Goal: Contribute content: Contribute content

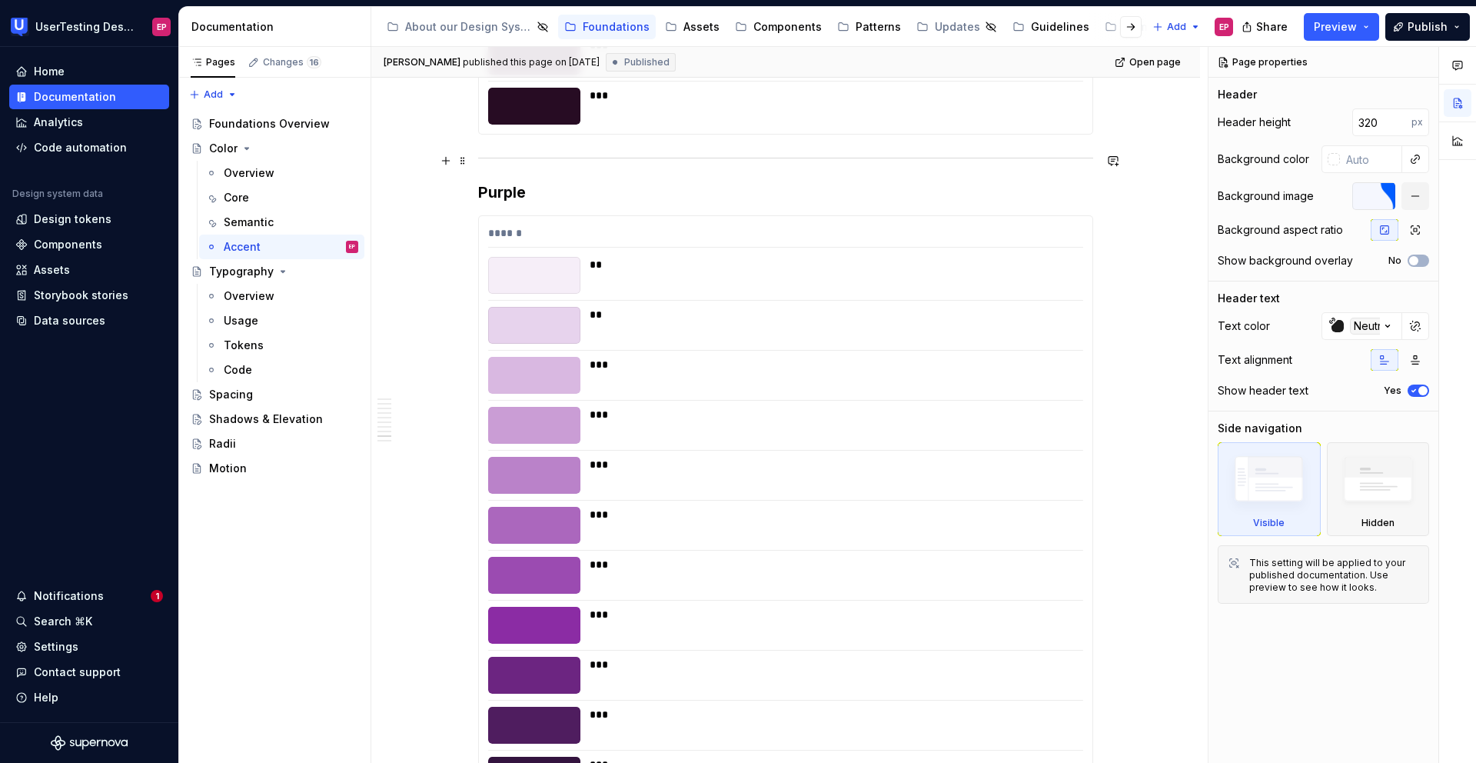
scroll to position [5406, 0]
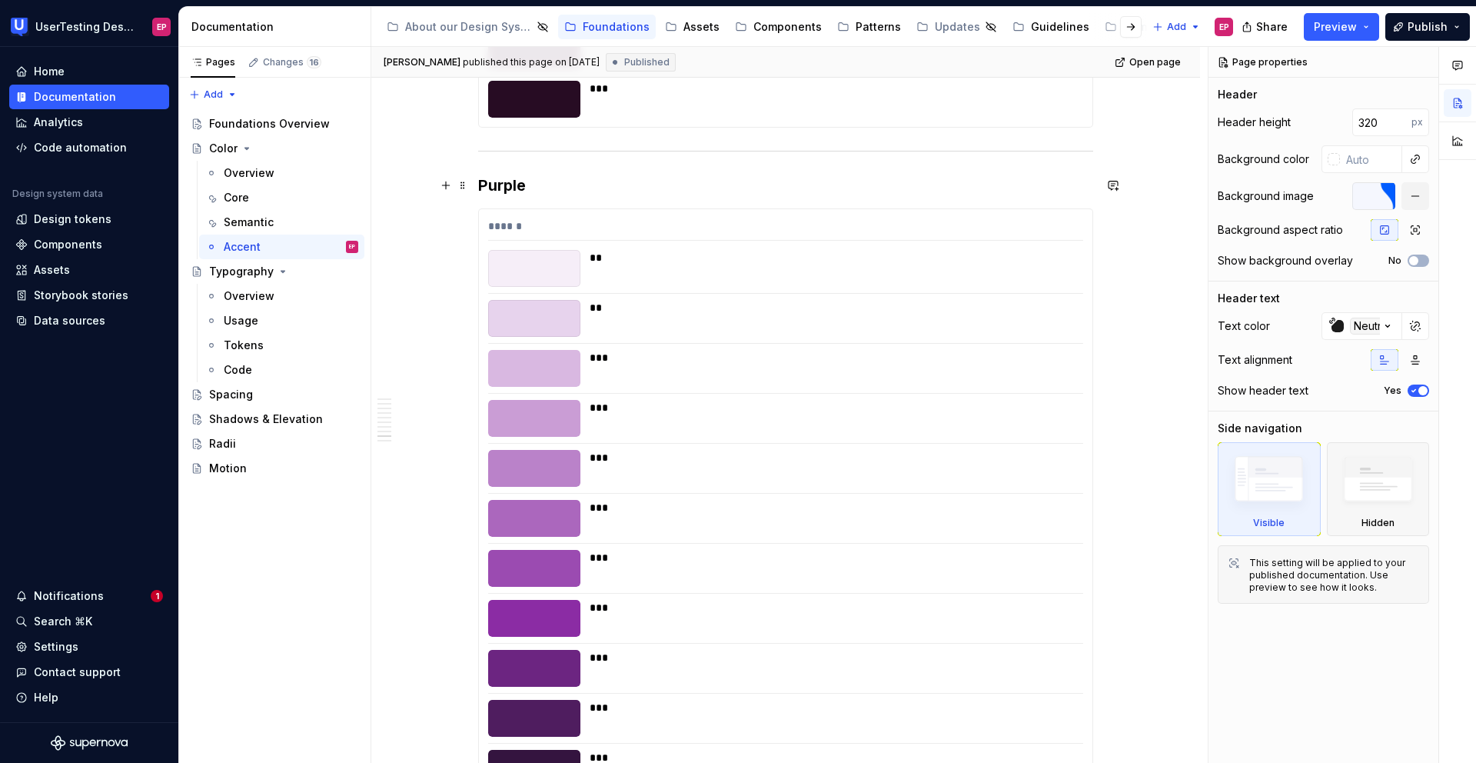
click at [542, 188] on h3 "Purple" at bounding box center [785, 186] width 615 height 22
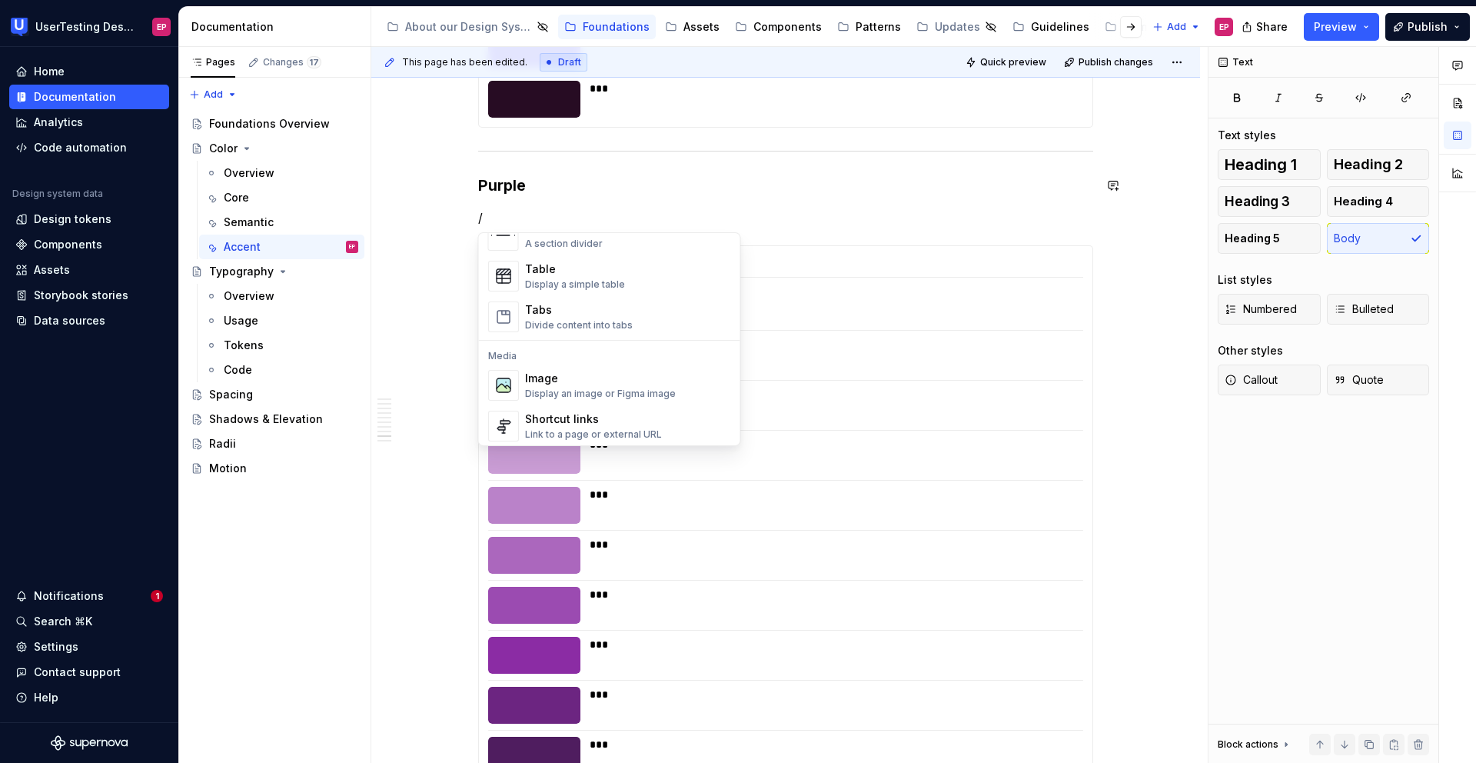
scroll to position [633, 0]
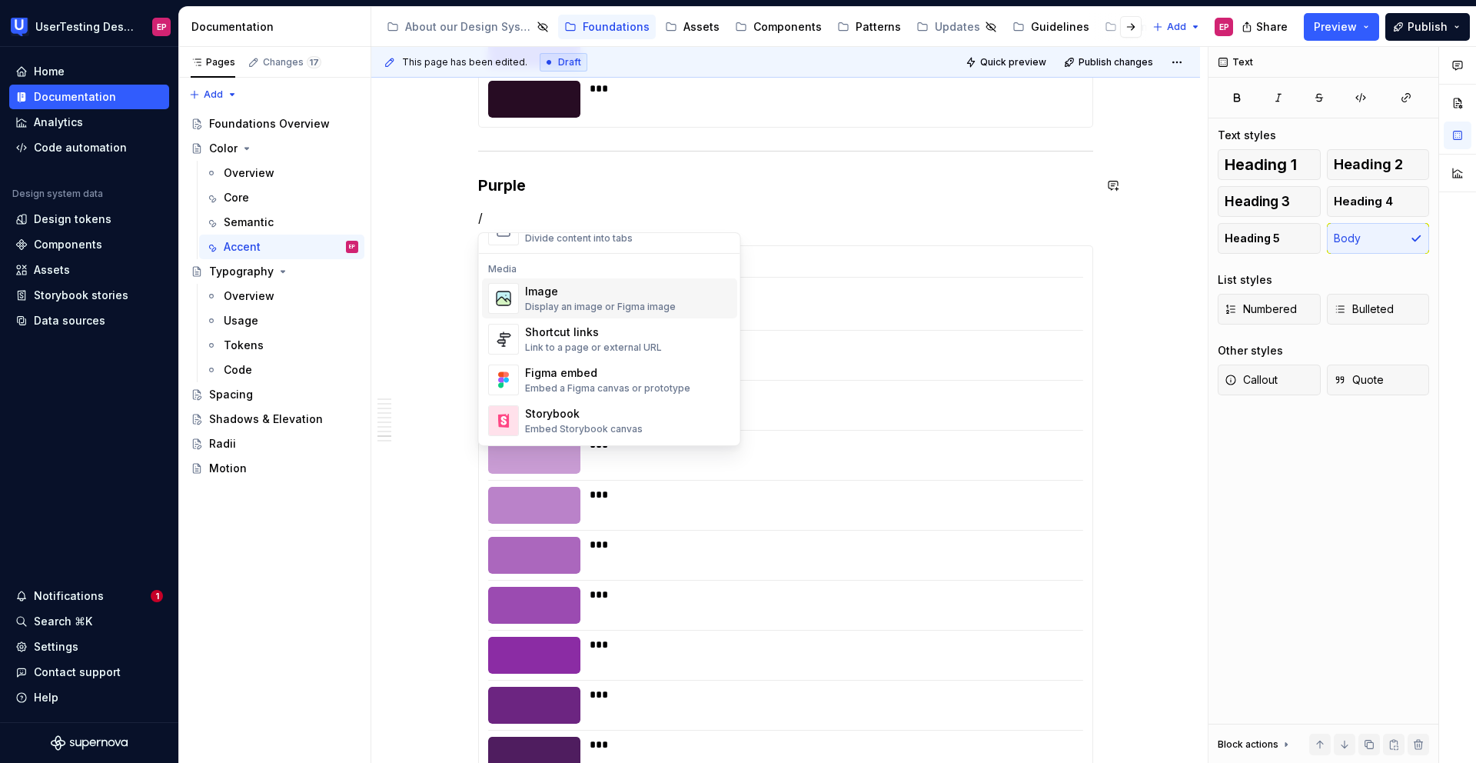
click at [557, 304] on div "Display an image or Figma image" at bounding box center [600, 307] width 151 height 12
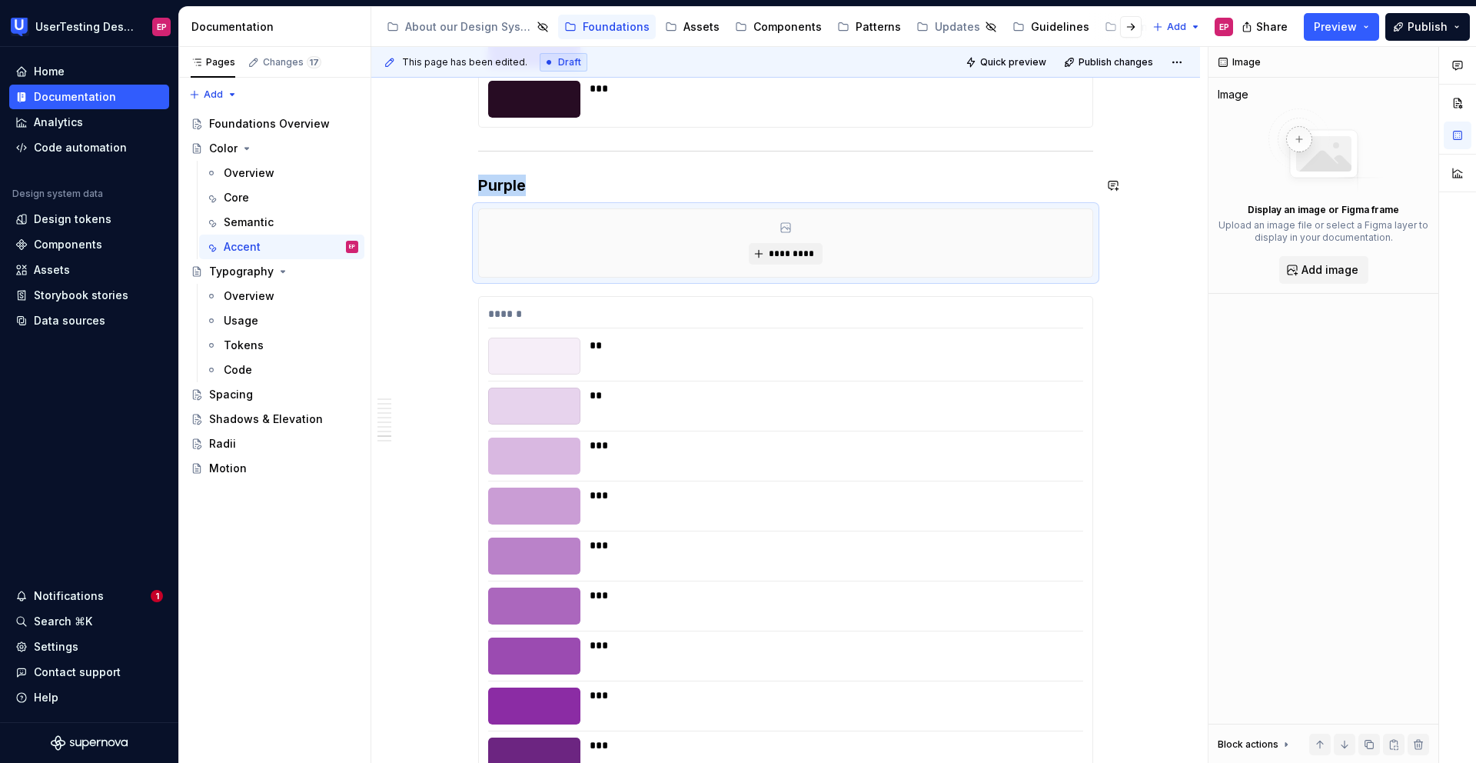
type textarea "*"
click at [772, 250] on span "*********" at bounding box center [791, 254] width 47 height 12
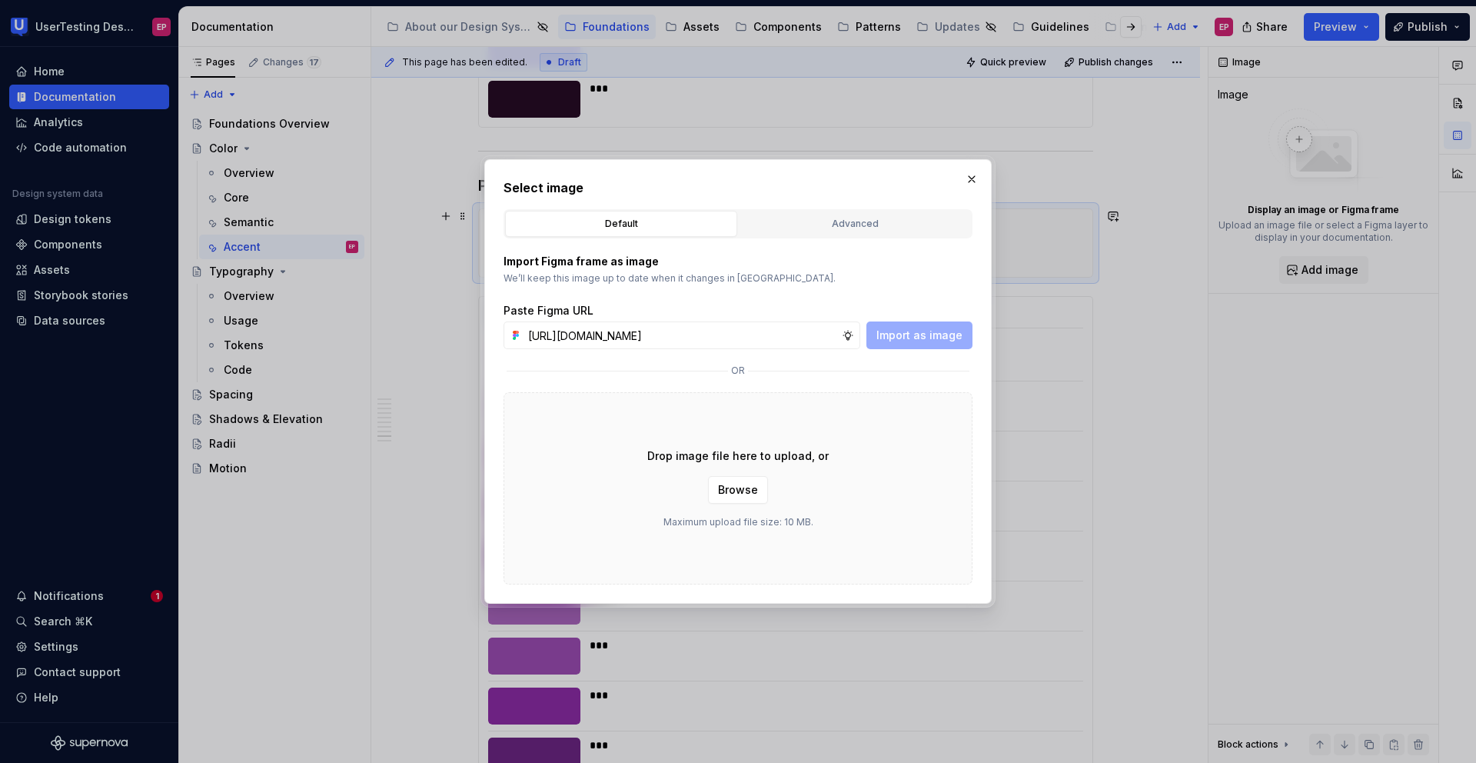
scroll to position [0, 387]
type input "[URL][DOMAIN_NAME]"
click at [907, 337] on span "Import as image" at bounding box center [919, 334] width 86 height 15
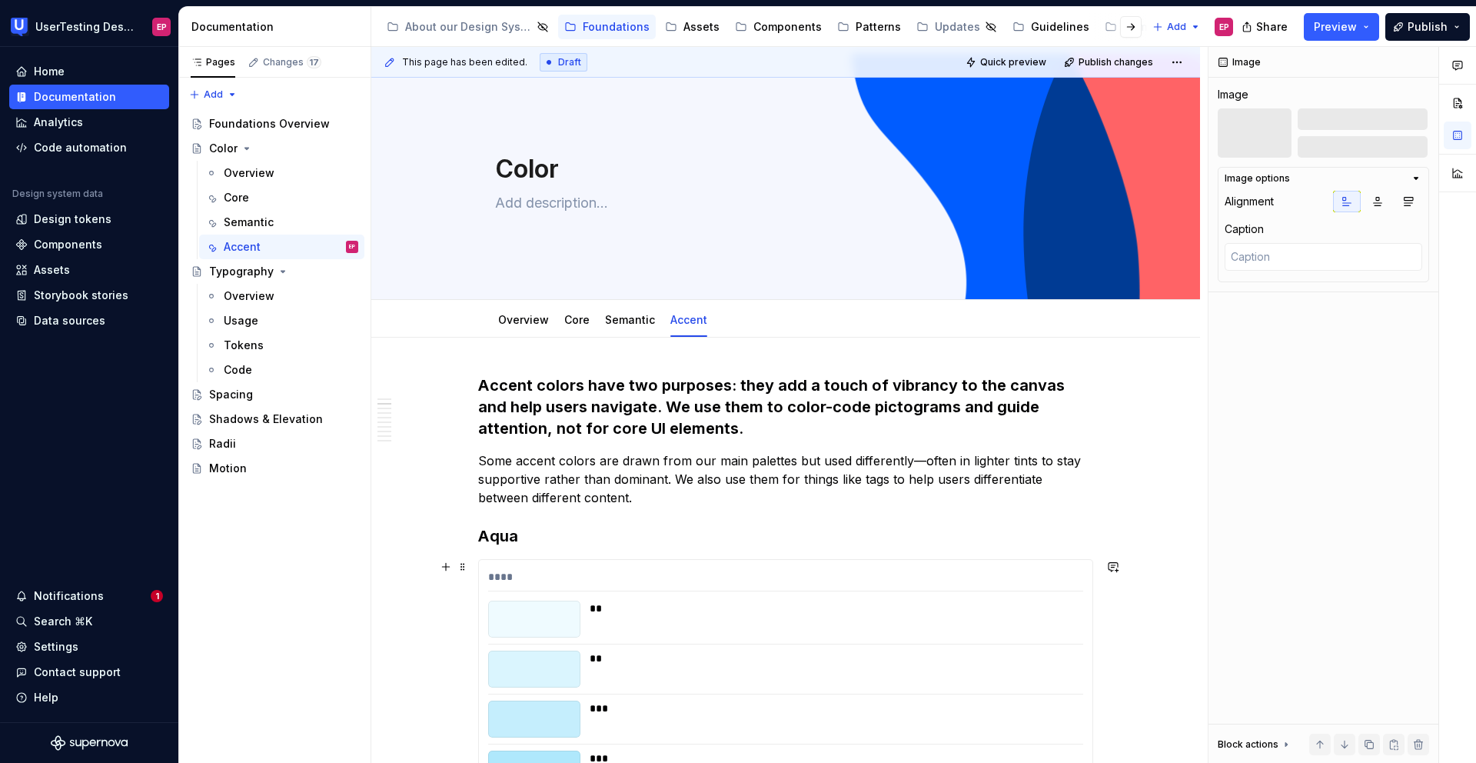
scroll to position [0, 0]
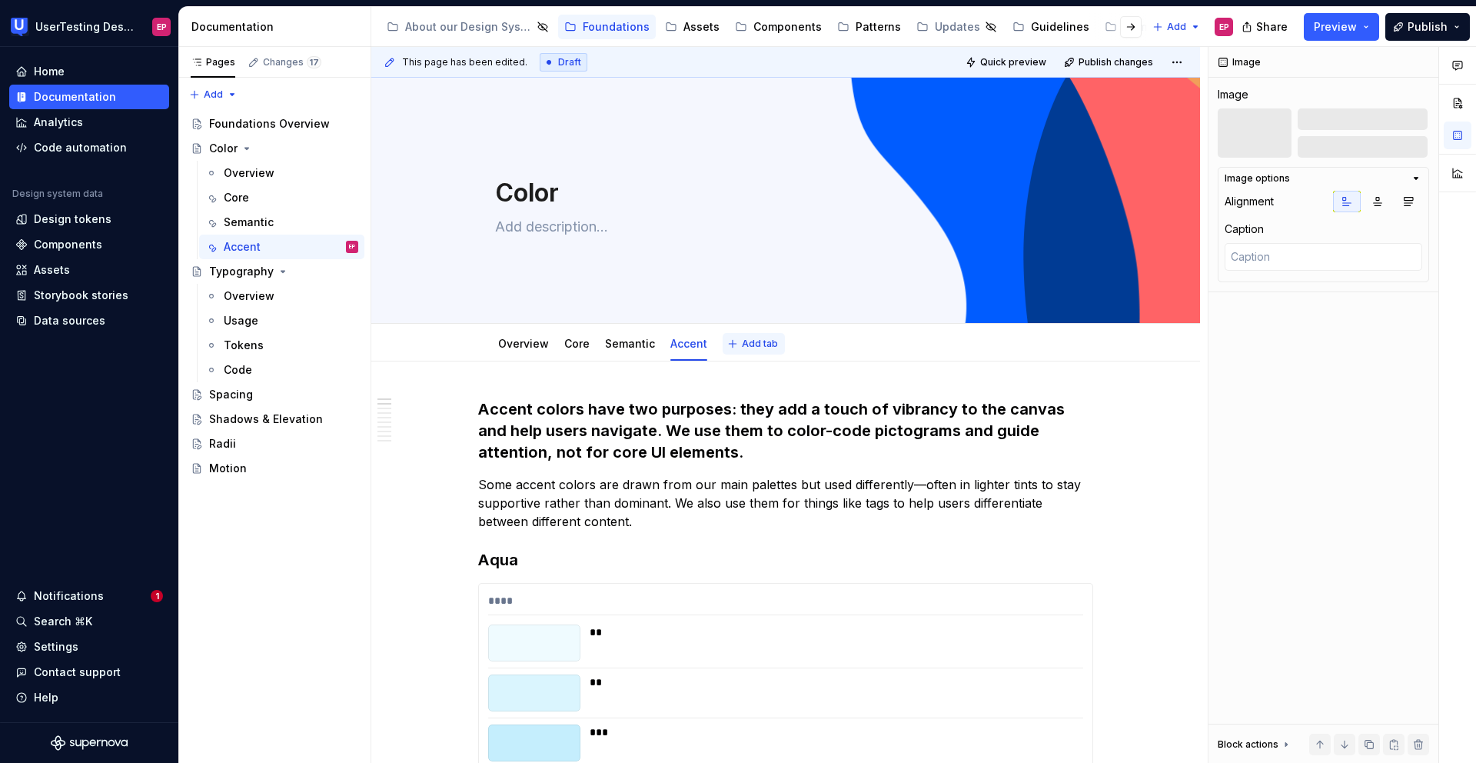
click at [753, 344] on span "Add tab" at bounding box center [760, 343] width 36 height 12
type textarea "*"
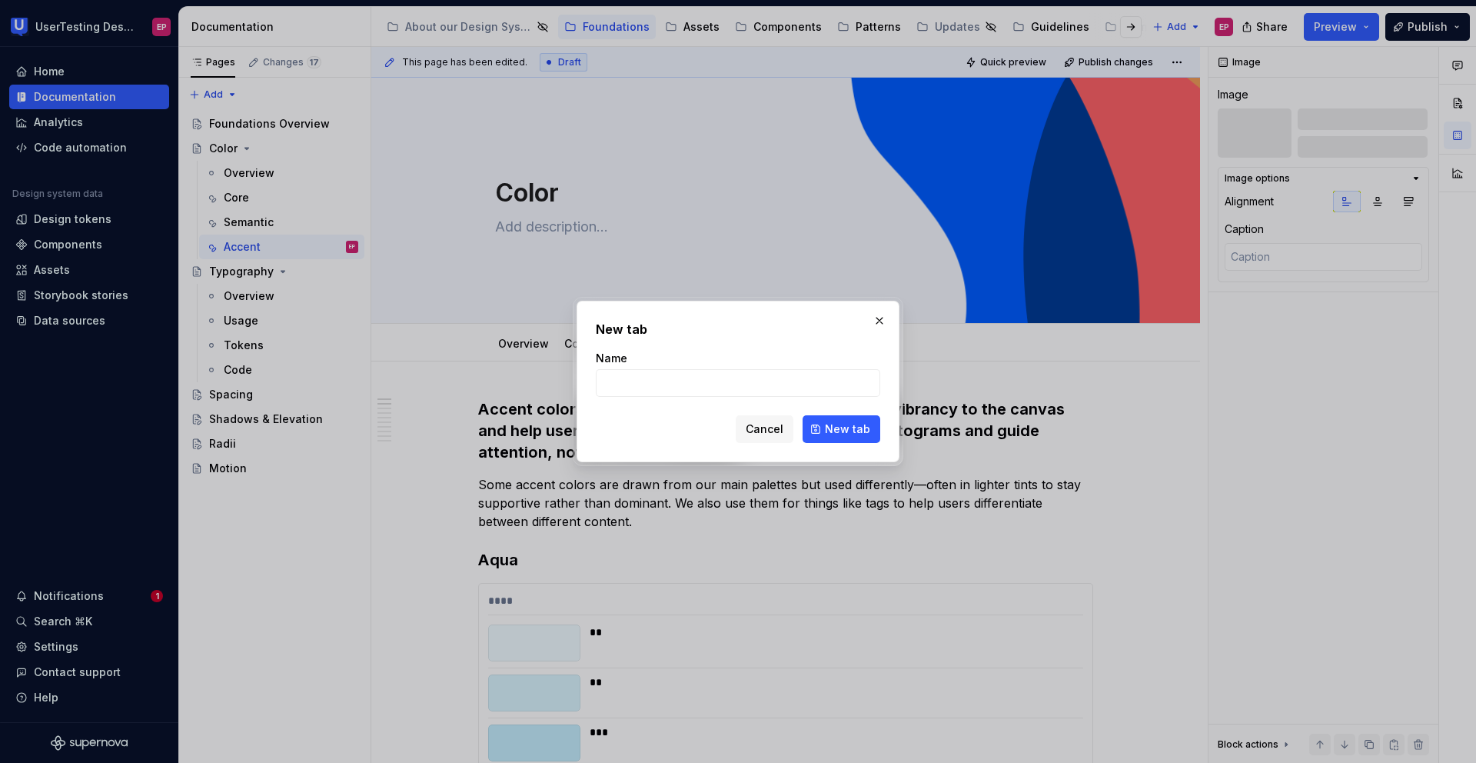
type input "T"
type input "Usage and Tokens"
click at [868, 419] on button "New tab" at bounding box center [842, 429] width 78 height 28
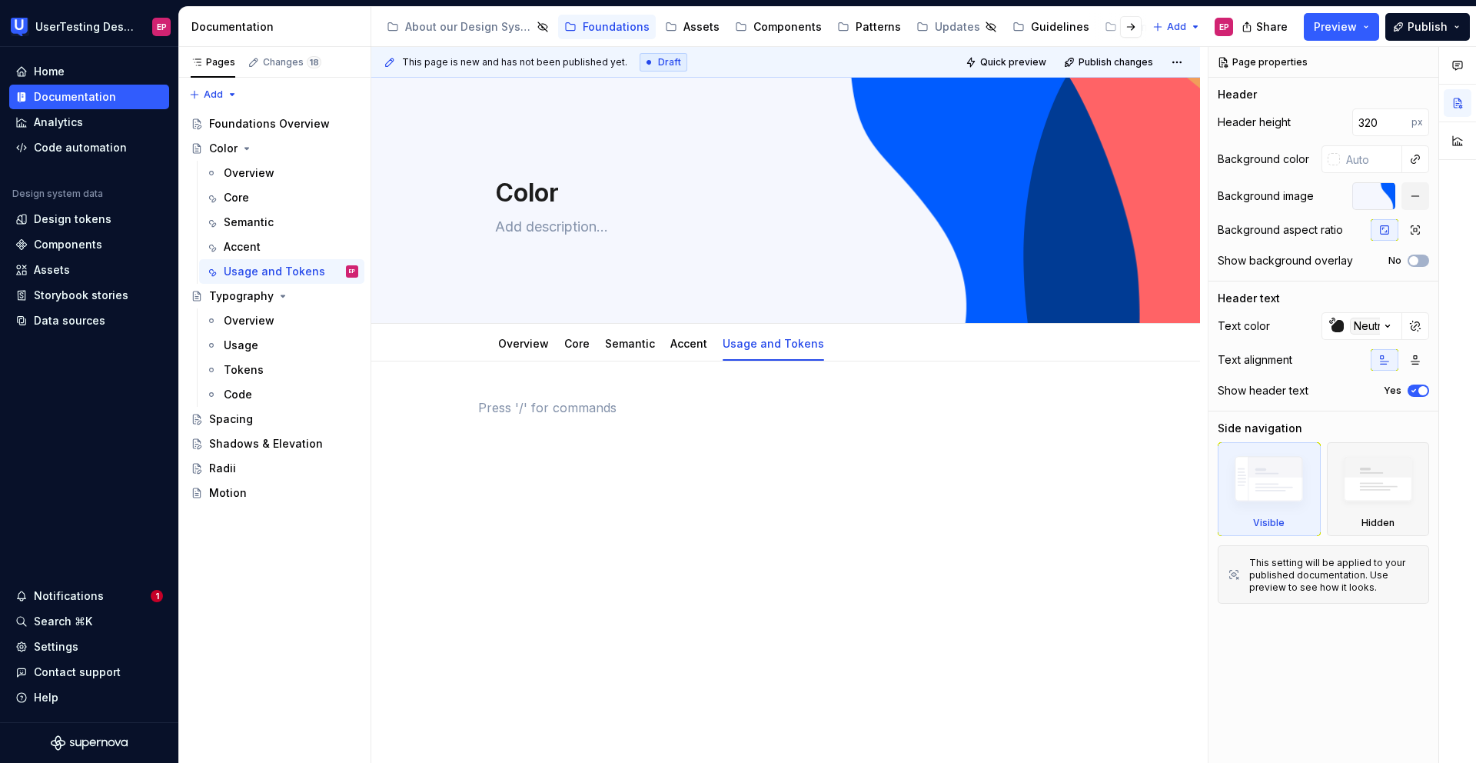
click at [901, 404] on p at bounding box center [785, 407] width 615 height 18
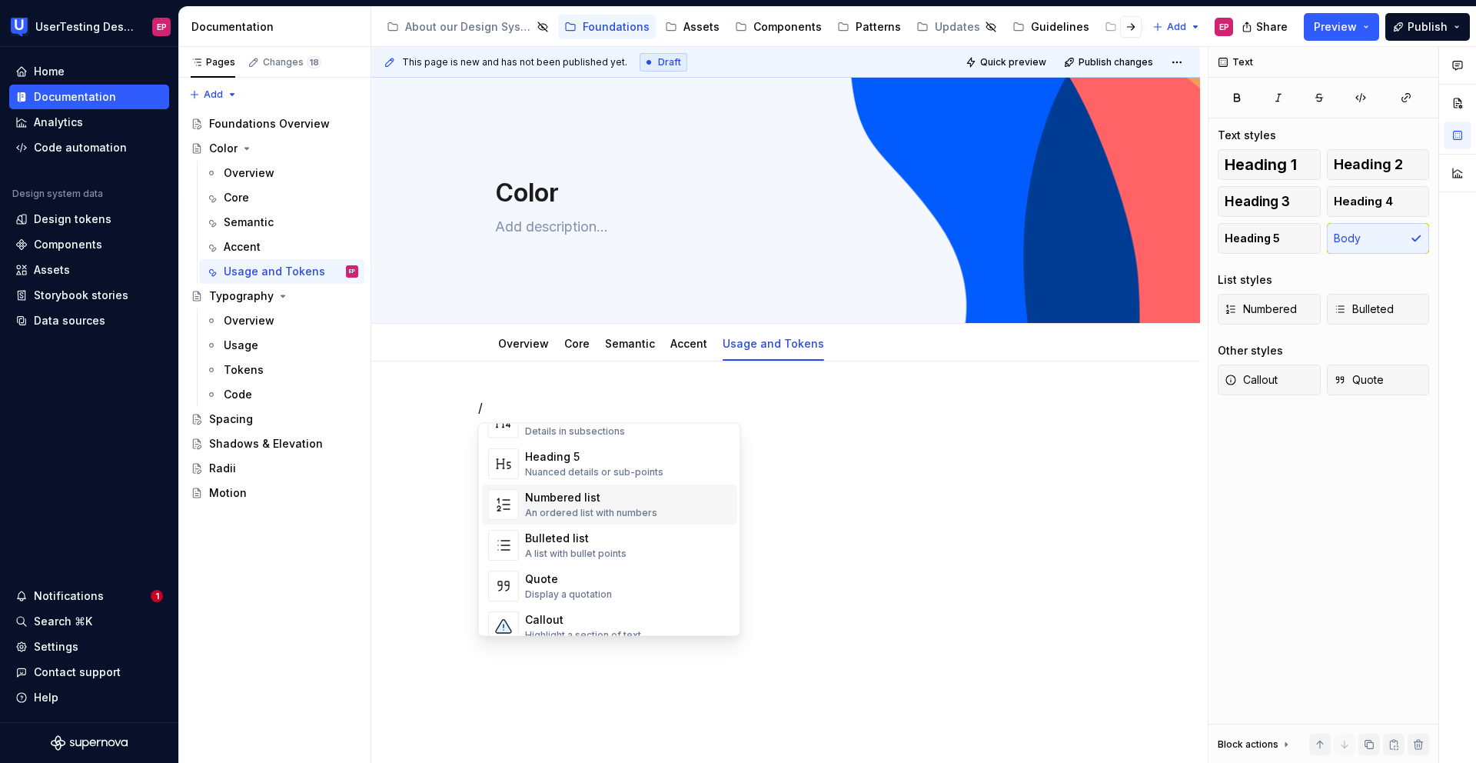
type textarea "*"
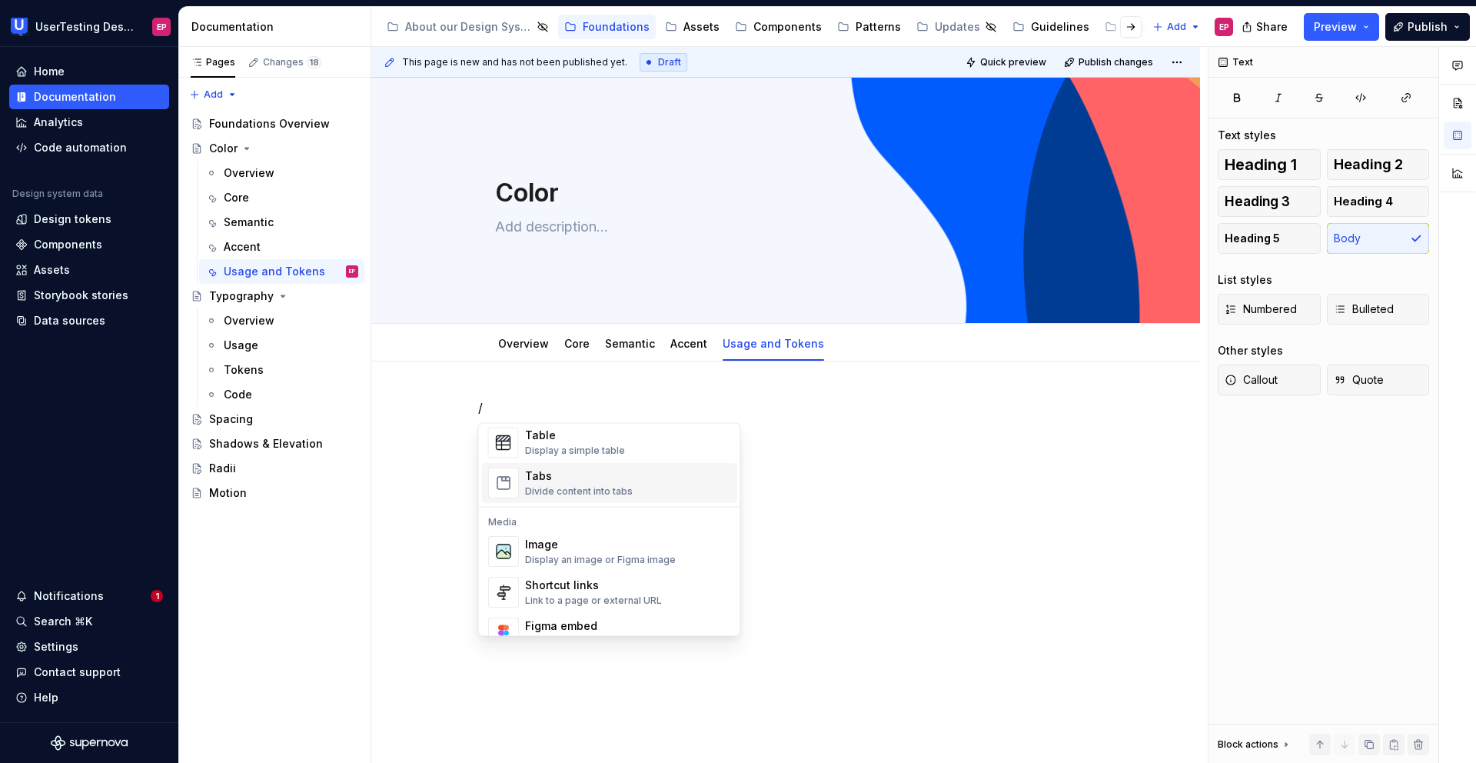
scroll to position [559, 0]
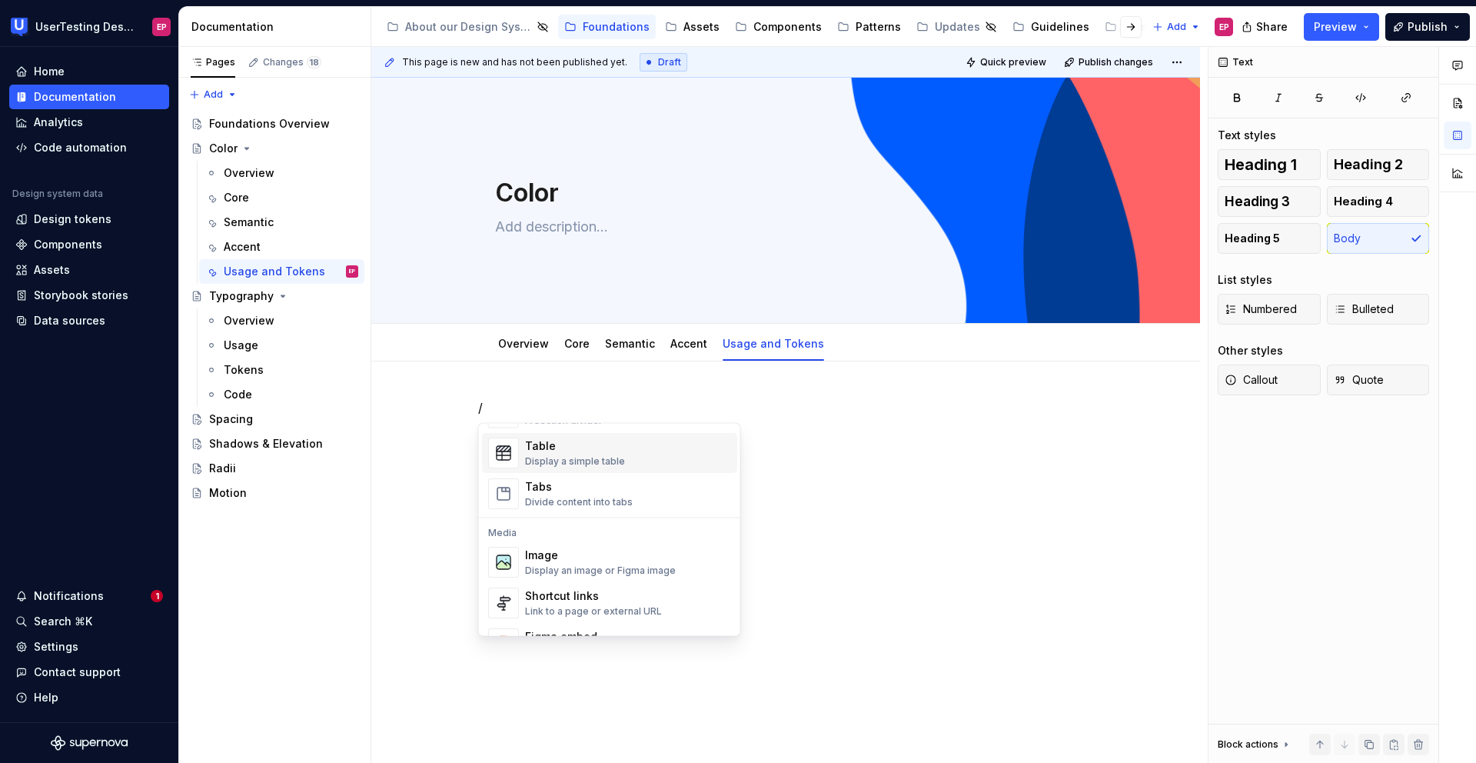
click at [598, 464] on div "Display a simple table" at bounding box center [575, 462] width 100 height 12
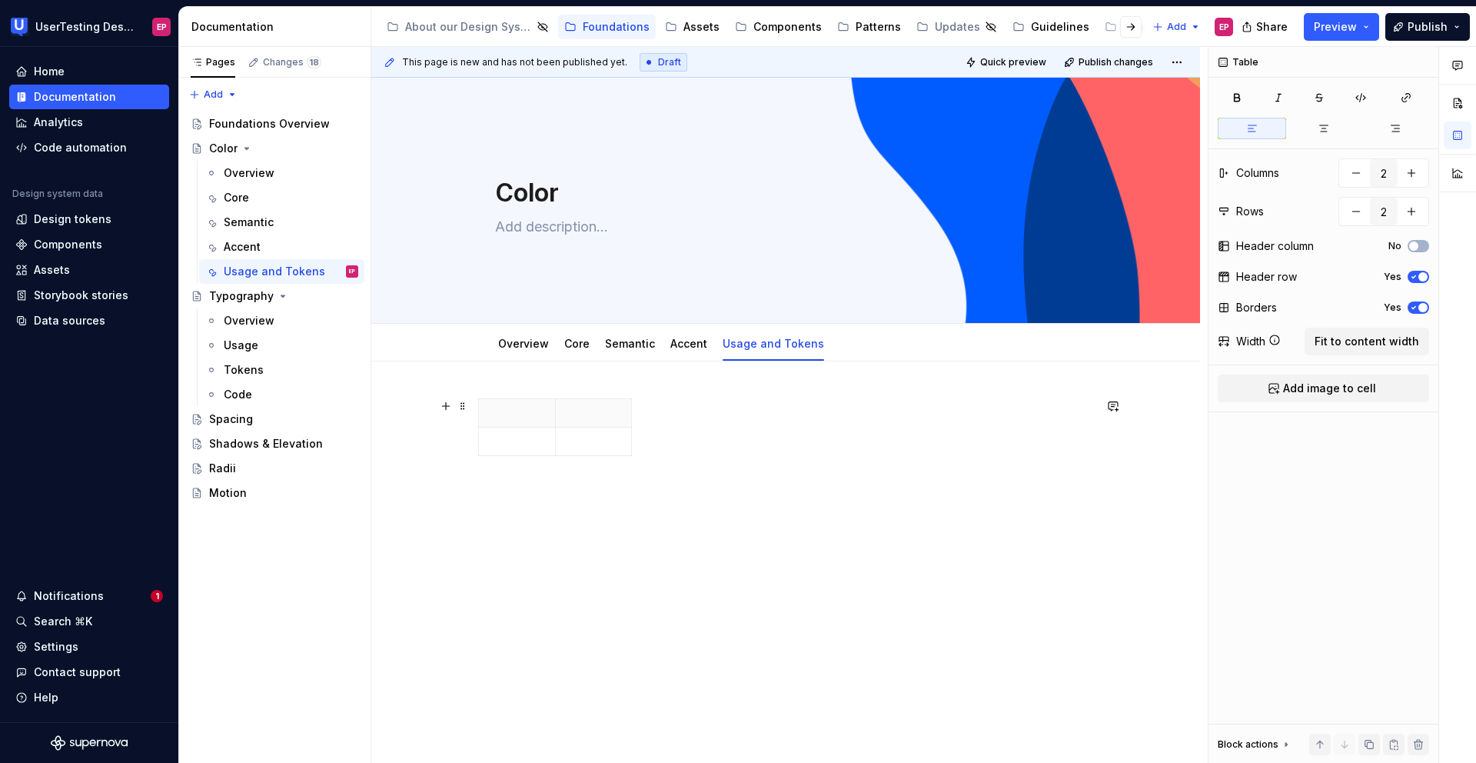
click at [682, 417] on div at bounding box center [785, 430] width 615 height 64
click at [639, 431] on div at bounding box center [785, 430] width 615 height 64
click at [640, 430] on div at bounding box center [785, 430] width 615 height 64
click at [461, 407] on span at bounding box center [463, 406] width 12 height 22
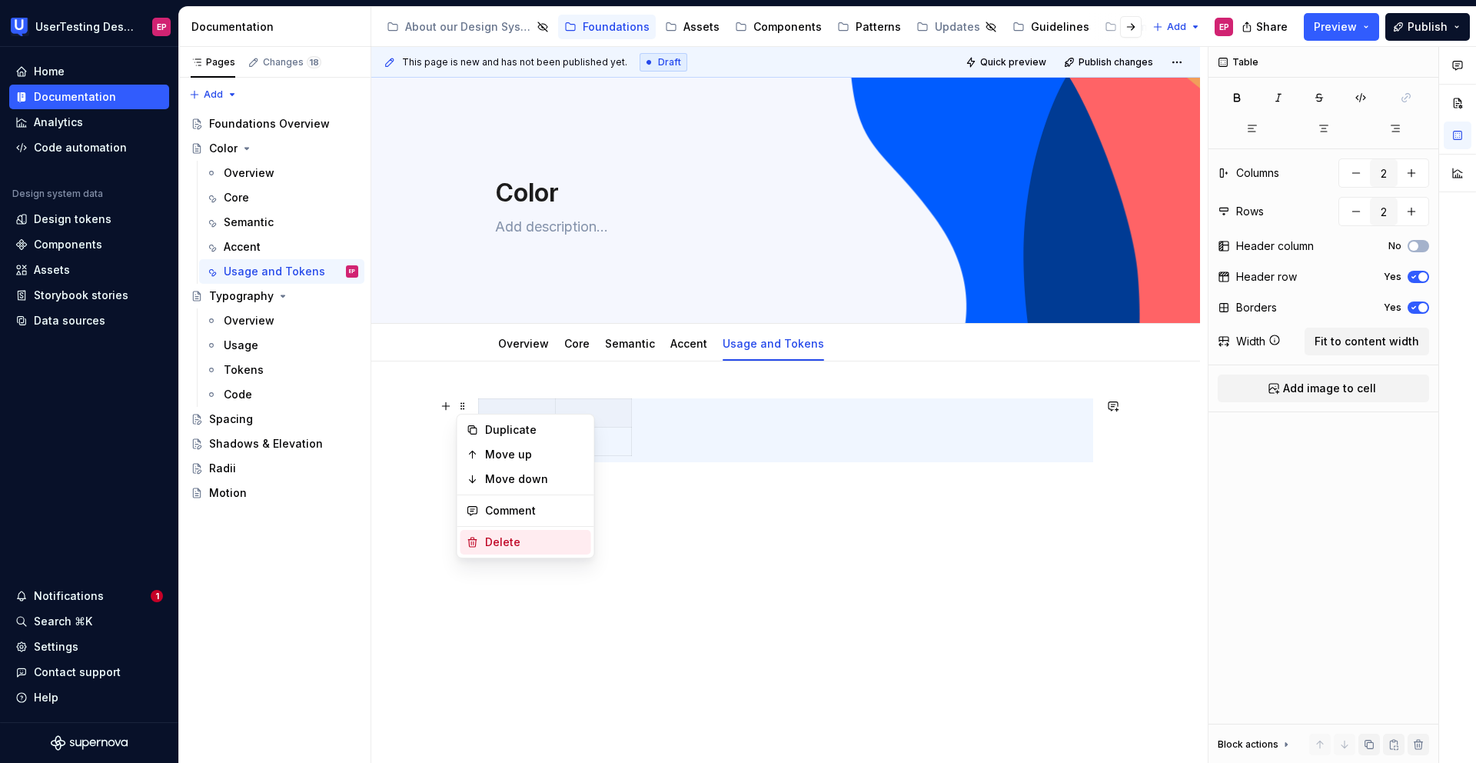
click at [490, 538] on div "Delete" at bounding box center [535, 541] width 100 height 15
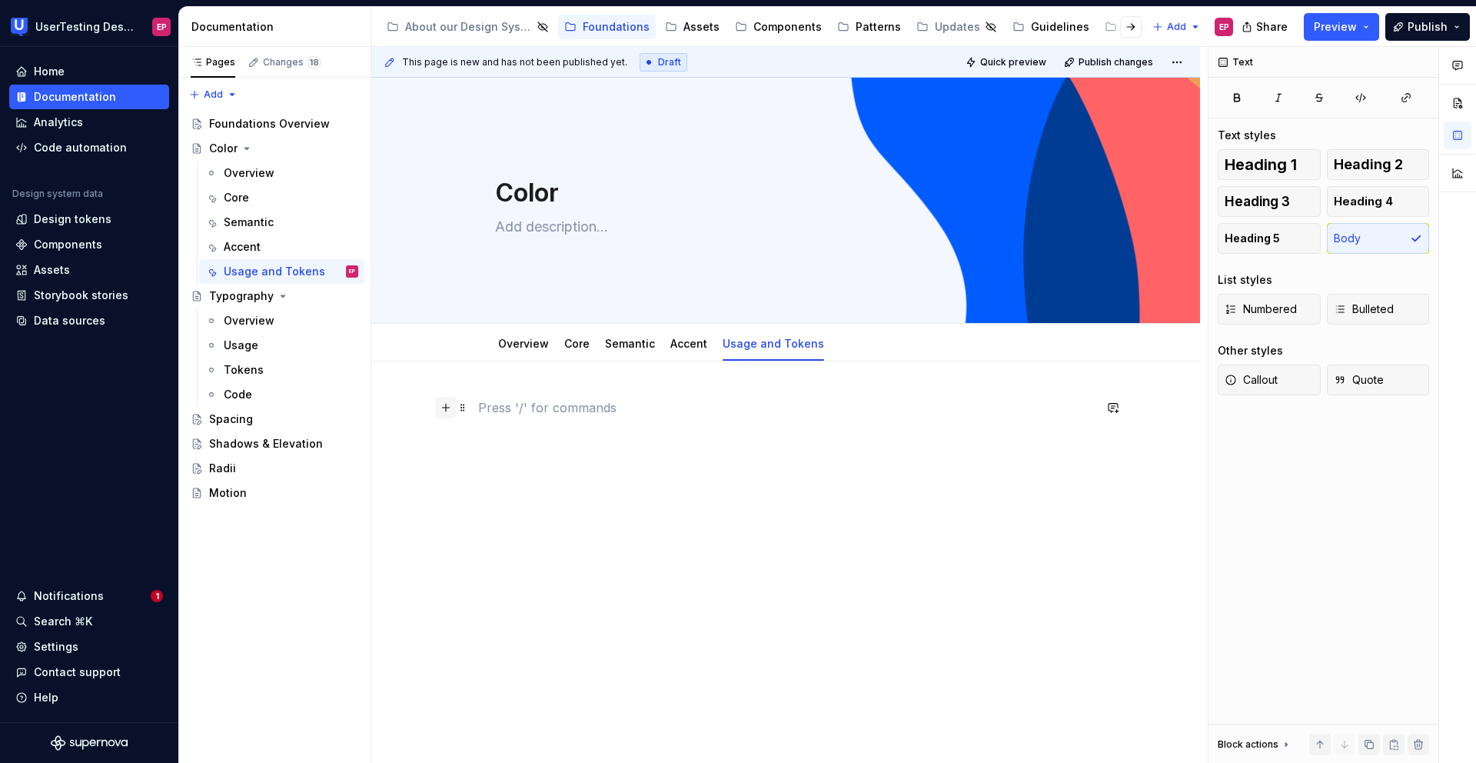
click at [444, 407] on button "button" at bounding box center [446, 408] width 22 height 22
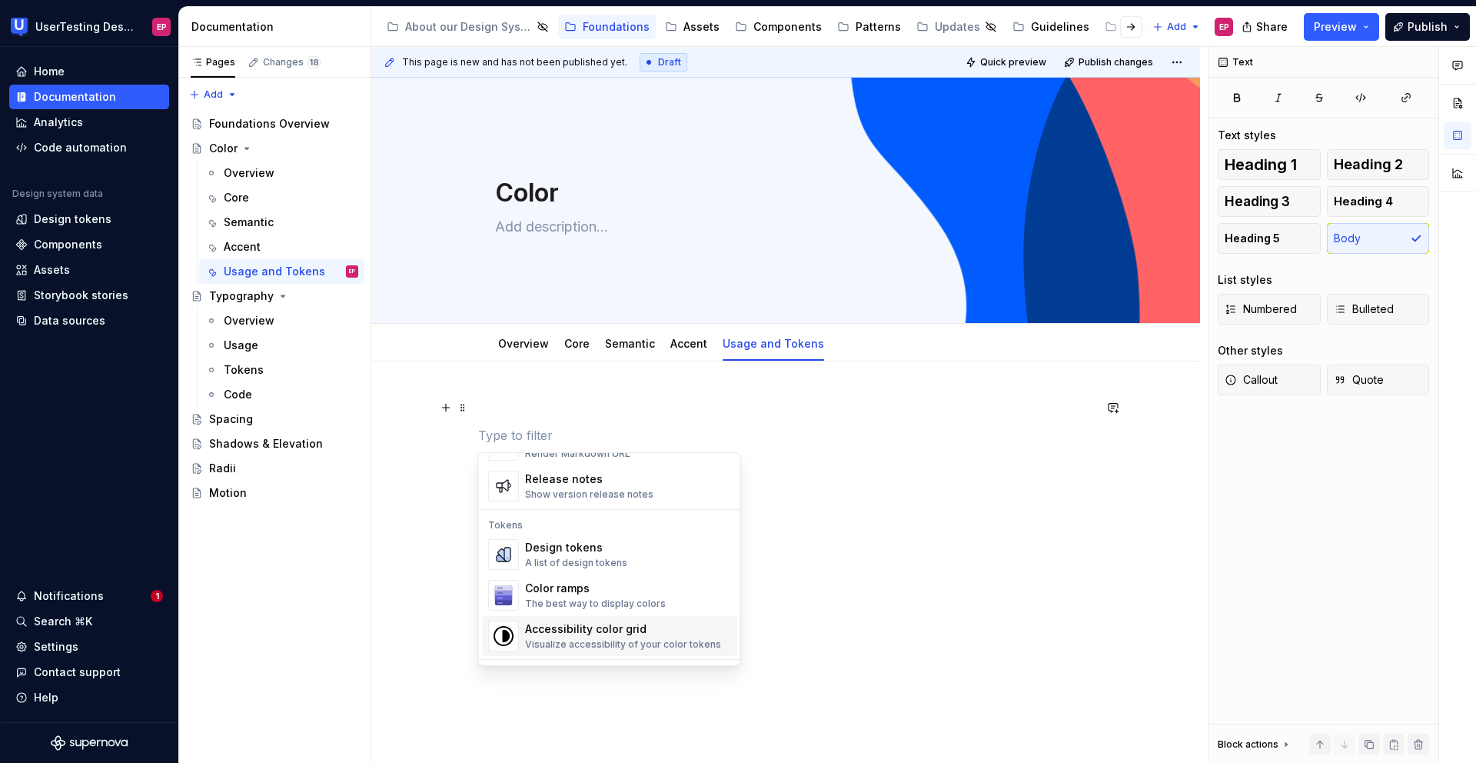
scroll to position [1023, 0]
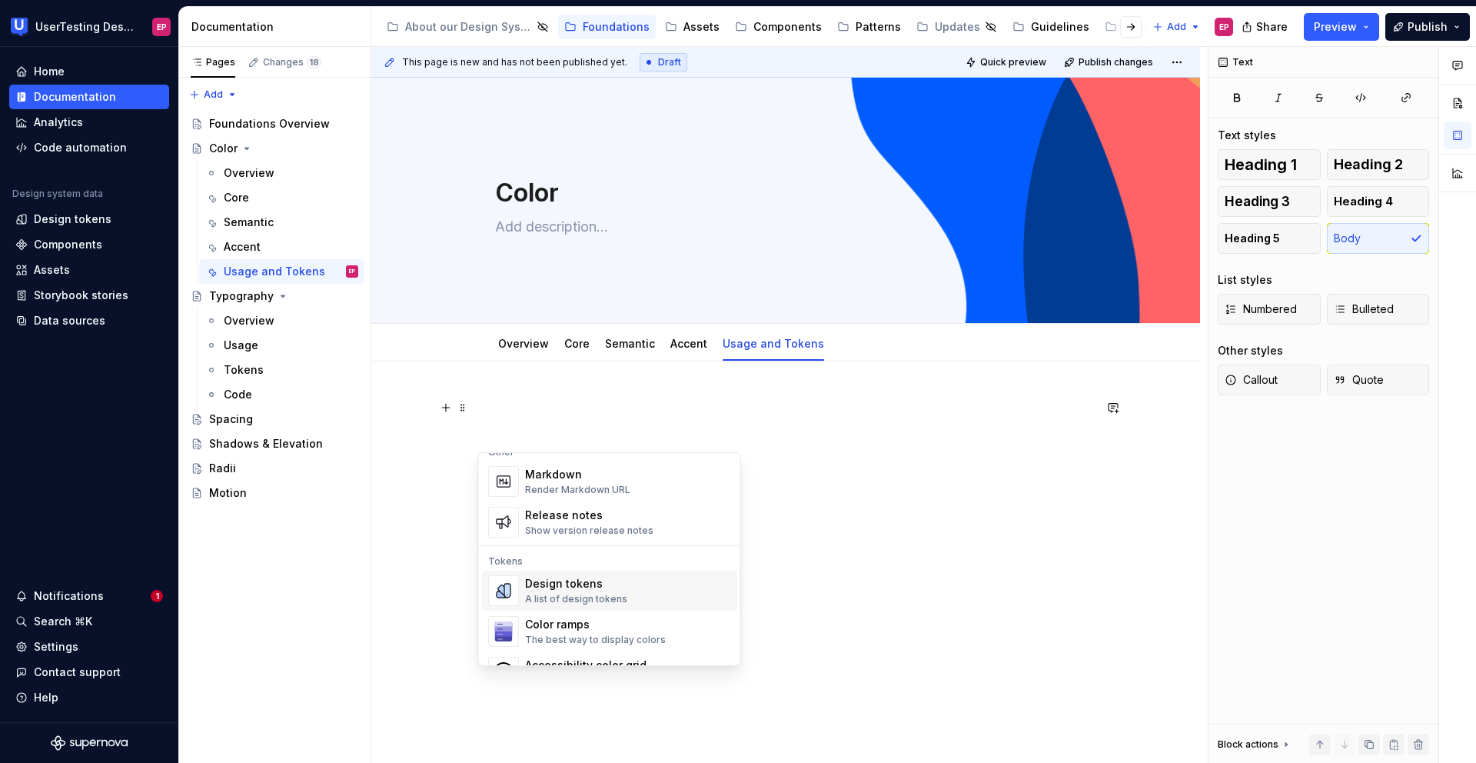
click at [560, 577] on div "Design tokens" at bounding box center [576, 583] width 102 height 15
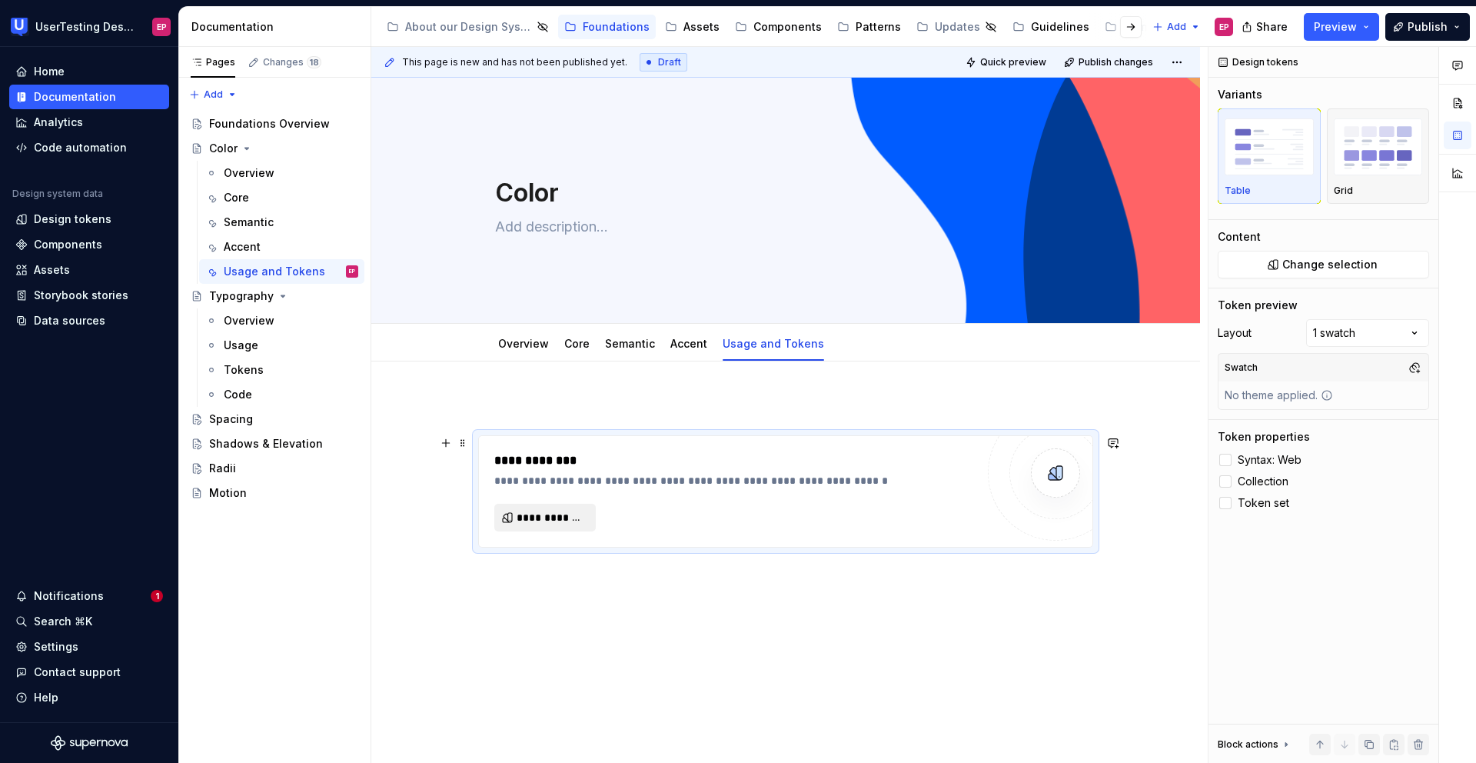
click at [583, 517] on span "**********" at bounding box center [551, 517] width 69 height 15
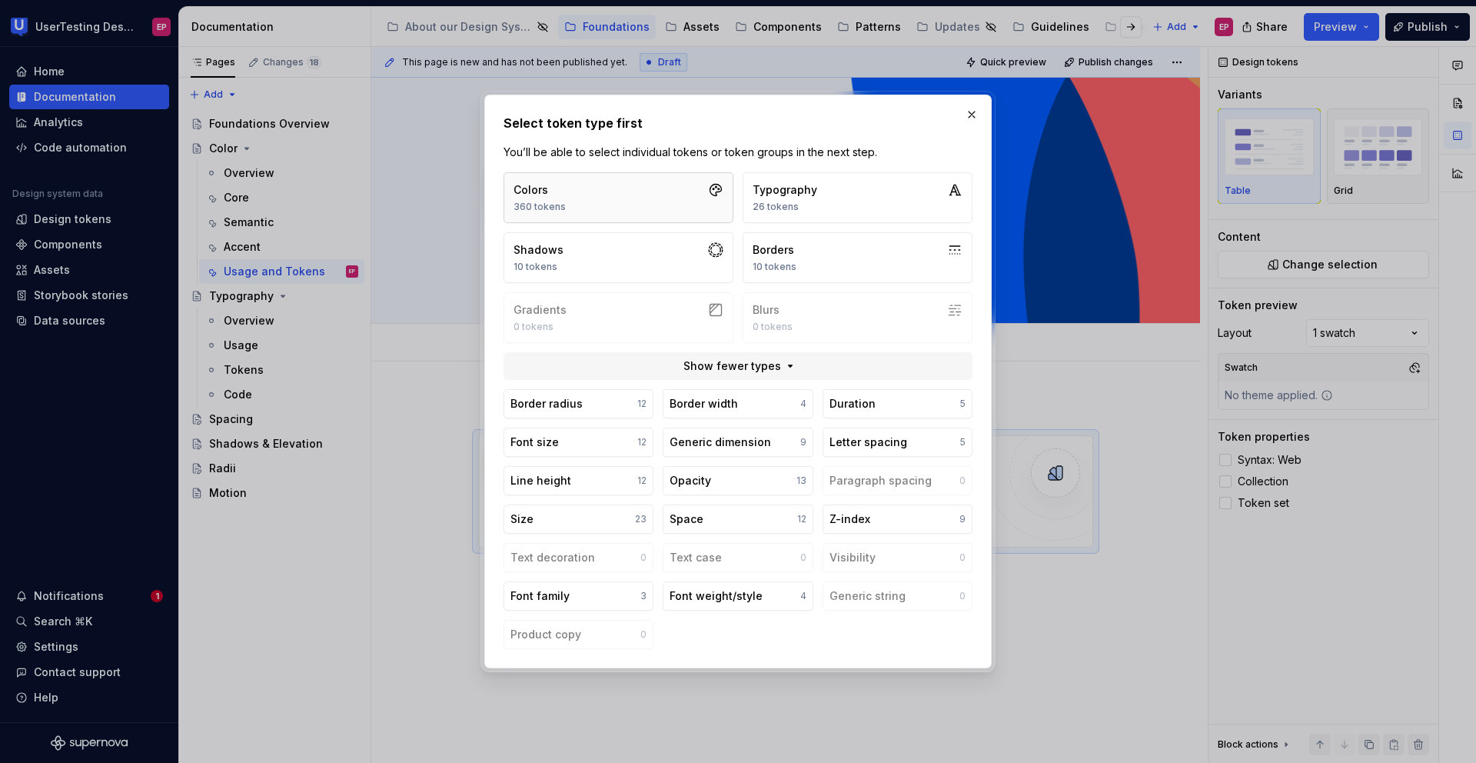
click at [633, 209] on button "Colors 360 tokens" at bounding box center [619, 197] width 230 height 51
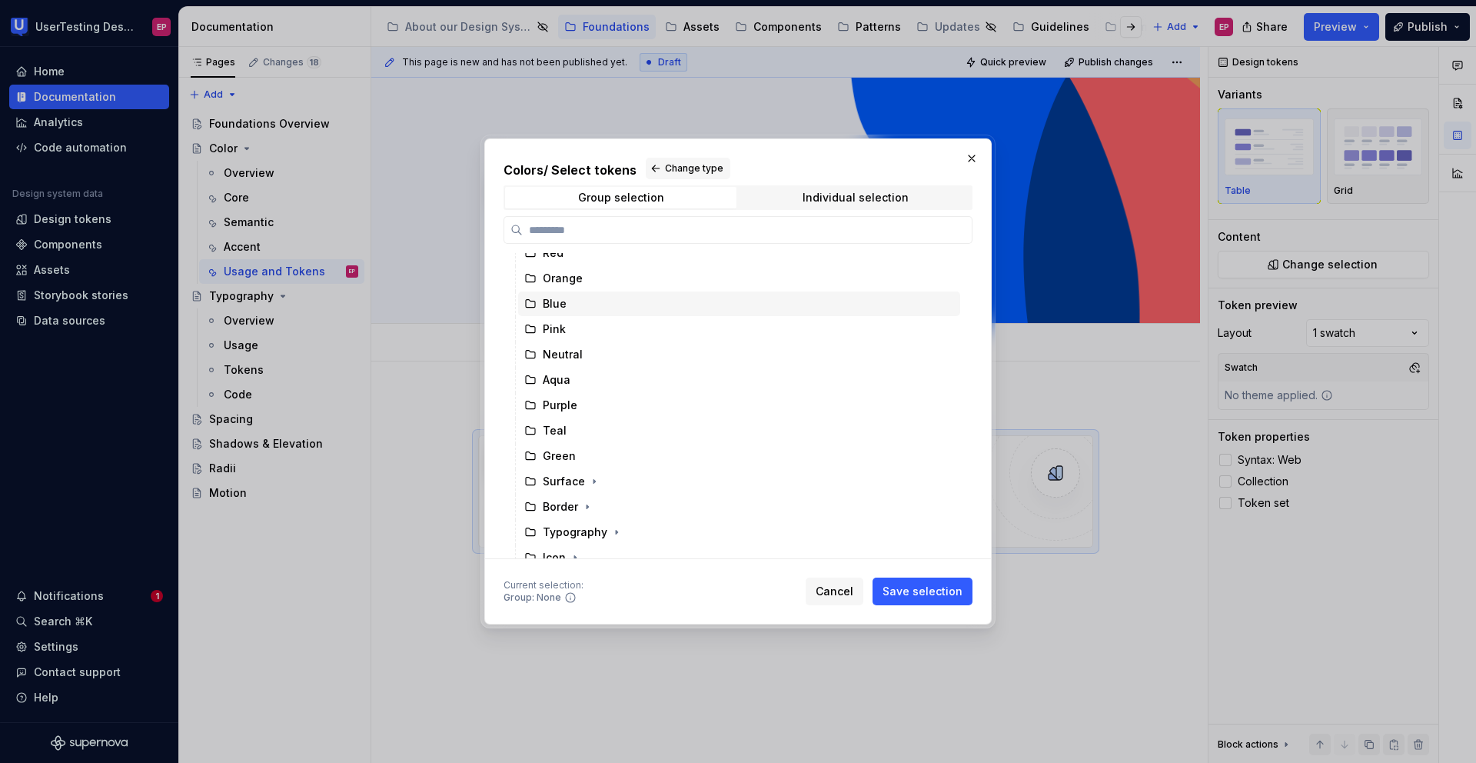
scroll to position [75, 0]
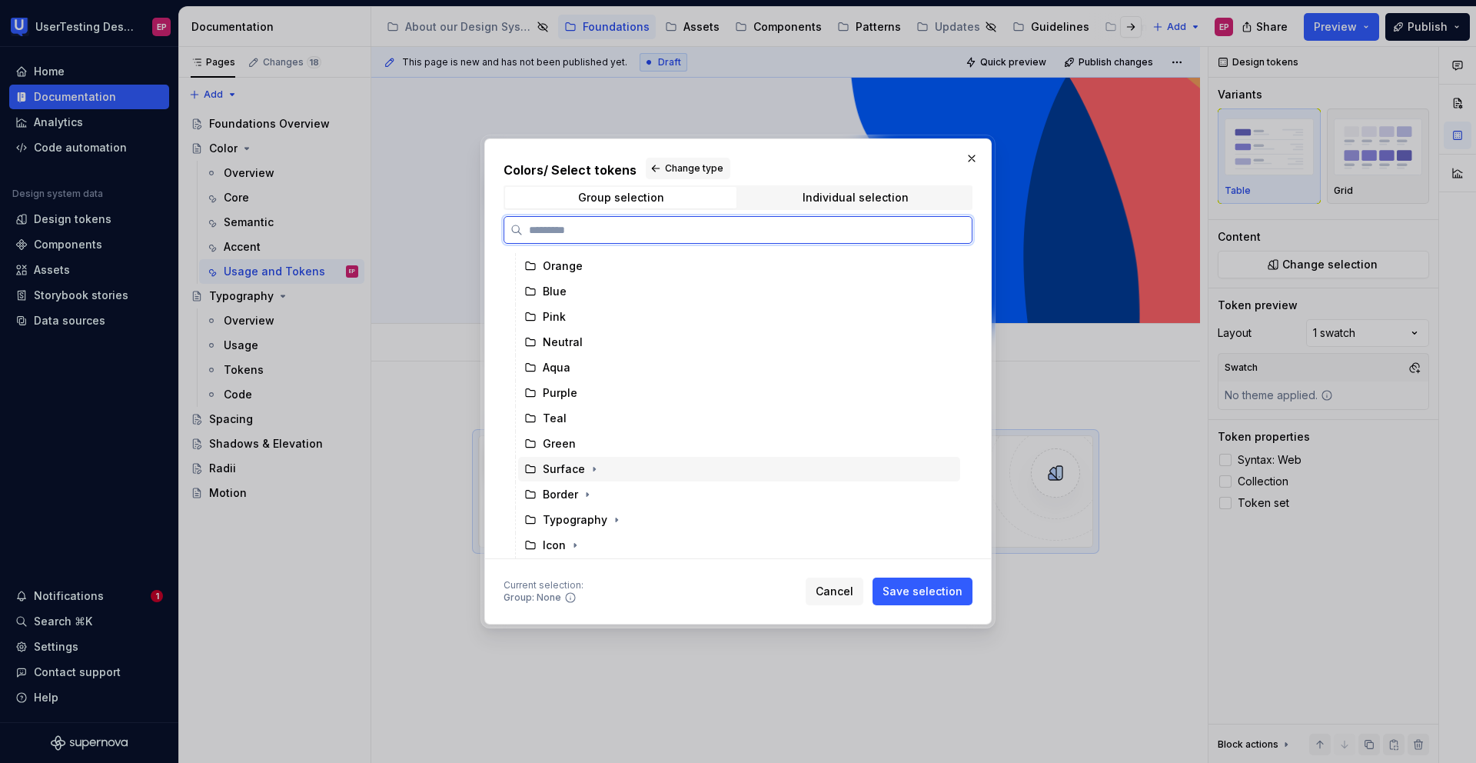
click at [563, 467] on div "Surface" at bounding box center [564, 468] width 42 height 15
click at [583, 517] on div "Typography" at bounding box center [575, 519] width 65 height 15
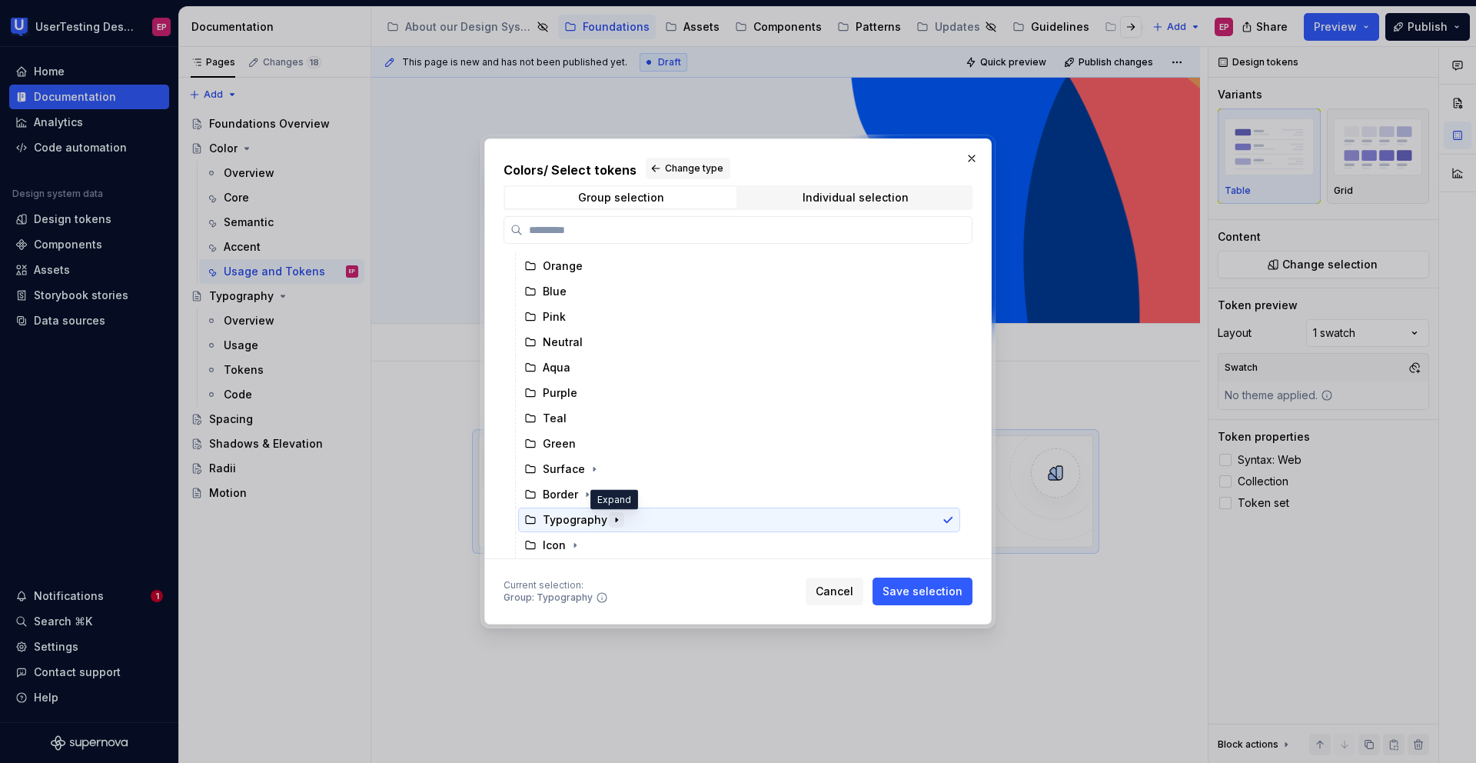
click at [617, 521] on icon "button" at bounding box center [616, 520] width 12 height 12
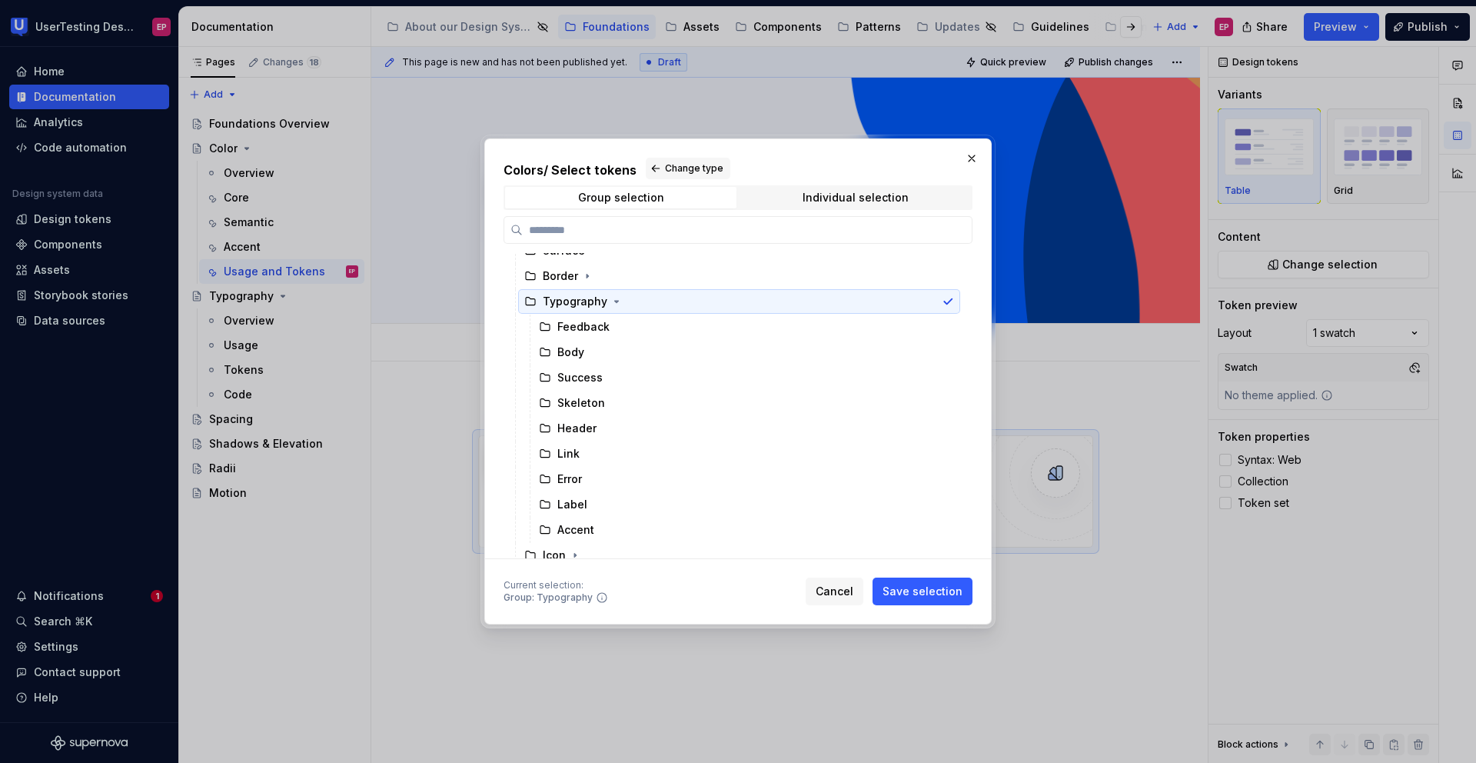
scroll to position [297, 0]
click at [923, 590] on span "Save selection" at bounding box center [923, 590] width 80 height 15
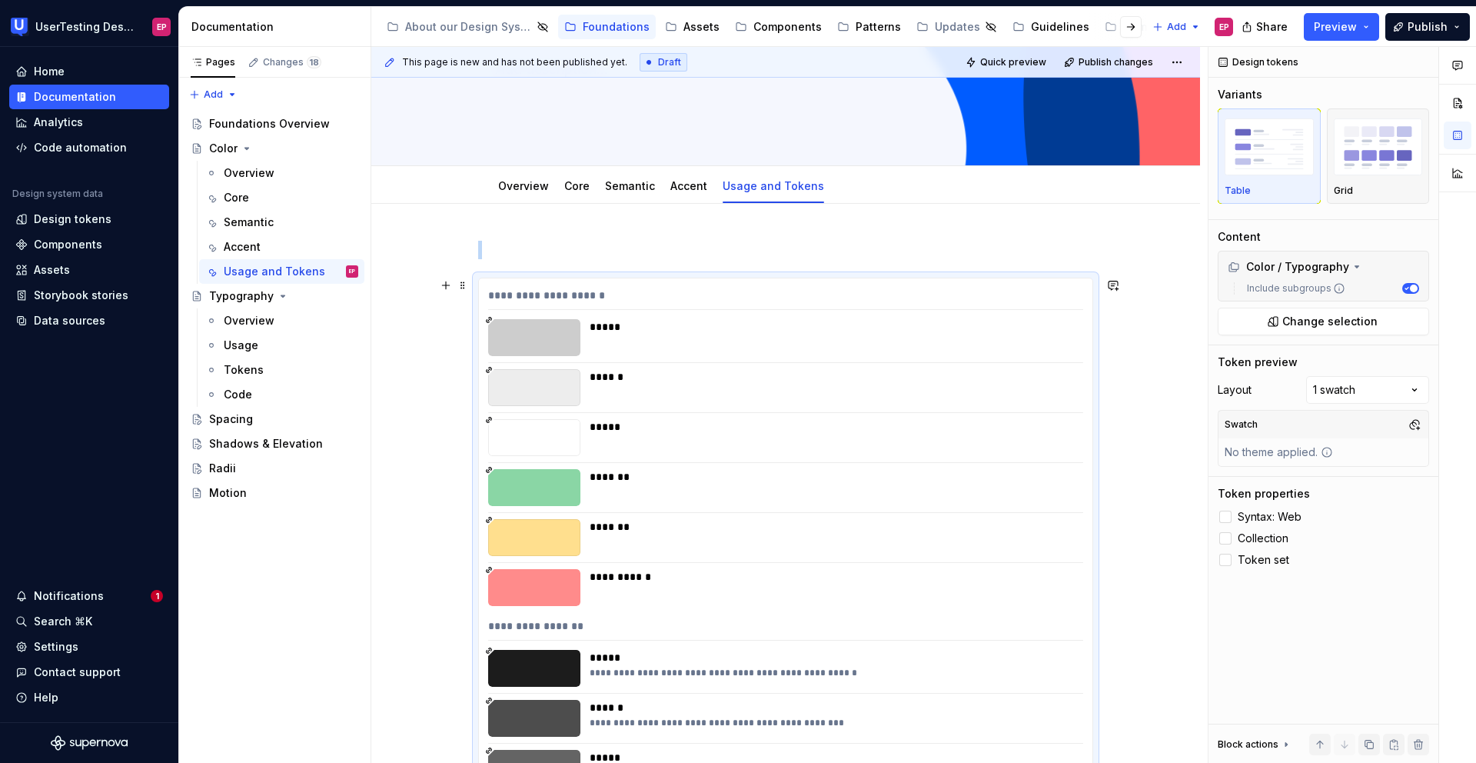
scroll to position [162, 0]
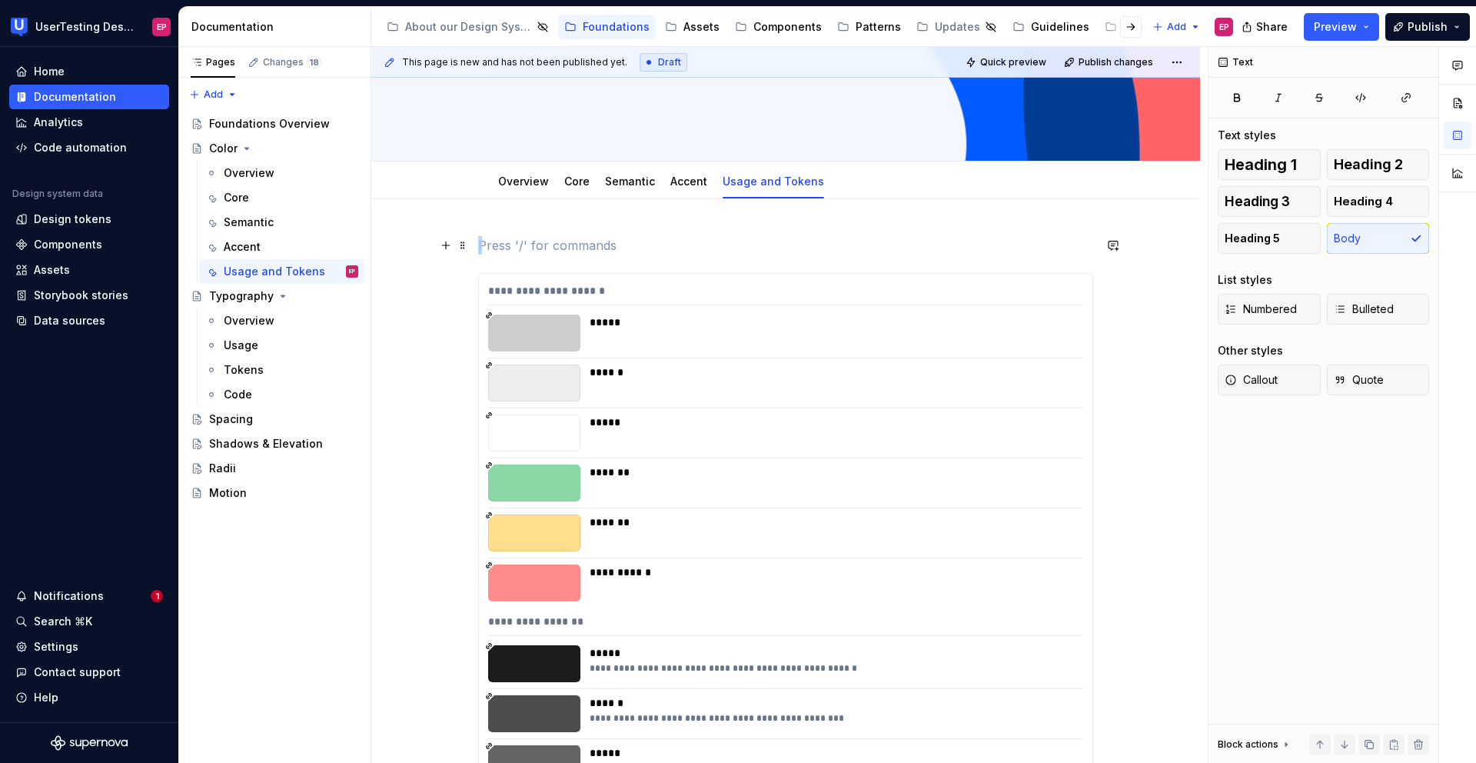
click at [490, 241] on p at bounding box center [785, 245] width 615 height 18
drag, startPoint x: 535, startPoint y: 242, endPoint x: 479, endPoint y: 243, distance: 56.1
click at [479, 243] on p "Typography" at bounding box center [785, 245] width 615 height 18
click at [600, 222] on button "button" at bounding box center [600, 217] width 22 height 22
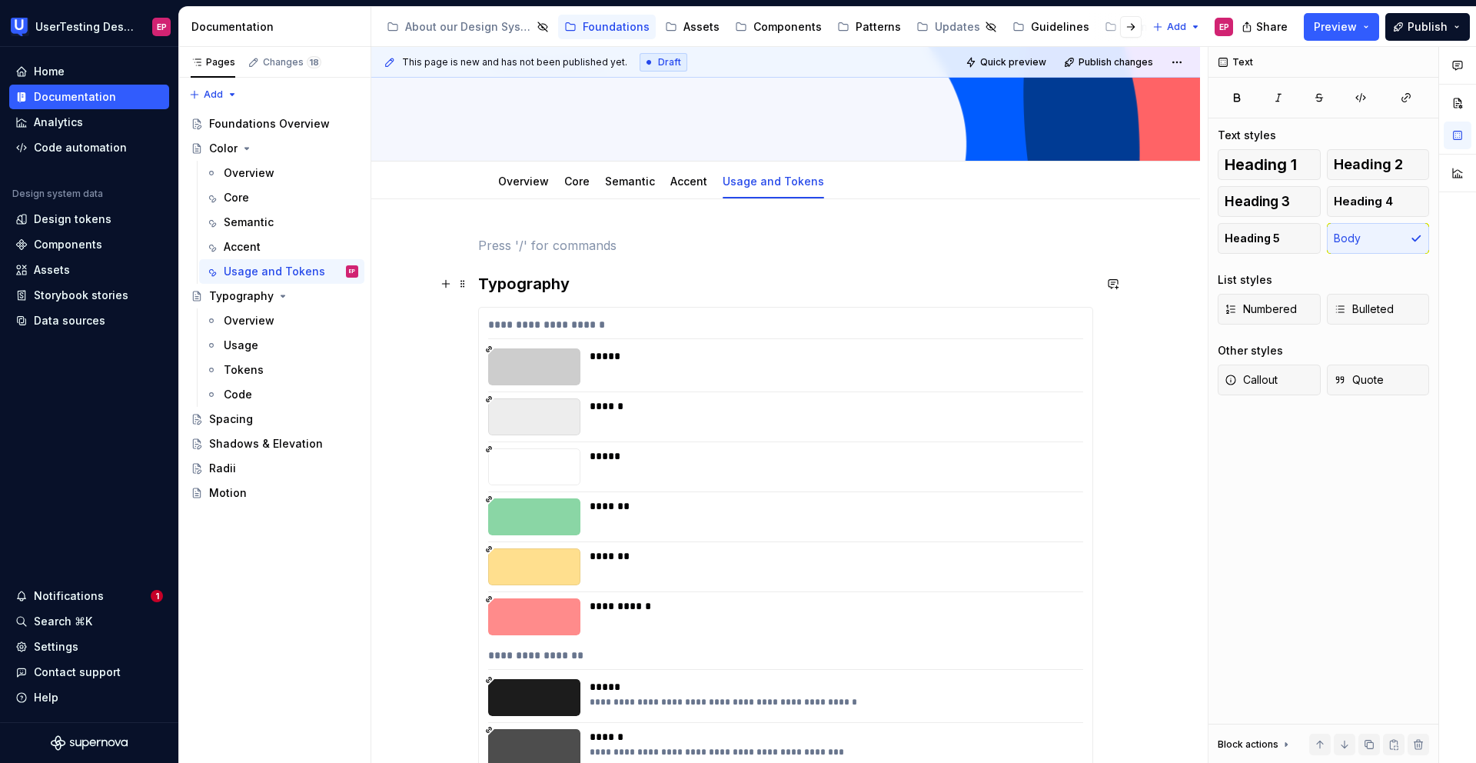
click at [590, 276] on h3 "Typography" at bounding box center [785, 284] width 615 height 22
click at [676, 321] on div "**********" at bounding box center [785, 328] width 595 height 22
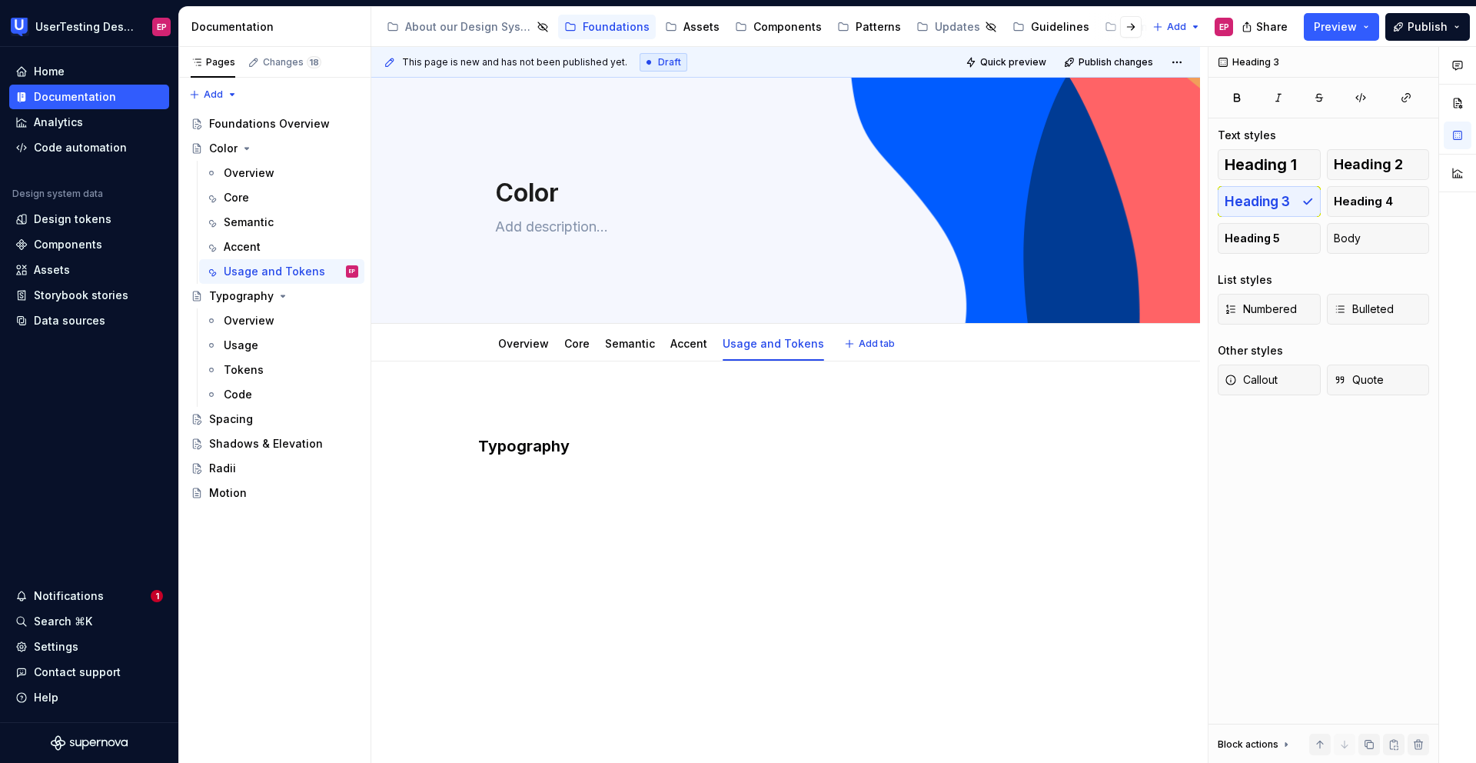
scroll to position [0, 0]
click at [580, 484] on div "Typography" at bounding box center [785, 532] width 829 height 343
click at [498, 489] on div "Typography" at bounding box center [785, 532] width 829 height 343
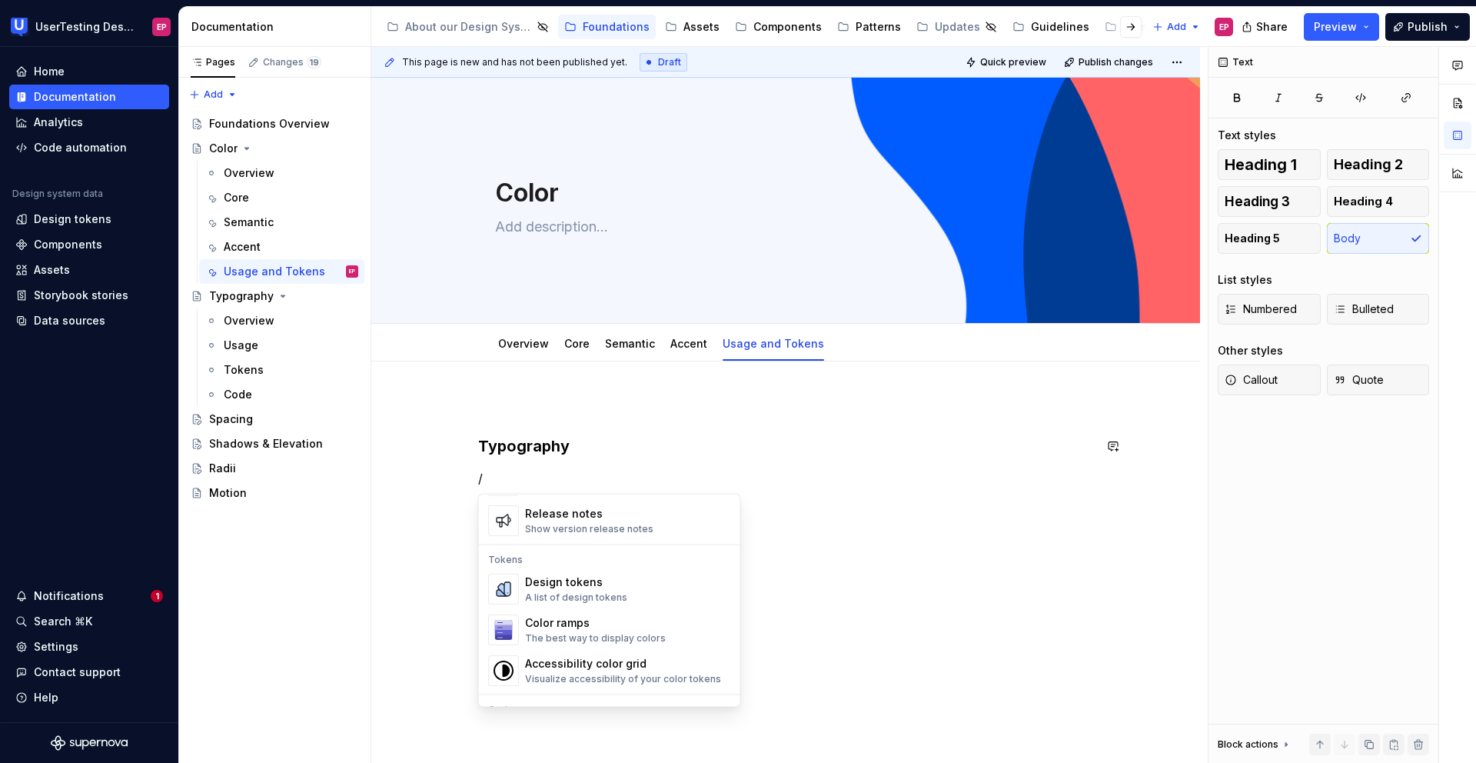
scroll to position [1069, 0]
click at [581, 595] on div "A list of design tokens" at bounding box center [576, 595] width 102 height 12
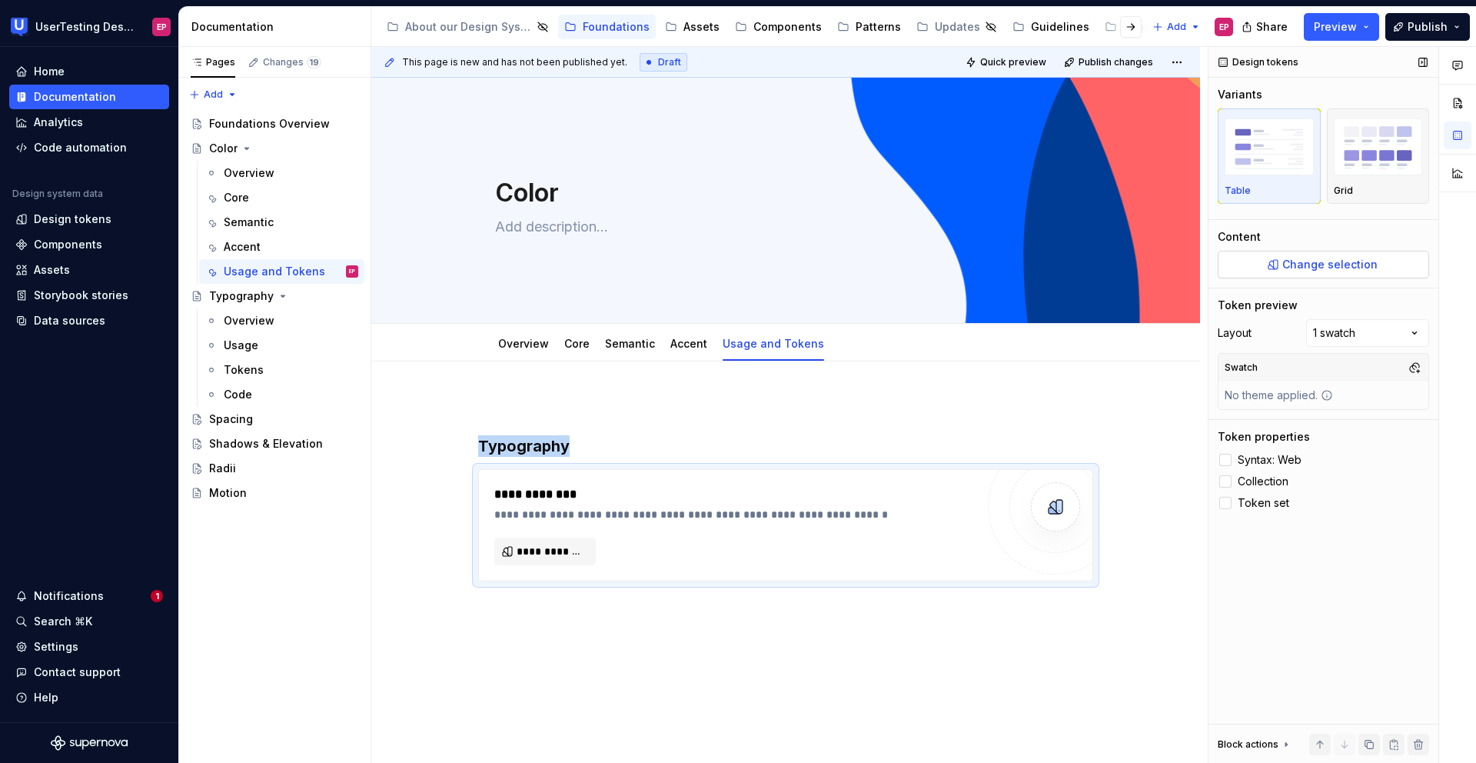
click at [1324, 264] on span "Change selection" at bounding box center [1329, 264] width 95 height 15
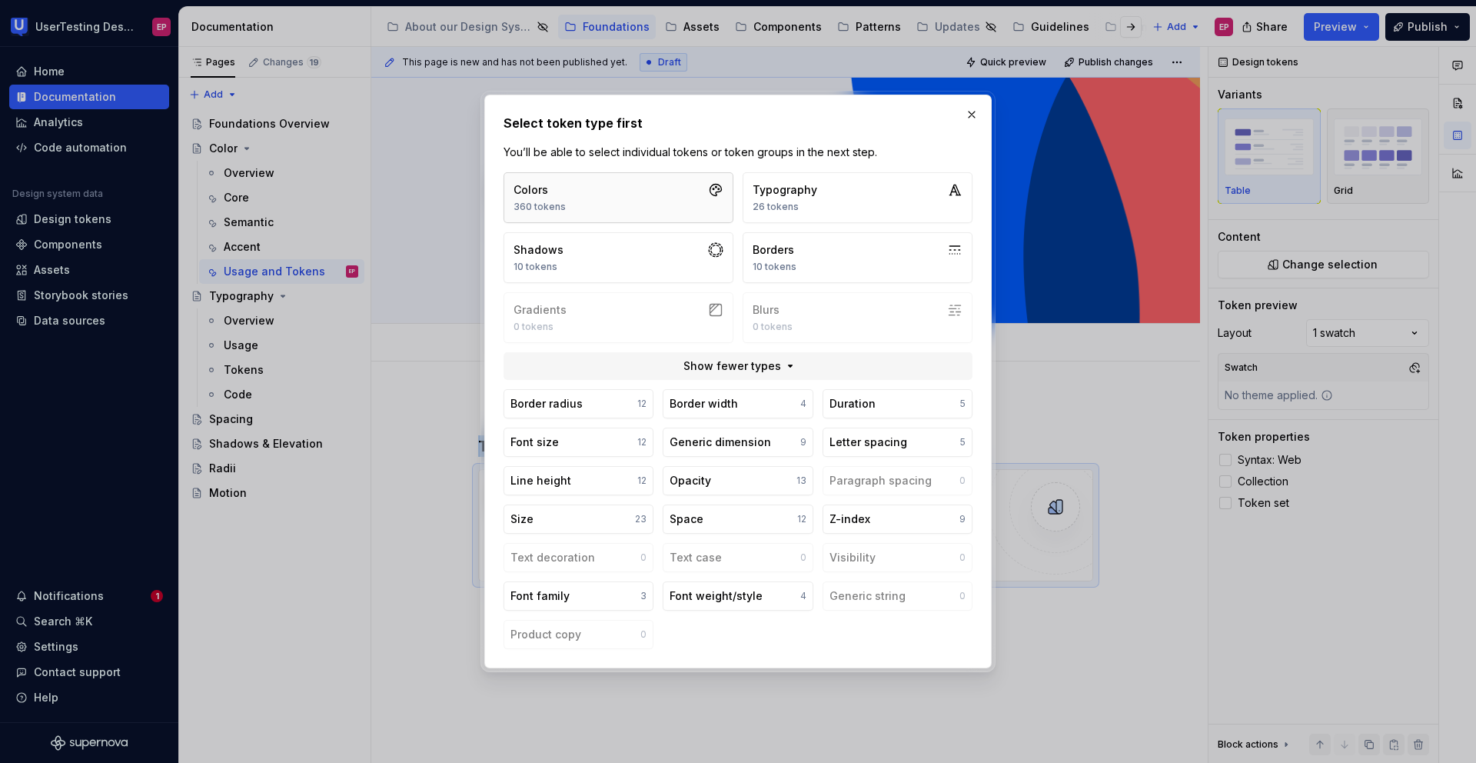
click at [620, 201] on button "Colors 360 tokens" at bounding box center [619, 197] width 230 height 51
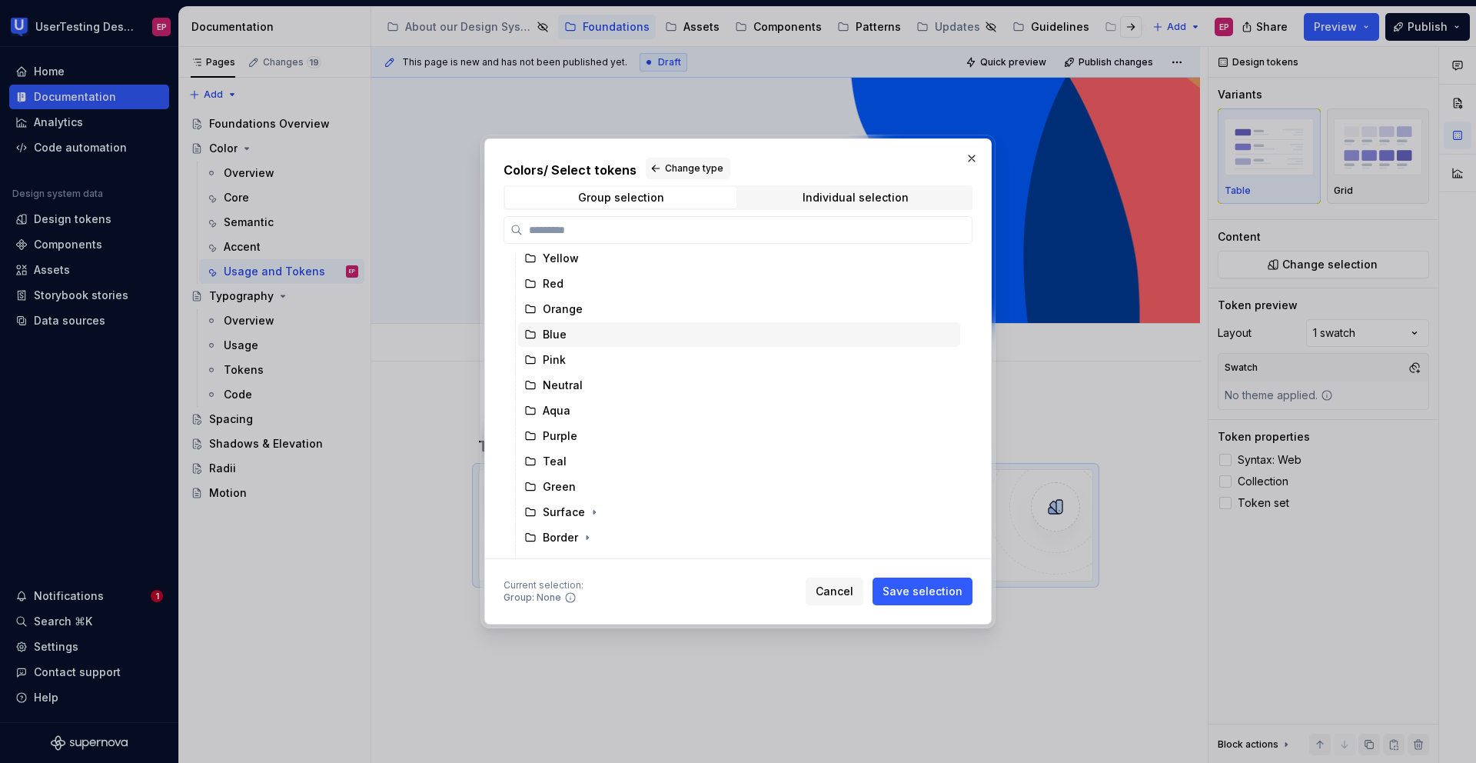
scroll to position [75, 0]
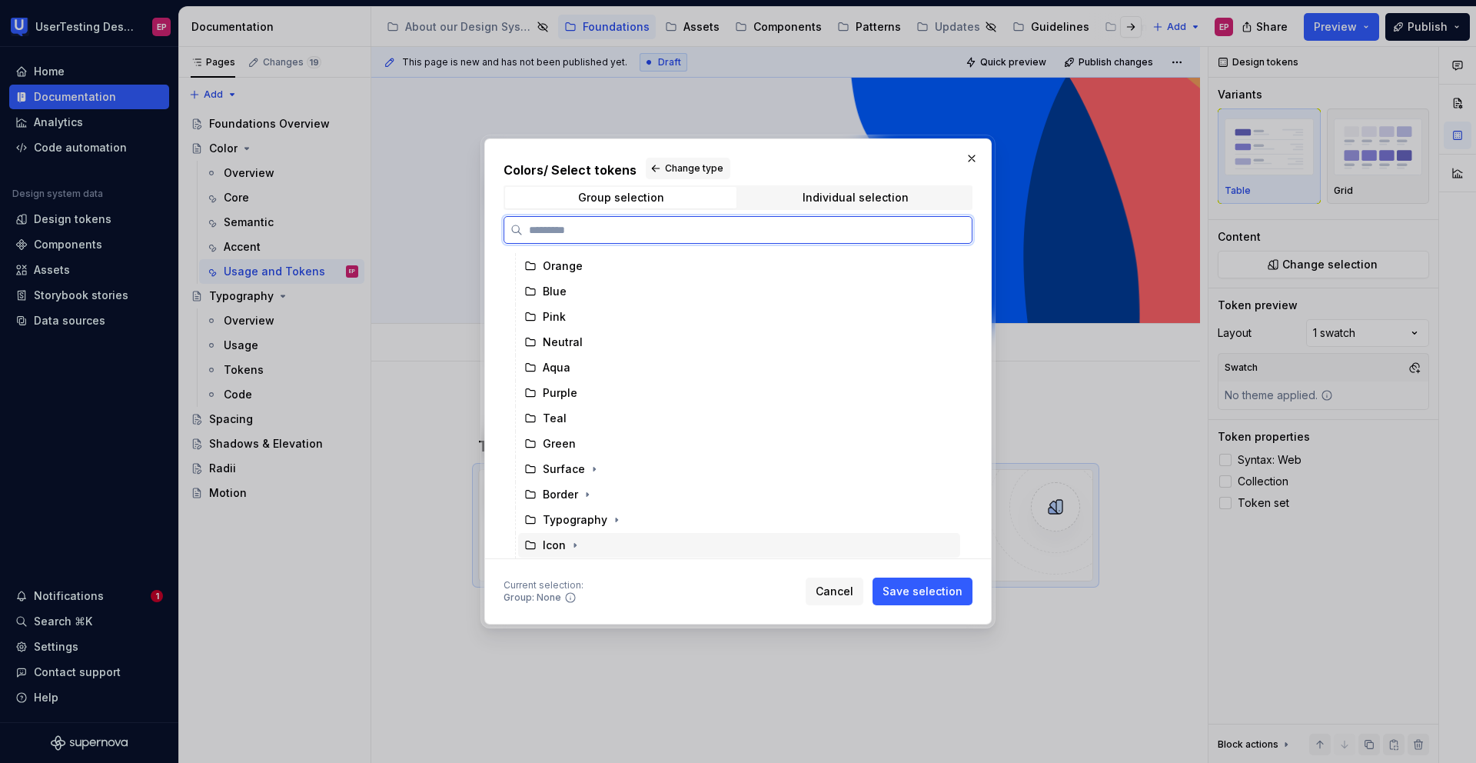
click at [593, 534] on div "Icon" at bounding box center [739, 545] width 442 height 25
click at [589, 521] on div "Typography" at bounding box center [575, 519] width 65 height 15
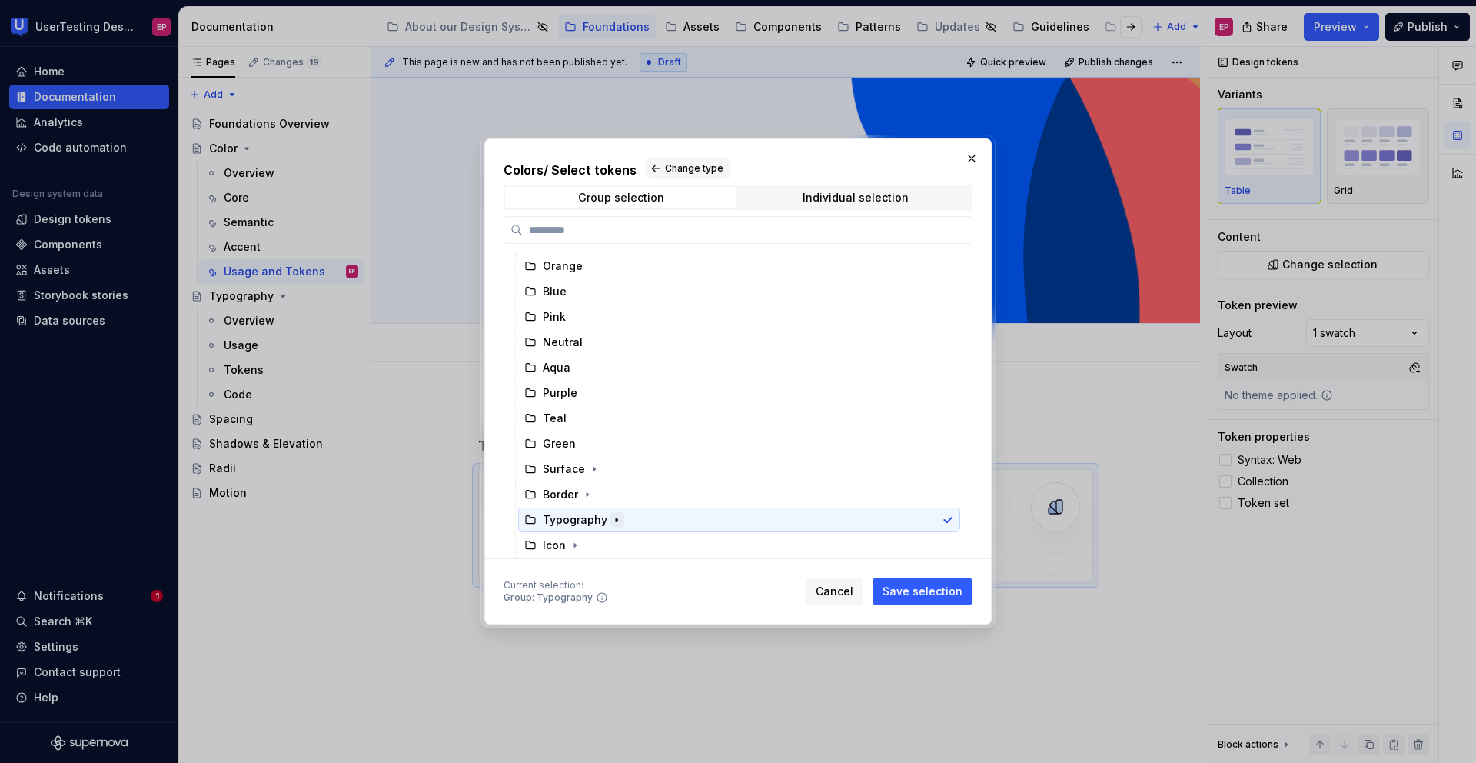
click at [616, 521] on icon "button" at bounding box center [616, 520] width 12 height 12
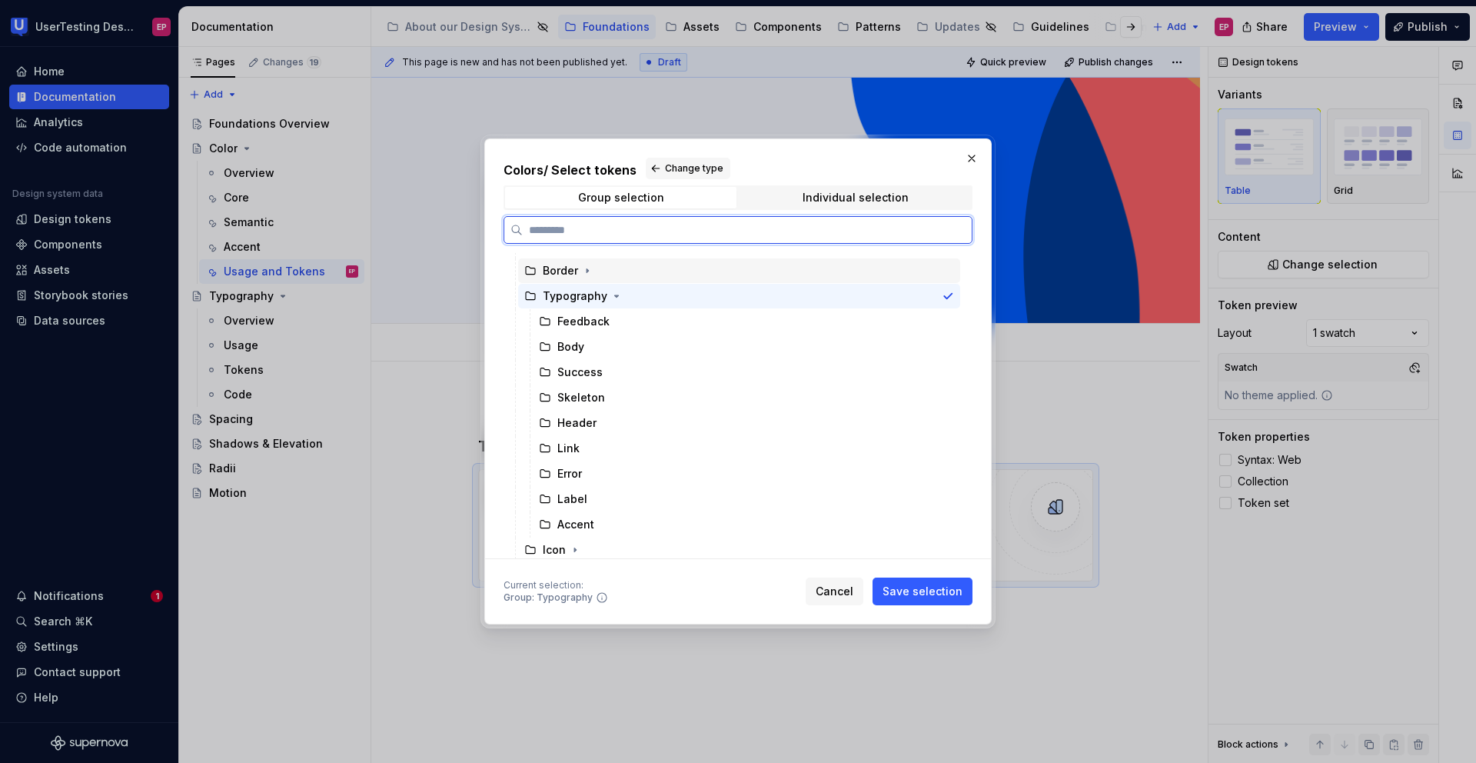
scroll to position [302, 0]
click at [616, 420] on div "Header" at bounding box center [746, 419] width 427 height 25
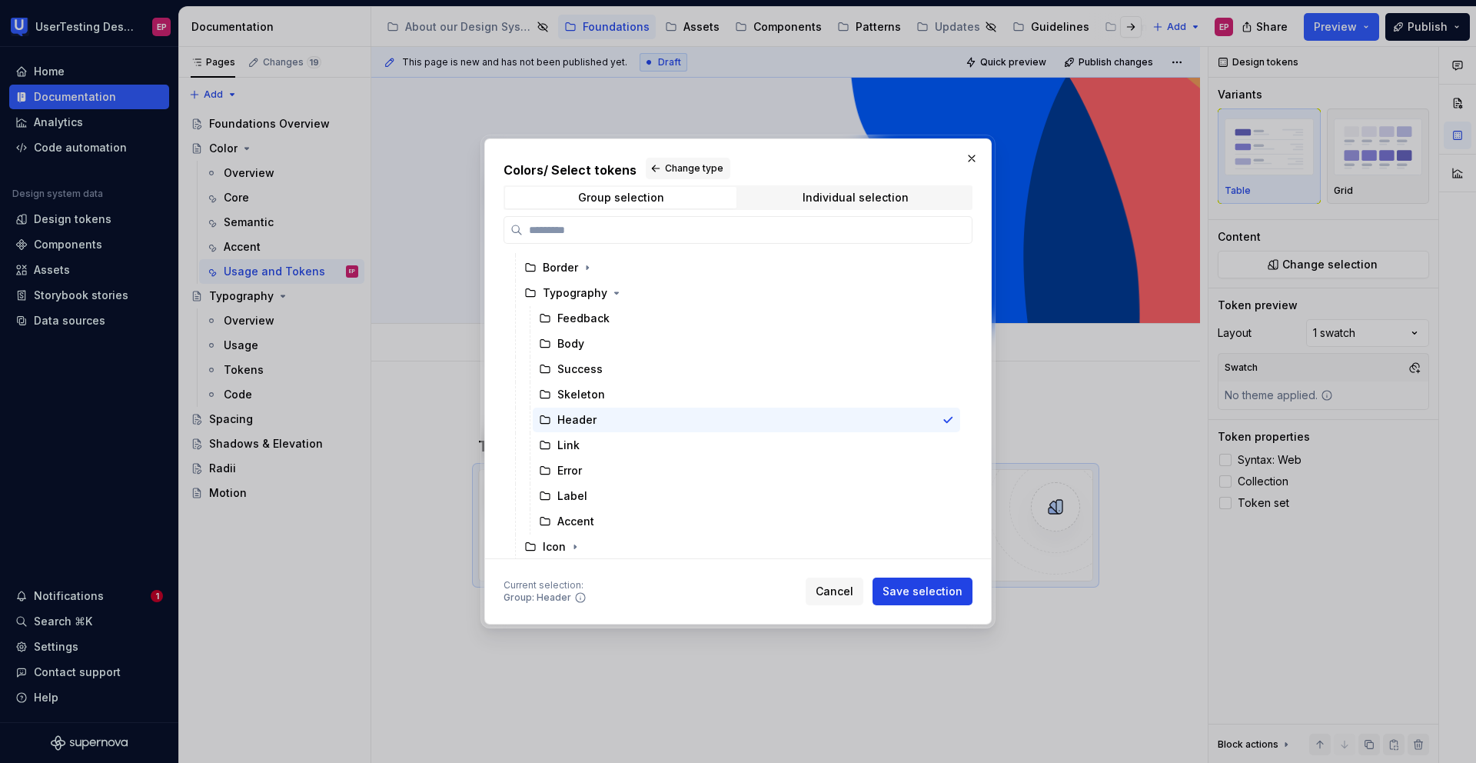
click at [917, 589] on span "Save selection" at bounding box center [923, 590] width 80 height 15
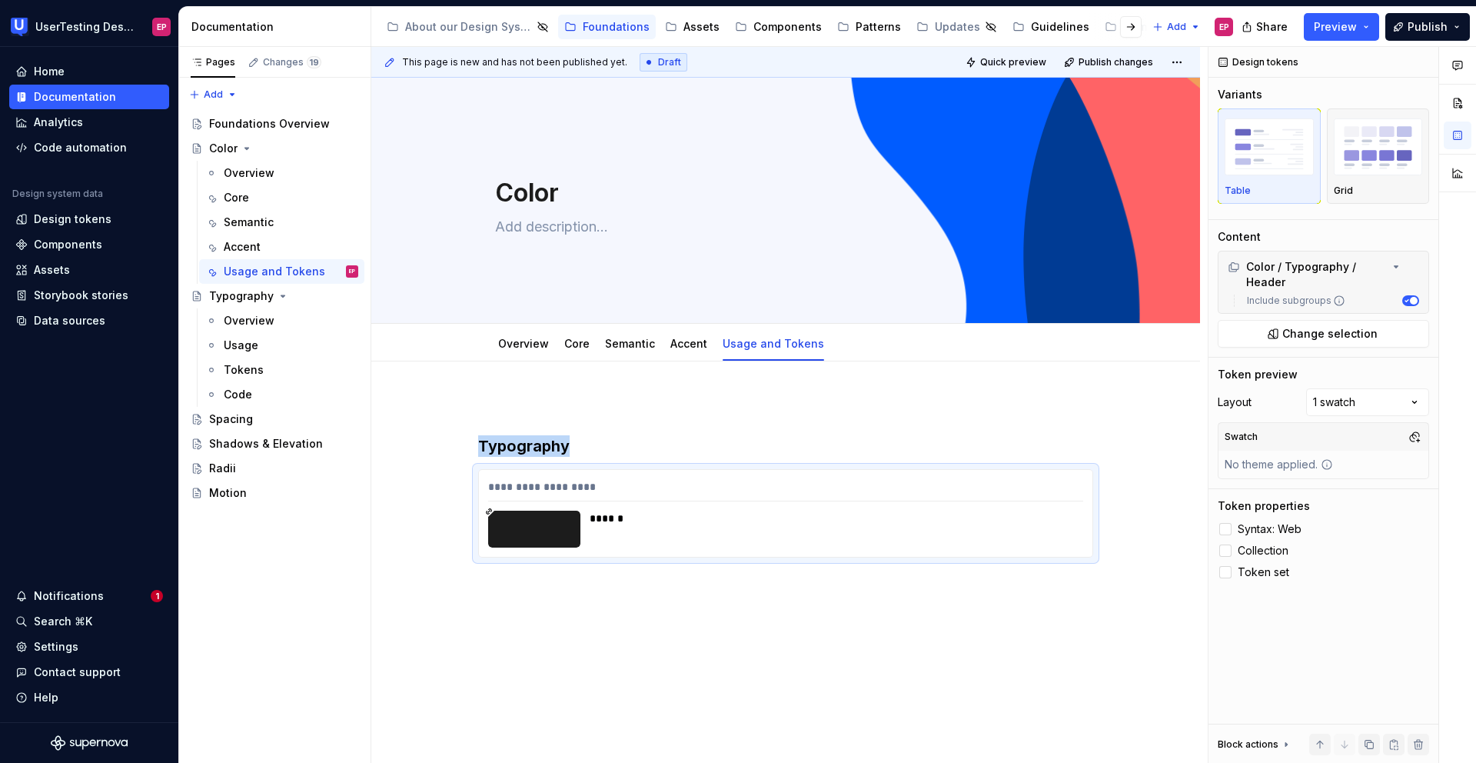
click at [658, 598] on div "**********" at bounding box center [785, 583] width 829 height 444
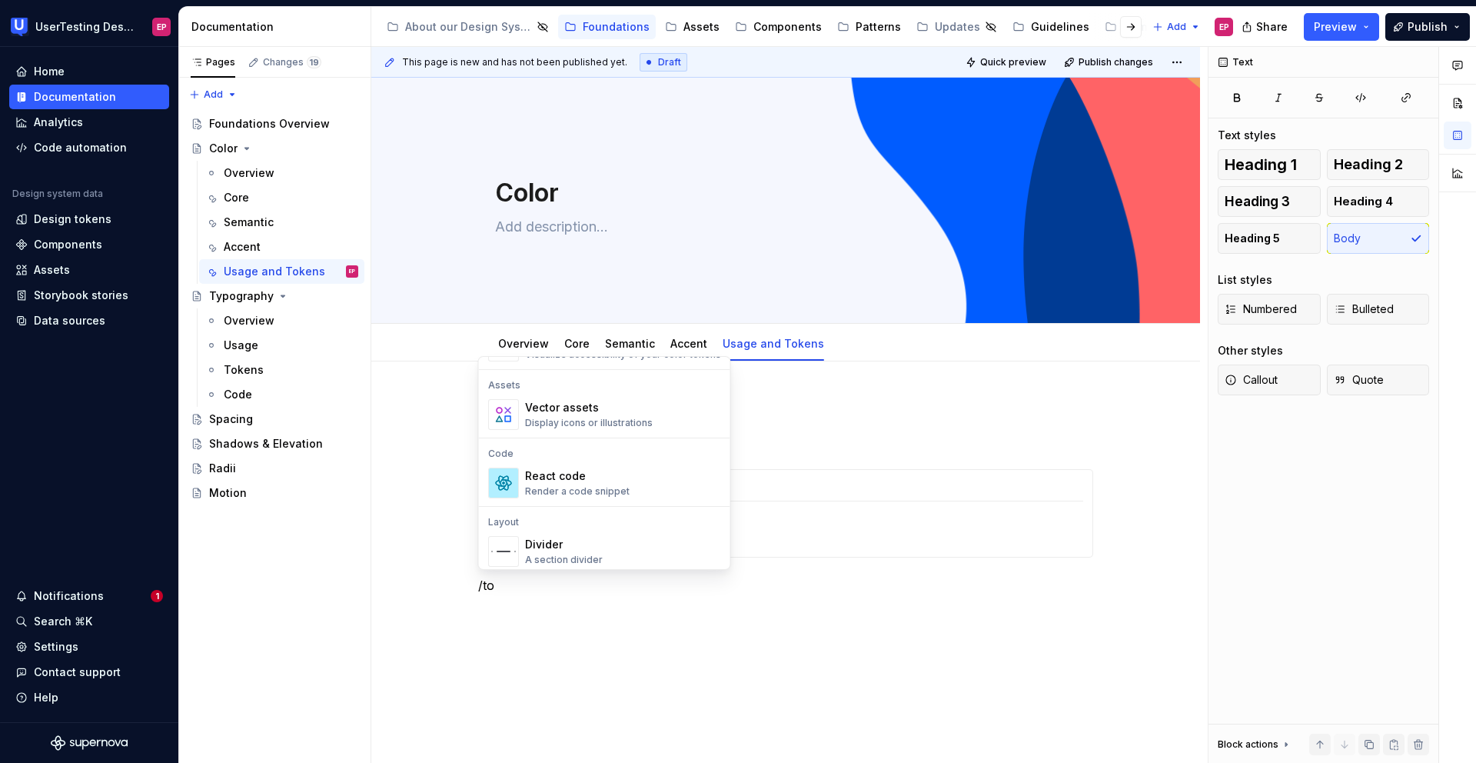
scroll to position [0, 0]
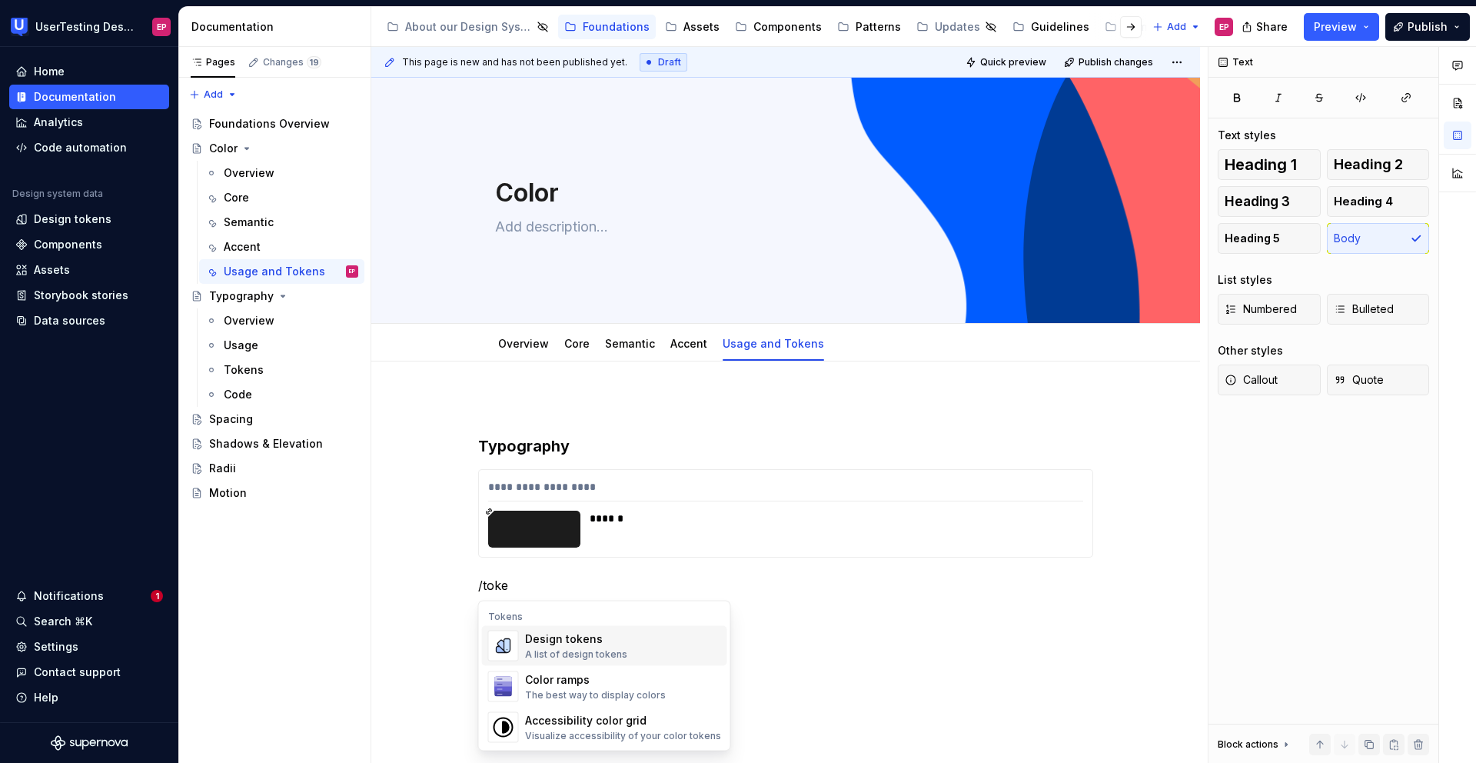
click at [597, 640] on div "Design tokens" at bounding box center [576, 638] width 102 height 15
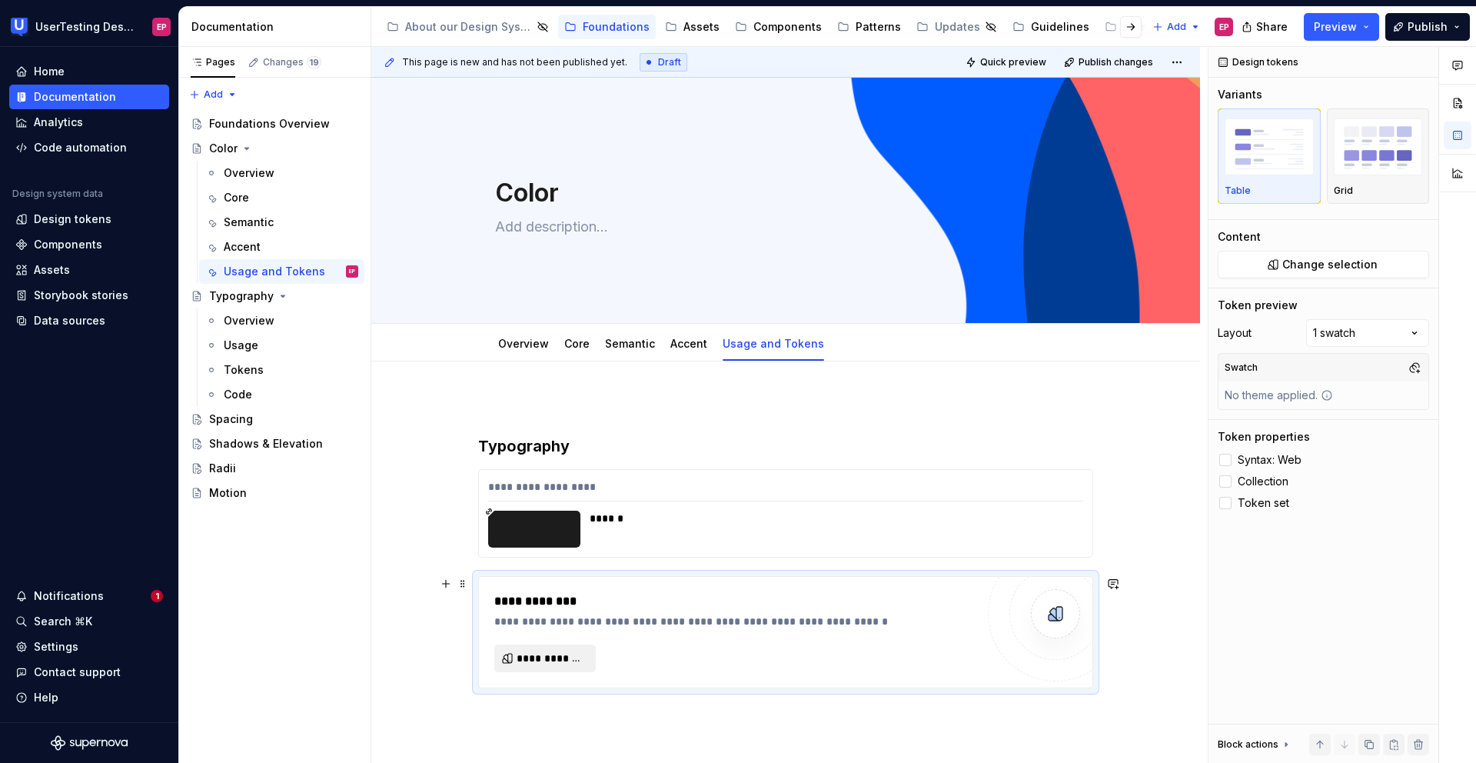
click at [570, 661] on span "**********" at bounding box center [551, 657] width 69 height 15
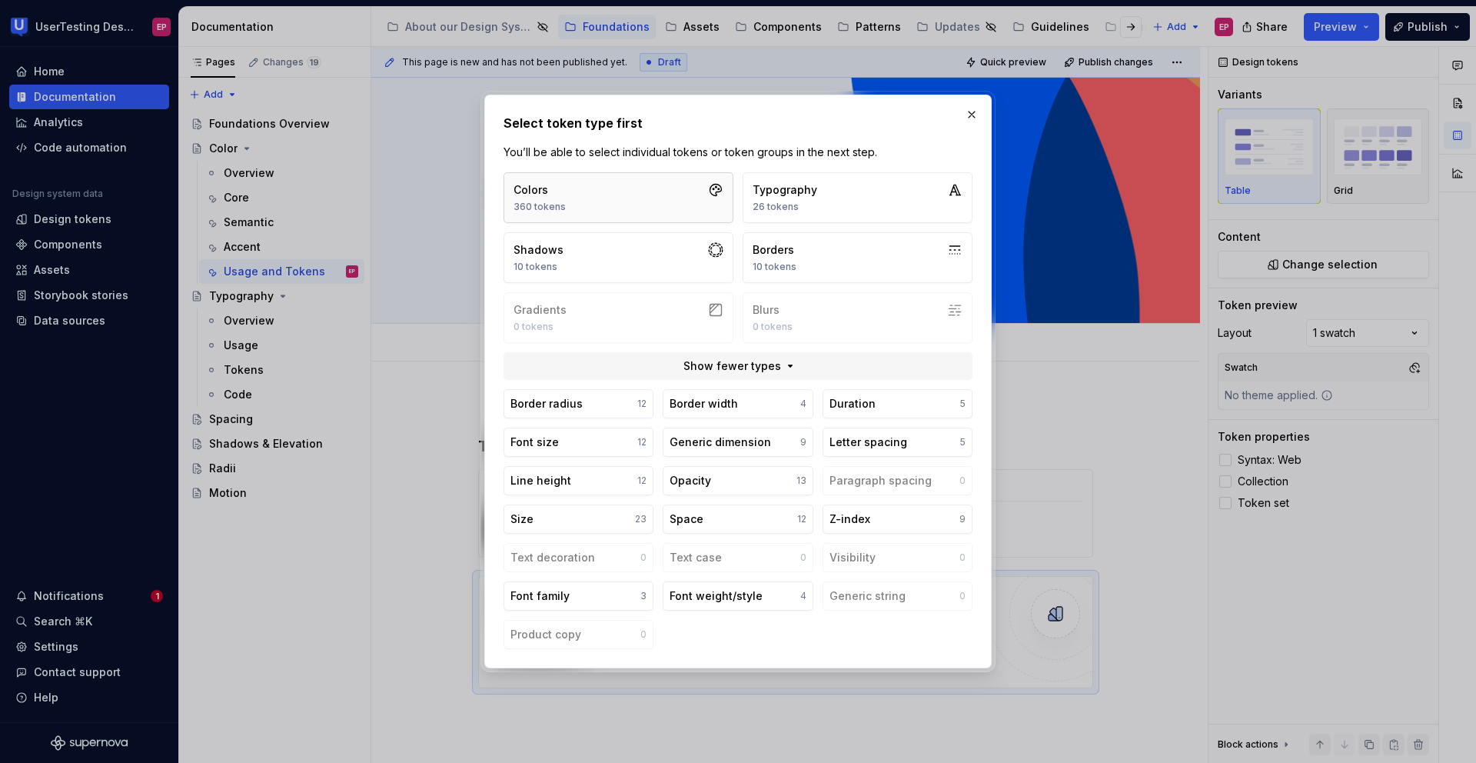
click at [637, 198] on button "Colors 360 tokens" at bounding box center [619, 197] width 230 height 51
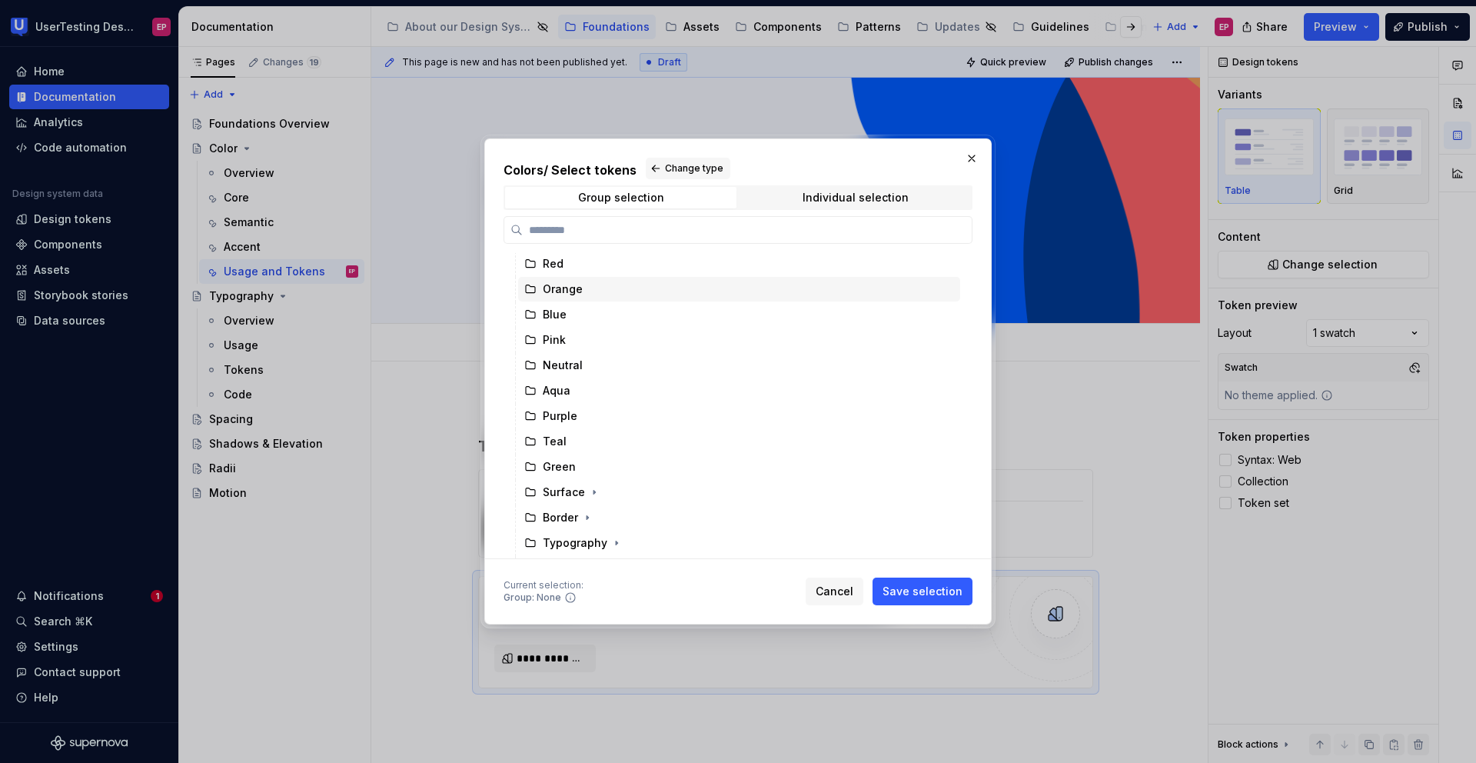
scroll to position [75, 0]
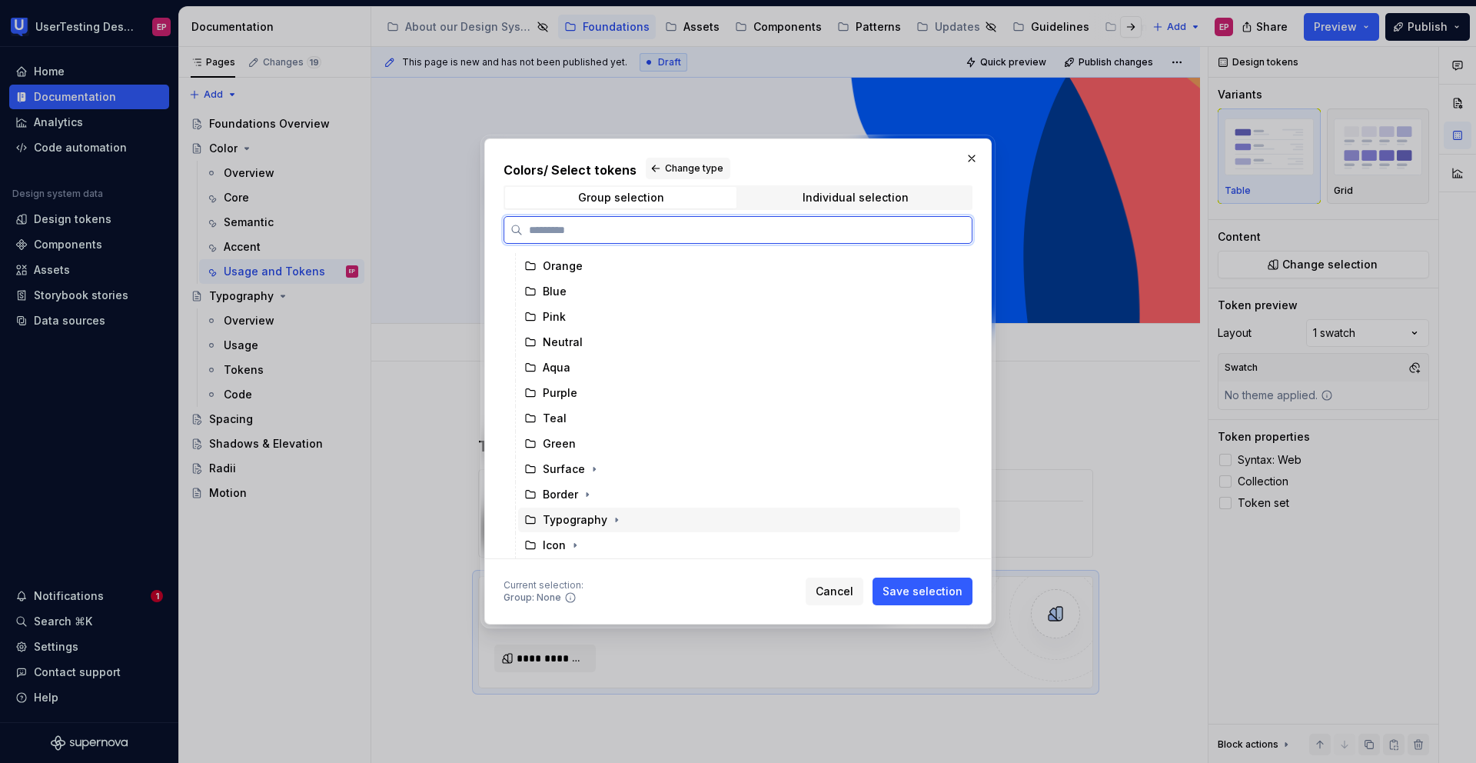
click at [571, 515] on div "Typography" at bounding box center [575, 519] width 65 height 15
click at [615, 517] on icon "button" at bounding box center [616, 520] width 12 height 12
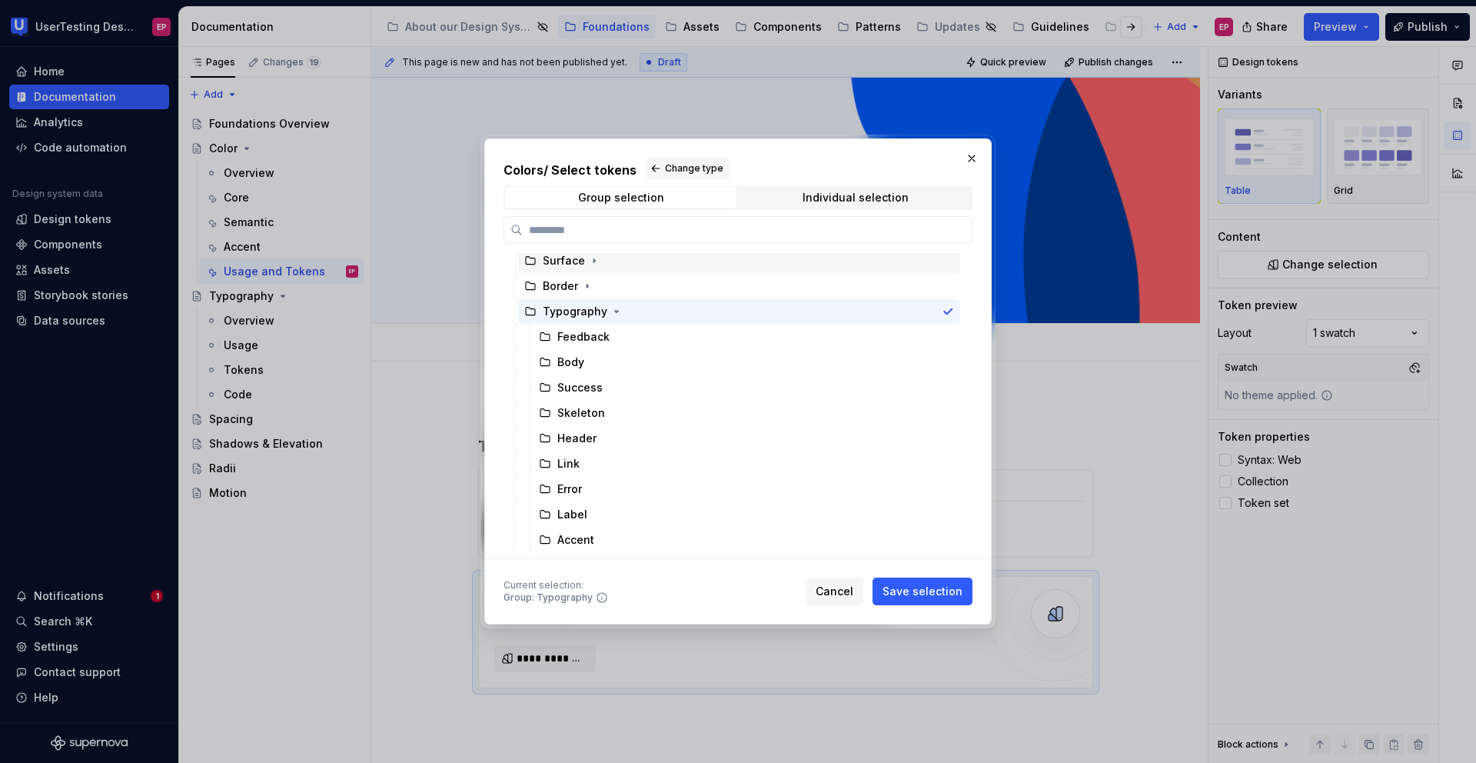
scroll to position [304, 0]
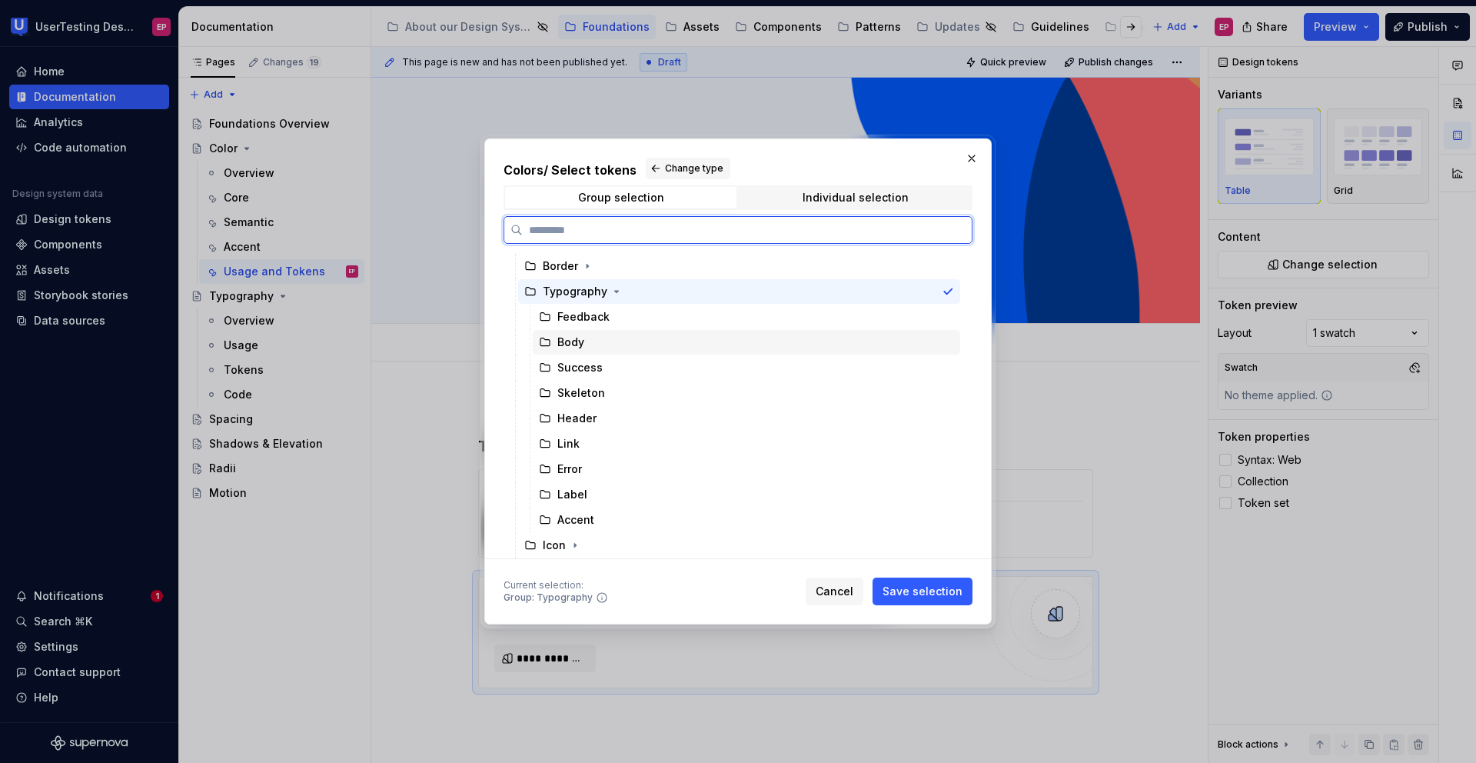
click at [554, 351] on div "Body" at bounding box center [746, 342] width 427 height 25
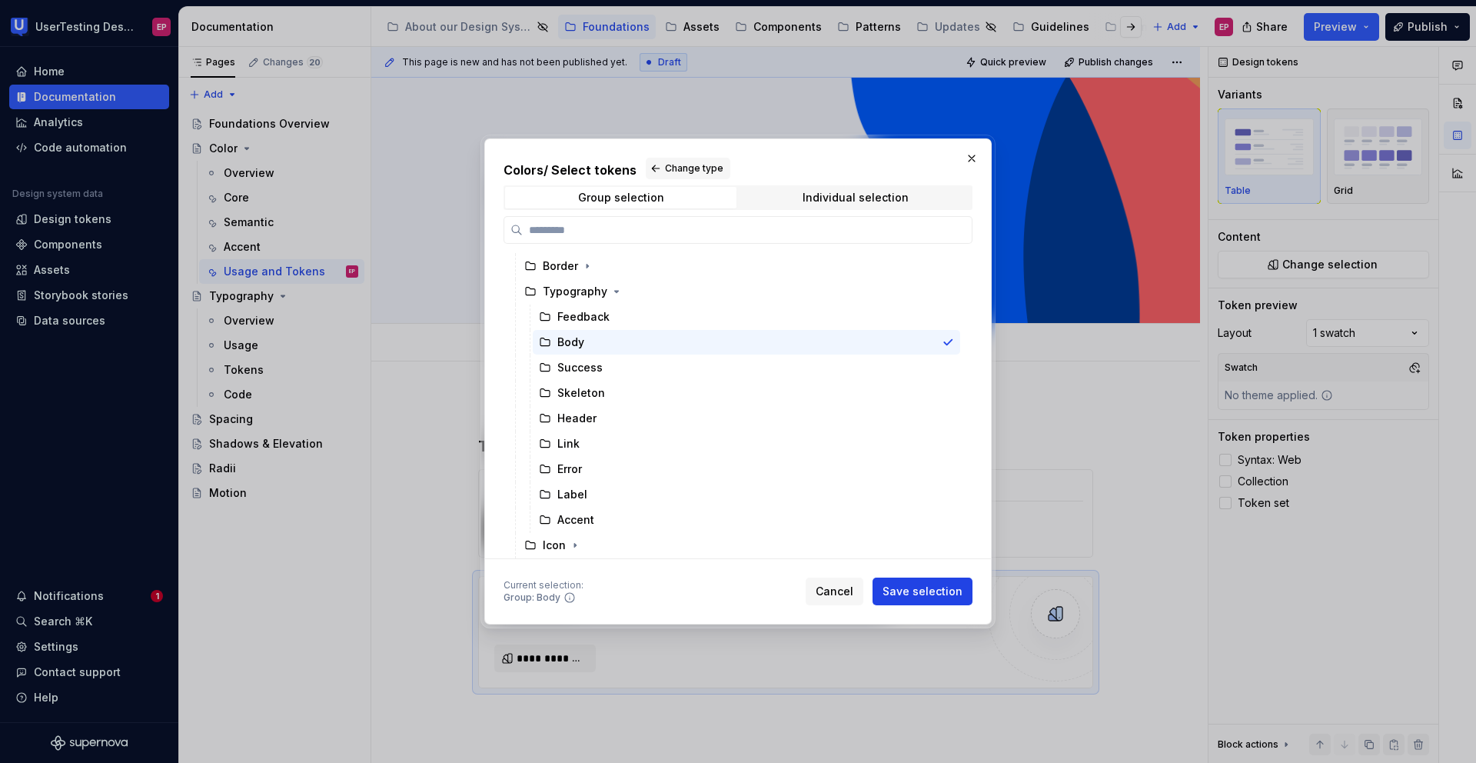
click at [942, 587] on span "Save selection" at bounding box center [923, 590] width 80 height 15
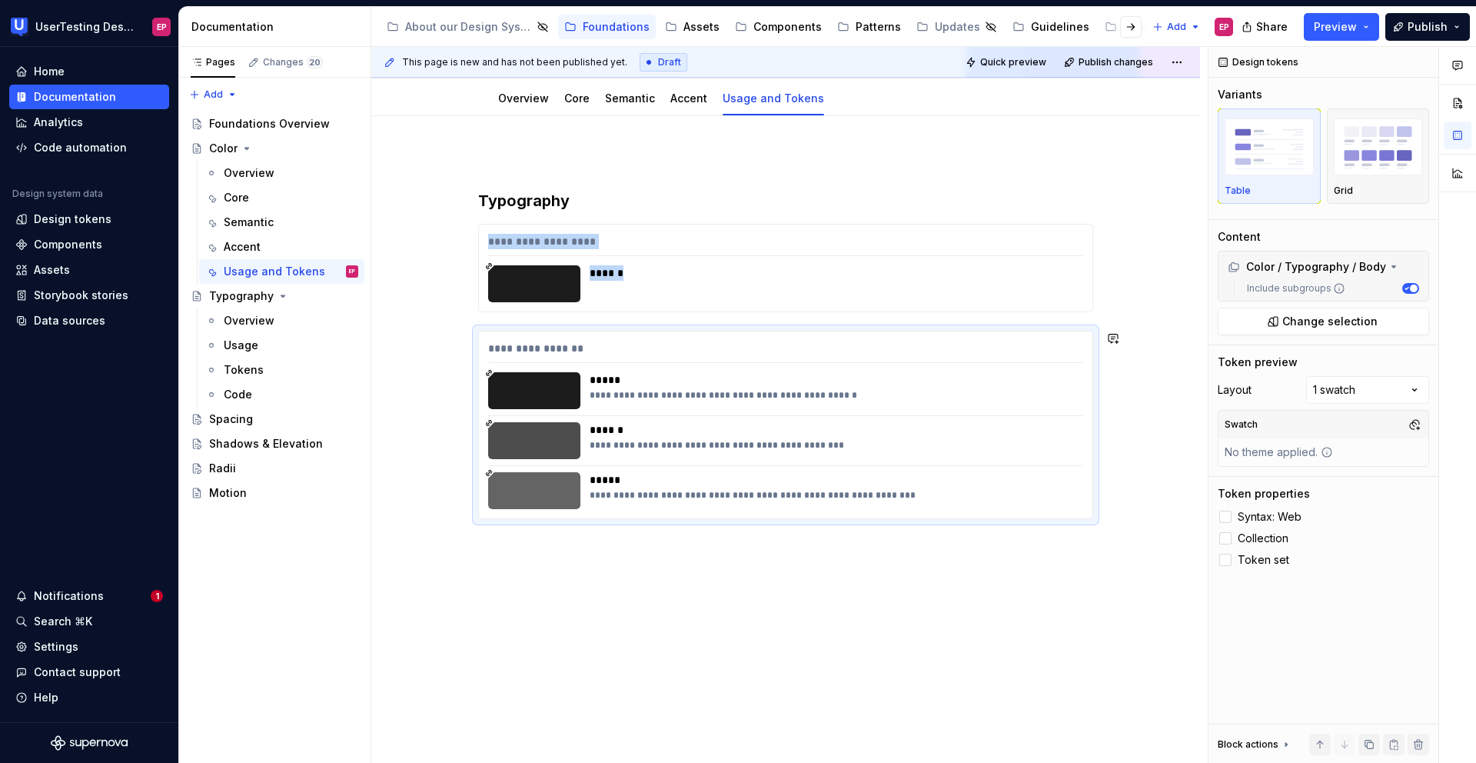
scroll to position [248, 0]
click at [543, 560] on div "**********" at bounding box center [785, 439] width 829 height 650
click at [488, 542] on div "**********" at bounding box center [785, 439] width 829 height 650
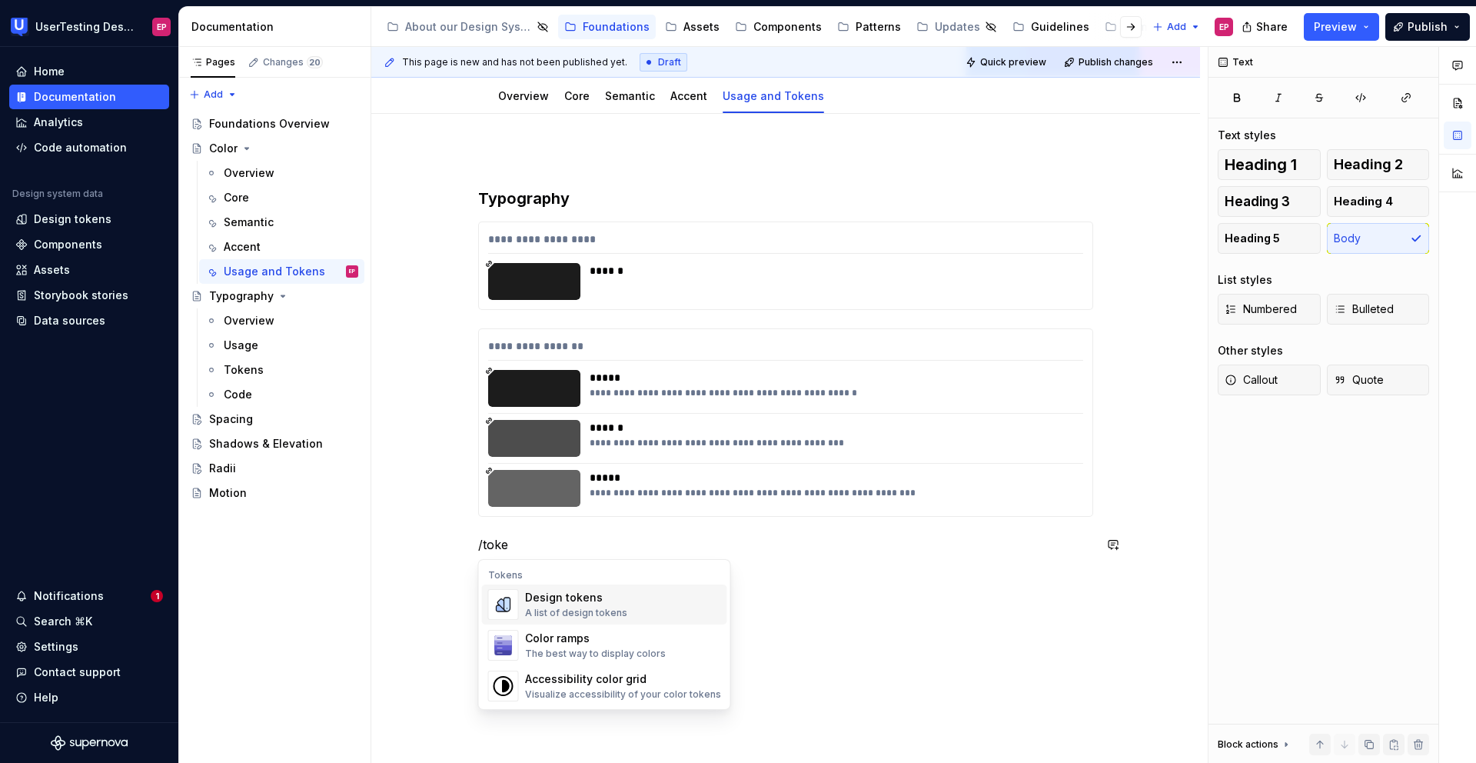
click at [538, 602] on div "Design tokens" at bounding box center [576, 597] width 102 height 15
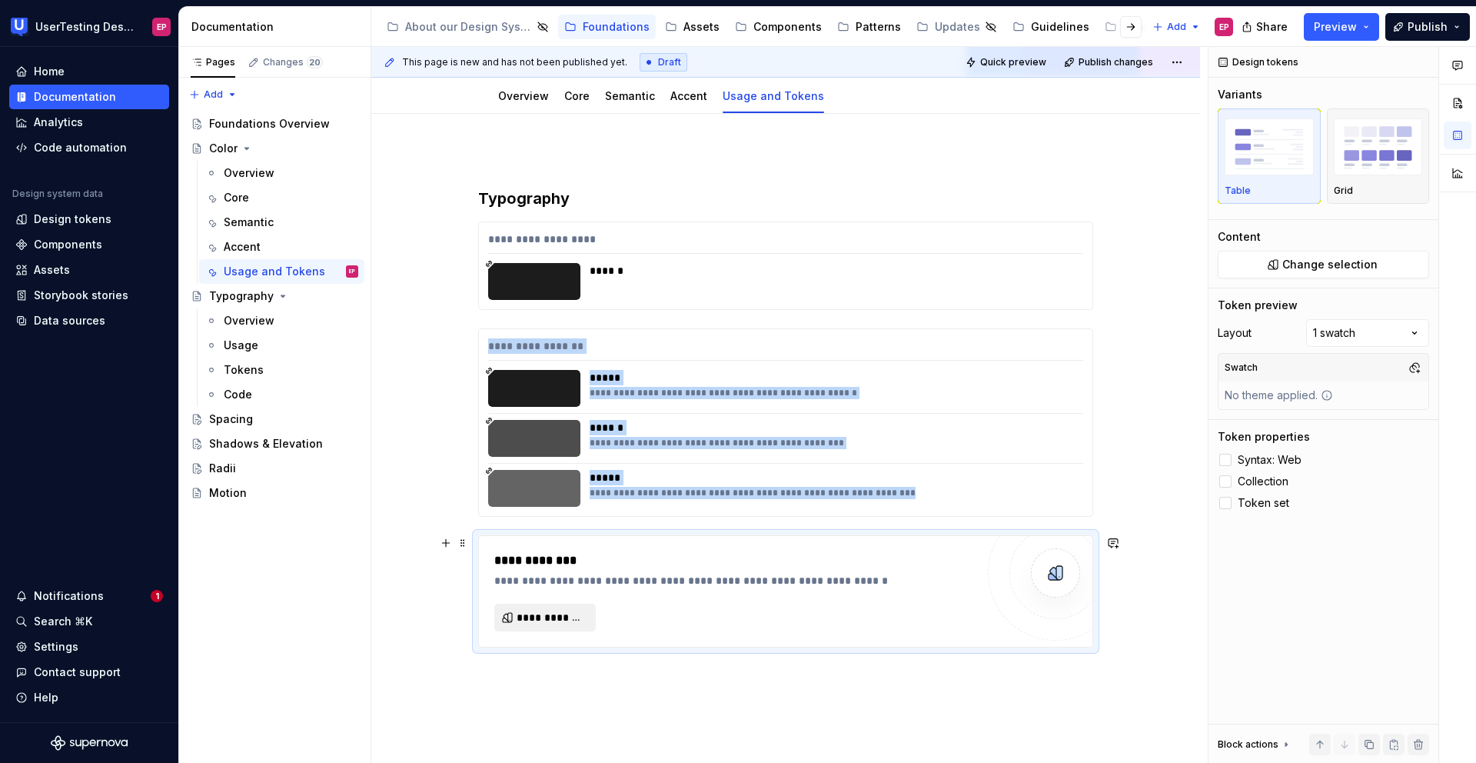
click at [535, 611] on span "**********" at bounding box center [551, 617] width 69 height 15
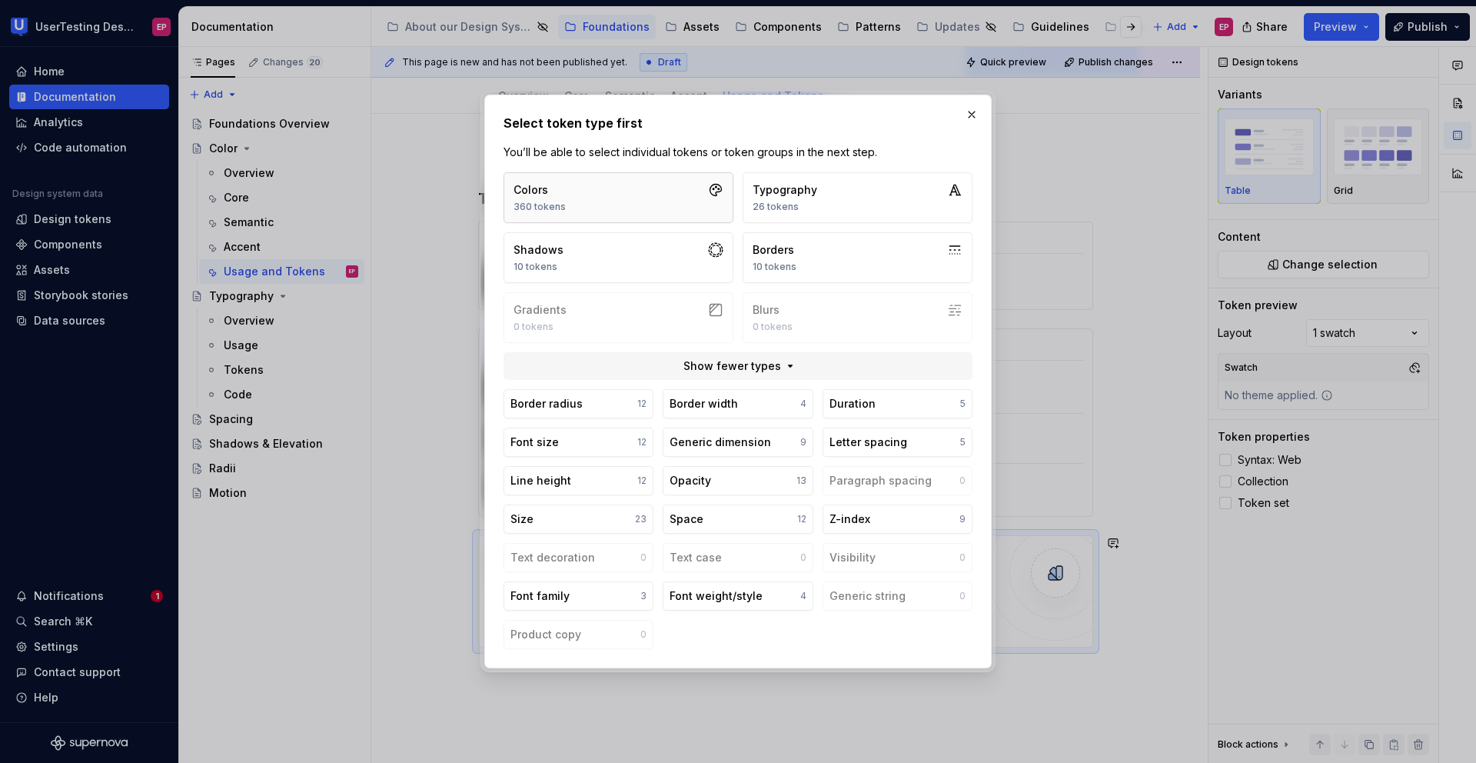
click at [573, 192] on button "Colors 360 tokens" at bounding box center [619, 197] width 230 height 51
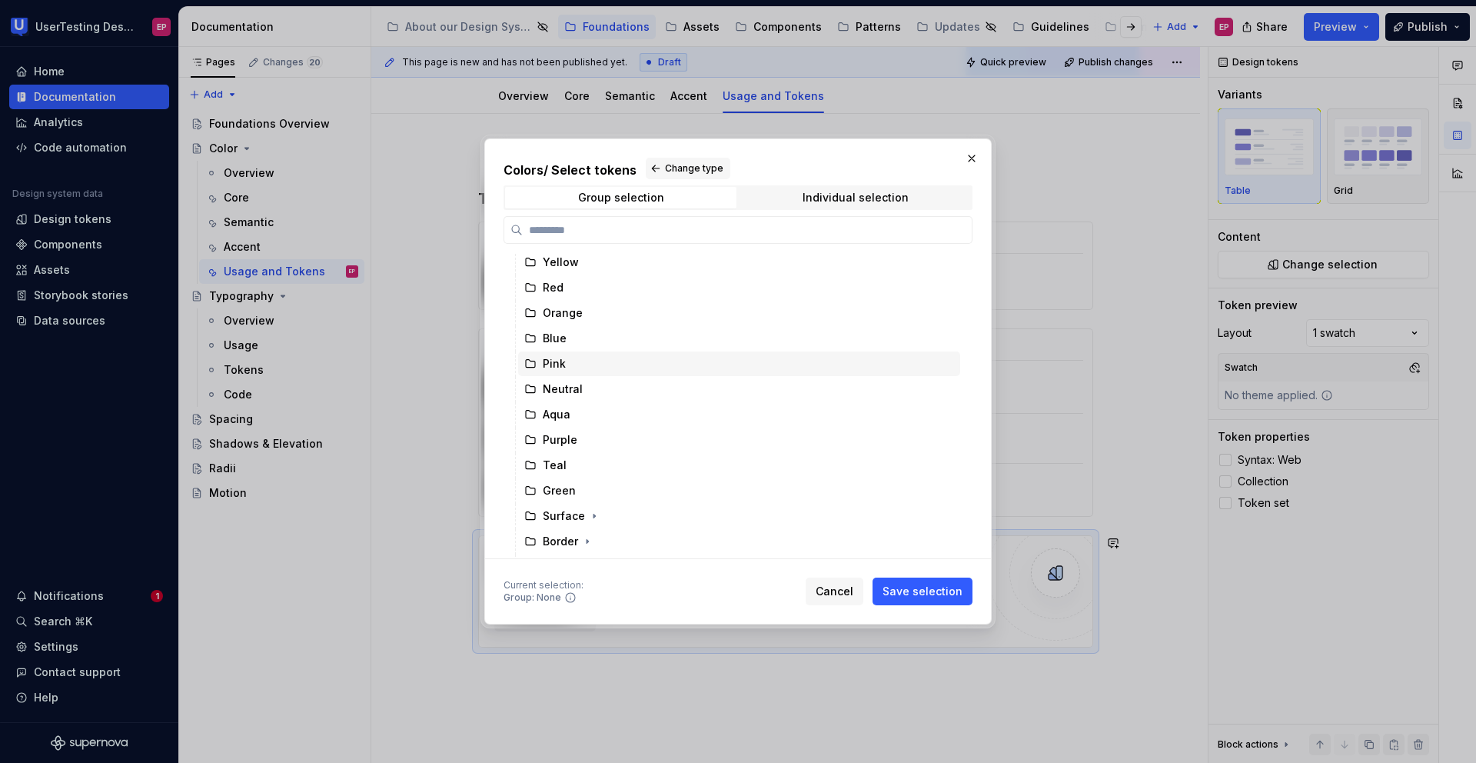
scroll to position [75, 0]
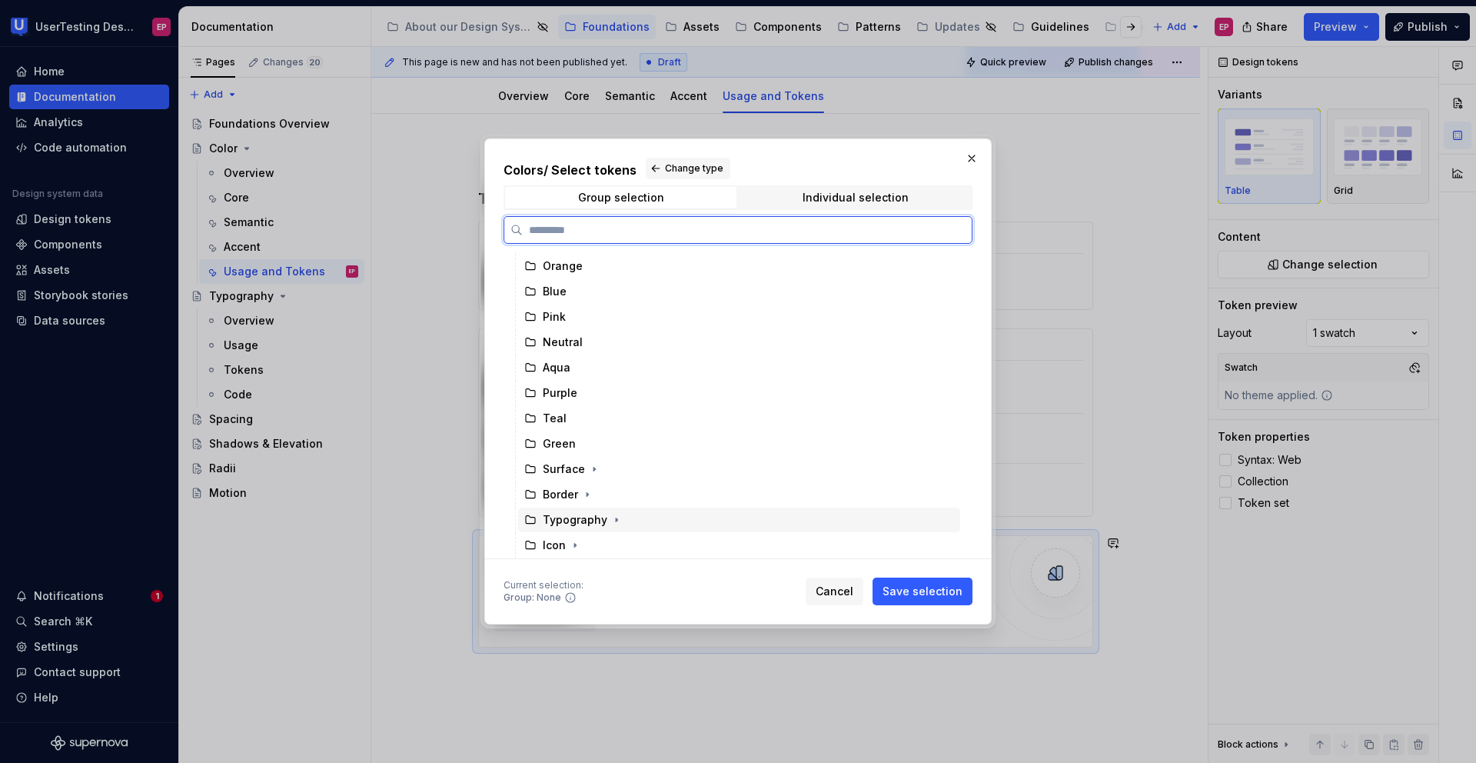
click at [587, 519] on div "Typography" at bounding box center [575, 519] width 65 height 15
click at [619, 517] on icon "button" at bounding box center [616, 520] width 12 height 12
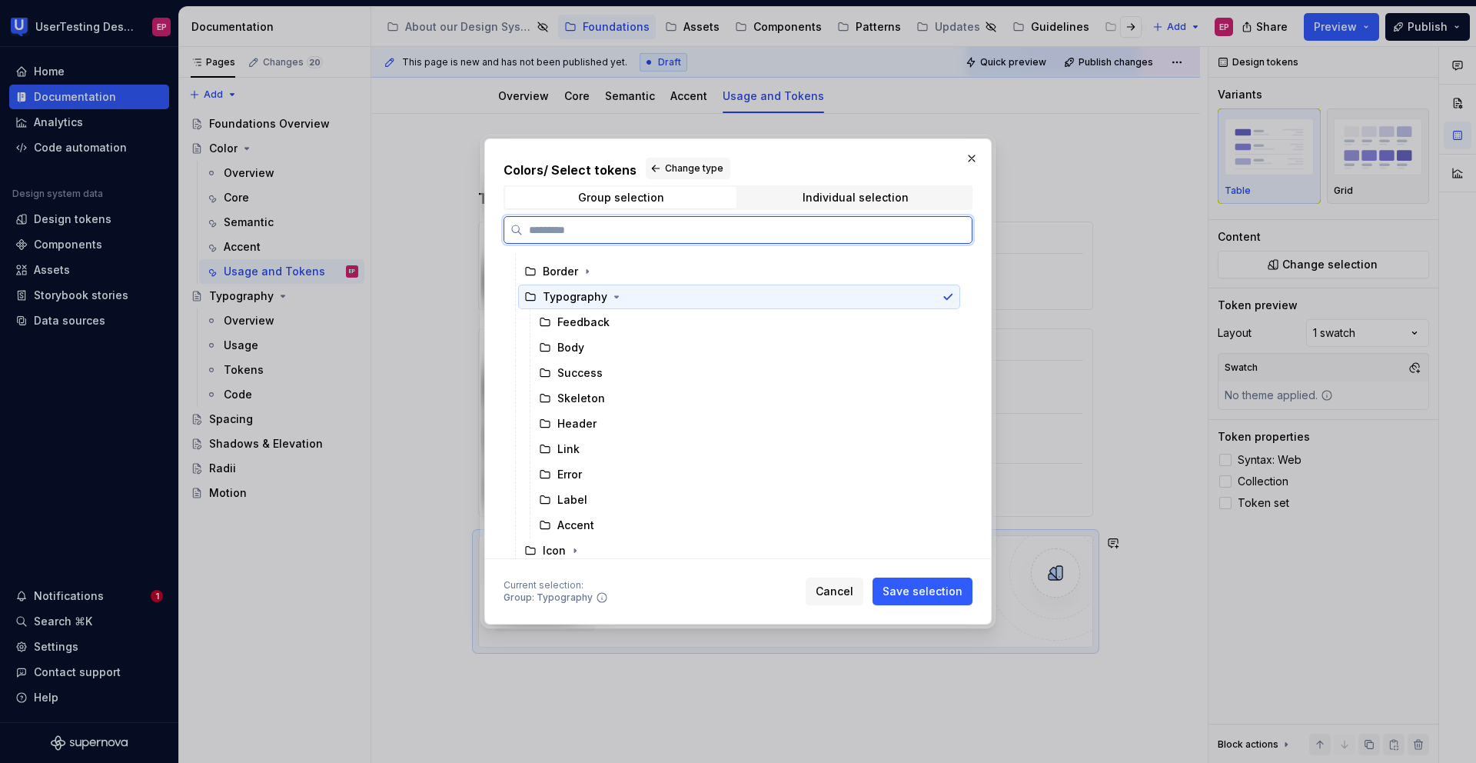
scroll to position [304, 0]
click at [607, 497] on div "Label" at bounding box center [746, 494] width 427 height 25
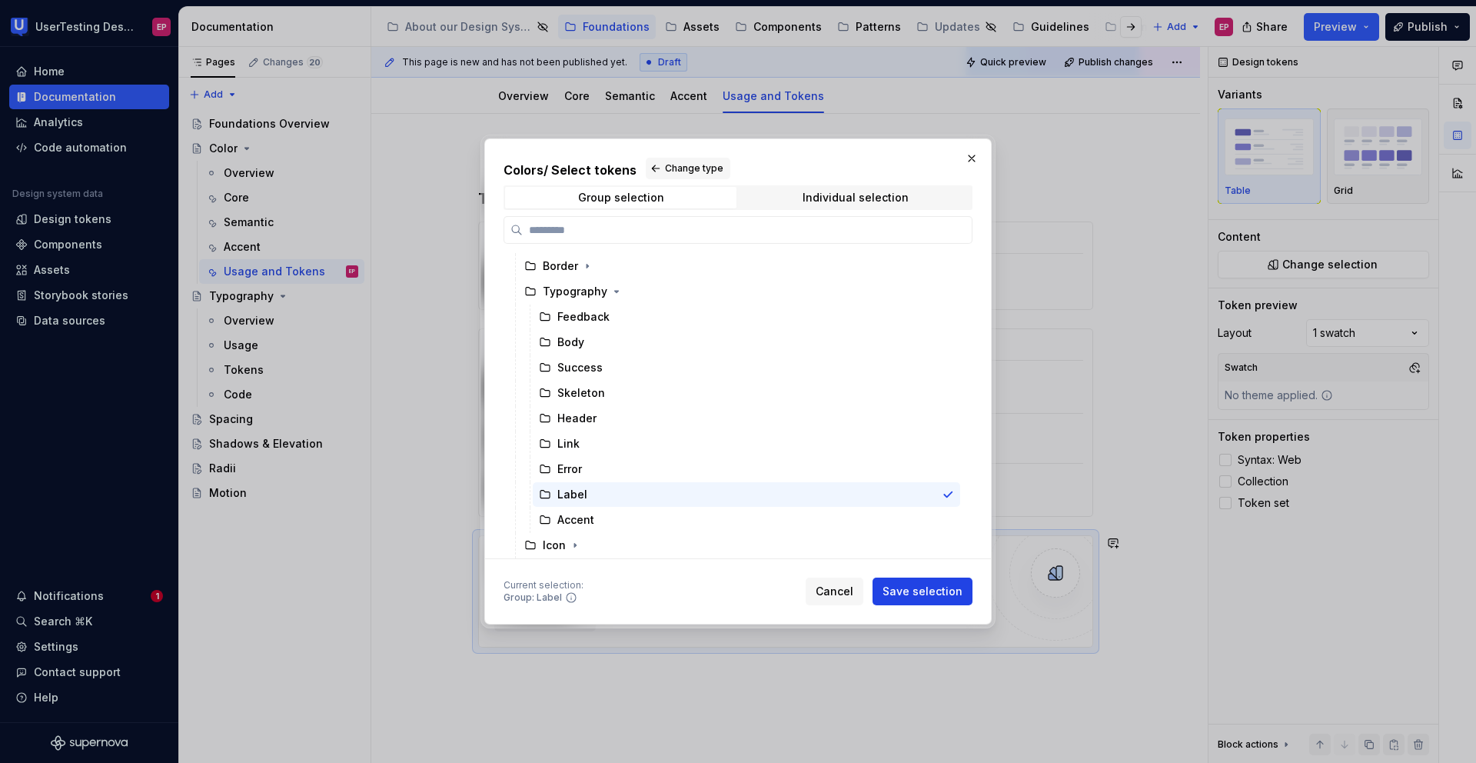
click at [913, 589] on span "Save selection" at bounding box center [923, 590] width 80 height 15
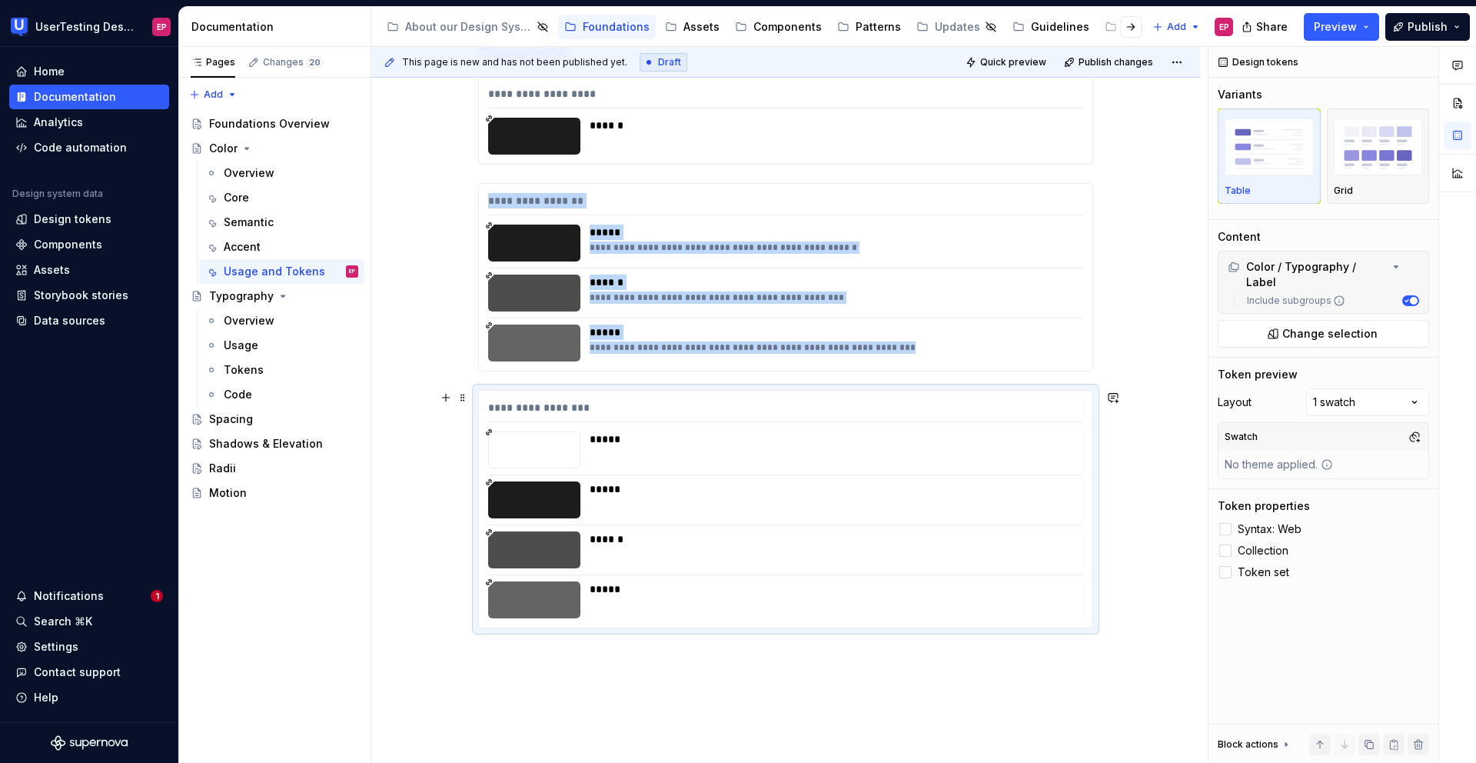
scroll to position [444, 0]
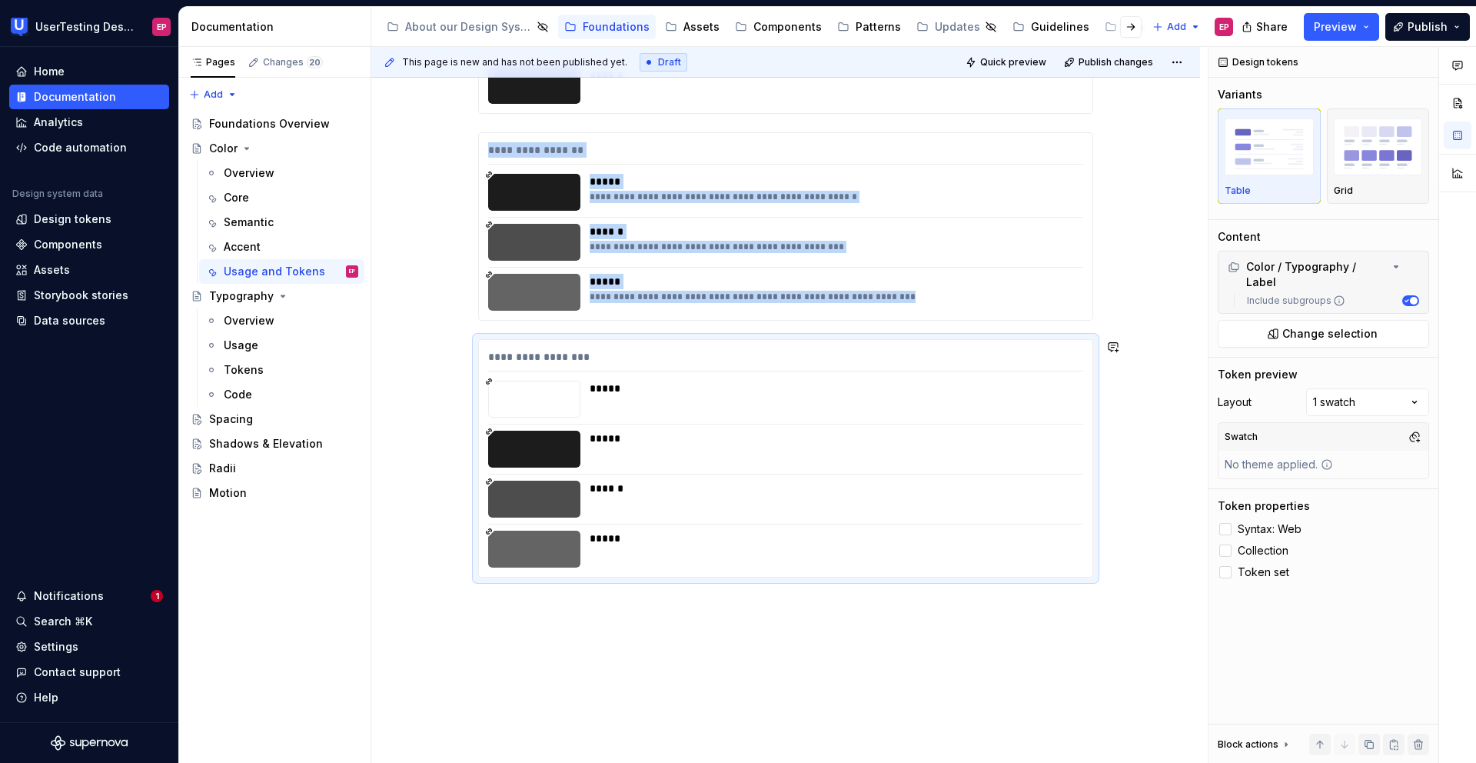
click at [558, 604] on div "**********" at bounding box center [785, 371] width 829 height 907
click at [475, 593] on div "**********" at bounding box center [785, 371] width 829 height 907
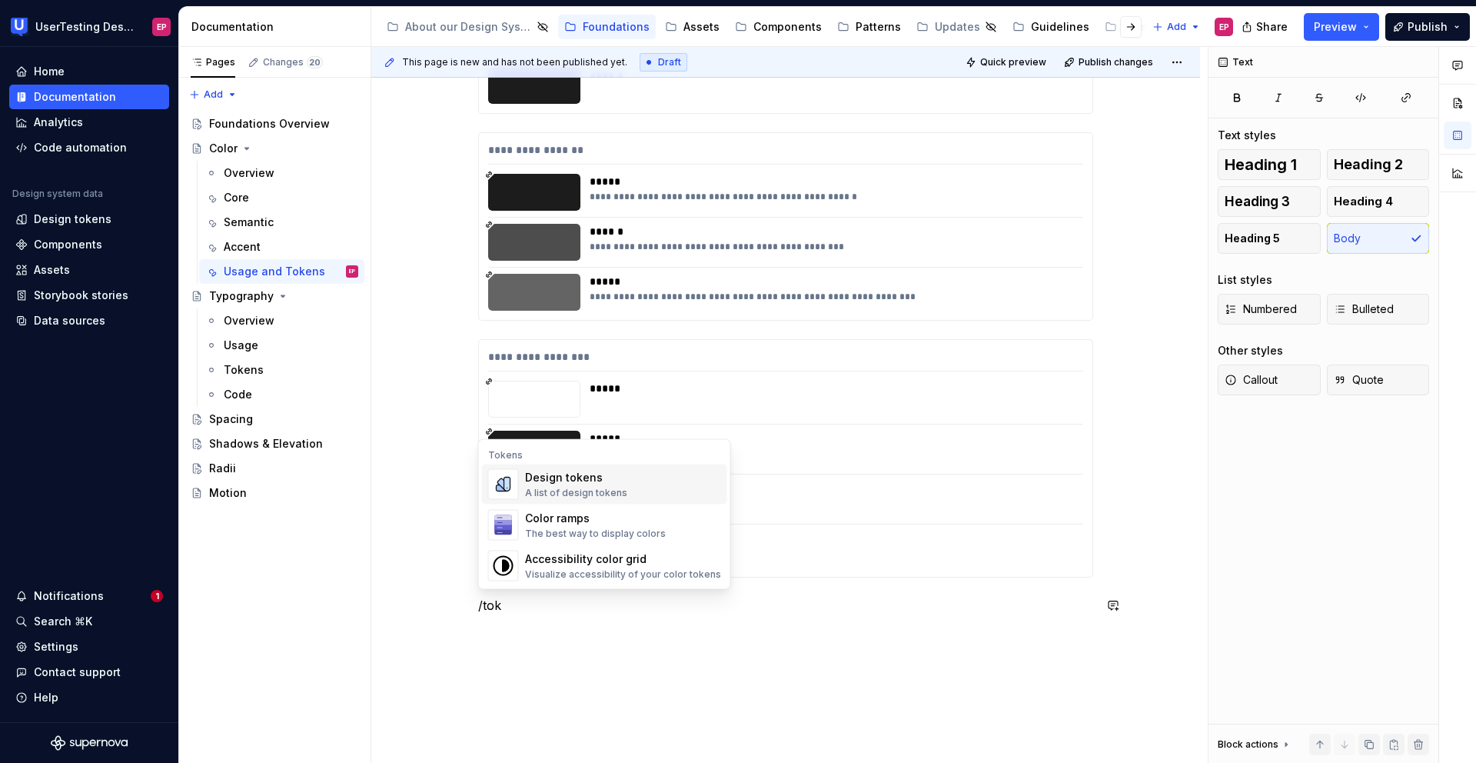
scroll to position [0, 0]
click at [644, 480] on div "Design tokens A list of design tokens" at bounding box center [623, 484] width 196 height 31
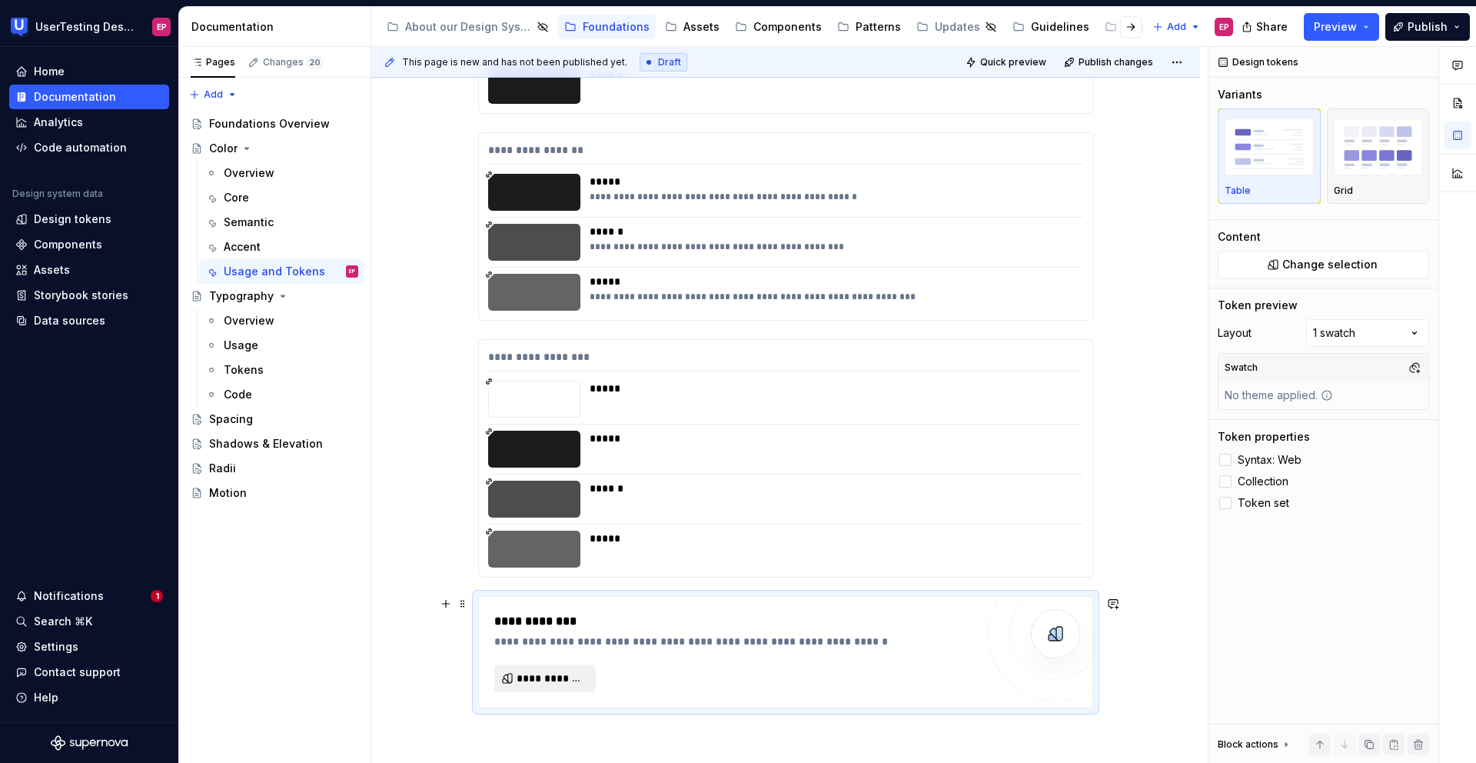
click at [556, 680] on span "**********" at bounding box center [551, 677] width 69 height 15
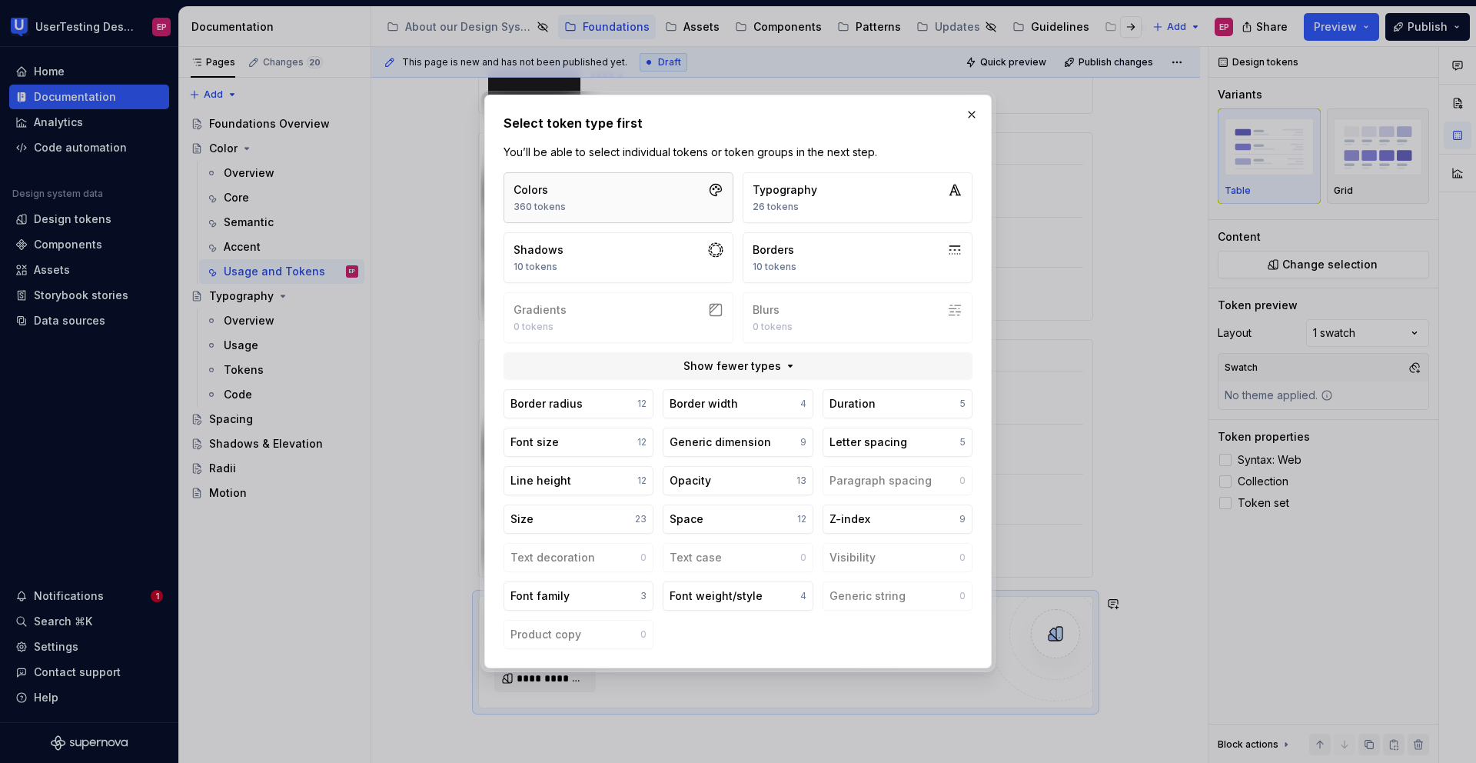
click at [611, 207] on button "Colors 360 tokens" at bounding box center [619, 197] width 230 height 51
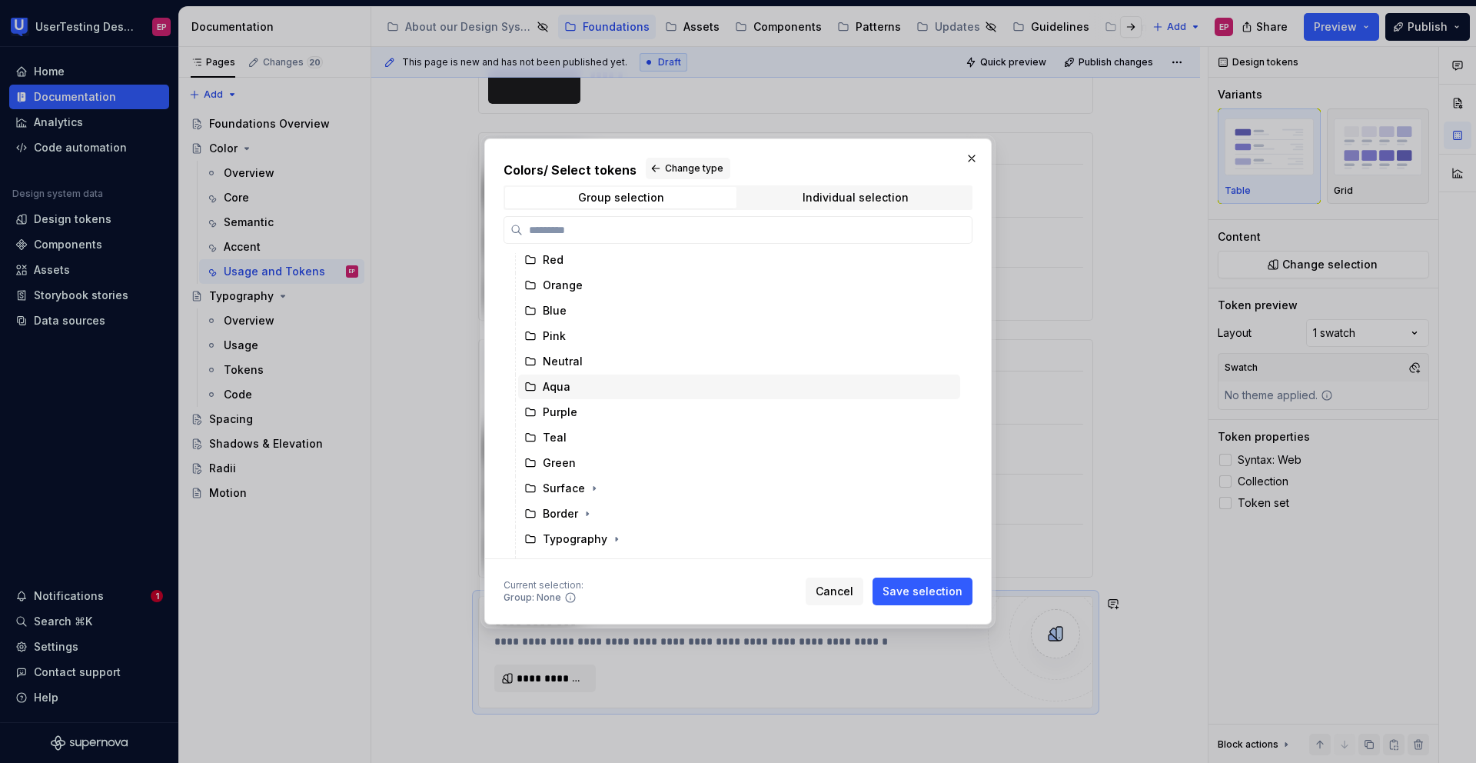
scroll to position [75, 0]
click at [617, 520] on icon "button" at bounding box center [616, 520] width 12 height 12
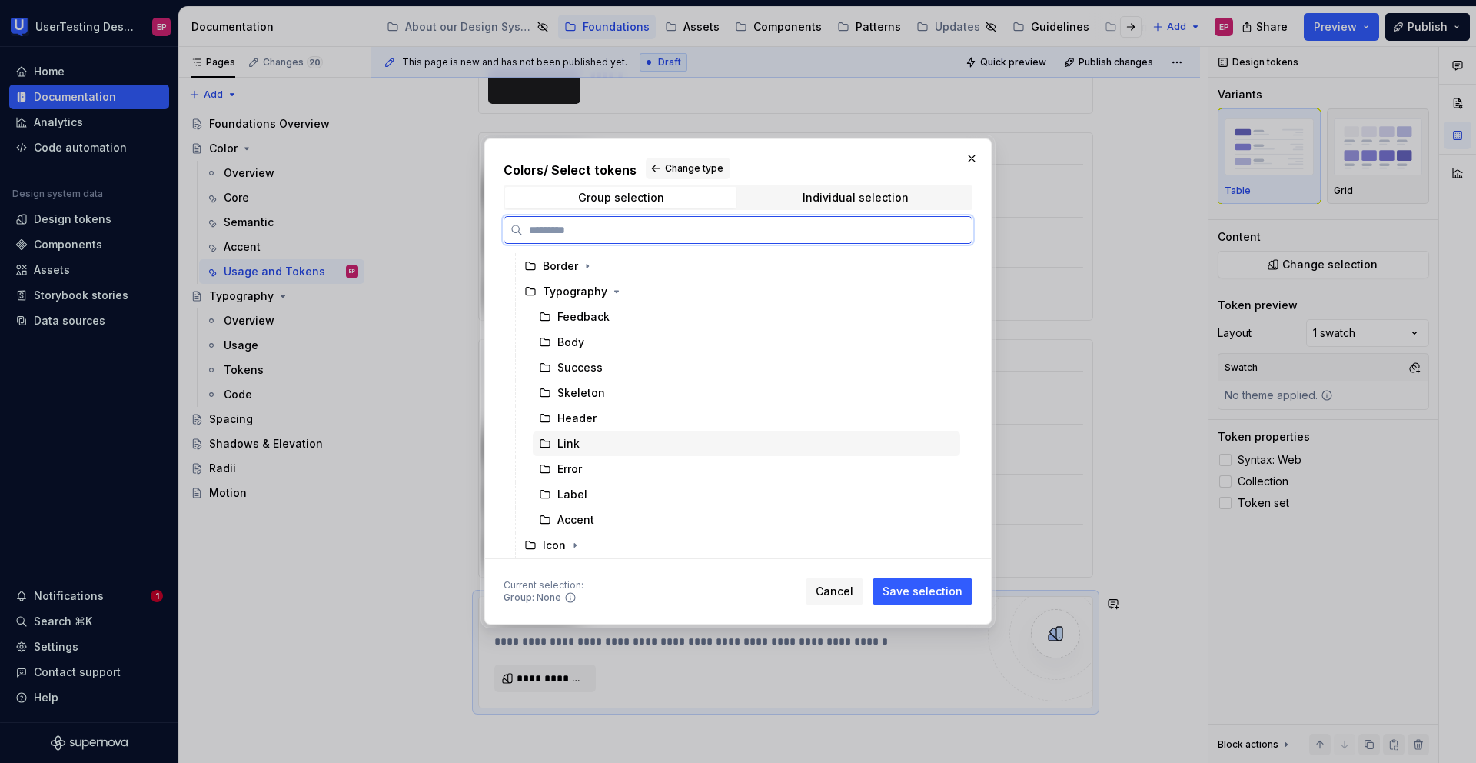
click at [591, 442] on div "Link" at bounding box center [746, 443] width 427 height 25
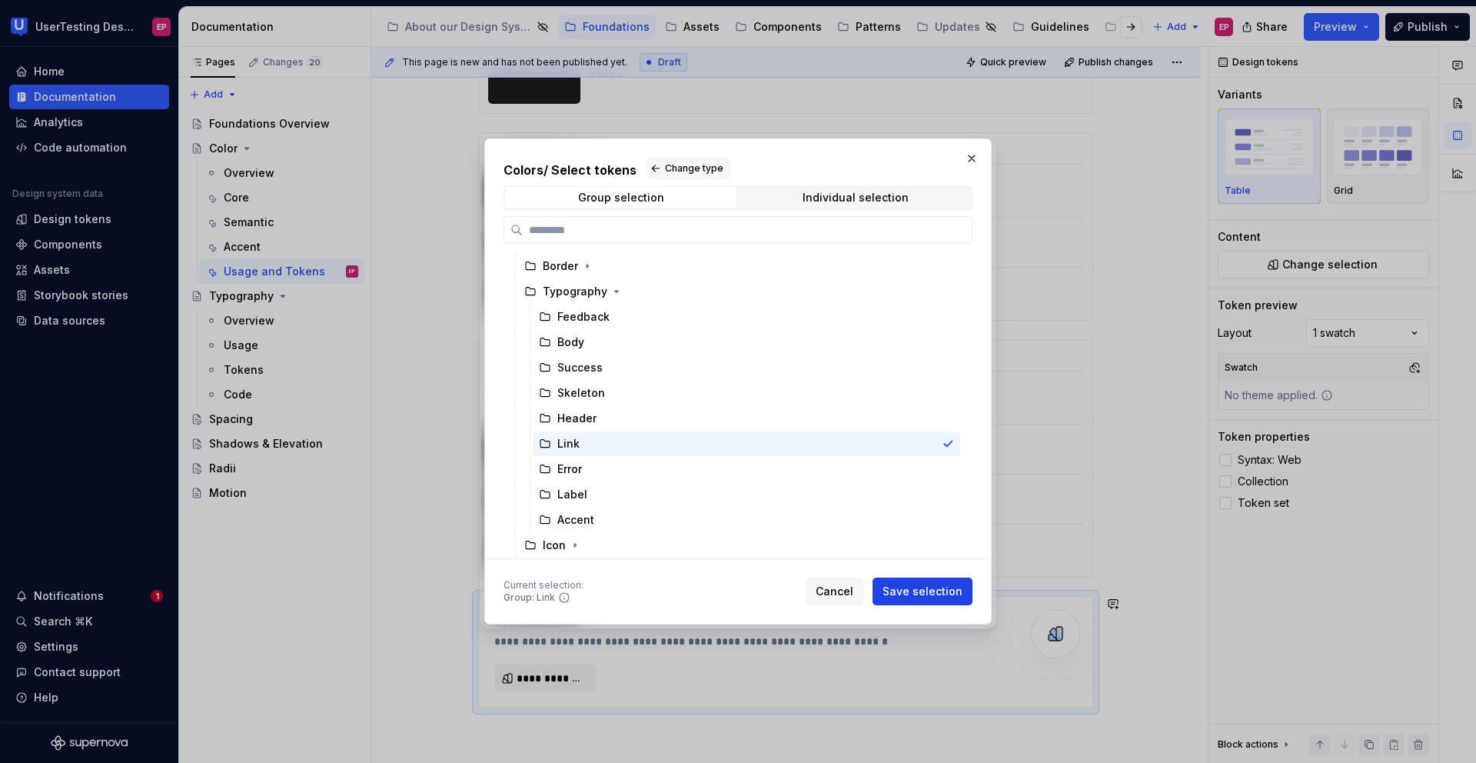
click at [898, 580] on button "Save selection" at bounding box center [923, 591] width 100 height 28
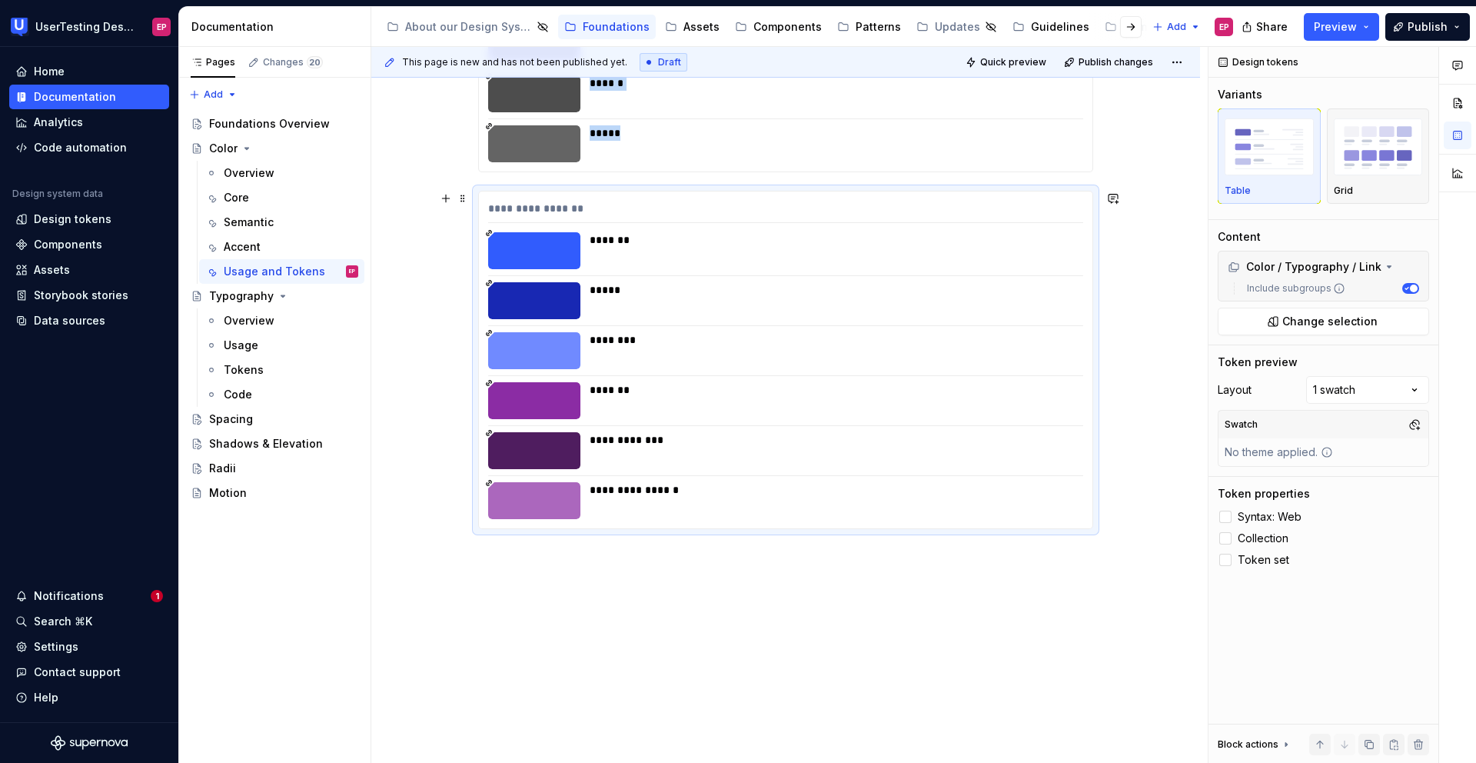
scroll to position [861, 0]
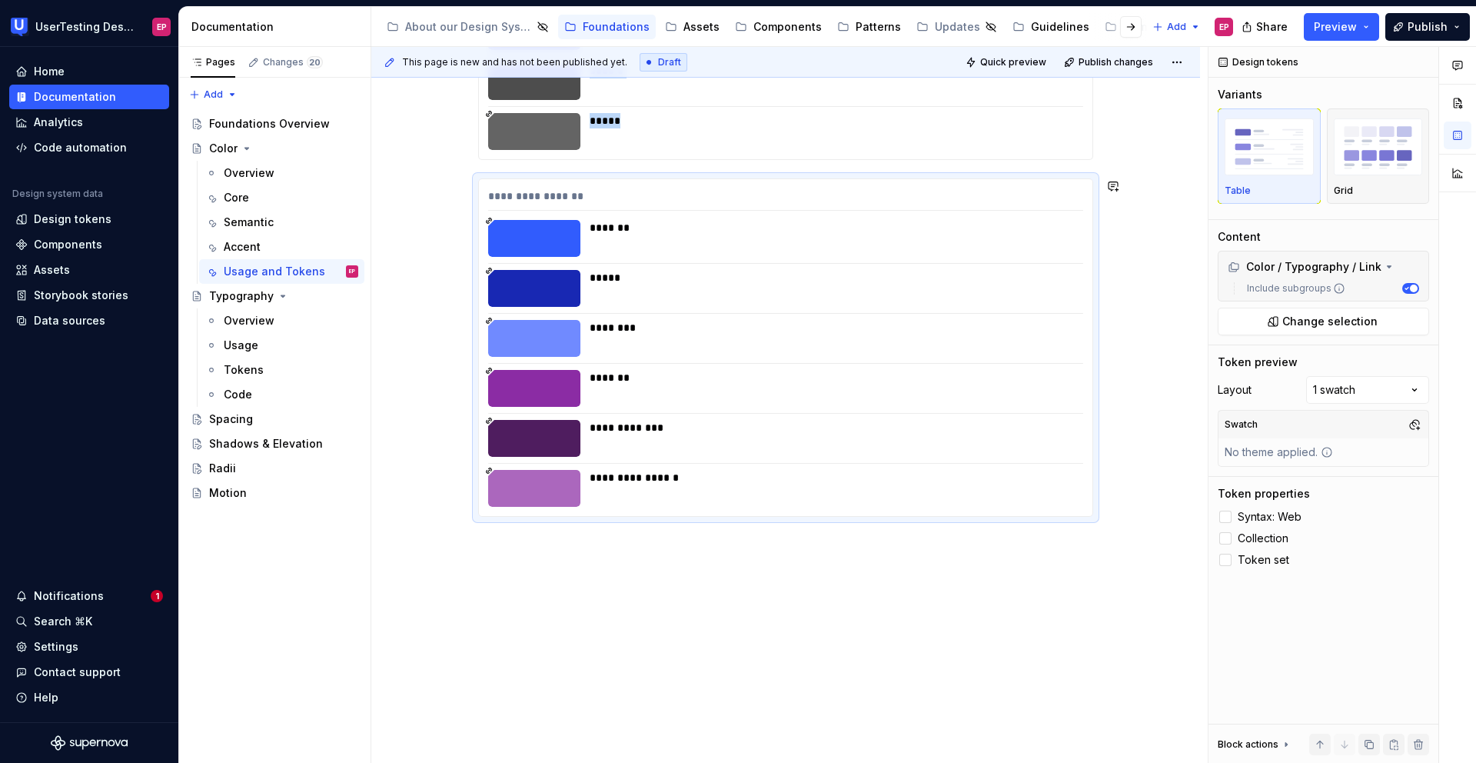
click at [567, 542] on div "**********" at bounding box center [785, 132] width 829 height 1264
click at [512, 550] on div "**********" at bounding box center [785, 132] width 829 height 1264
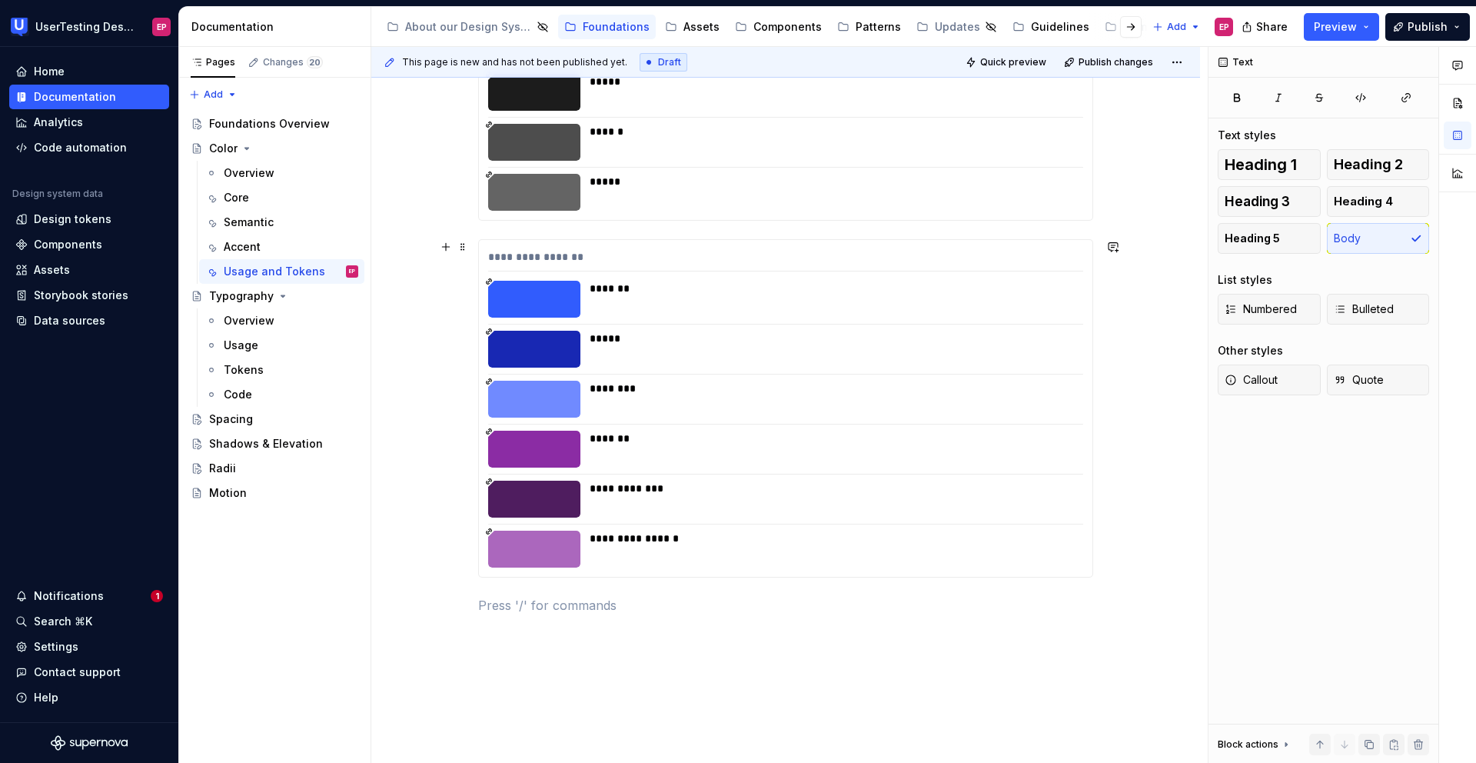
scroll to position [804, 0]
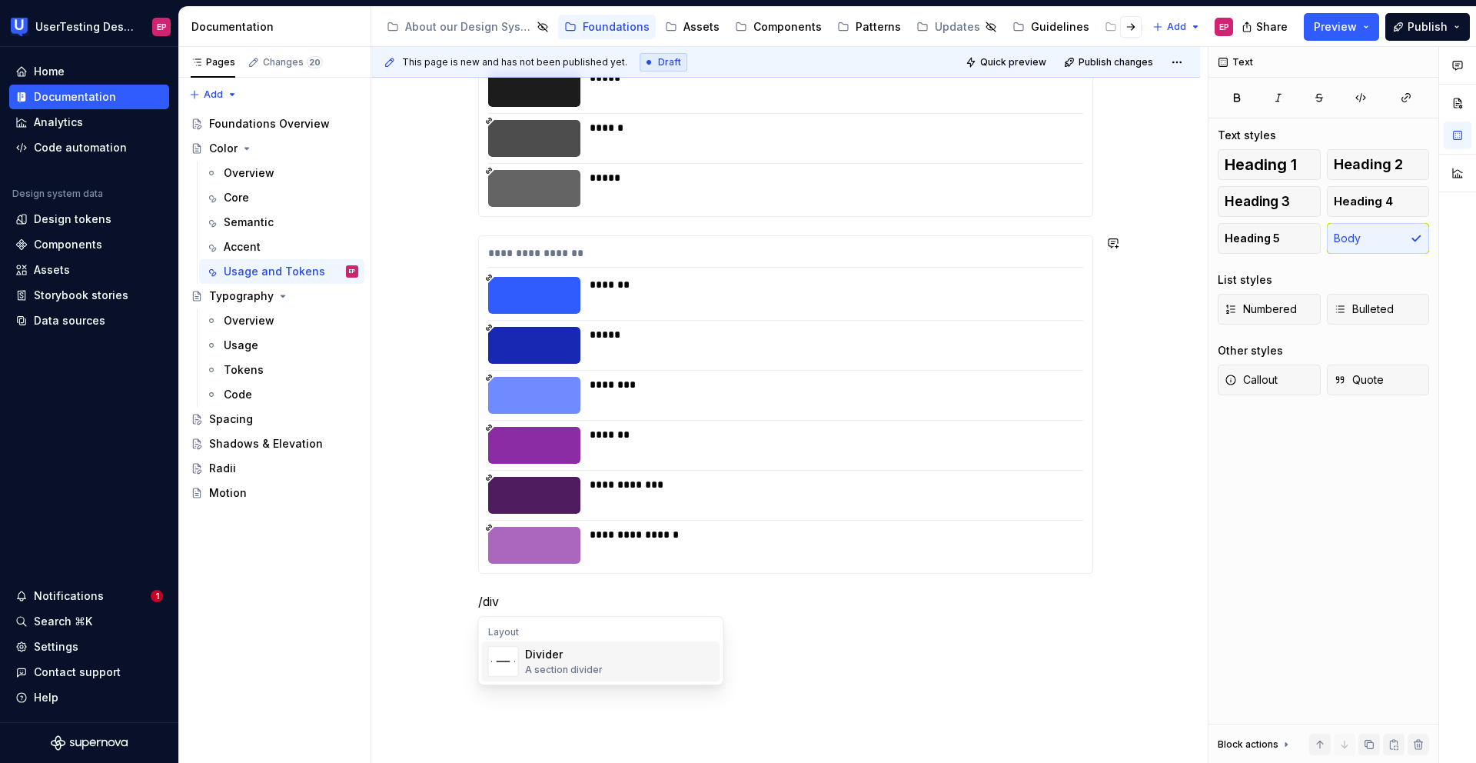
click at [547, 663] on div "Divider A section divider" at bounding box center [564, 661] width 78 height 29
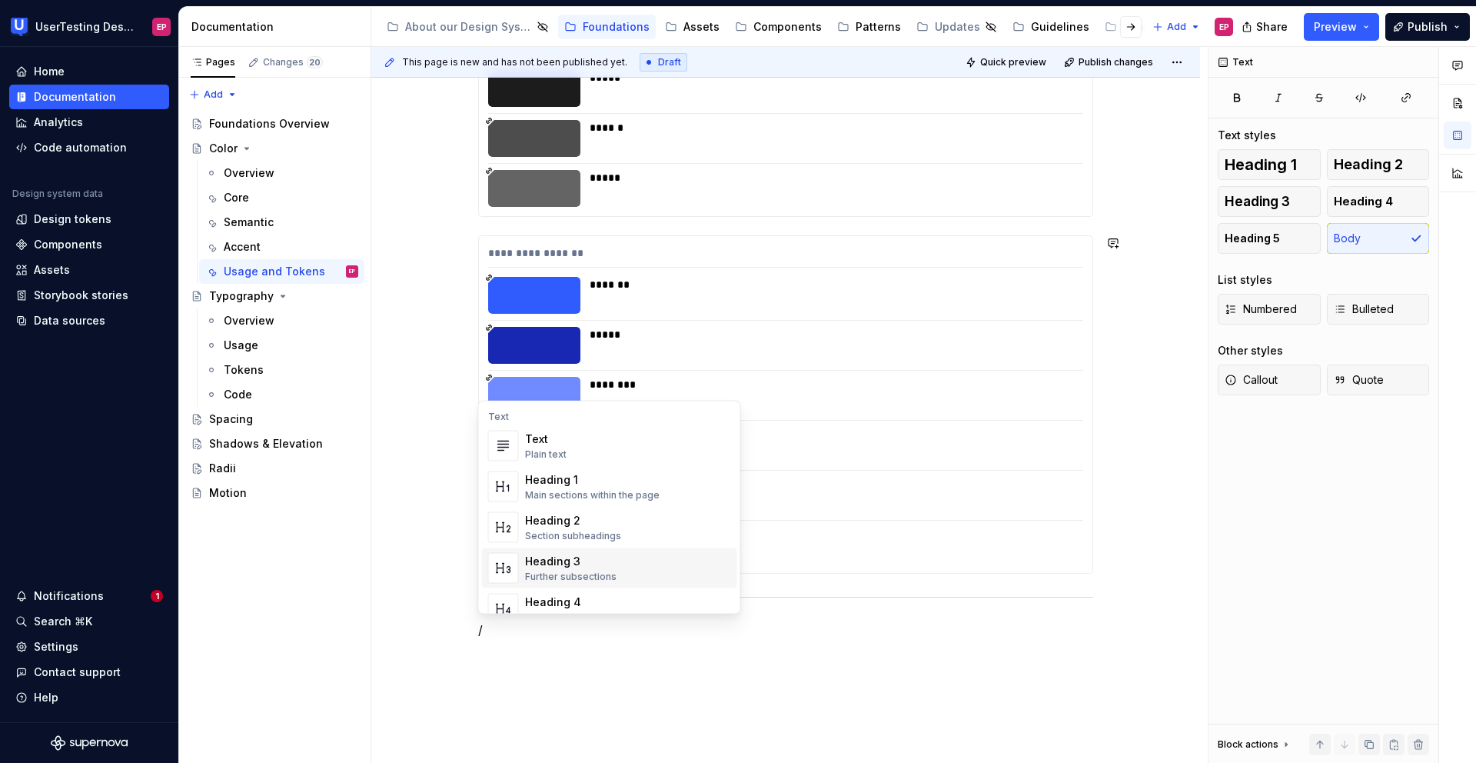
click at [595, 555] on div "Heading 3" at bounding box center [570, 561] width 91 height 15
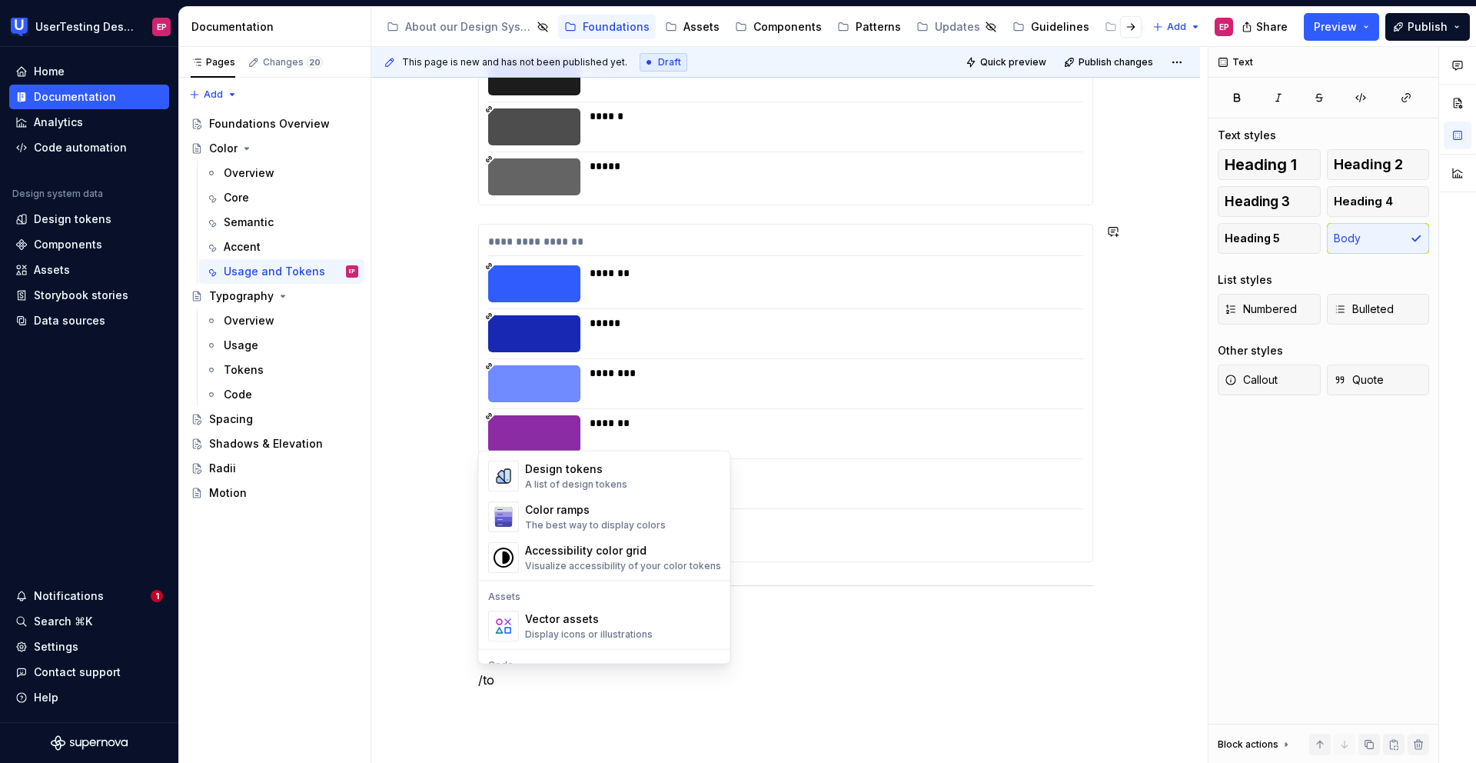
scroll to position [0, 0]
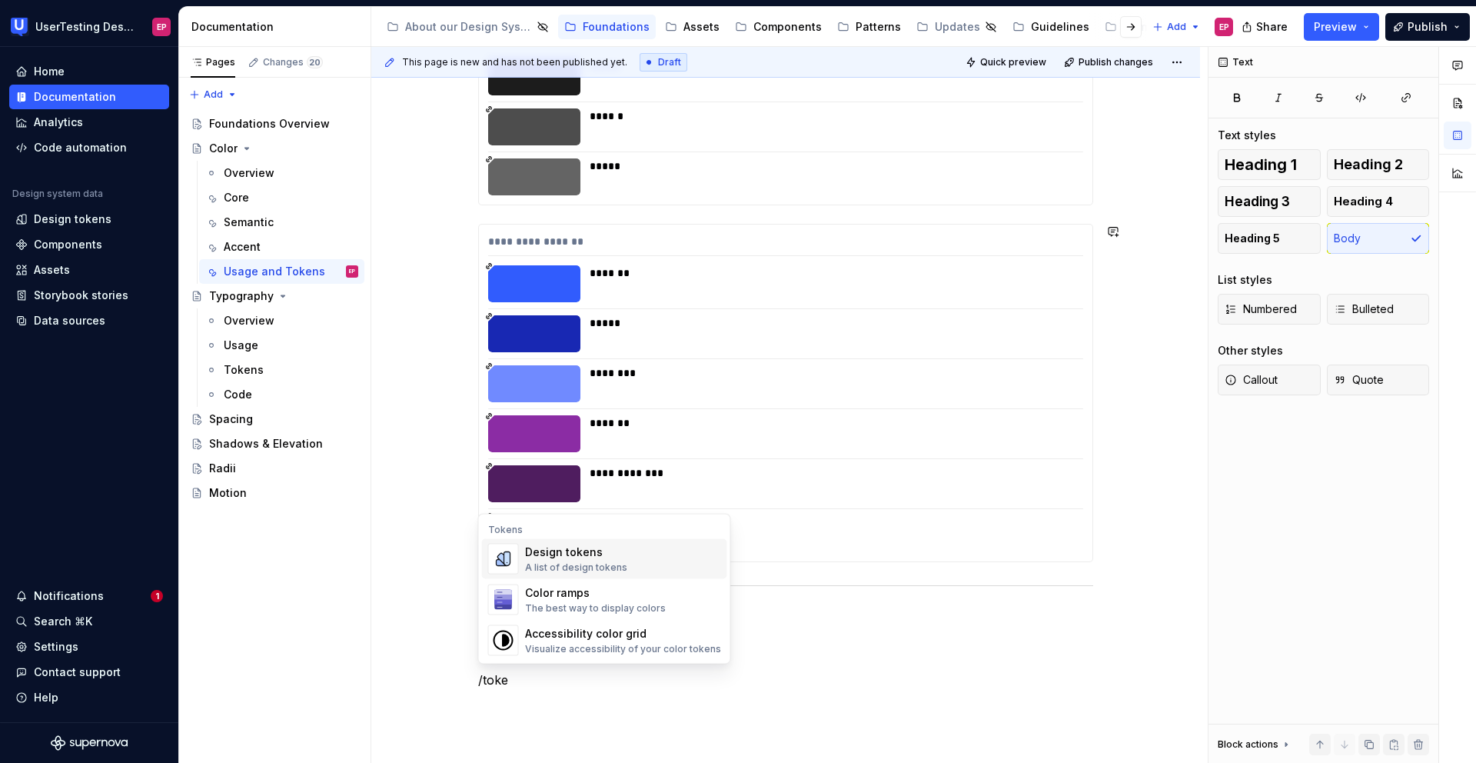
click at [626, 554] on div "Design tokens A list of design tokens" at bounding box center [623, 559] width 196 height 31
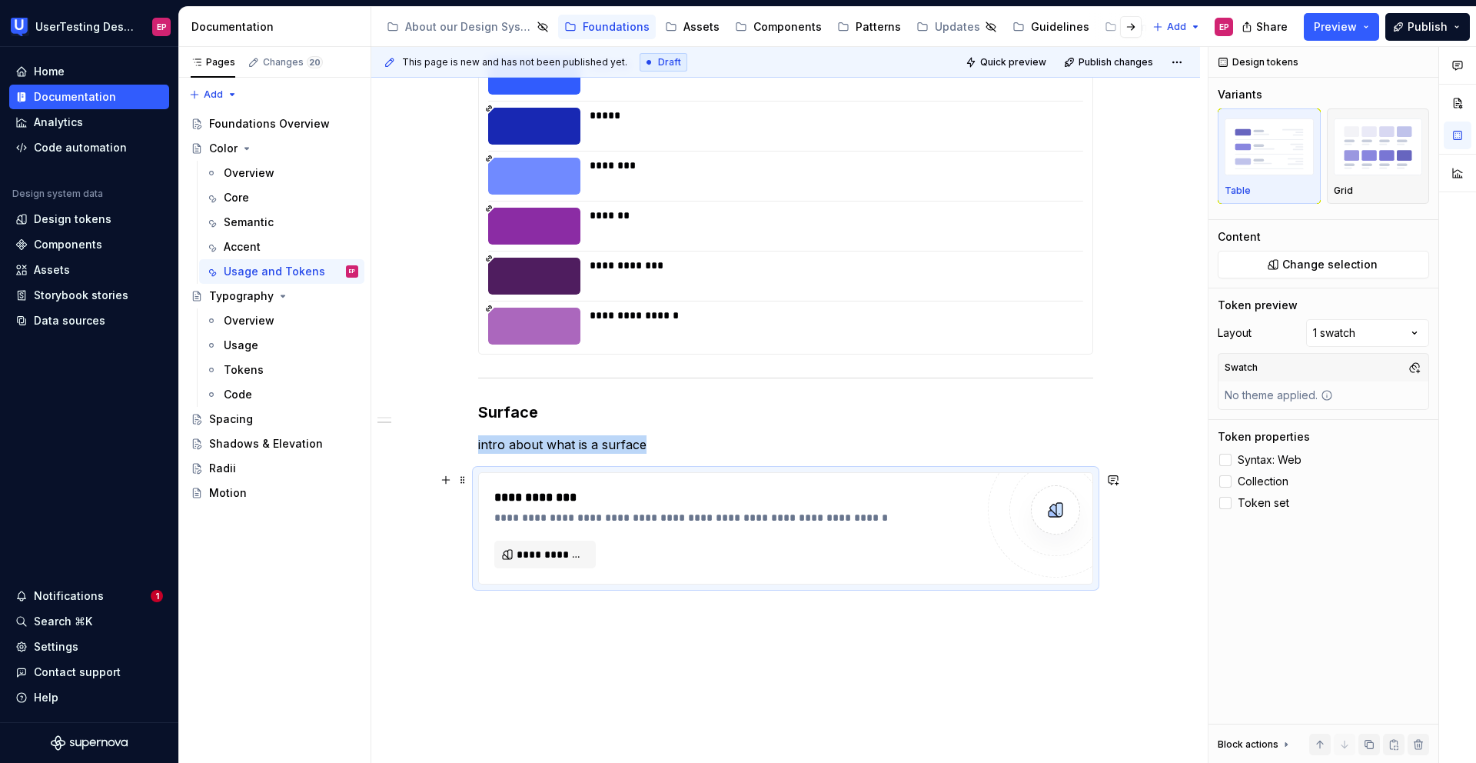
scroll to position [1091, 0]
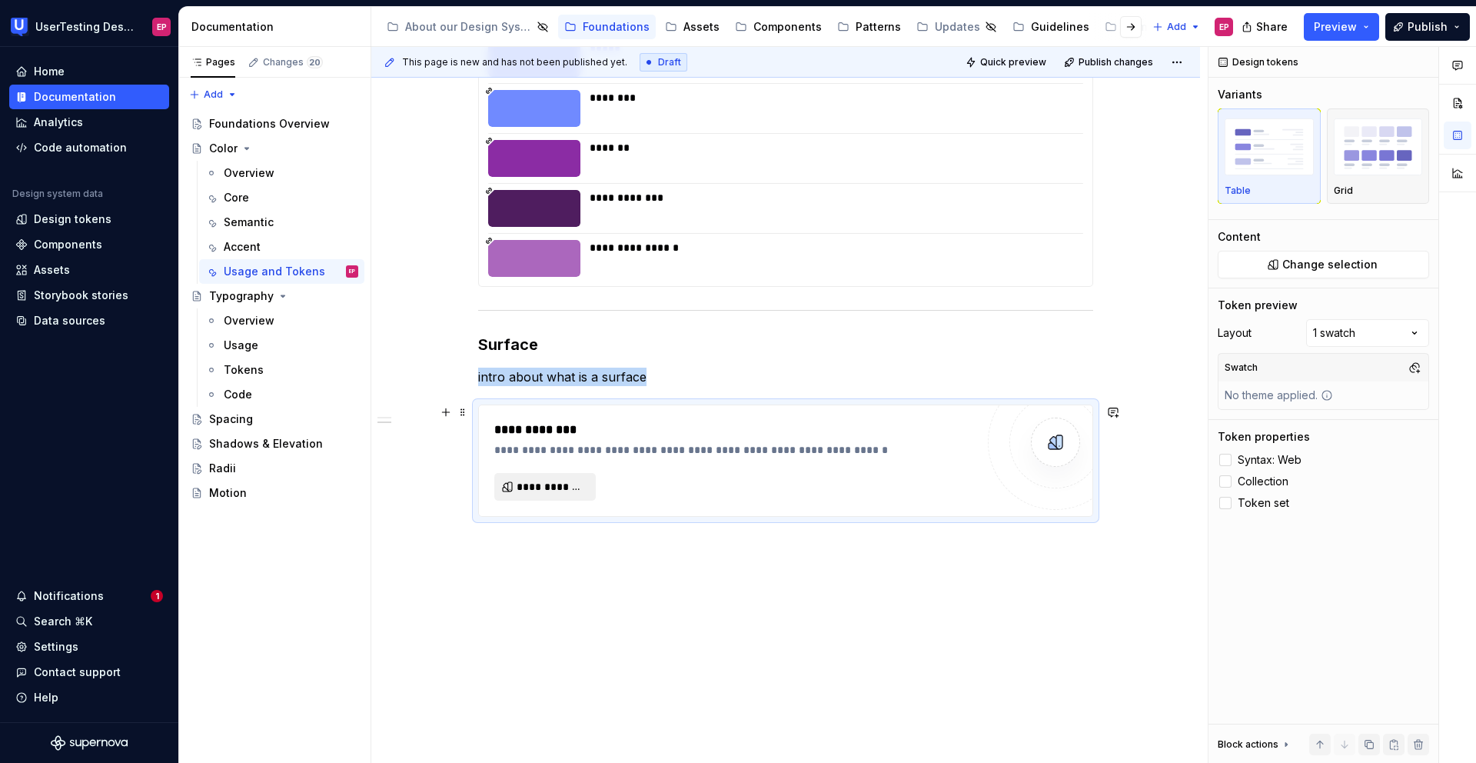
click at [535, 486] on span "**********" at bounding box center [551, 486] width 69 height 15
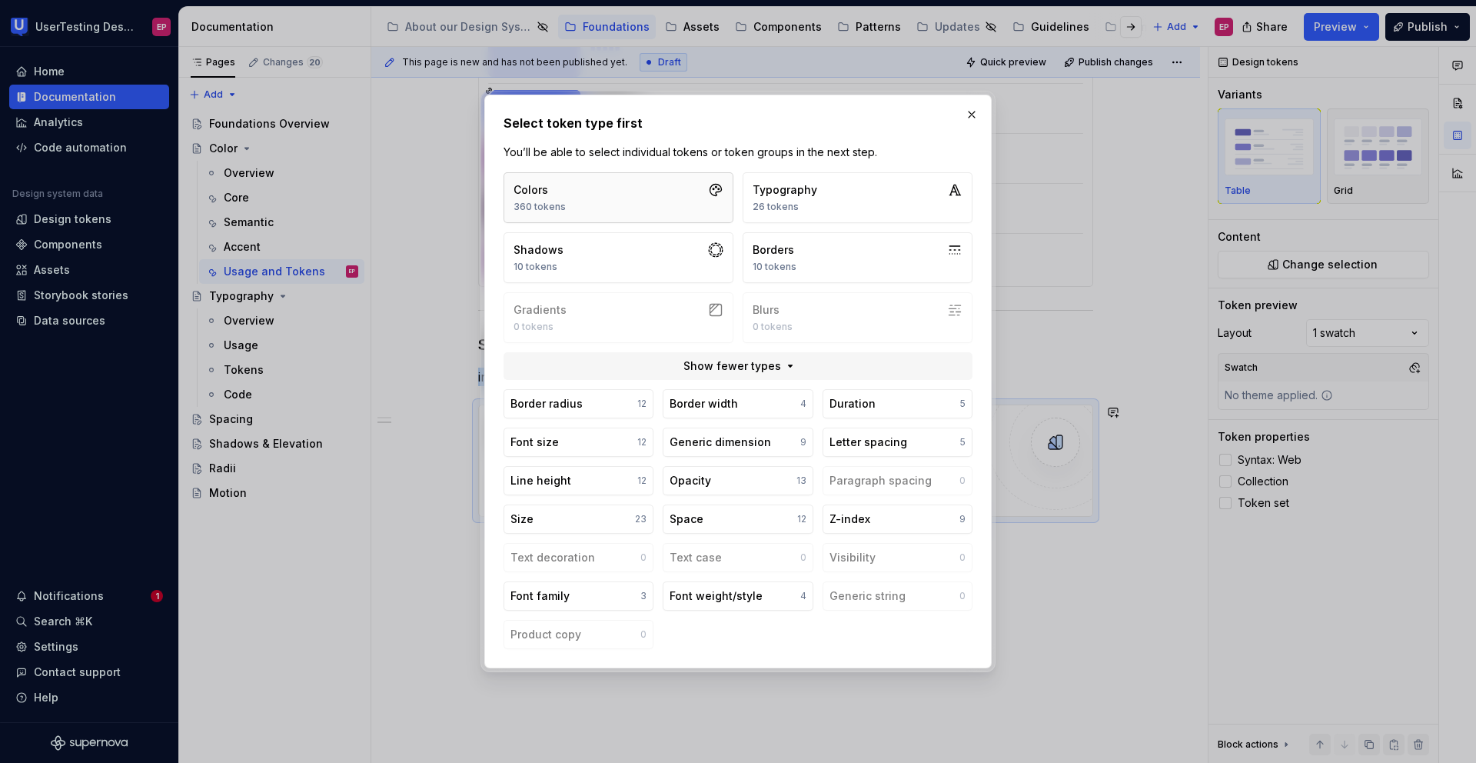
click at [622, 210] on button "Colors 360 tokens" at bounding box center [619, 197] width 230 height 51
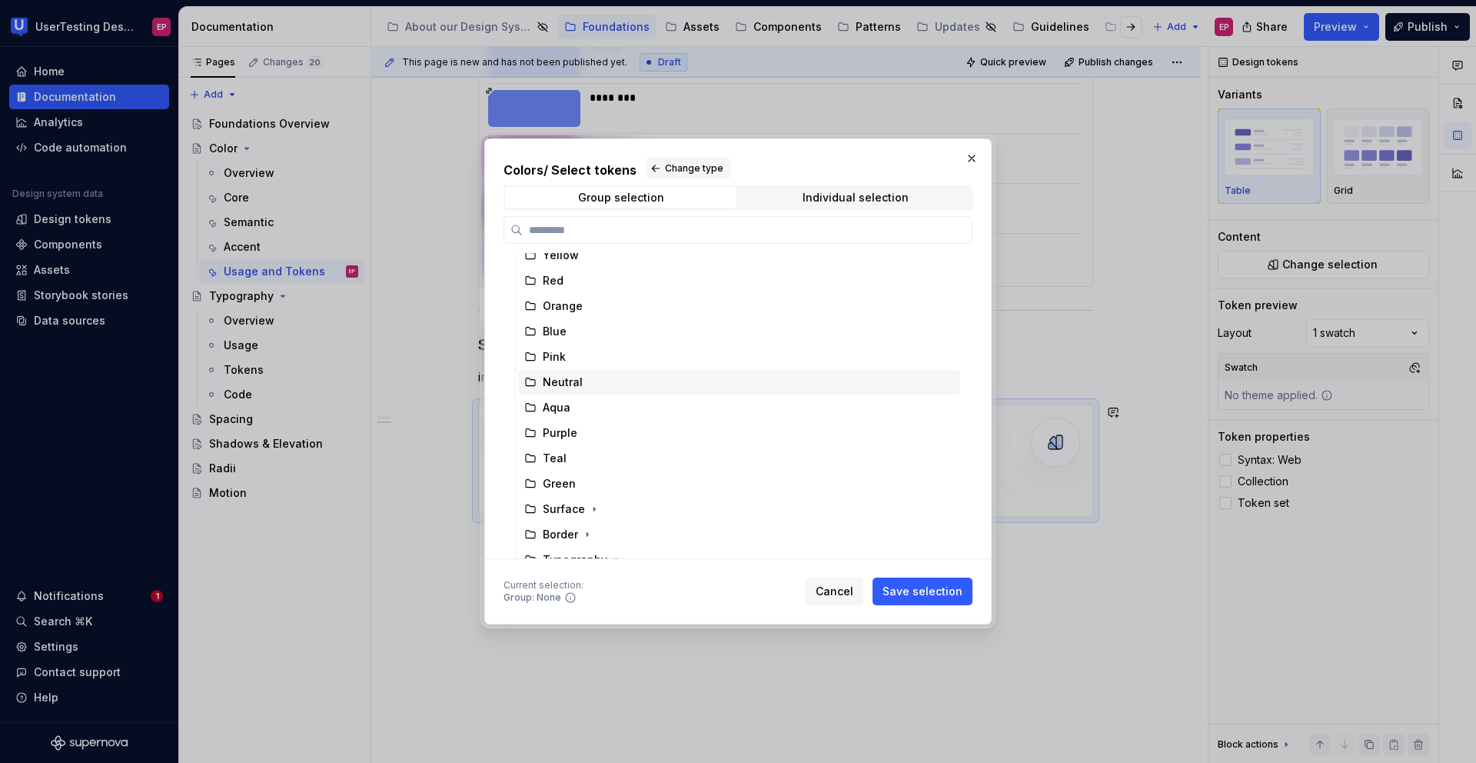
scroll to position [75, 0]
click at [595, 469] on icon "button" at bounding box center [594, 469] width 12 height 12
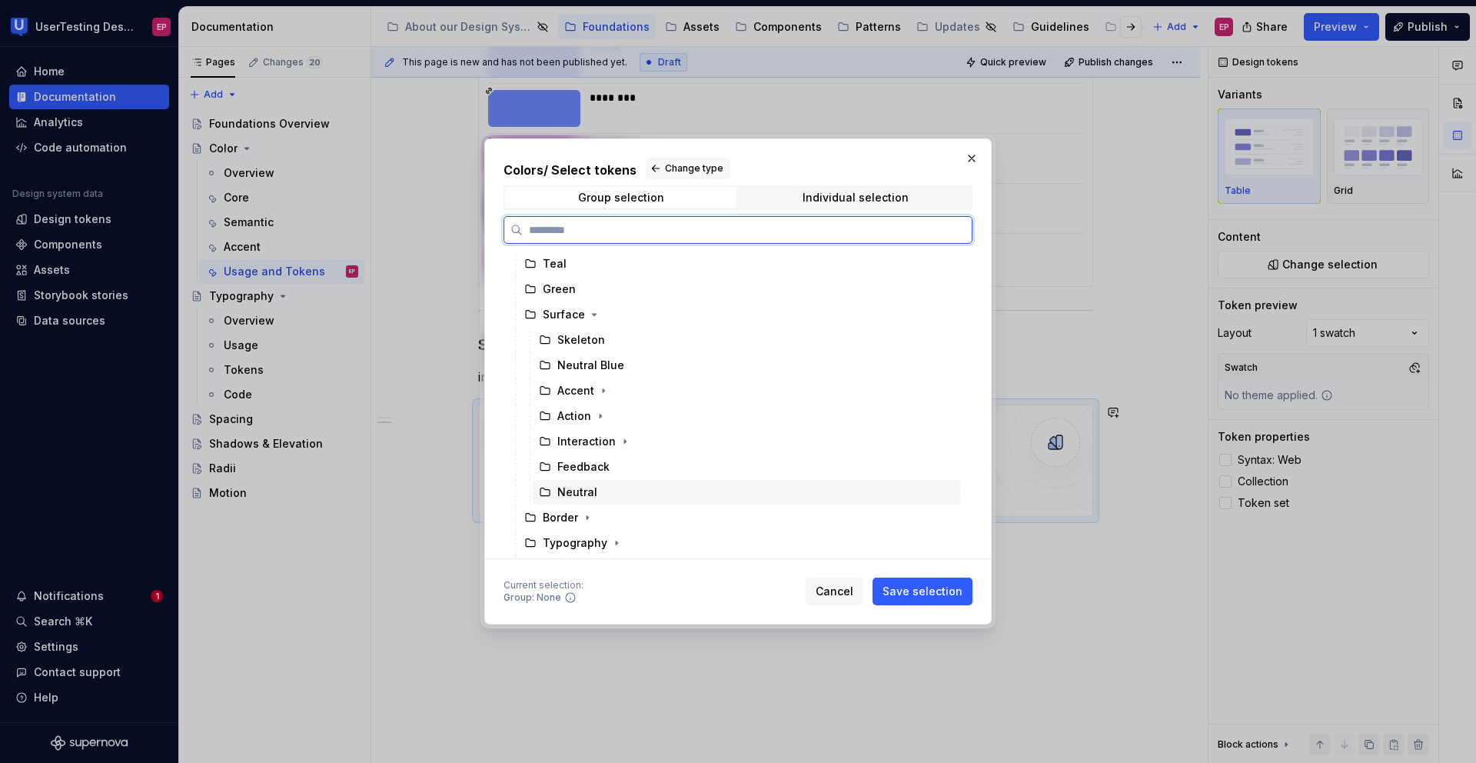
click at [610, 485] on div "Neutral" at bounding box center [746, 492] width 427 height 25
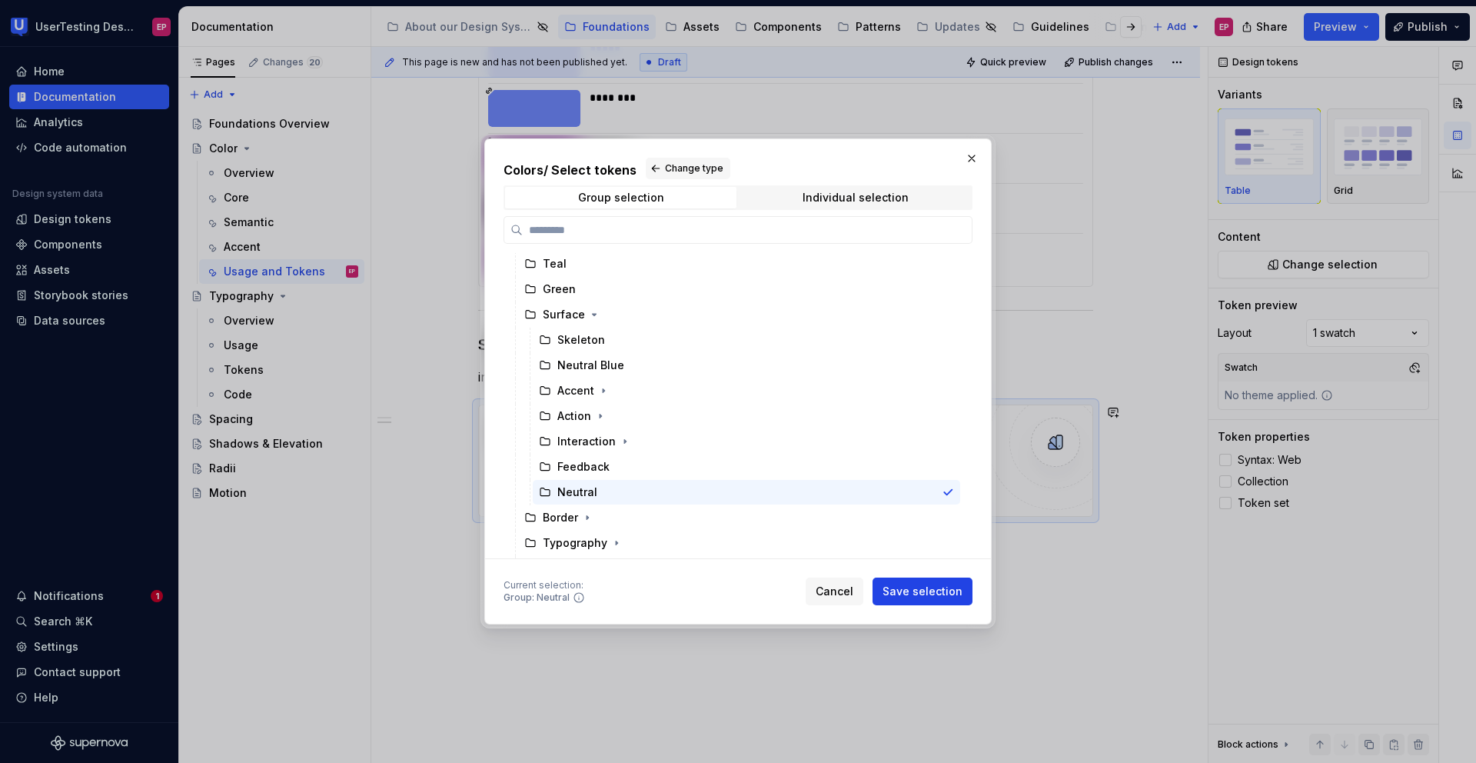
click at [920, 586] on span "Save selection" at bounding box center [923, 590] width 80 height 15
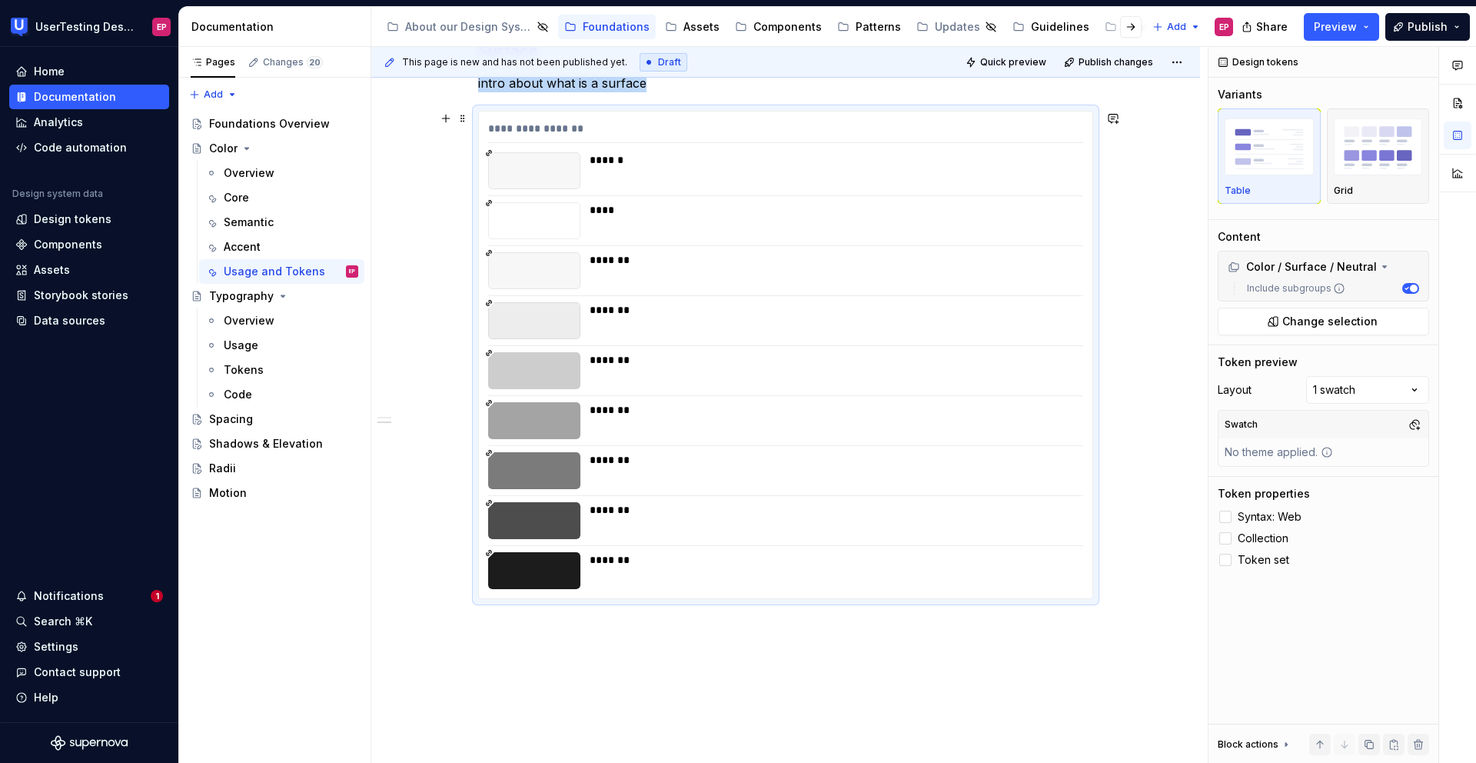
scroll to position [1411, 0]
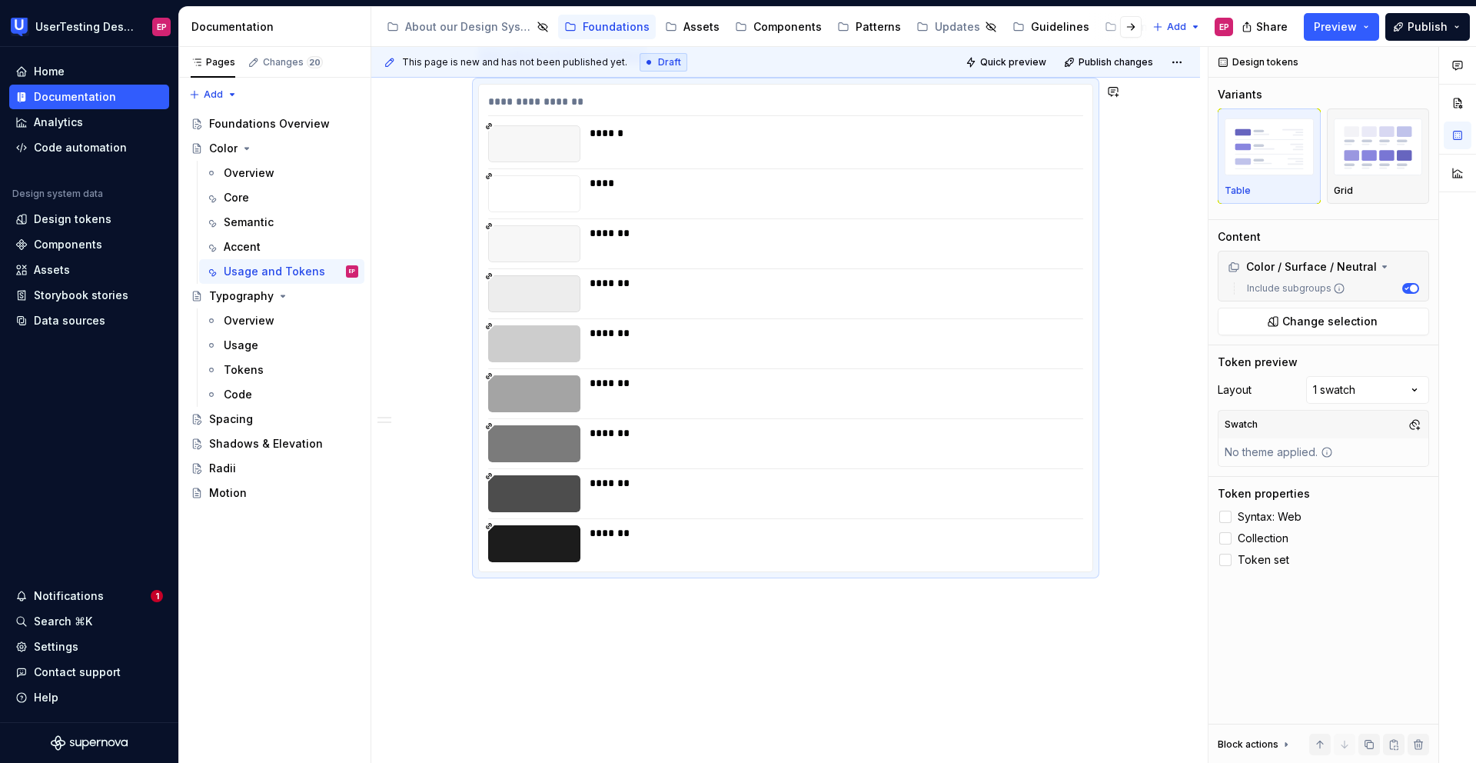
click at [502, 608] on div "**********" at bounding box center [789, 405] width 836 height 716
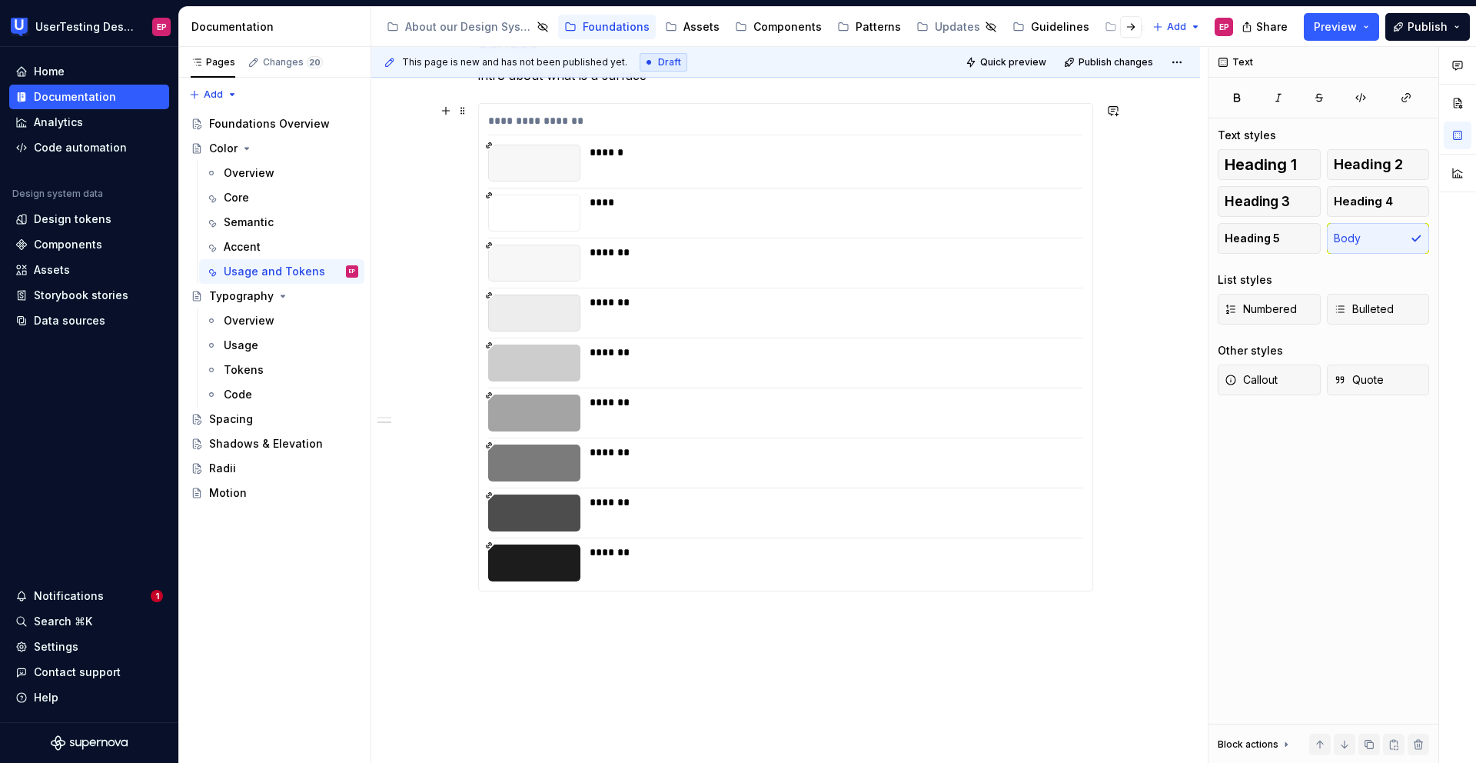
scroll to position [1400, 0]
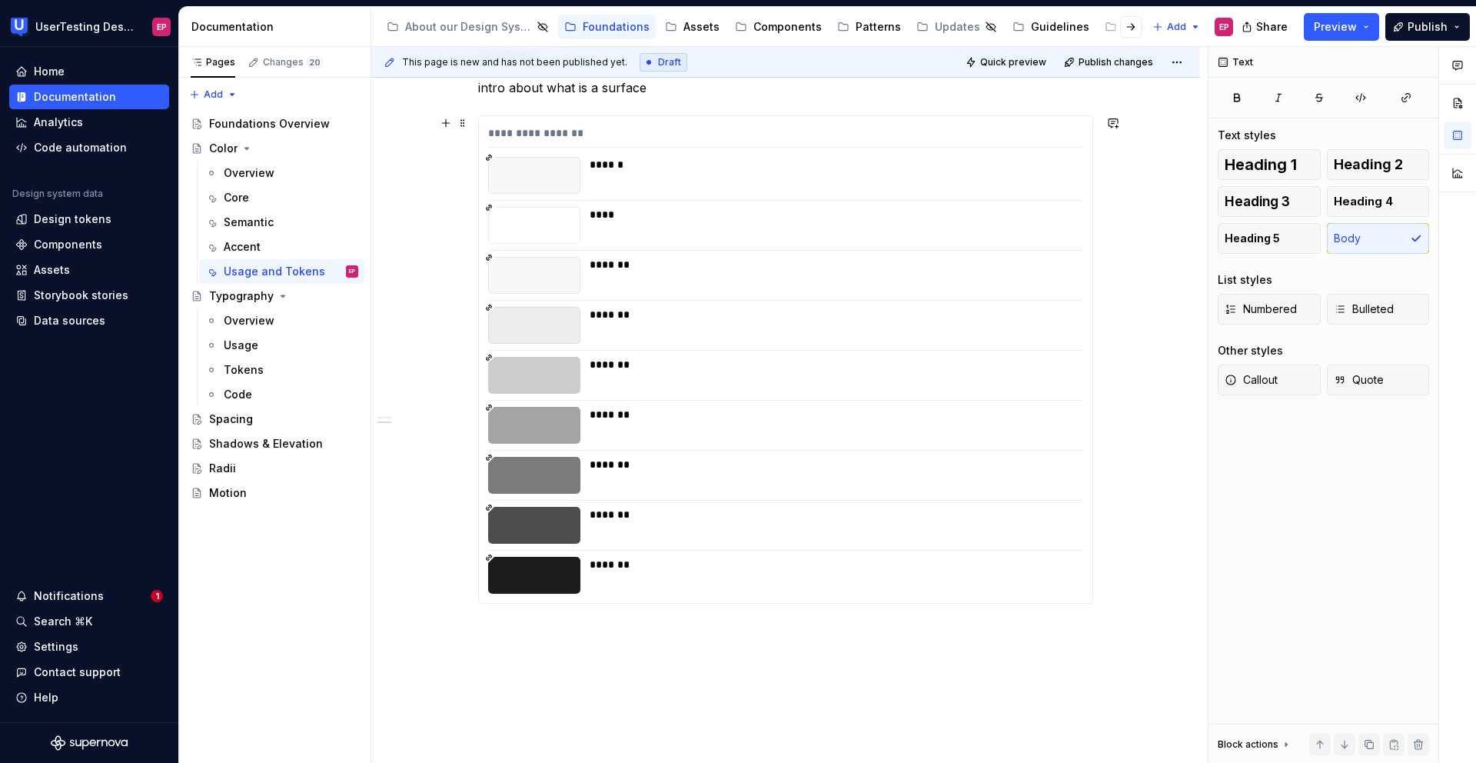
scroll to position [1396, 0]
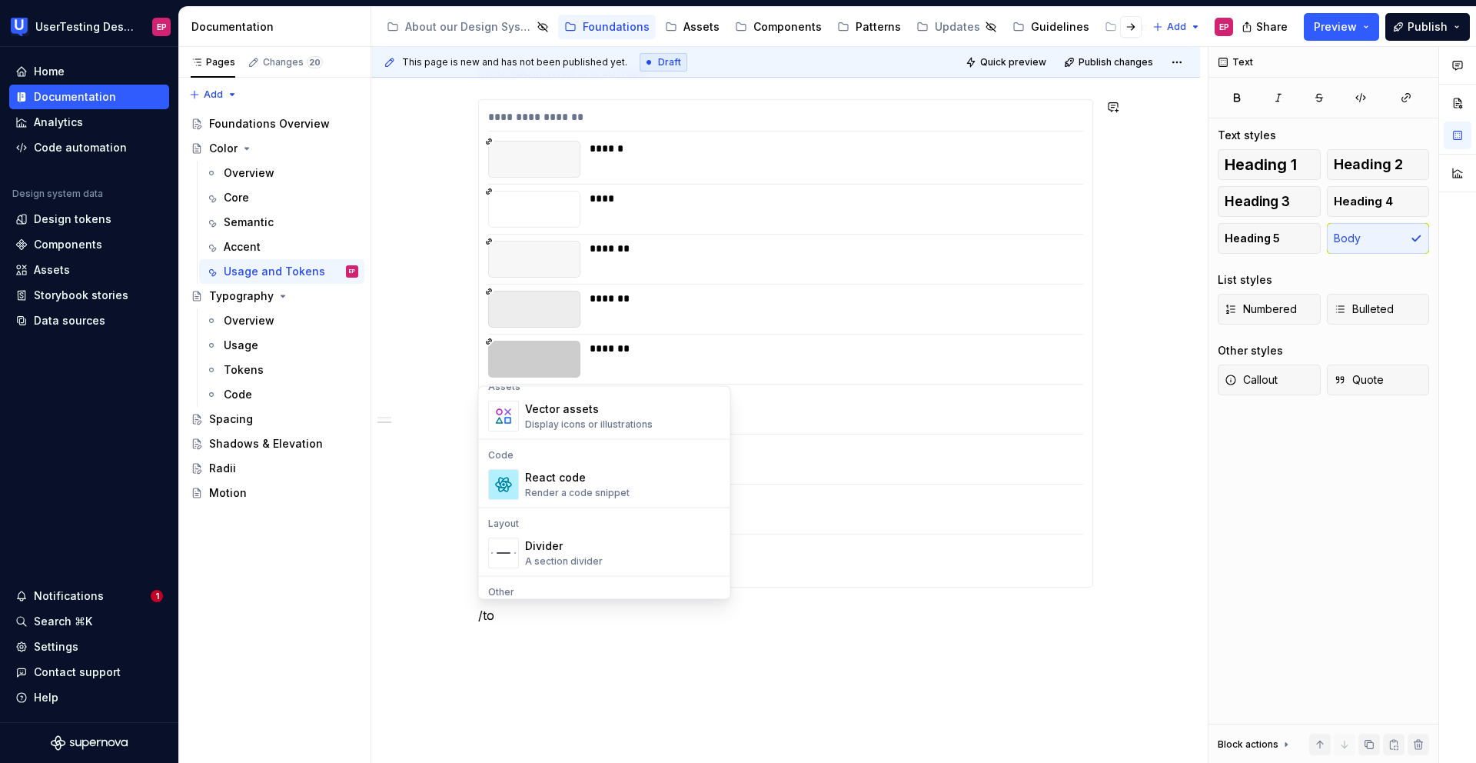
scroll to position [0, 0]
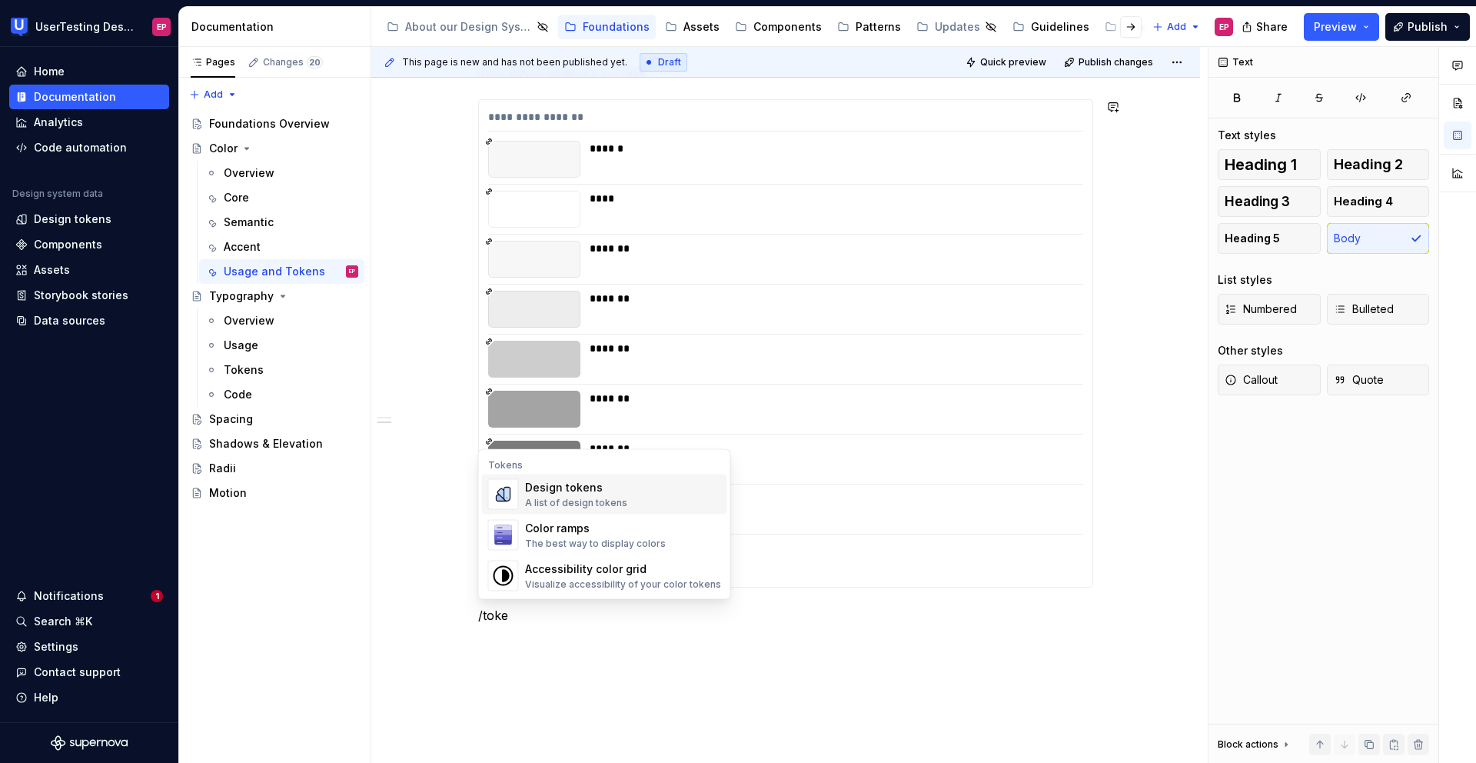
click at [623, 487] on div "Design tokens A list of design tokens" at bounding box center [623, 494] width 196 height 31
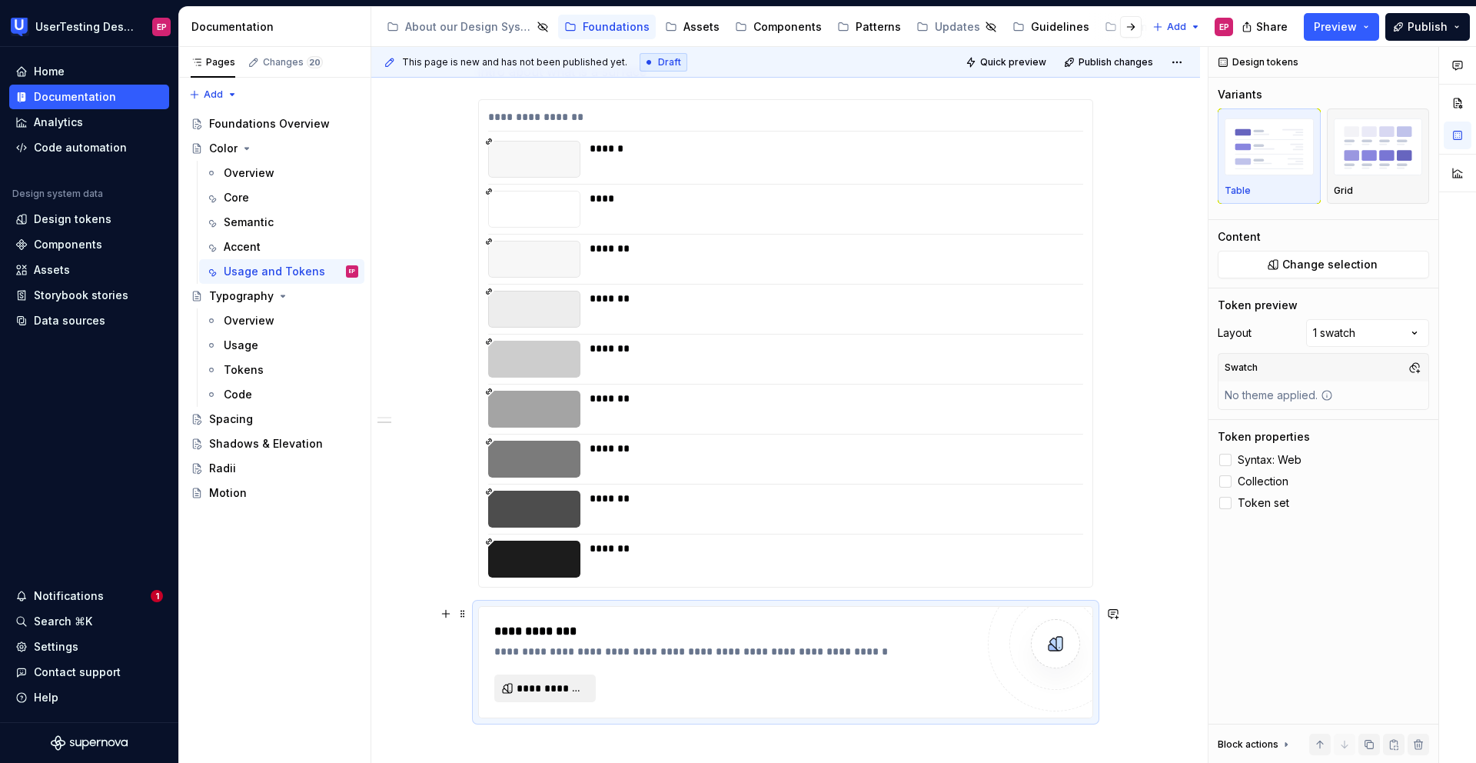
click at [535, 681] on span "**********" at bounding box center [551, 687] width 69 height 15
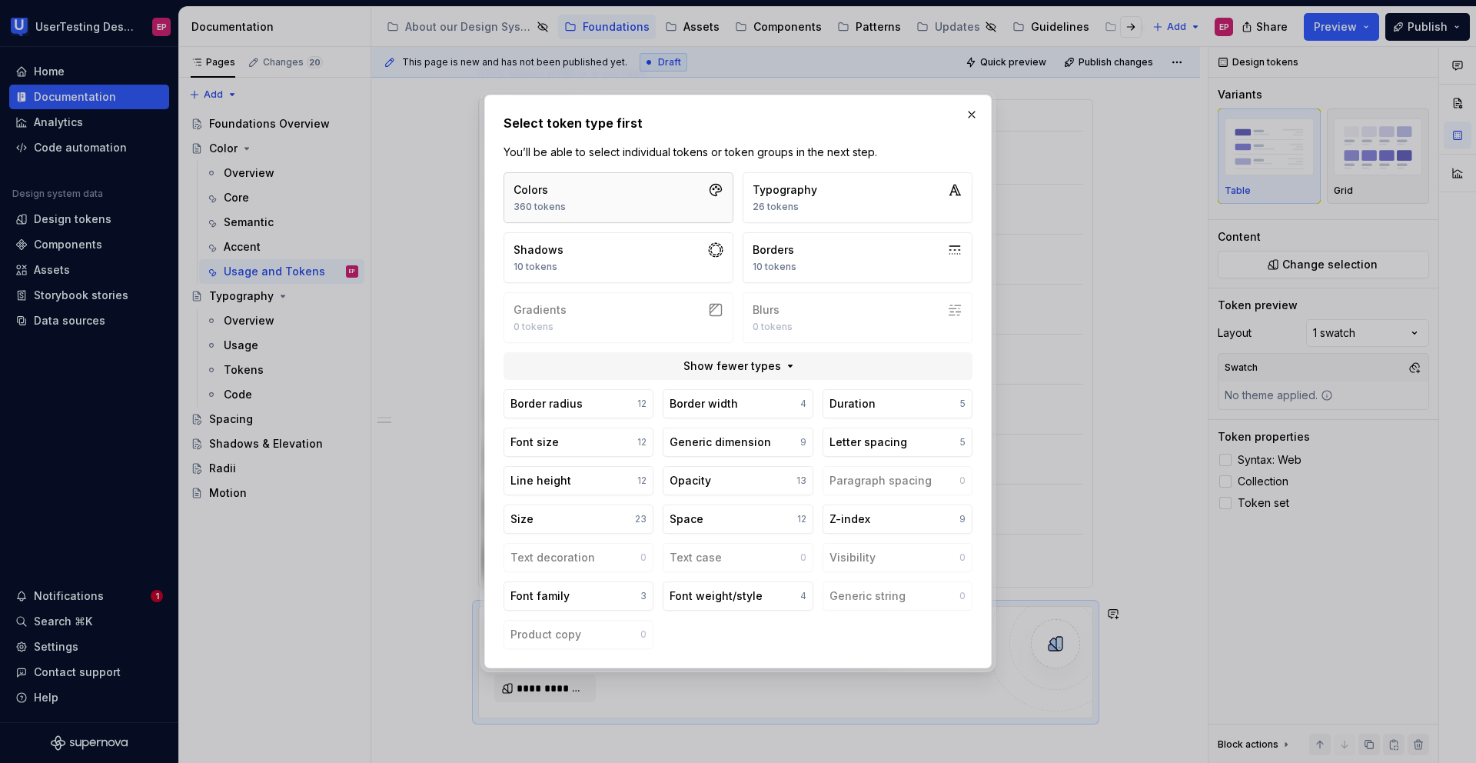
click at [593, 207] on button "Colors 360 tokens" at bounding box center [619, 197] width 230 height 51
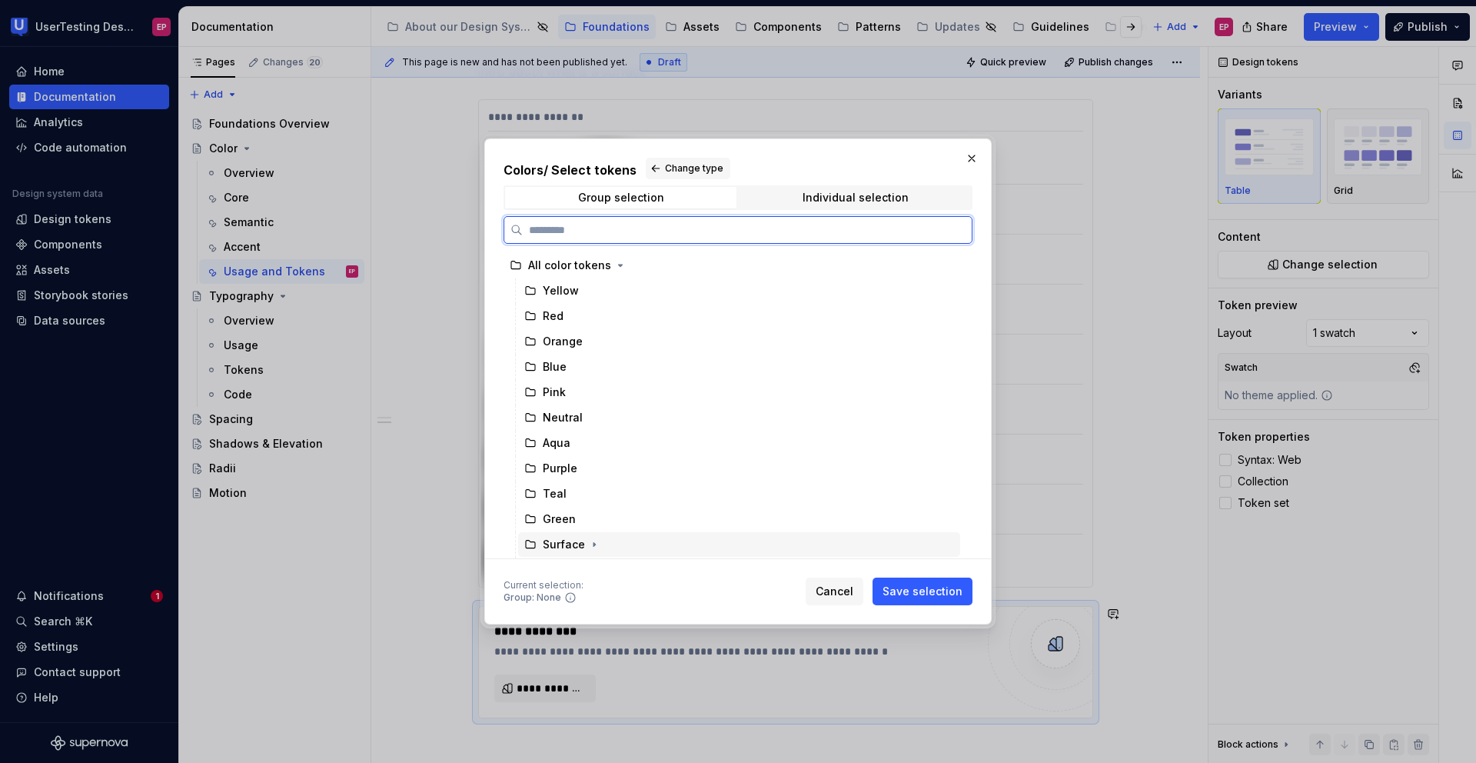
click at [575, 537] on div "Surface" at bounding box center [564, 544] width 42 height 15
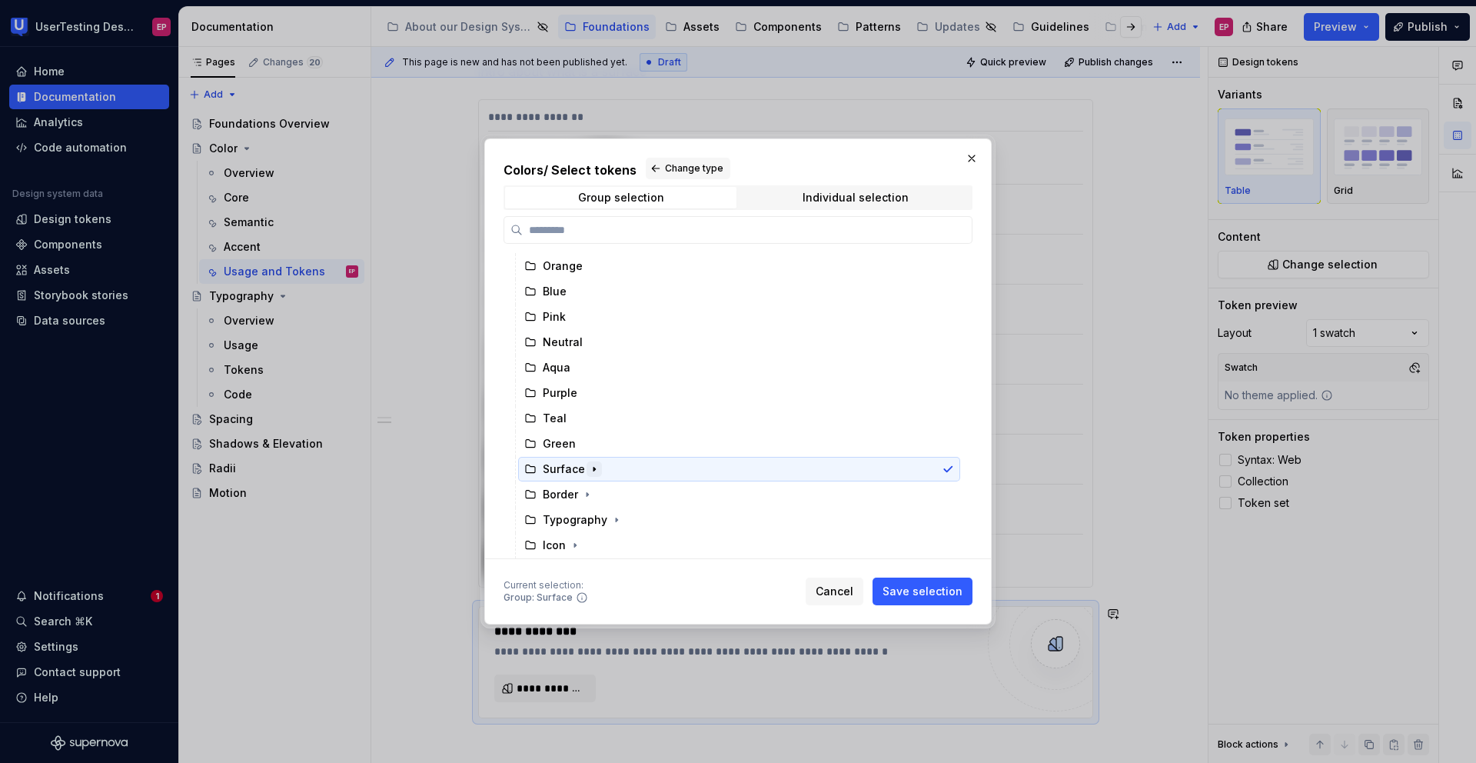
click at [591, 463] on icon "button" at bounding box center [594, 469] width 12 height 12
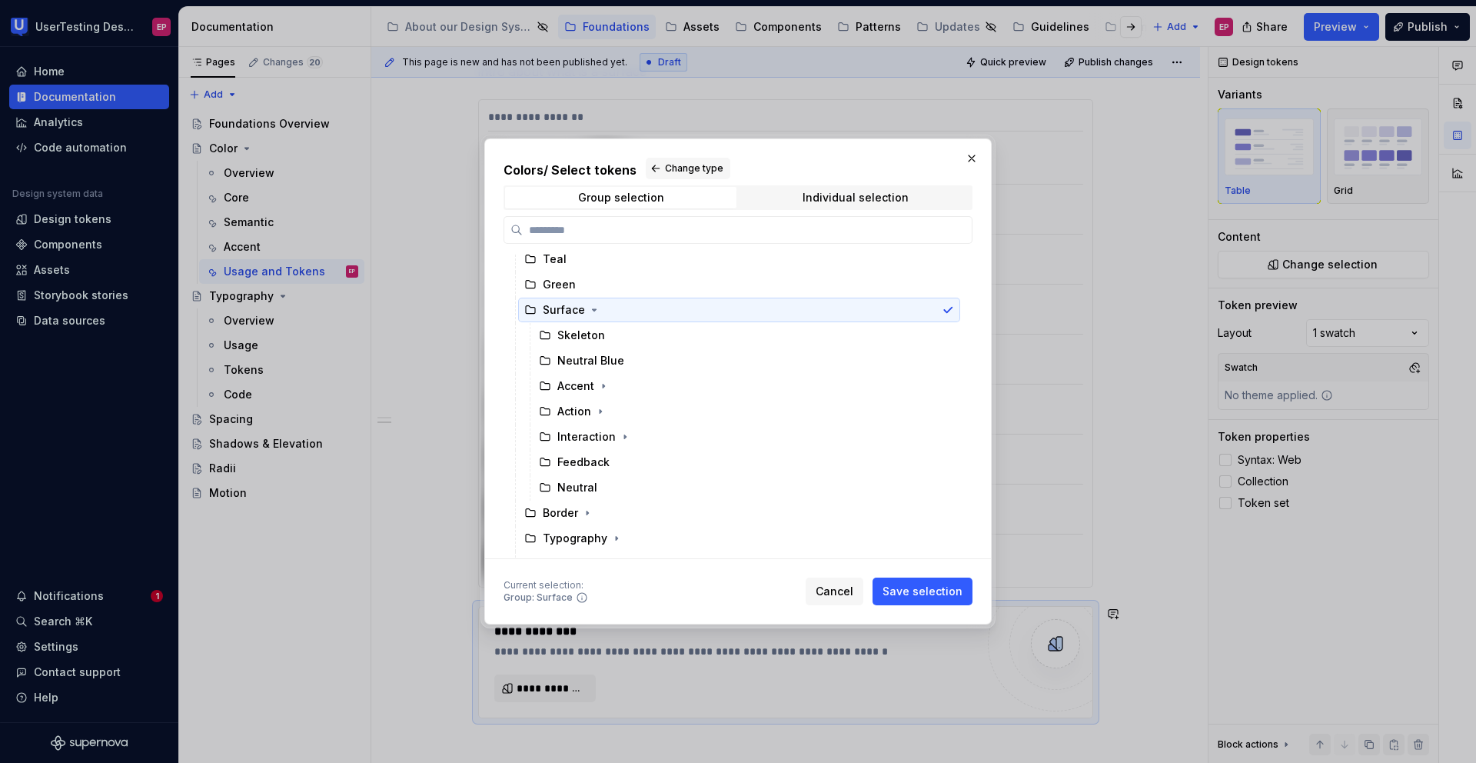
scroll to position [235, 0]
click at [599, 404] on icon "button" at bounding box center [600, 410] width 12 height 12
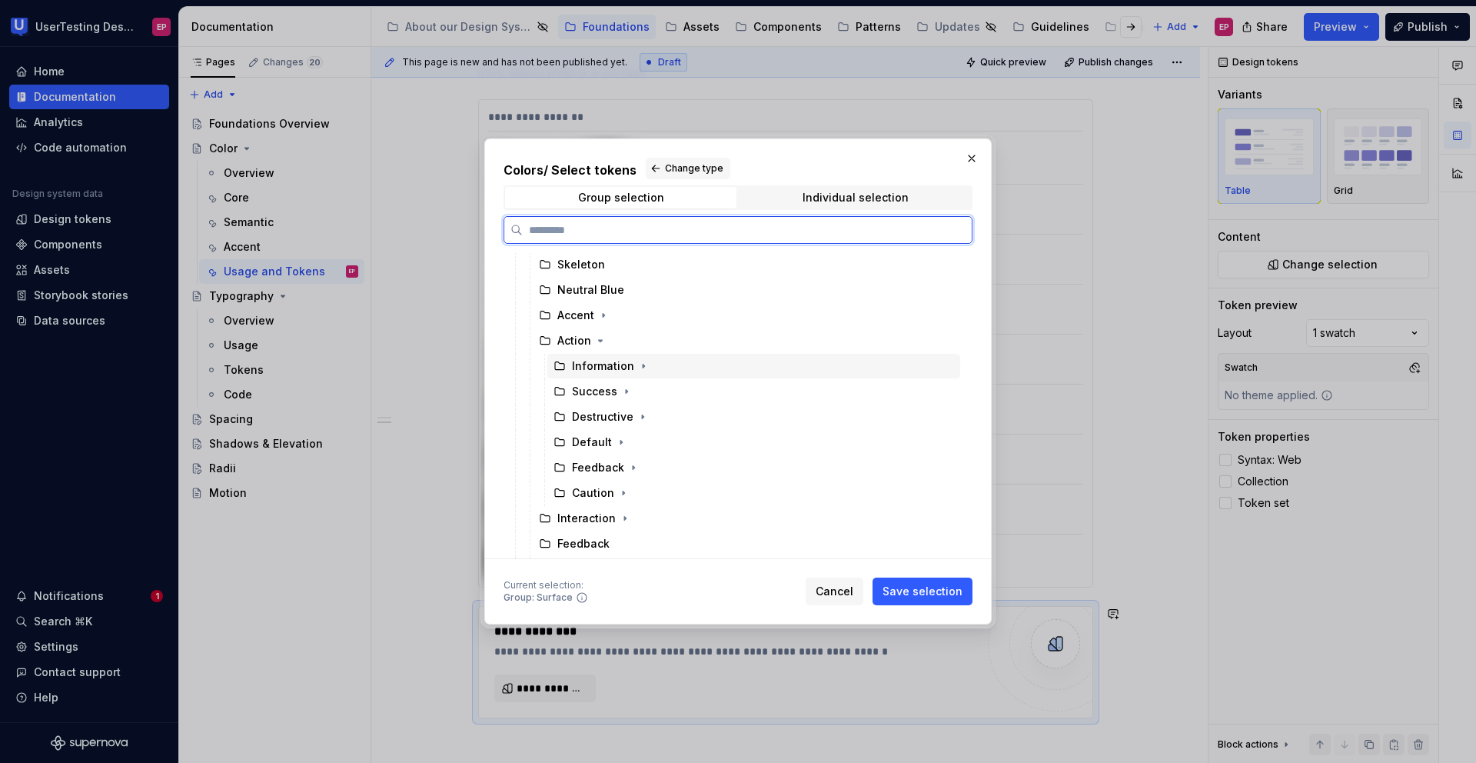
scroll to position [310, 0]
click at [627, 433] on div "Default" at bounding box center [753, 437] width 413 height 25
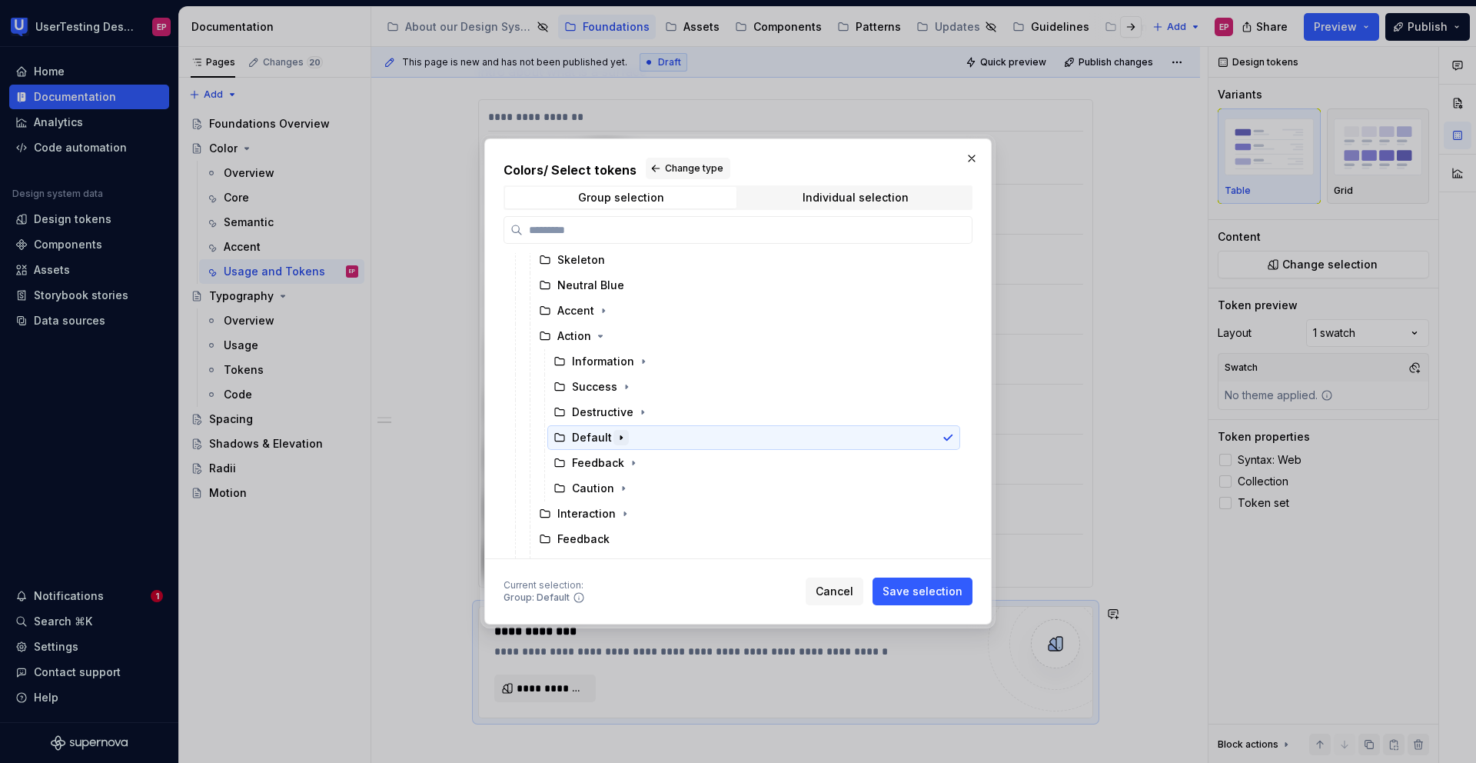
click at [617, 437] on icon "button" at bounding box center [621, 437] width 12 height 12
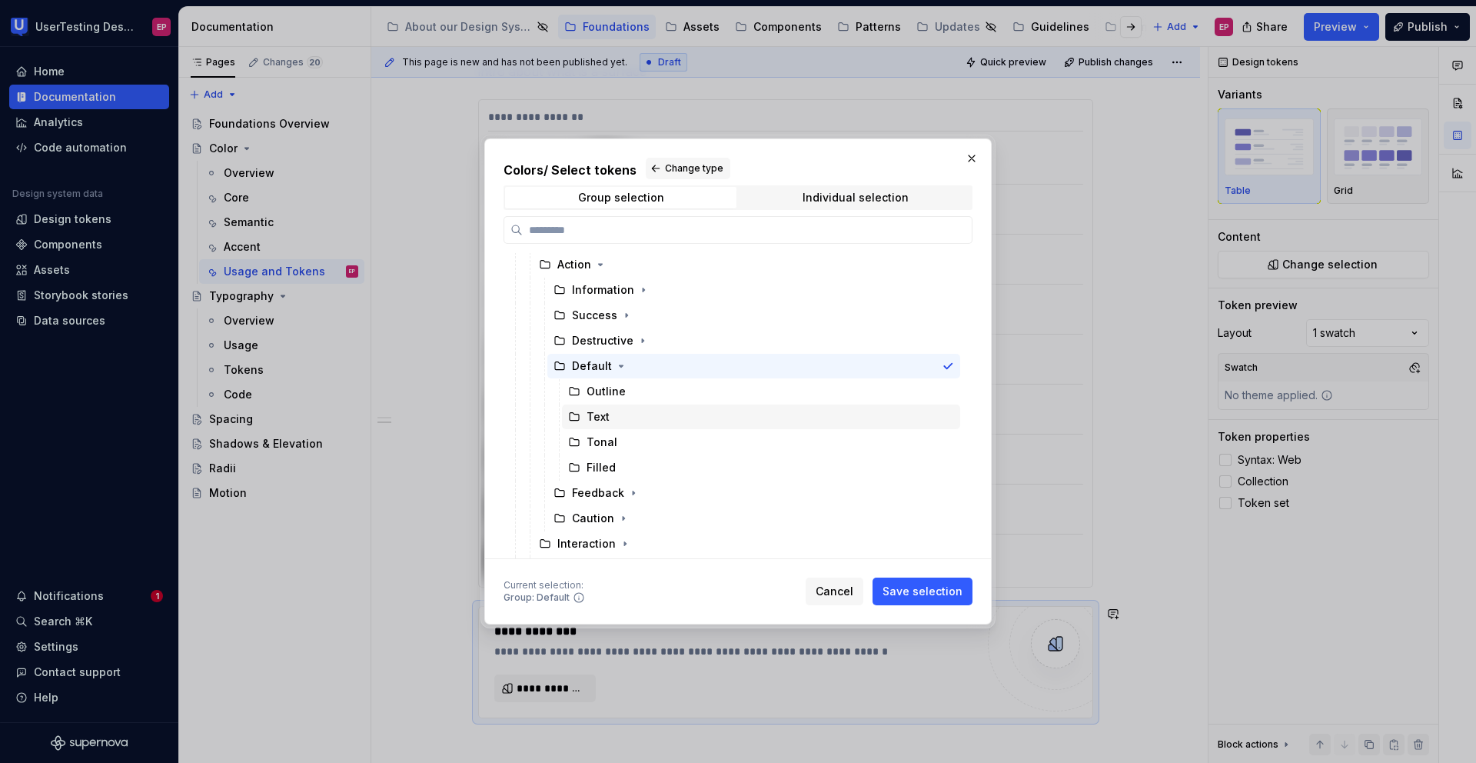
scroll to position [381, 0]
click at [910, 588] on span "Save selection" at bounding box center [923, 590] width 80 height 15
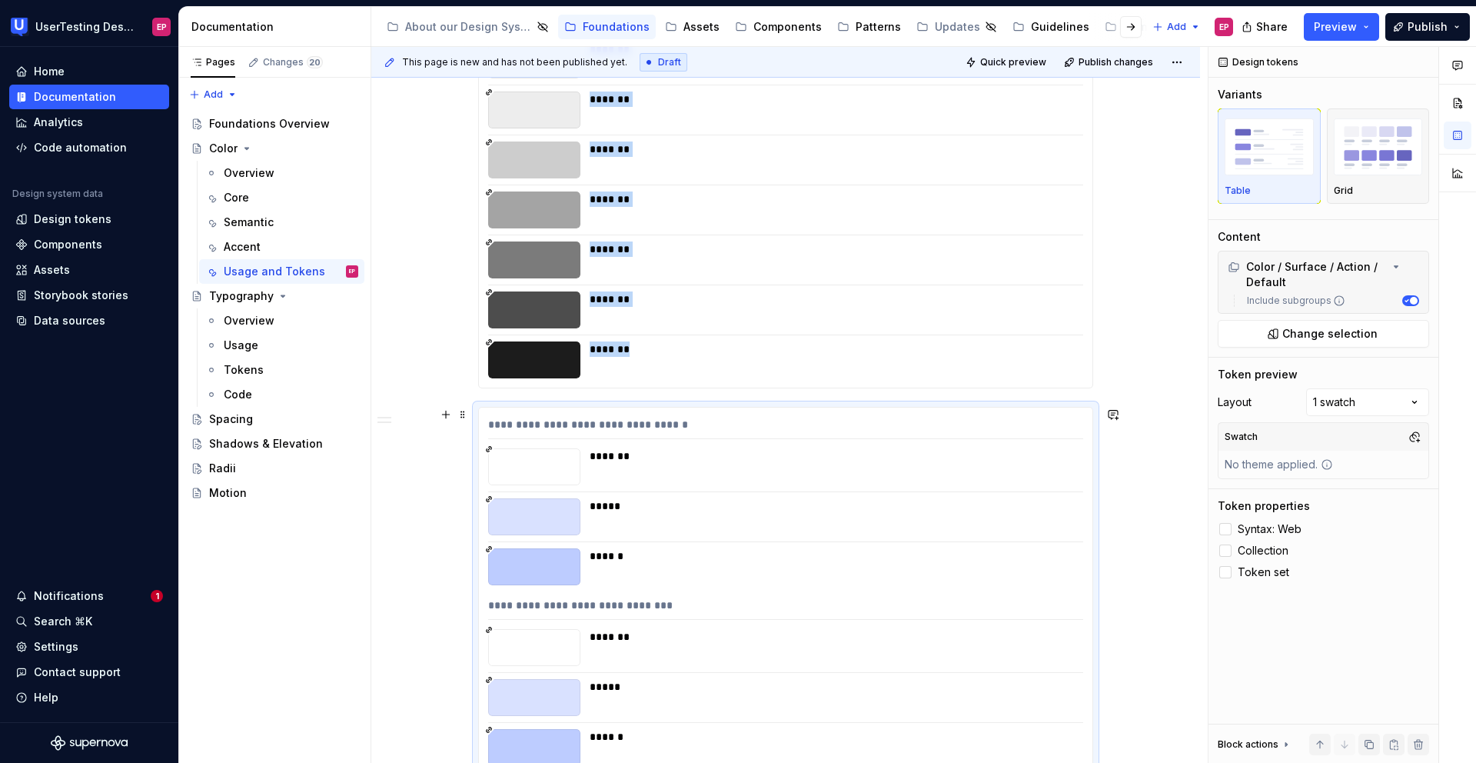
scroll to position [1625, 0]
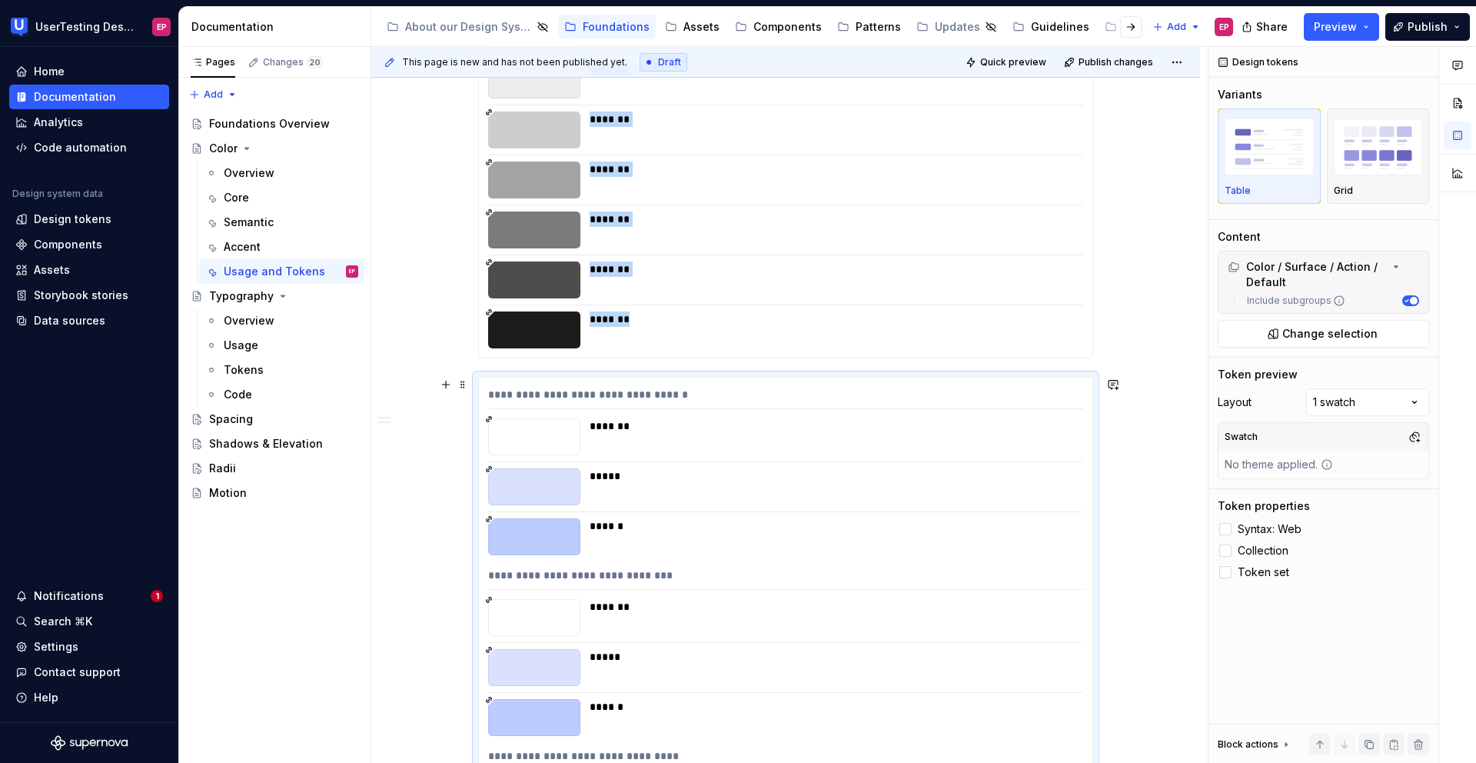
click at [463, 437] on div "**********" at bounding box center [785, 45] width 829 height 2618
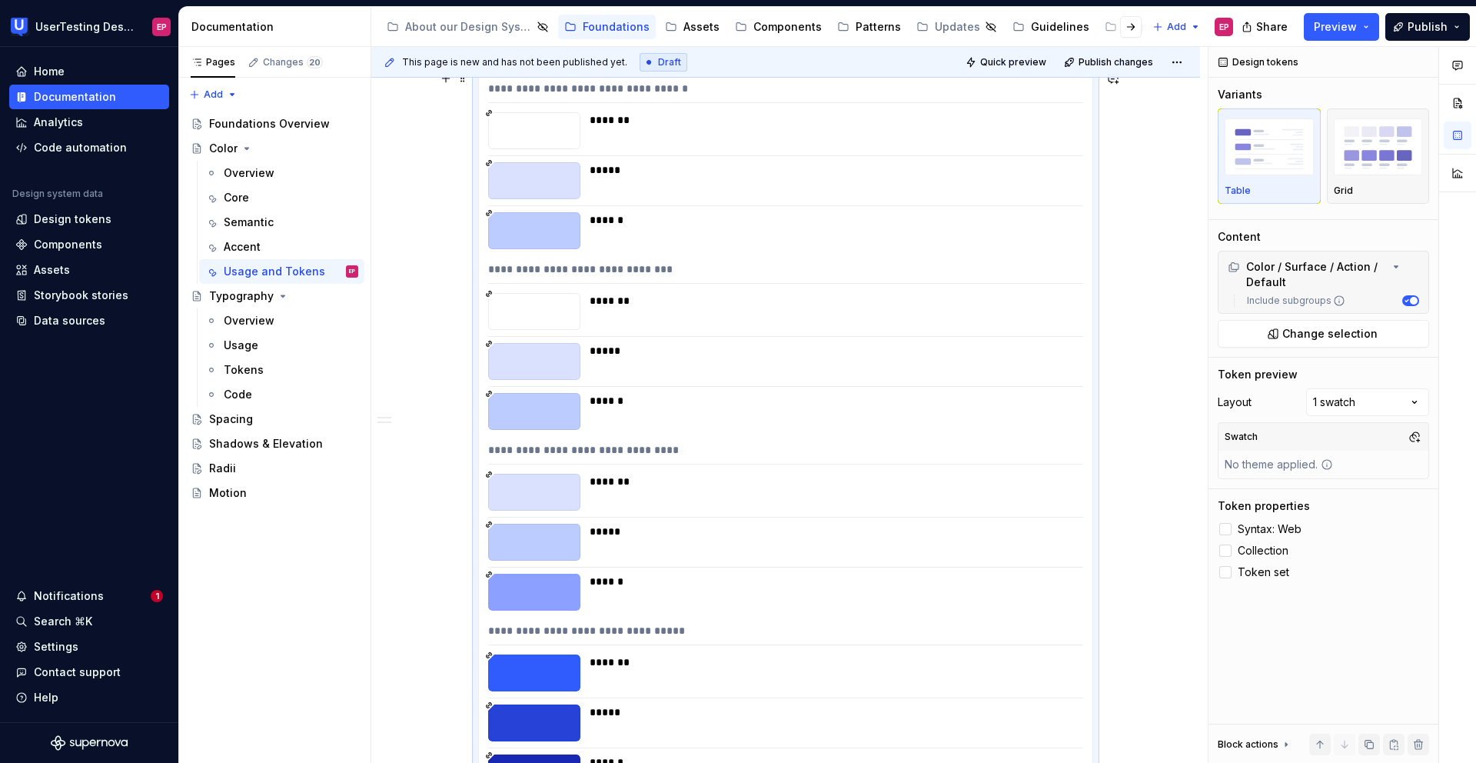
scroll to position [2216, 0]
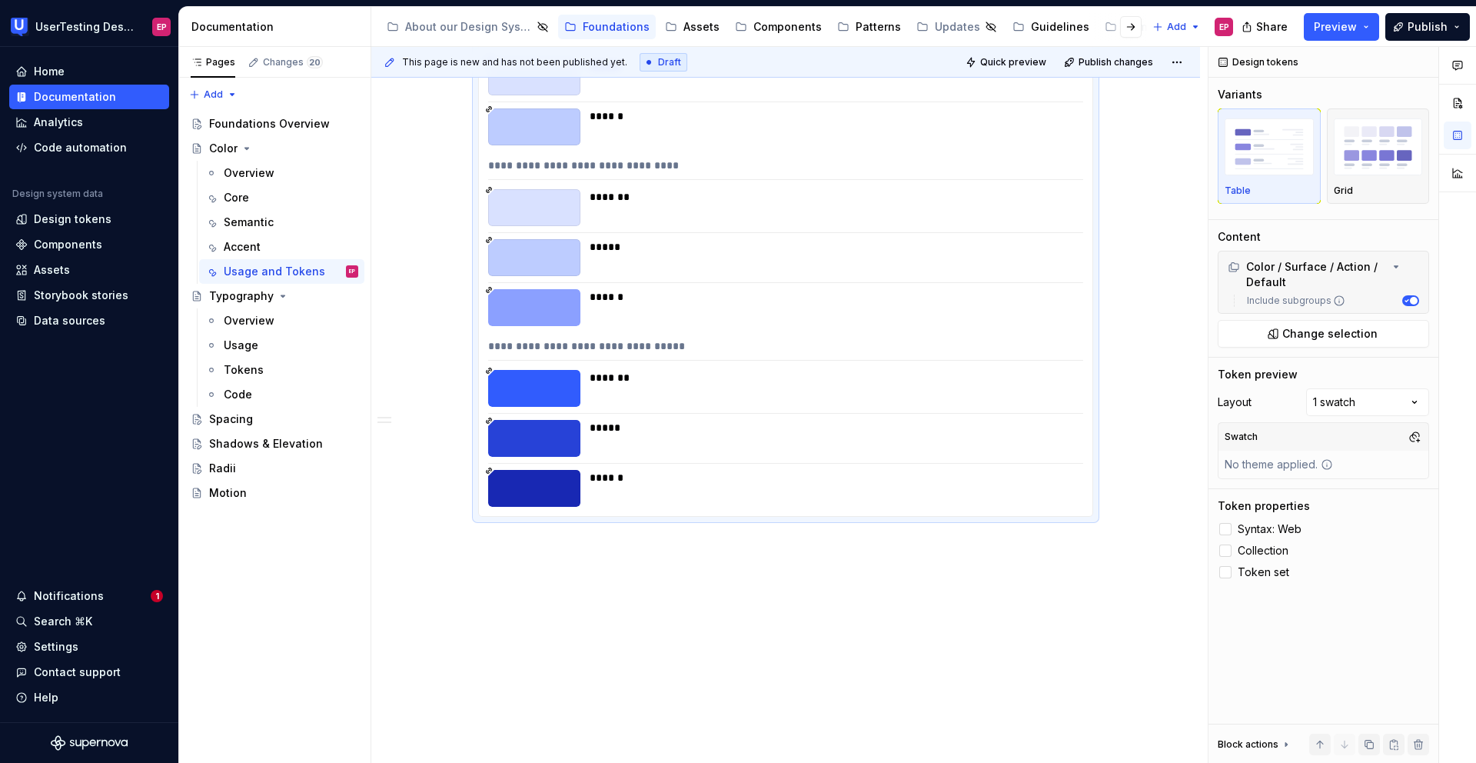
click at [470, 544] on div "**********" at bounding box center [789, 405] width 836 height 716
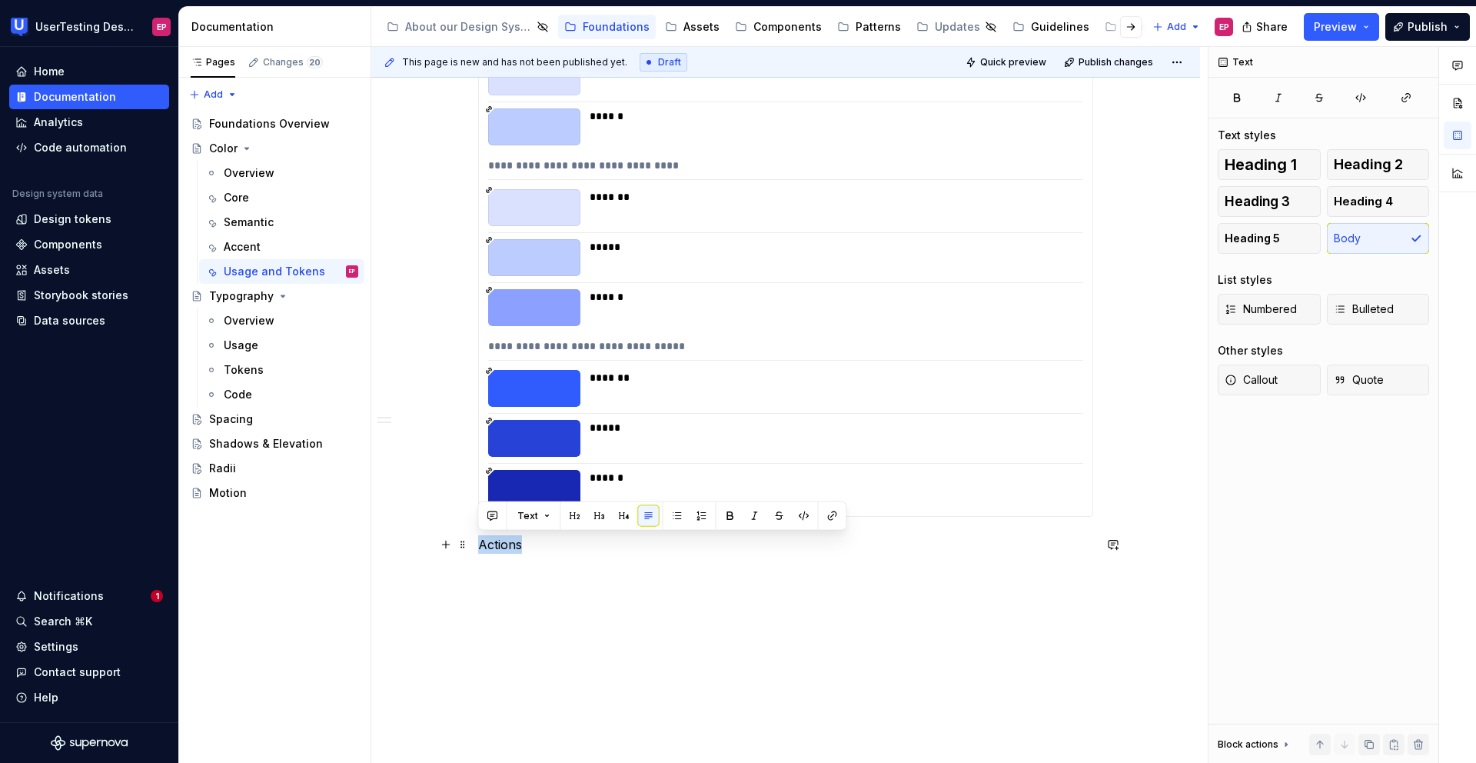
drag, startPoint x: 520, startPoint y: 546, endPoint x: 477, endPoint y: 545, distance: 43.1
click at [618, 506] on button "button" at bounding box center [624, 516] width 22 height 22
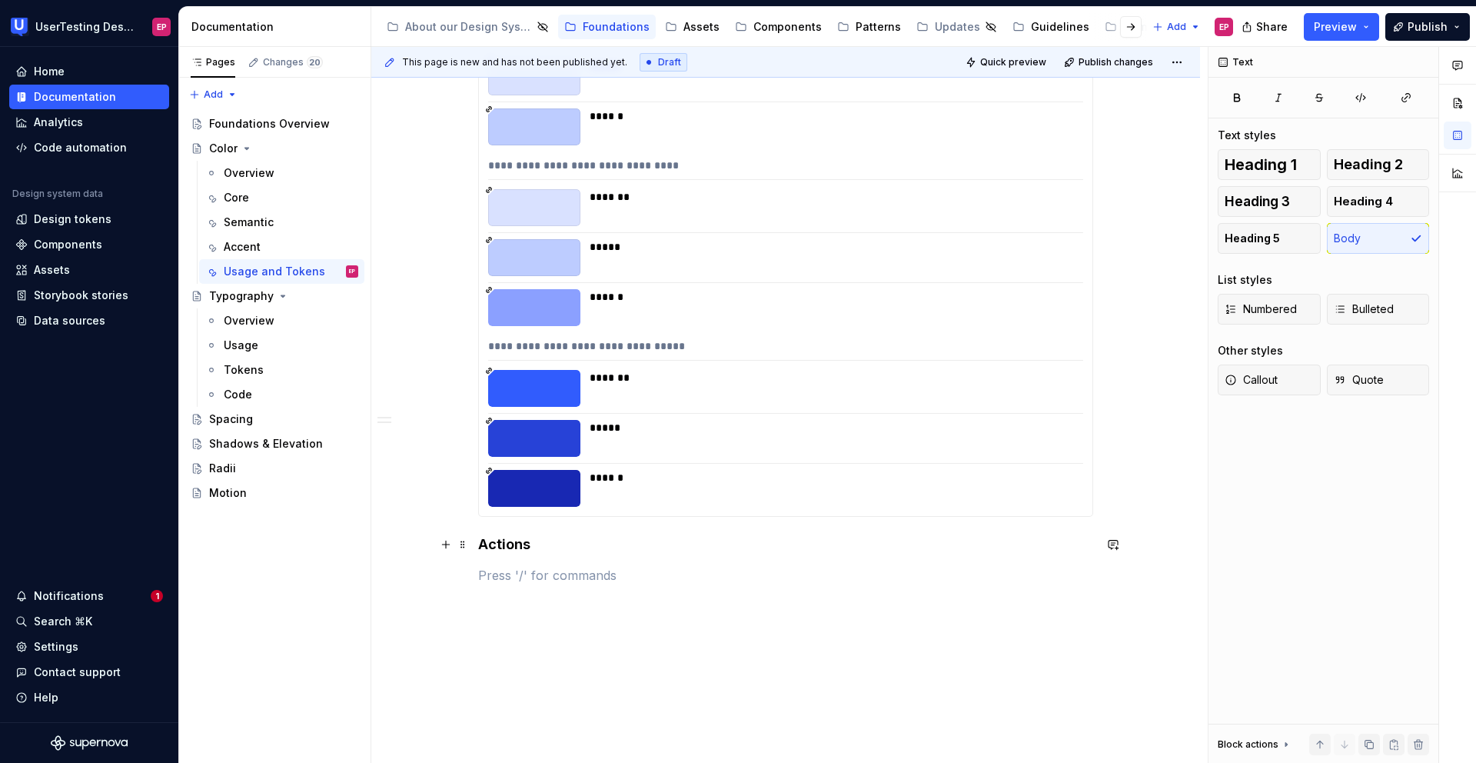
click at [480, 544] on h4 "Actions" at bounding box center [785, 544] width 615 height 18
click at [464, 545] on span at bounding box center [463, 545] width 12 height 22
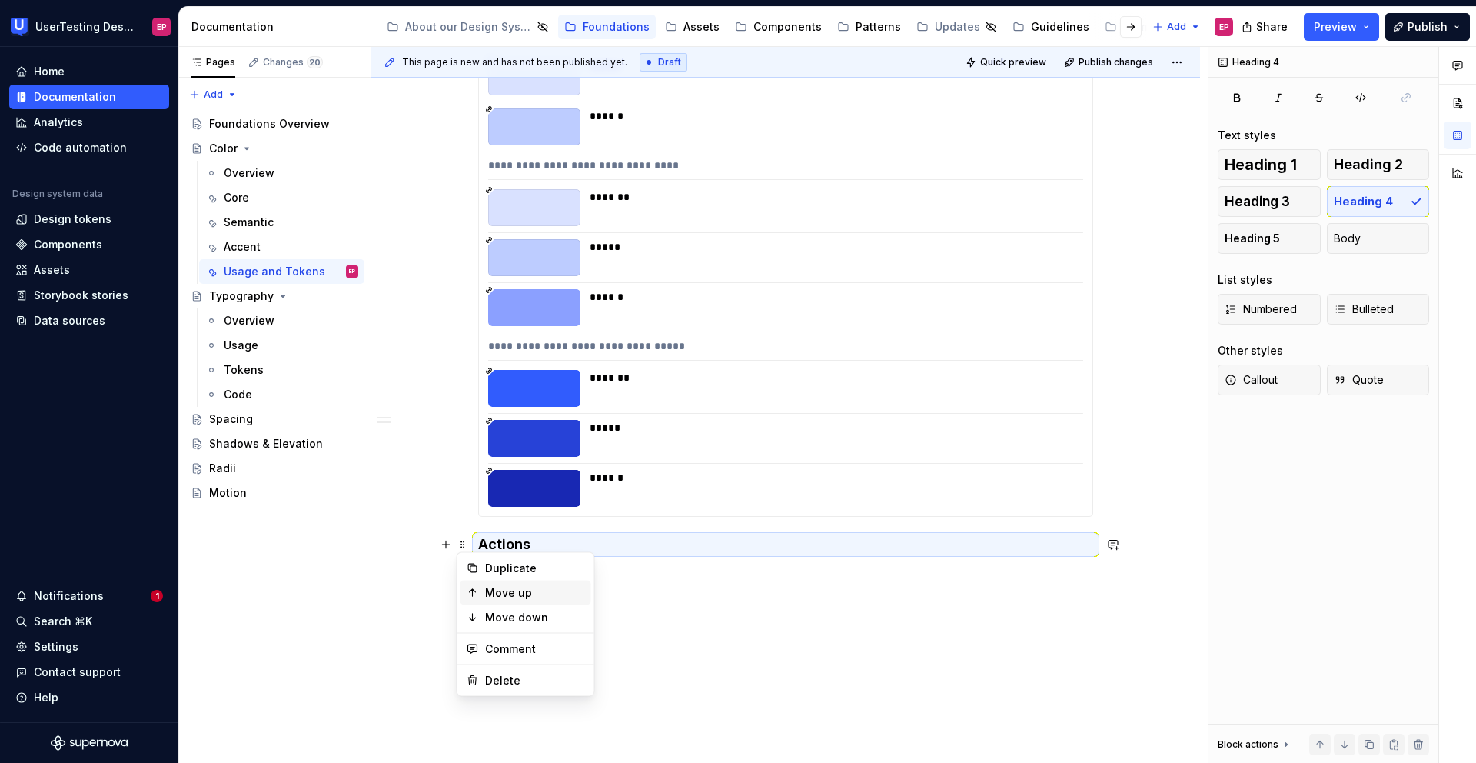
click at [480, 594] on div "Move up" at bounding box center [525, 592] width 131 height 25
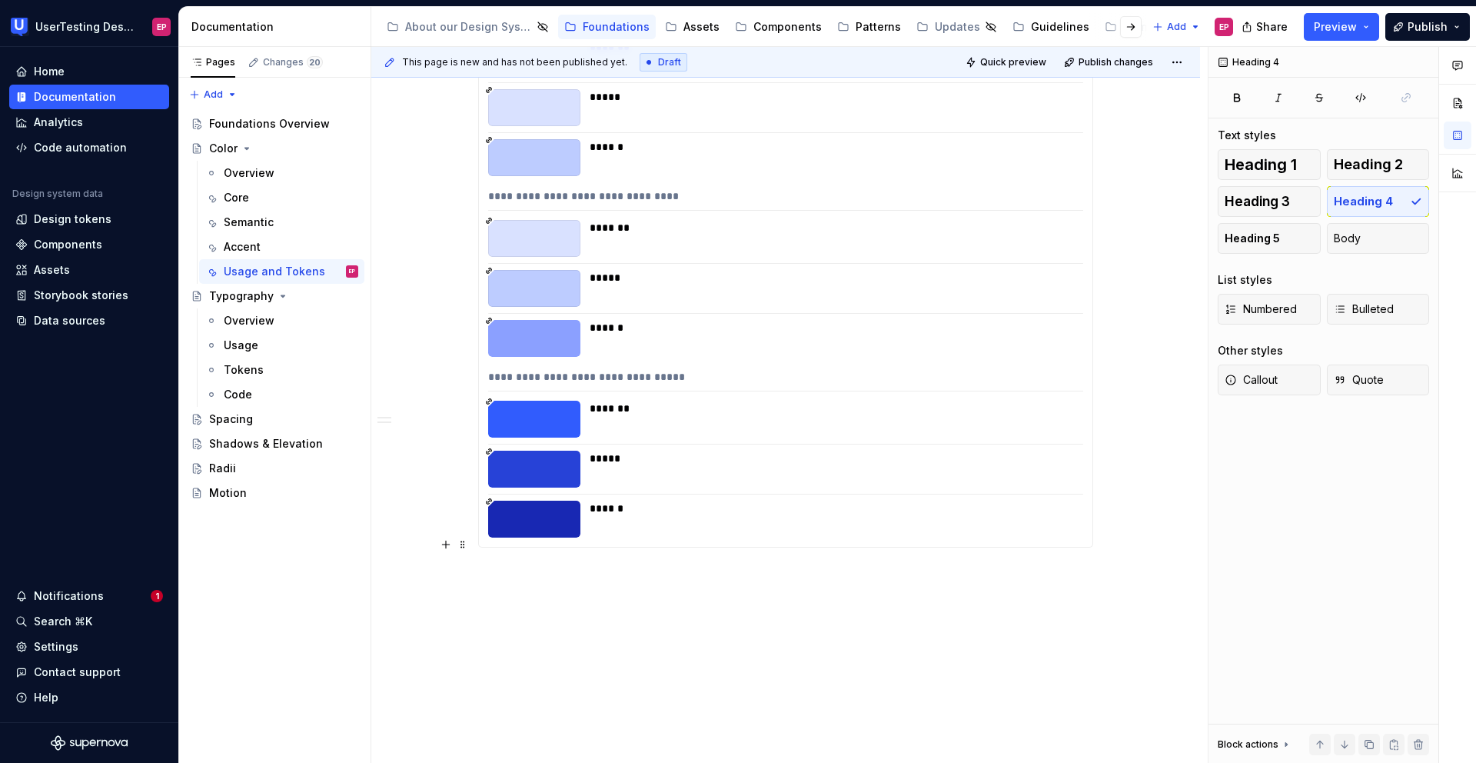
scroll to position [1467, 0]
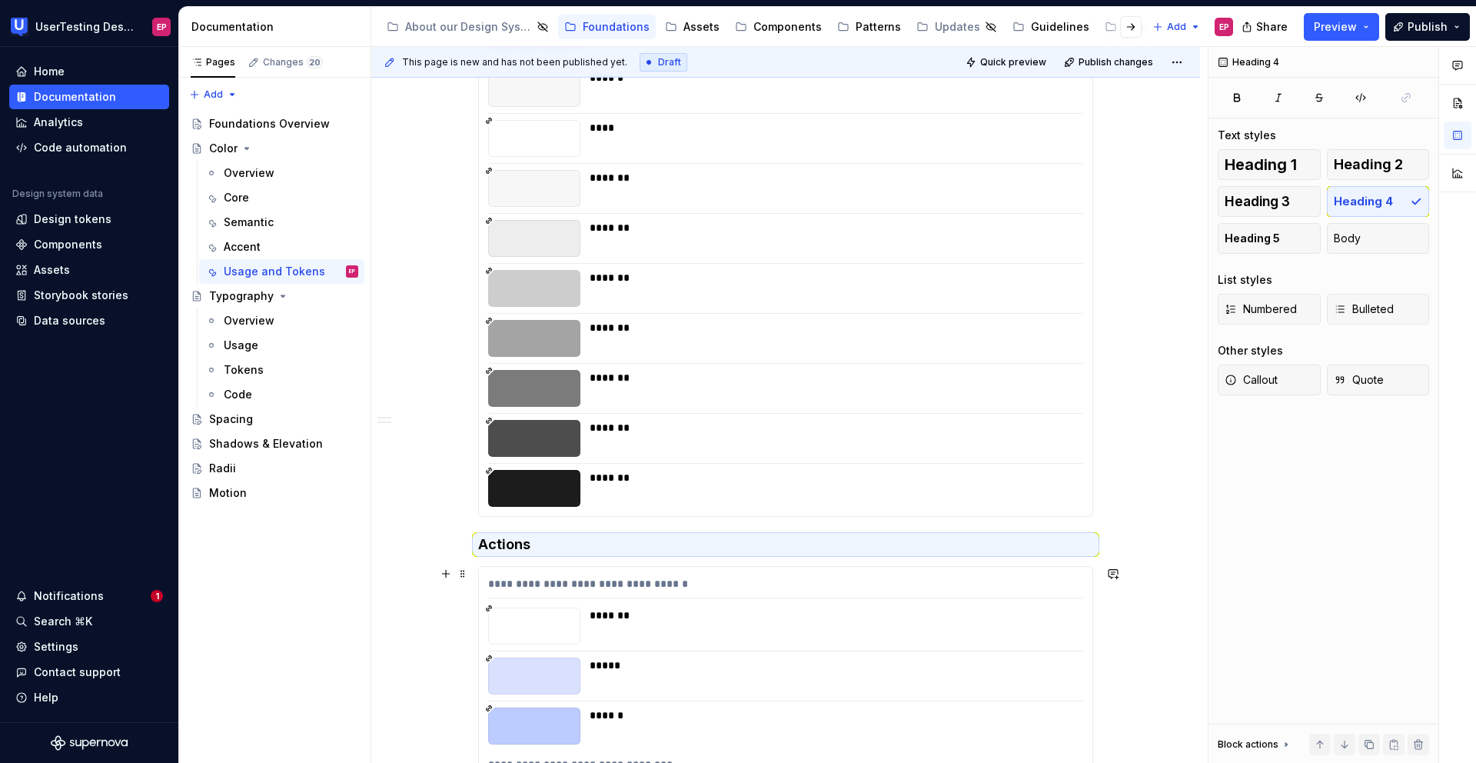
click at [446, 600] on div "**********" at bounding box center [785, 238] width 829 height 2686
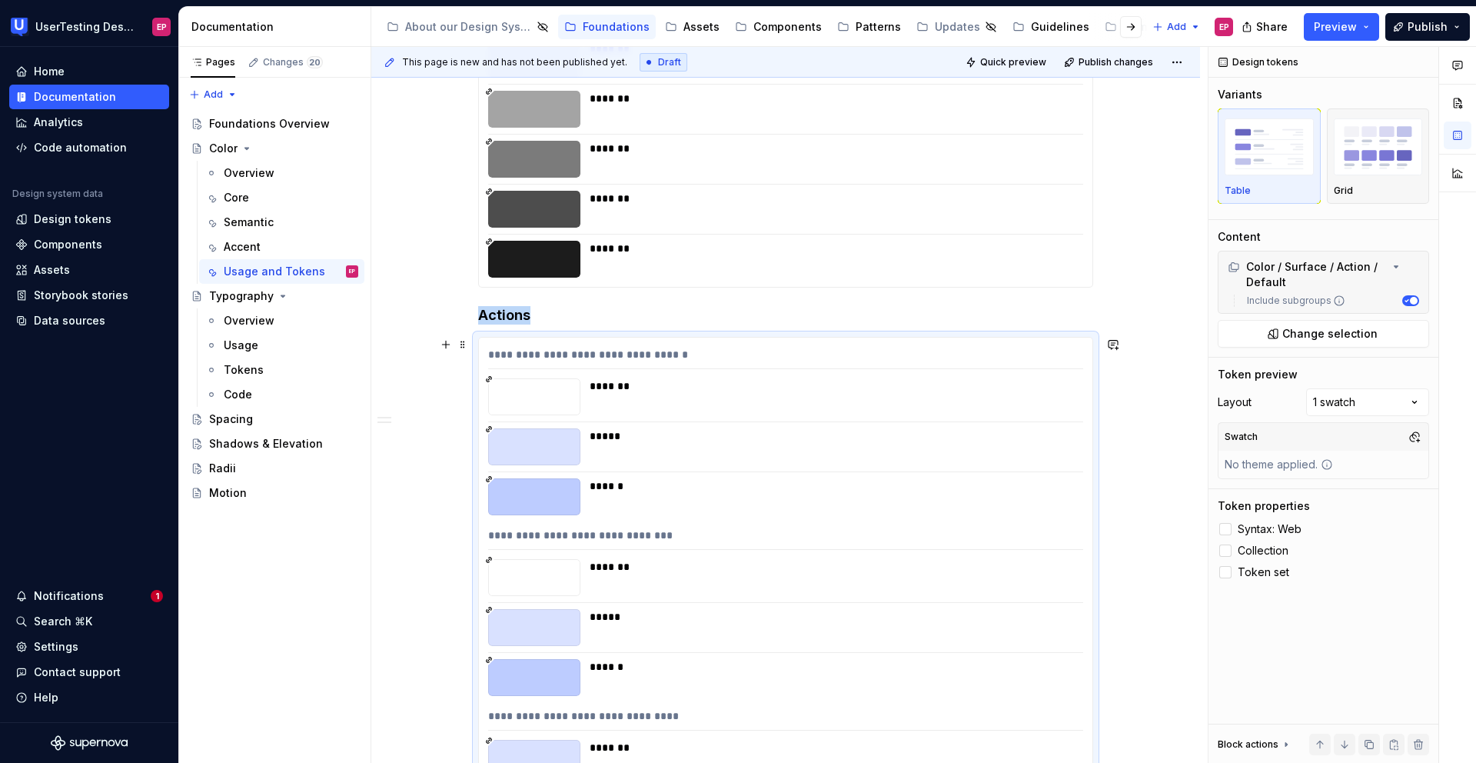
scroll to position [1693, 0]
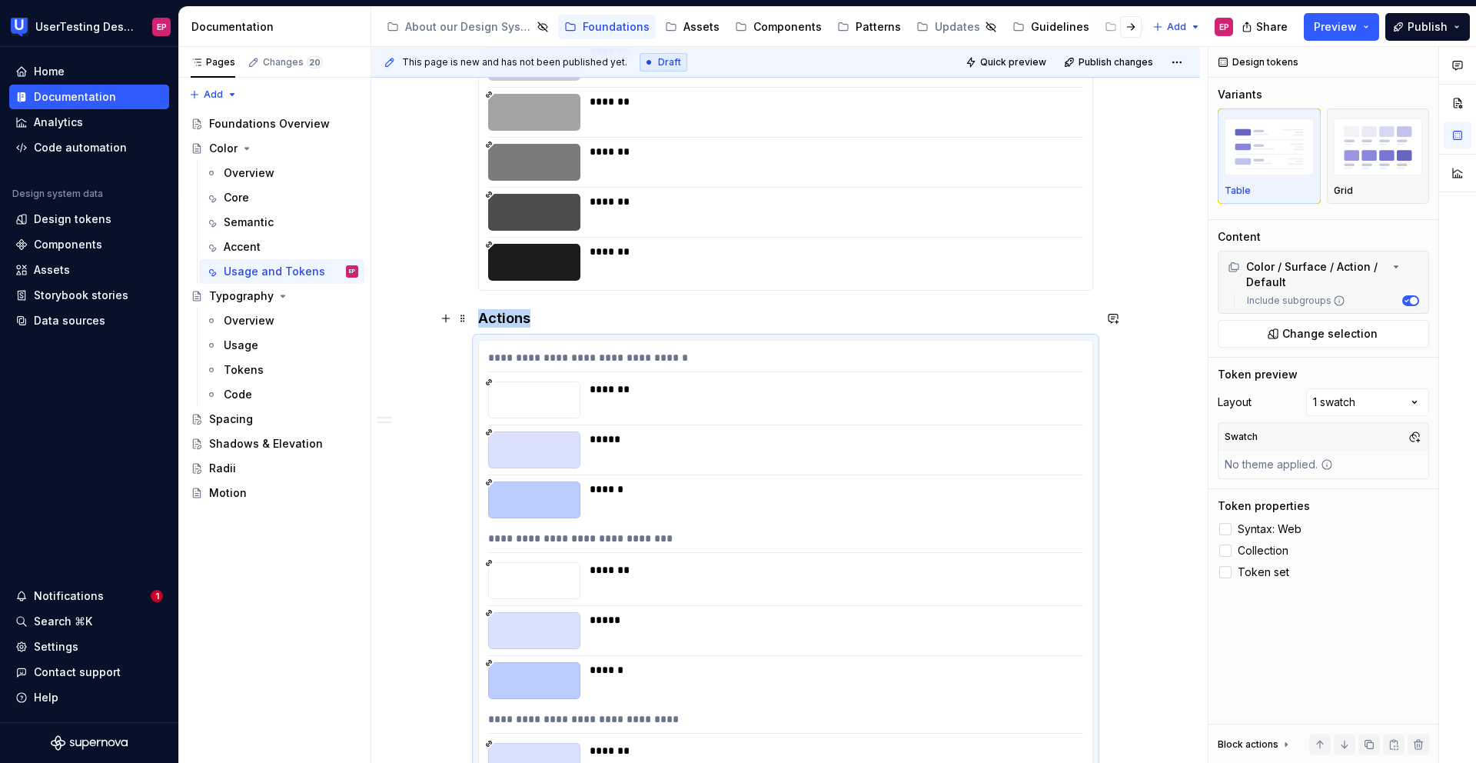
click at [540, 321] on h4 "Actions" at bounding box center [785, 318] width 615 height 18
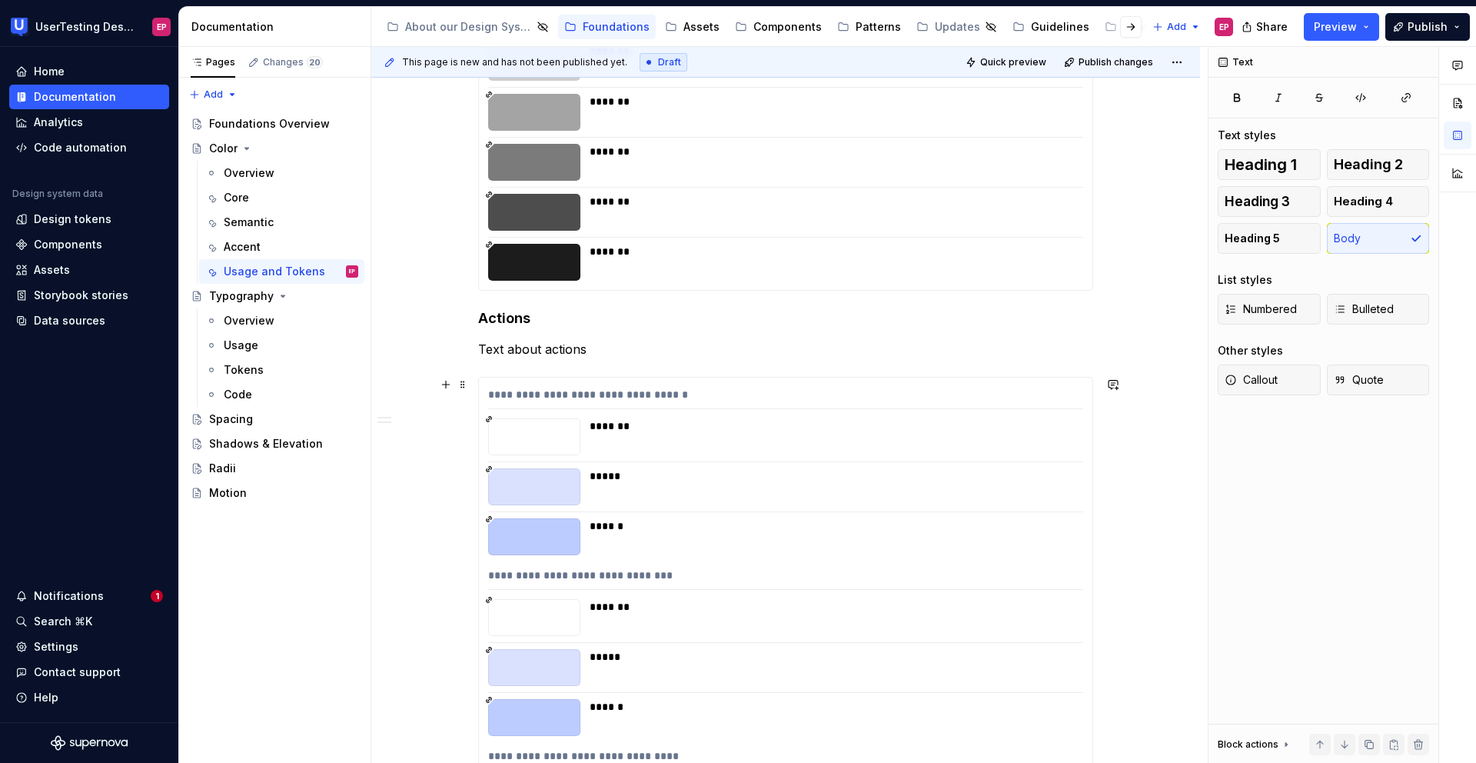
click at [439, 407] on div "**********" at bounding box center [785, 30] width 829 height 2723
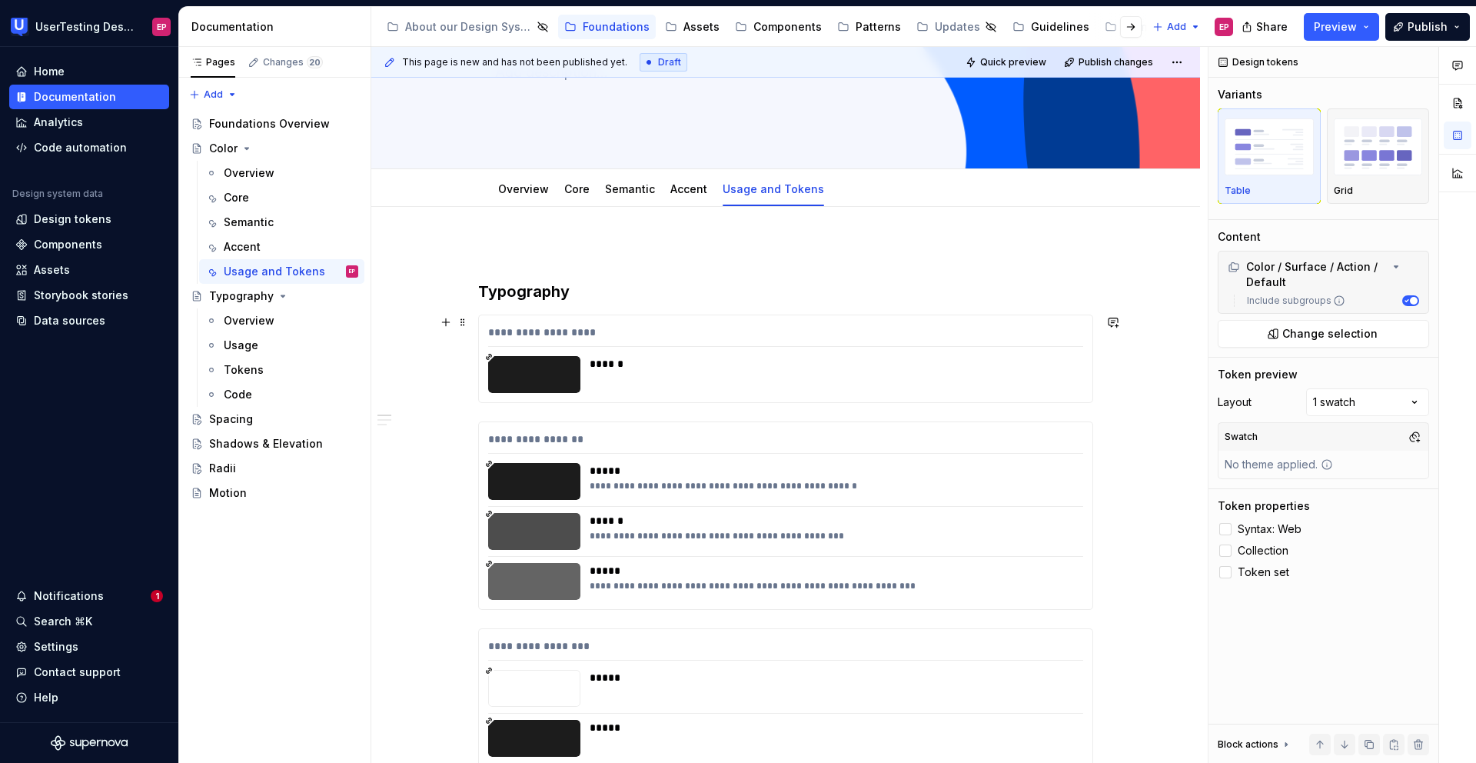
scroll to position [181, 0]
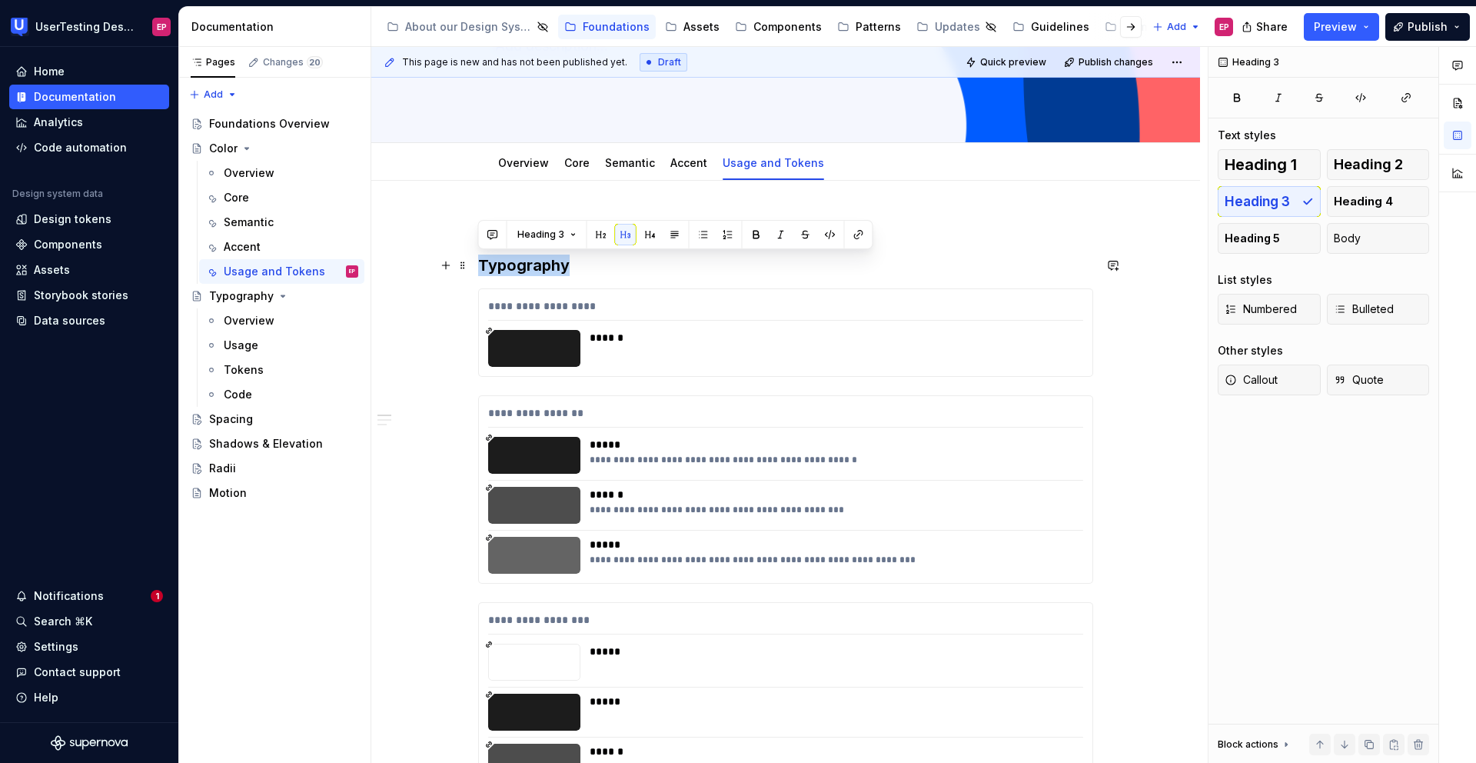
drag, startPoint x: 572, startPoint y: 267, endPoint x: 473, endPoint y: 265, distance: 99.2
copy h3 "Typography"
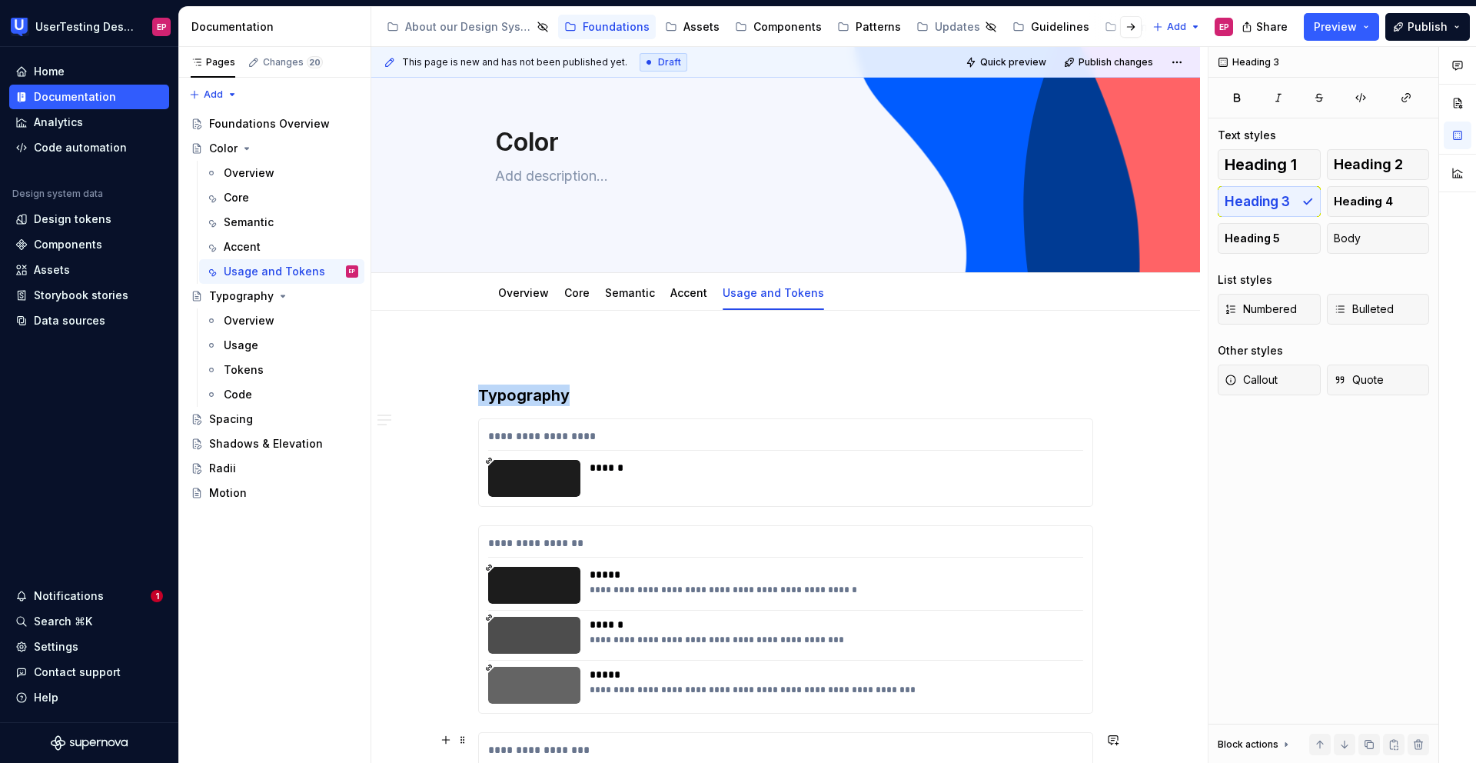
scroll to position [0, 0]
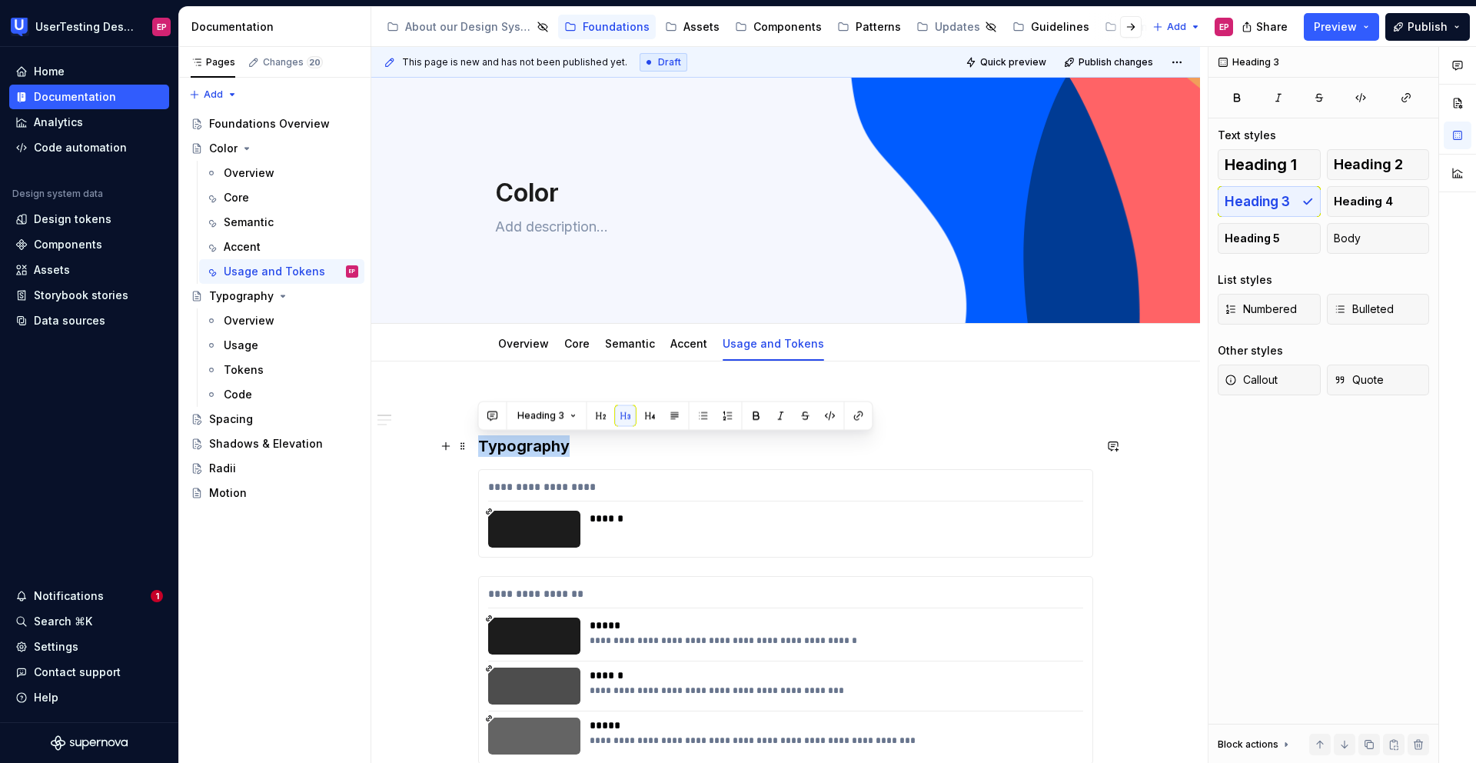
click at [583, 440] on h3 "Typography" at bounding box center [785, 446] width 615 height 22
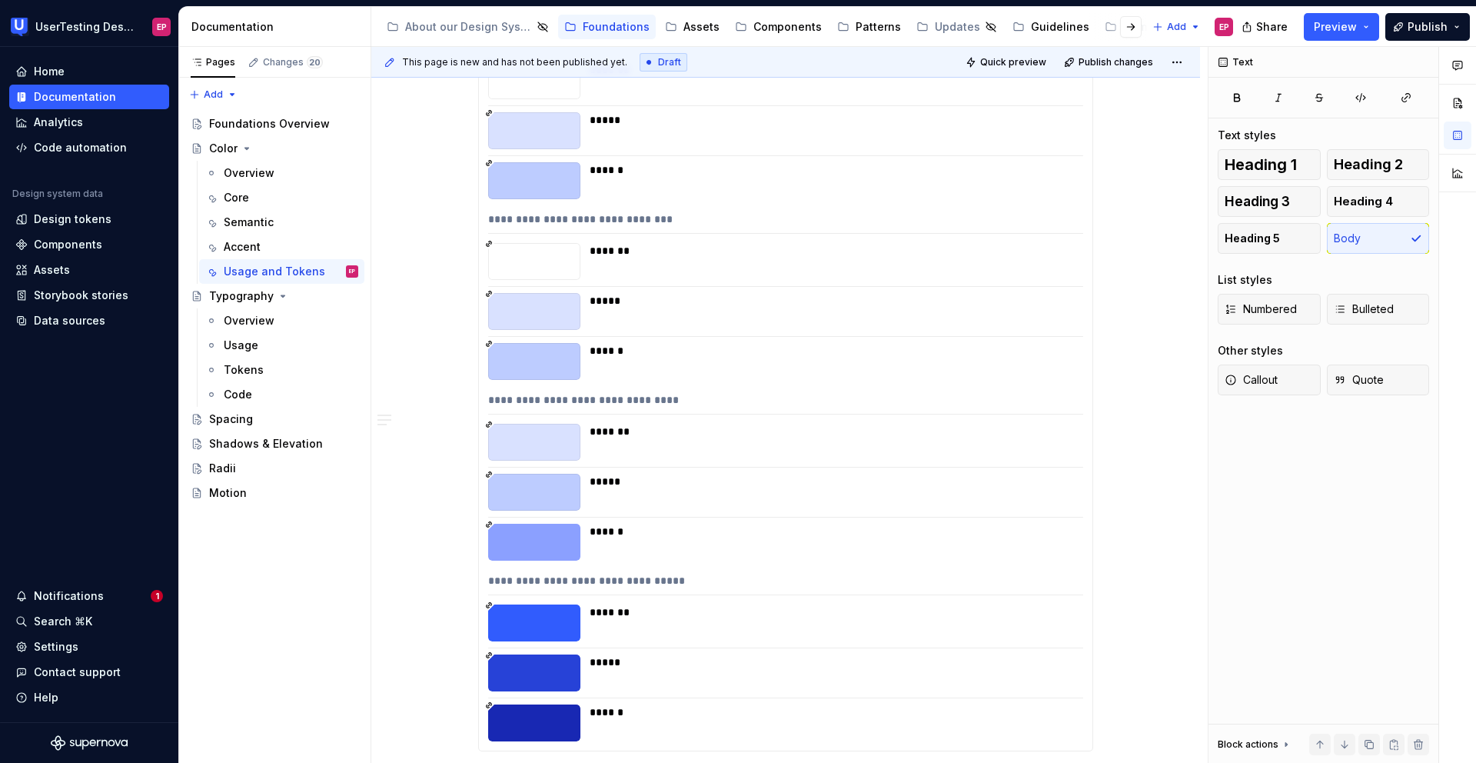
scroll to position [2090, 0]
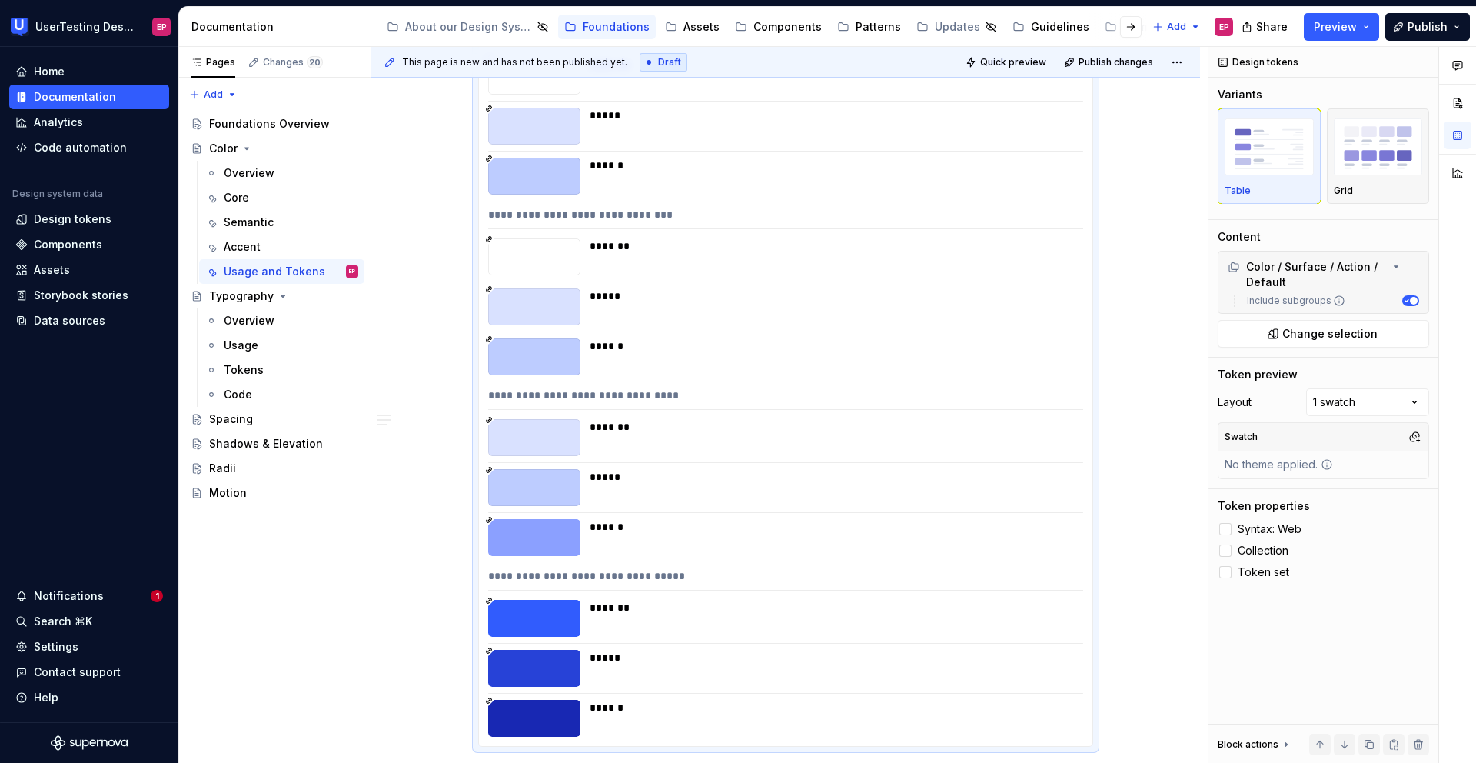
click at [660, 587] on div "**********" at bounding box center [785, 579] width 595 height 22
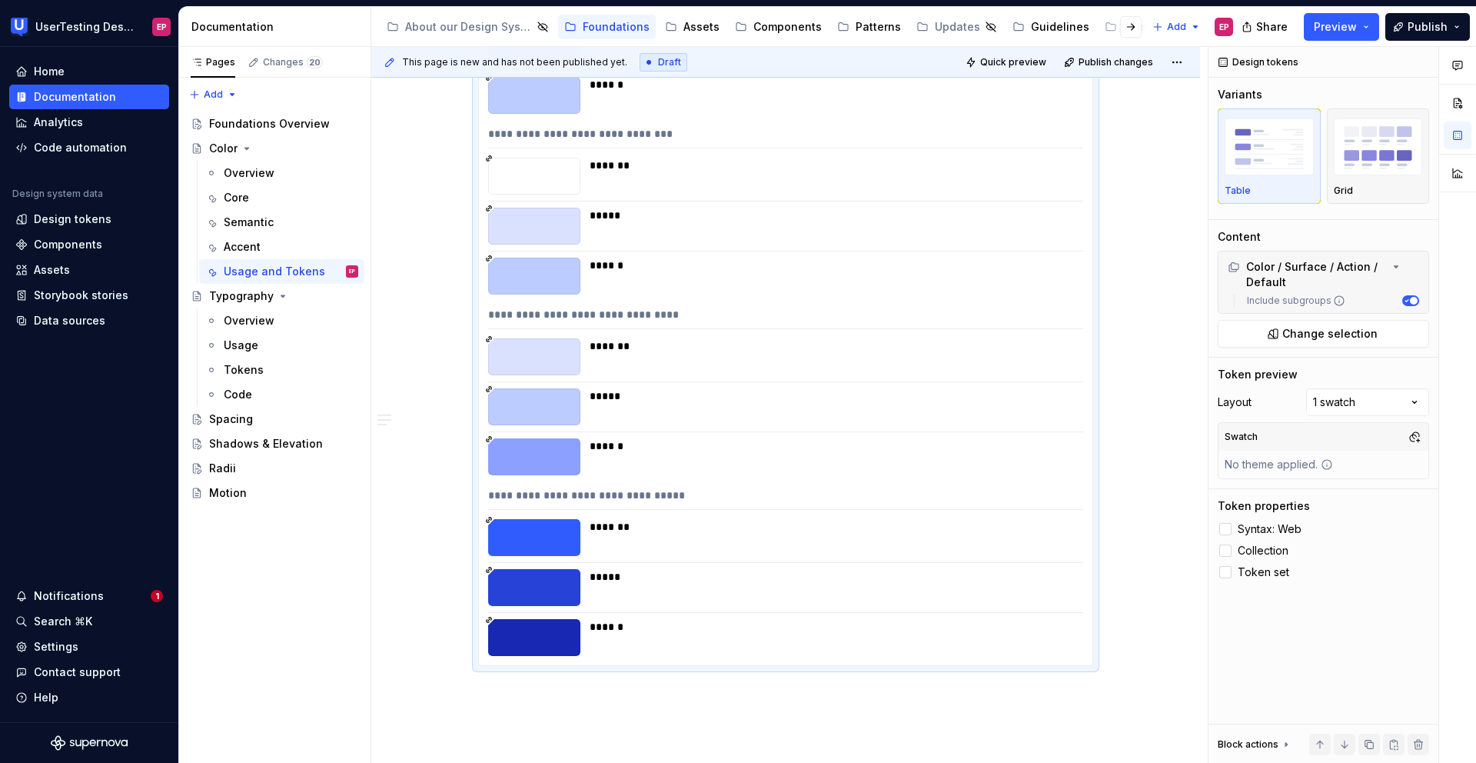
scroll to position [2357, 0]
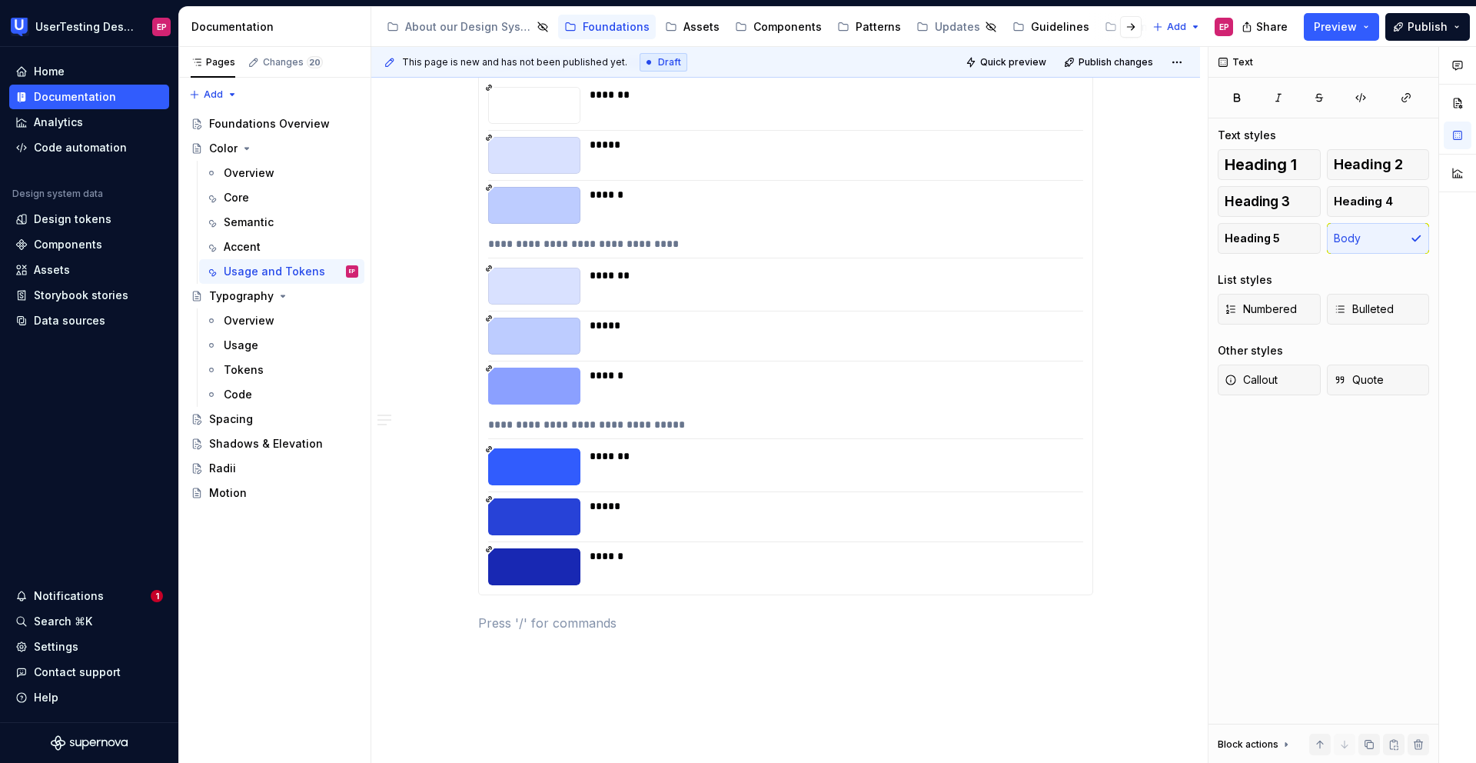
scroll to position [2286, 0]
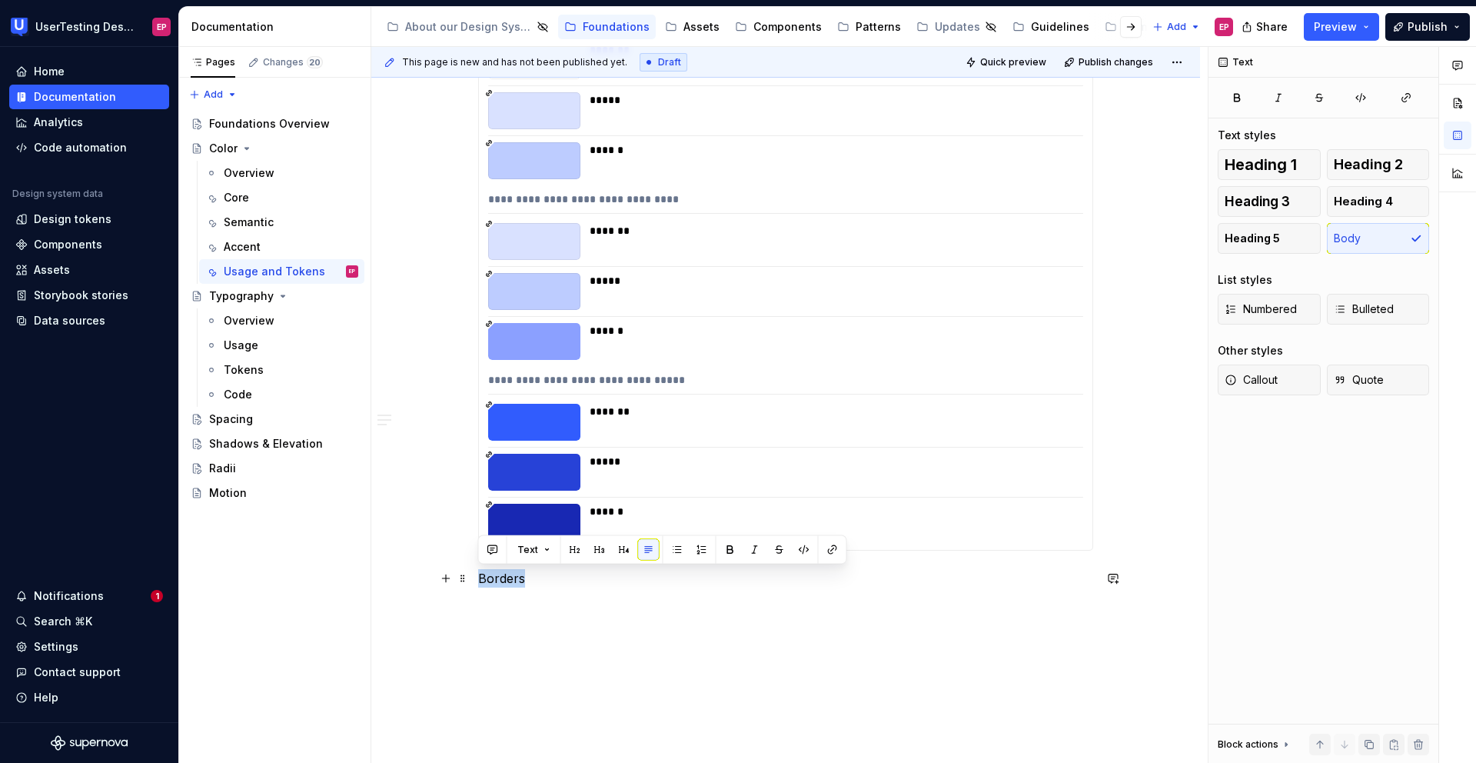
drag, startPoint x: 527, startPoint y: 584, endPoint x: 479, endPoint y: 577, distance: 49.0
click at [479, 577] on p "Borders" at bounding box center [785, 578] width 615 height 18
click at [599, 550] on button "button" at bounding box center [600, 550] width 22 height 22
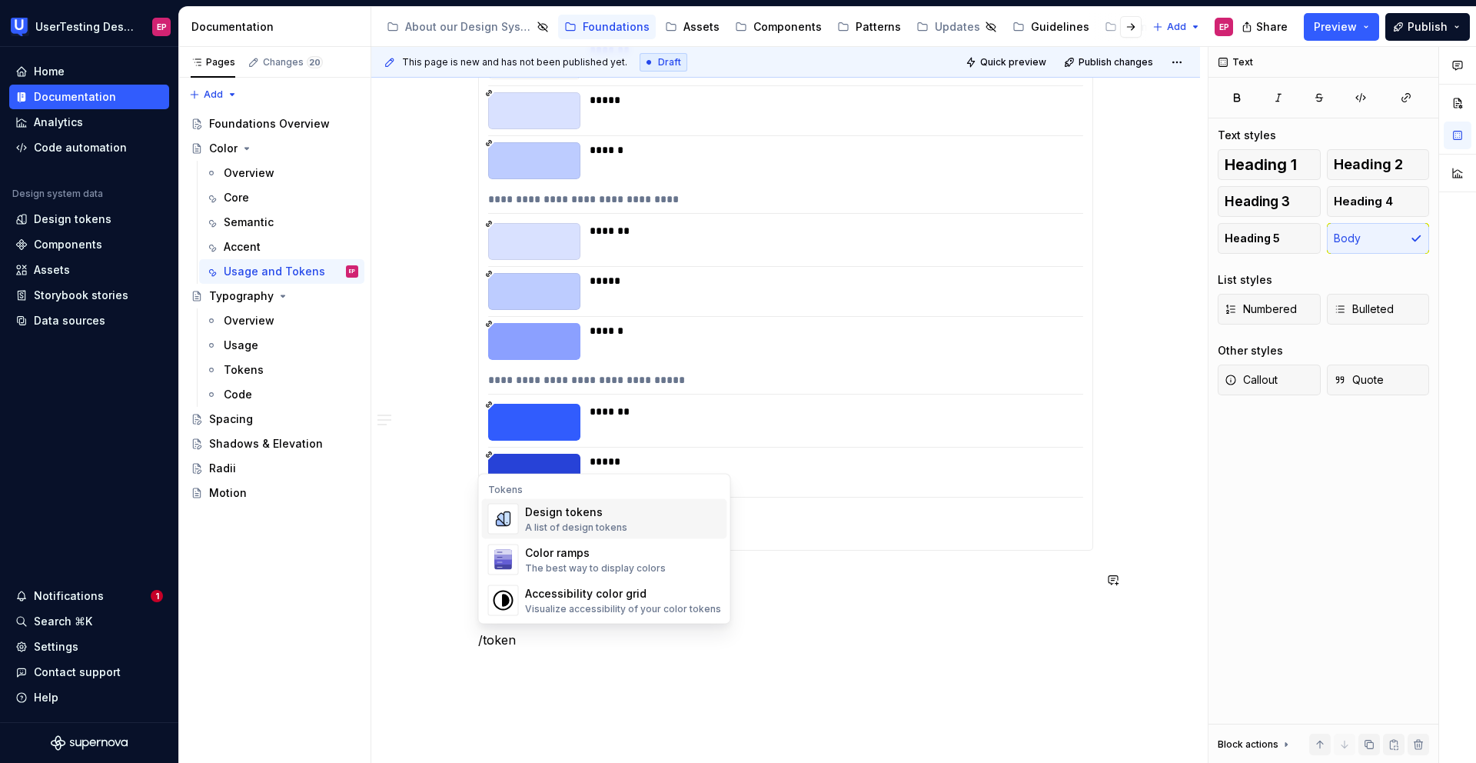
click at [597, 524] on div "A list of design tokens" at bounding box center [576, 527] width 102 height 12
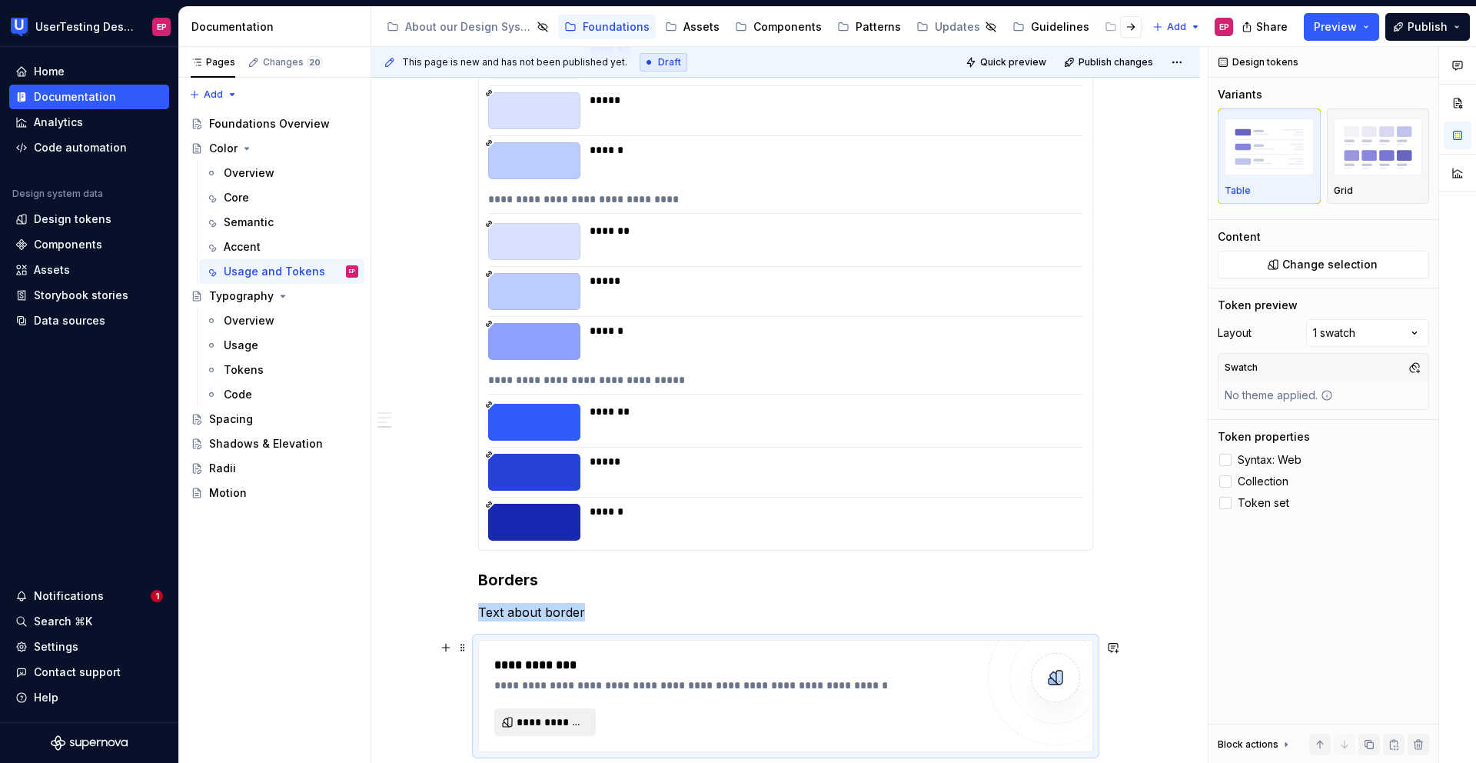
click at [560, 720] on span "**********" at bounding box center [551, 721] width 69 height 15
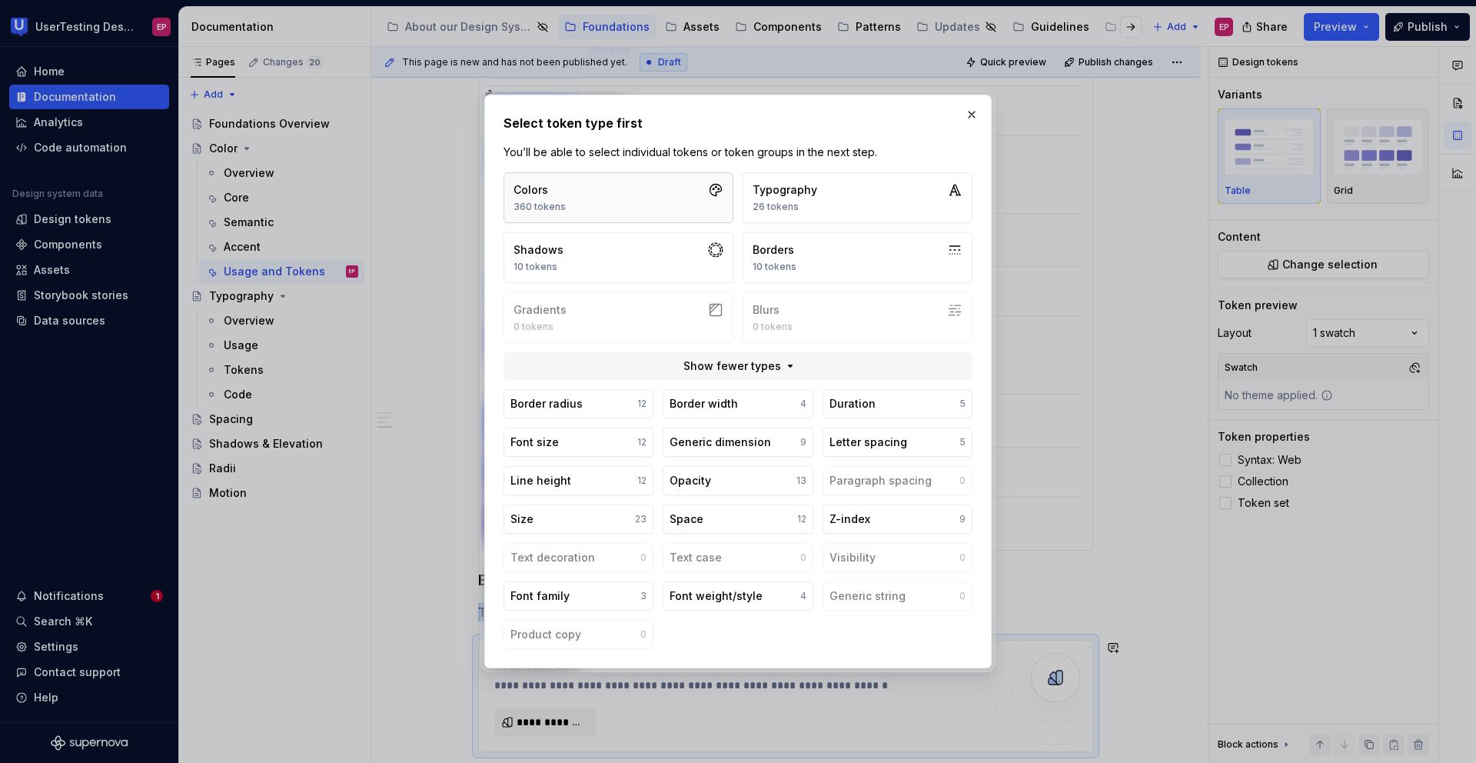
click at [611, 205] on button "Colors 360 tokens" at bounding box center [619, 197] width 230 height 51
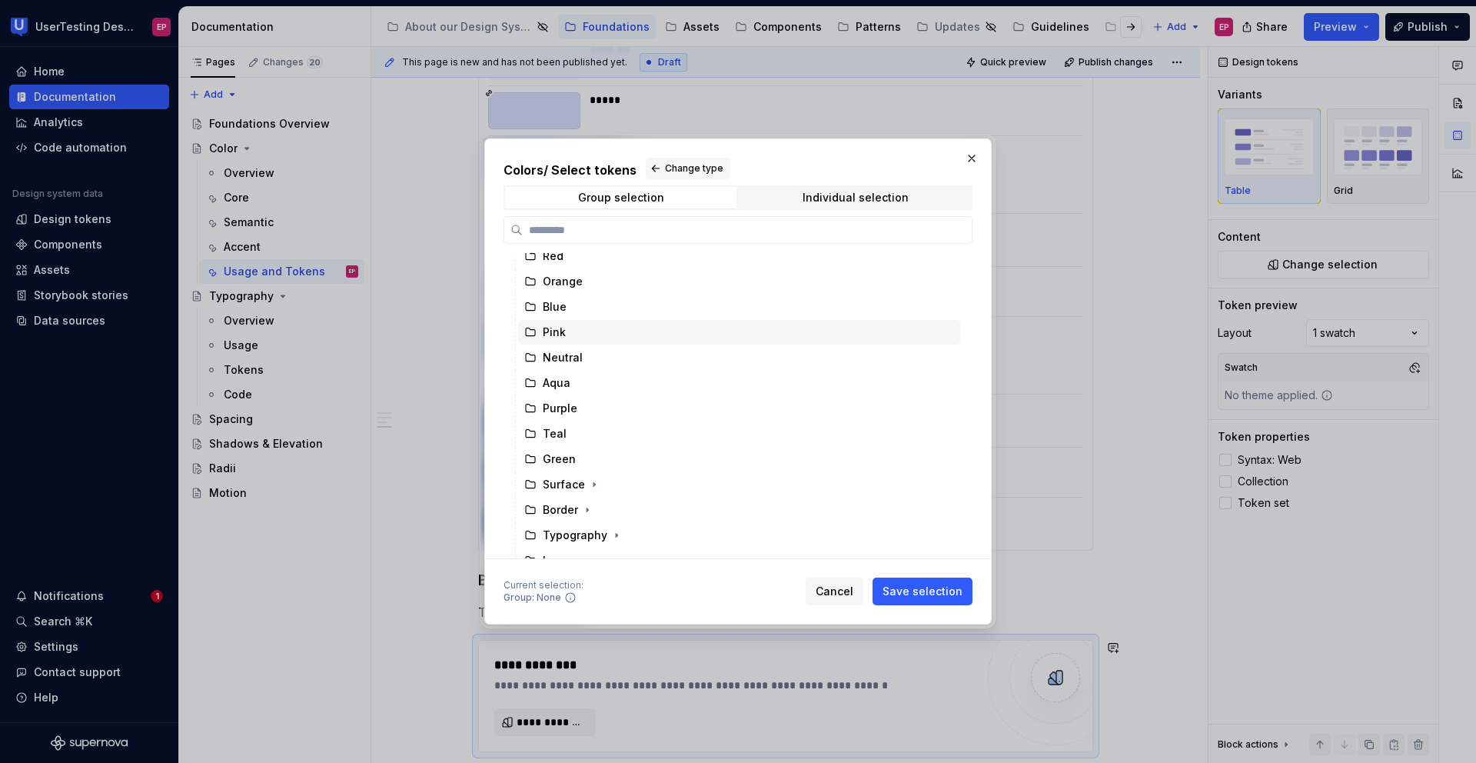
scroll to position [53, 0]
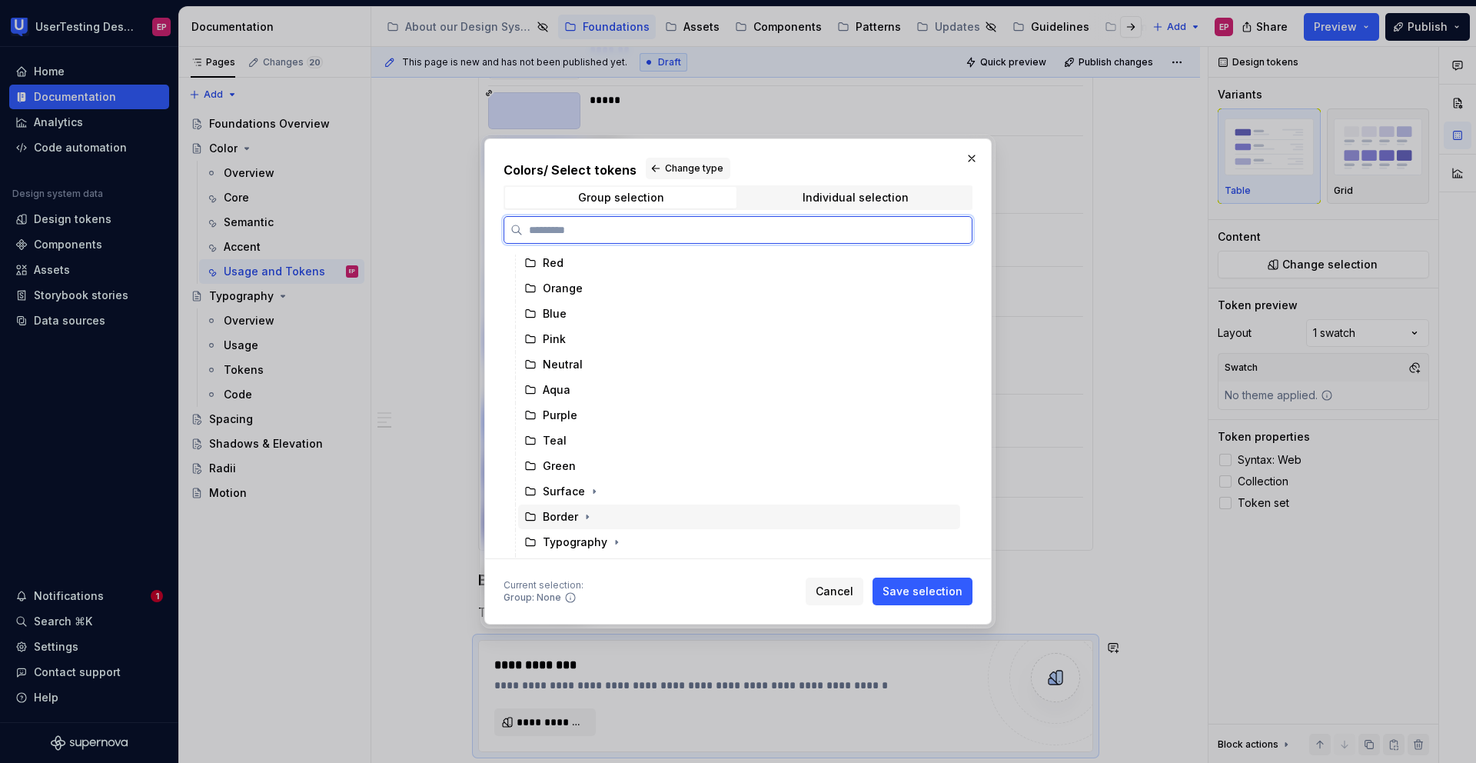
click at [567, 514] on div "Border" at bounding box center [560, 516] width 35 height 15
click at [585, 517] on icon "button" at bounding box center [587, 516] width 12 height 12
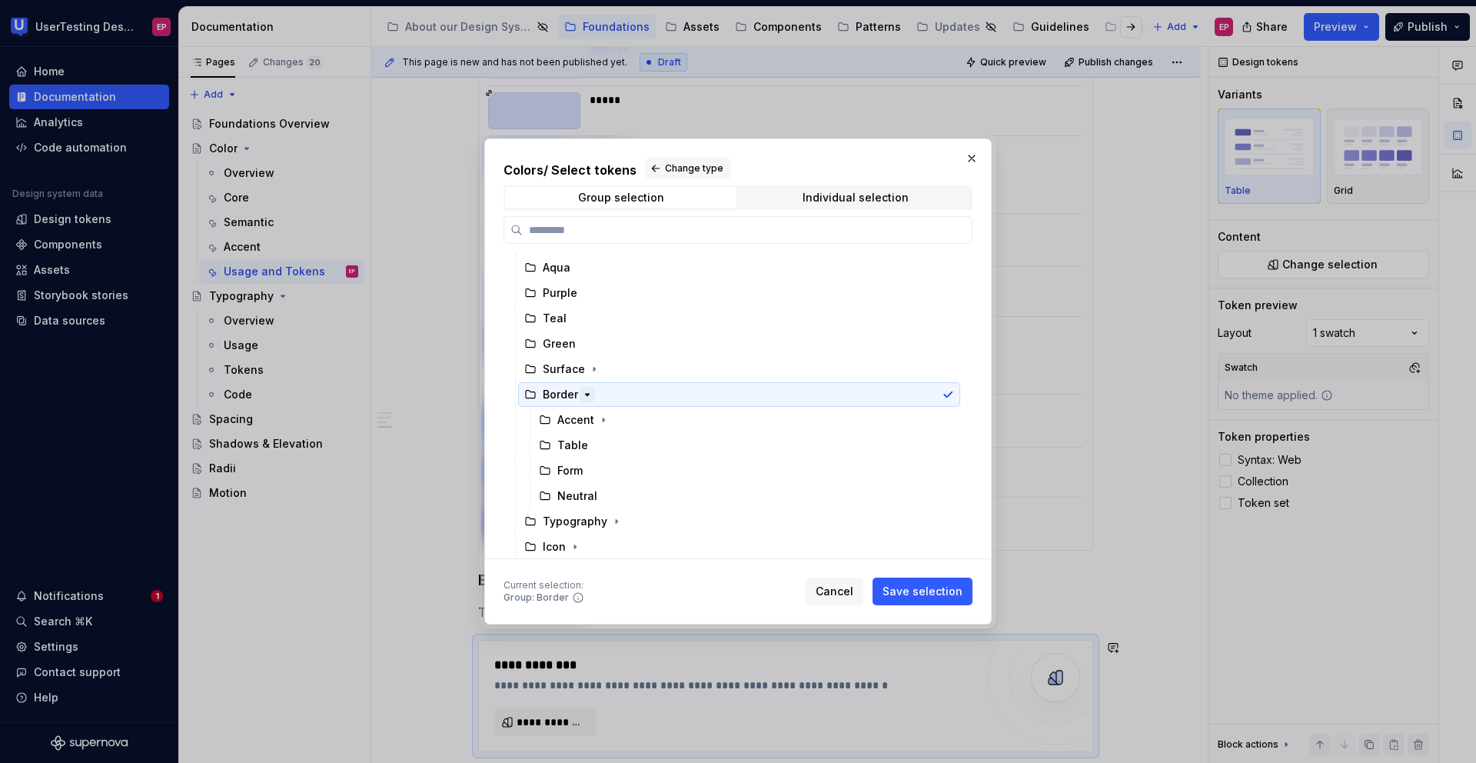
scroll to position [177, 0]
click at [812, 491] on div "Neutral" at bounding box center [746, 494] width 427 height 25
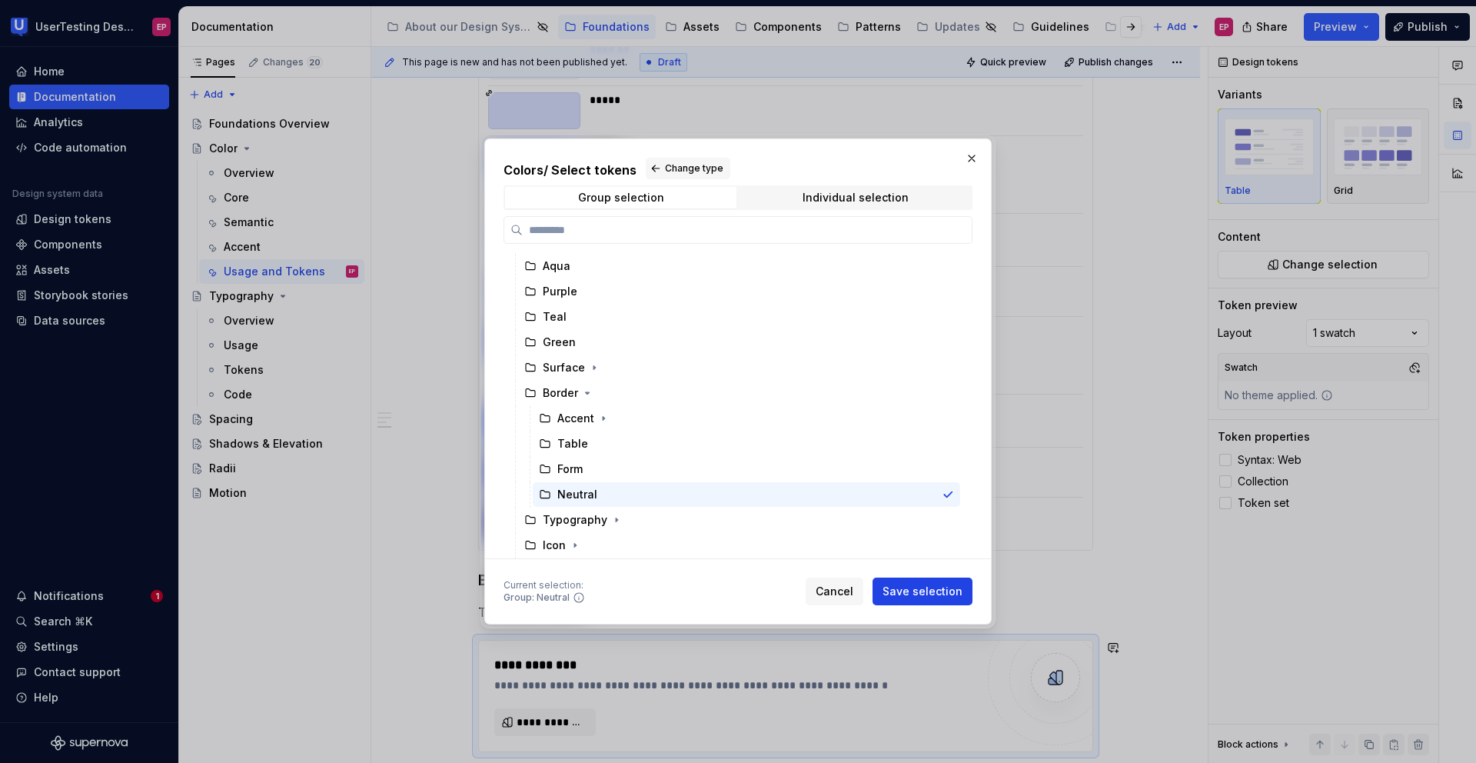
click at [936, 588] on span "Save selection" at bounding box center [923, 590] width 80 height 15
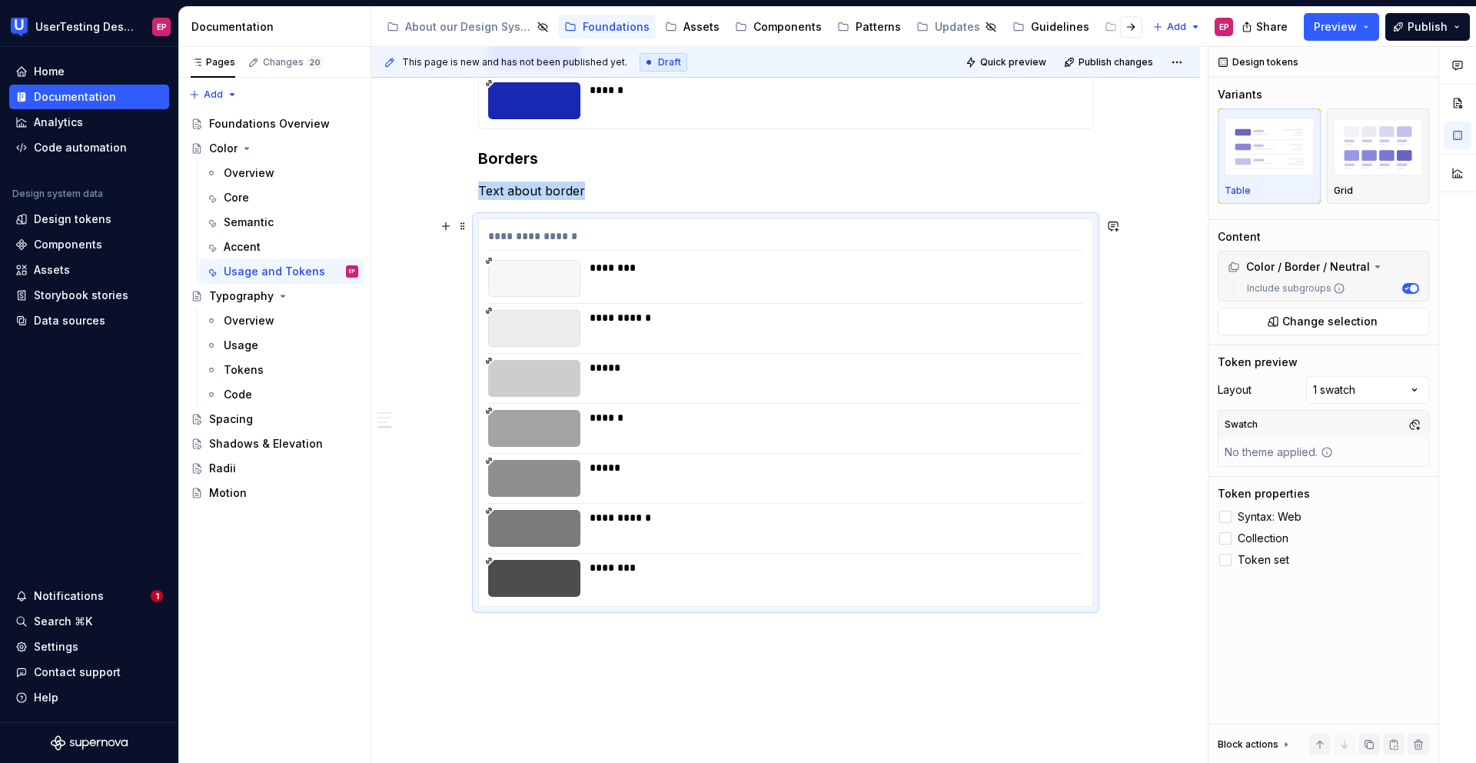
scroll to position [2723, 0]
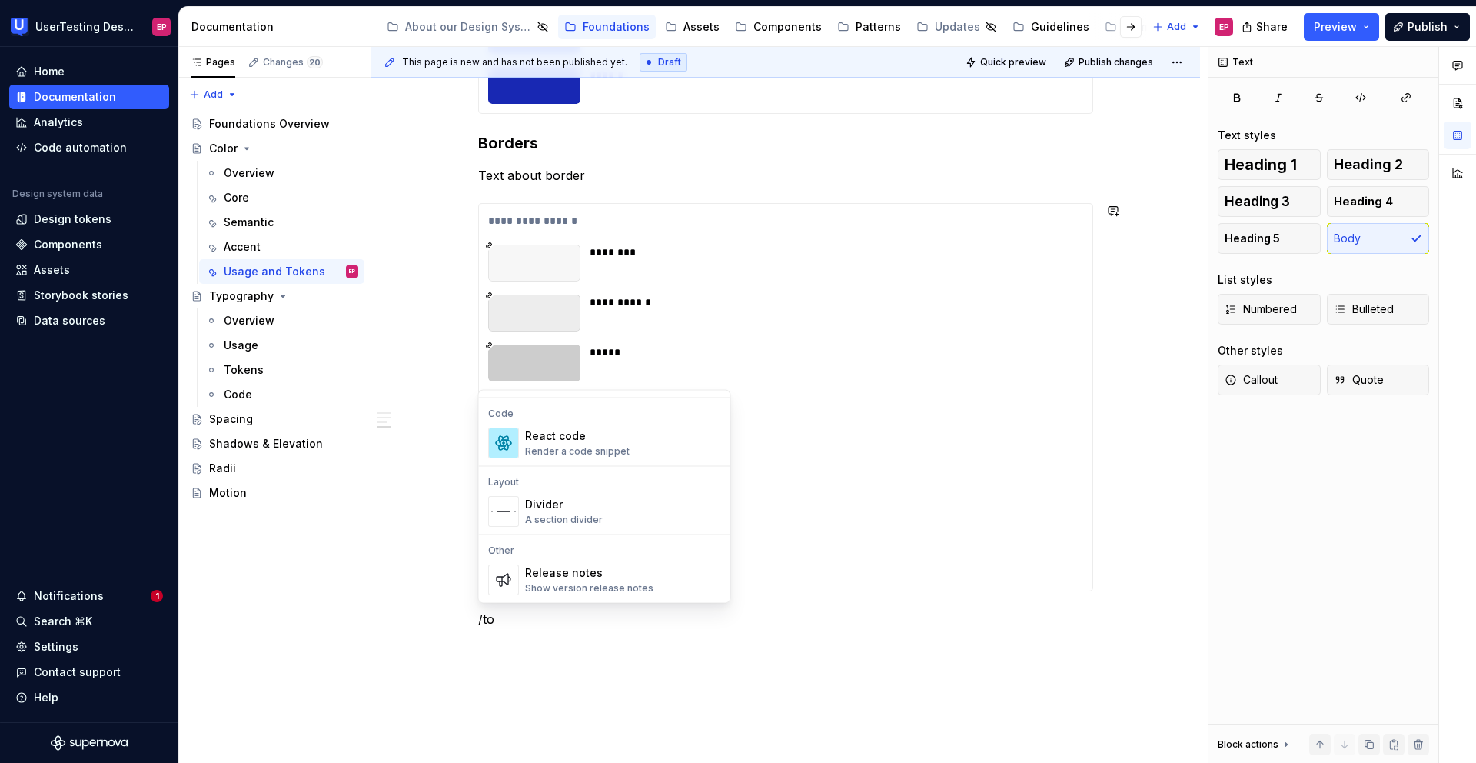
scroll to position [0, 0]
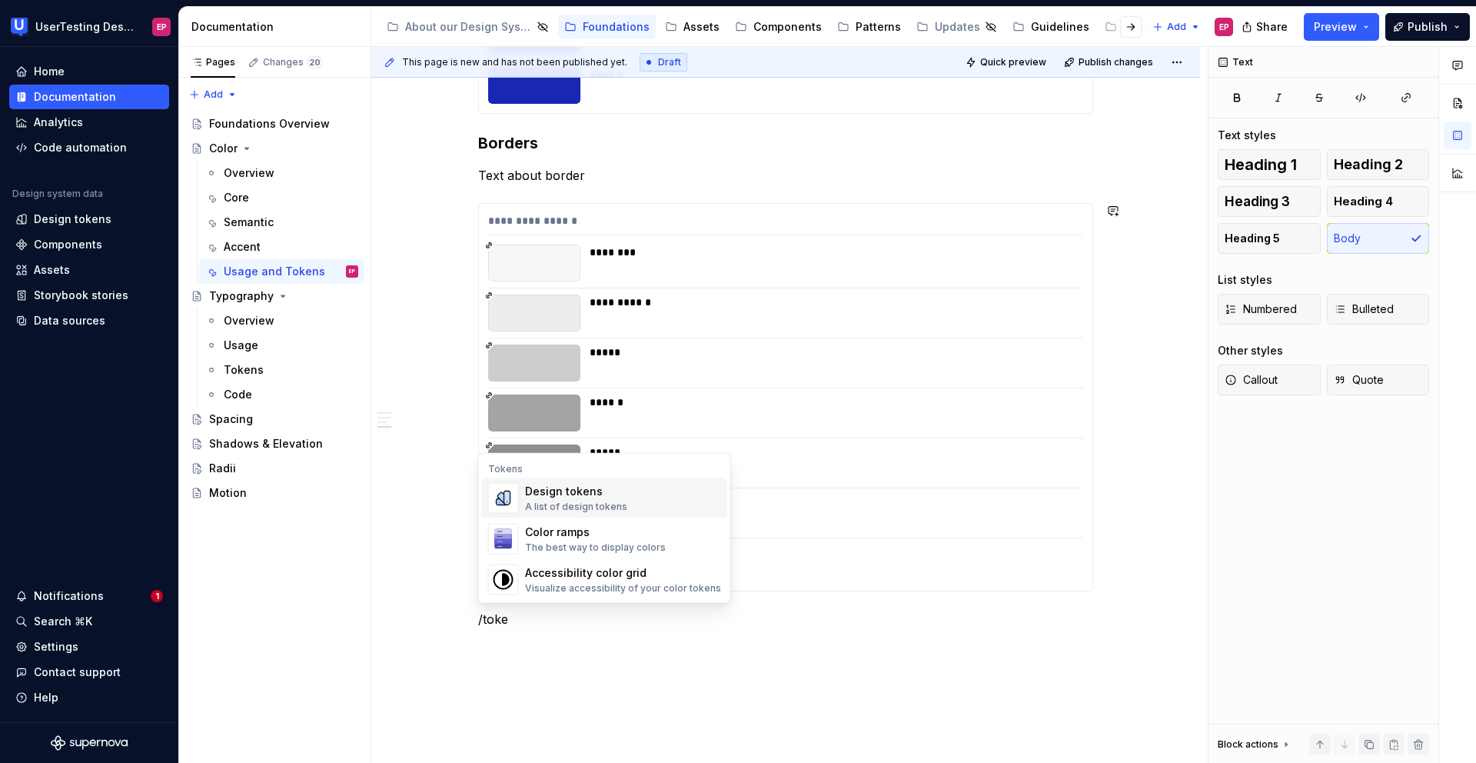
click at [646, 501] on div "Design tokens A list of design tokens" at bounding box center [623, 498] width 196 height 31
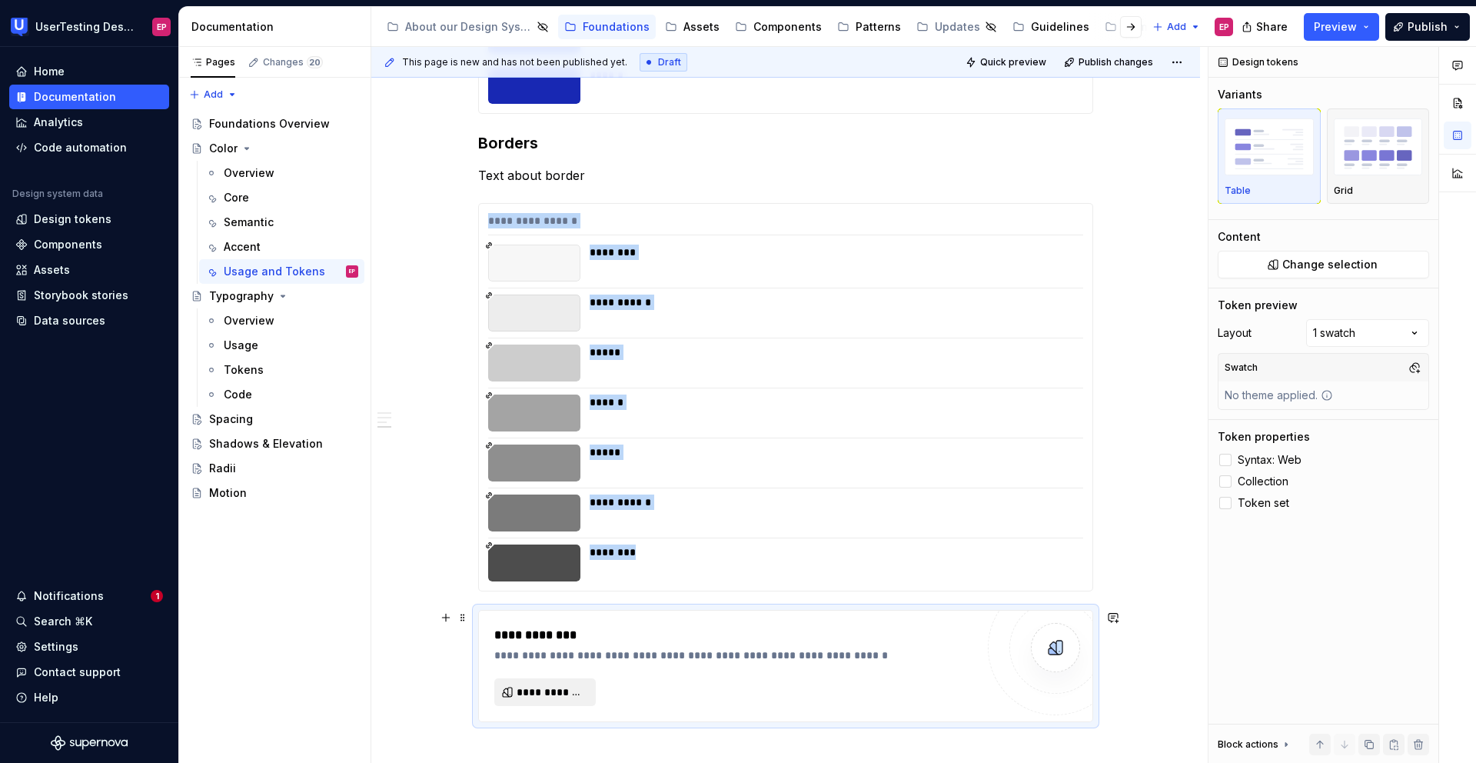
click at [547, 697] on span "**********" at bounding box center [551, 691] width 69 height 15
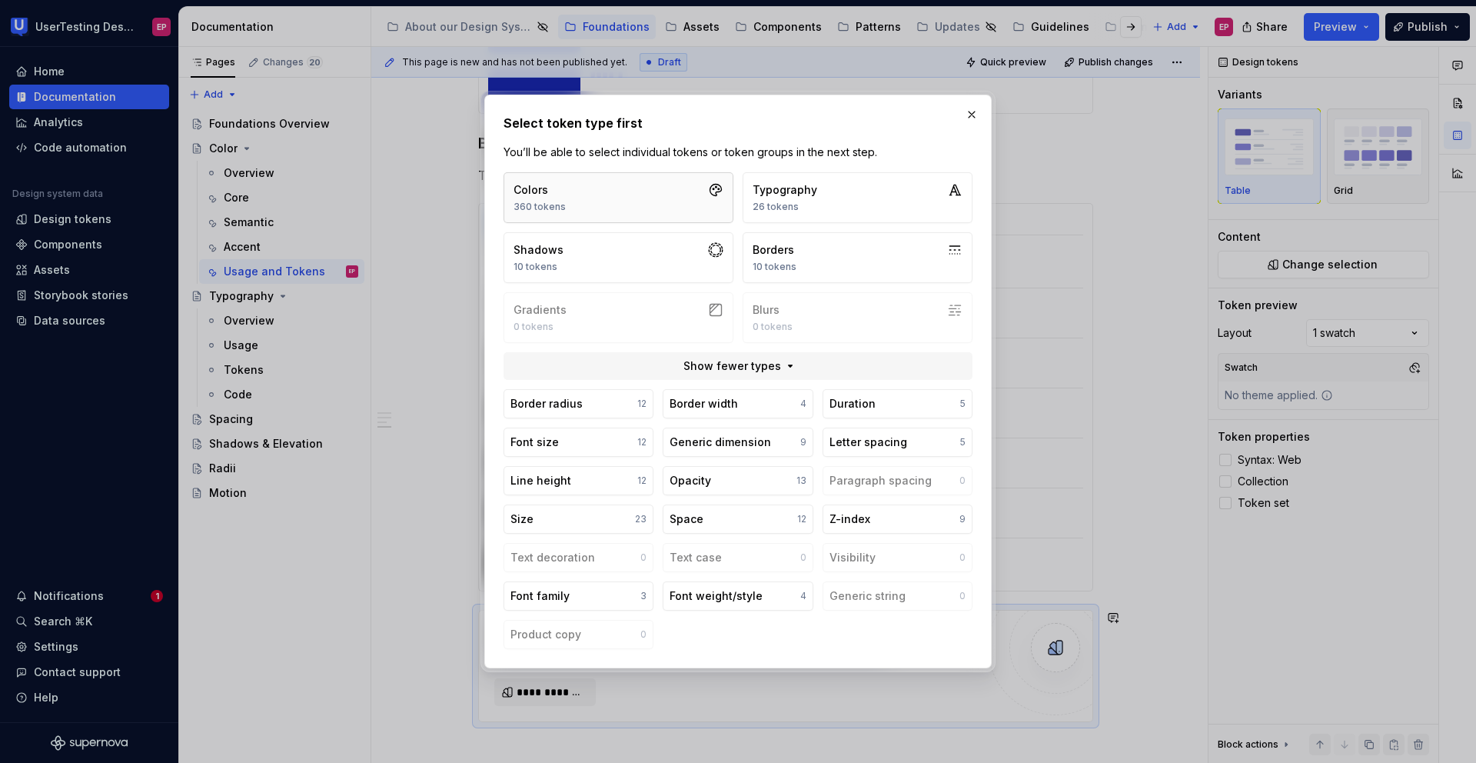
click at [589, 188] on button "Colors 360 tokens" at bounding box center [619, 197] width 230 height 51
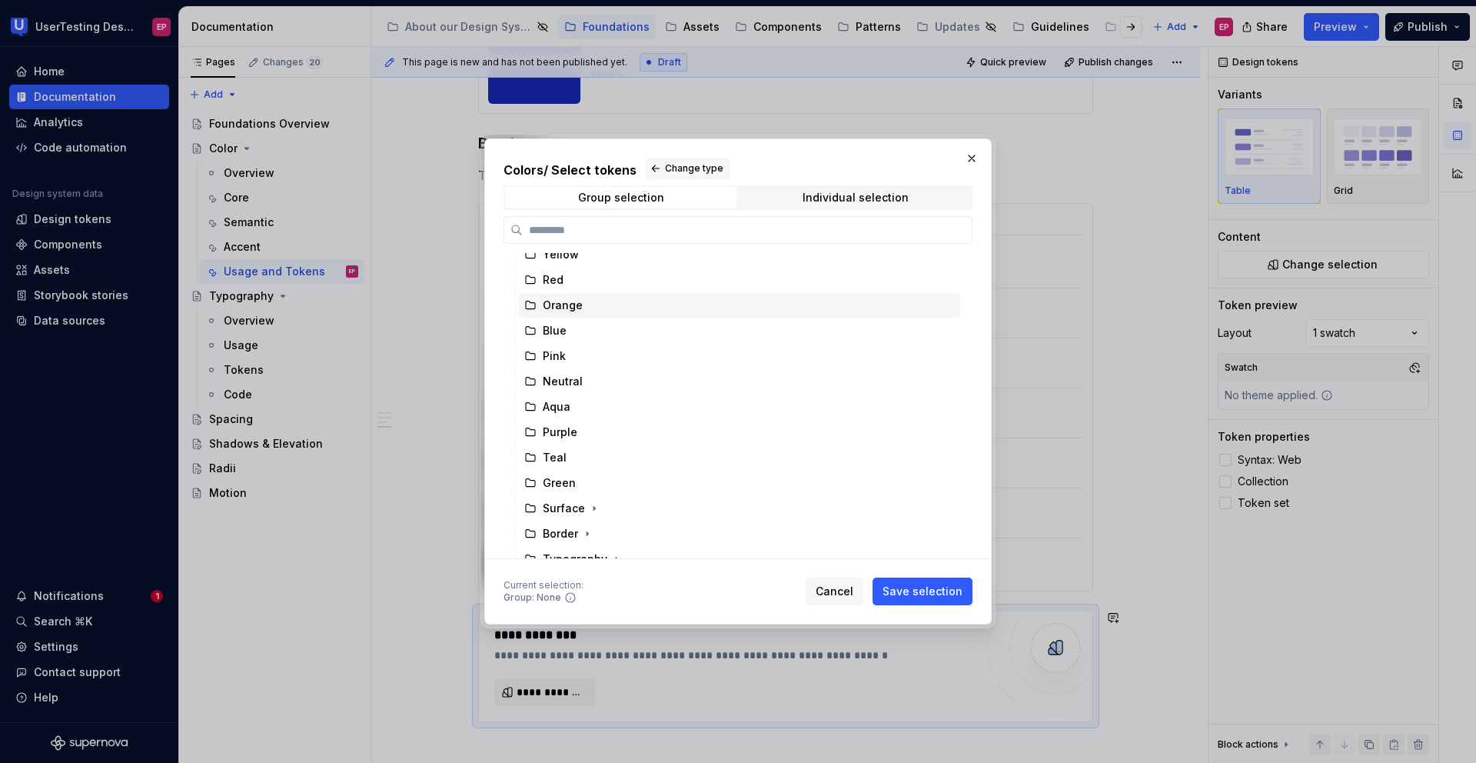
scroll to position [75, 0]
click at [587, 494] on icon "button" at bounding box center [588, 495] width 2 height 4
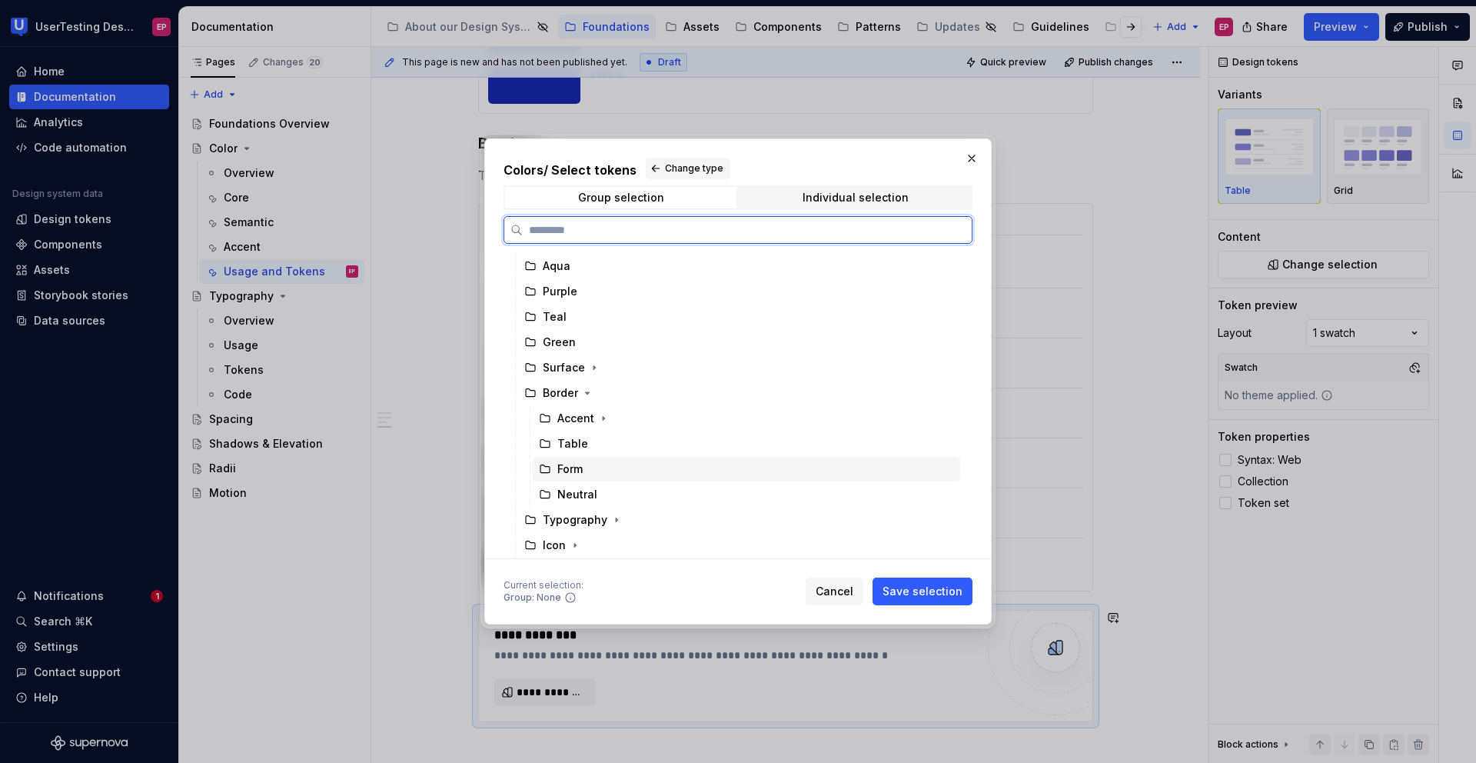
click at [578, 472] on div "Form" at bounding box center [569, 468] width 25 height 15
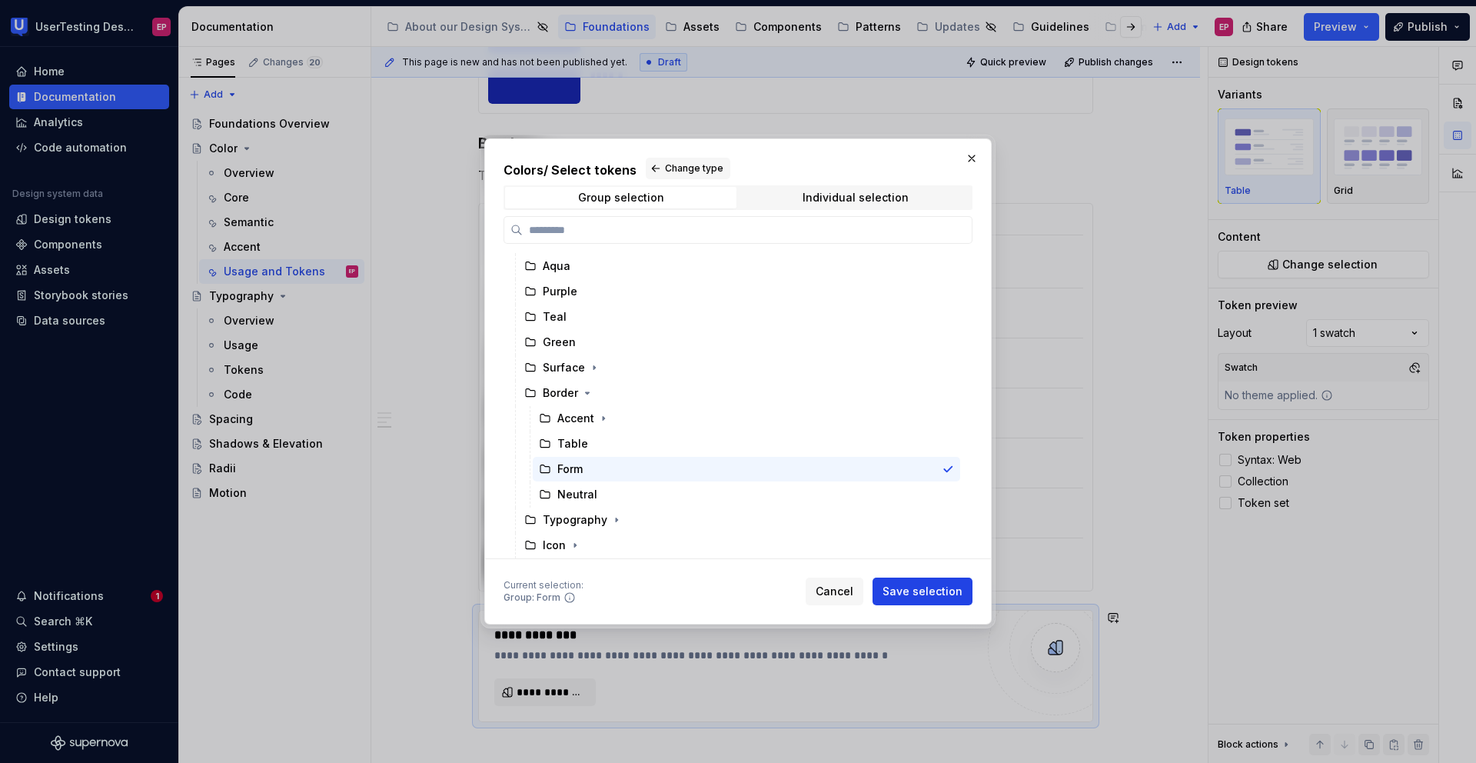
click at [898, 587] on span "Save selection" at bounding box center [923, 590] width 80 height 15
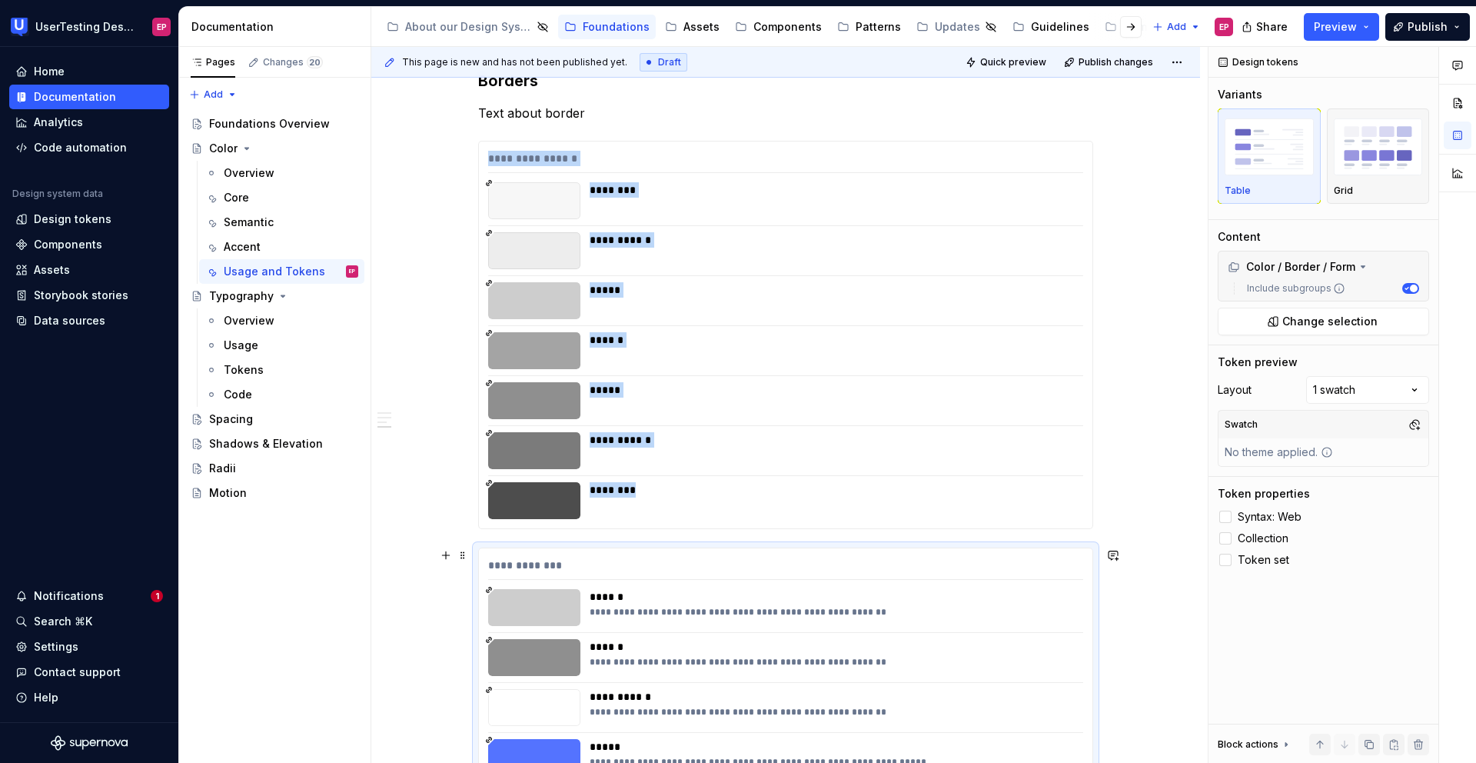
scroll to position [2788, 0]
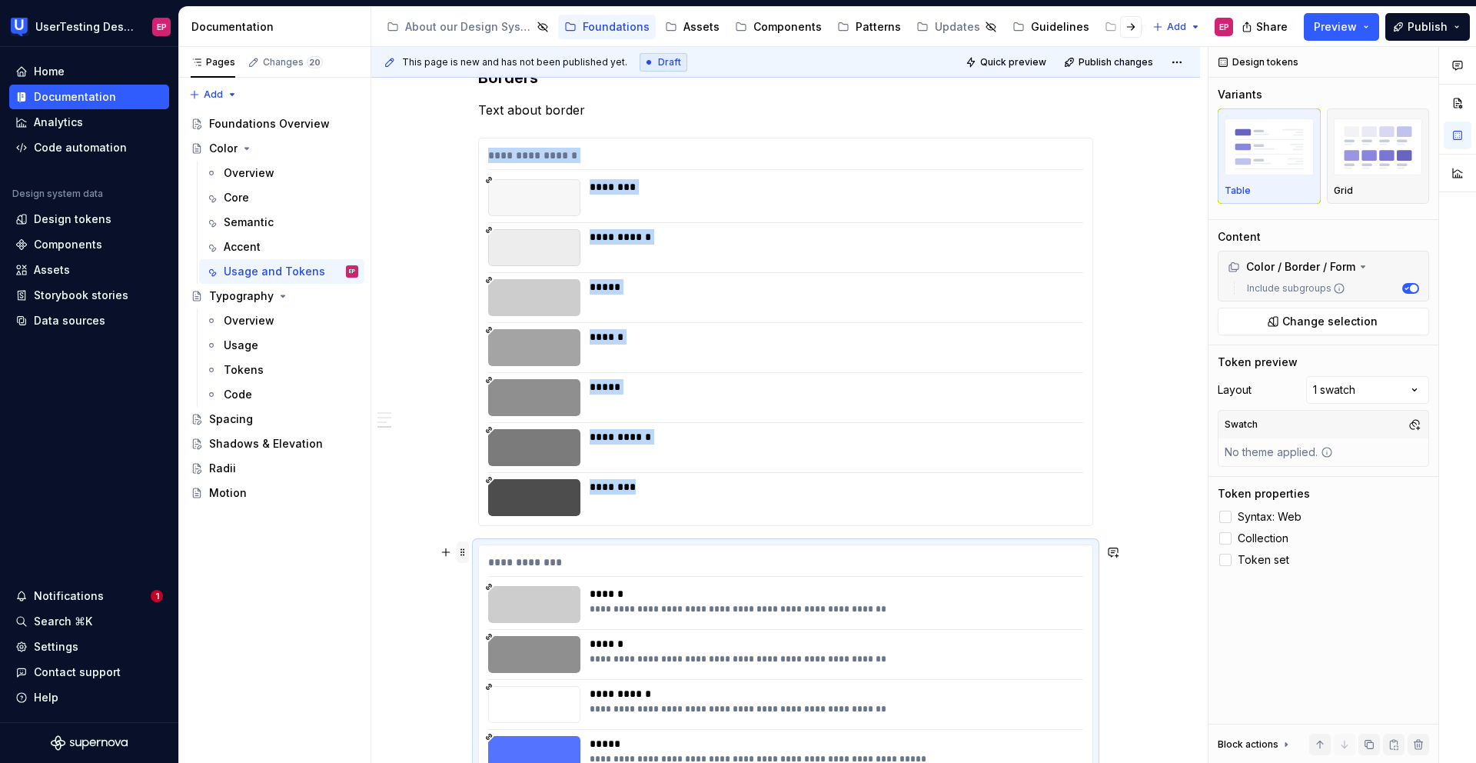
click at [462, 553] on span at bounding box center [463, 552] width 12 height 22
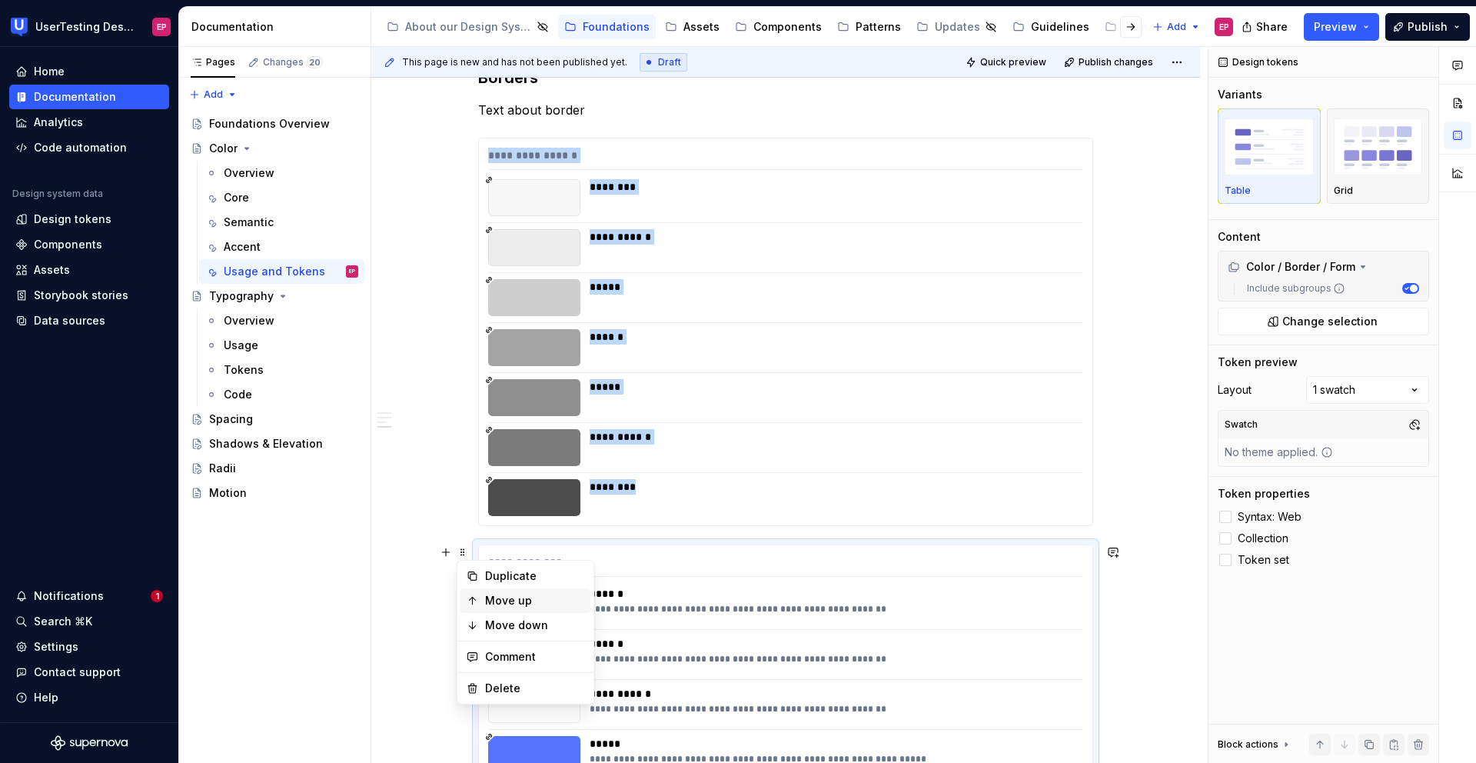
click at [490, 607] on div "Move up" at bounding box center [535, 600] width 100 height 15
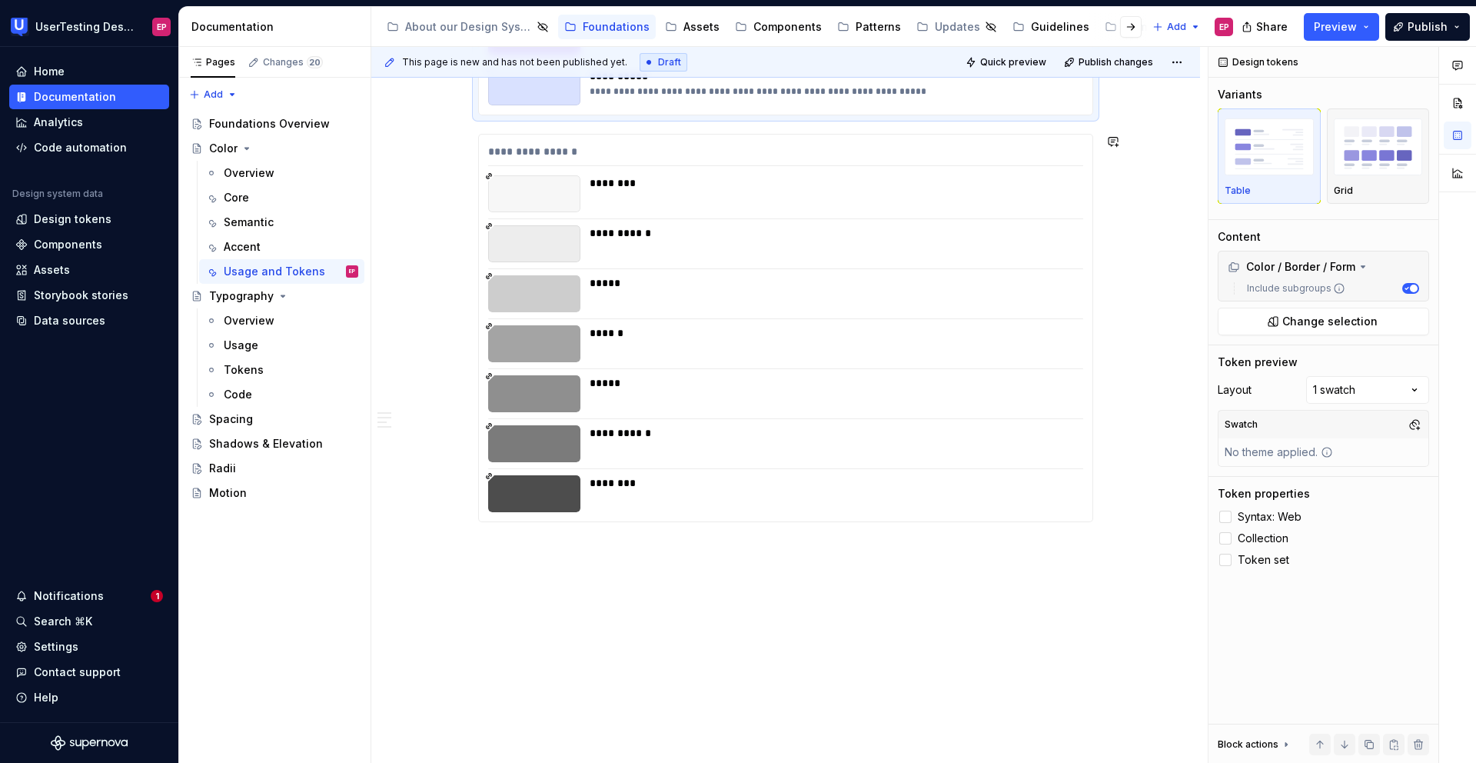
scroll to position [3354, 0]
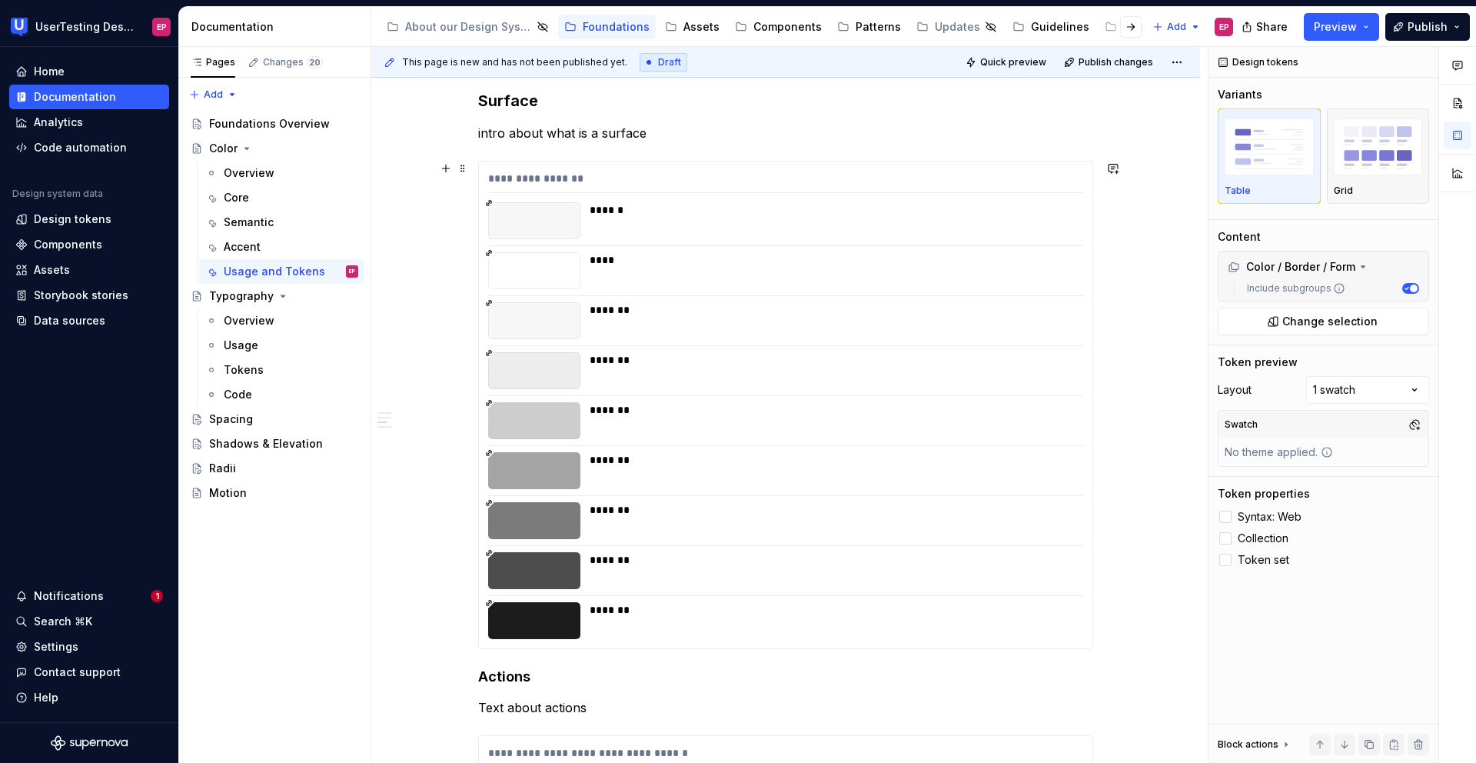
scroll to position [1576, 0]
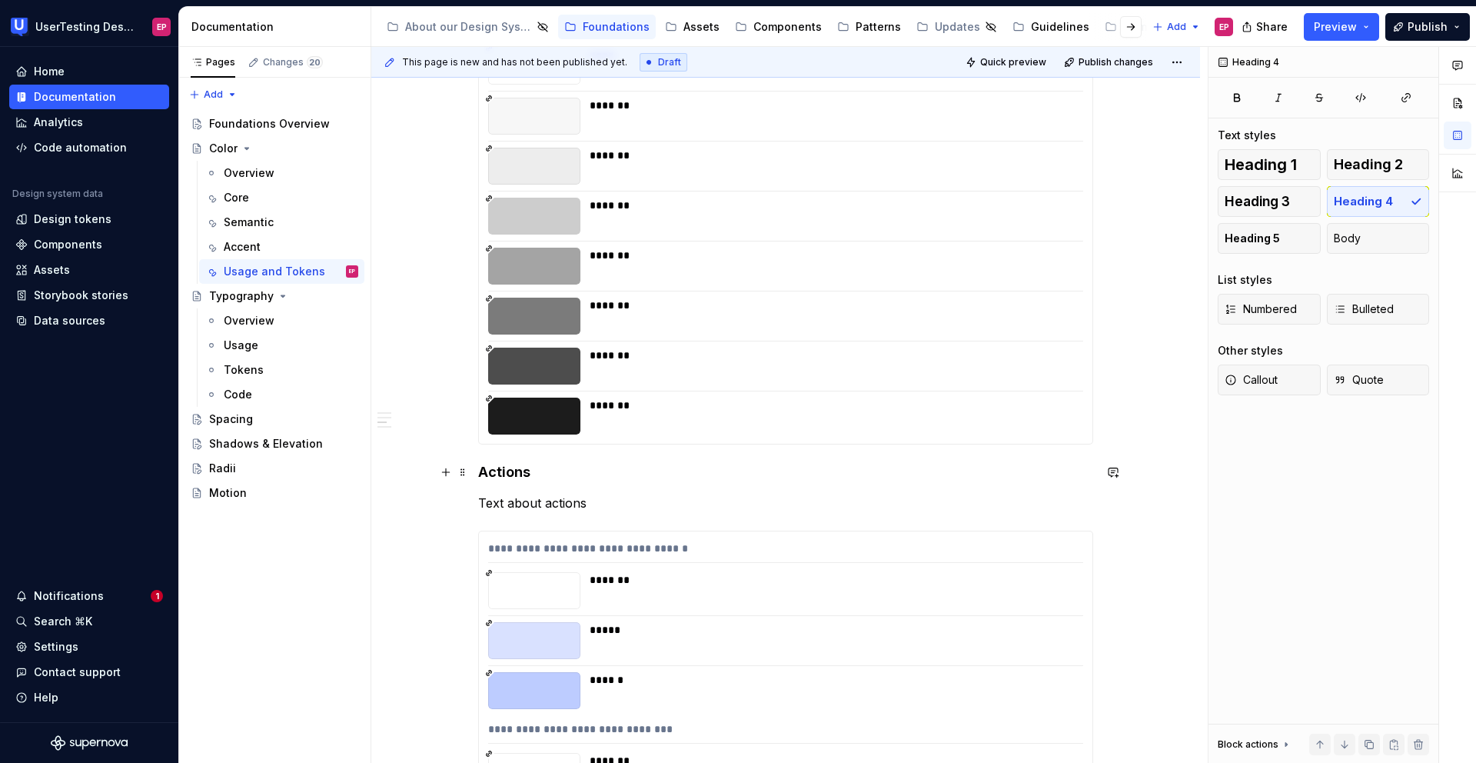
click at [480, 466] on h4 "Actions" at bounding box center [785, 472] width 615 height 18
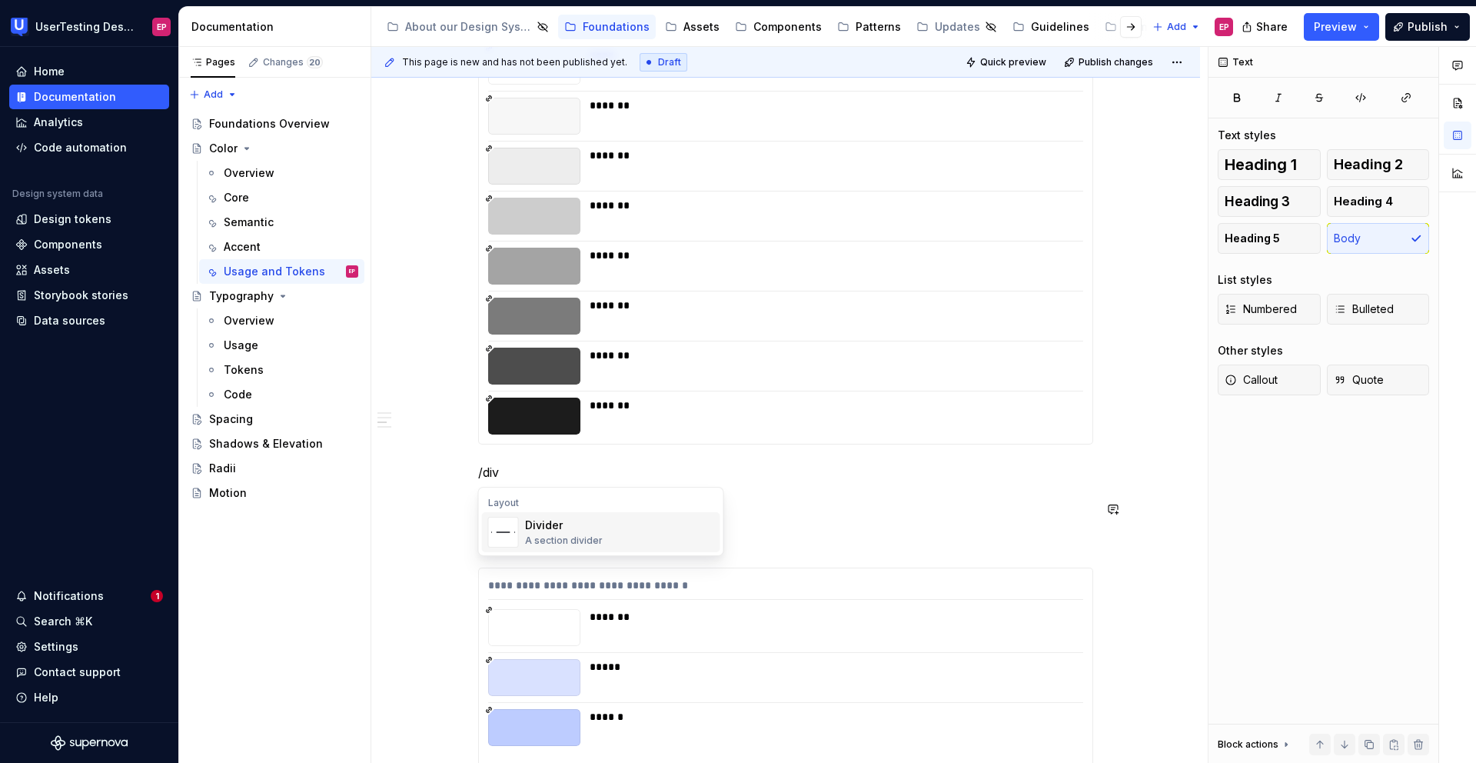
click at [563, 535] on div "A section divider" at bounding box center [564, 540] width 78 height 12
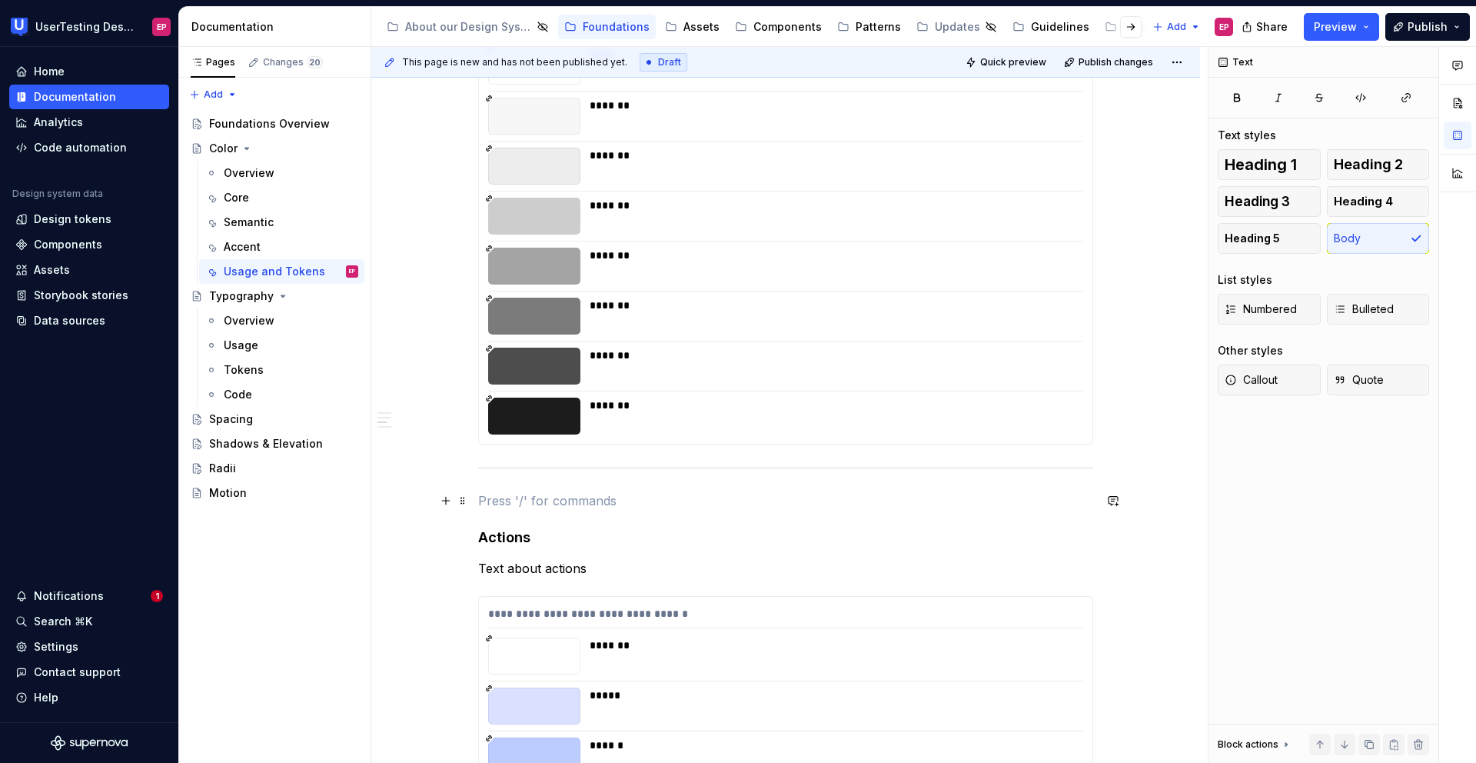
click at [505, 504] on p at bounding box center [785, 500] width 615 height 18
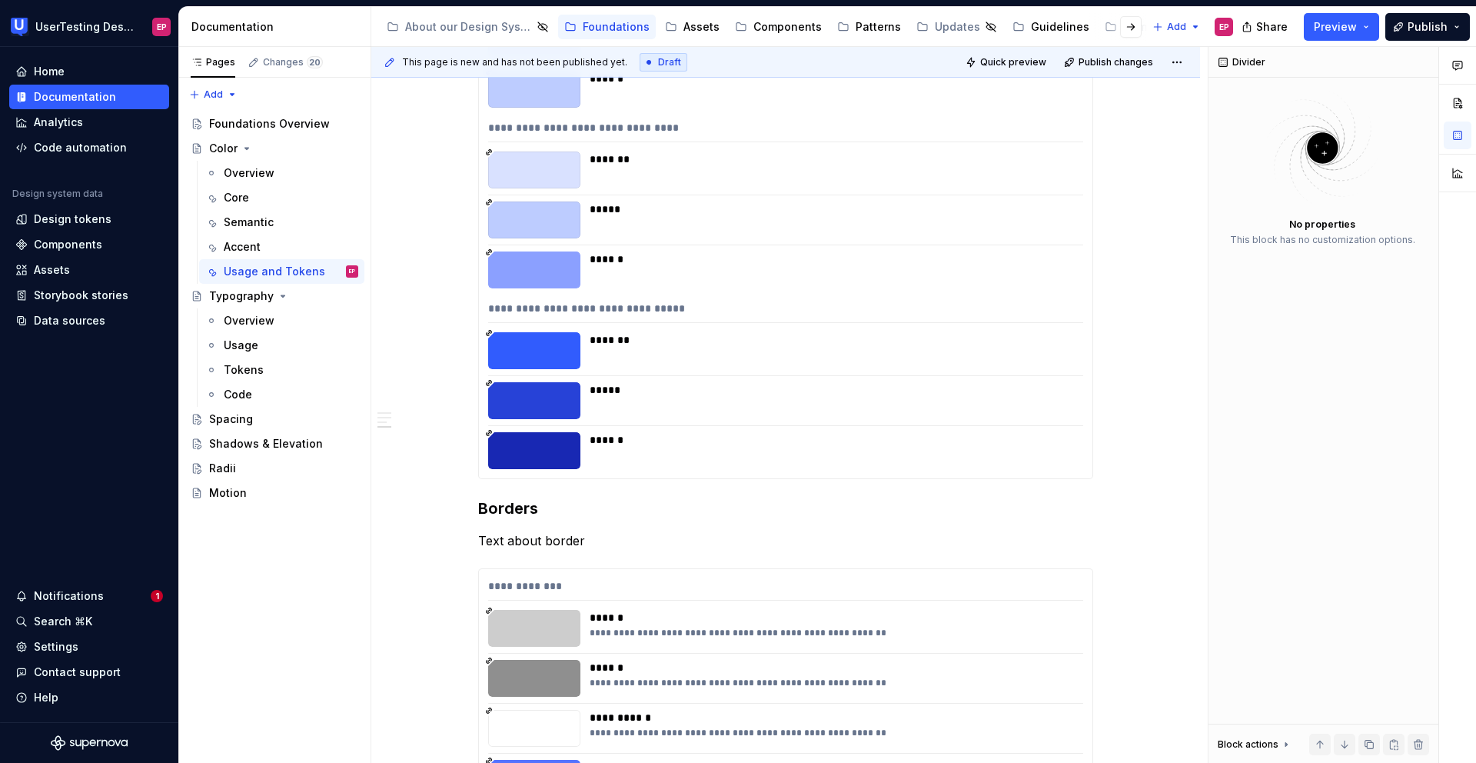
scroll to position [2389, 0]
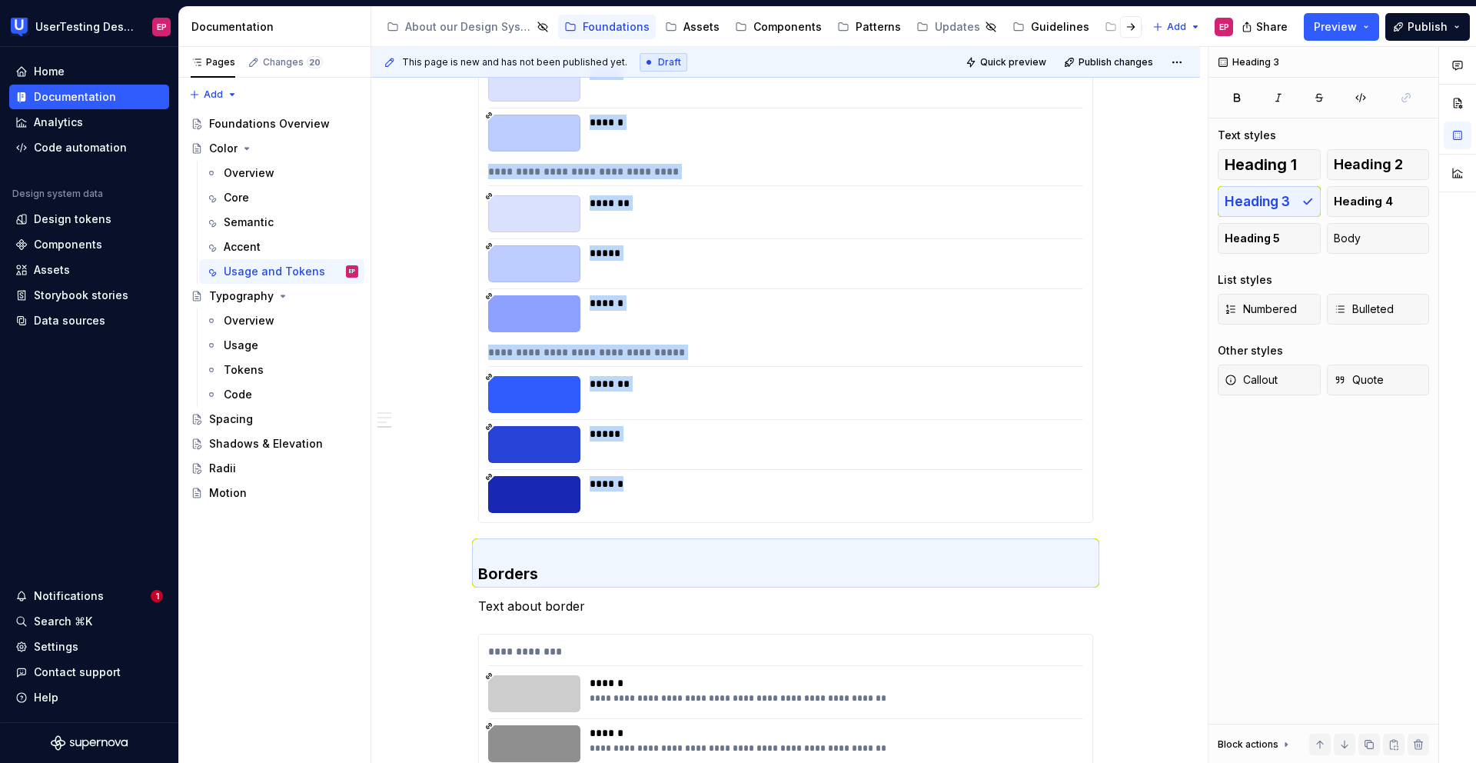
scroll to position [2547, 0]
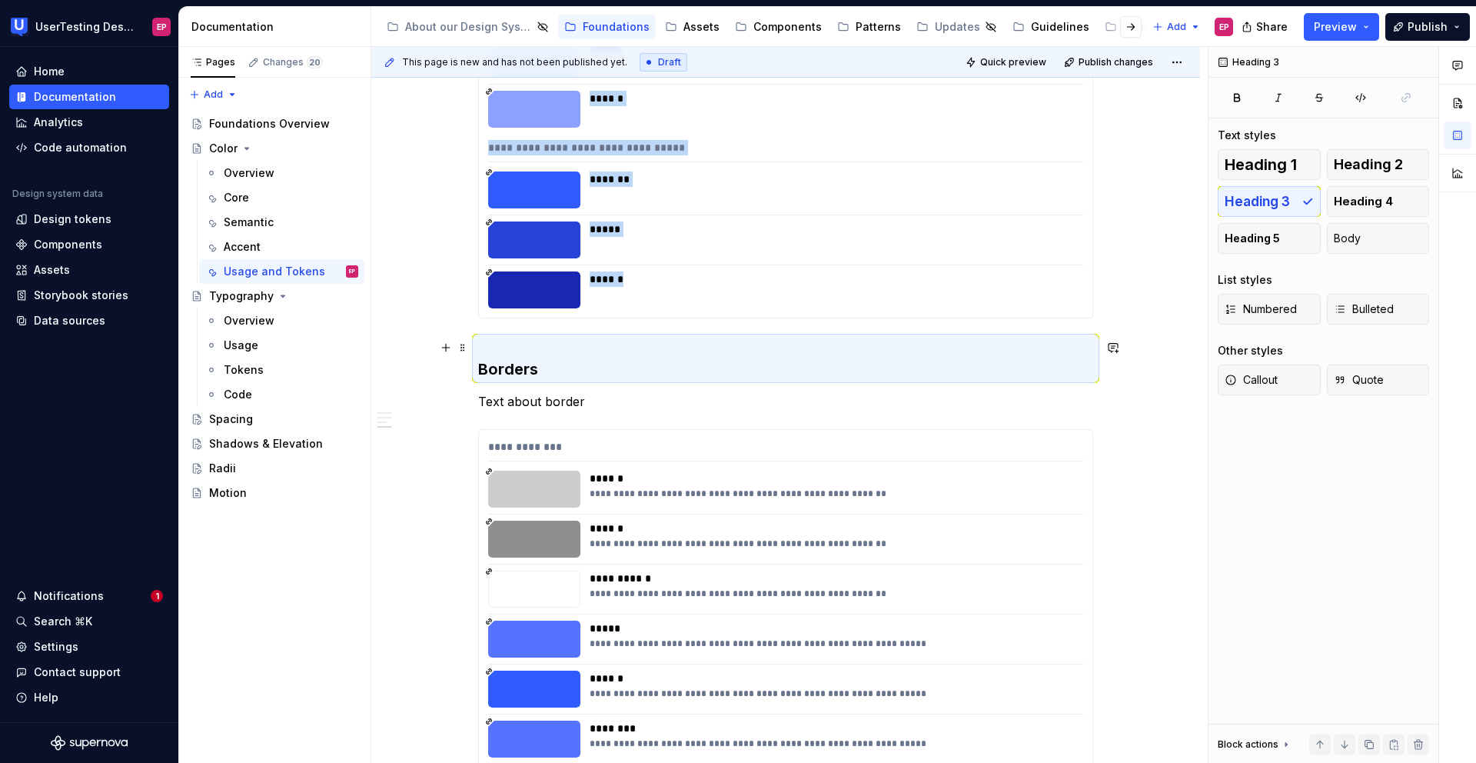
click at [490, 344] on h3 "Borders" at bounding box center [785, 358] width 615 height 43
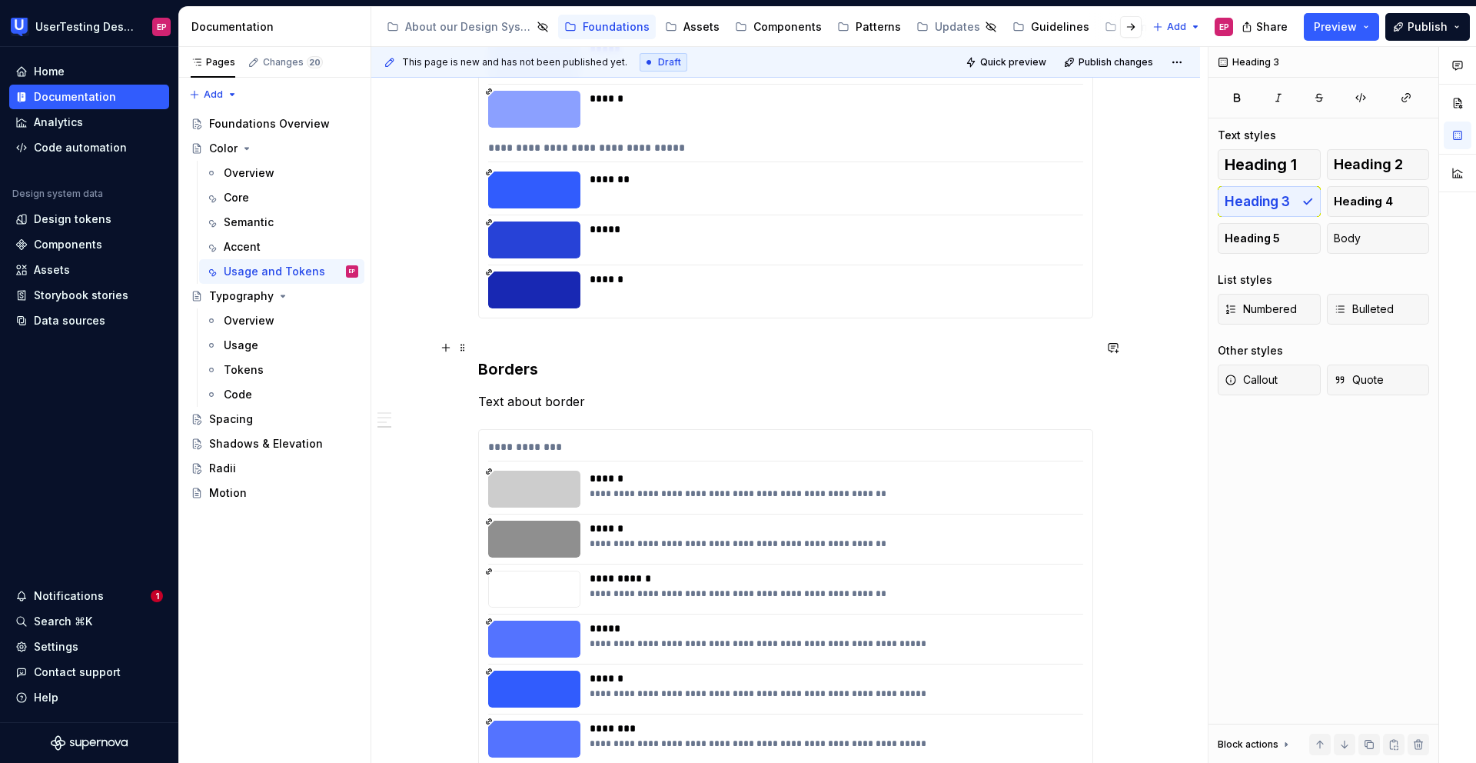
click at [481, 344] on h3 "Borders" at bounding box center [785, 358] width 615 height 43
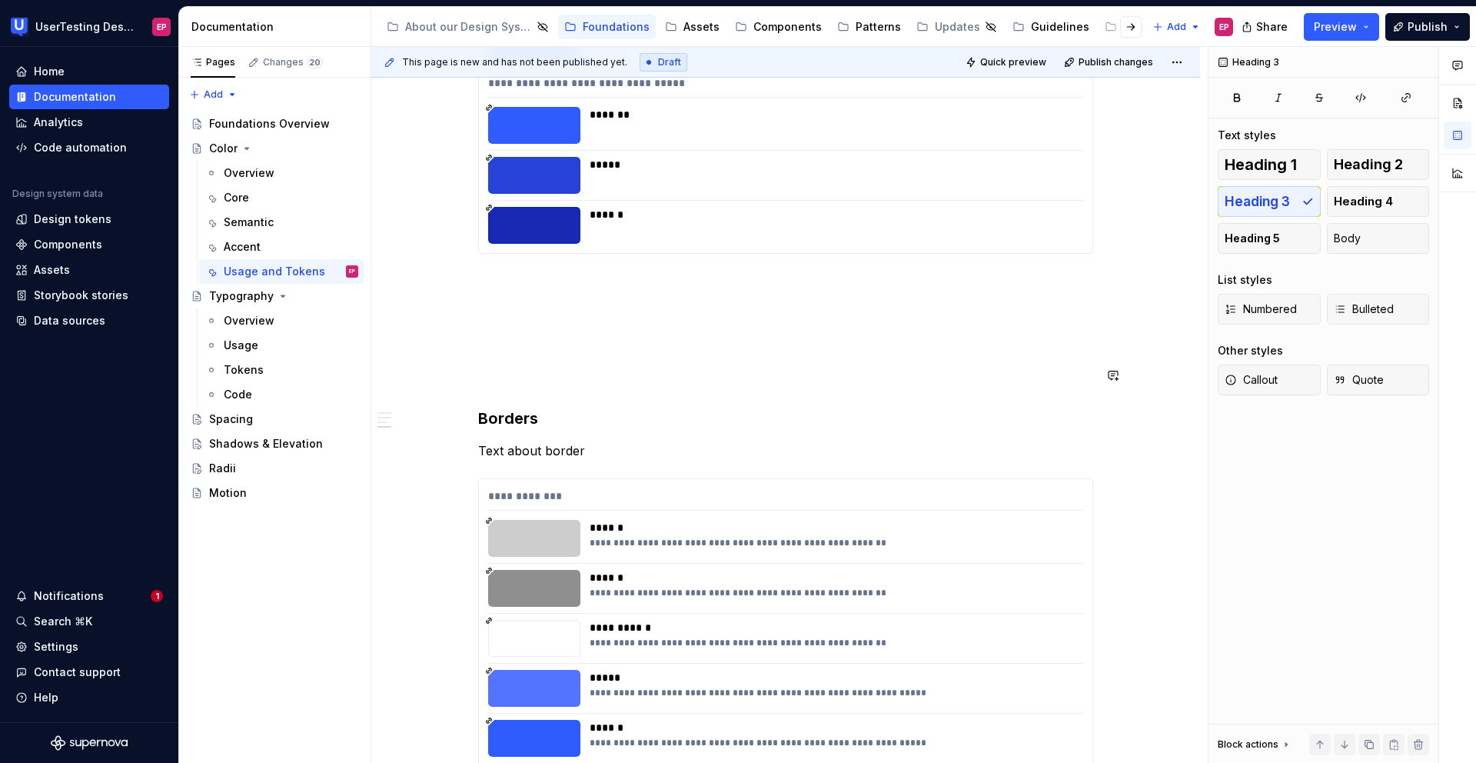
scroll to position [2639, 0]
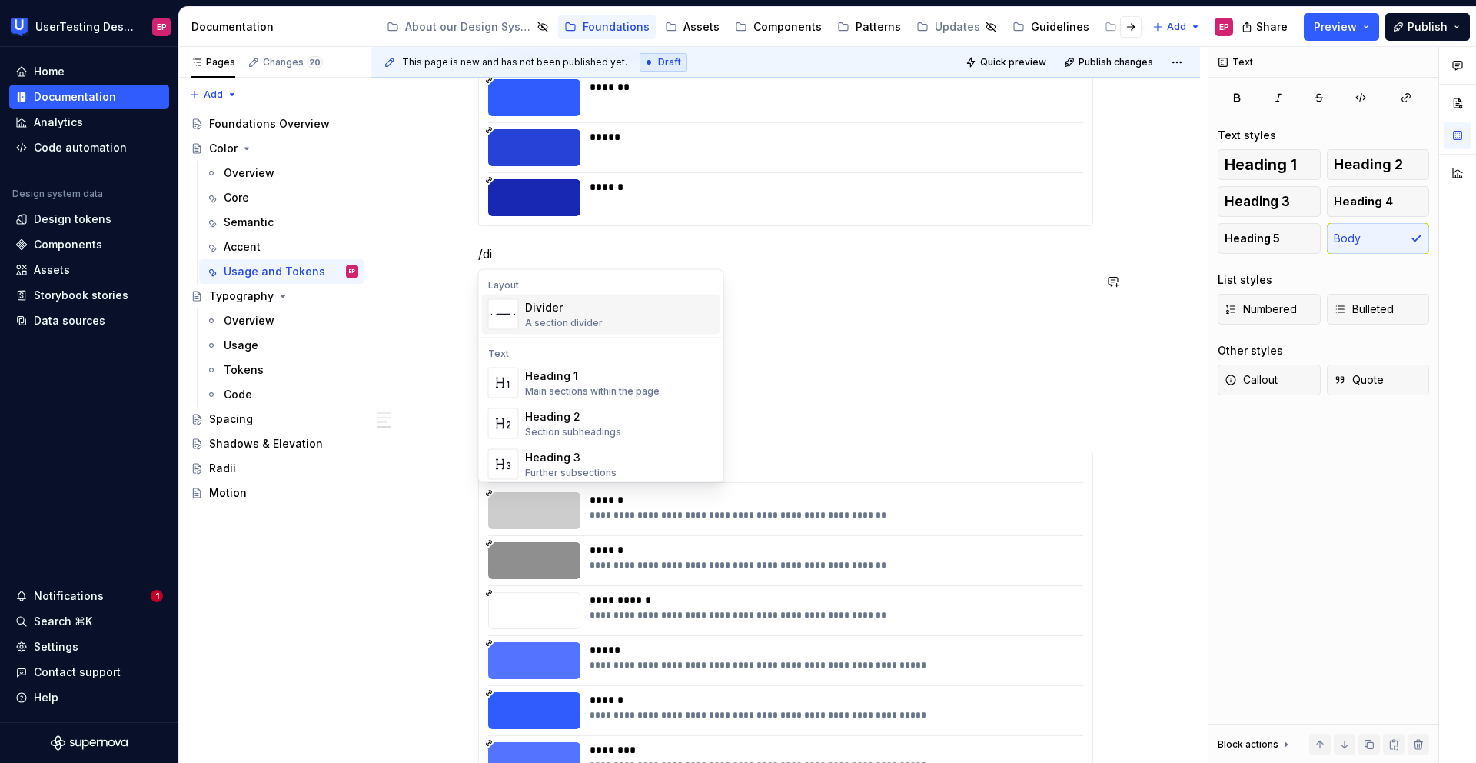
click at [611, 324] on div "Divider A section divider" at bounding box center [619, 314] width 189 height 31
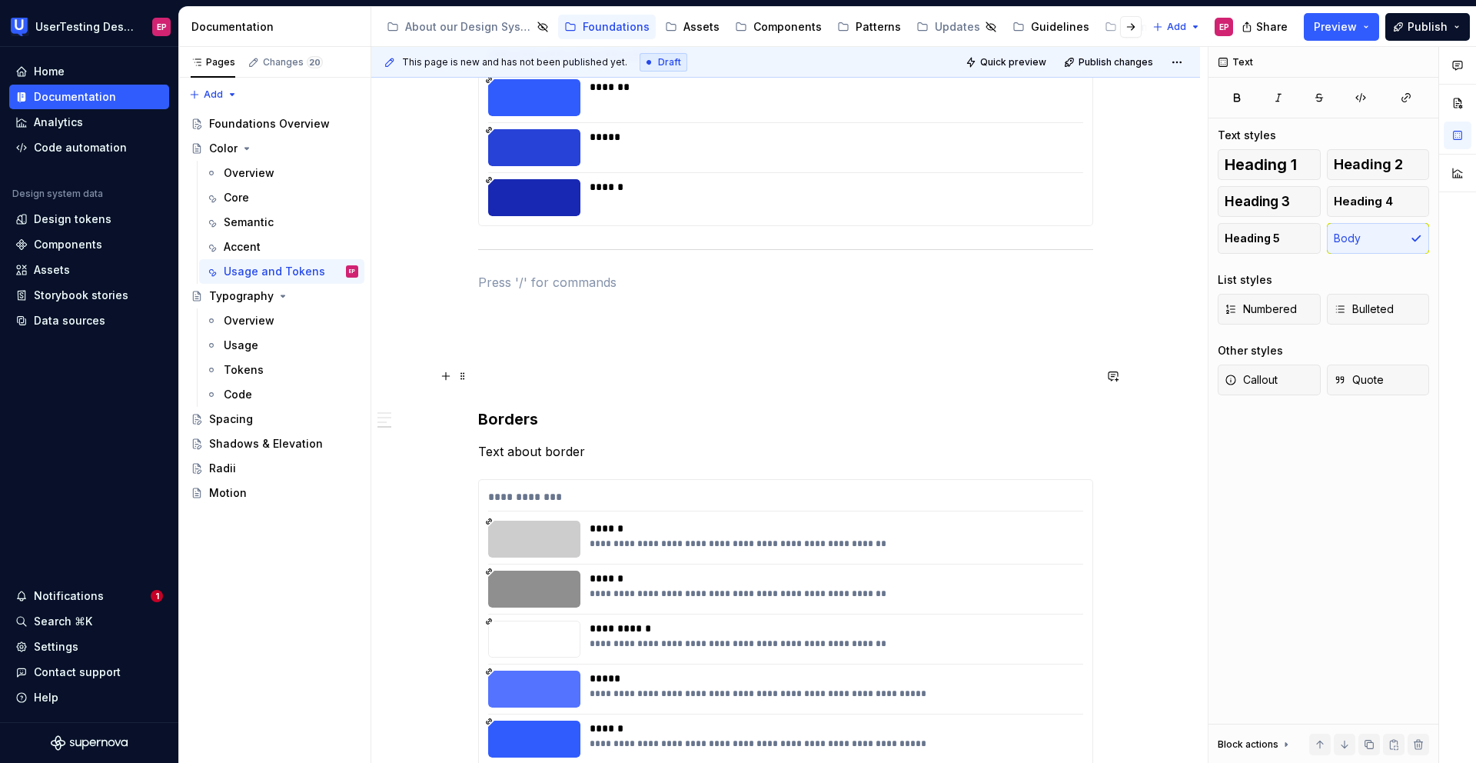
click at [497, 381] on h3 "Borders" at bounding box center [785, 397] width 615 height 65
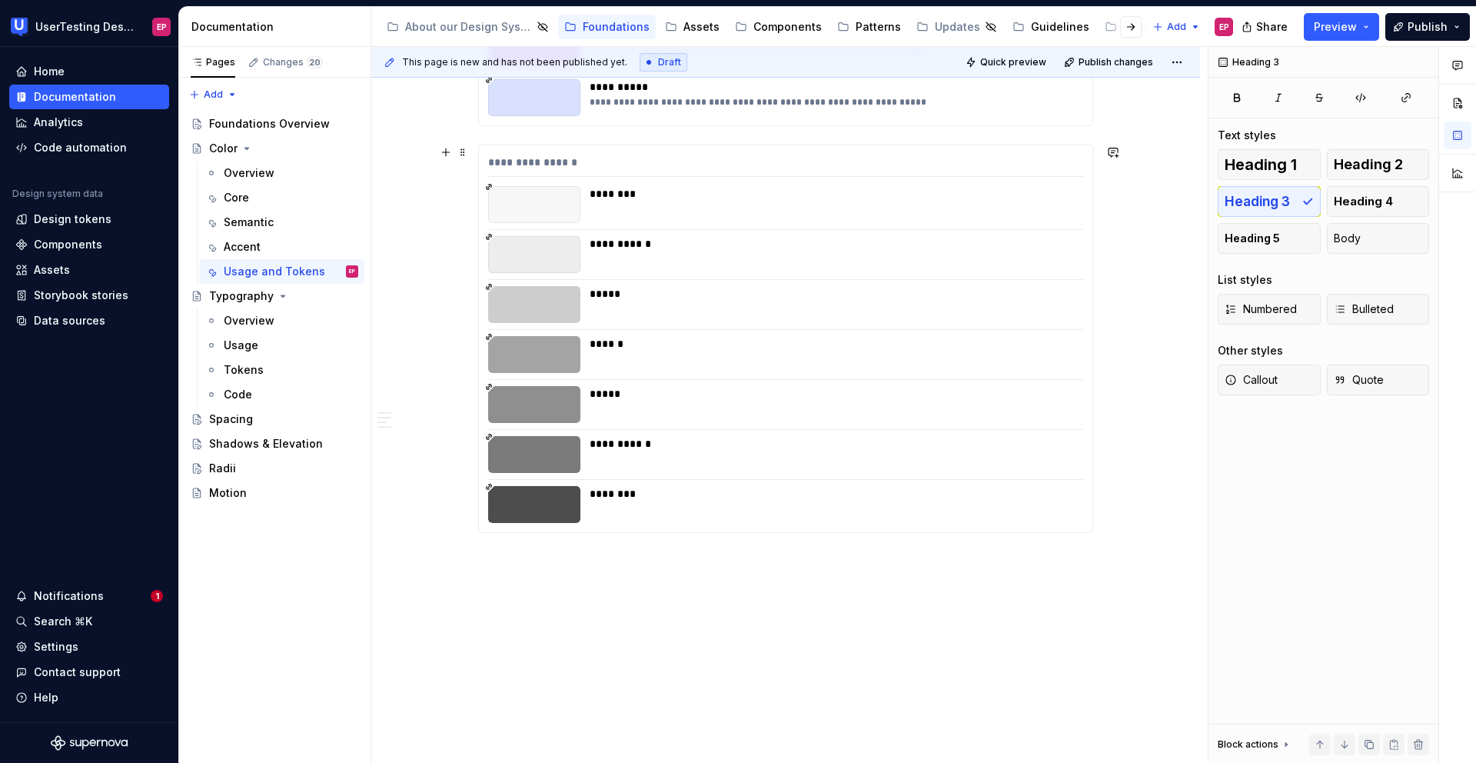
scroll to position [3411, 0]
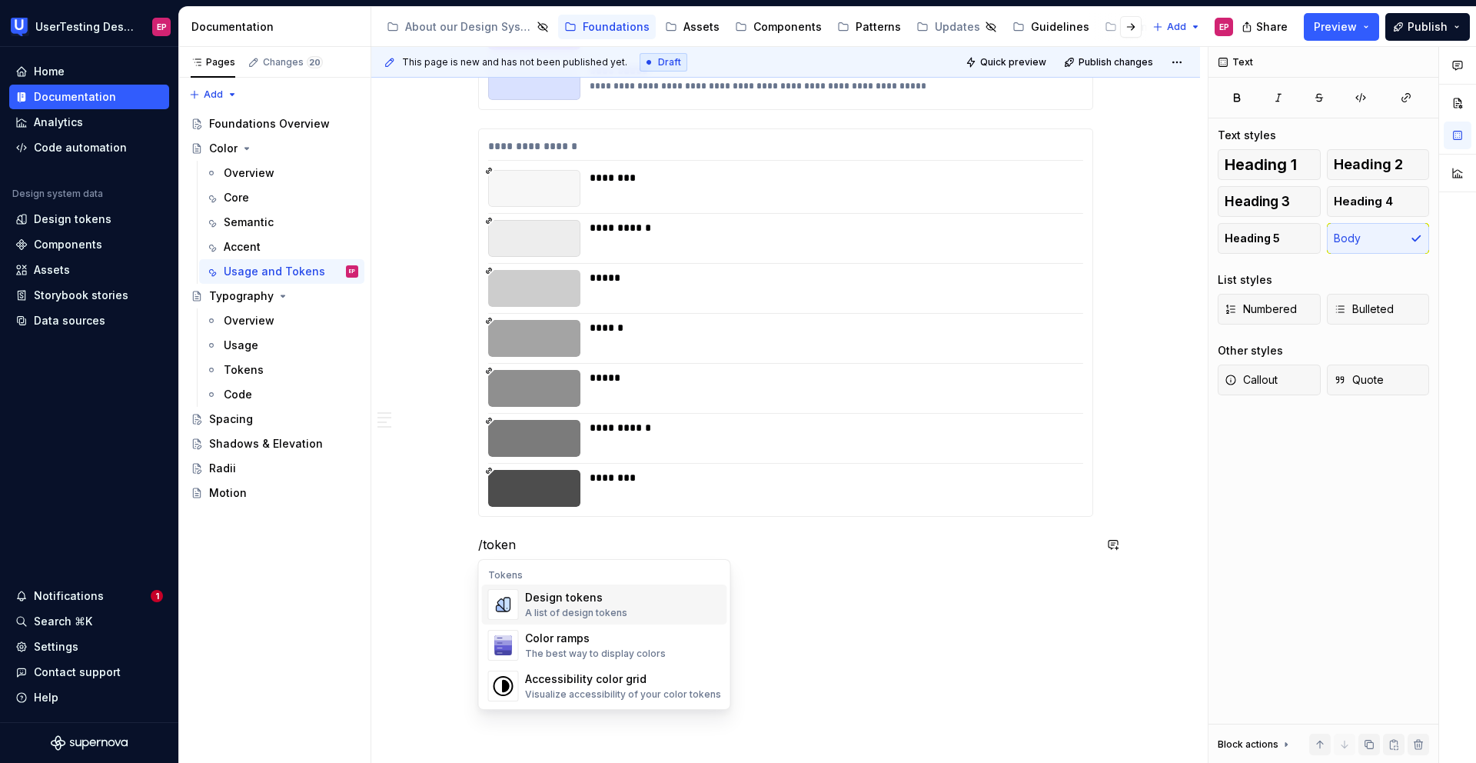
click at [552, 612] on div "A list of design tokens" at bounding box center [576, 613] width 102 height 12
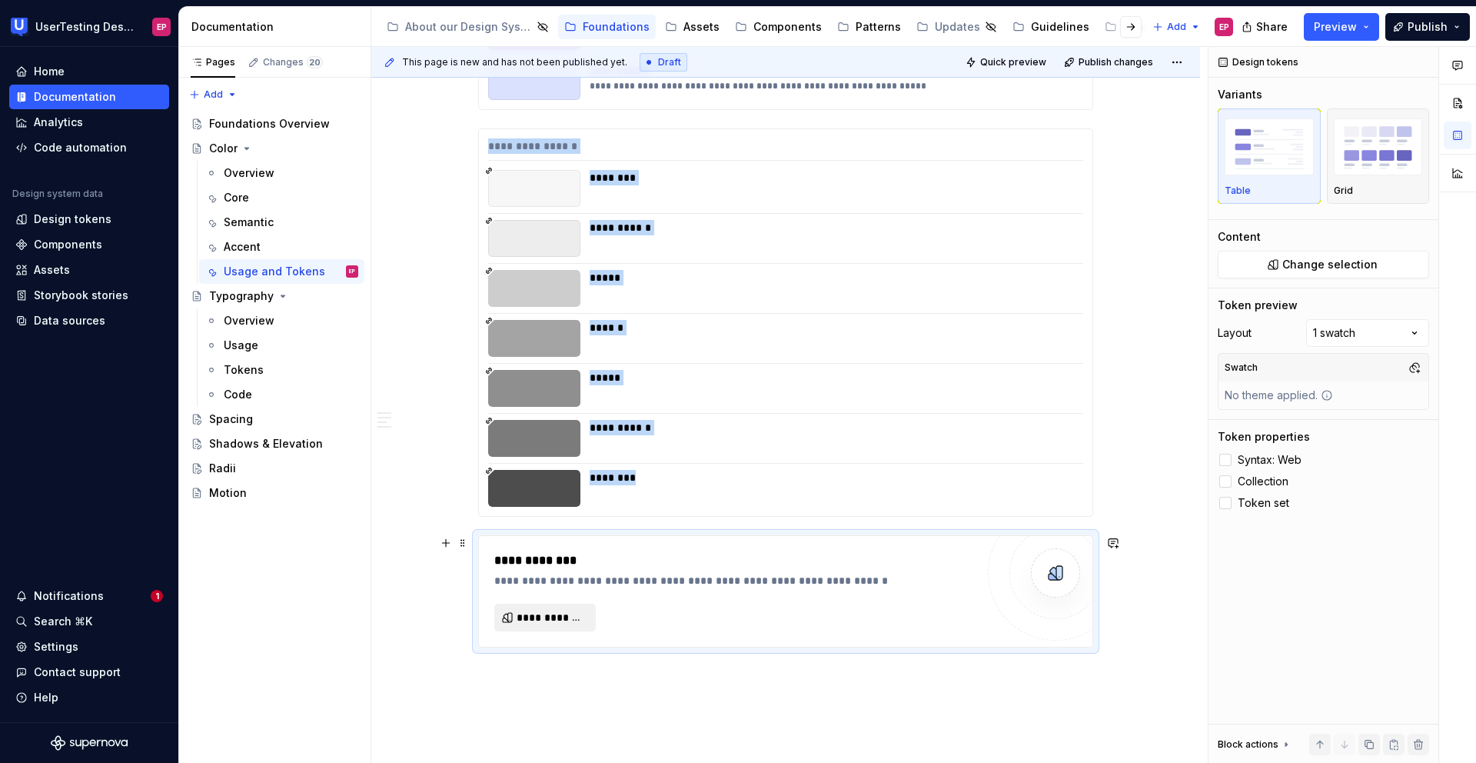
click at [554, 613] on span "**********" at bounding box center [551, 617] width 69 height 15
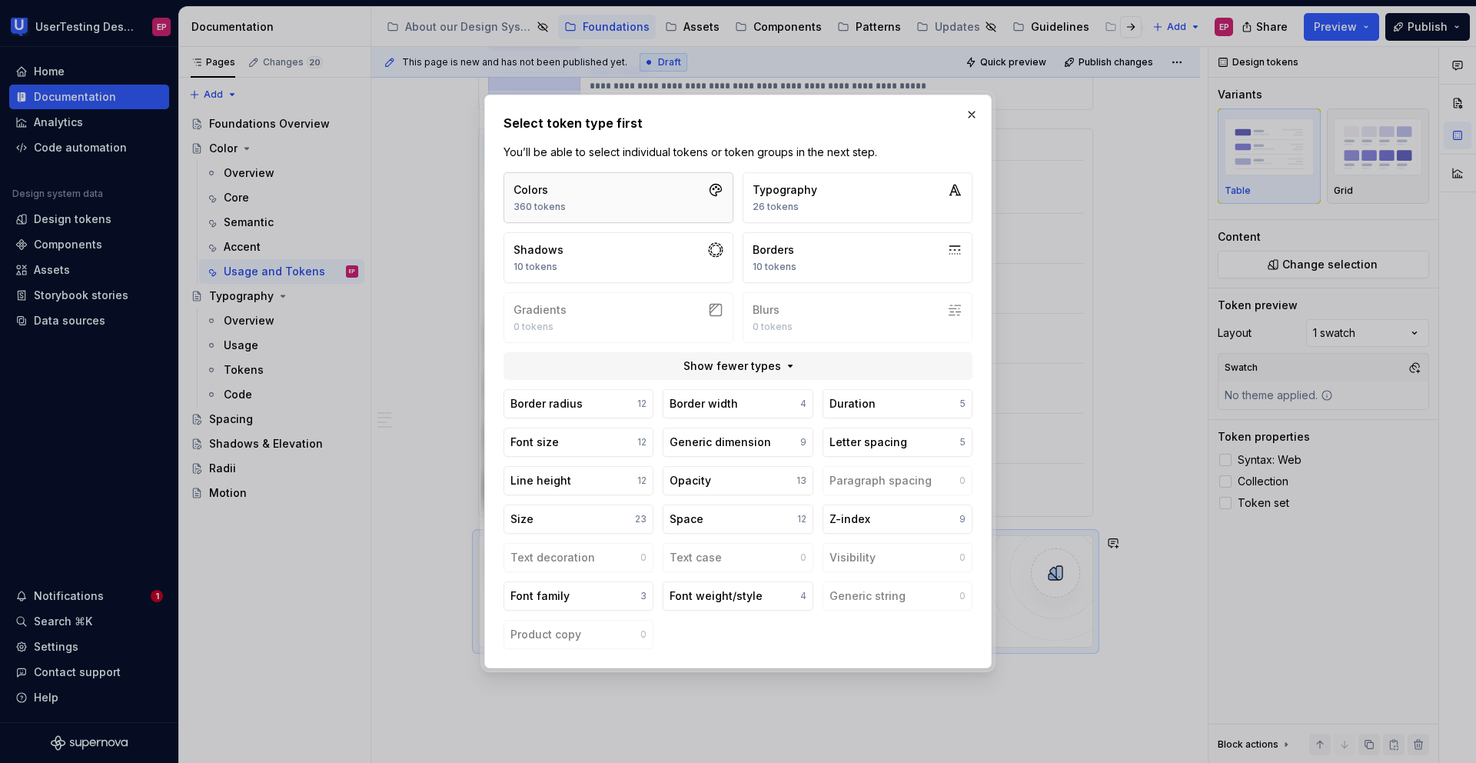
click at [600, 200] on button "Colors 360 tokens" at bounding box center [619, 197] width 230 height 51
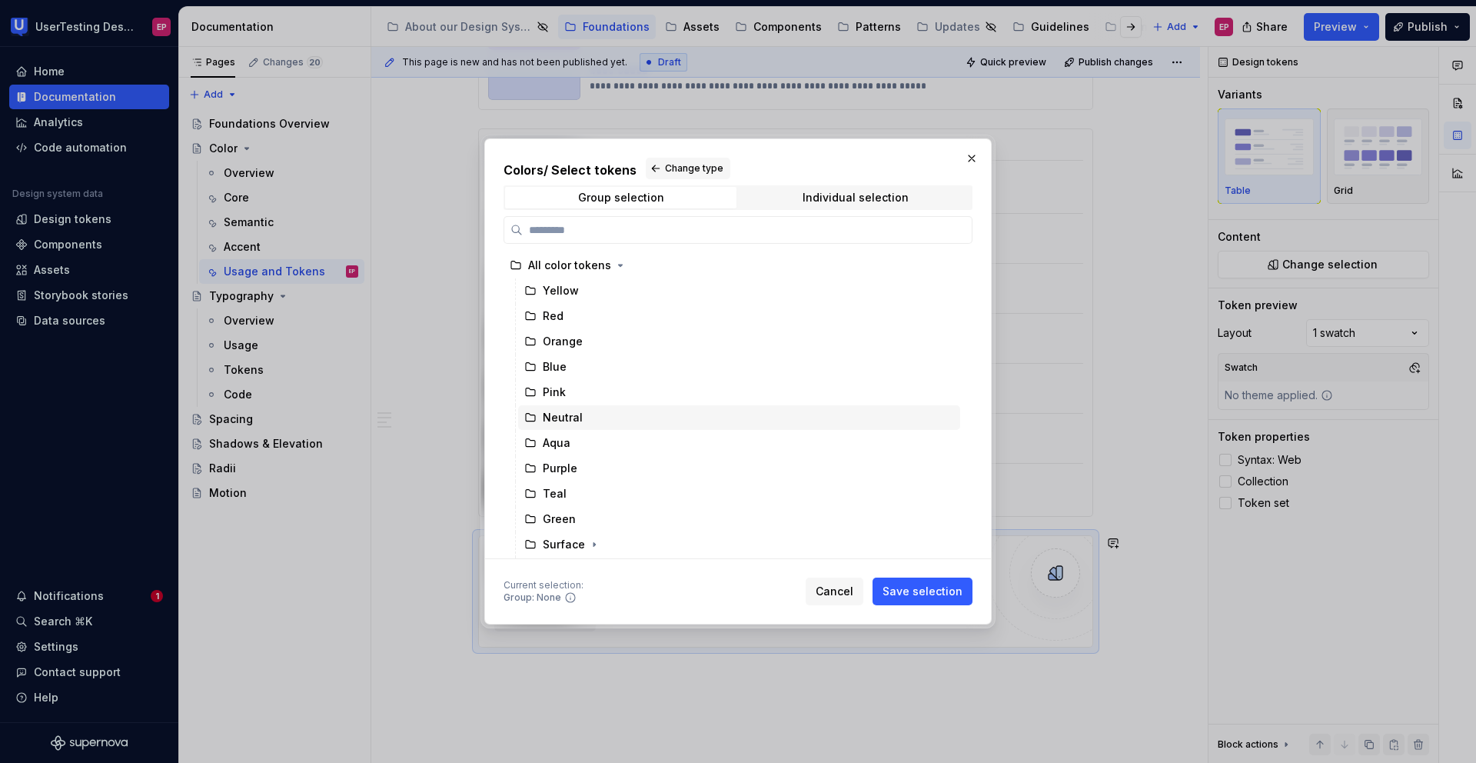
scroll to position [75, 0]
click at [583, 494] on icon "button" at bounding box center [587, 494] width 12 height 12
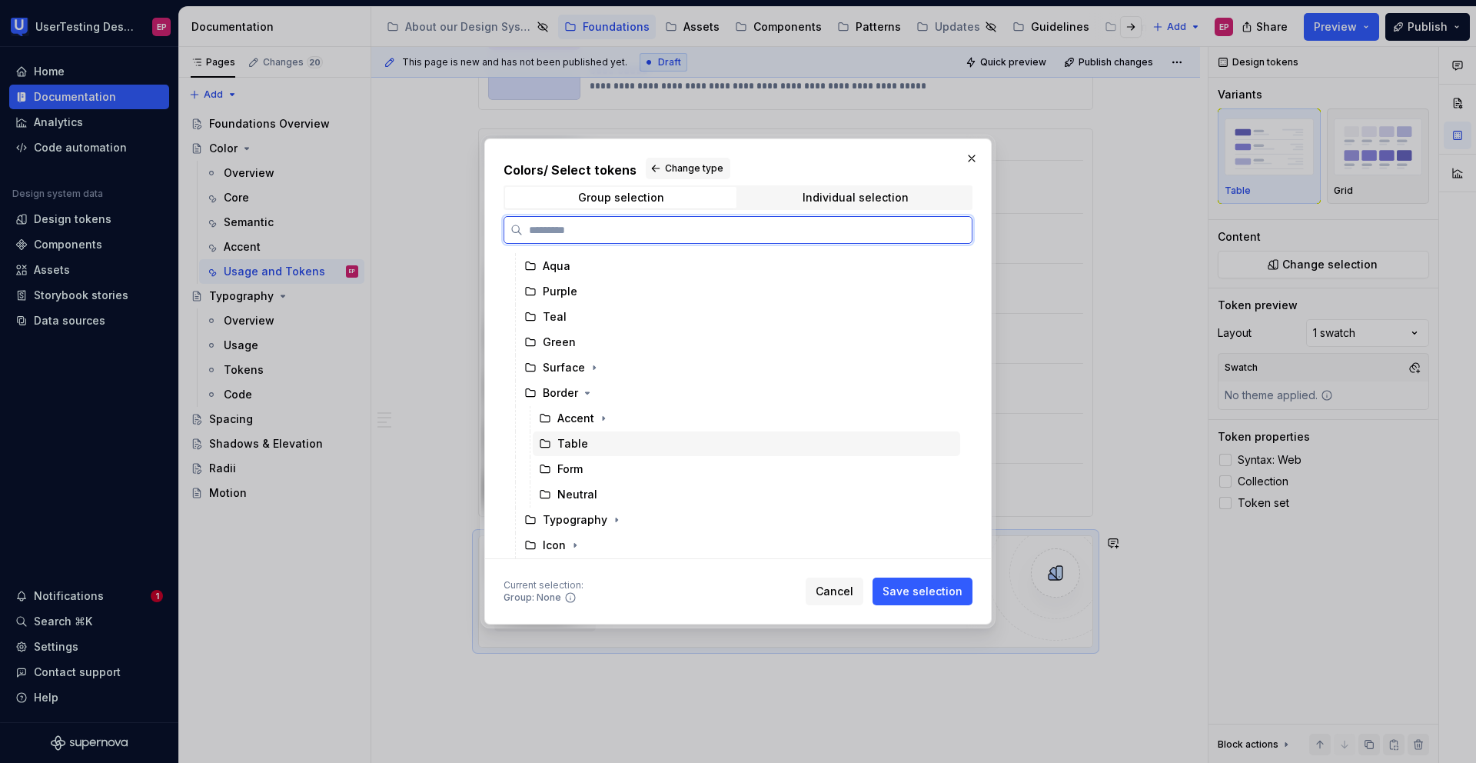
click at [576, 445] on div "Table" at bounding box center [572, 443] width 31 height 15
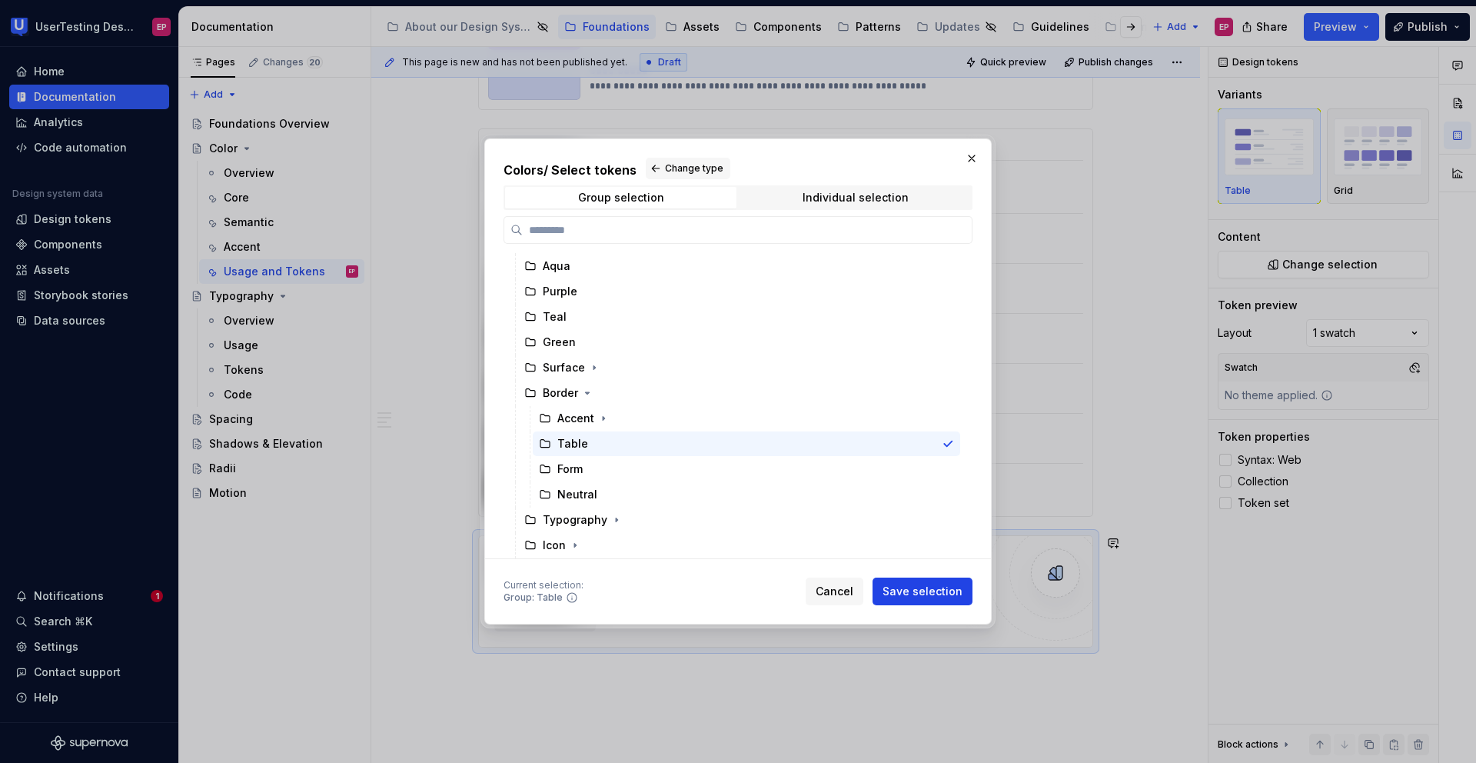
click at [904, 586] on span "Save selection" at bounding box center [923, 590] width 80 height 15
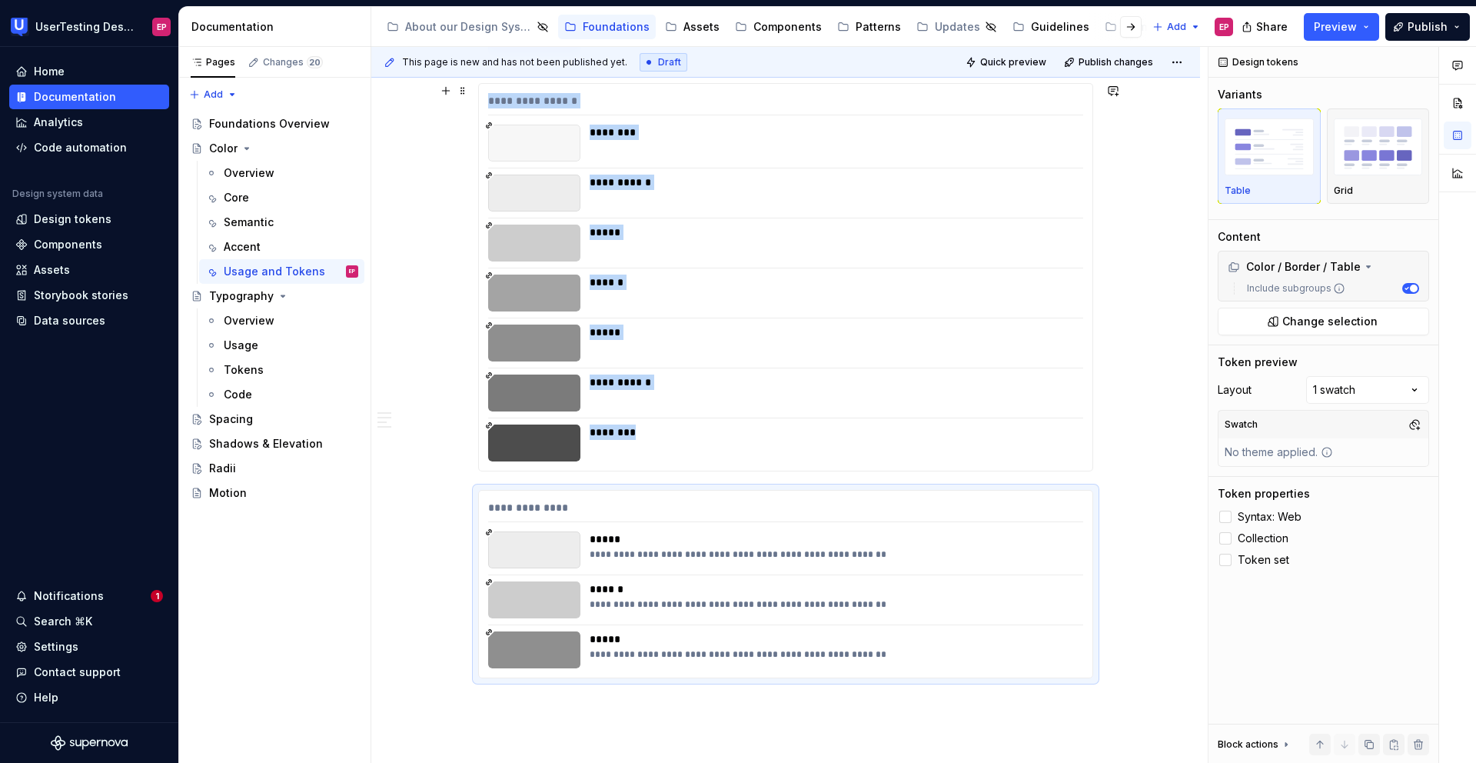
scroll to position [3465, 0]
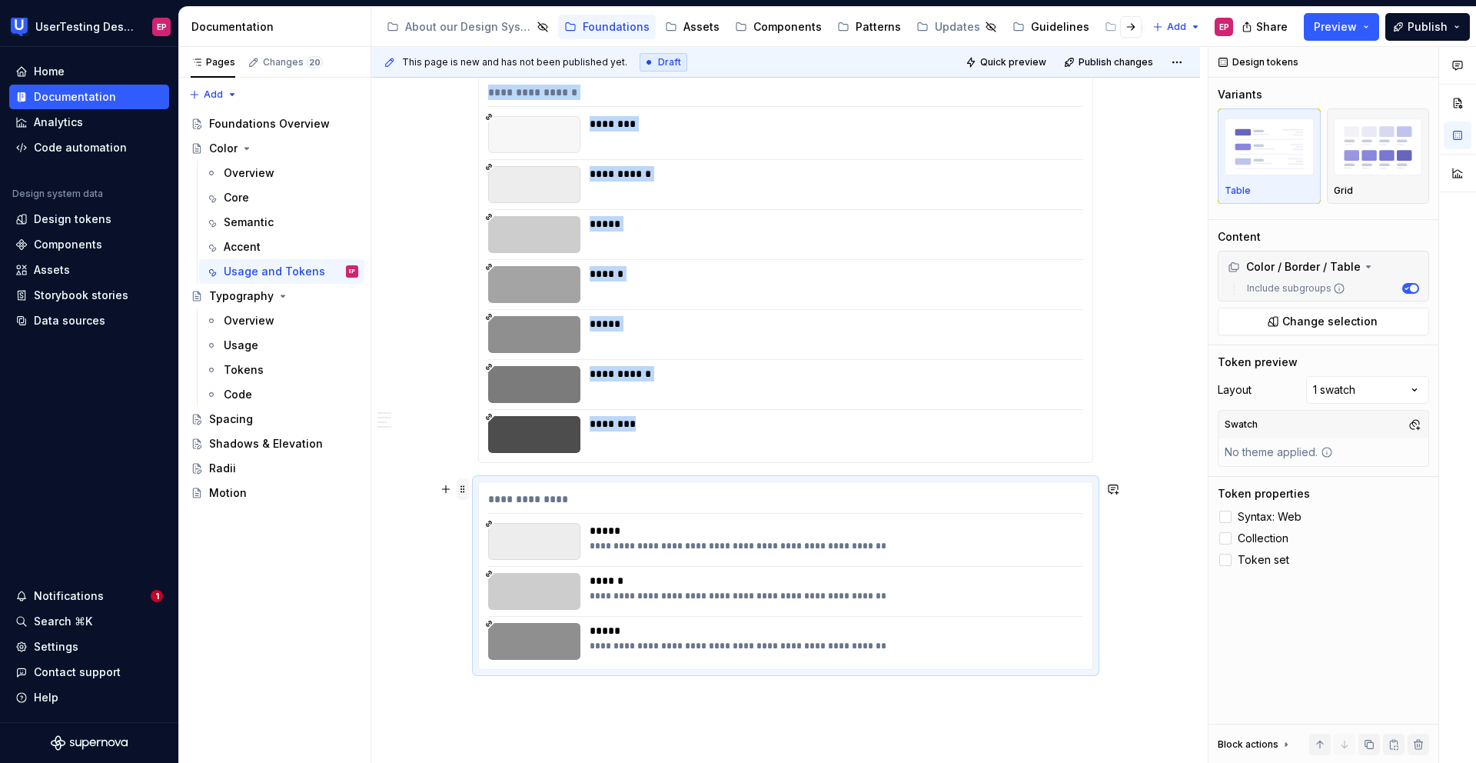
click at [462, 493] on span at bounding box center [463, 489] width 12 height 22
click at [480, 532] on div "Move up" at bounding box center [525, 537] width 131 height 25
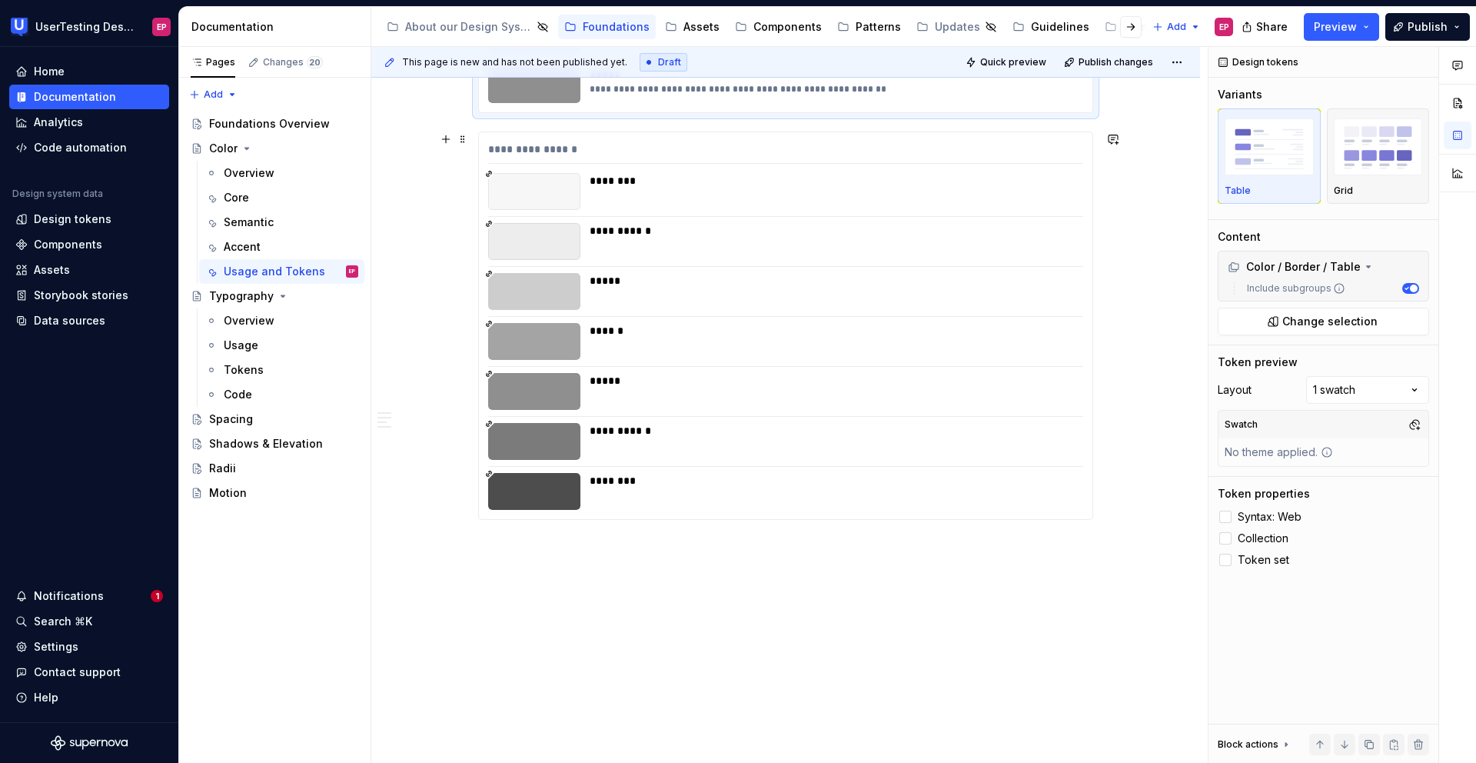
scroll to position [3618, 0]
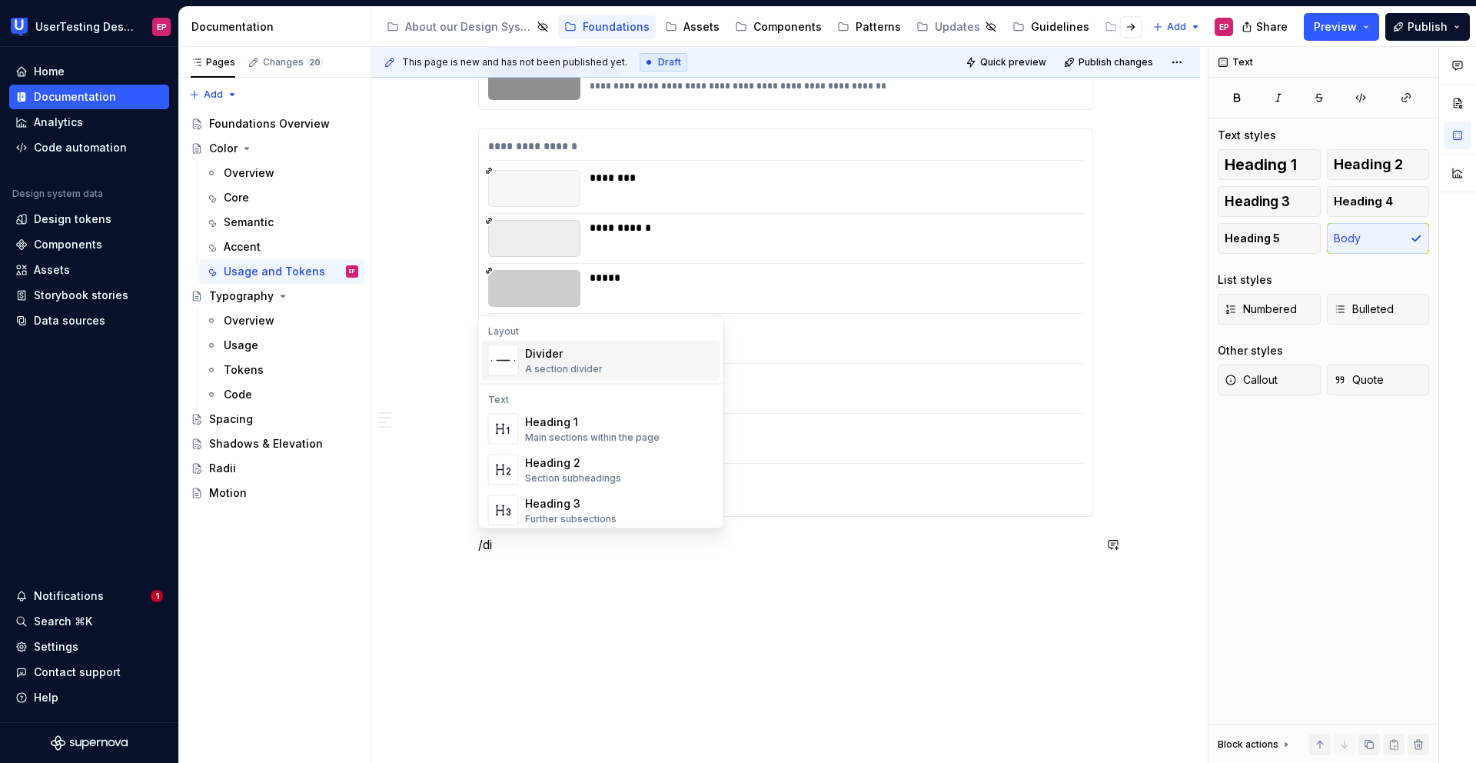
click at [556, 363] on div "A section divider" at bounding box center [564, 369] width 78 height 12
click at [537, 506] on div "Heading 3" at bounding box center [570, 504] width 91 height 15
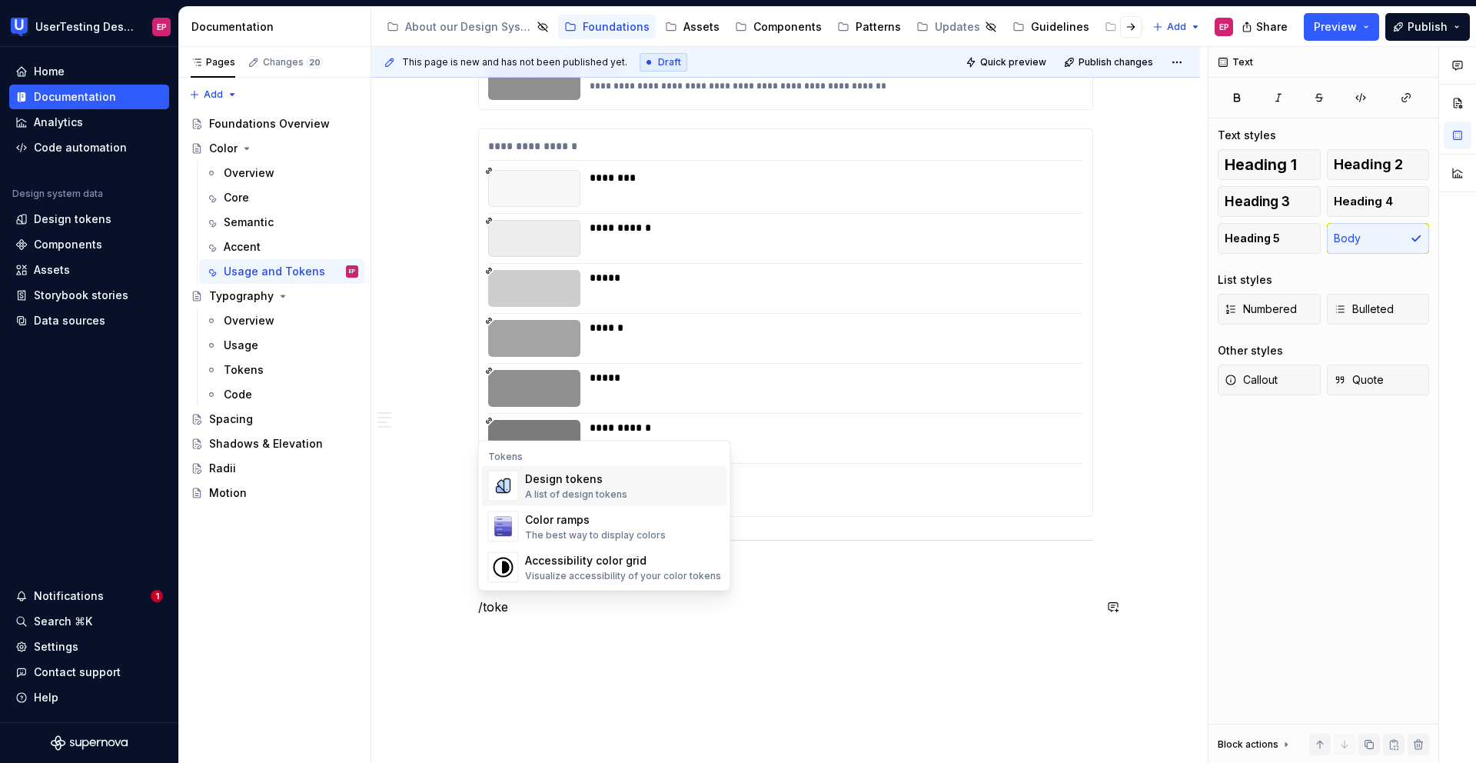
click at [643, 481] on div "Design tokens A list of design tokens" at bounding box center [623, 485] width 196 height 31
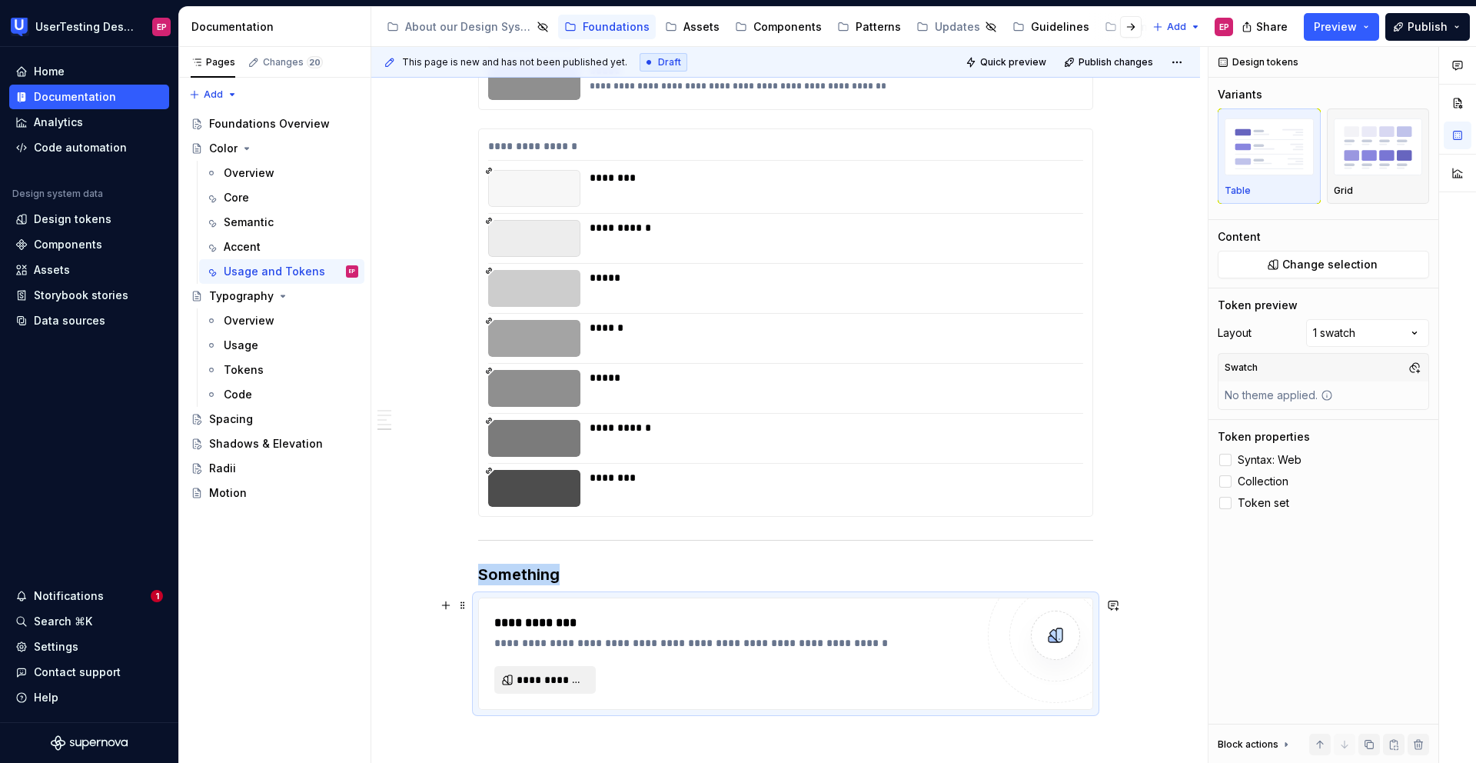
click at [563, 686] on span "**********" at bounding box center [551, 679] width 69 height 15
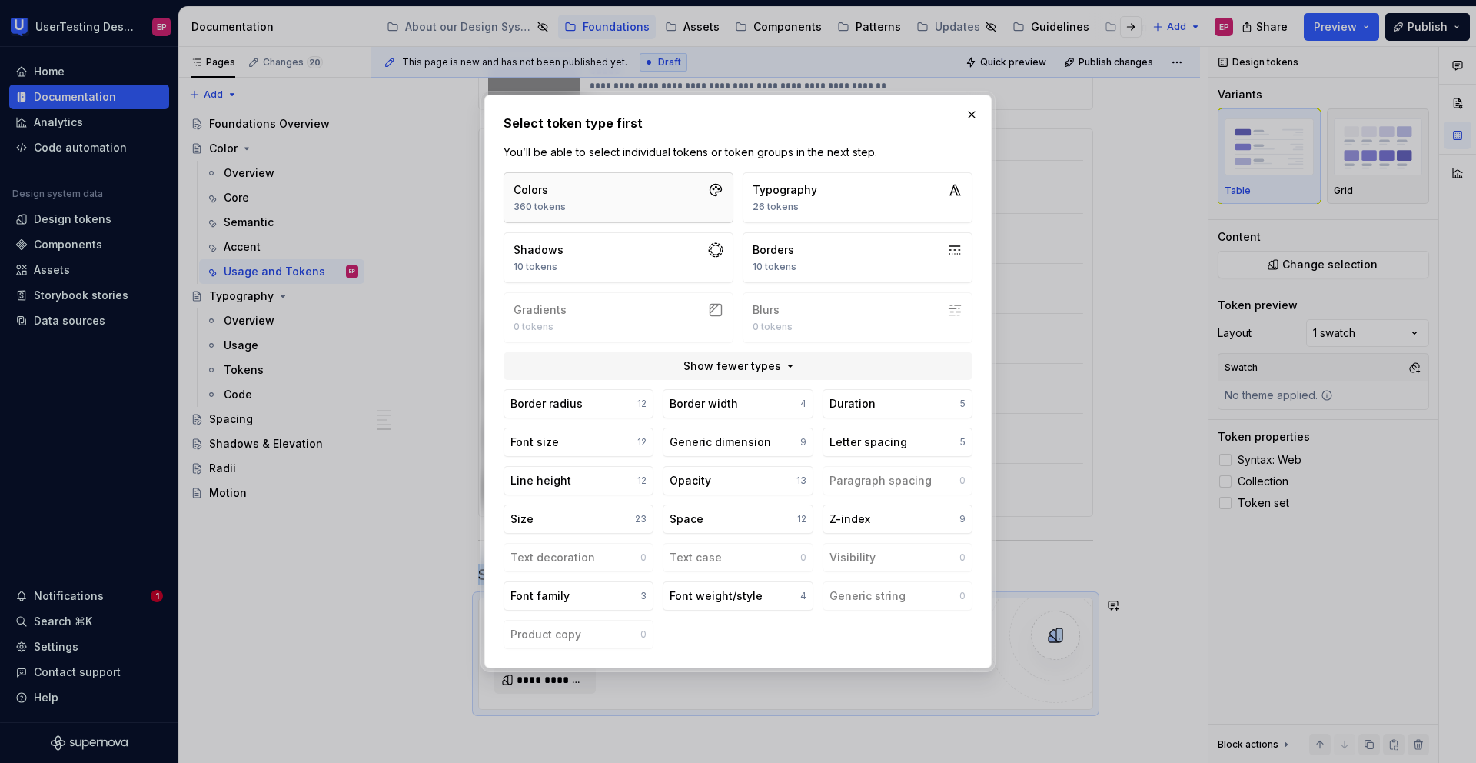
click at [584, 204] on button "Colors 360 tokens" at bounding box center [619, 197] width 230 height 51
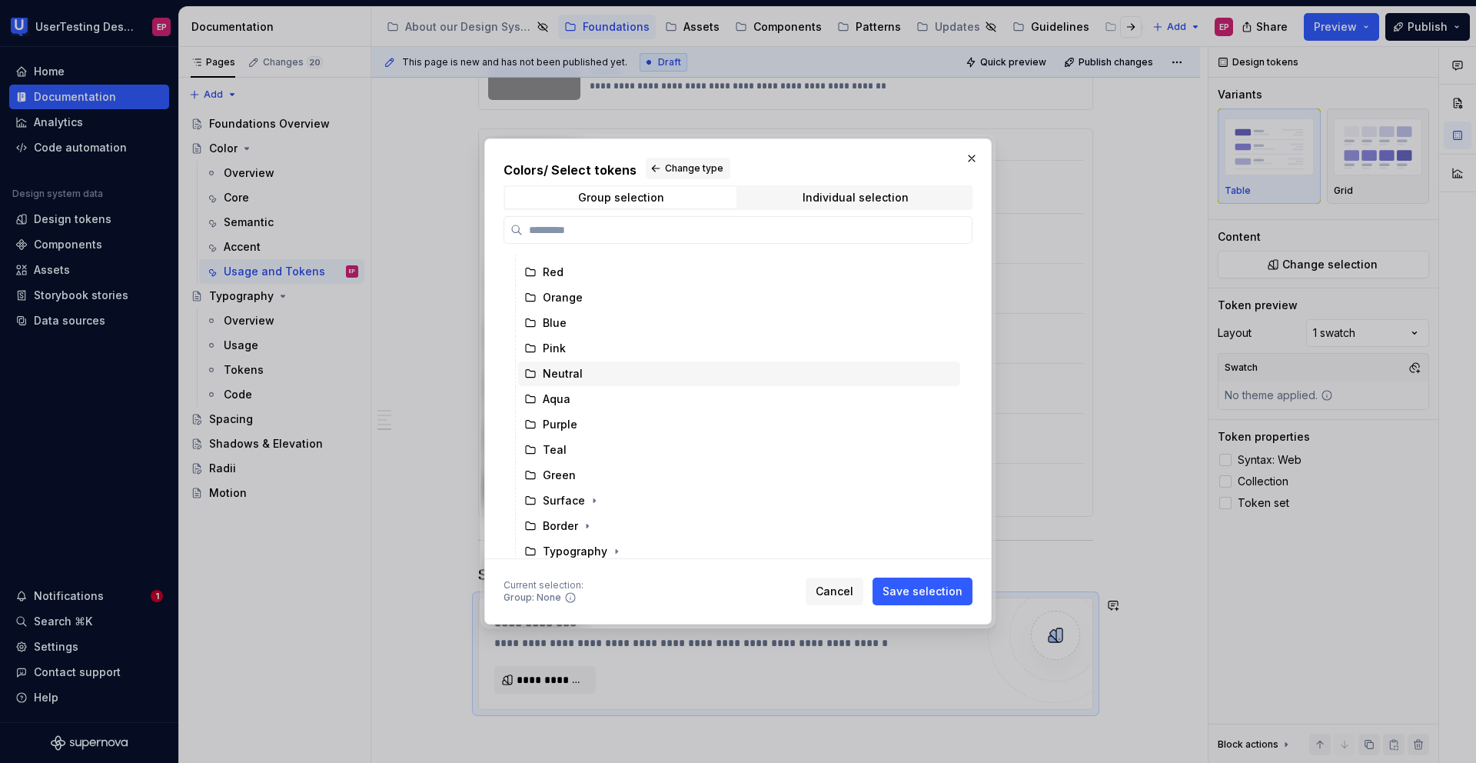
scroll to position [75, 0]
click at [587, 470] on button "button" at bounding box center [594, 468] width 15 height 15
click at [573, 547] on icon "button" at bounding box center [575, 545] width 12 height 12
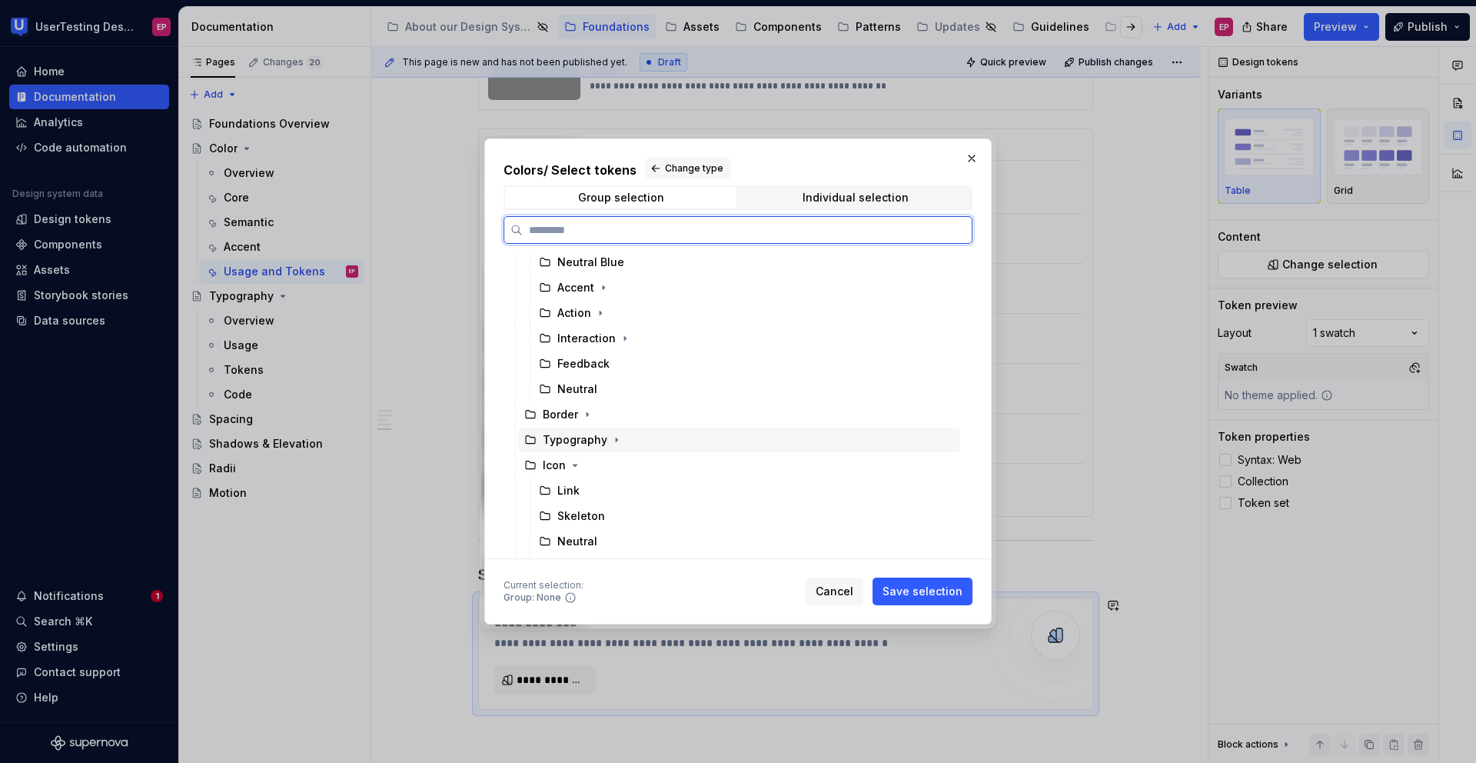
scroll to position [380, 0]
click at [600, 492] on div "Neutral" at bounding box center [746, 494] width 427 height 25
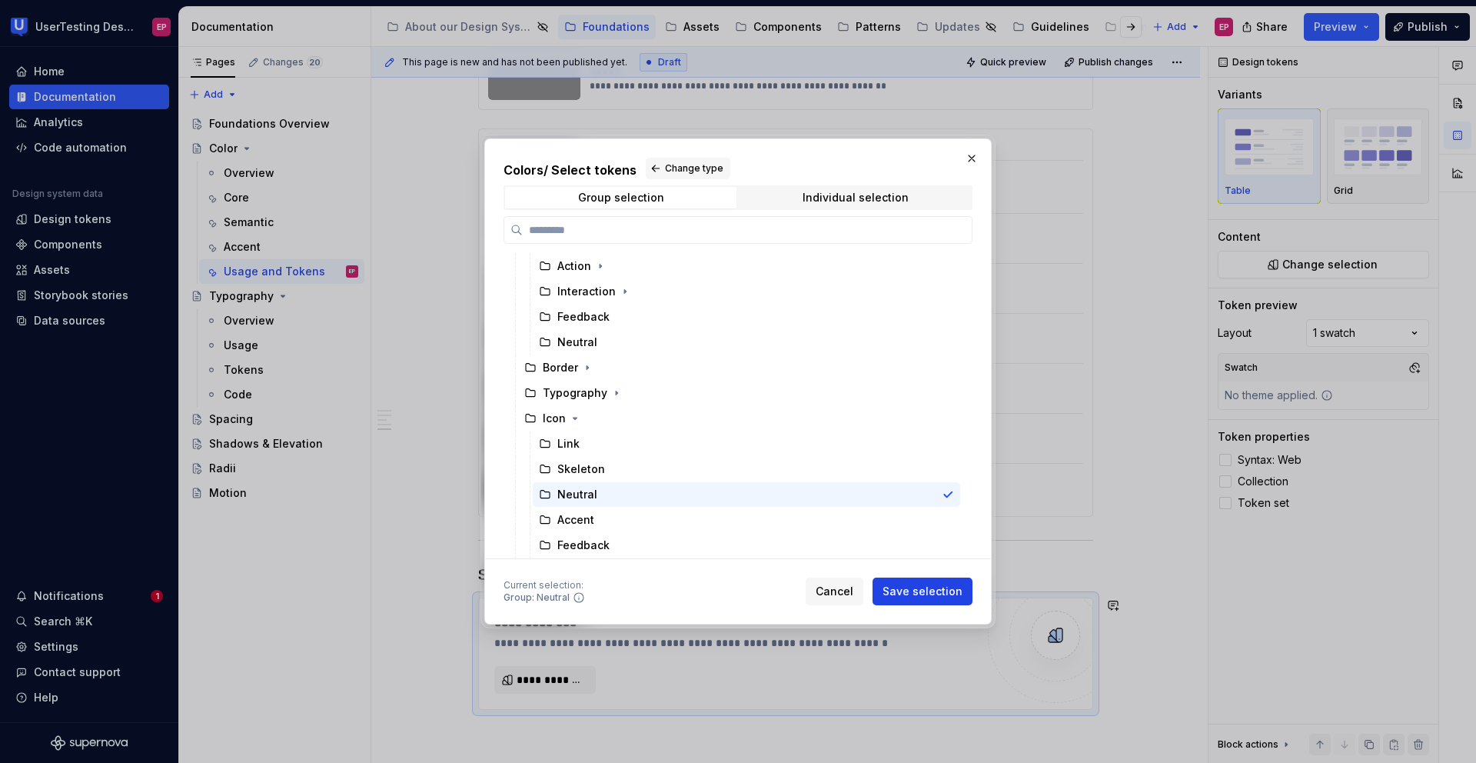
click at [950, 595] on span "Save selection" at bounding box center [923, 590] width 80 height 15
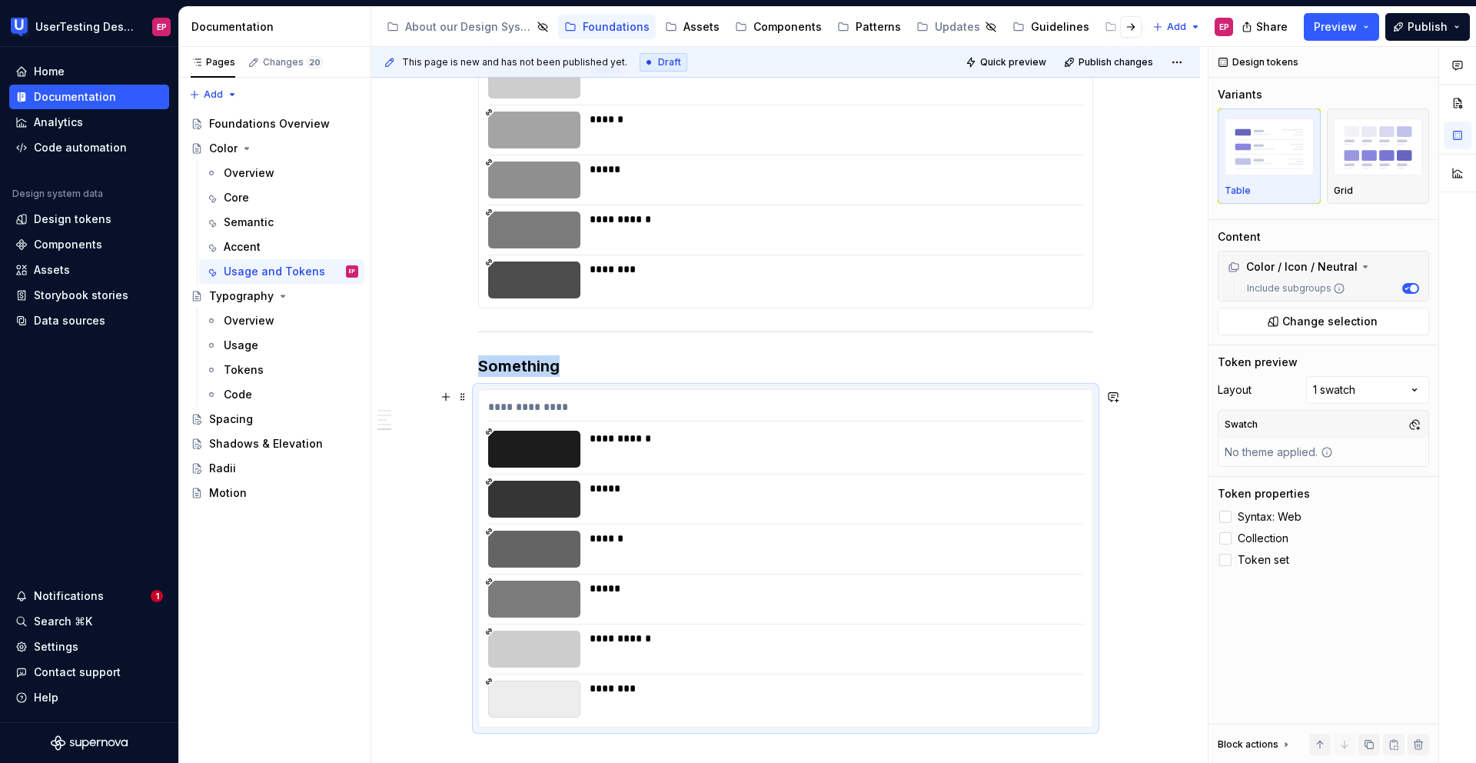
scroll to position [3851, 0]
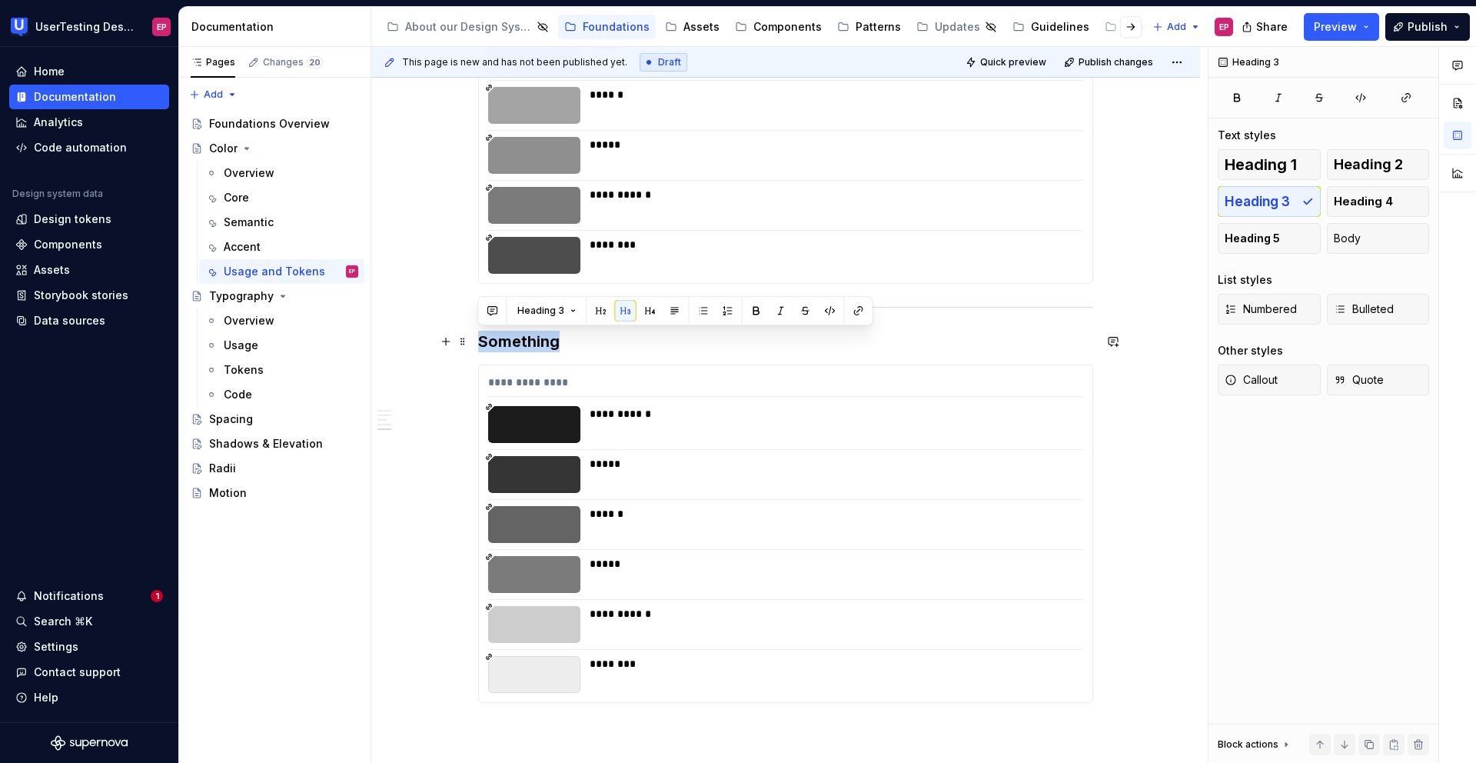
drag, startPoint x: 557, startPoint y: 340, endPoint x: 479, endPoint y: 343, distance: 77.7
click at [479, 343] on h3 "Something" at bounding box center [785, 342] width 615 height 22
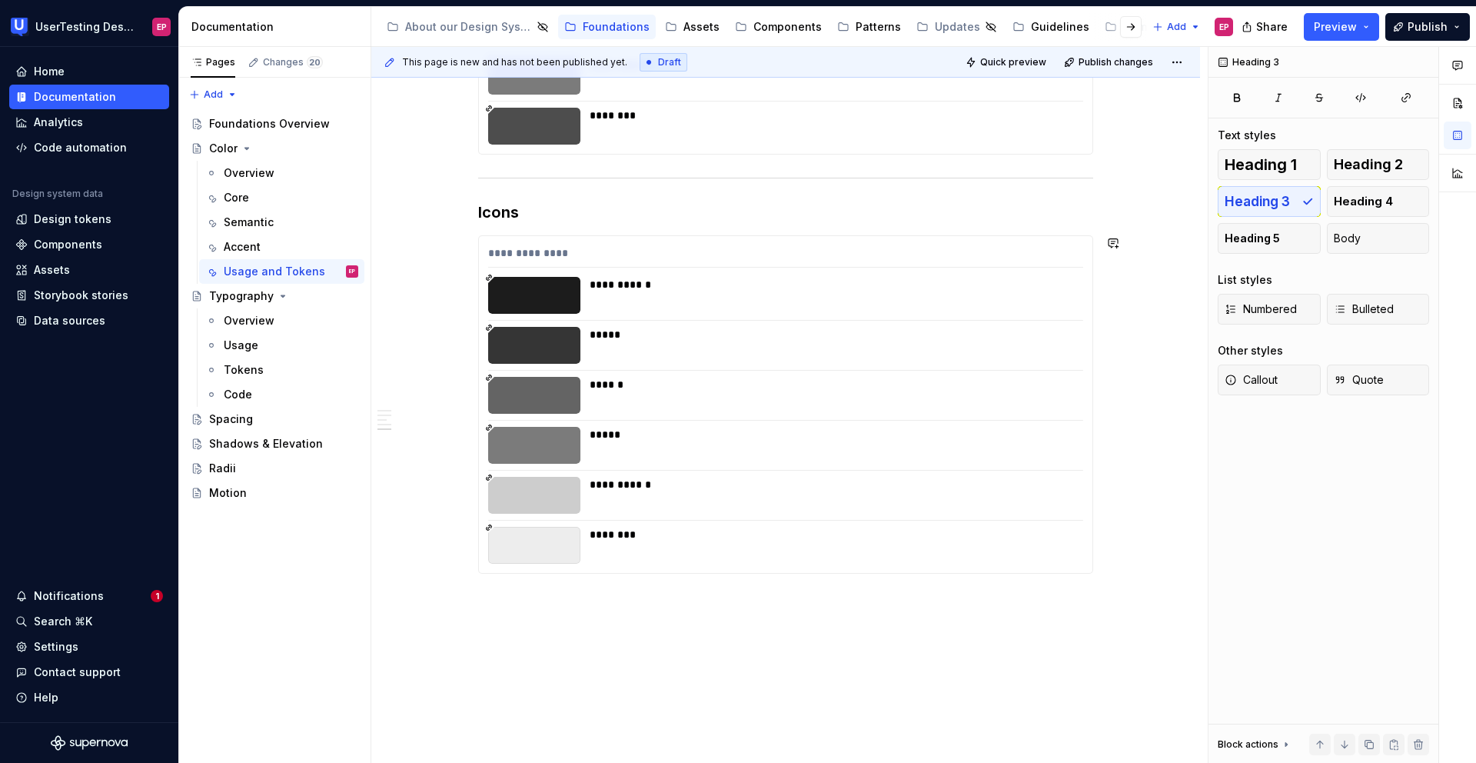
scroll to position [4037, 0]
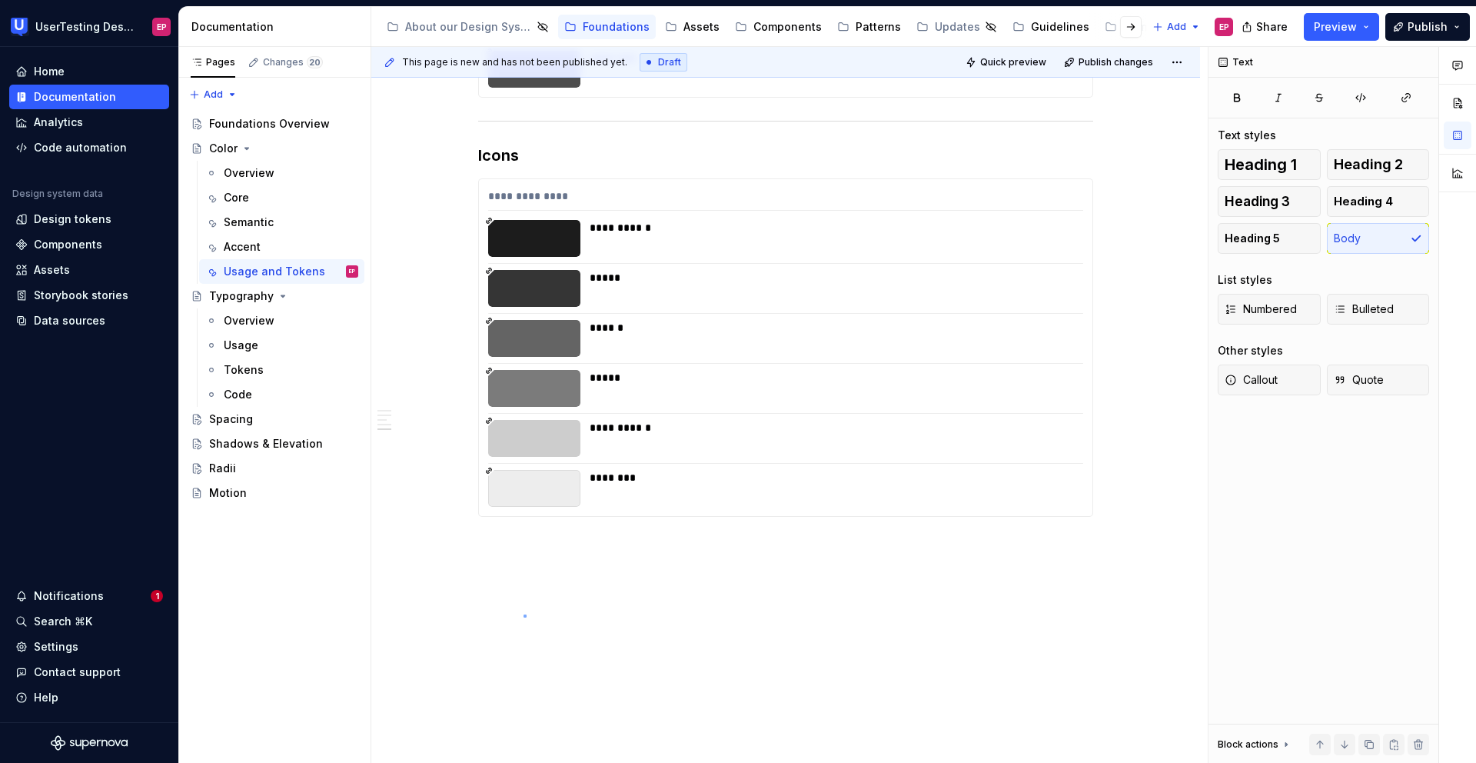
click at [524, 614] on div "**********" at bounding box center [789, 405] width 836 height 716
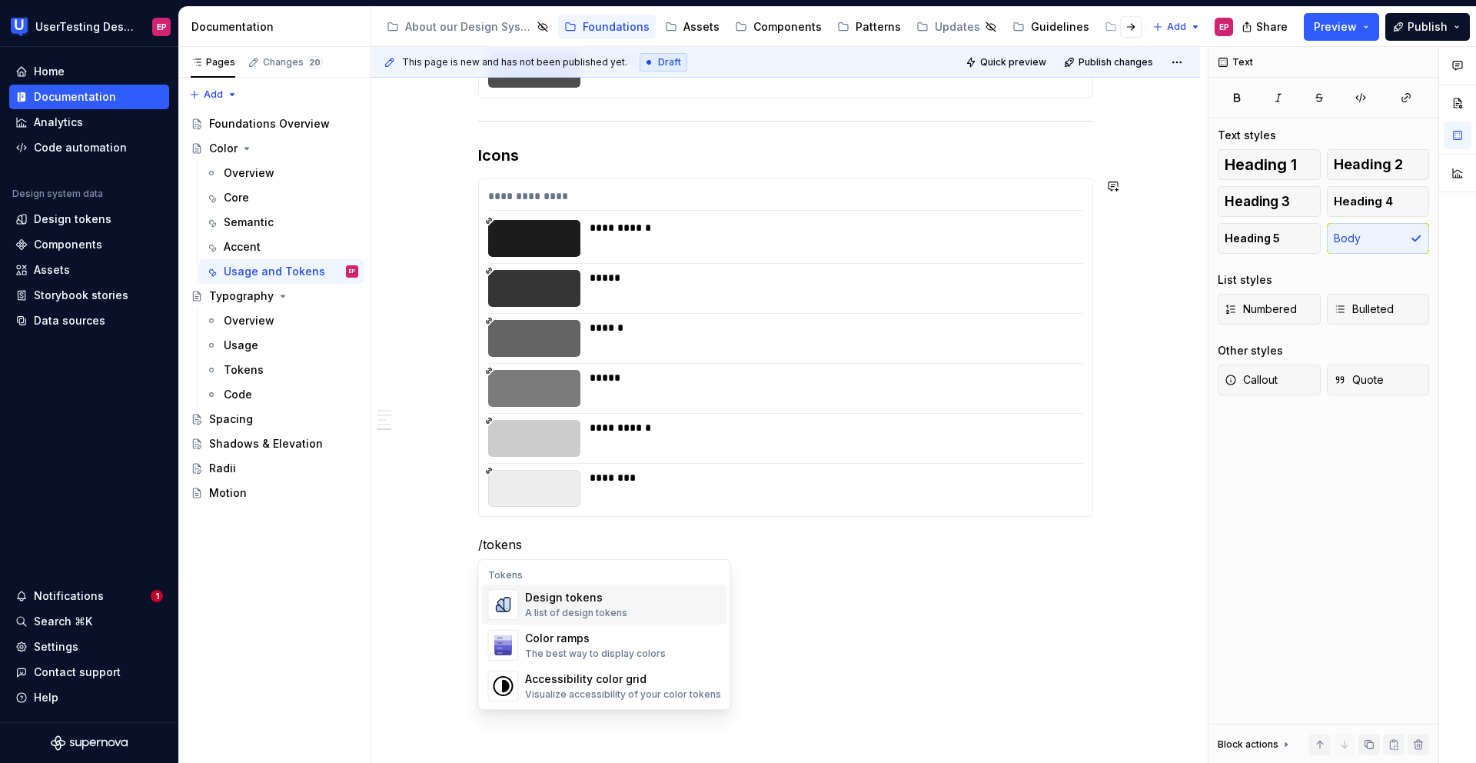
click at [576, 603] on div "Design tokens" at bounding box center [576, 597] width 102 height 15
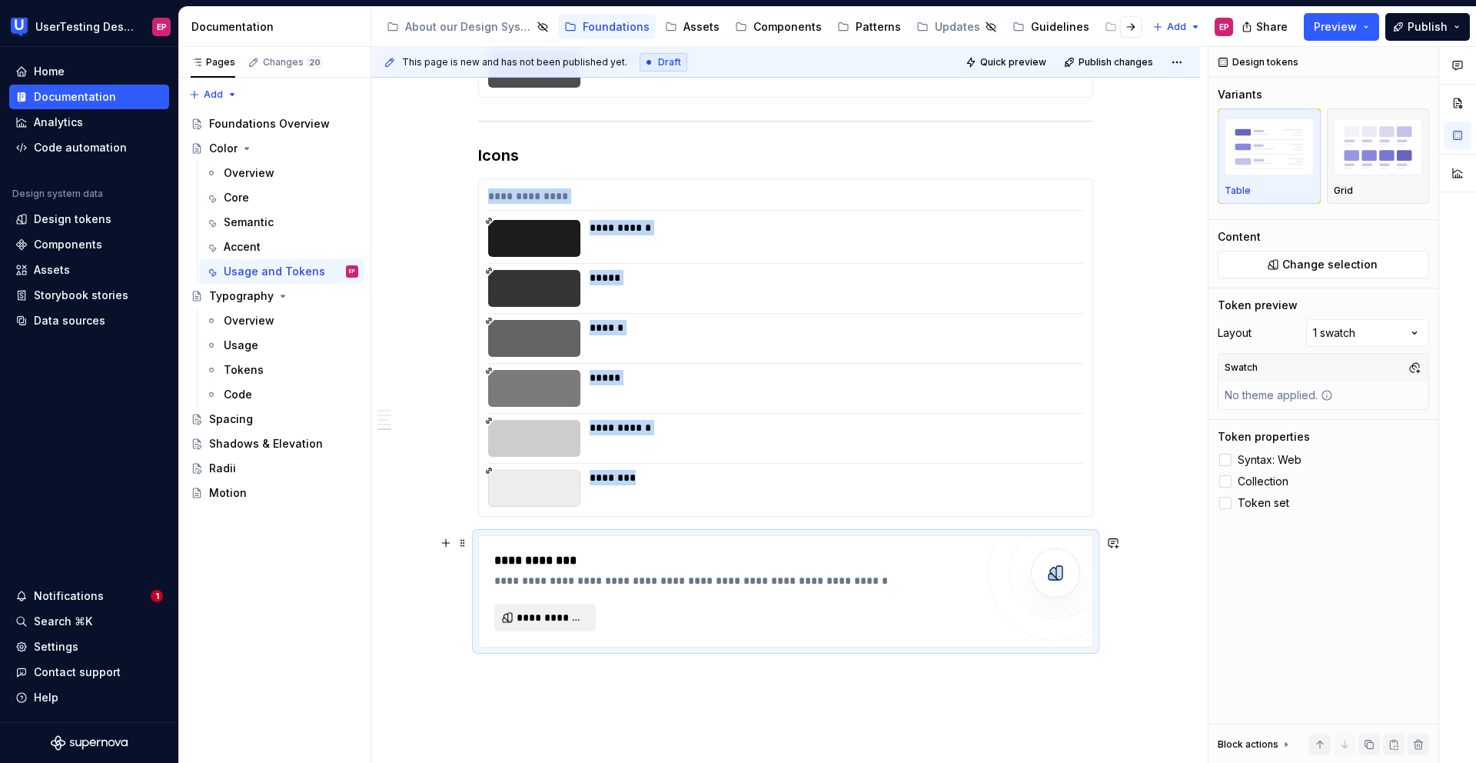
click at [551, 618] on span "**********" at bounding box center [551, 617] width 69 height 15
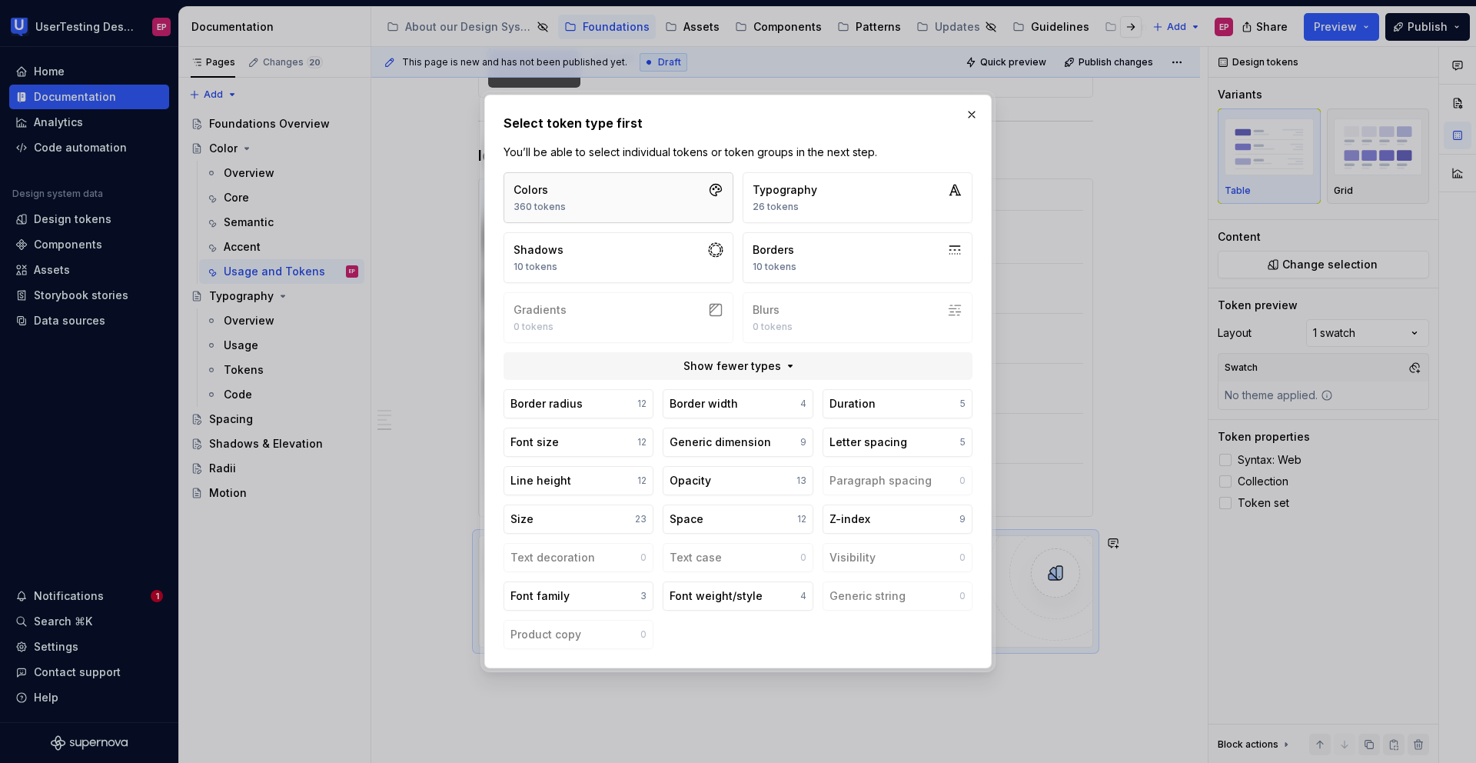
click at [620, 199] on button "Colors 360 tokens" at bounding box center [619, 197] width 230 height 51
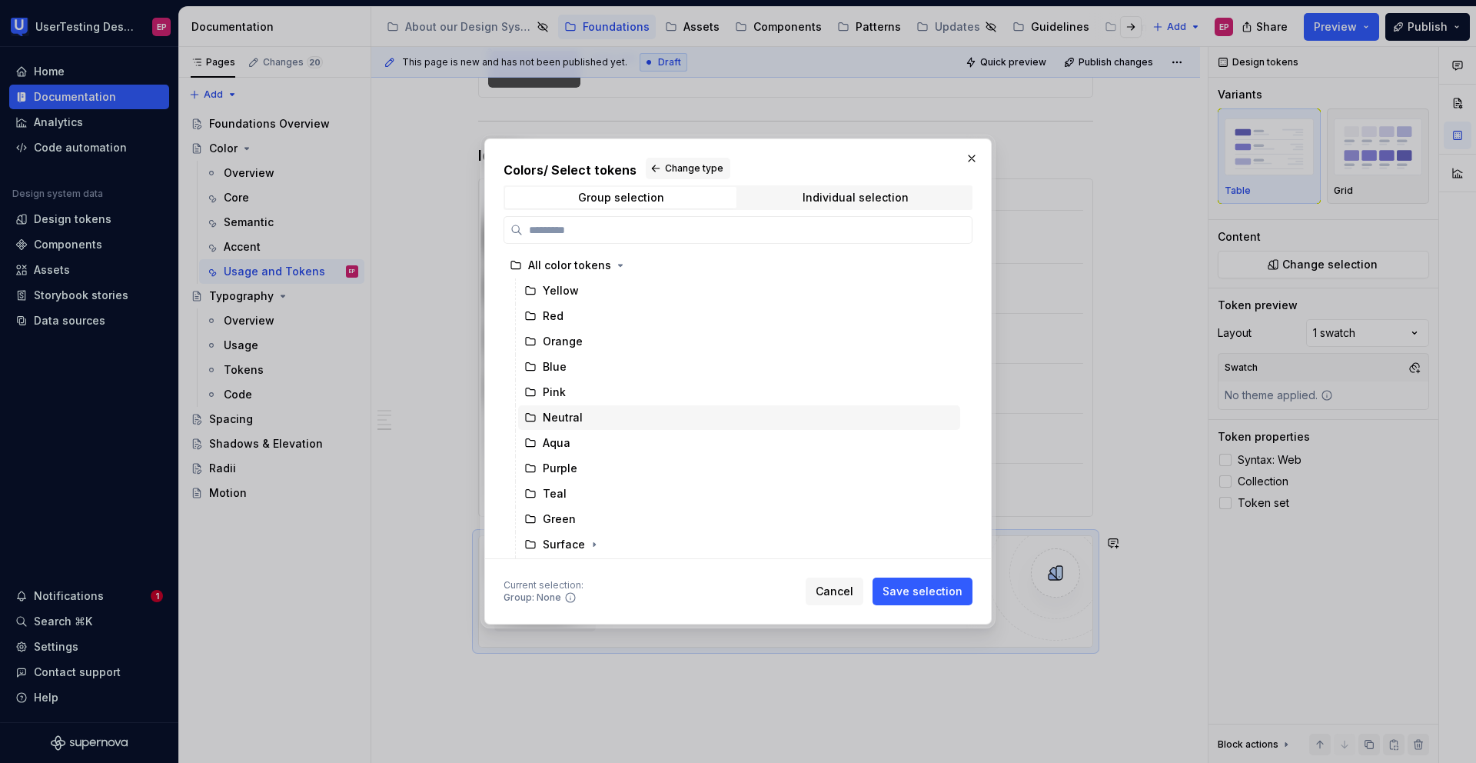
scroll to position [75, 0]
click at [574, 543] on icon "button" at bounding box center [575, 545] width 12 height 12
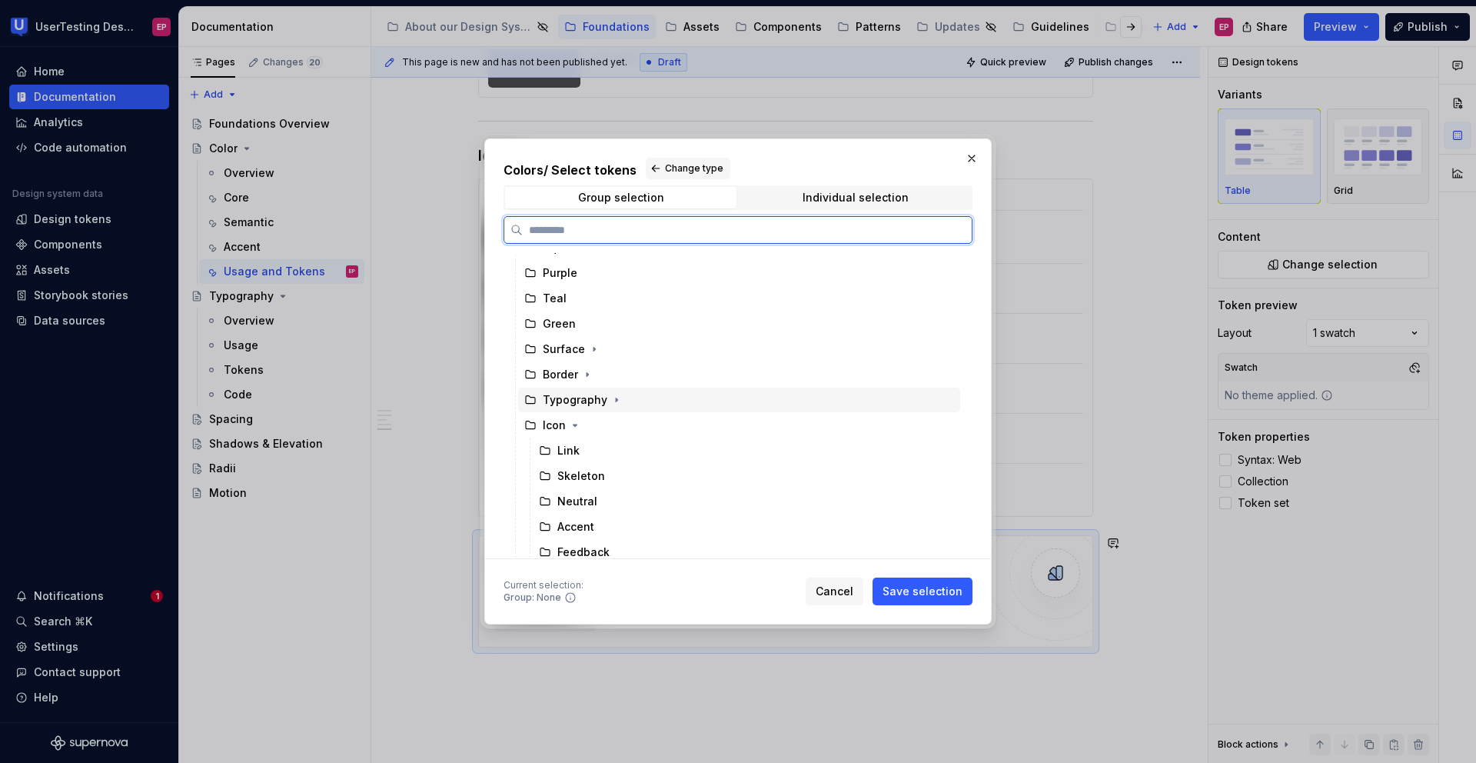
scroll to position [202, 0]
click at [548, 544] on icon at bounding box center [545, 545] width 12 height 12
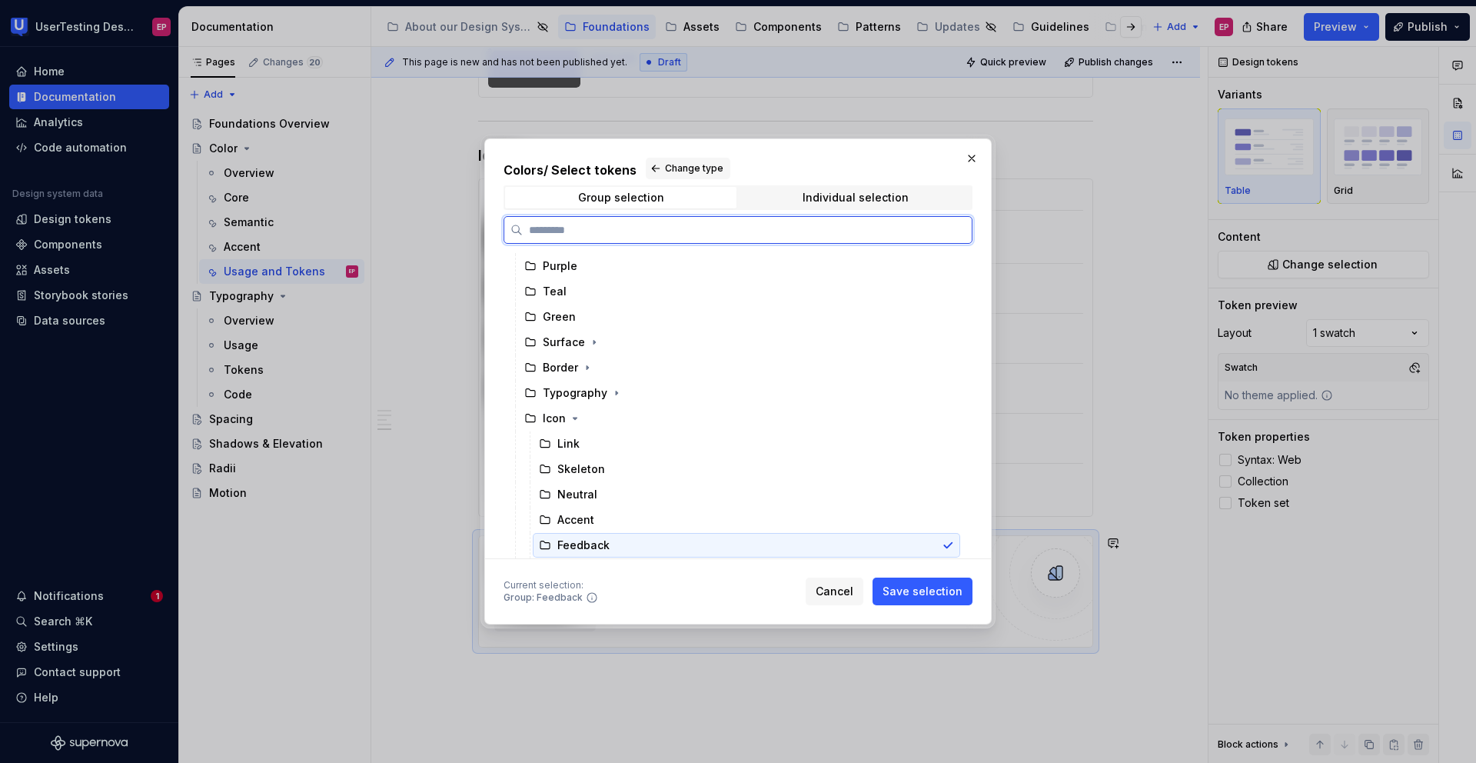
click at [946, 546] on icon at bounding box center [948, 545] width 8 height 5
click at [538, 422] on div "Icon" at bounding box center [553, 418] width 58 height 15
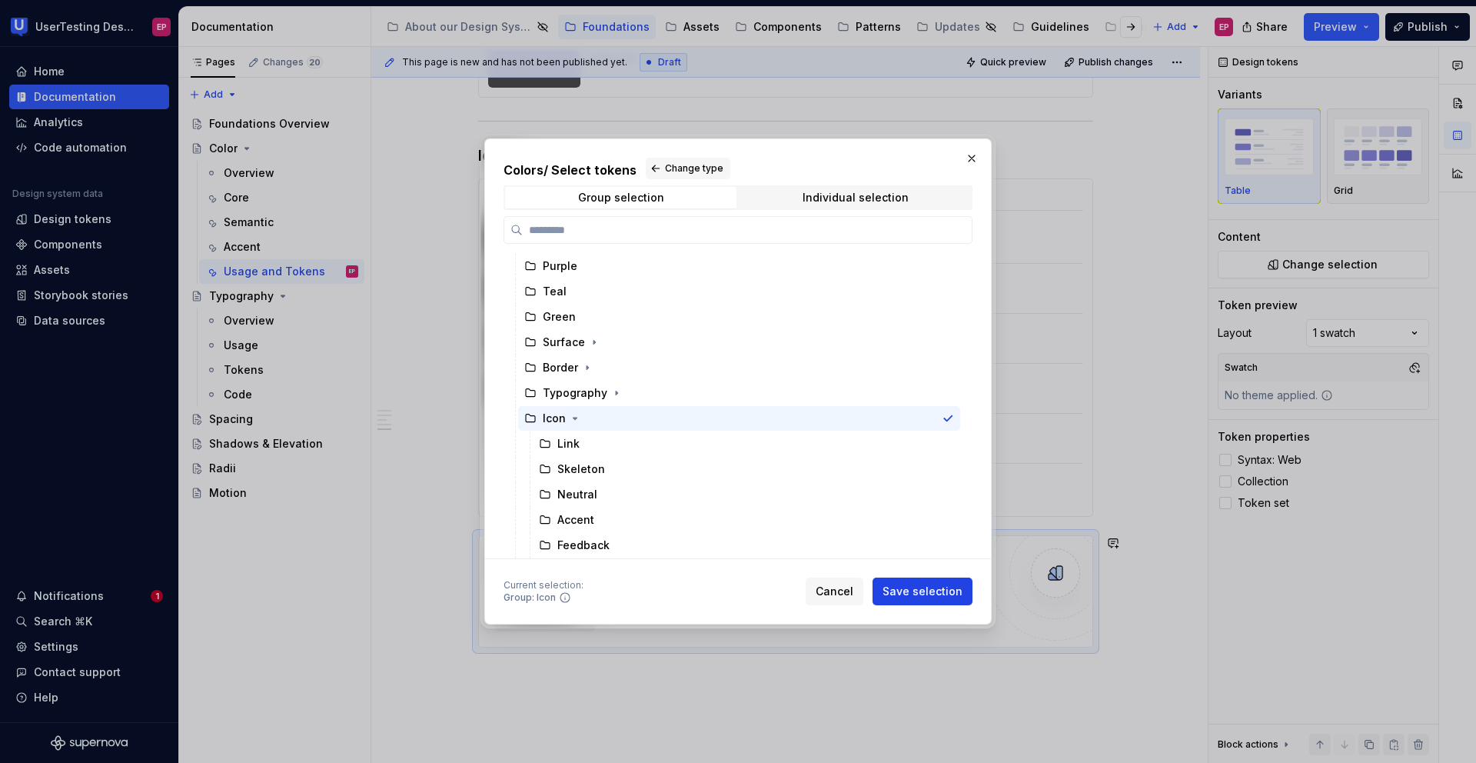
click at [915, 587] on span "Save selection" at bounding box center [923, 590] width 80 height 15
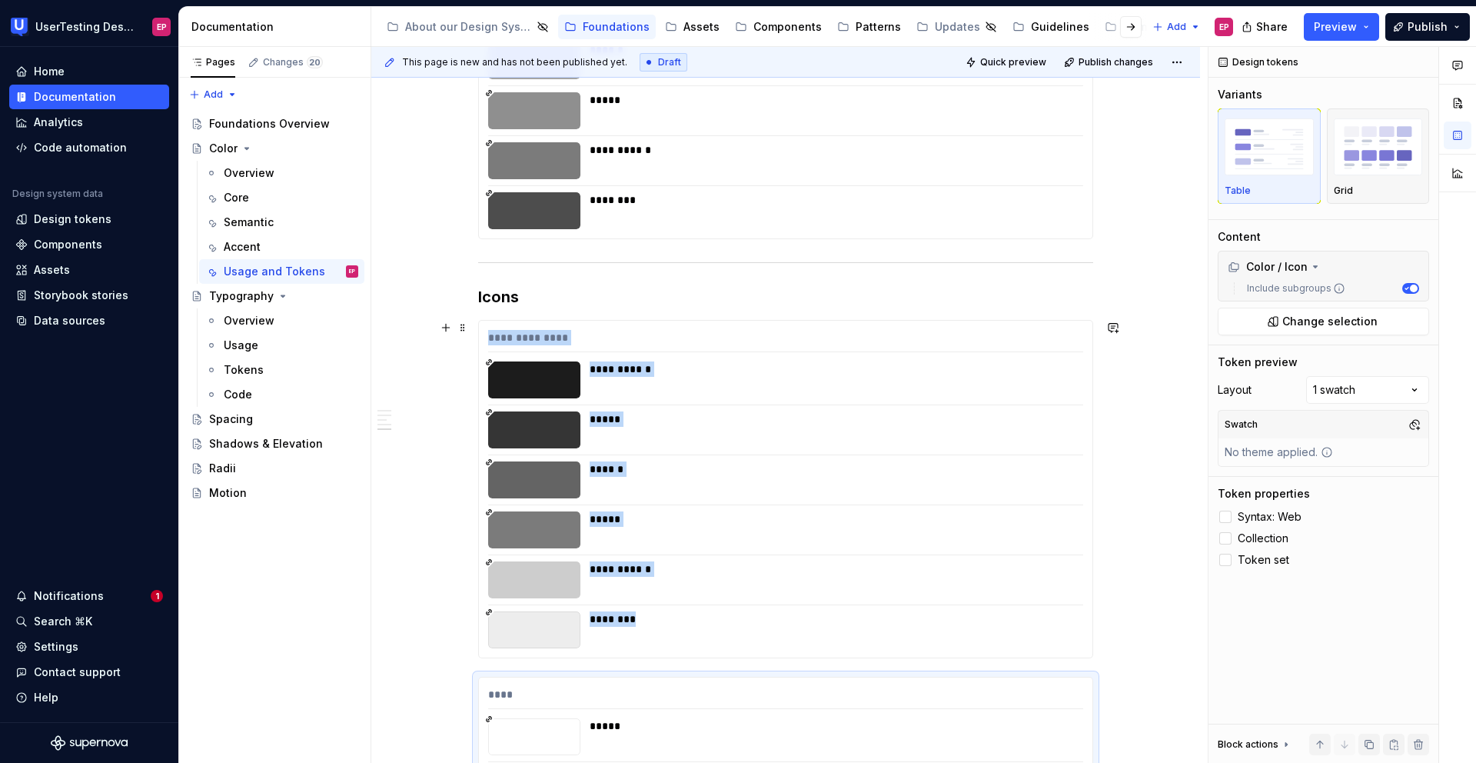
scroll to position [3933, 0]
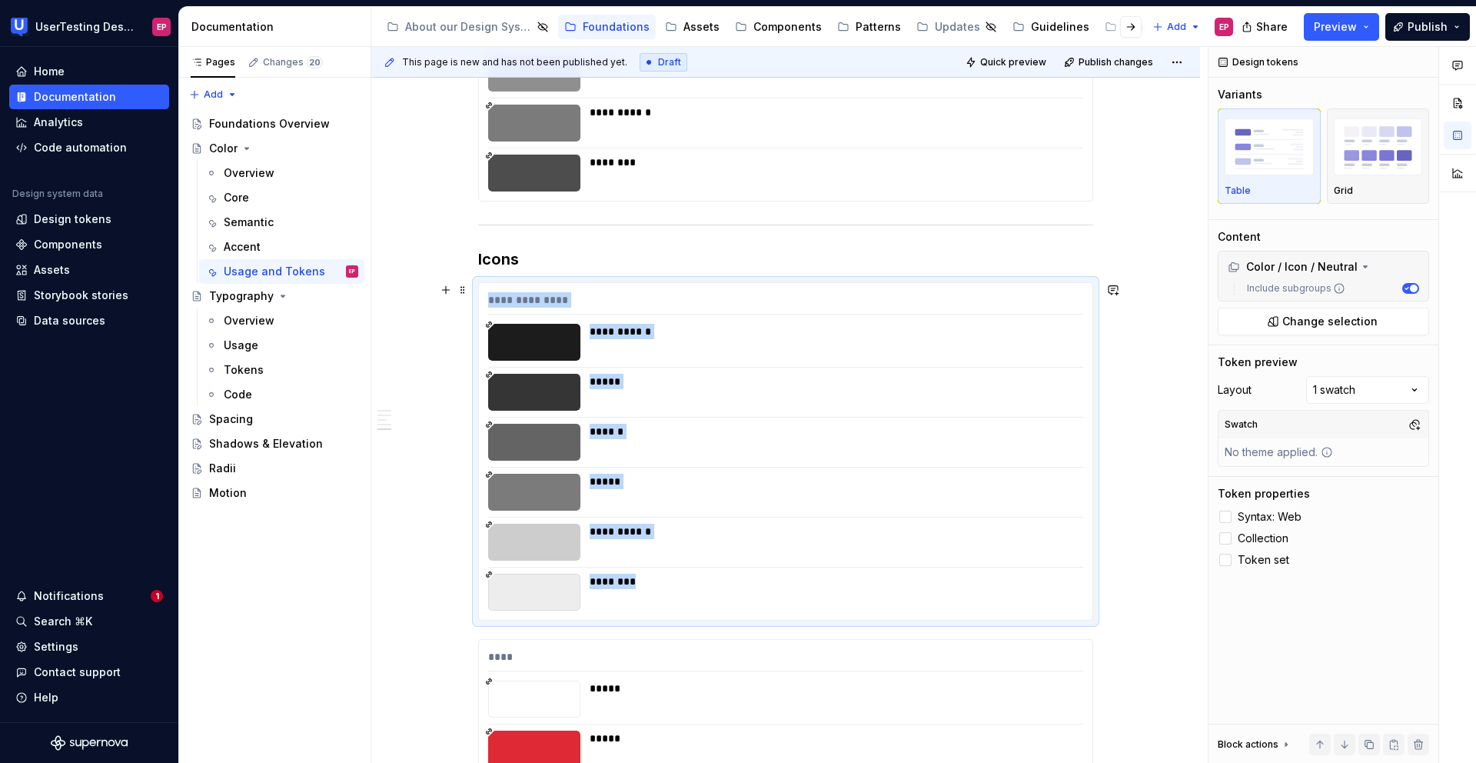
click at [719, 464] on div "**********" at bounding box center [785, 451] width 613 height 337
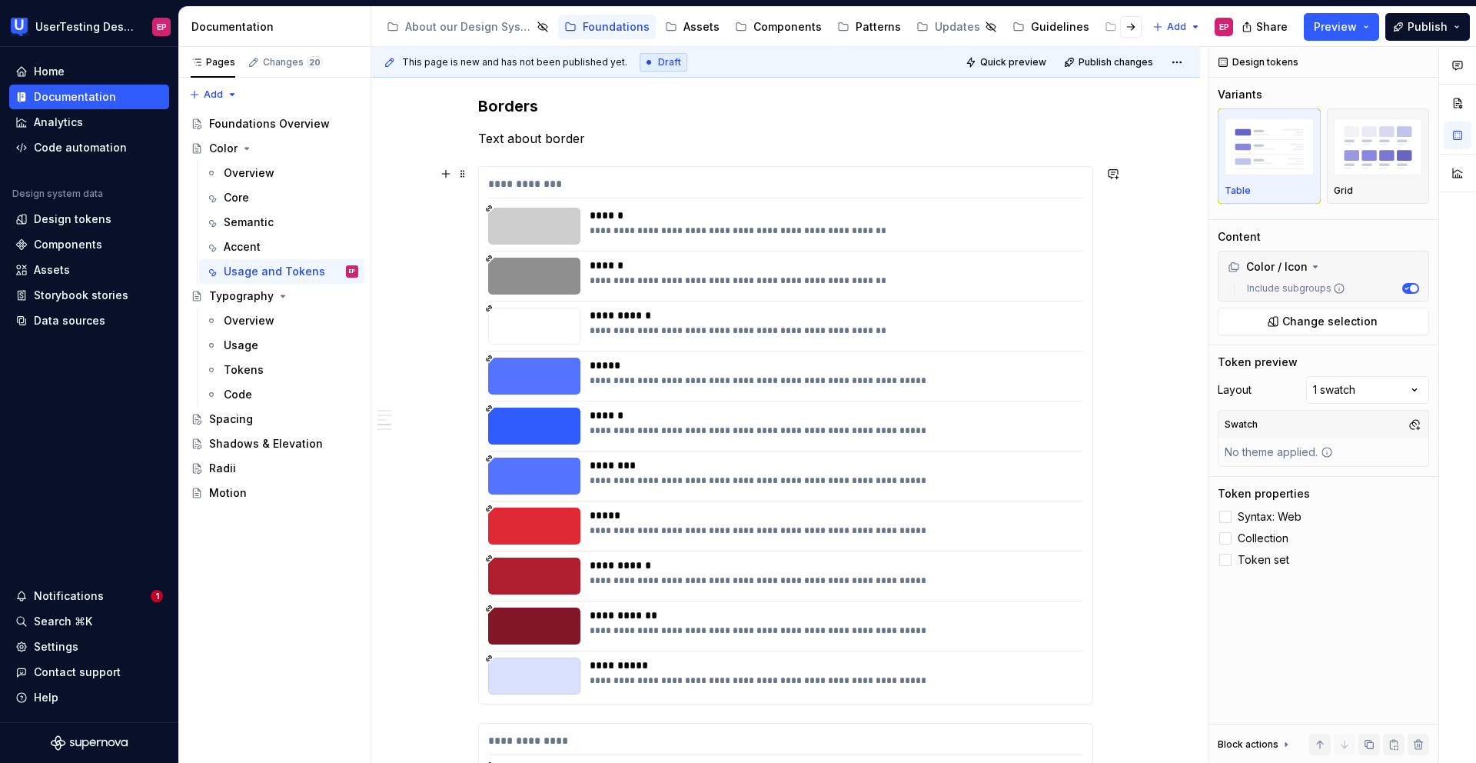
scroll to position [2808, 0]
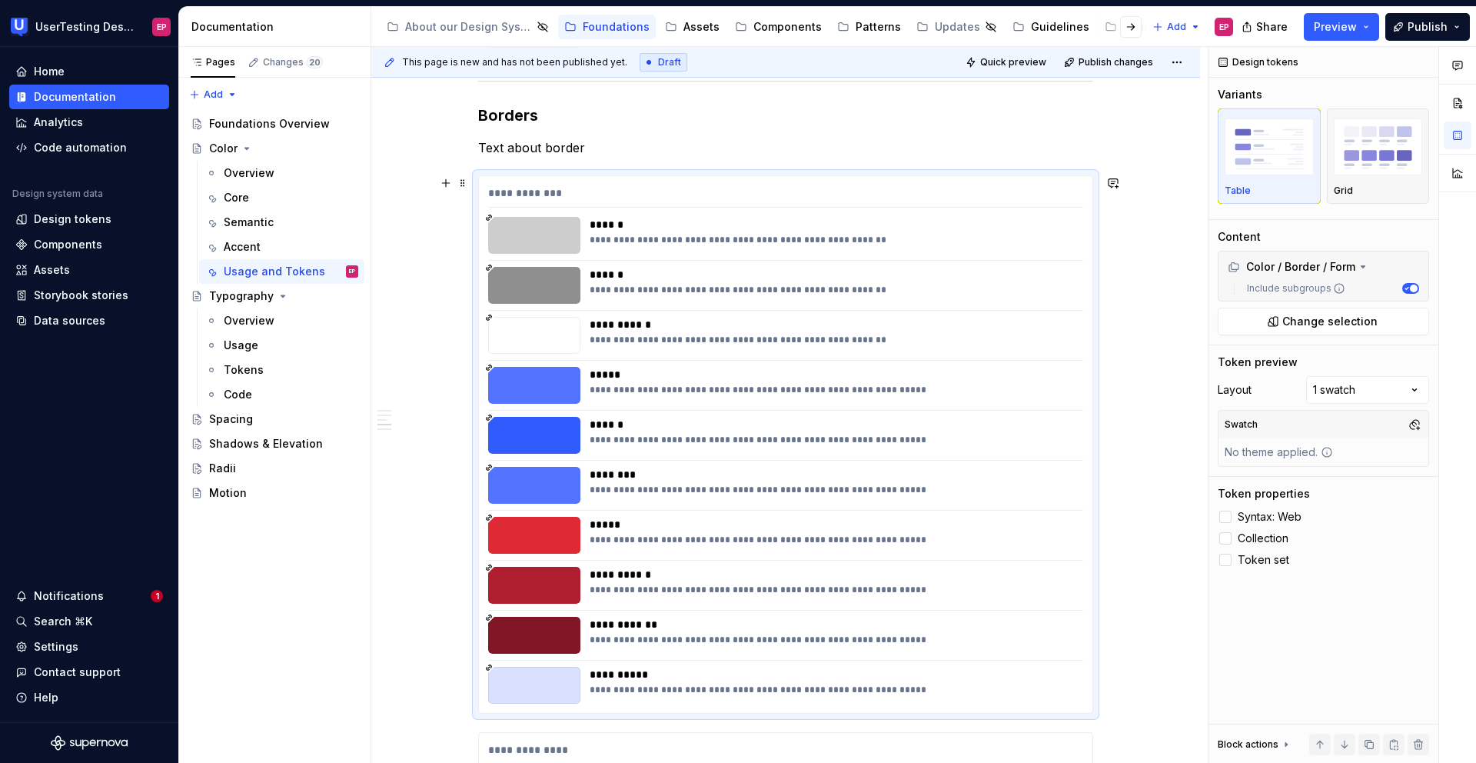
click at [629, 201] on div "**********" at bounding box center [785, 196] width 595 height 22
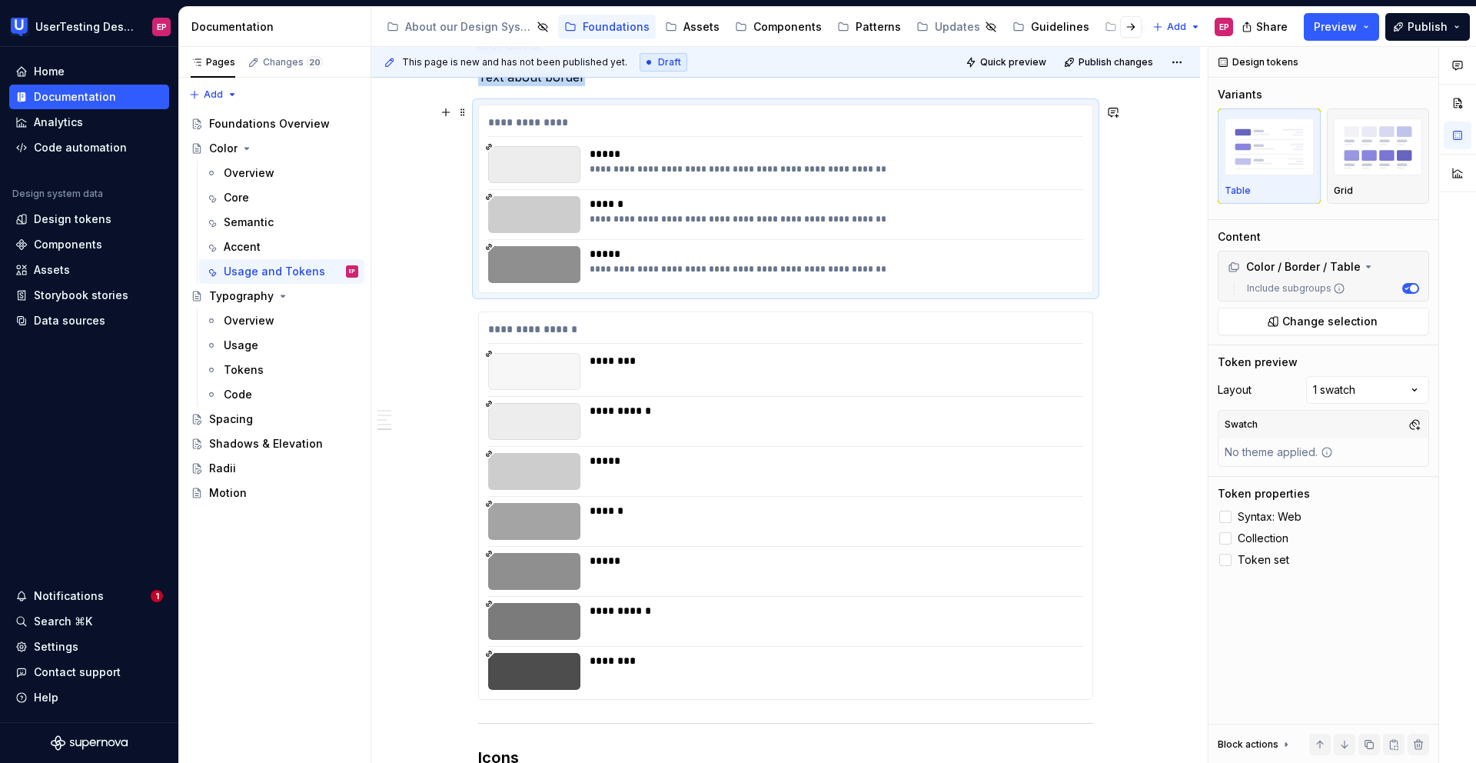
scroll to position [3029, 0]
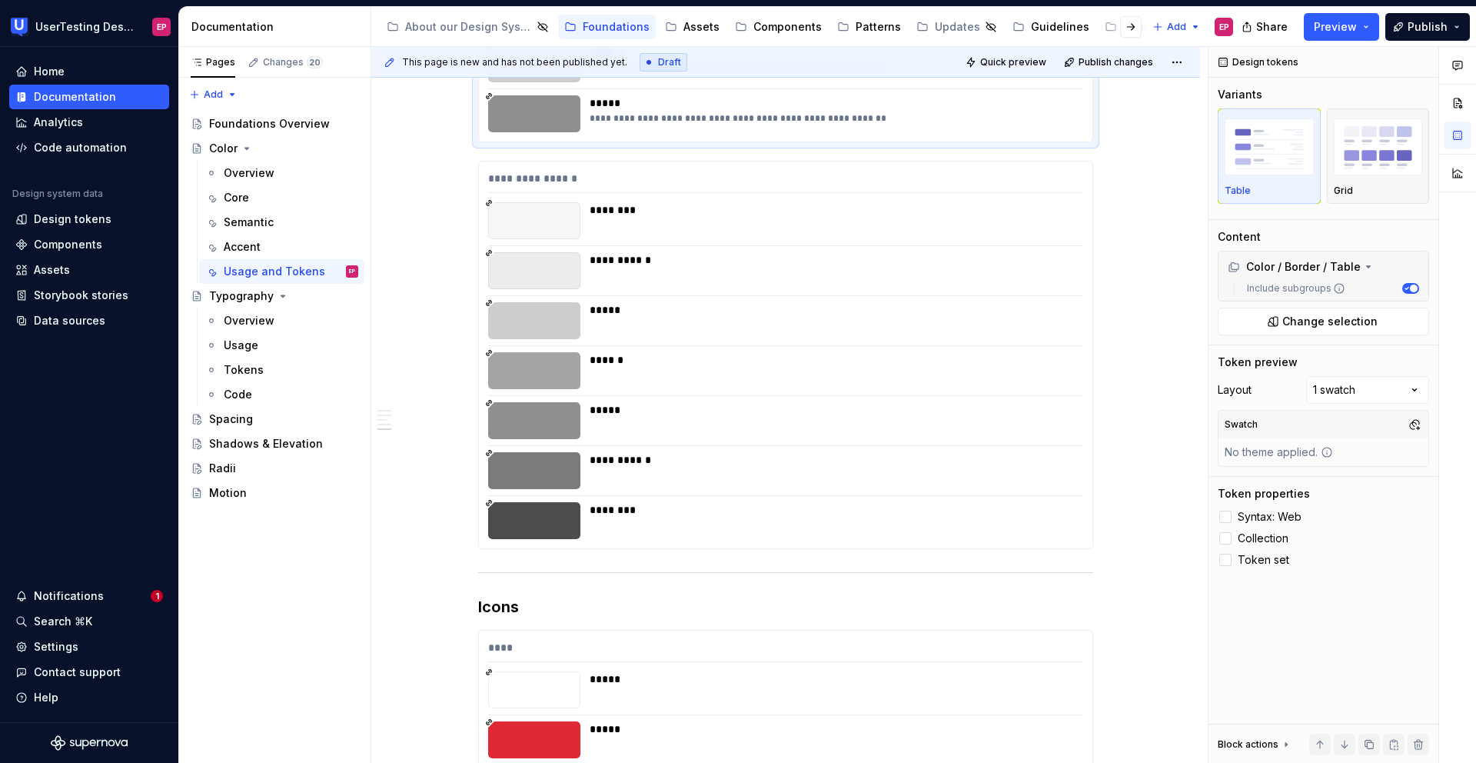
click at [640, 141] on div "**********" at bounding box center [785, 48] width 615 height 188
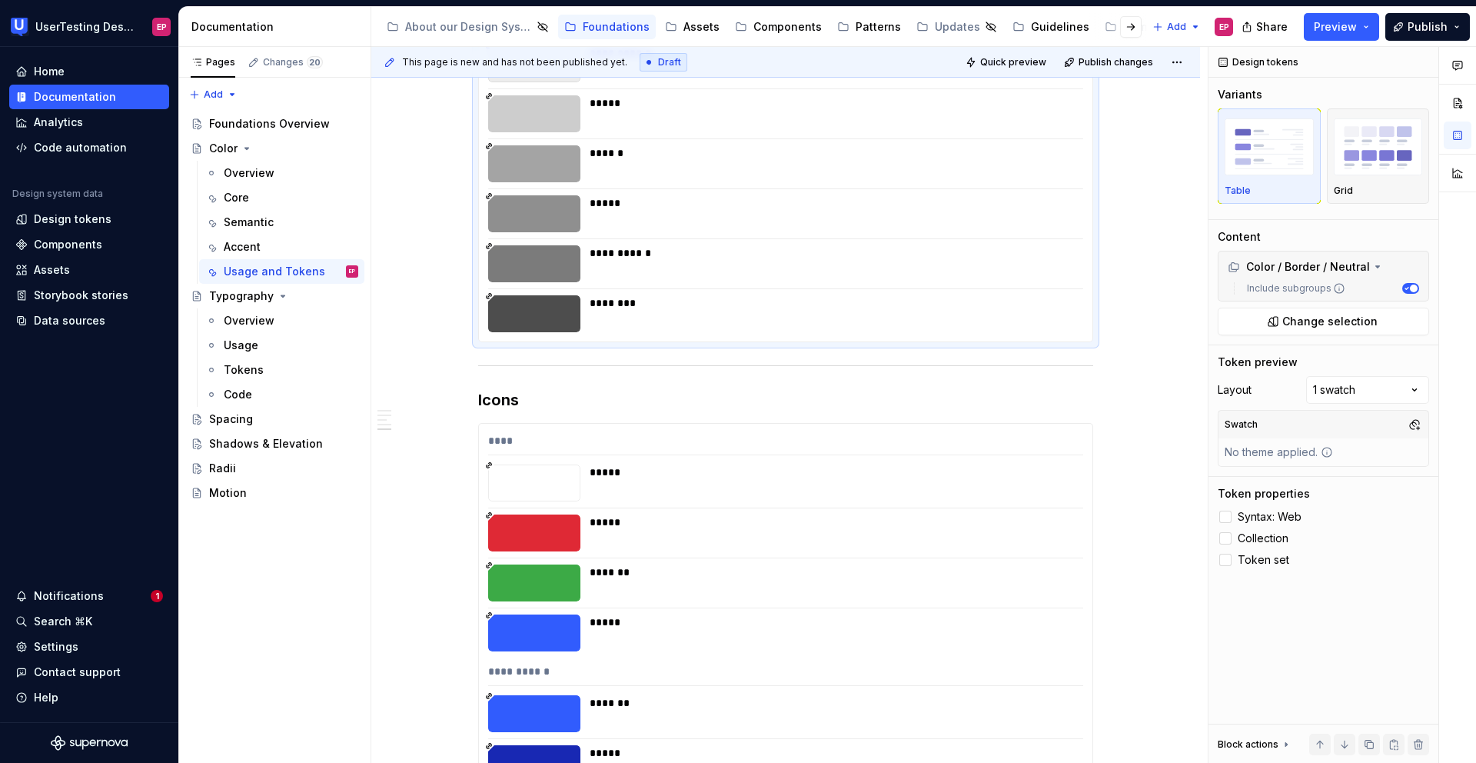
click at [642, 274] on div "**********" at bounding box center [832, 263] width 484 height 37
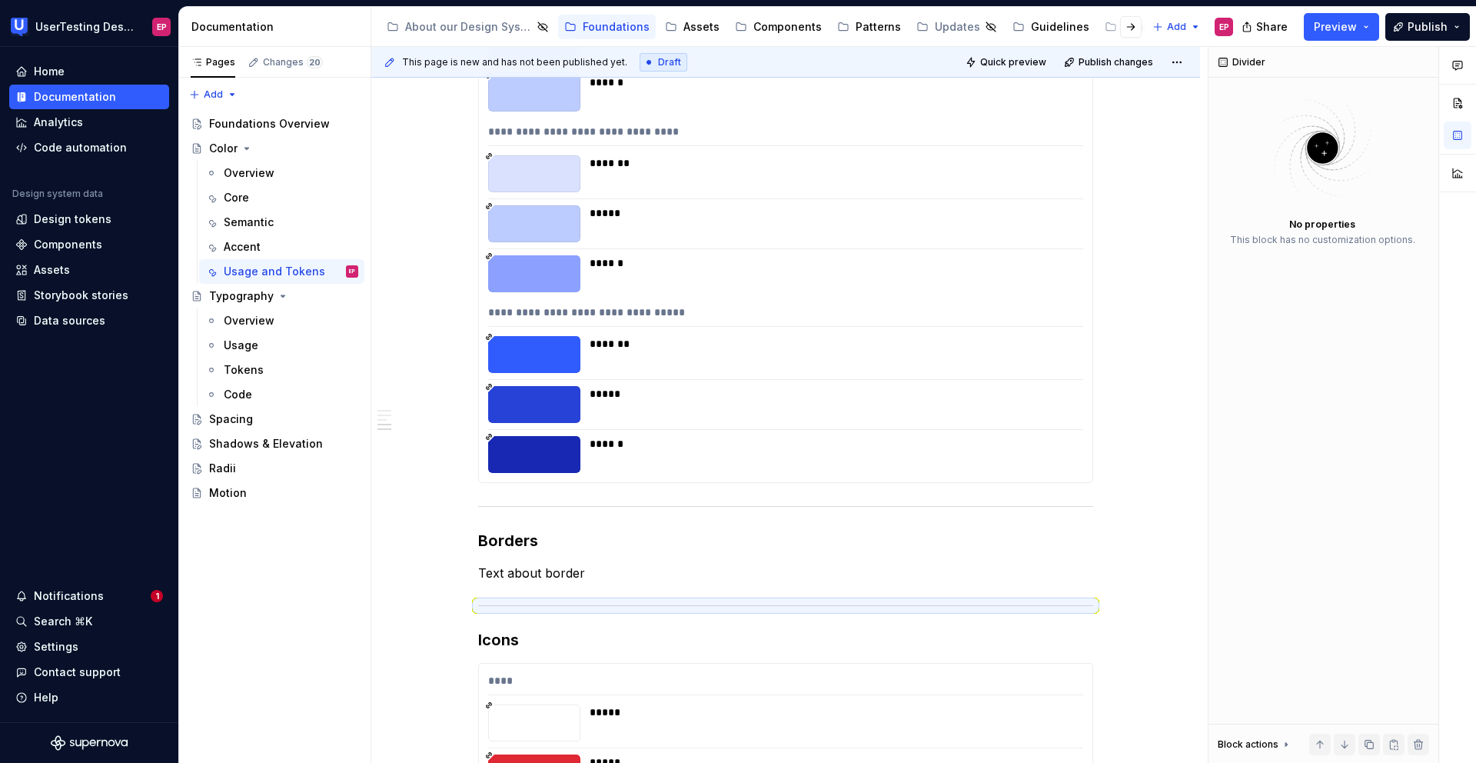
scroll to position [2429, 0]
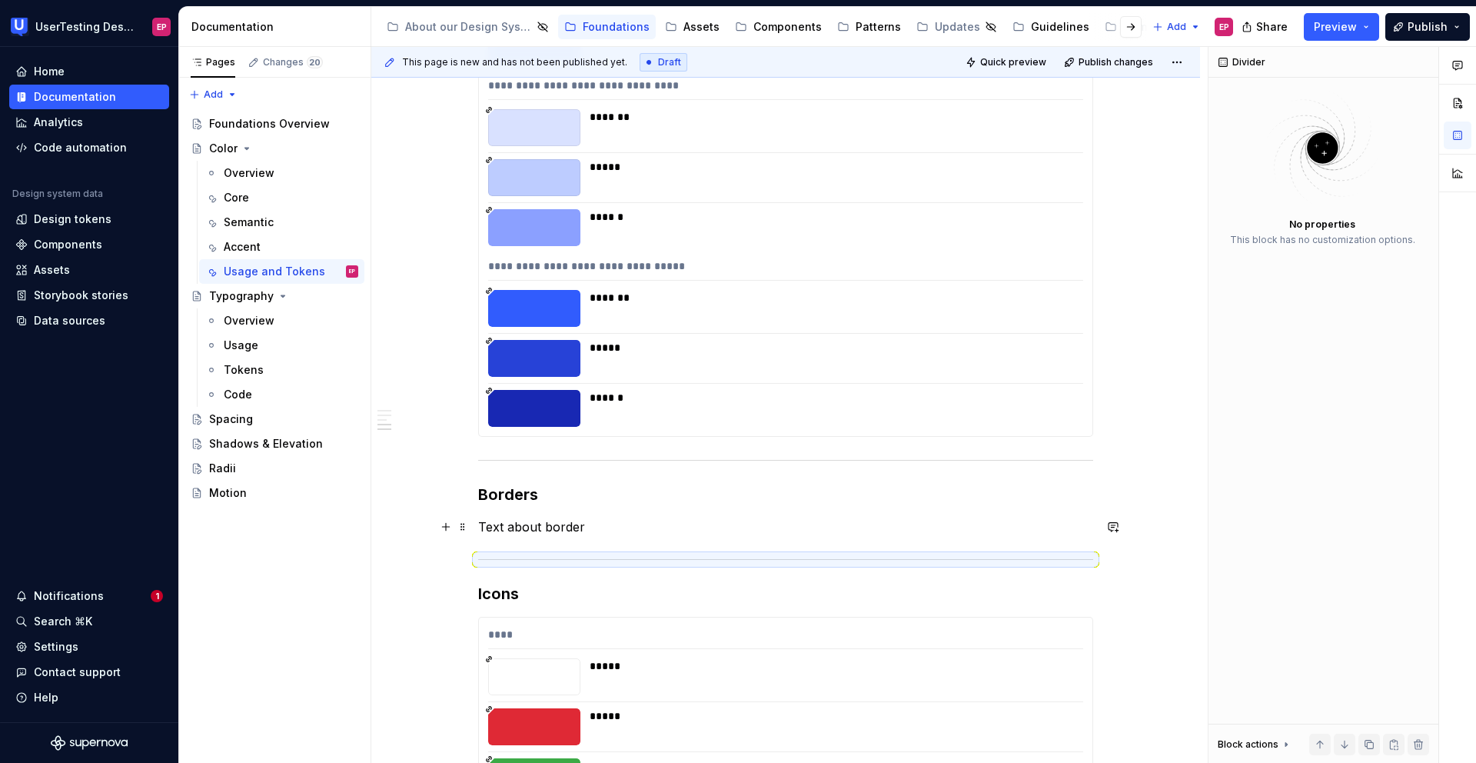
click at [623, 530] on p "Text about border" at bounding box center [785, 526] width 615 height 18
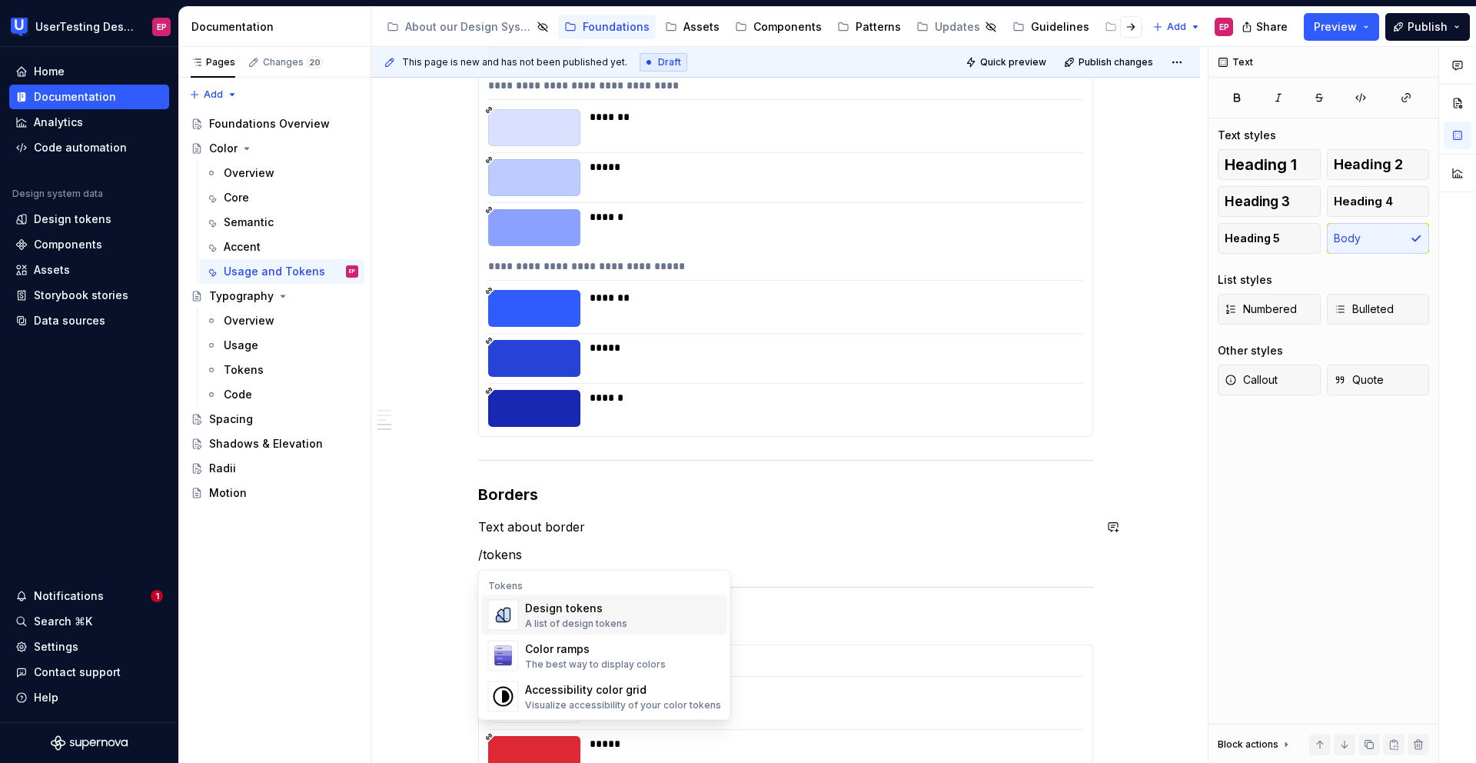
click at [612, 617] on div "A list of design tokens" at bounding box center [576, 623] width 102 height 12
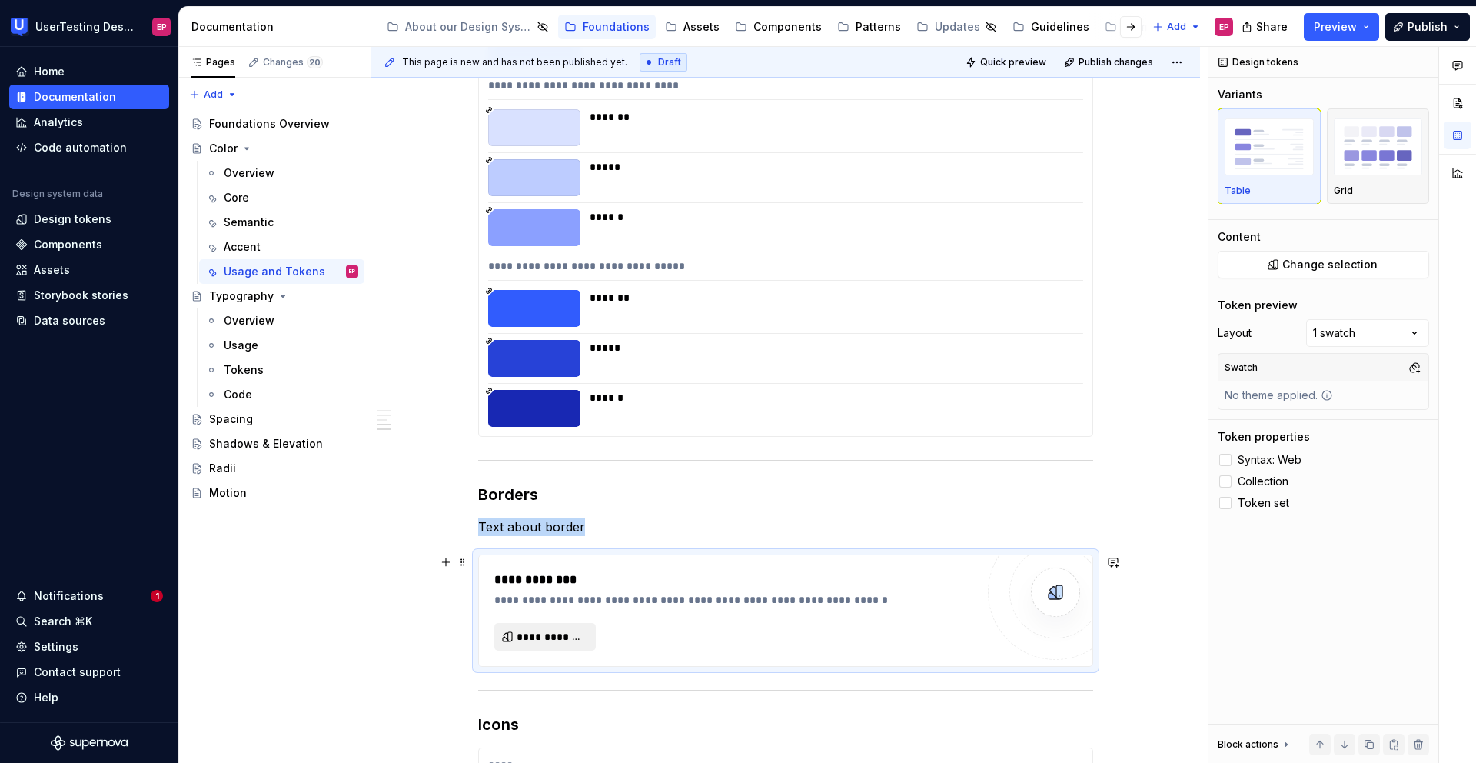
click at [568, 632] on span "**********" at bounding box center [551, 636] width 69 height 15
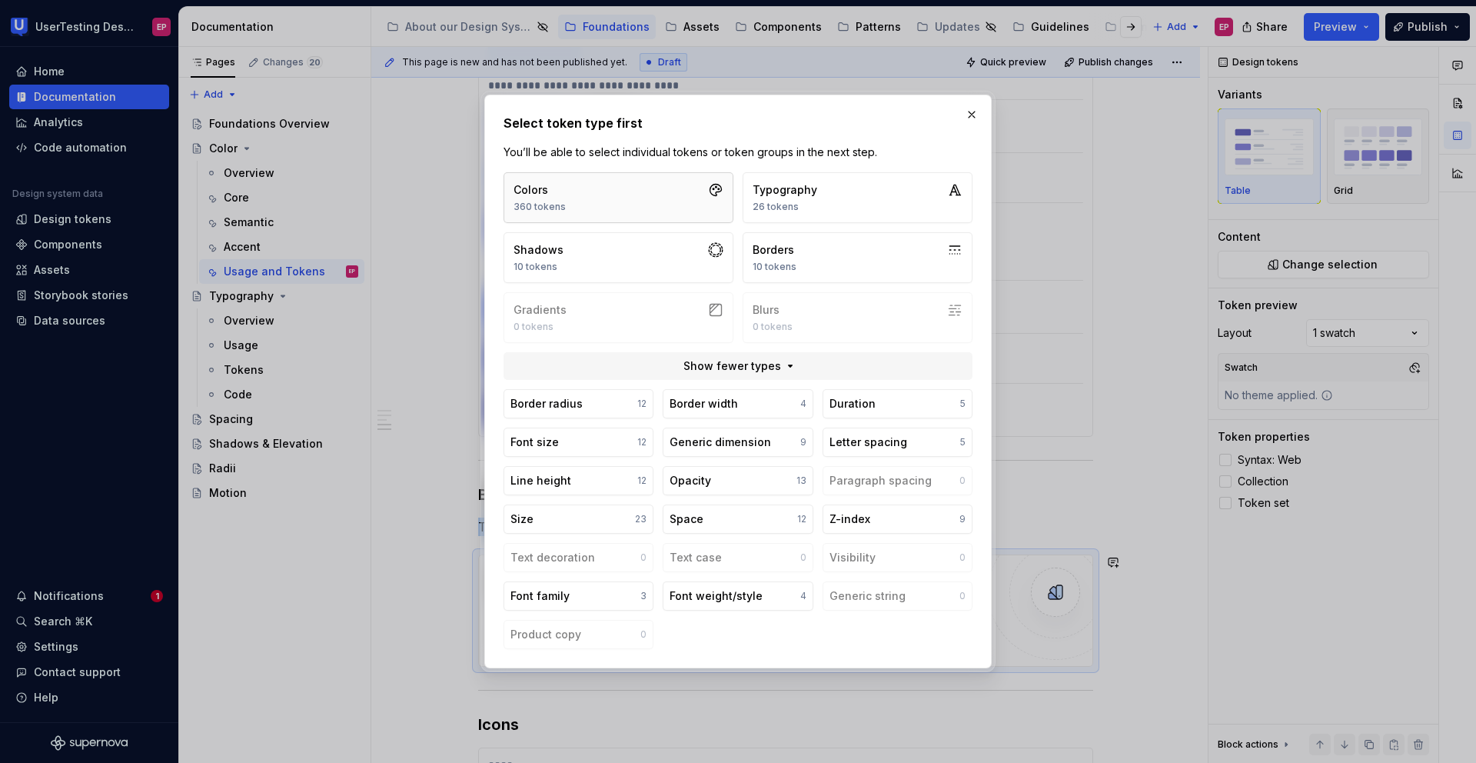
click at [582, 208] on button "Colors 360 tokens" at bounding box center [619, 197] width 230 height 51
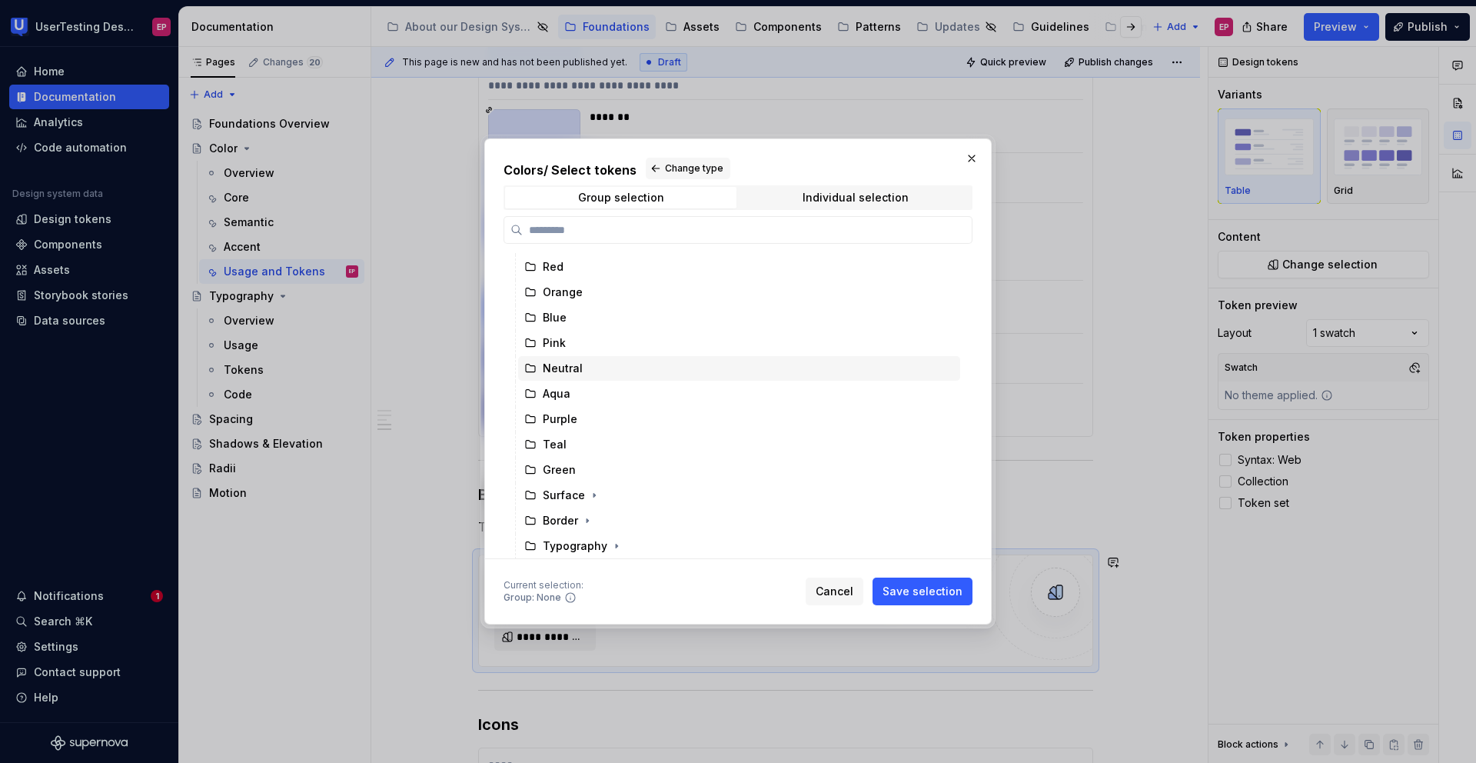
scroll to position [75, 0]
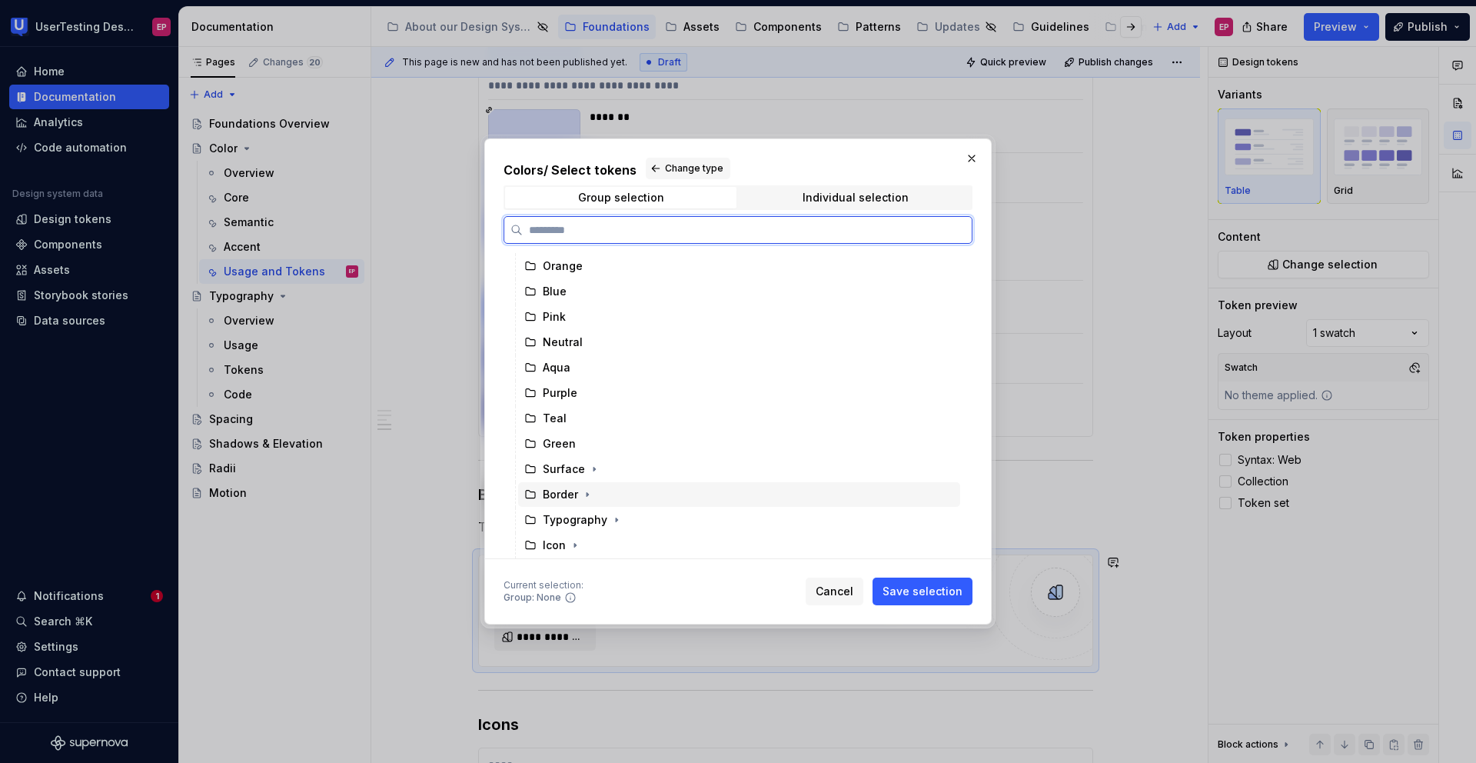
click at [554, 495] on div "Border" at bounding box center [560, 494] width 35 height 15
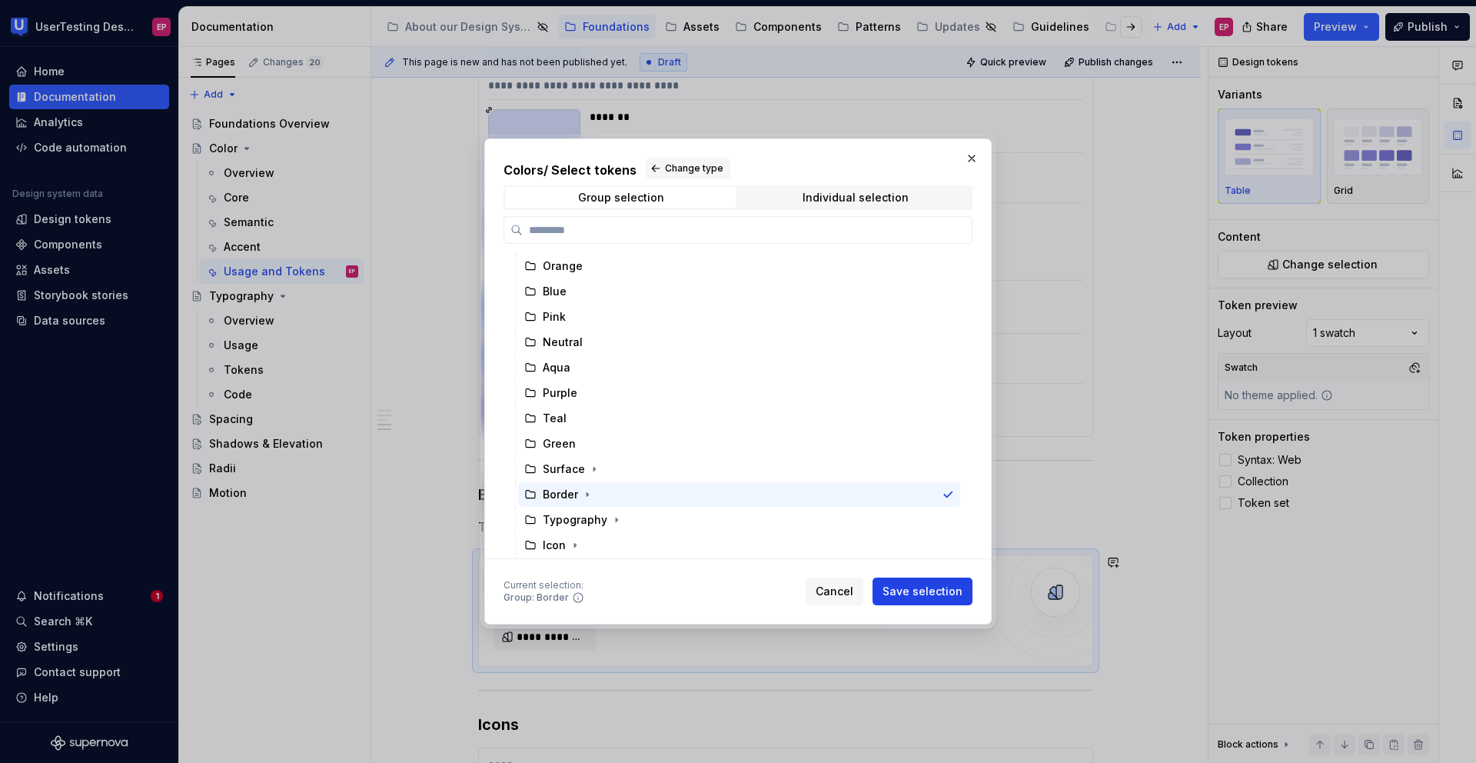
click at [892, 583] on span "Save selection" at bounding box center [923, 590] width 80 height 15
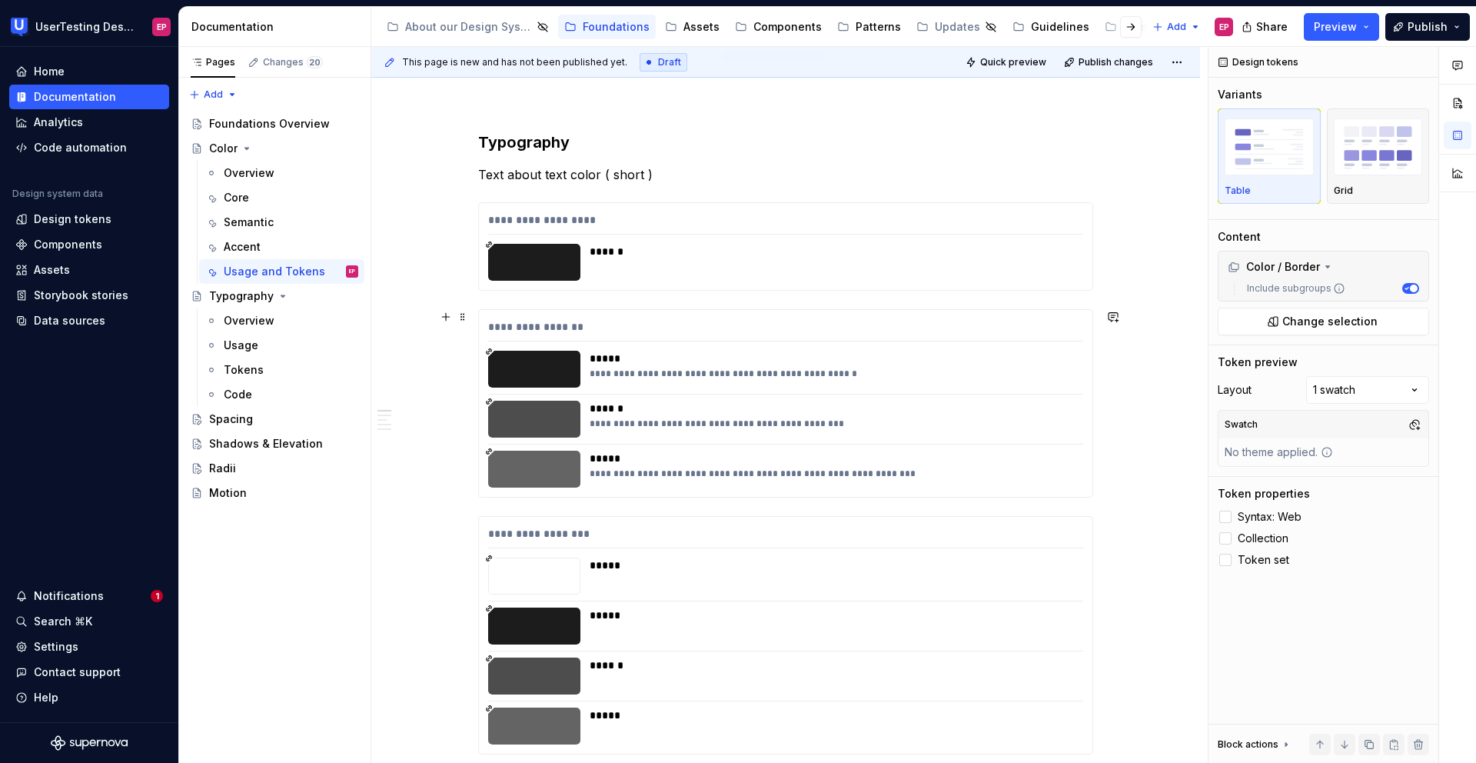
scroll to position [0, 0]
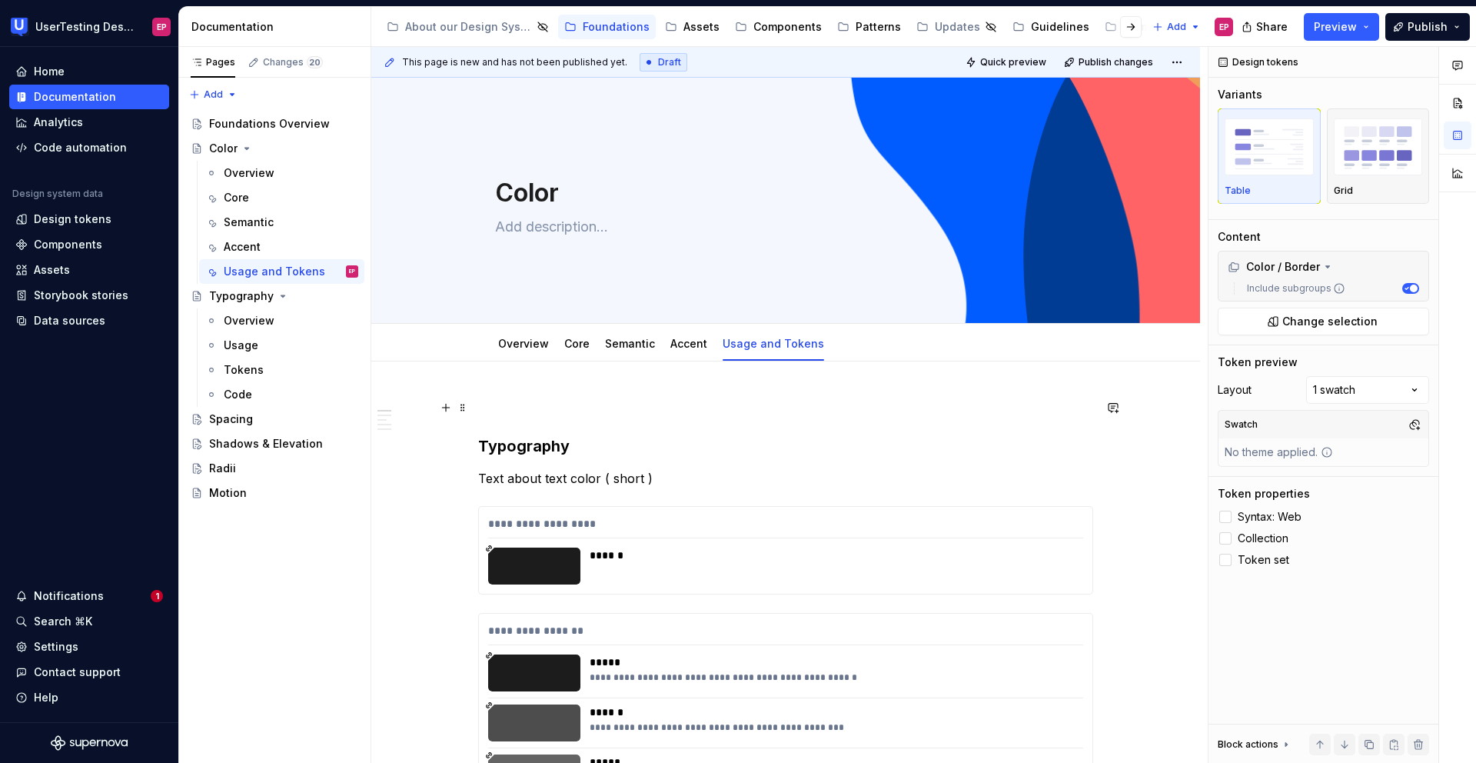
click at [499, 403] on p at bounding box center [785, 407] width 615 height 18
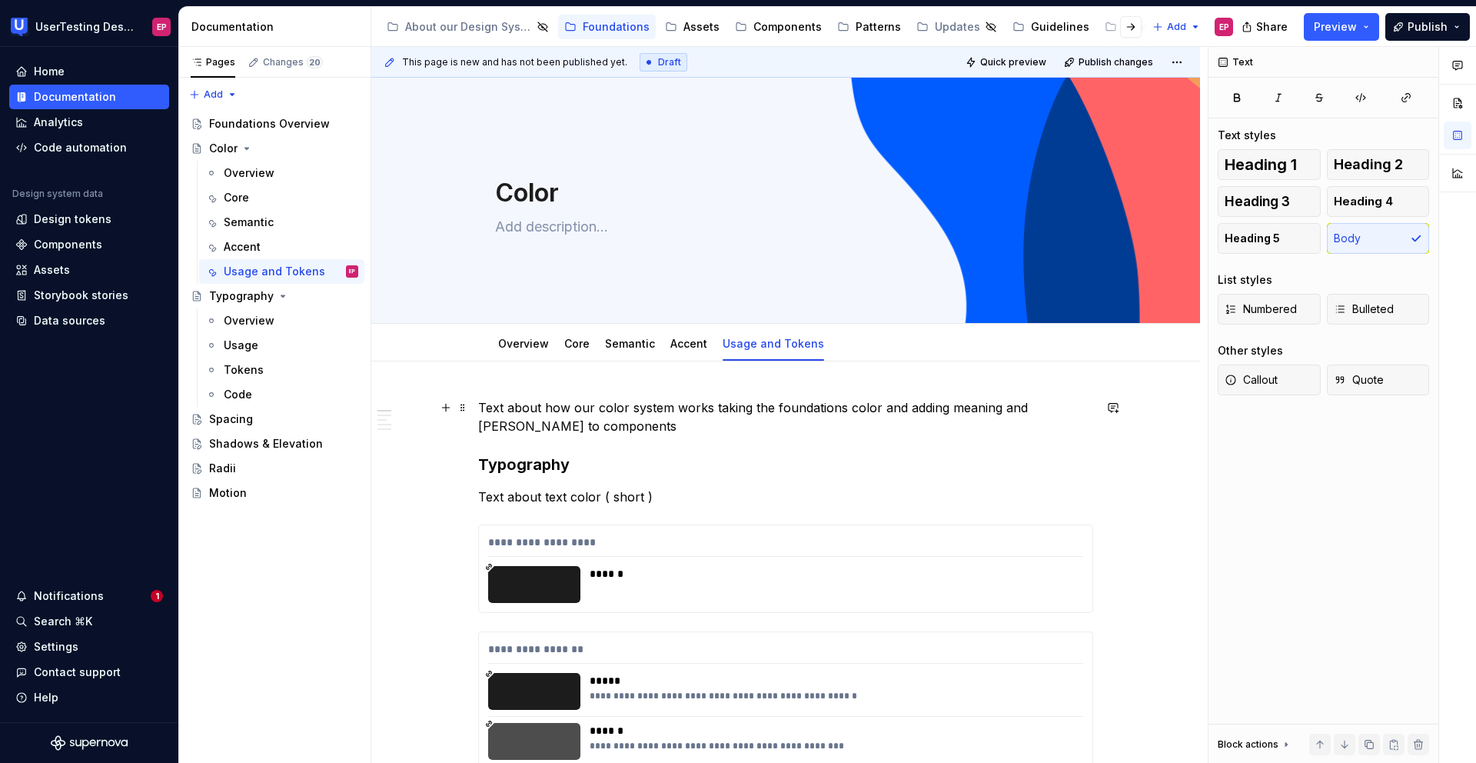
click at [1029, 409] on p "Text about how our color system works taking the foundations color and adding m…" at bounding box center [785, 416] width 615 height 37
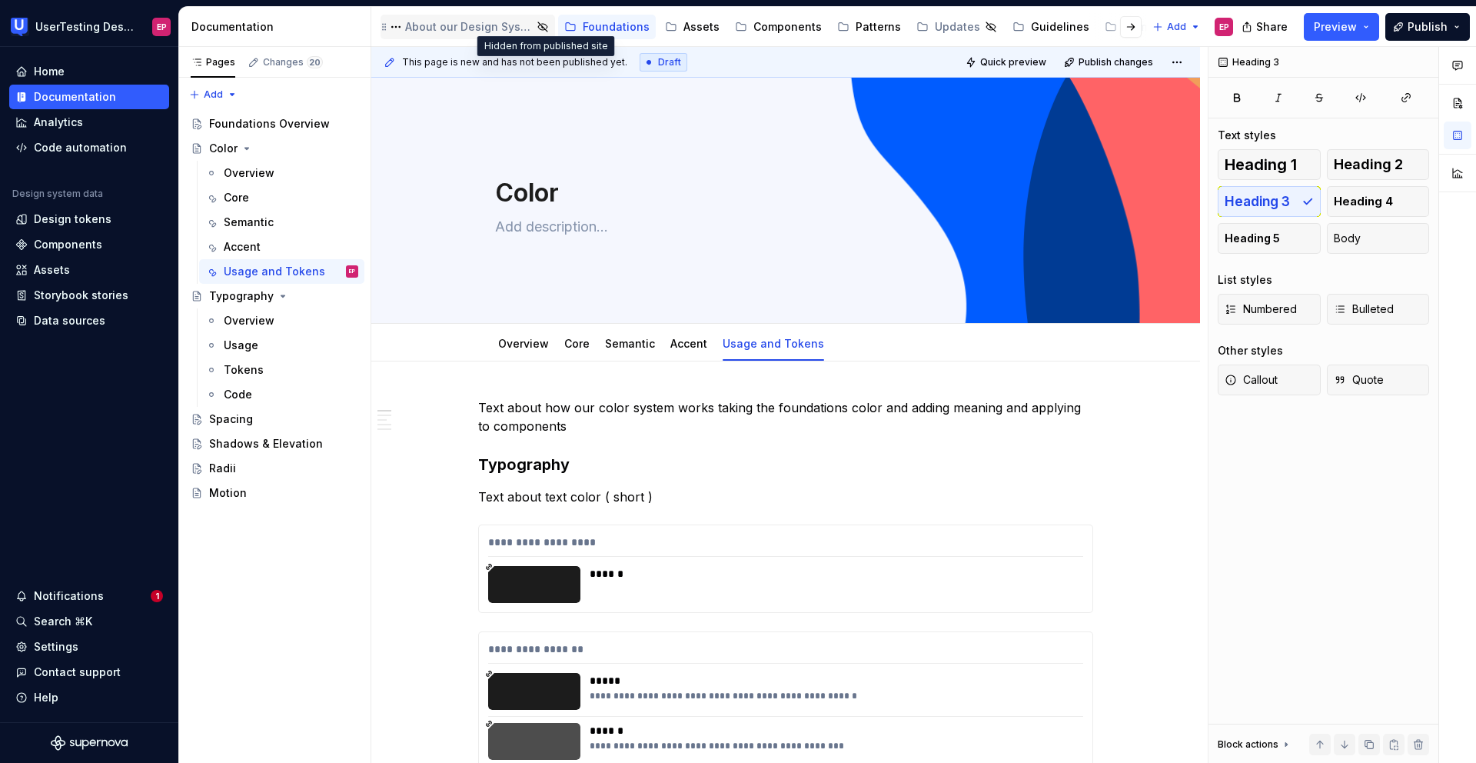
click at [544, 29] on icon "Page tree" at bounding box center [542, 26] width 9 height 9
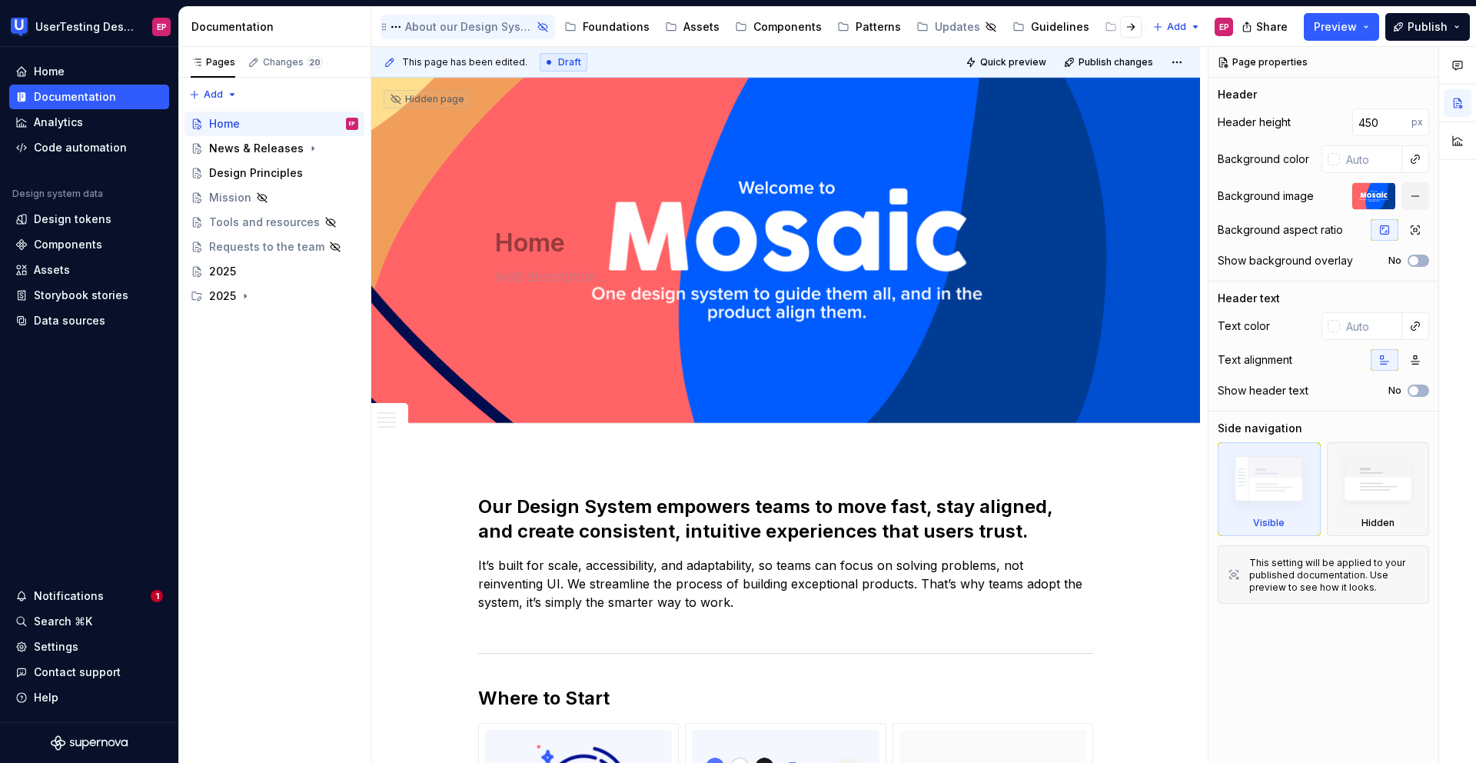
click at [544, 25] on icon "Page tree" at bounding box center [543, 27] width 12 height 12
click at [395, 25] on button "Page tree" at bounding box center [396, 27] width 18 height 18
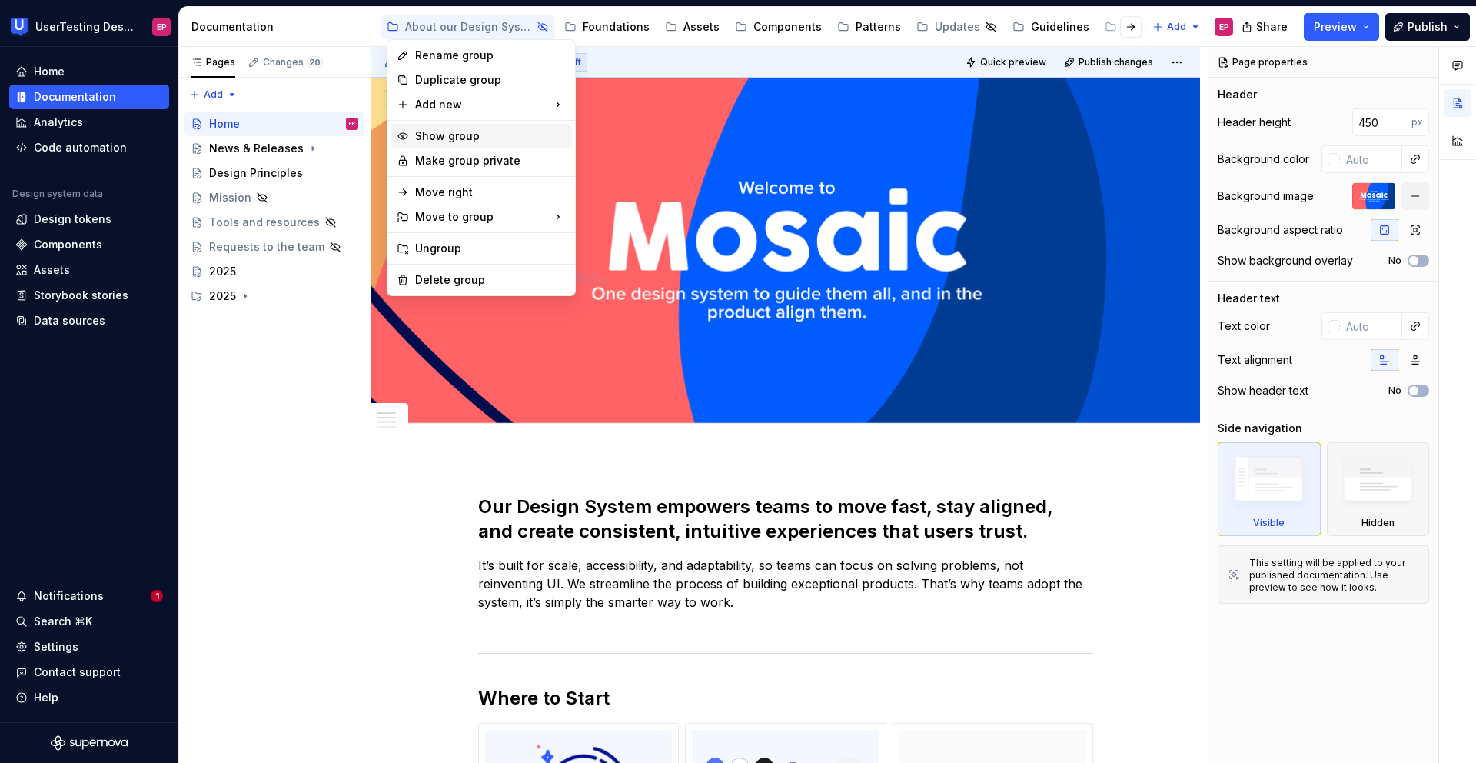
click at [448, 131] on div "Show group" at bounding box center [490, 135] width 151 height 15
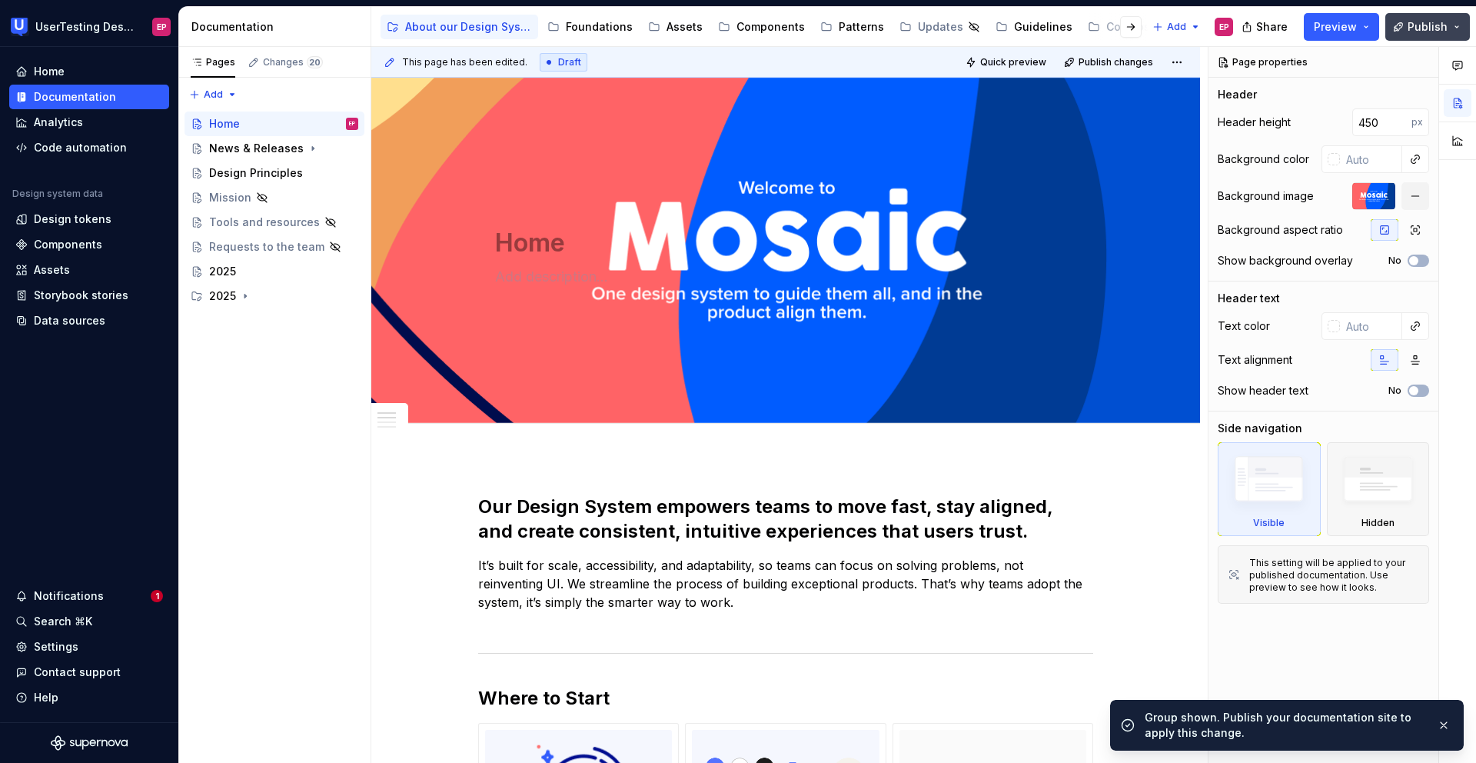
click at [1404, 29] on button "Publish" at bounding box center [1427, 27] width 85 height 28
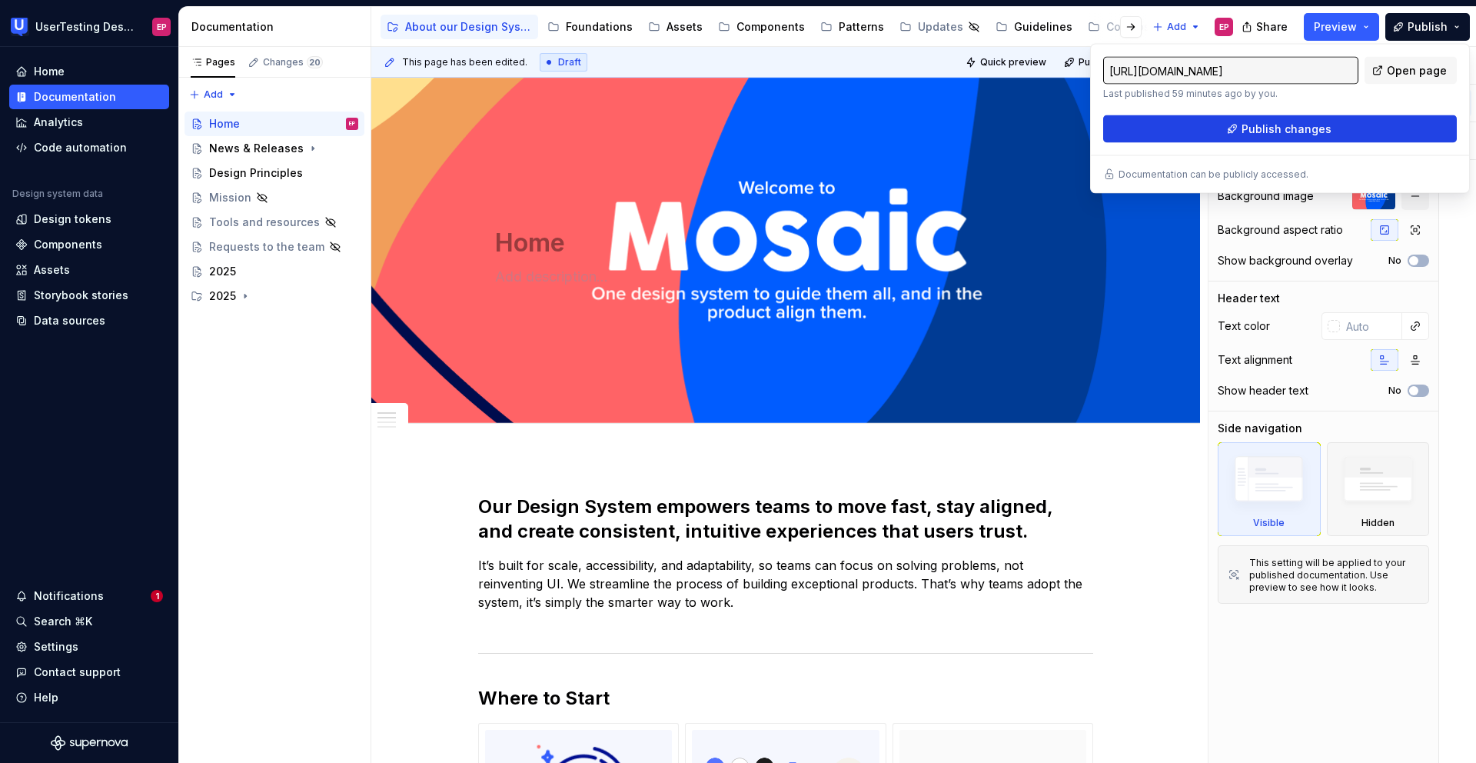
click at [1264, 135] on span "Publish changes" at bounding box center [1287, 128] width 90 height 15
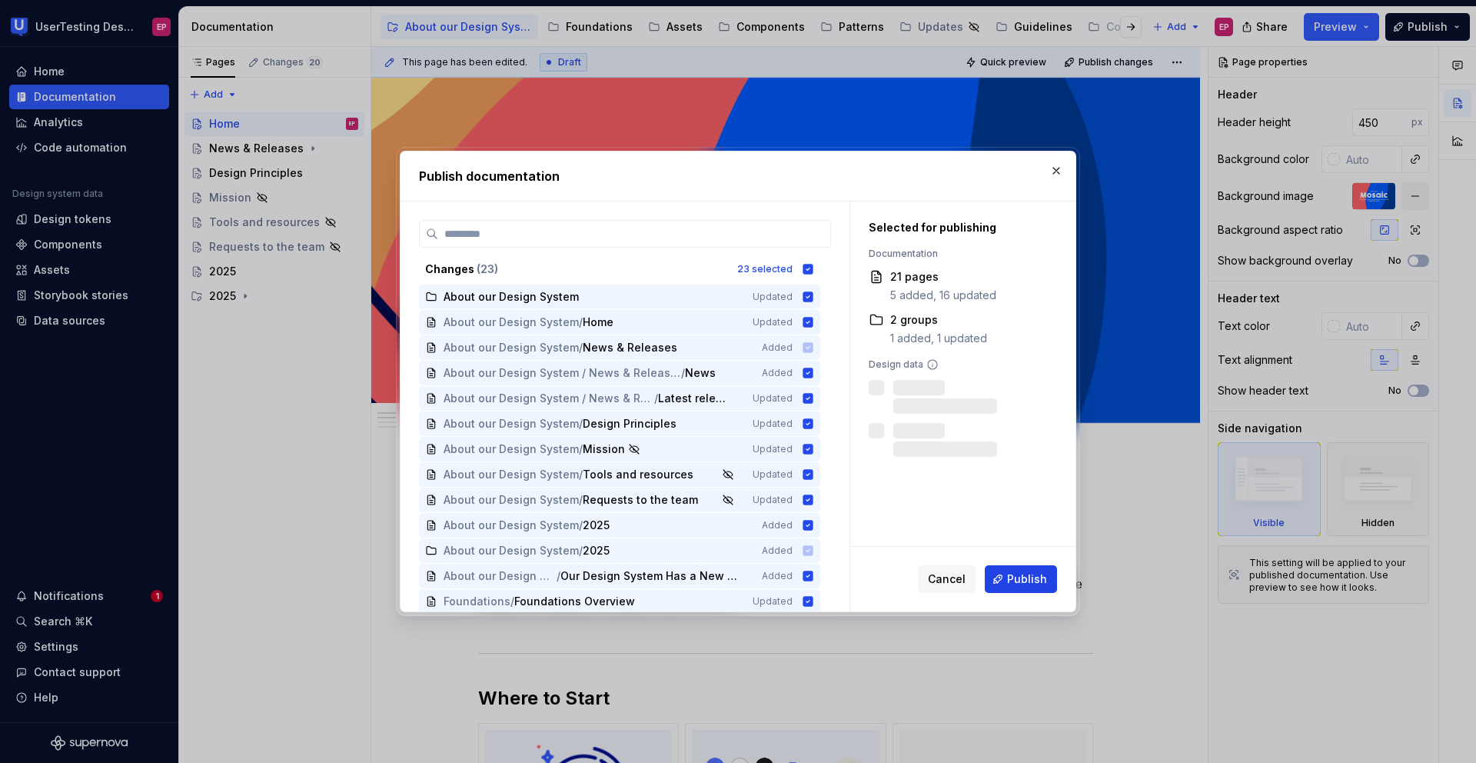
click at [1032, 576] on span "Publish" at bounding box center [1027, 578] width 40 height 15
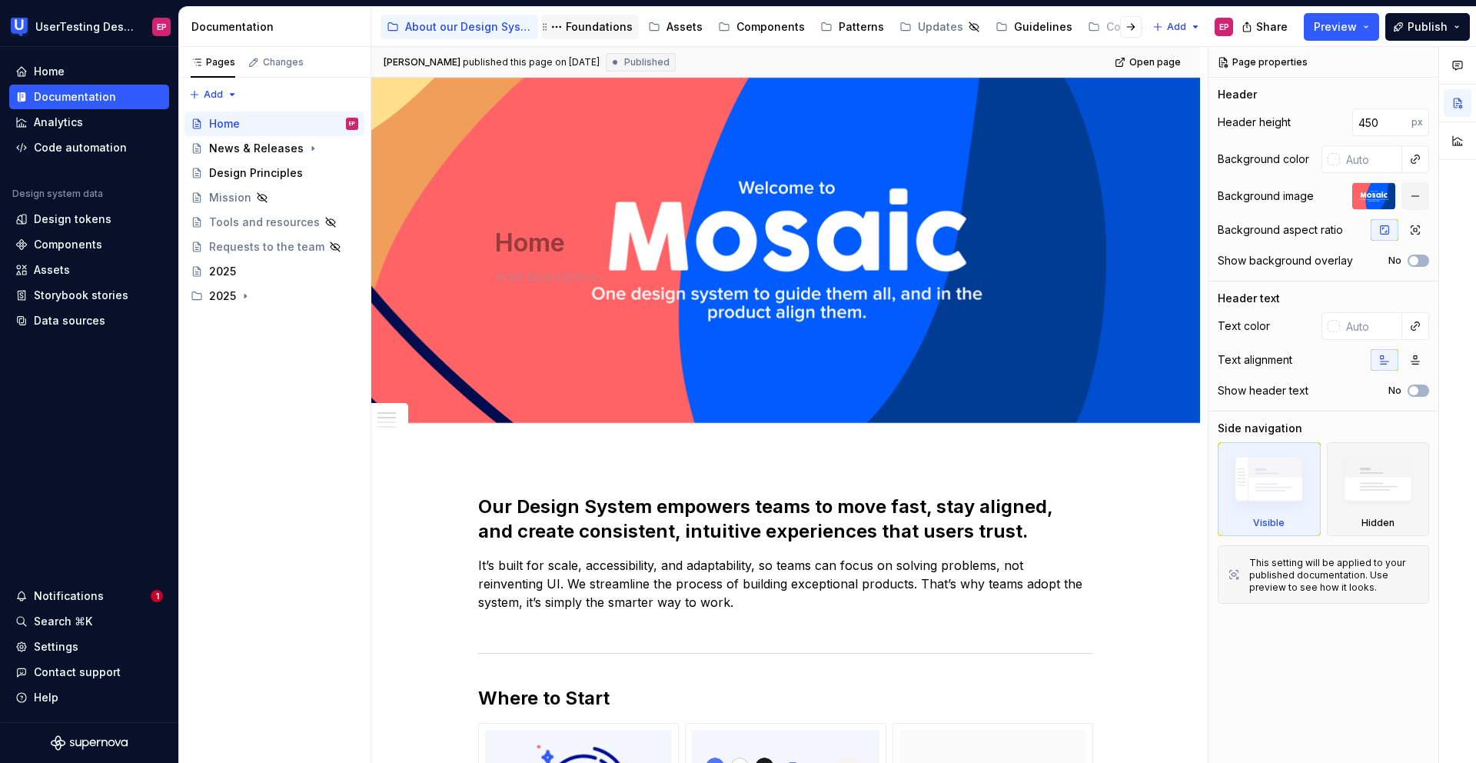
click at [605, 25] on div "Foundations" at bounding box center [599, 26] width 67 height 15
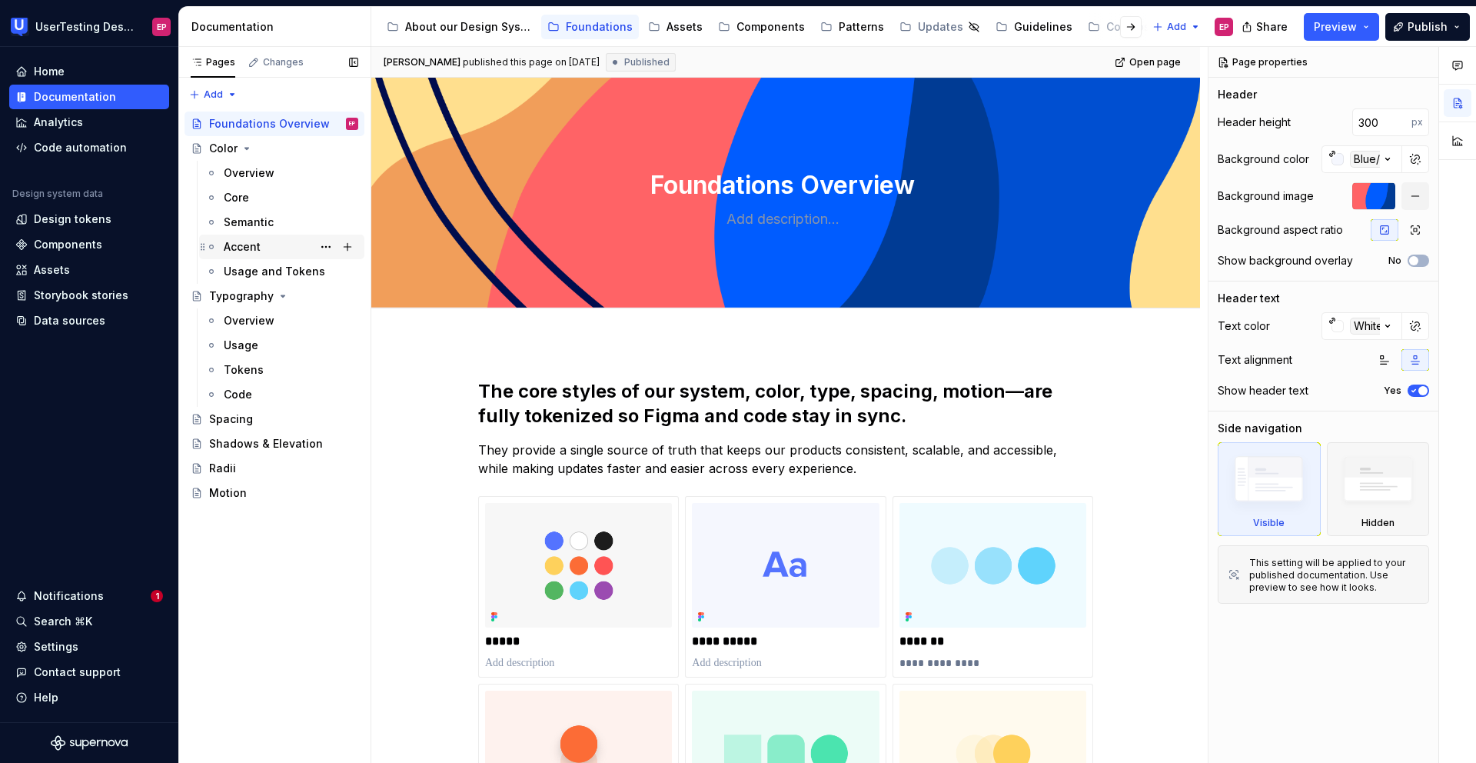
click at [252, 248] on div "Accent" at bounding box center [242, 246] width 37 height 15
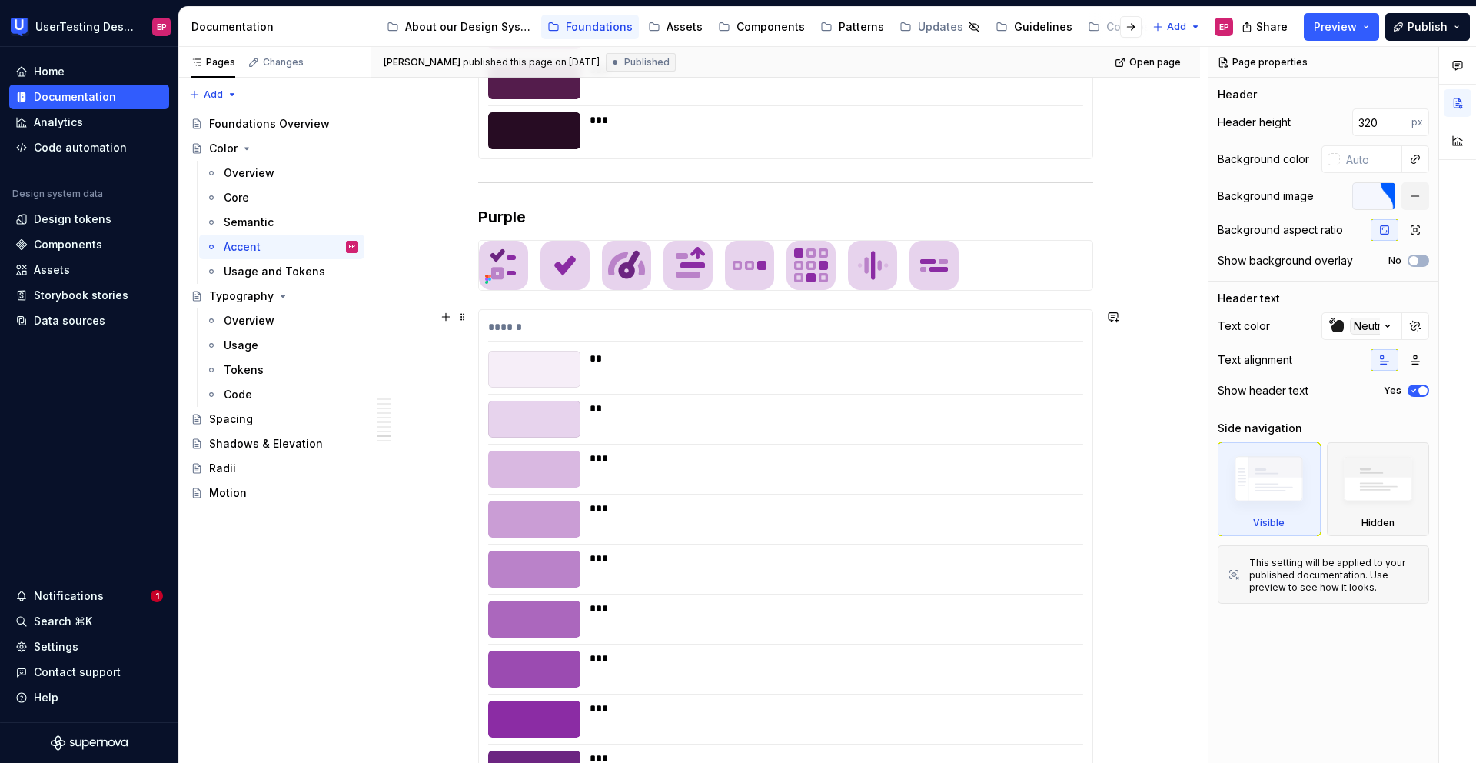
scroll to position [5343, 0]
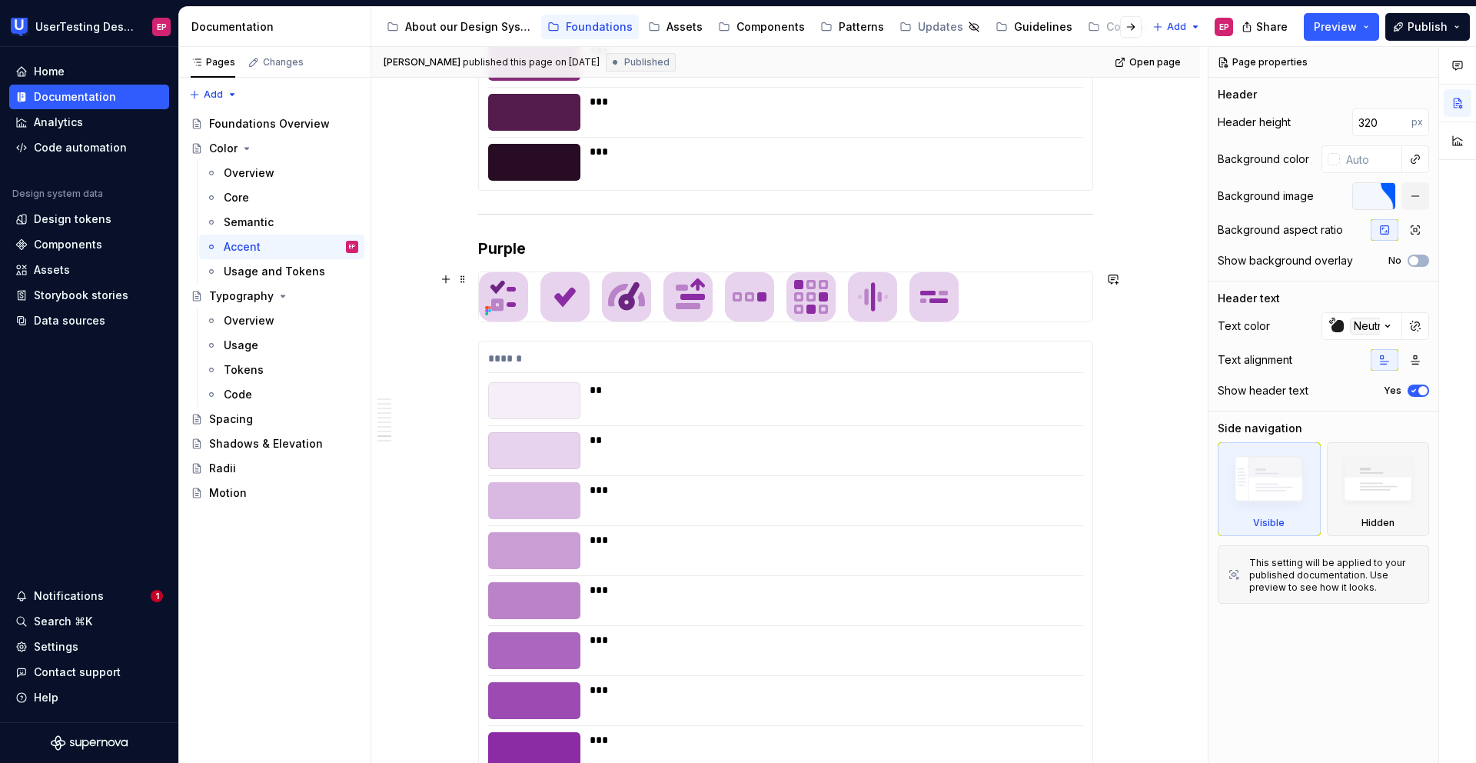
click at [660, 308] on img at bounding box center [719, 296] width 480 height 49
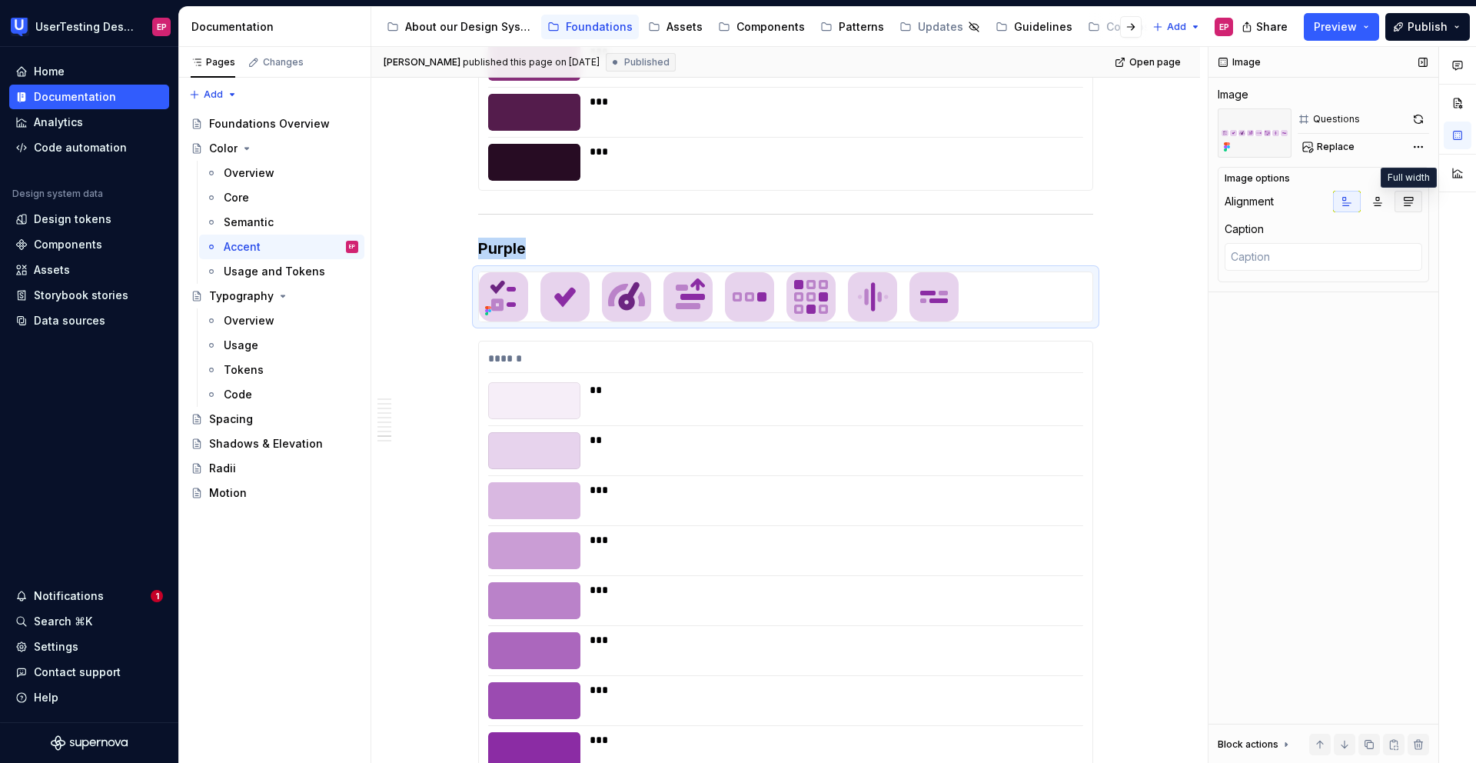
click at [1406, 204] on icon "button" at bounding box center [1408, 201] width 12 height 12
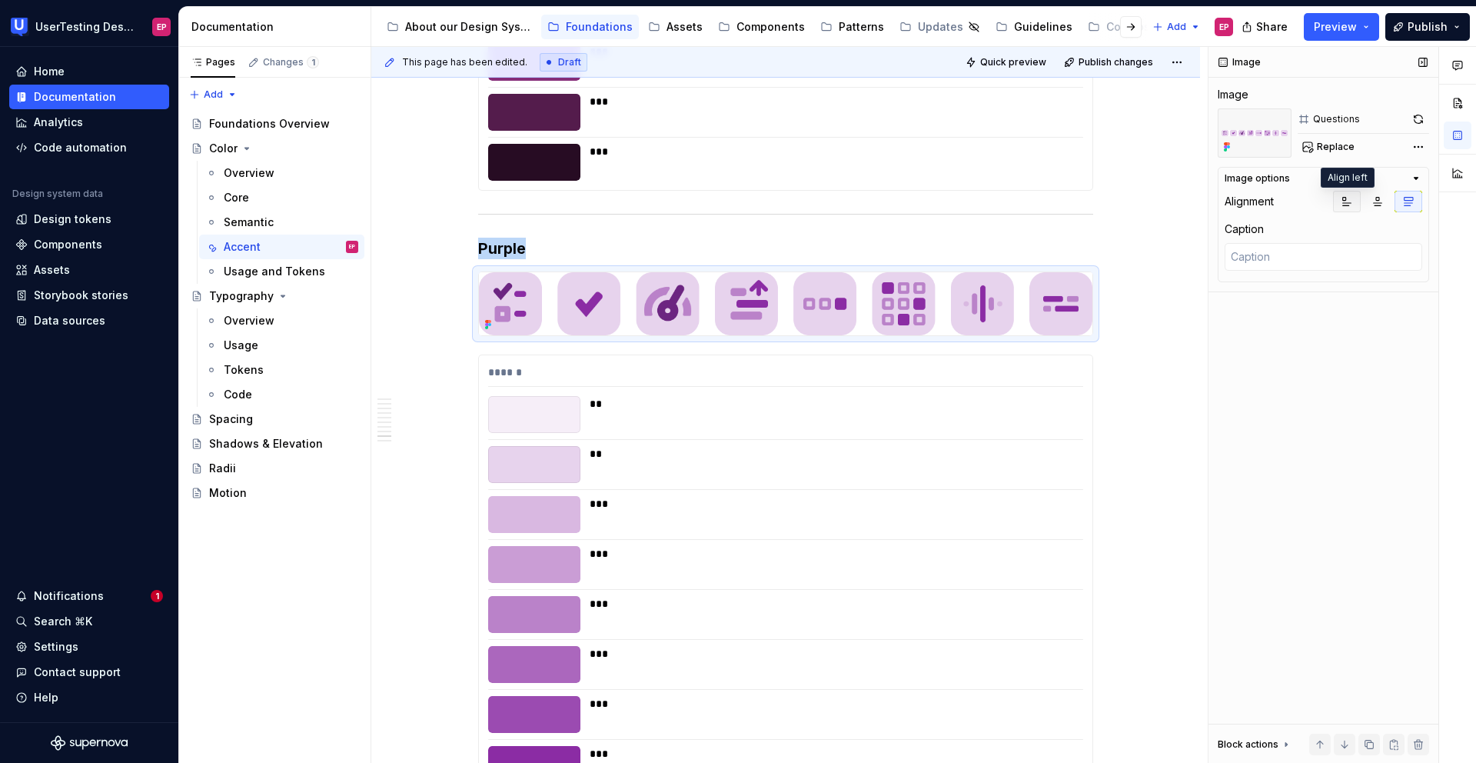
click at [1352, 203] on icon "button" at bounding box center [1347, 201] width 12 height 12
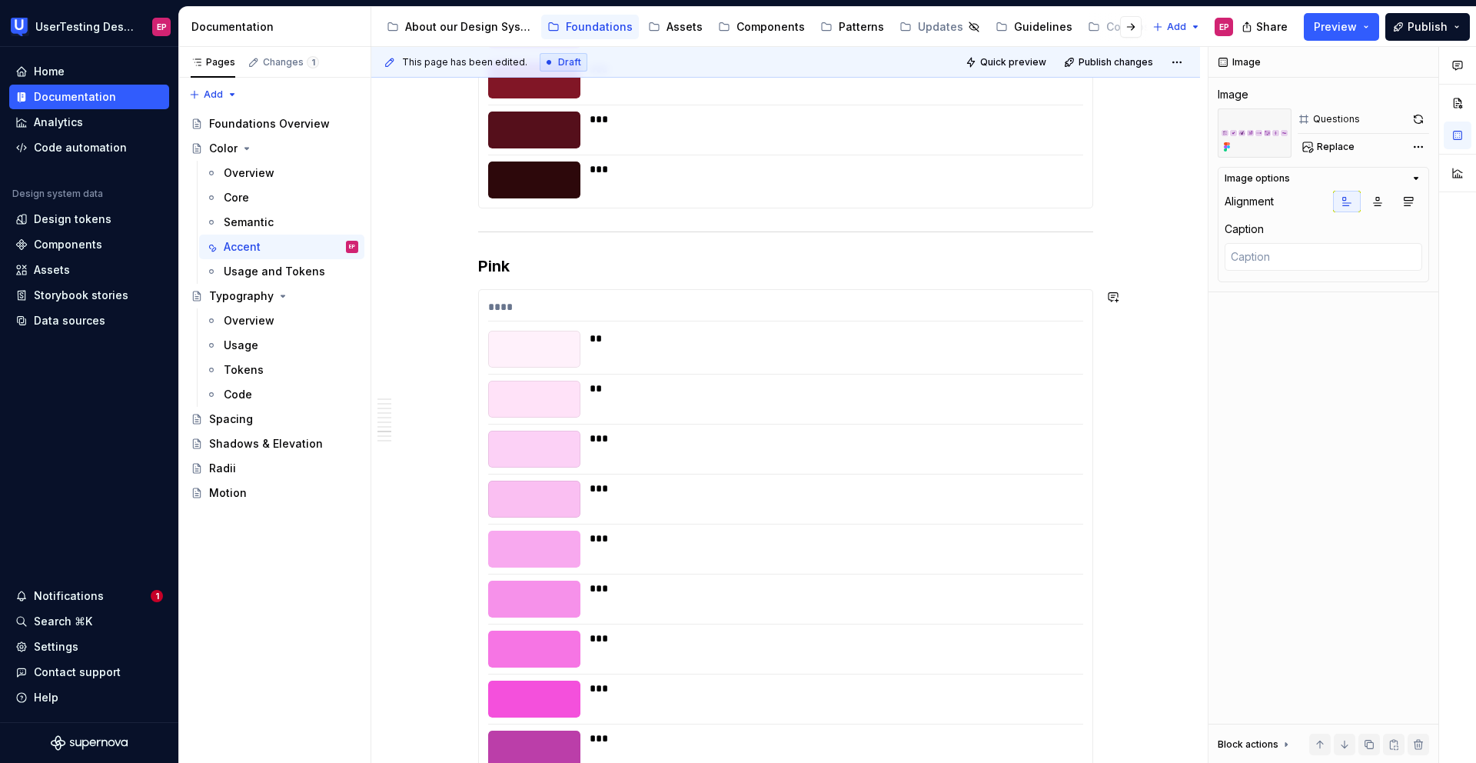
scroll to position [4595, 0]
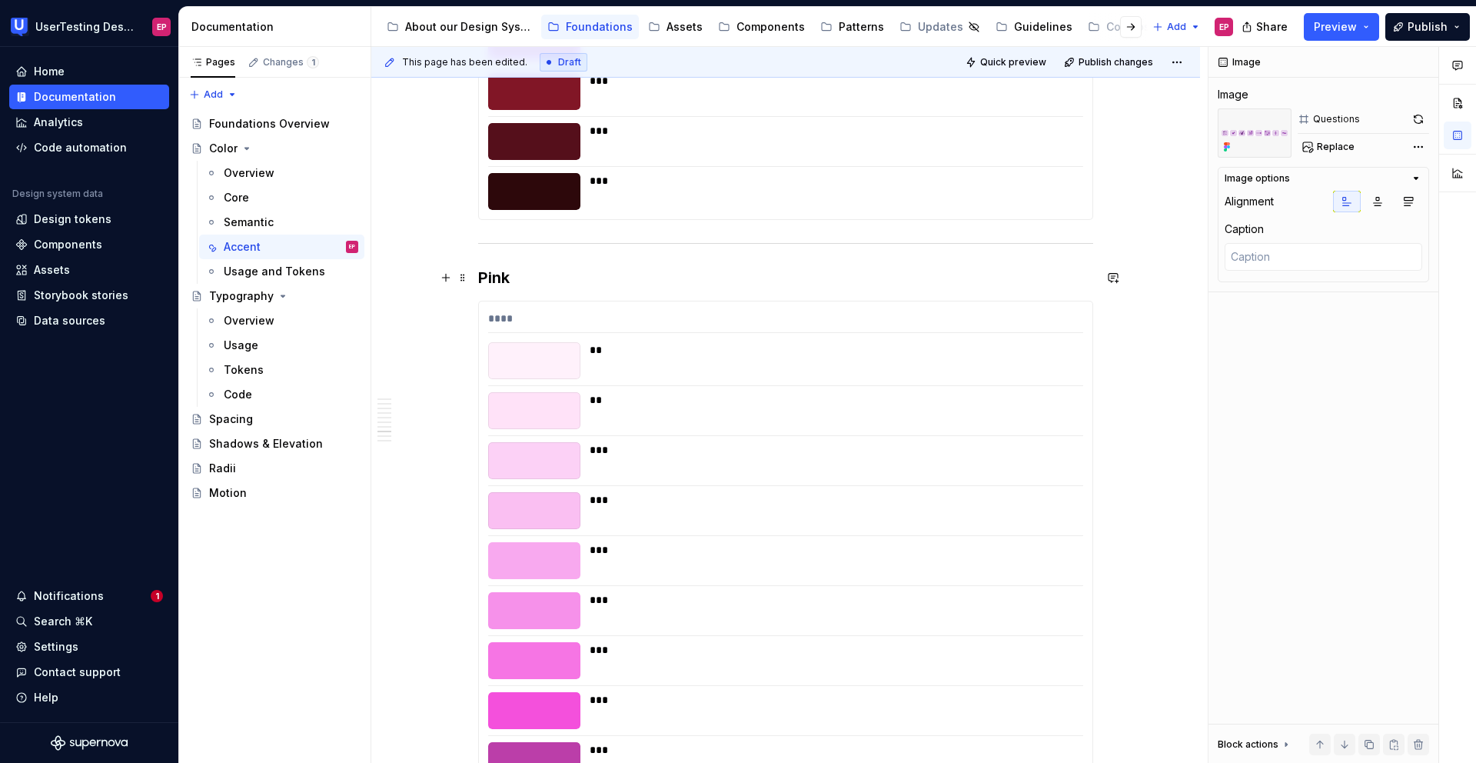
click at [559, 286] on h3 "Pink" at bounding box center [785, 278] width 615 height 22
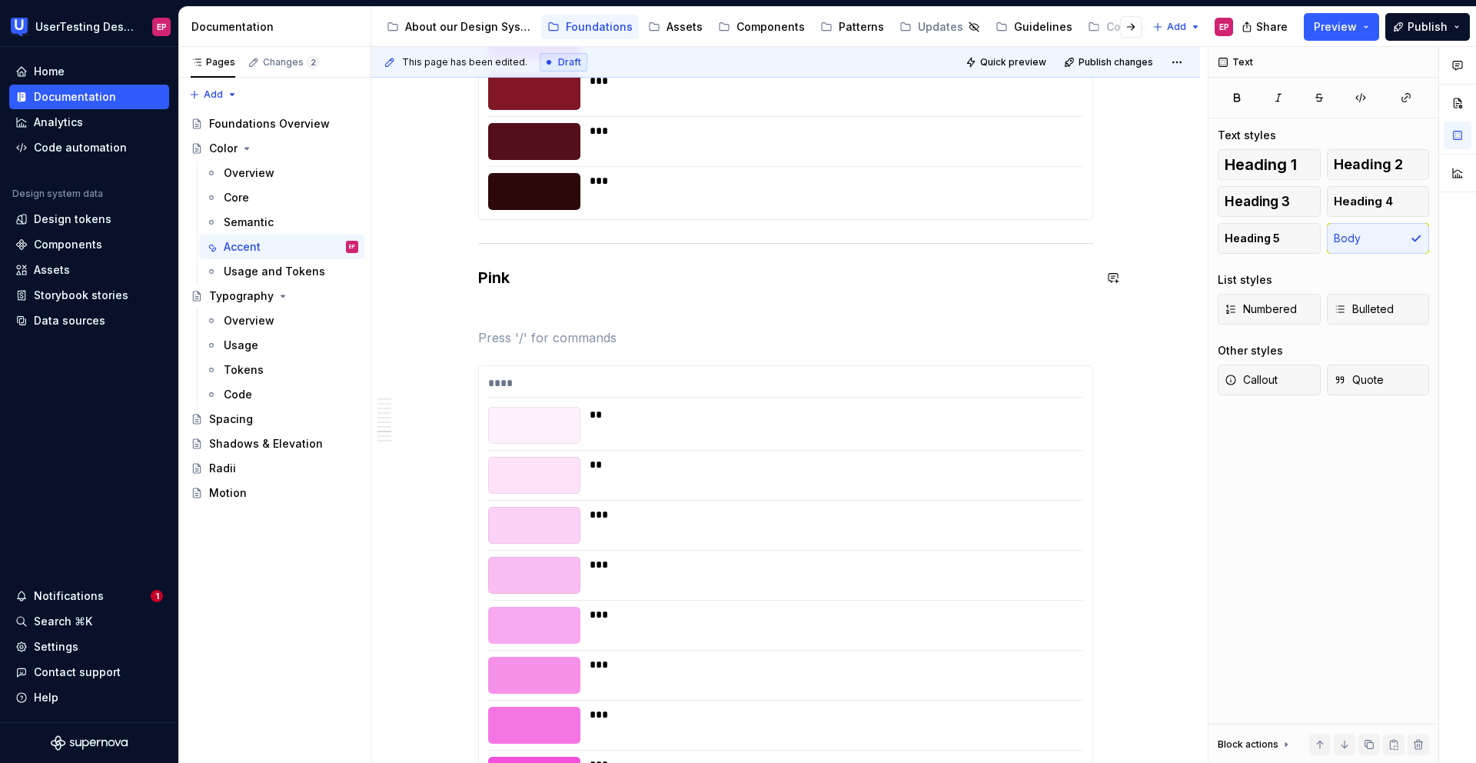
type textarea "*"
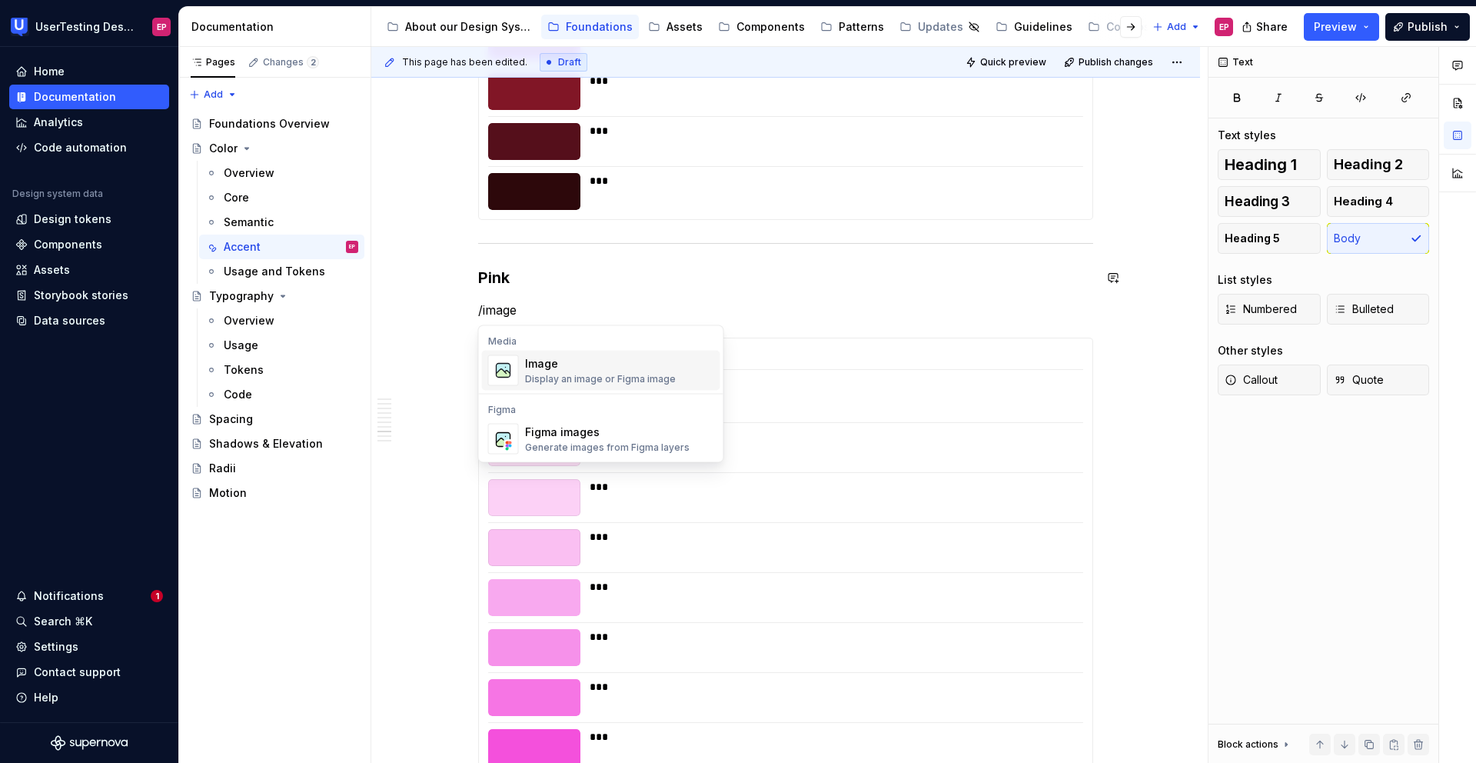
click at [555, 359] on div "Image" at bounding box center [600, 363] width 151 height 15
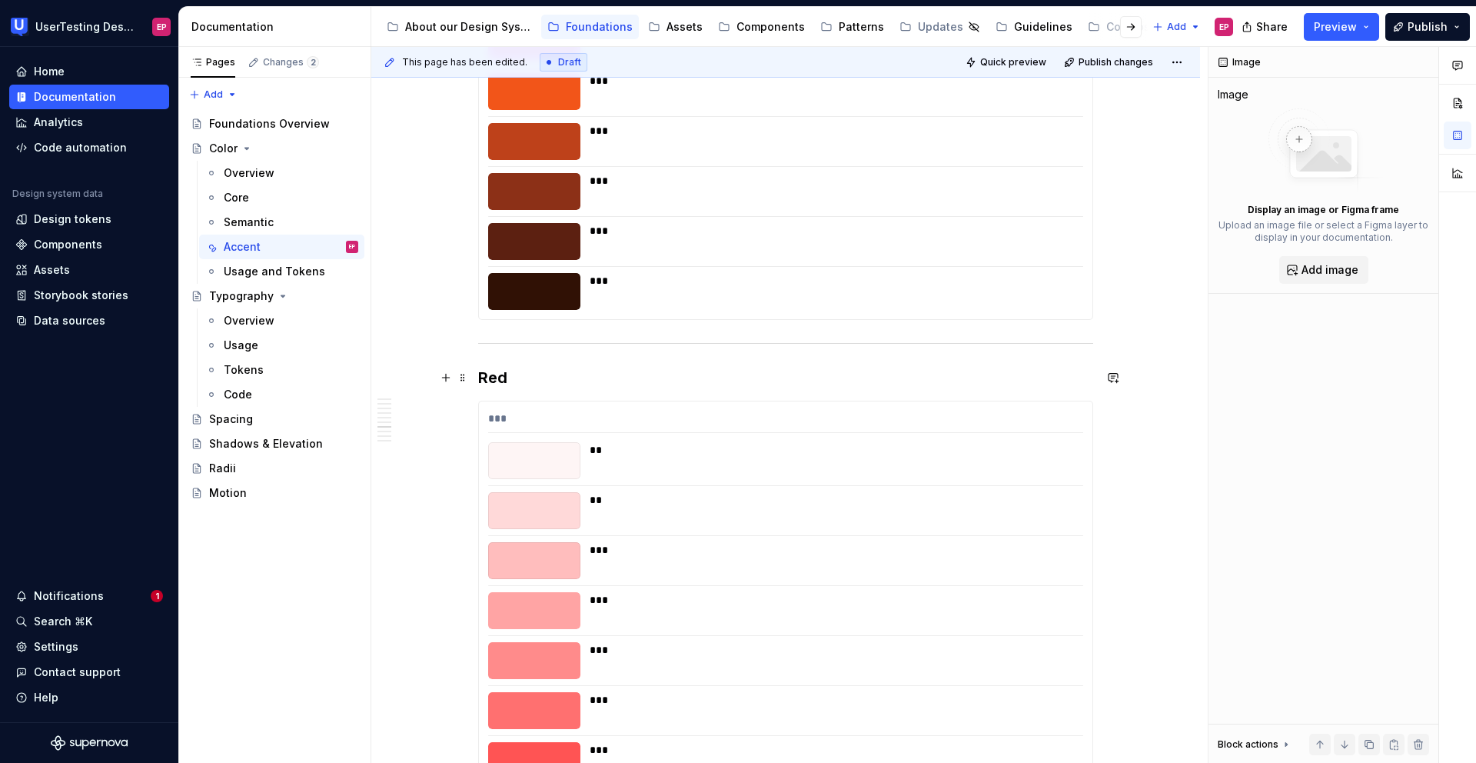
scroll to position [3764, 0]
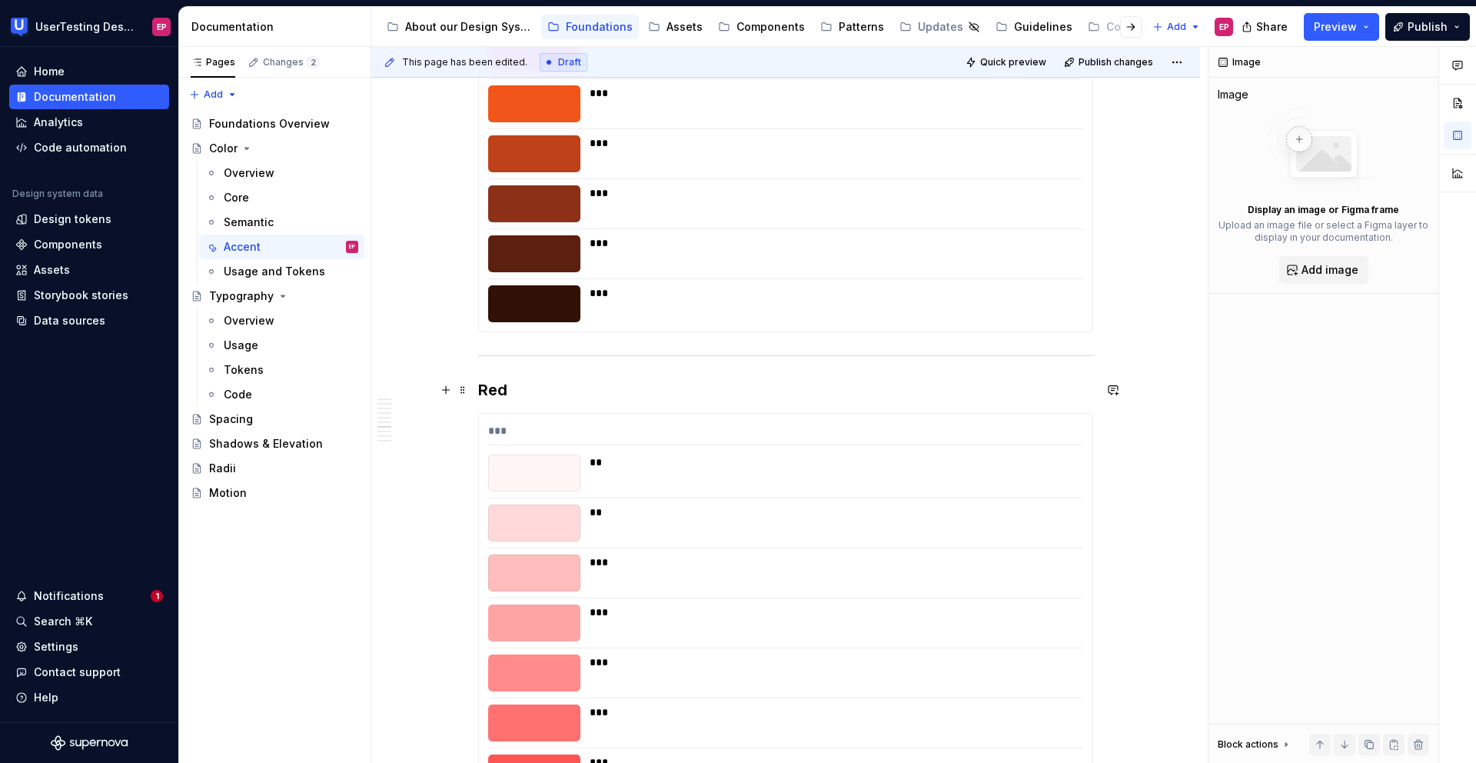
click at [530, 383] on h3 "Red" at bounding box center [785, 390] width 615 height 22
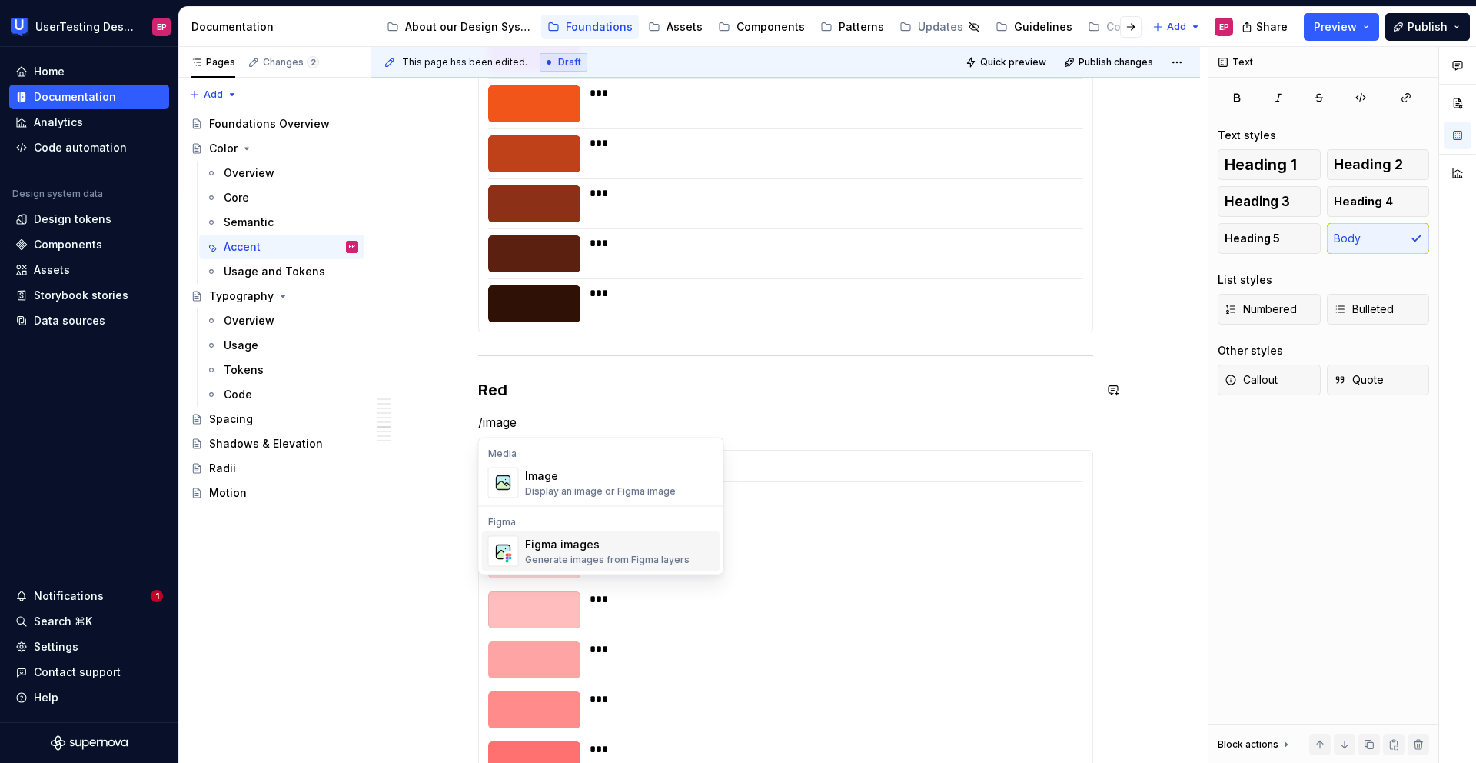
click at [545, 549] on div "Figma images" at bounding box center [607, 544] width 165 height 15
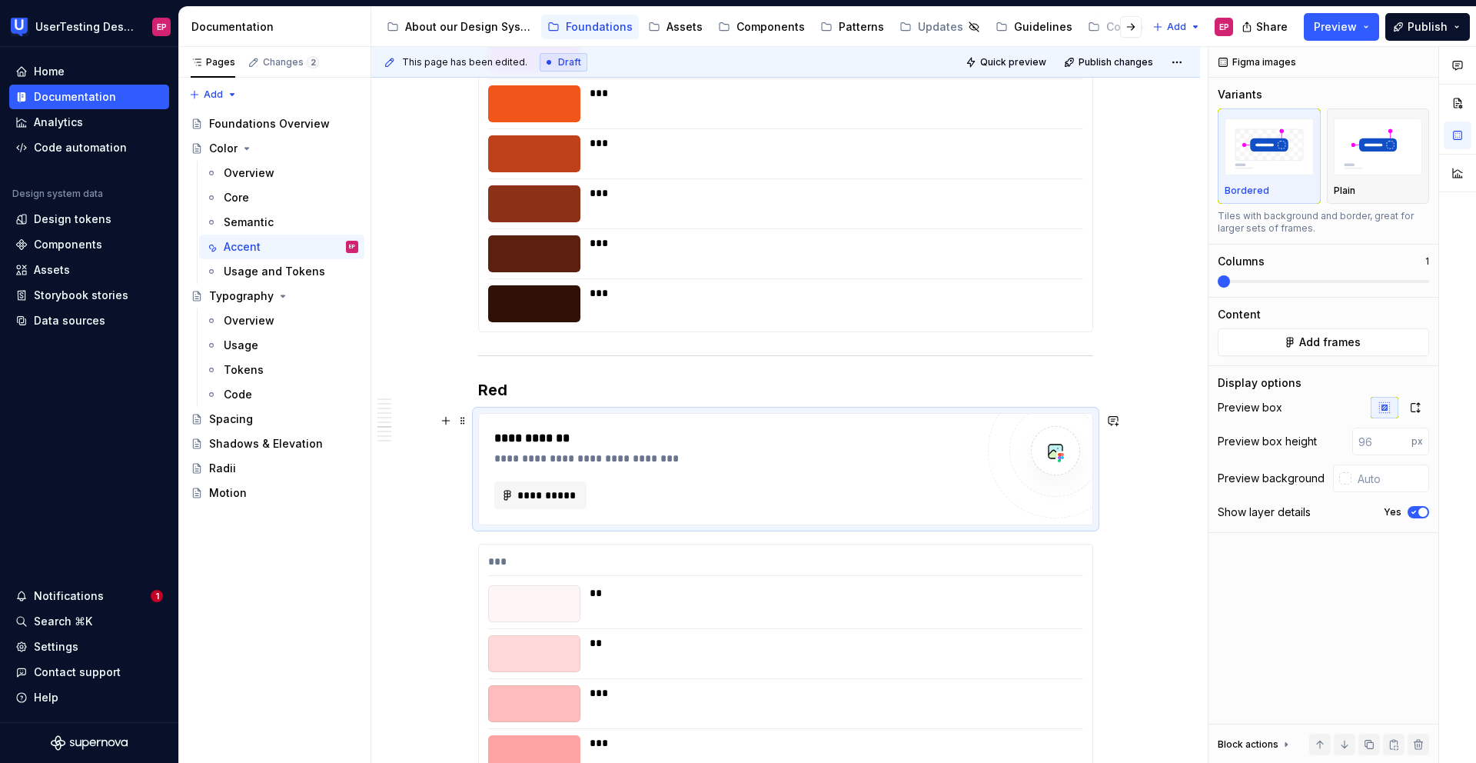
click at [559, 467] on div "**********" at bounding box center [734, 469] width 481 height 80
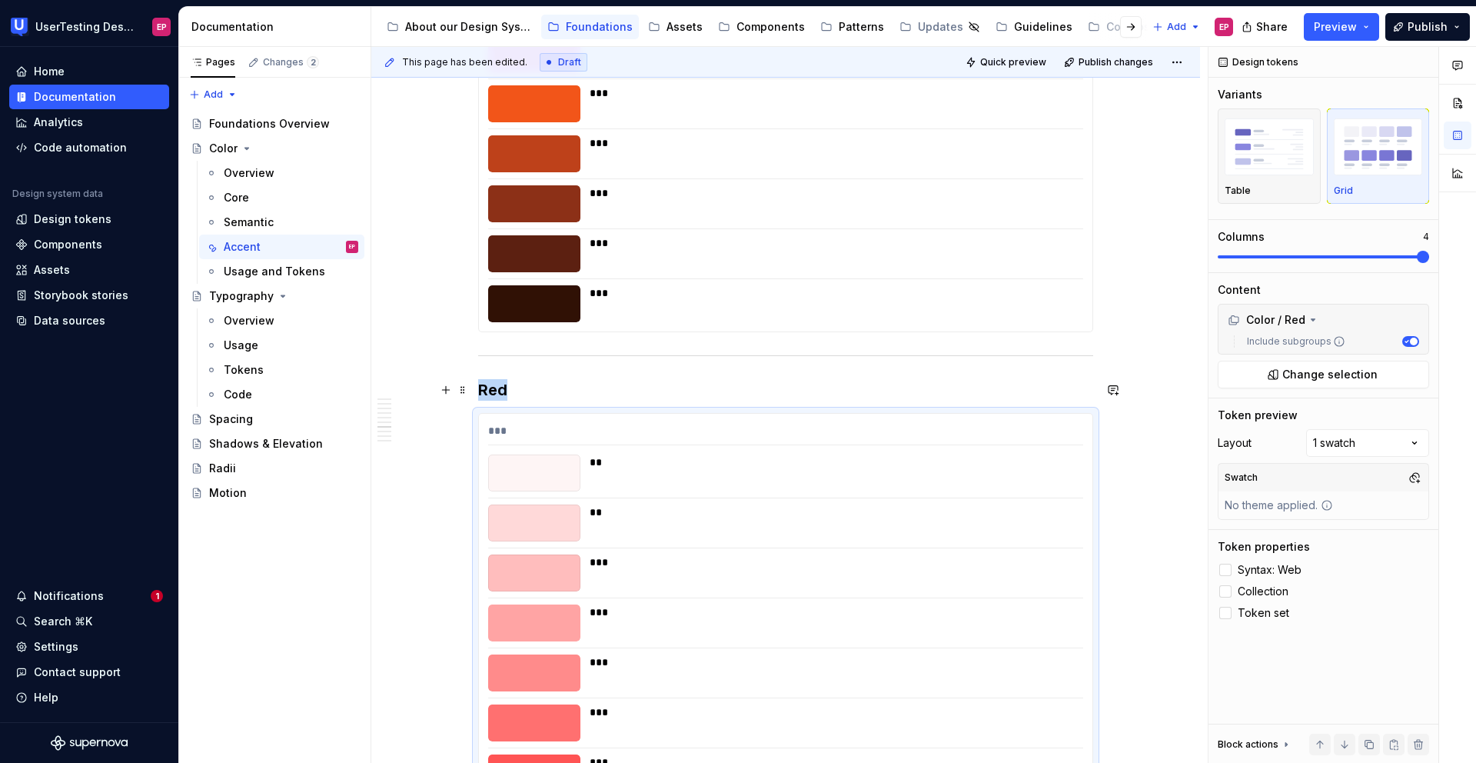
click at [534, 395] on h3 "Red" at bounding box center [785, 390] width 615 height 22
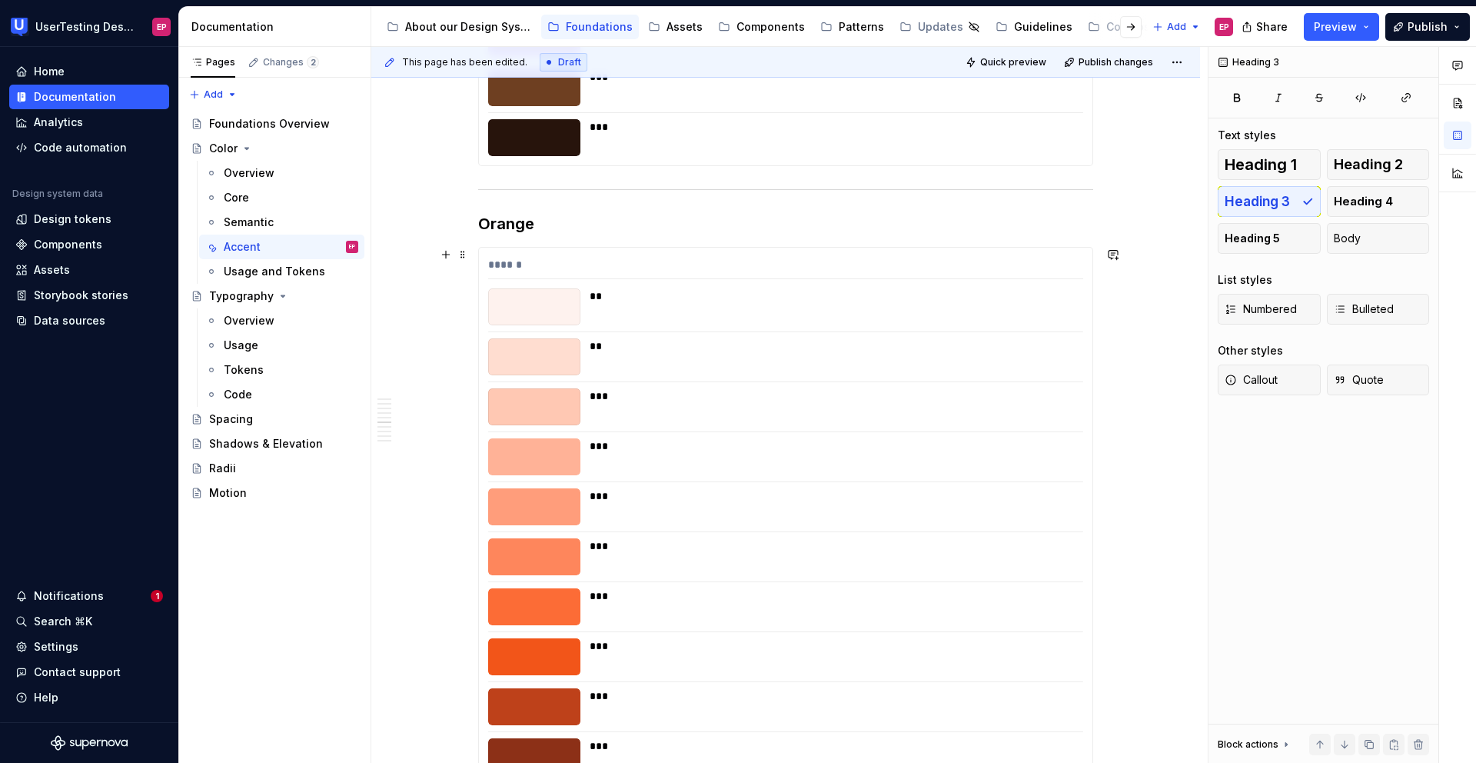
scroll to position [3117, 0]
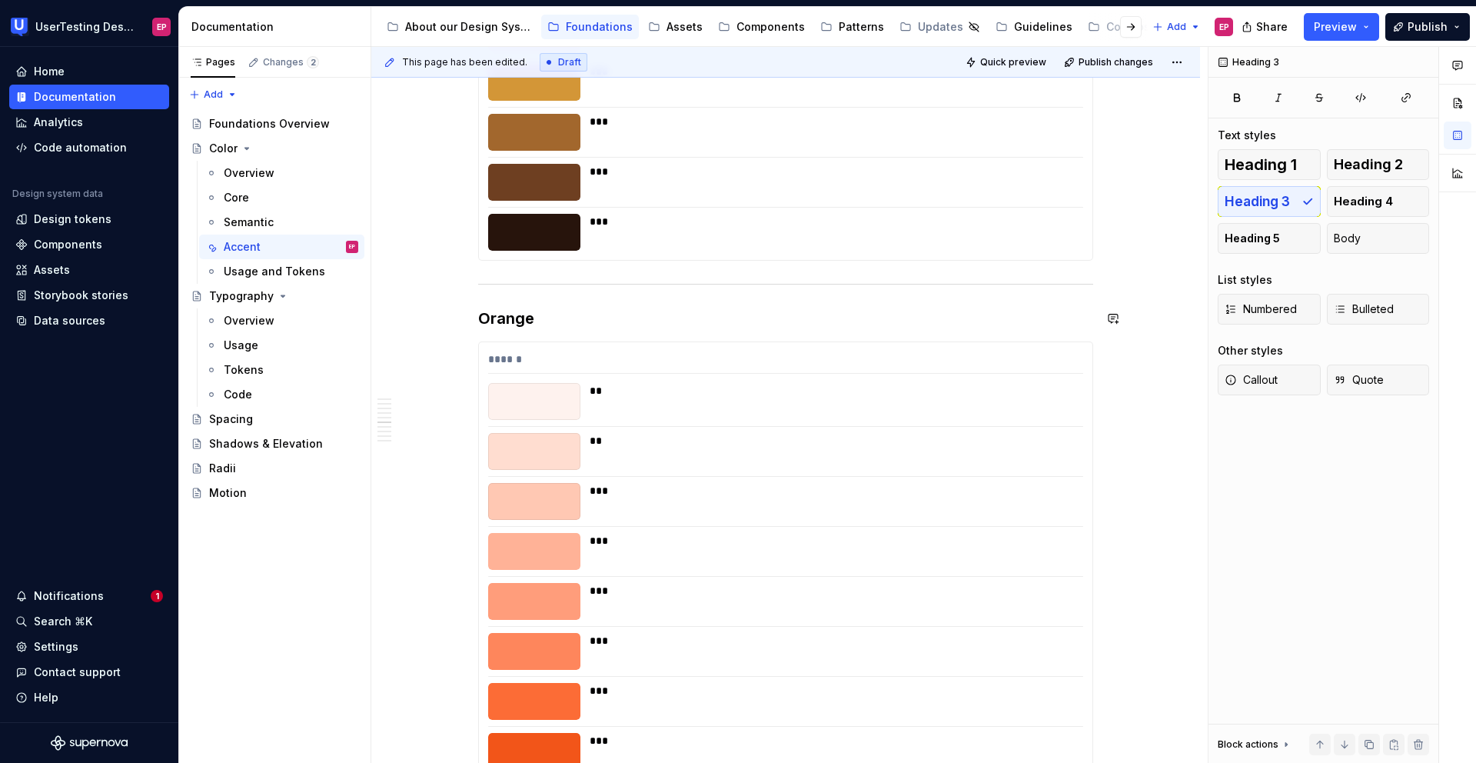
click at [575, 312] on h3 "Orange" at bounding box center [785, 319] width 615 height 22
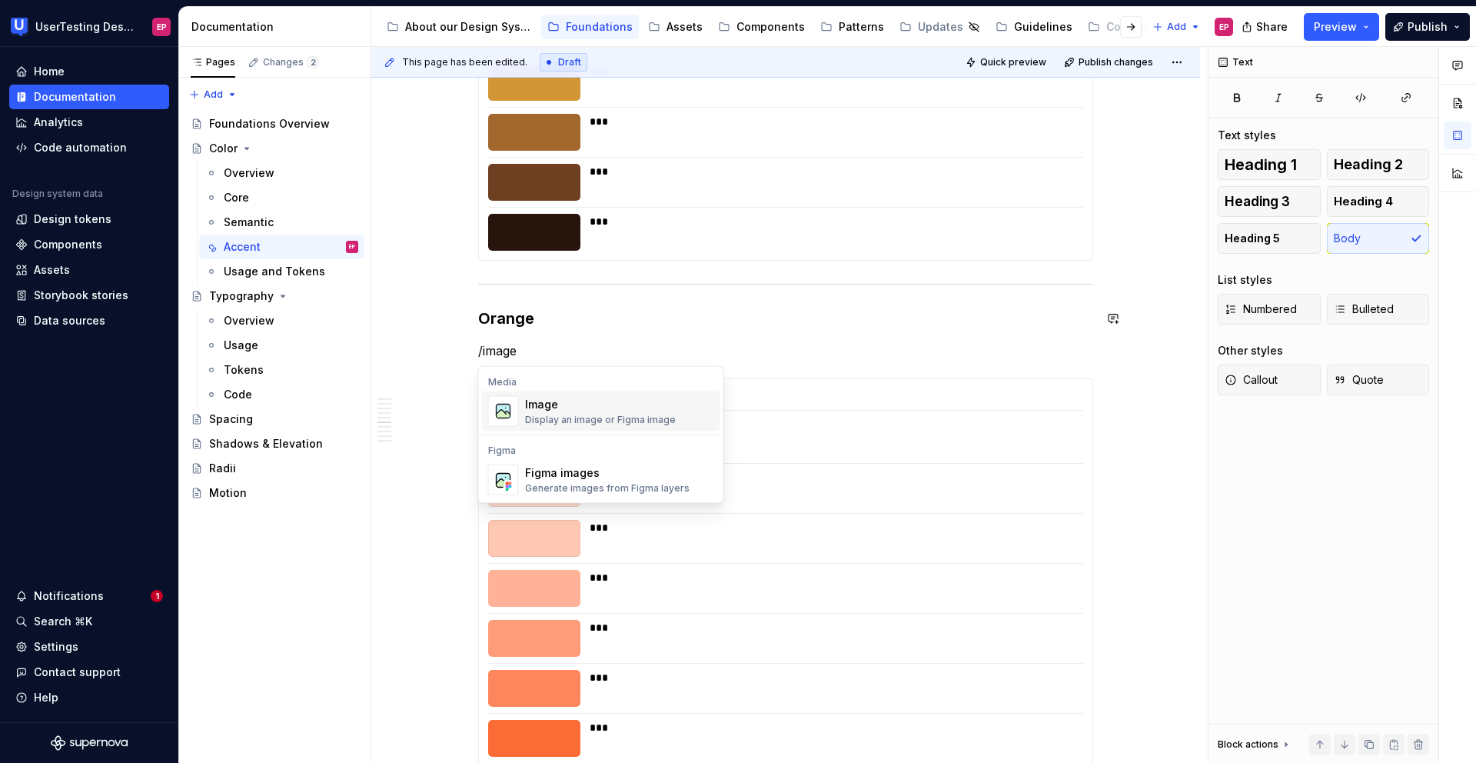
click at [564, 405] on div "Image" at bounding box center [600, 404] width 151 height 15
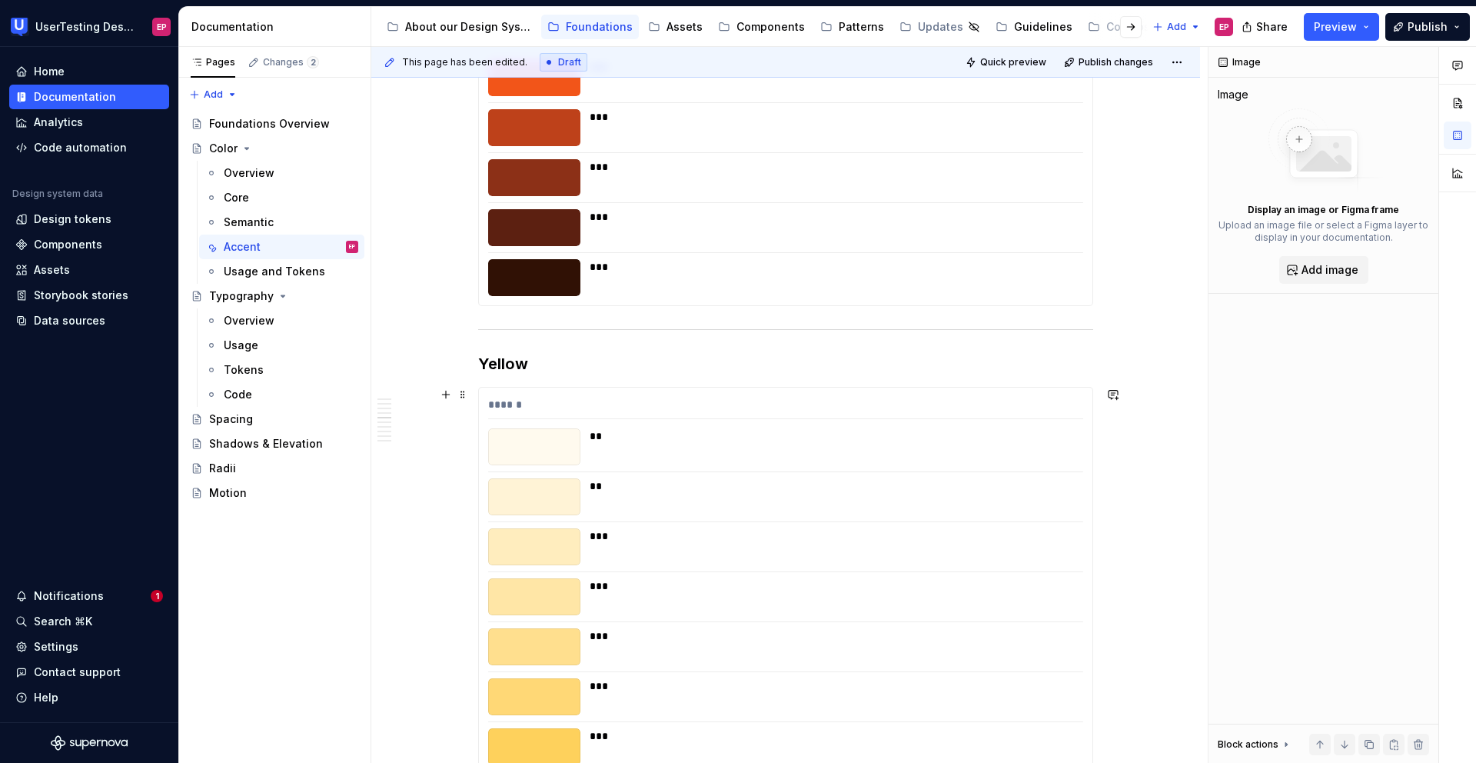
scroll to position [2351, 0]
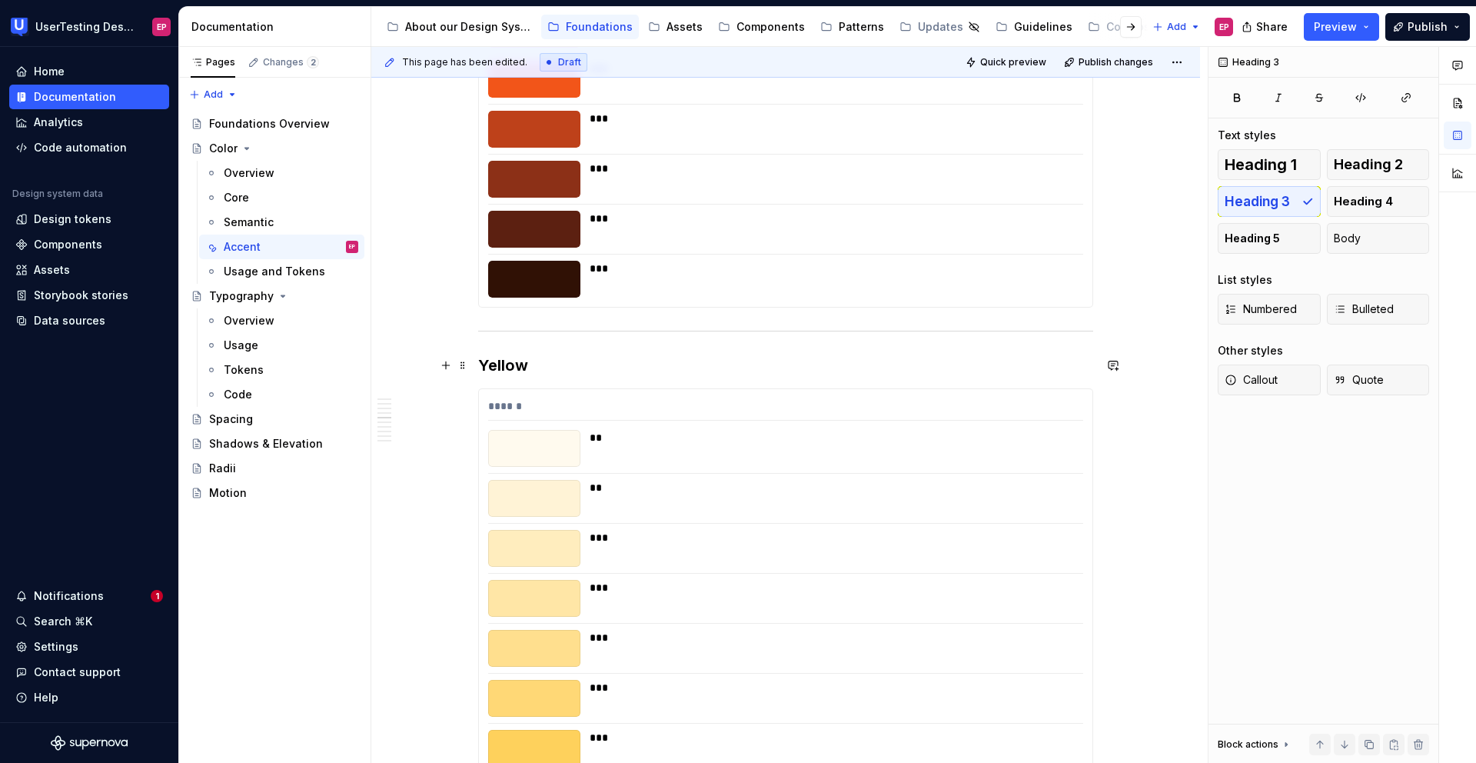
click at [547, 373] on h3 "Yellow" at bounding box center [785, 365] width 615 height 22
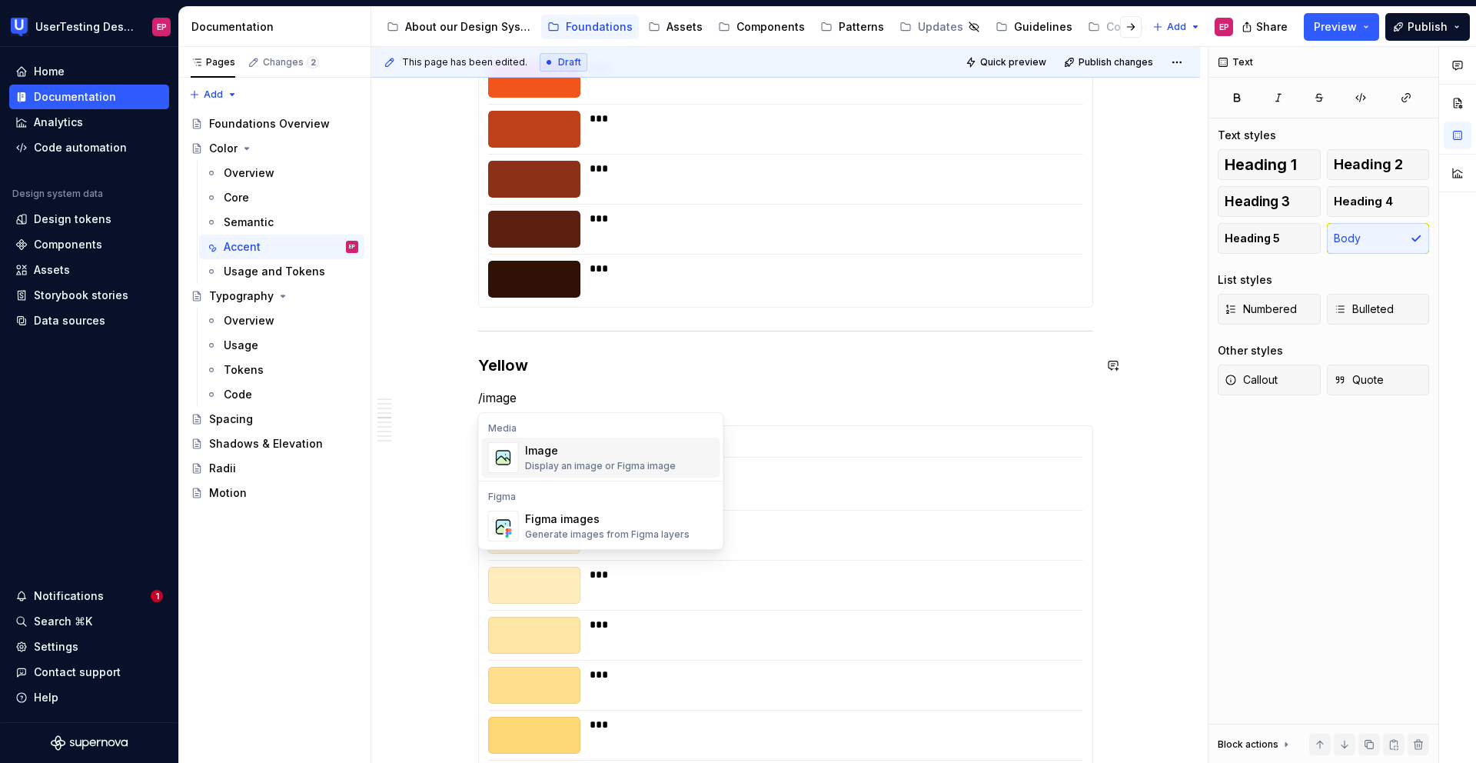
click at [544, 447] on div "Image" at bounding box center [600, 450] width 151 height 15
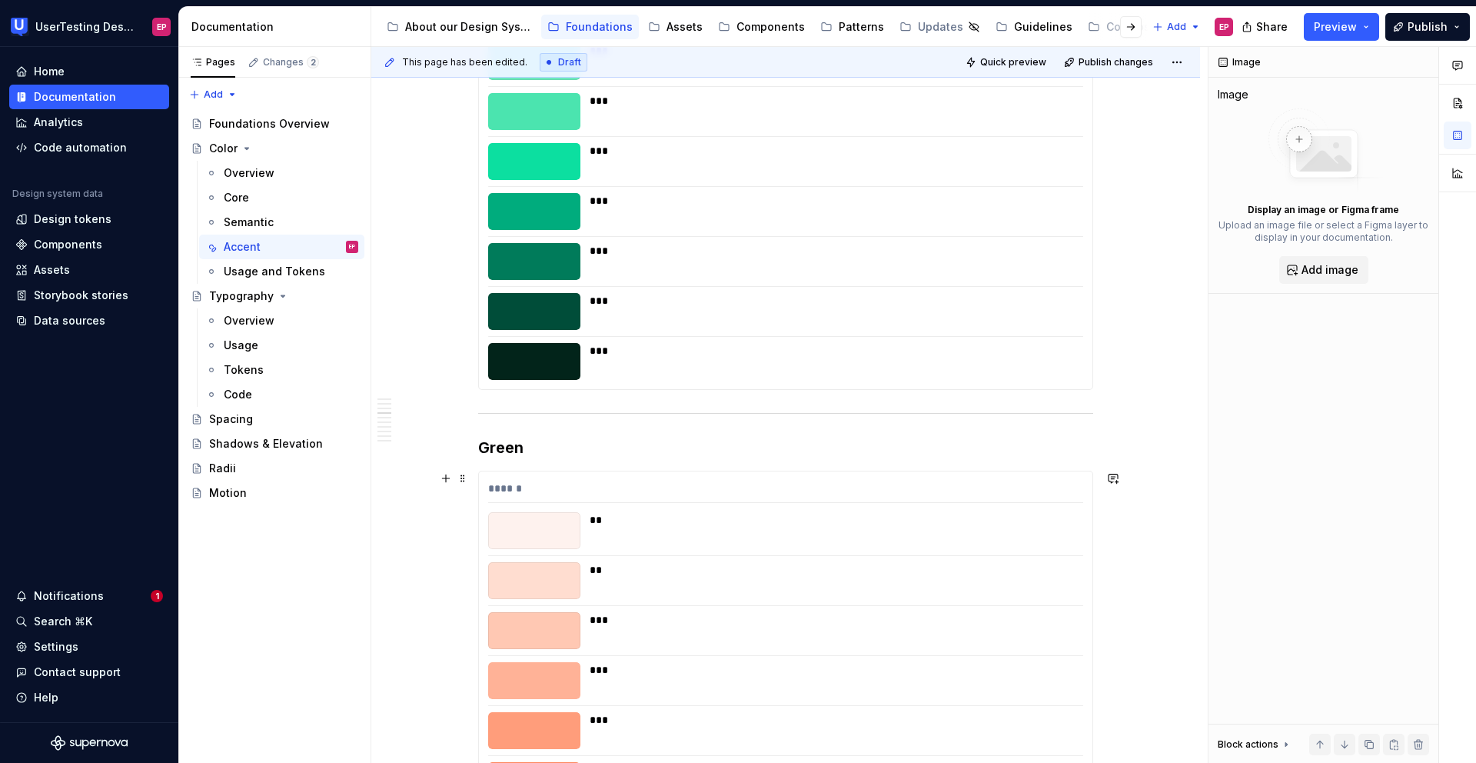
scroll to position [1533, 0]
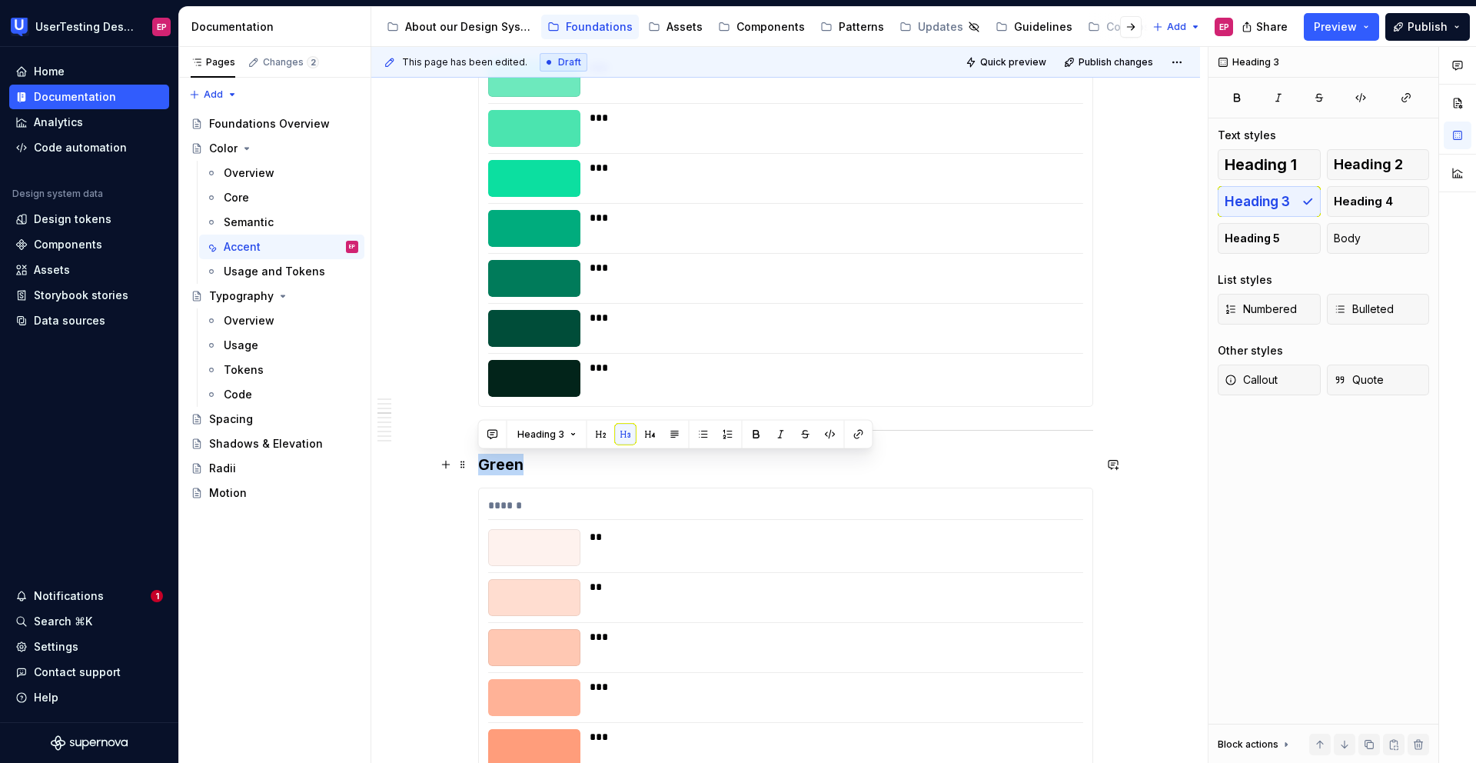
drag, startPoint x: 530, startPoint y: 467, endPoint x: 480, endPoint y: 462, distance: 51.0
click at [480, 462] on h3 "Green" at bounding box center [785, 465] width 615 height 22
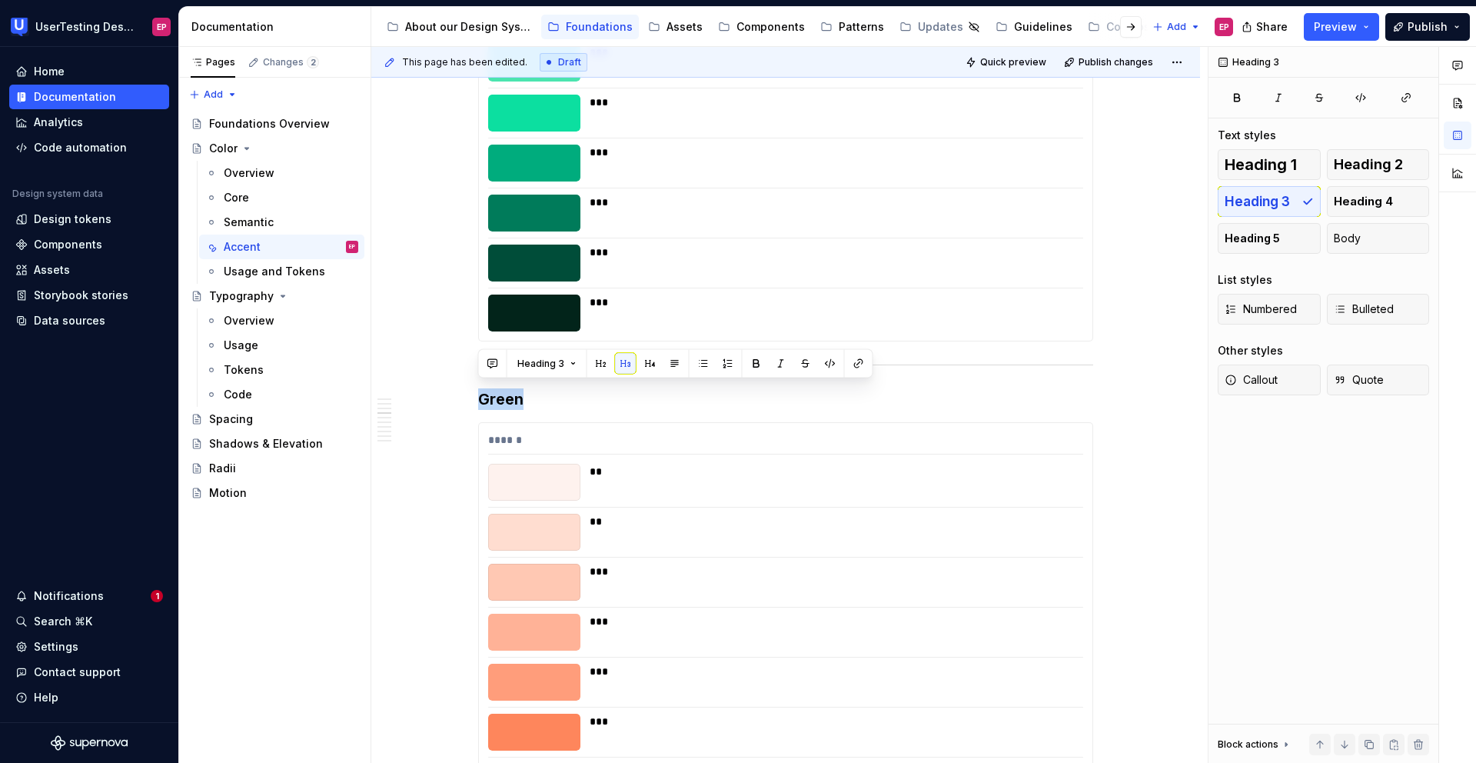
scroll to position [1604, 0]
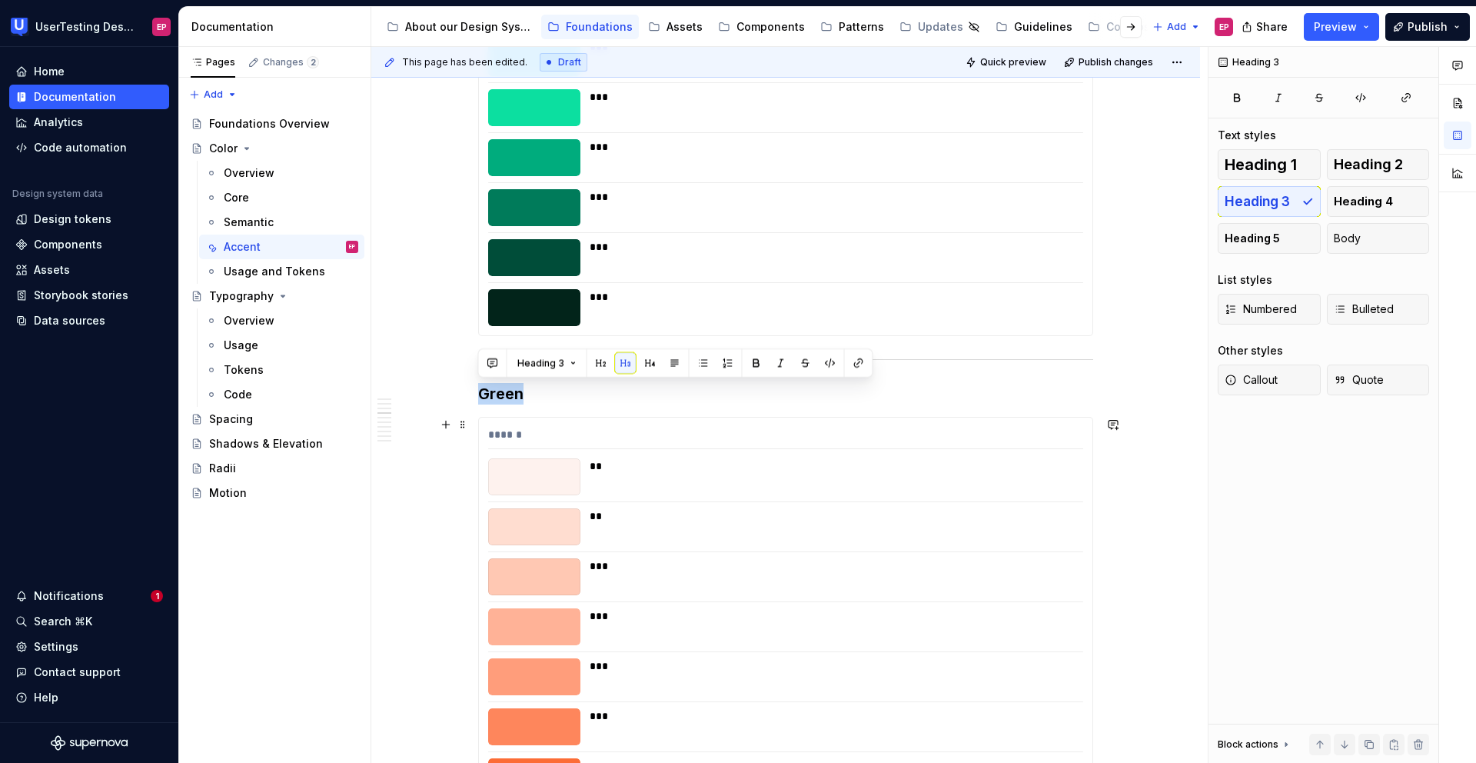
click at [630, 467] on div "**" at bounding box center [832, 465] width 484 height 15
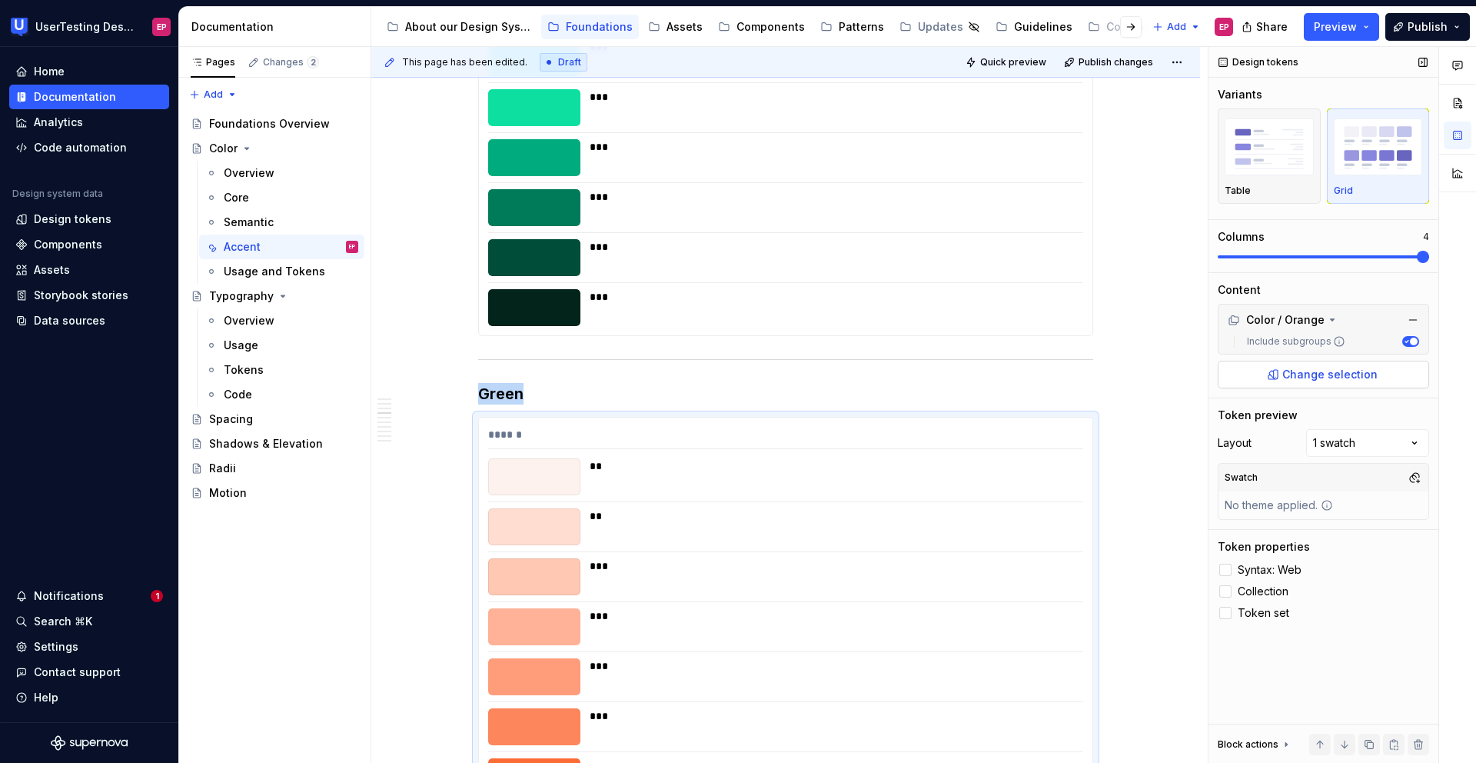
click at [1274, 387] on button "Change selection" at bounding box center [1323, 375] width 211 height 28
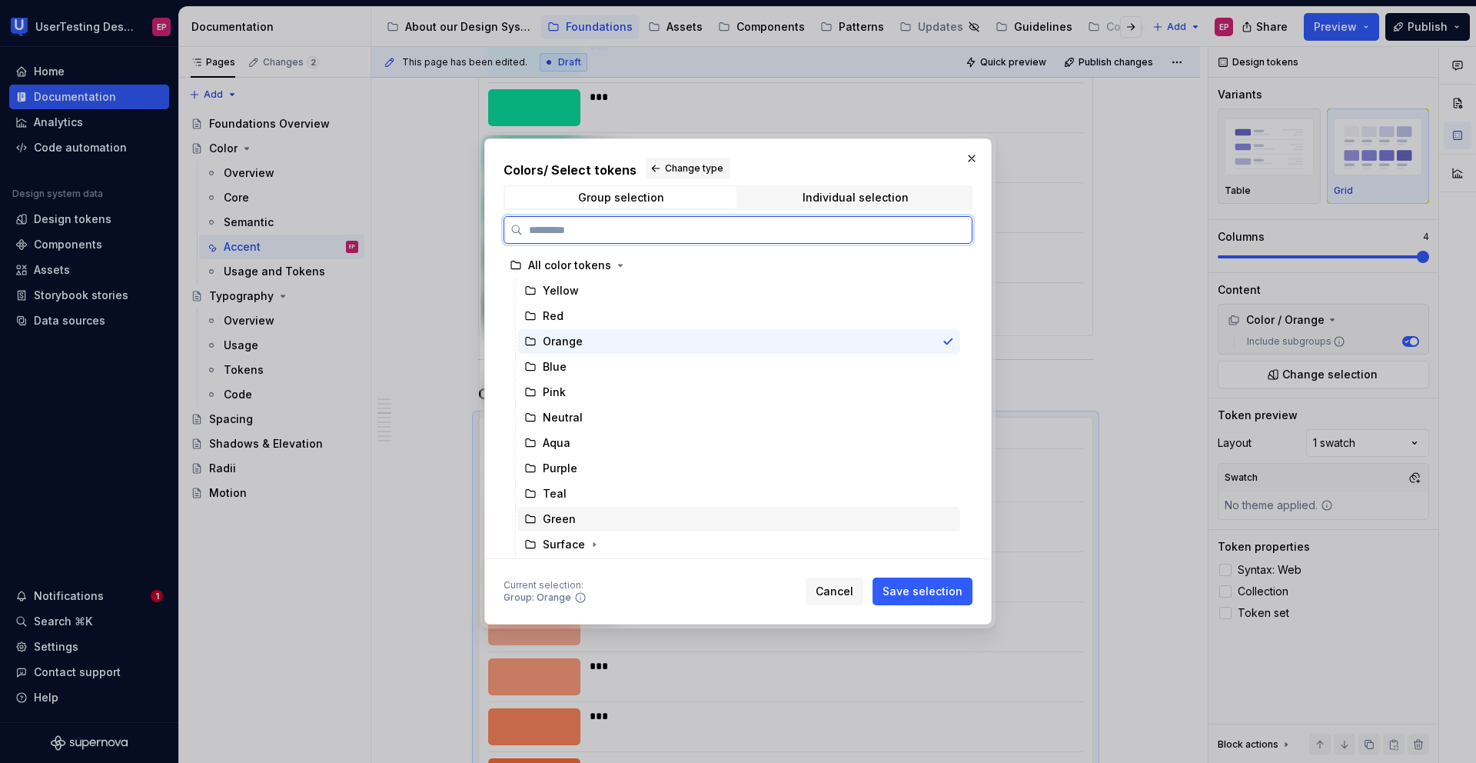
click at [574, 524] on div "Green" at bounding box center [739, 519] width 442 height 25
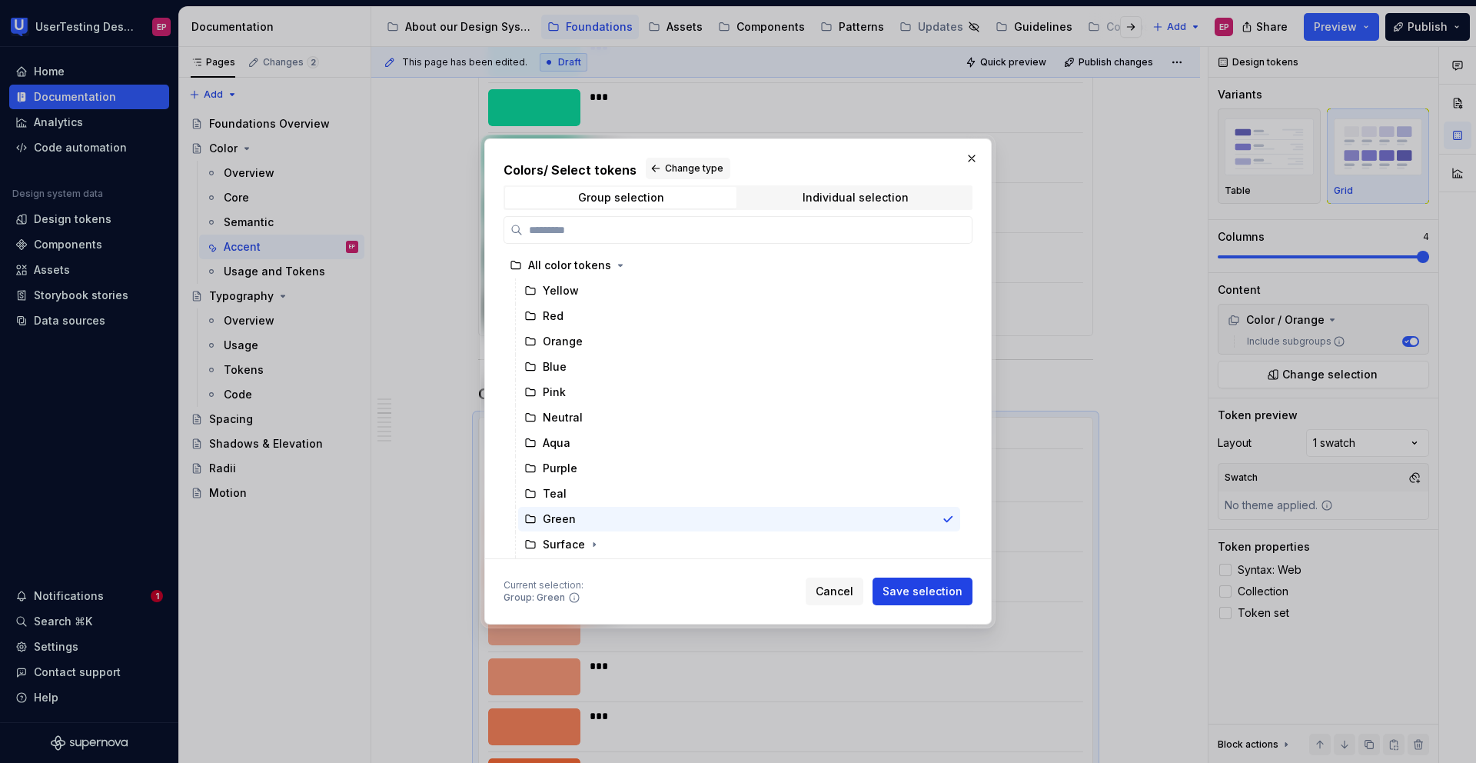
click at [941, 591] on span "Save selection" at bounding box center [923, 590] width 80 height 15
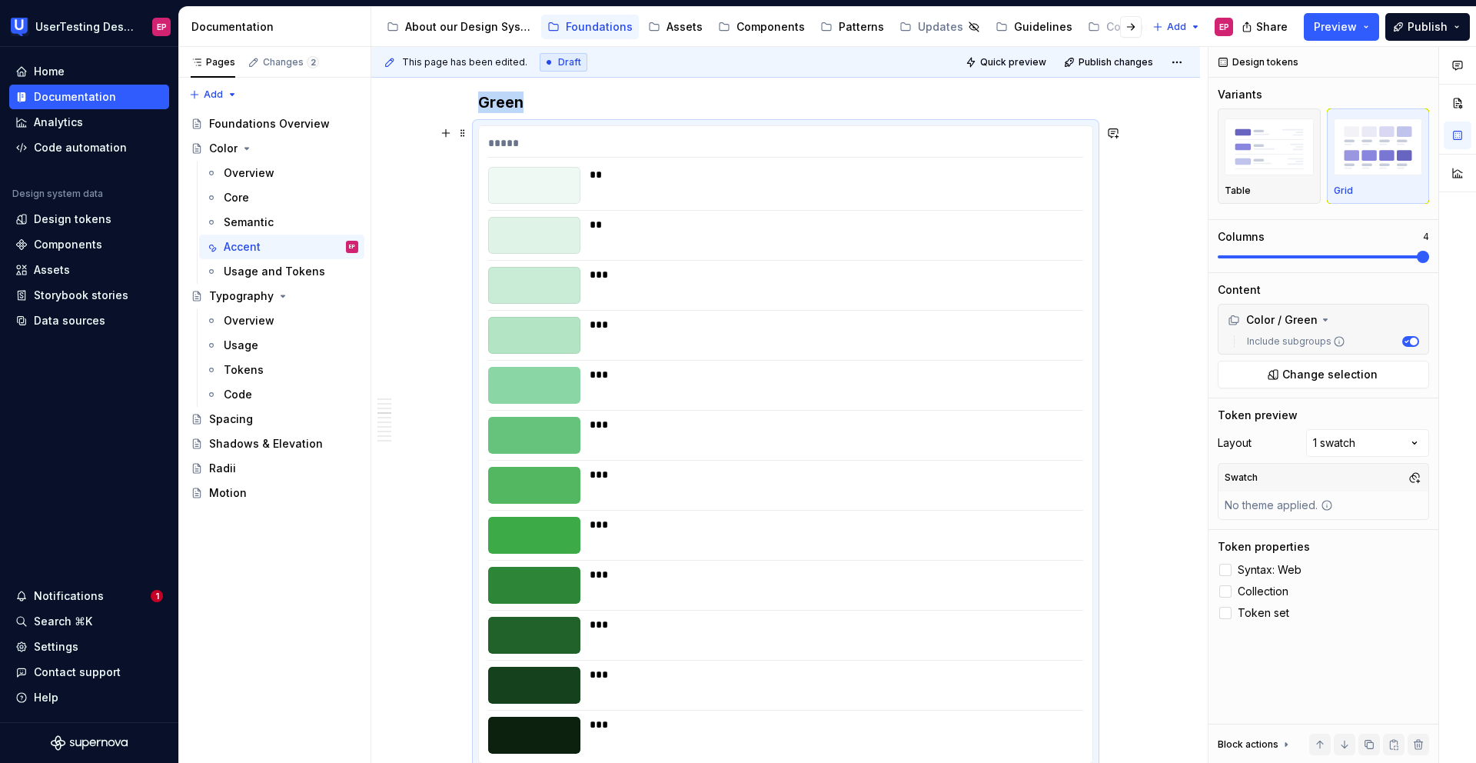
scroll to position [1605, 0]
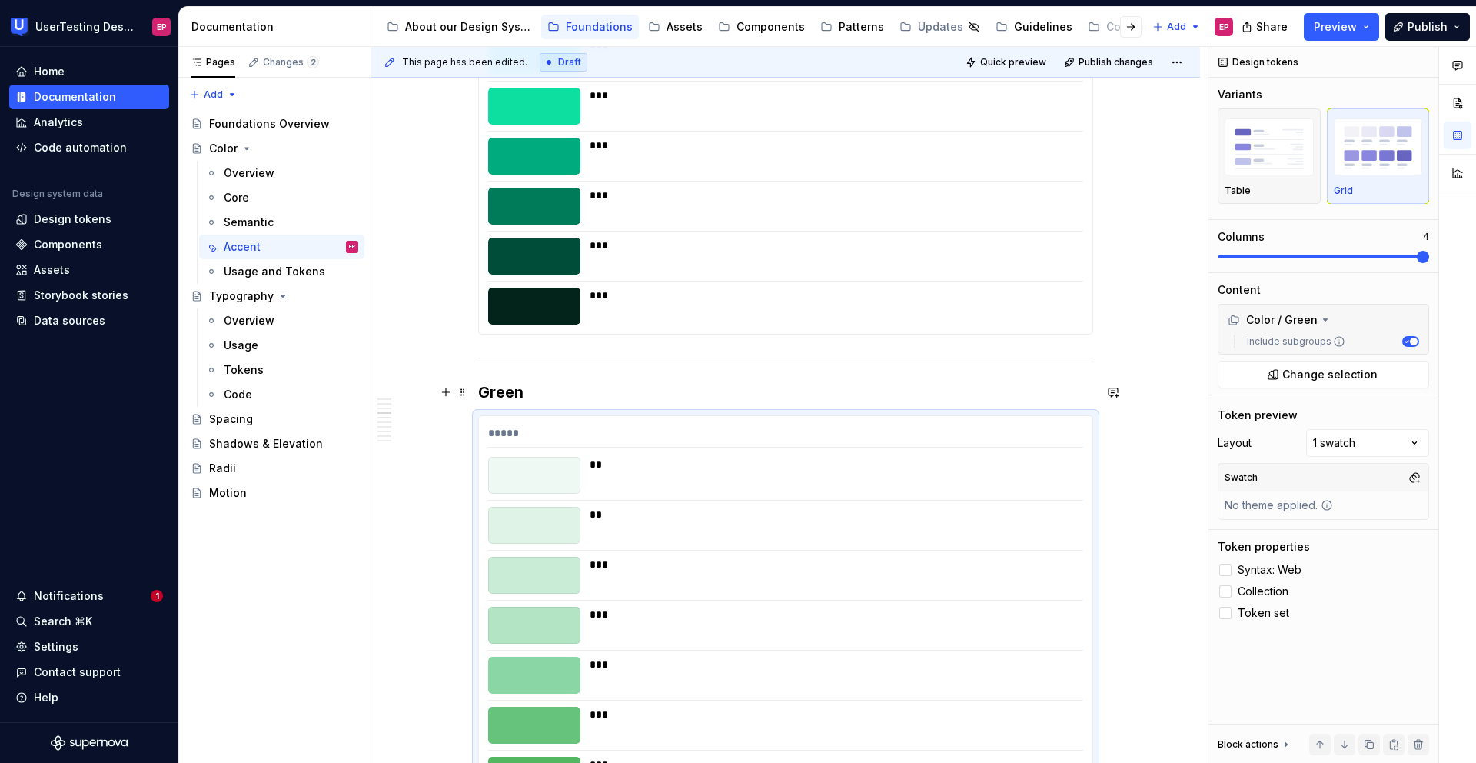
click at [538, 397] on h3 "Green" at bounding box center [785, 392] width 615 height 22
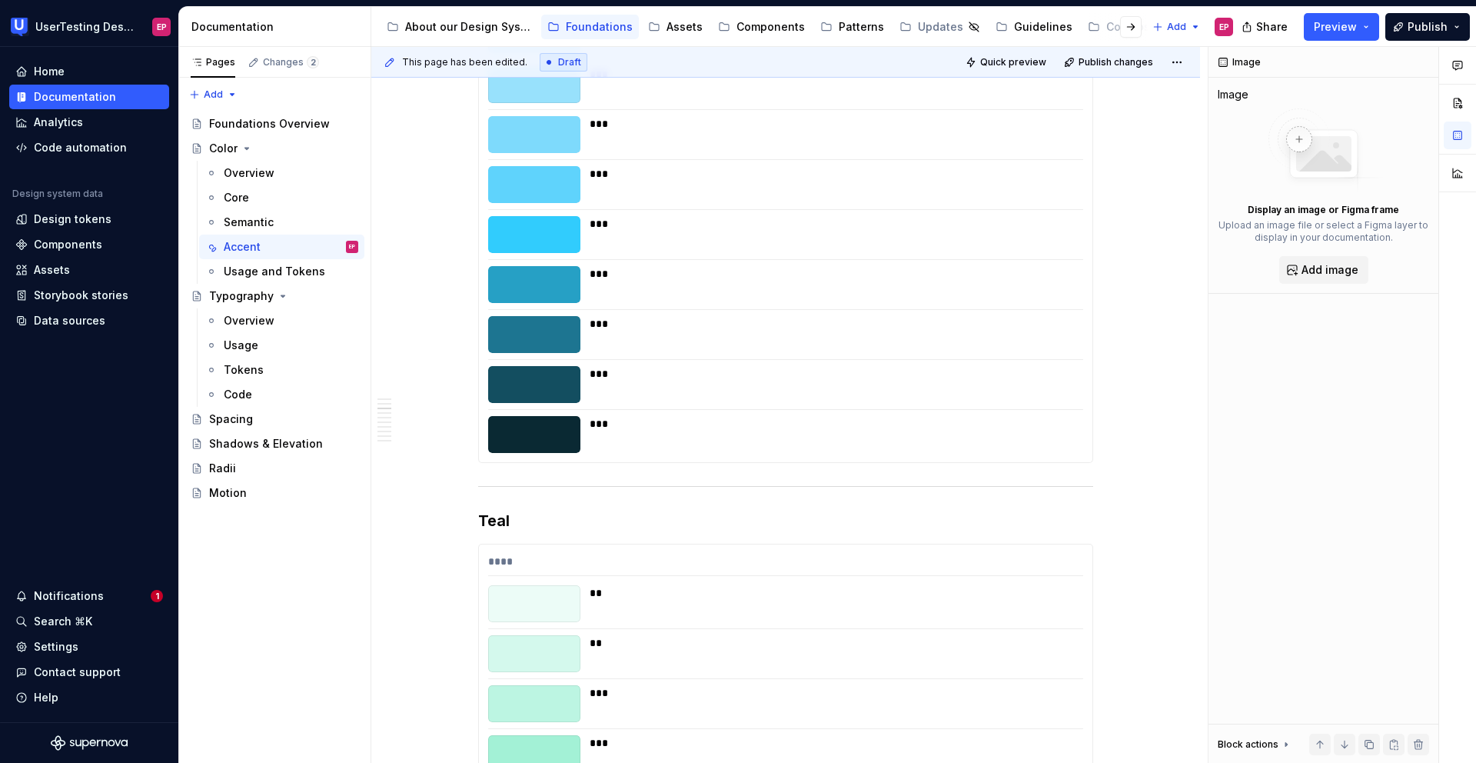
scroll to position [837, 0]
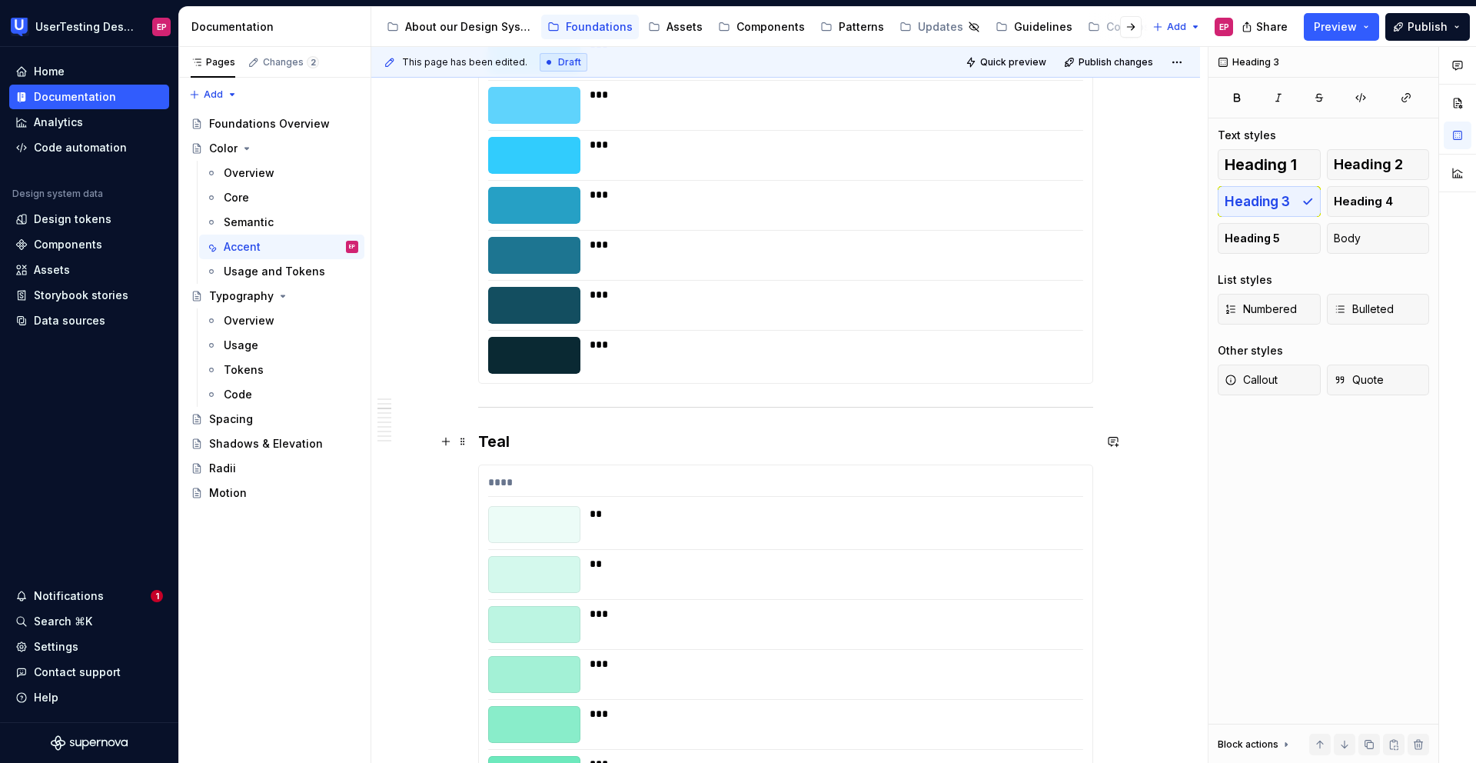
click at [524, 438] on h3 "Teal" at bounding box center [785, 442] width 615 height 22
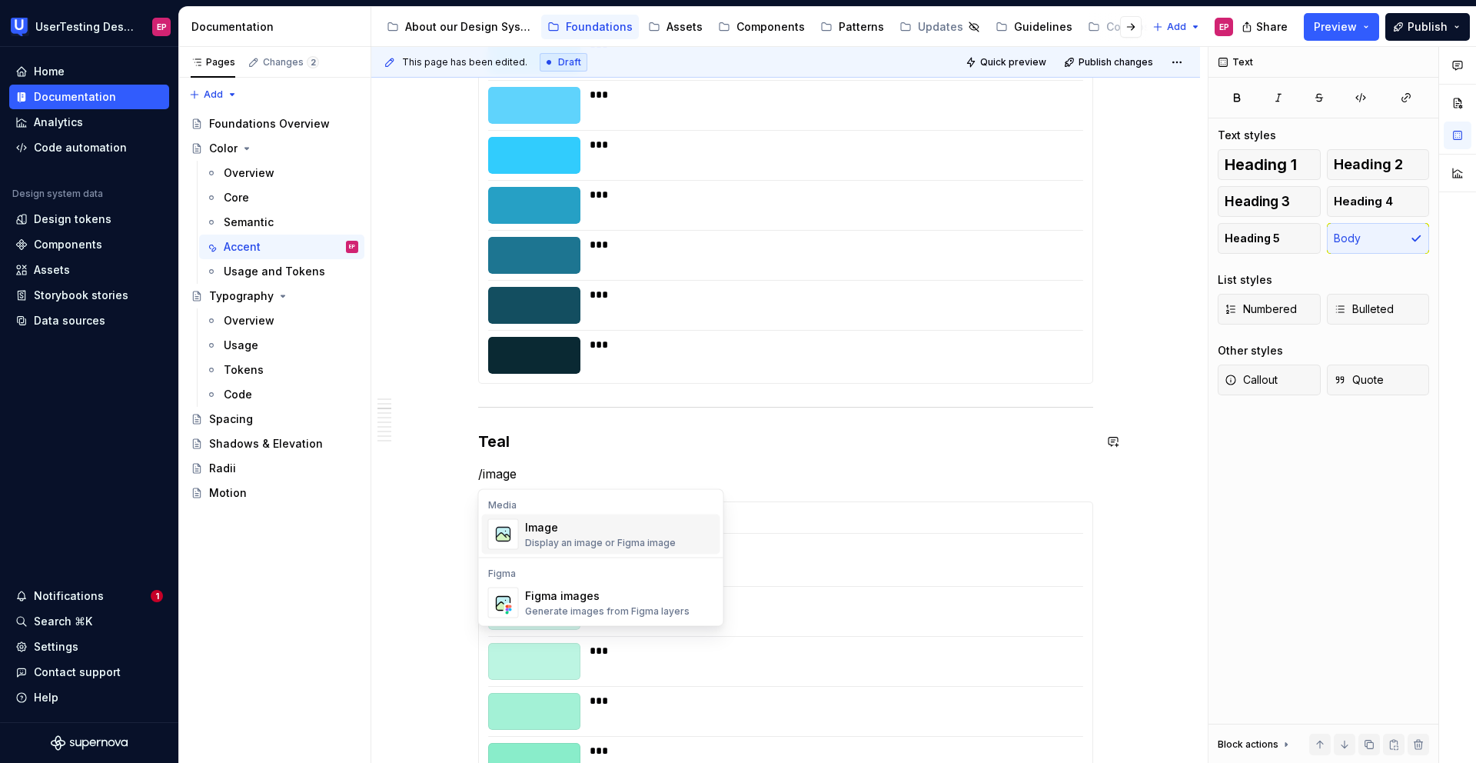
click at [564, 537] on div "Display an image or Figma image" at bounding box center [600, 543] width 151 height 12
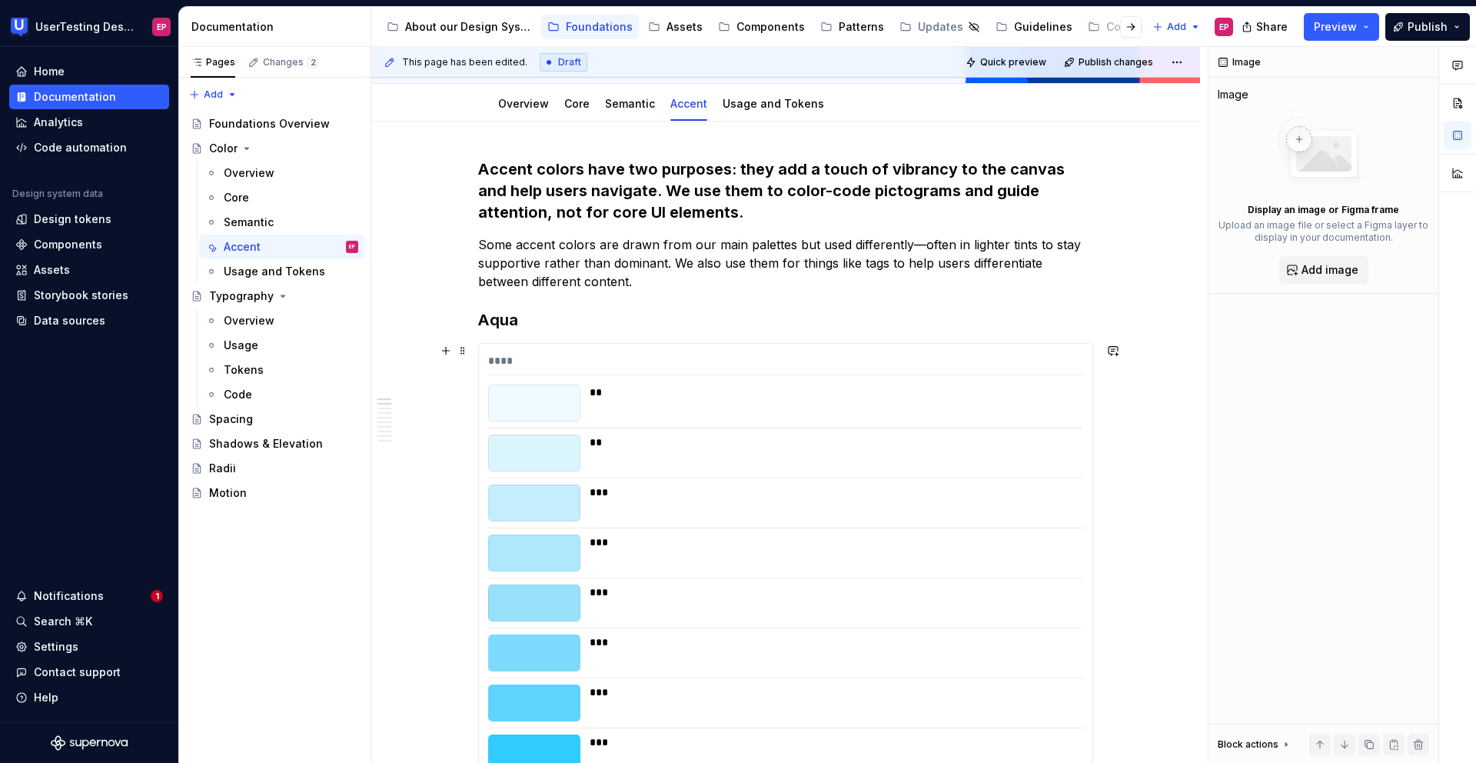
scroll to position [196, 0]
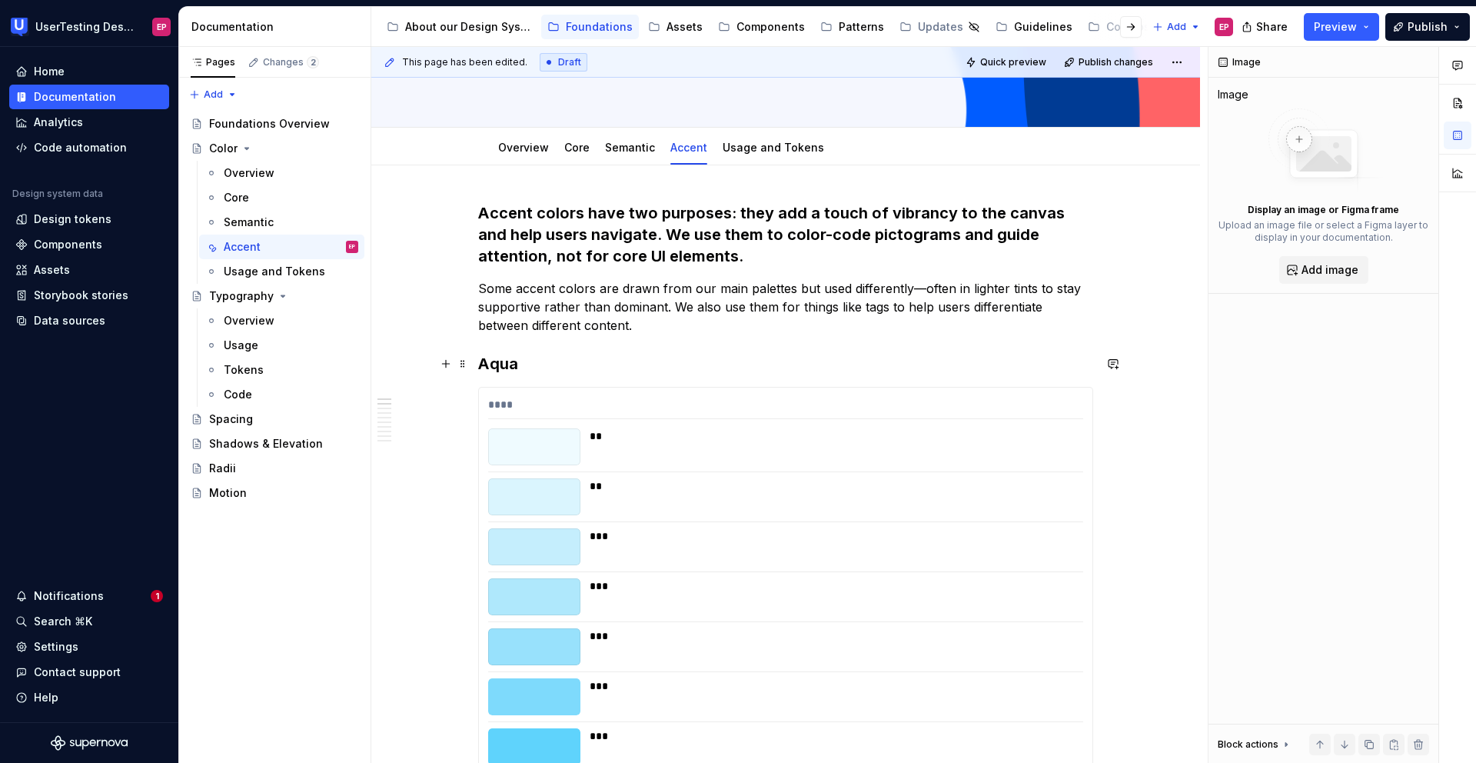
click at [523, 370] on h3 "Aqua" at bounding box center [785, 364] width 615 height 22
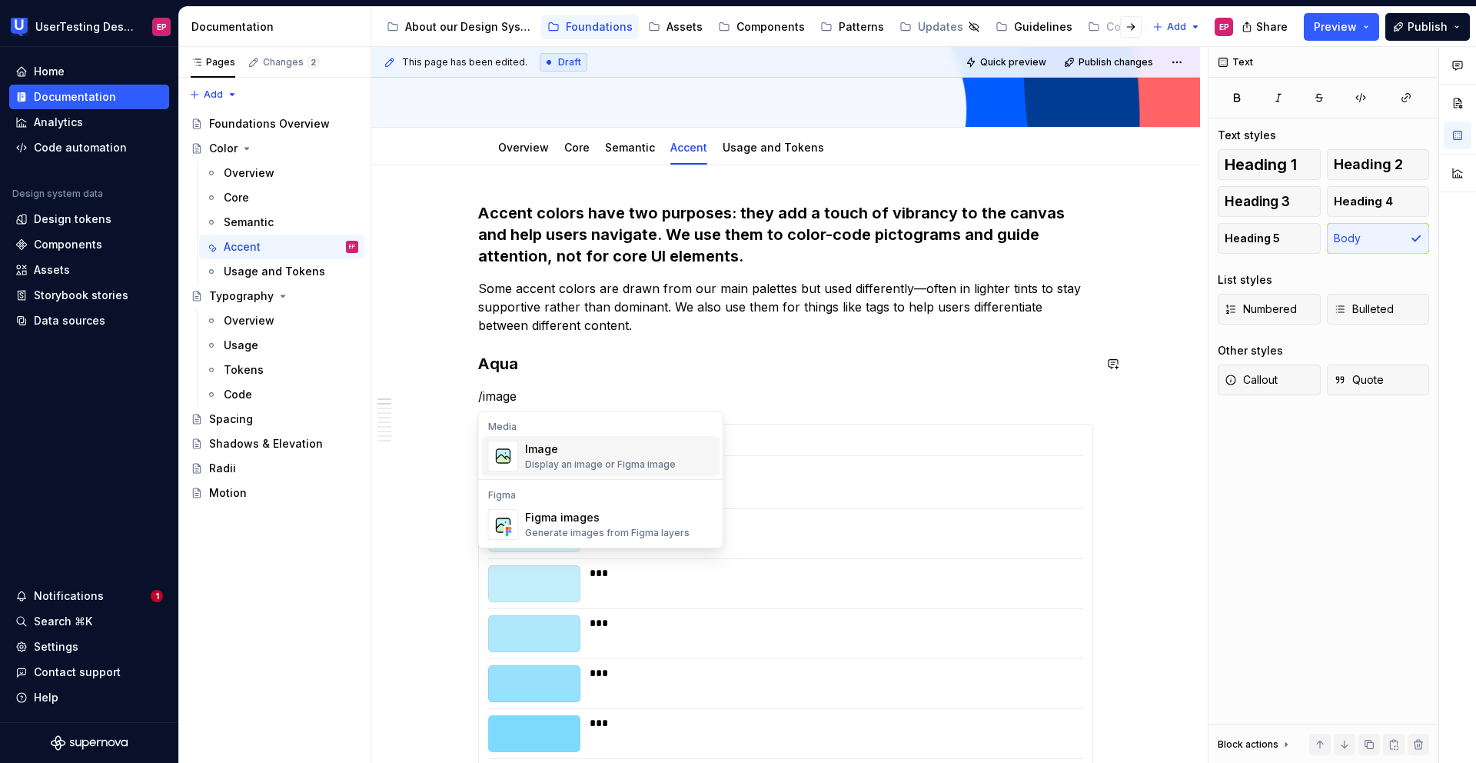
click at [544, 452] on div "Image" at bounding box center [600, 448] width 151 height 15
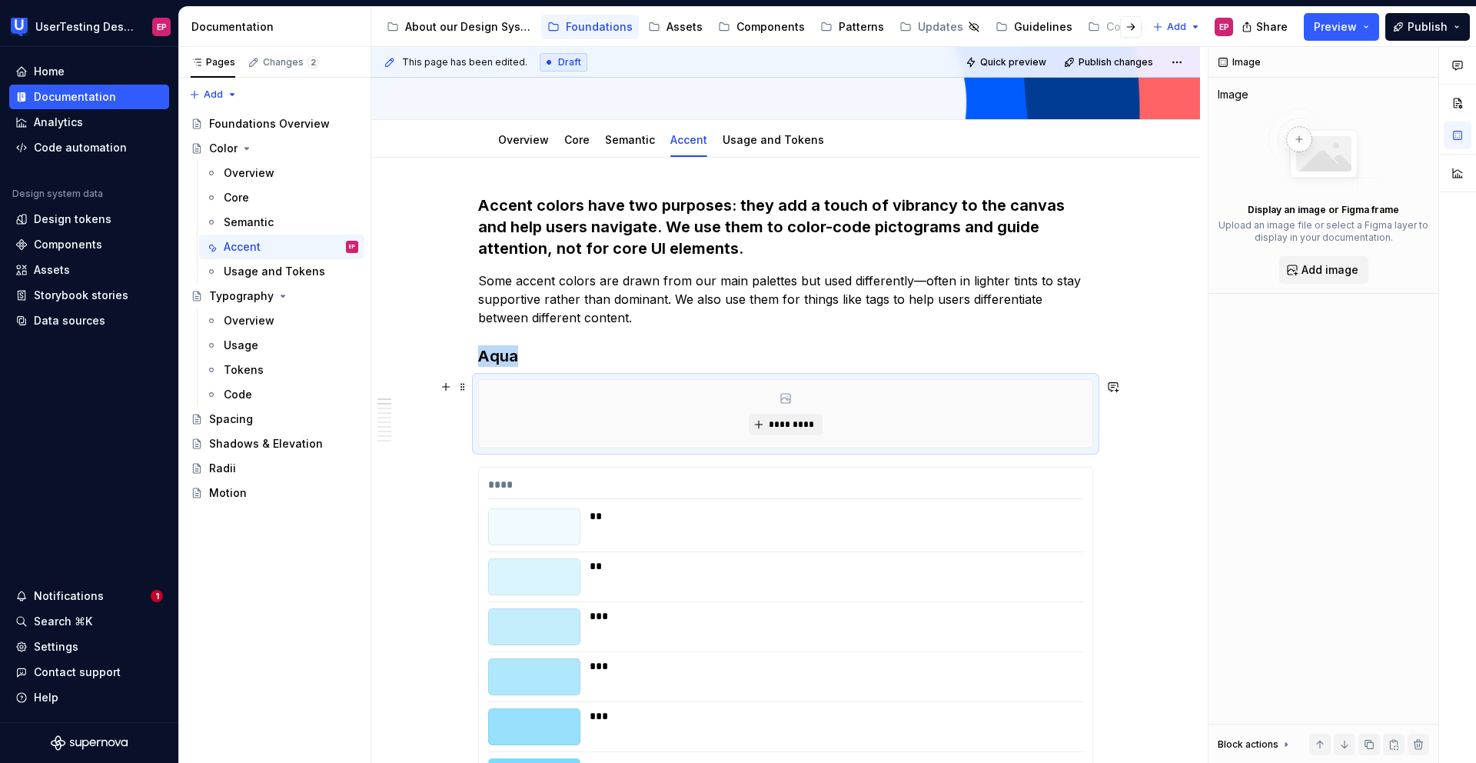
scroll to position [208, 0]
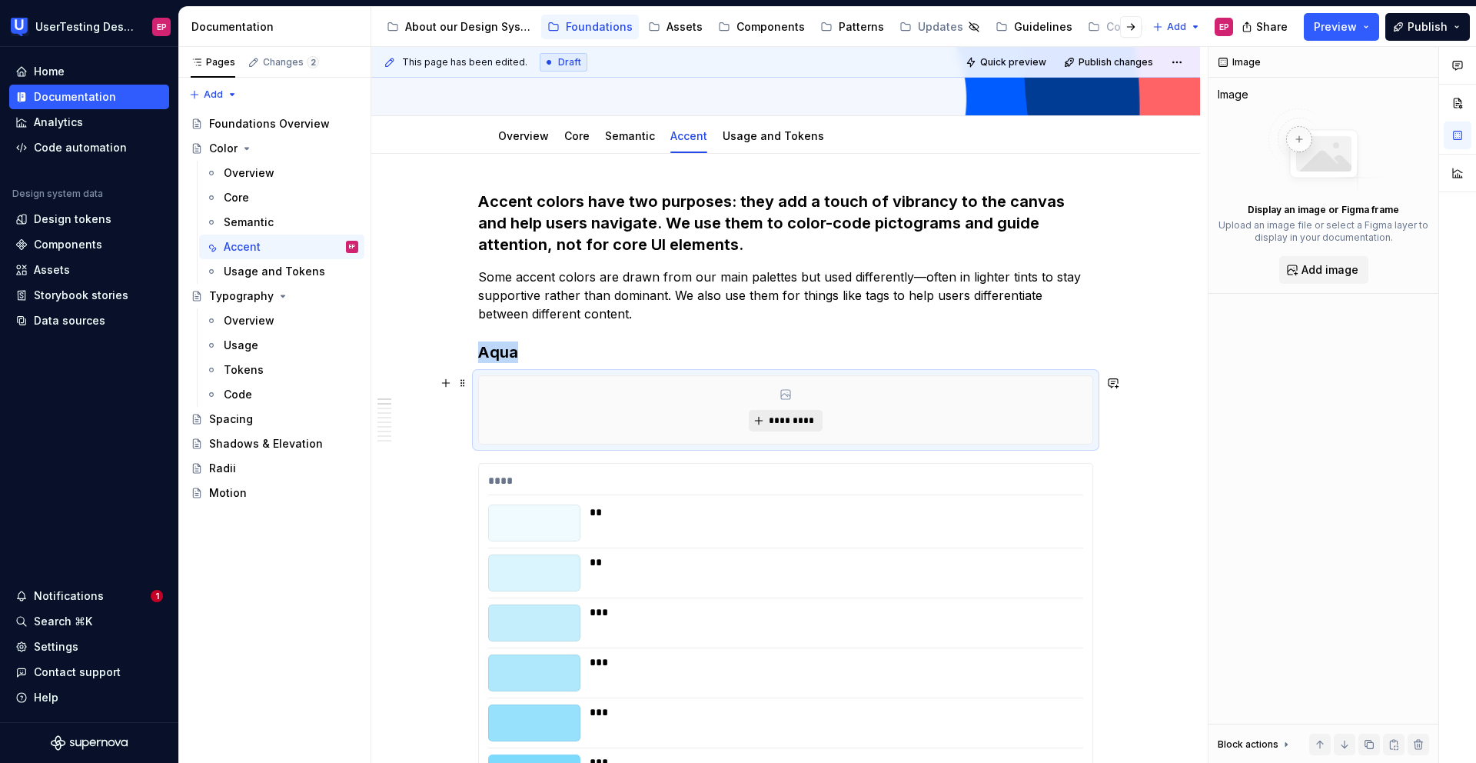
click at [772, 425] on span "*********" at bounding box center [791, 420] width 47 height 12
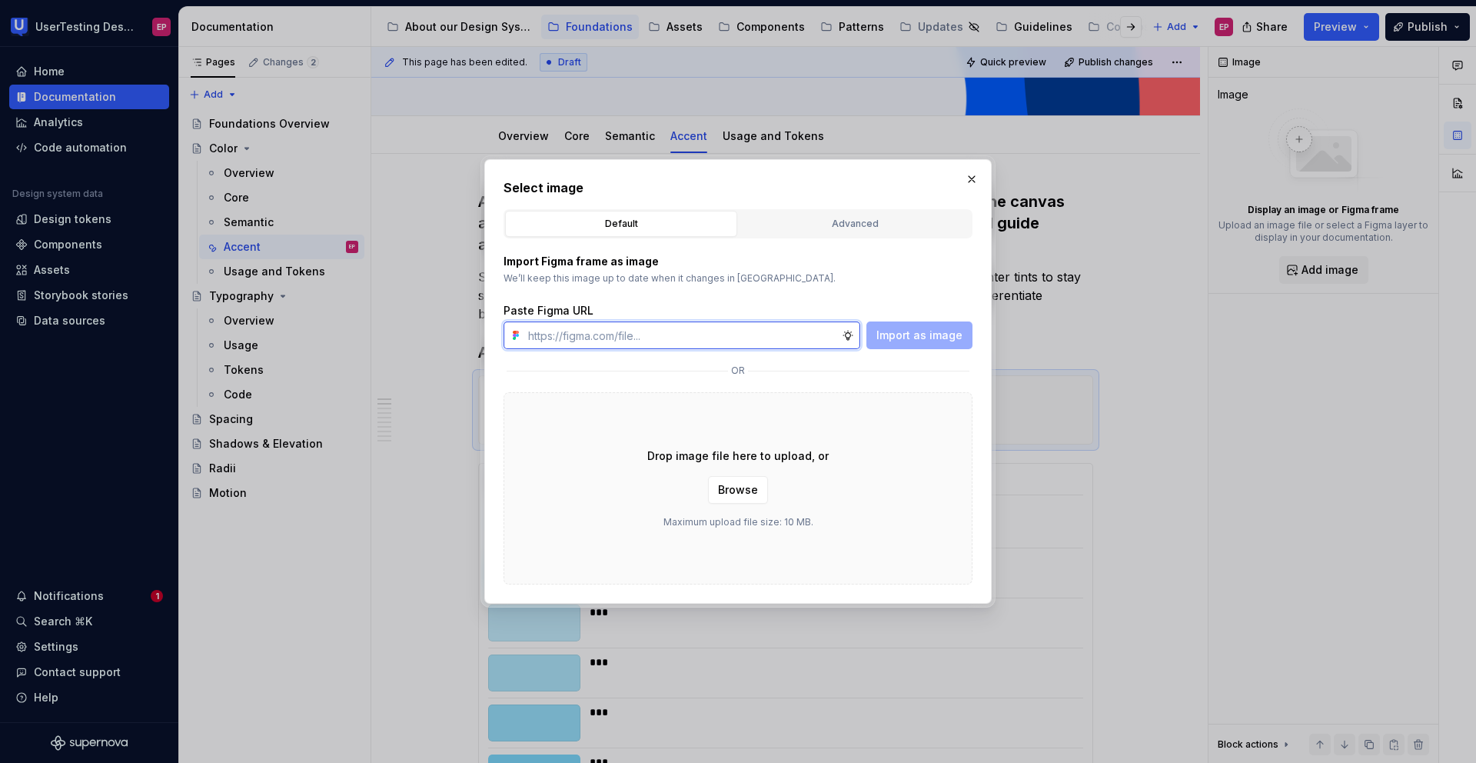
type textarea "*"
paste input "[URL][DOMAIN_NAME]"
type input "[URL][DOMAIN_NAME]"
click at [924, 339] on span "Import as image" at bounding box center [919, 334] width 86 height 15
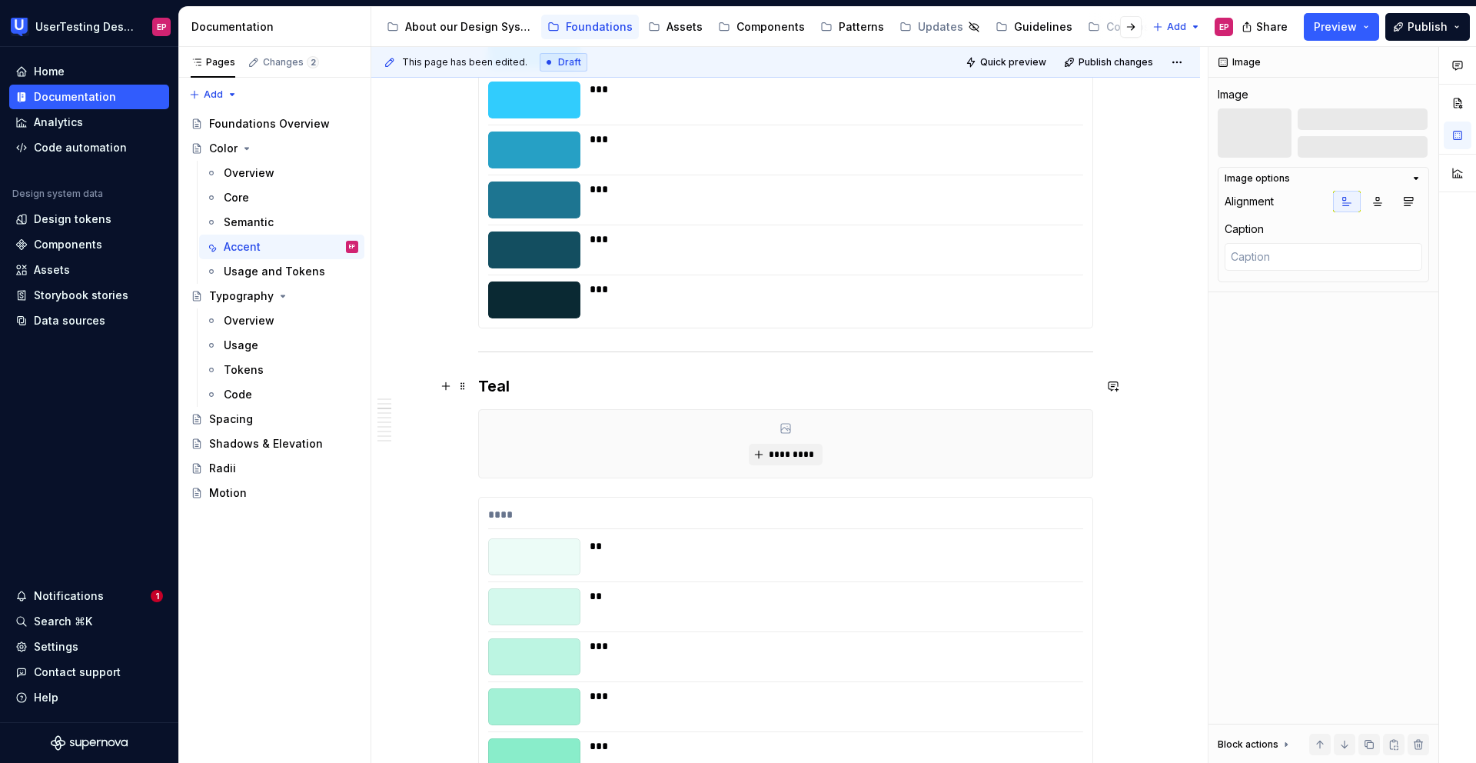
scroll to position [983, 0]
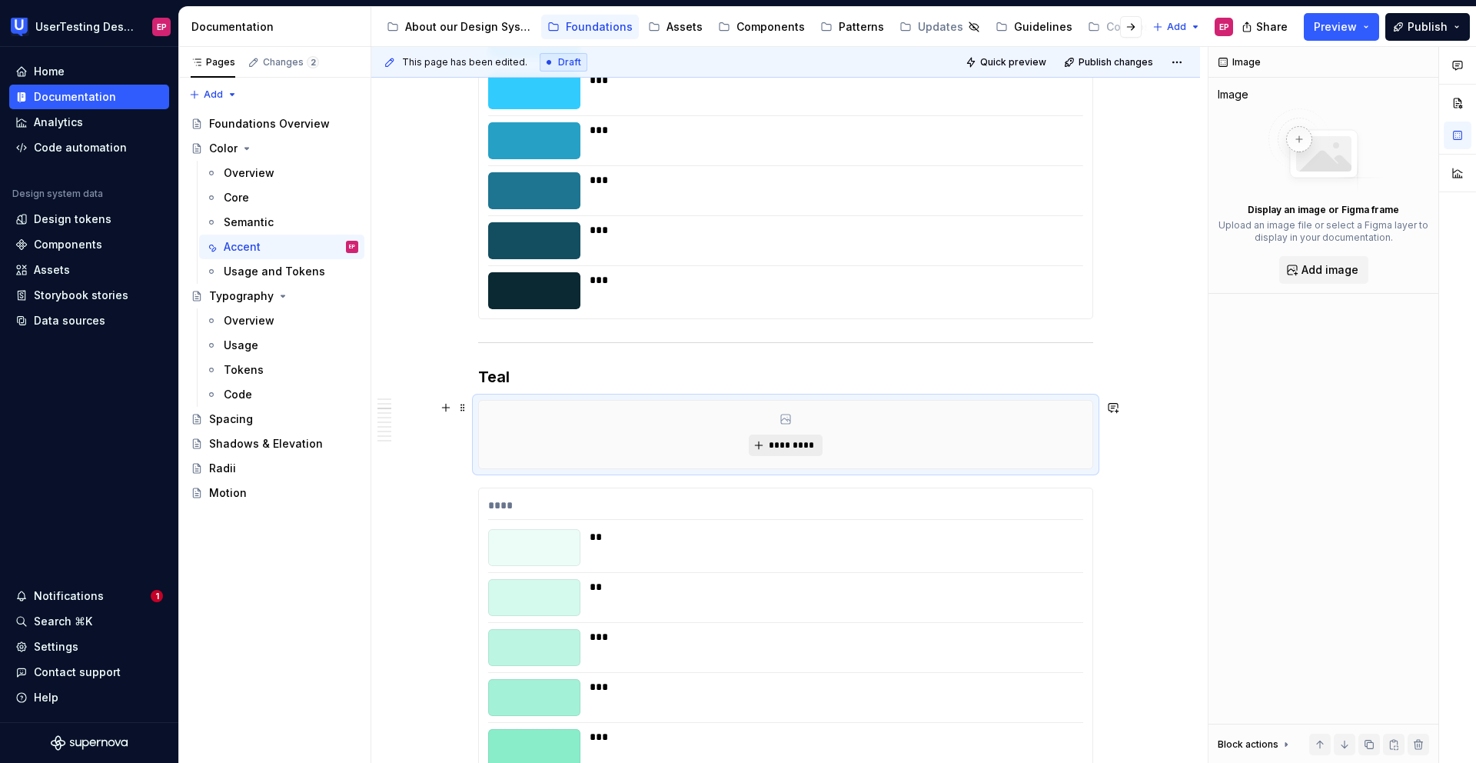
click at [793, 440] on span "*********" at bounding box center [791, 445] width 47 height 12
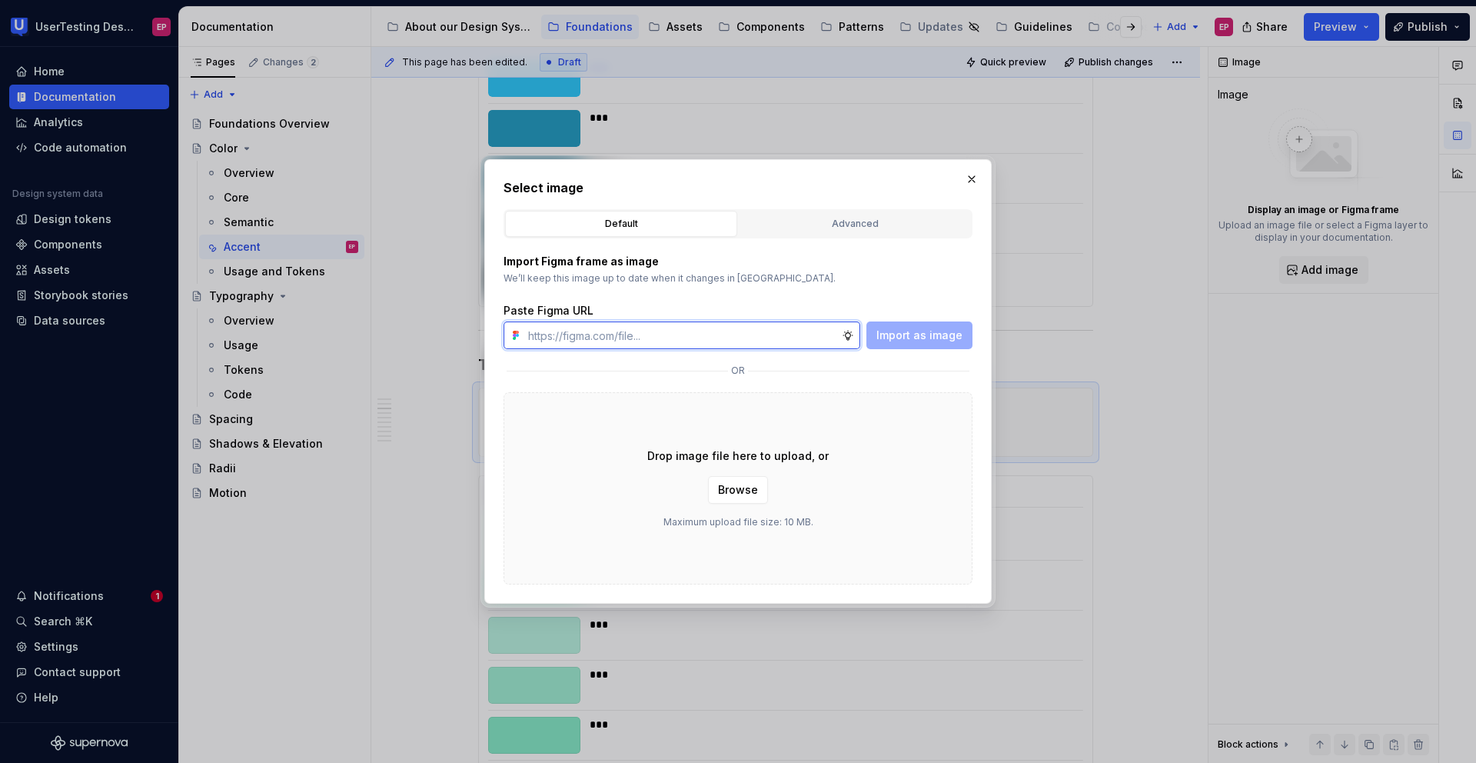
type textarea "*"
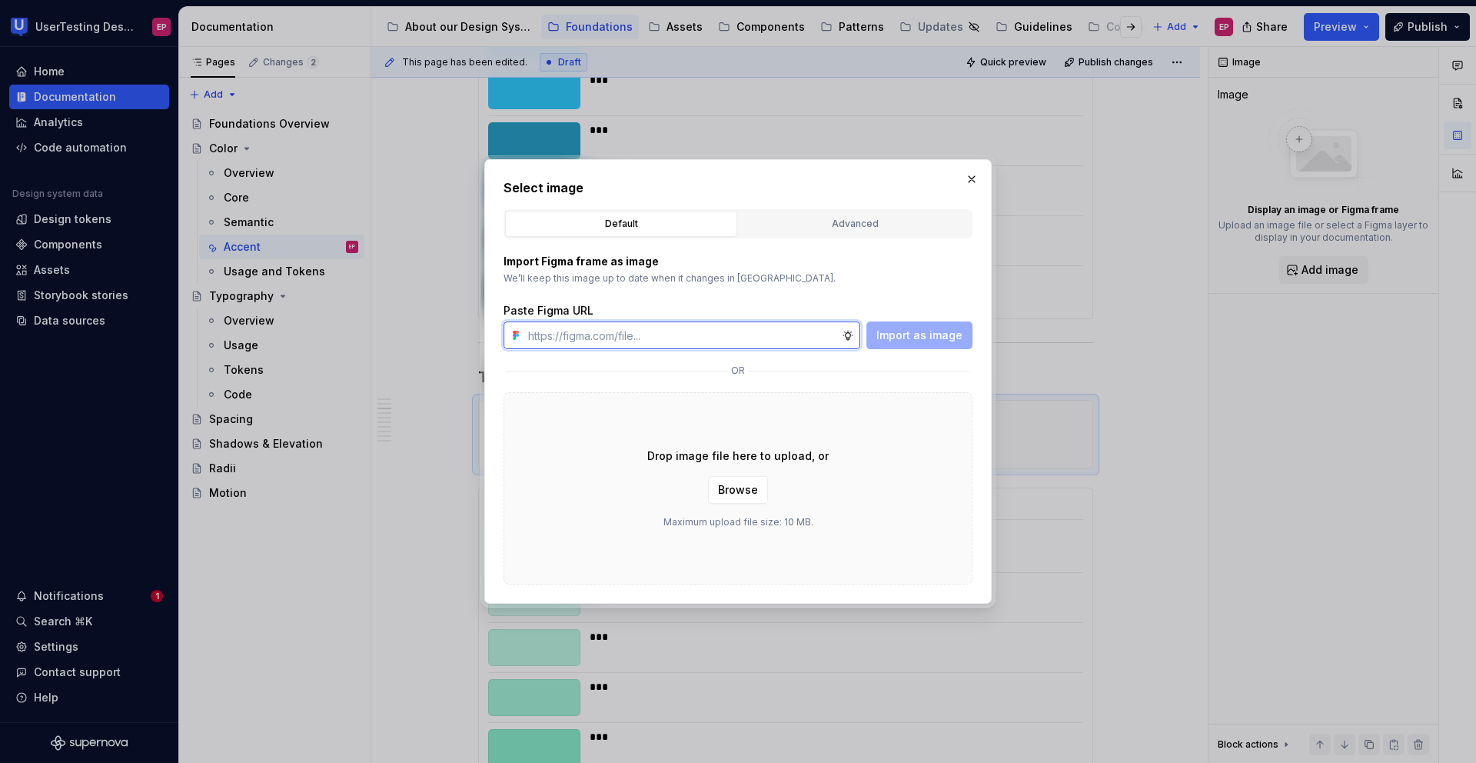
paste input "[URL][DOMAIN_NAME]"
type input "[URL][DOMAIN_NAME]"
click at [914, 341] on span "Import as image" at bounding box center [919, 334] width 86 height 15
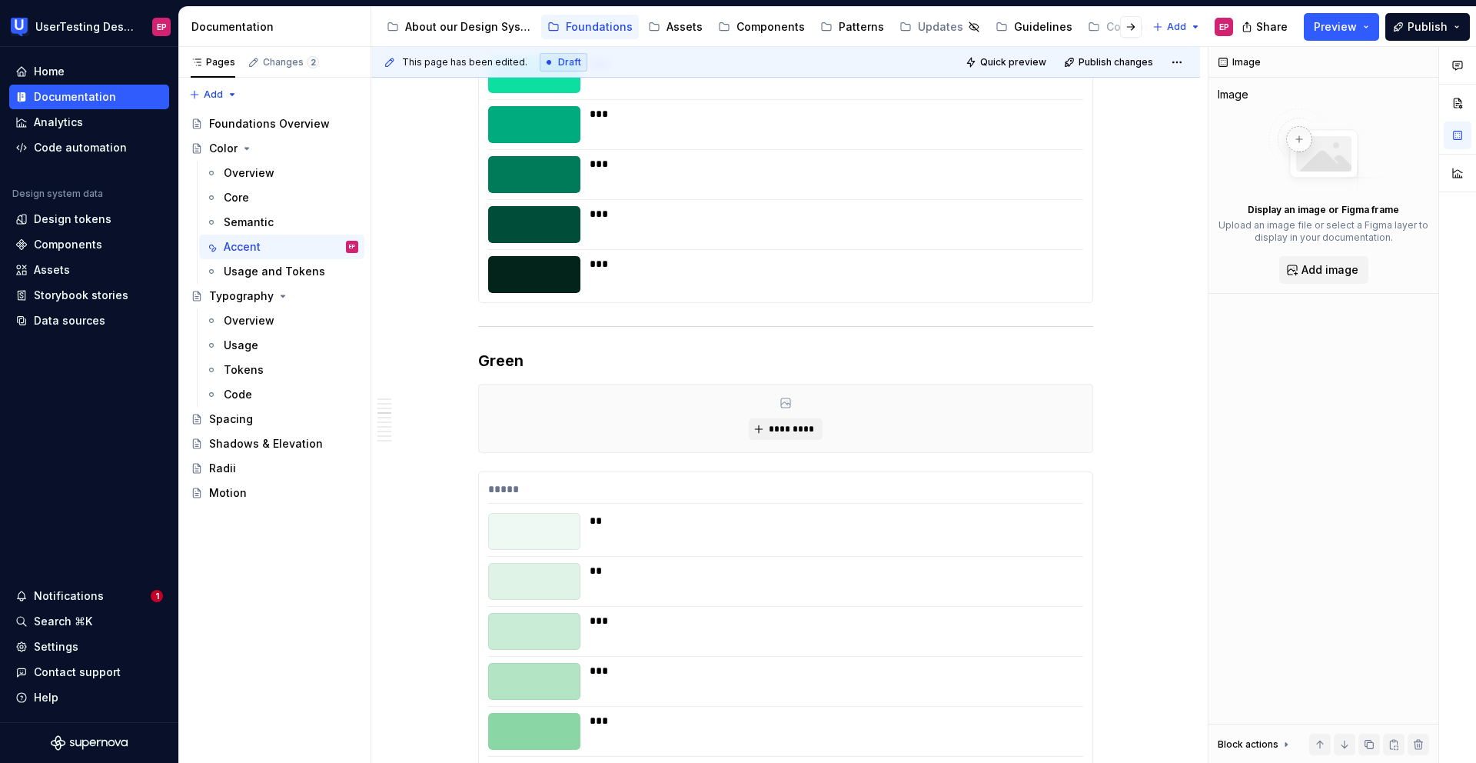
scroll to position [1794, 0]
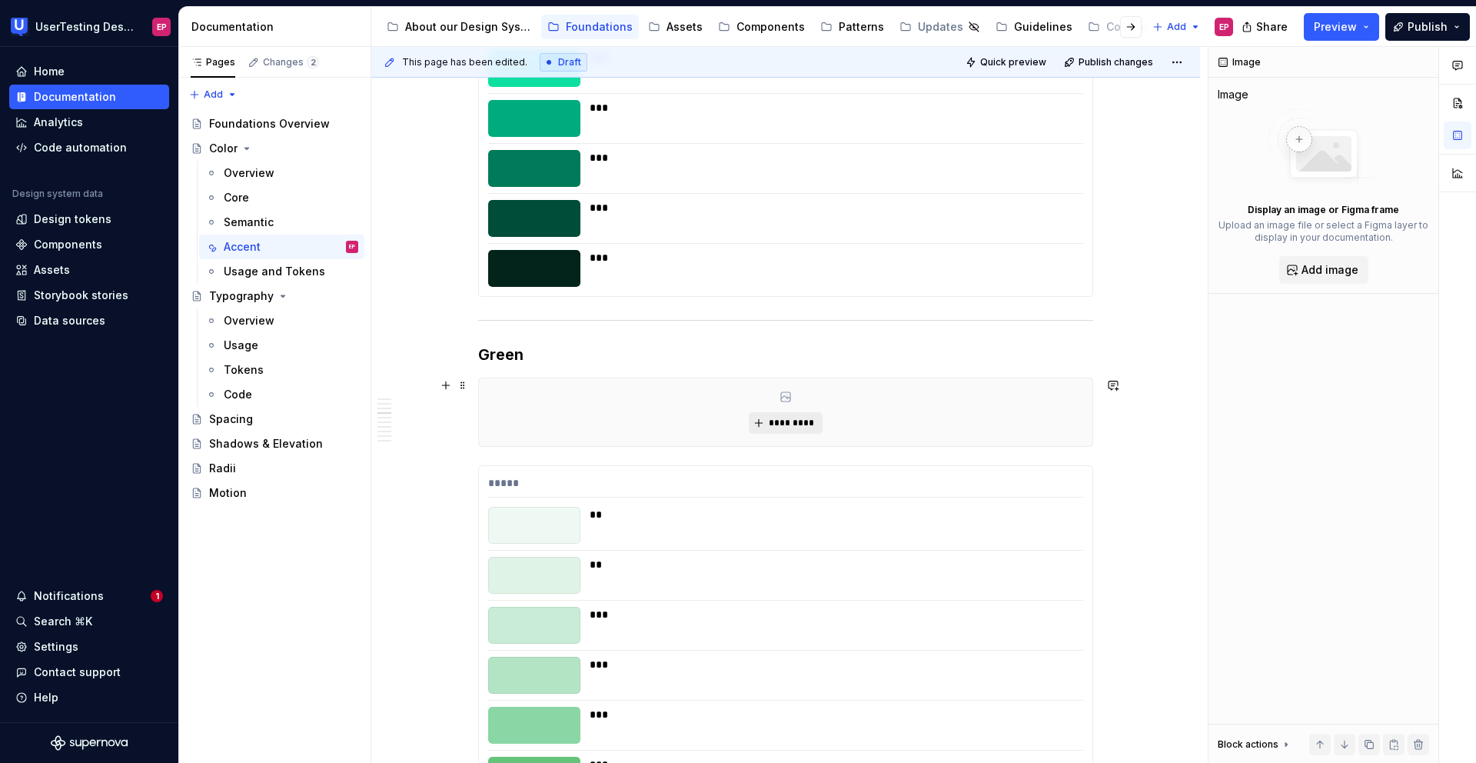
click at [789, 420] on span "*********" at bounding box center [791, 423] width 47 height 12
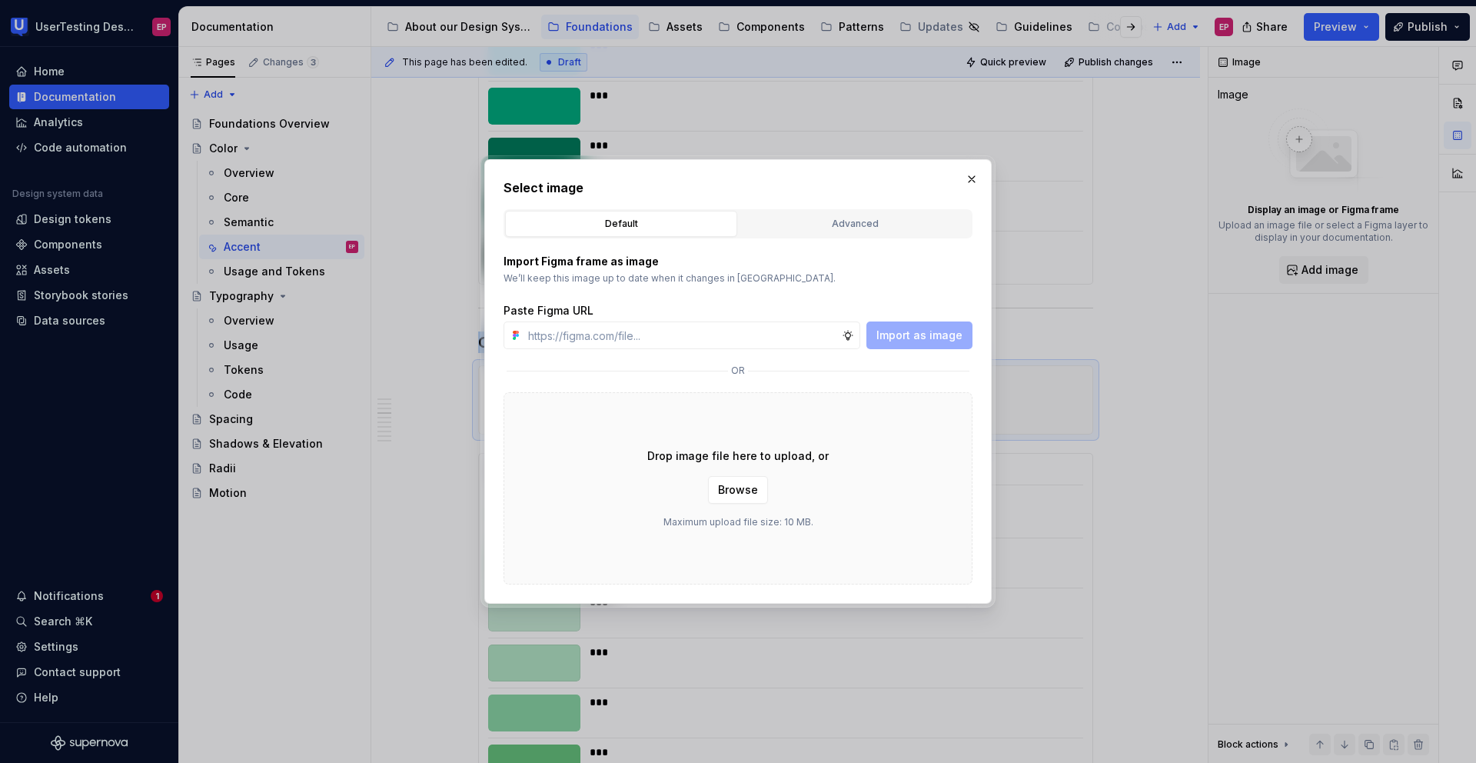
scroll to position [1781, 0]
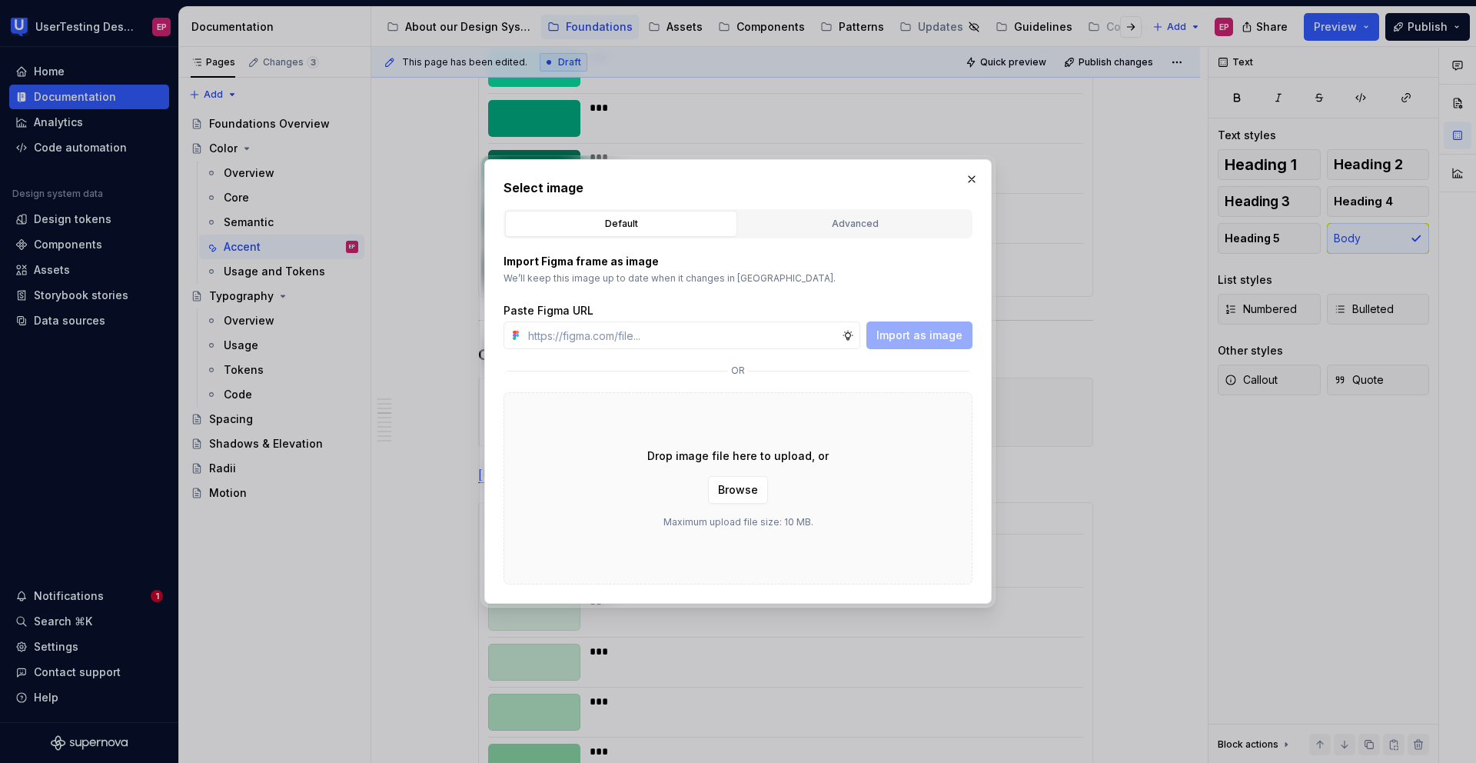
type textarea "*"
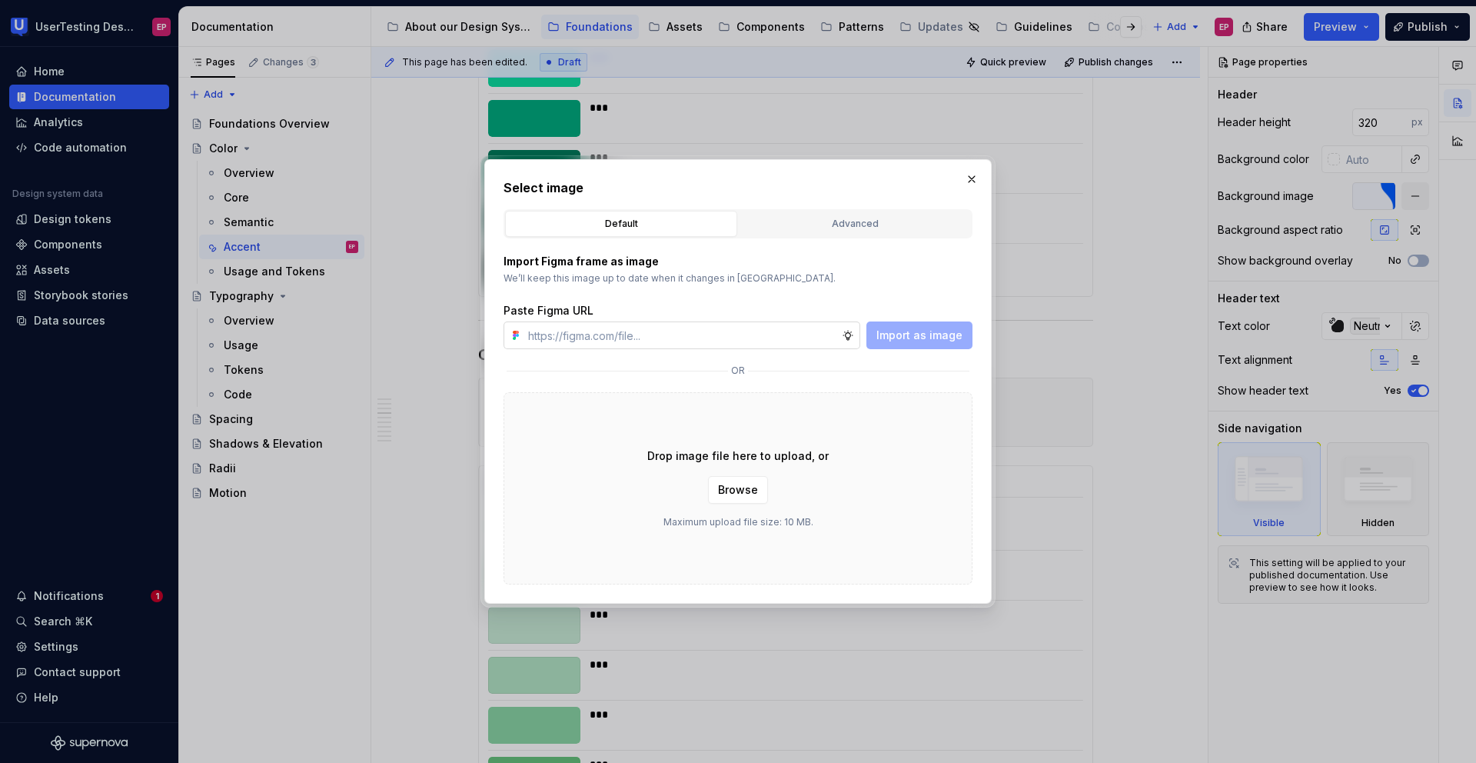
click at [740, 330] on input "text" at bounding box center [682, 335] width 320 height 28
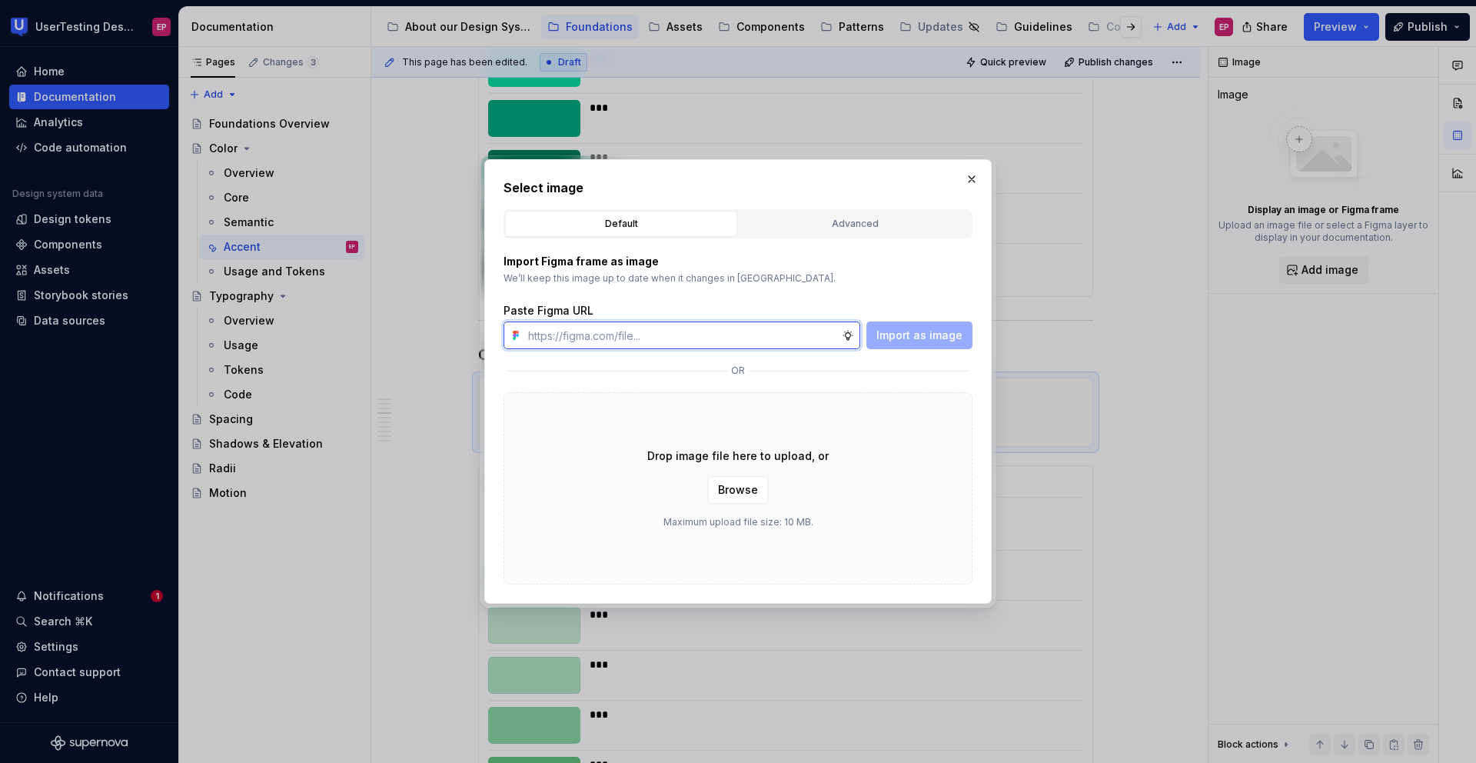
paste input "[URL][DOMAIN_NAME]"
type input "[URL][DOMAIN_NAME]"
click at [909, 337] on span "Import as image" at bounding box center [919, 334] width 86 height 15
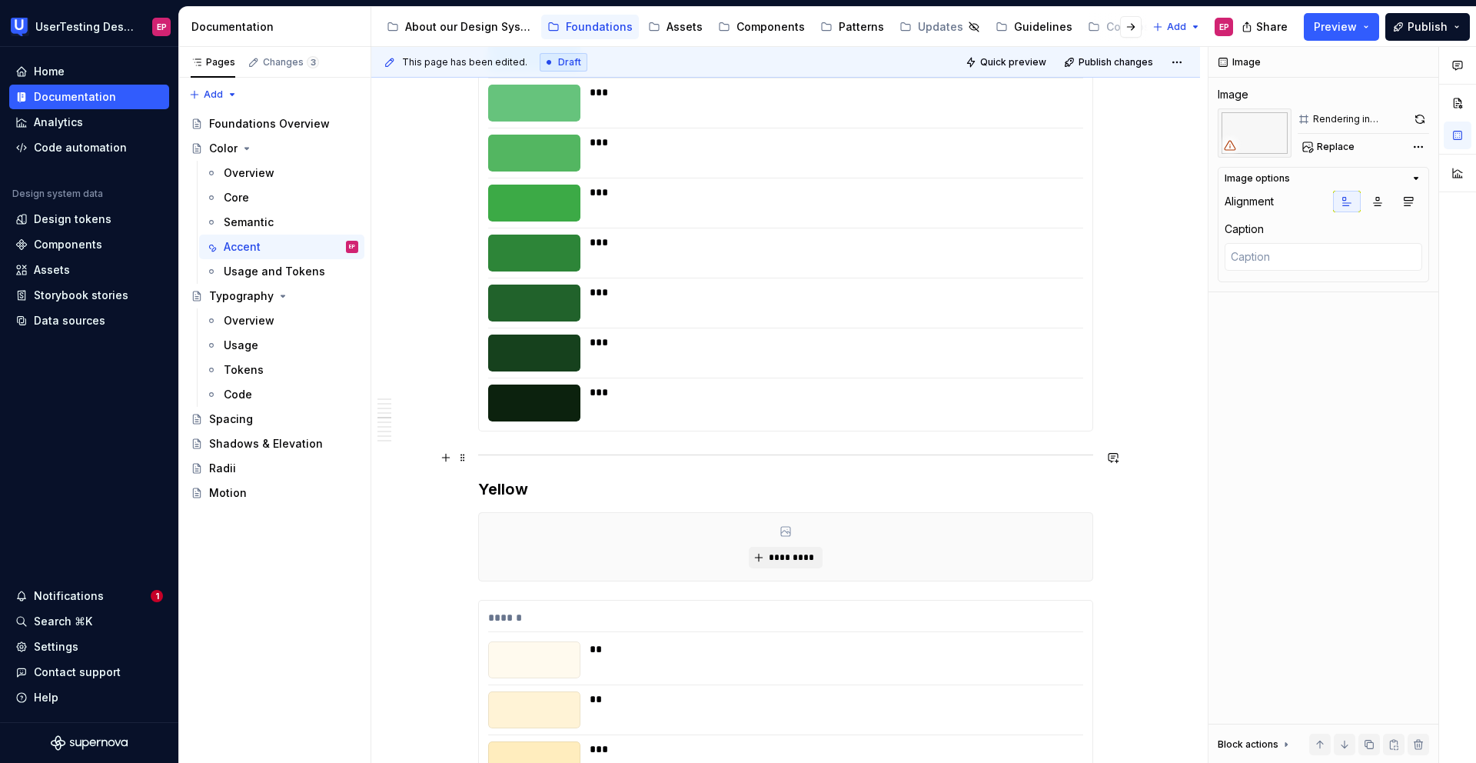
scroll to position [2419, 0]
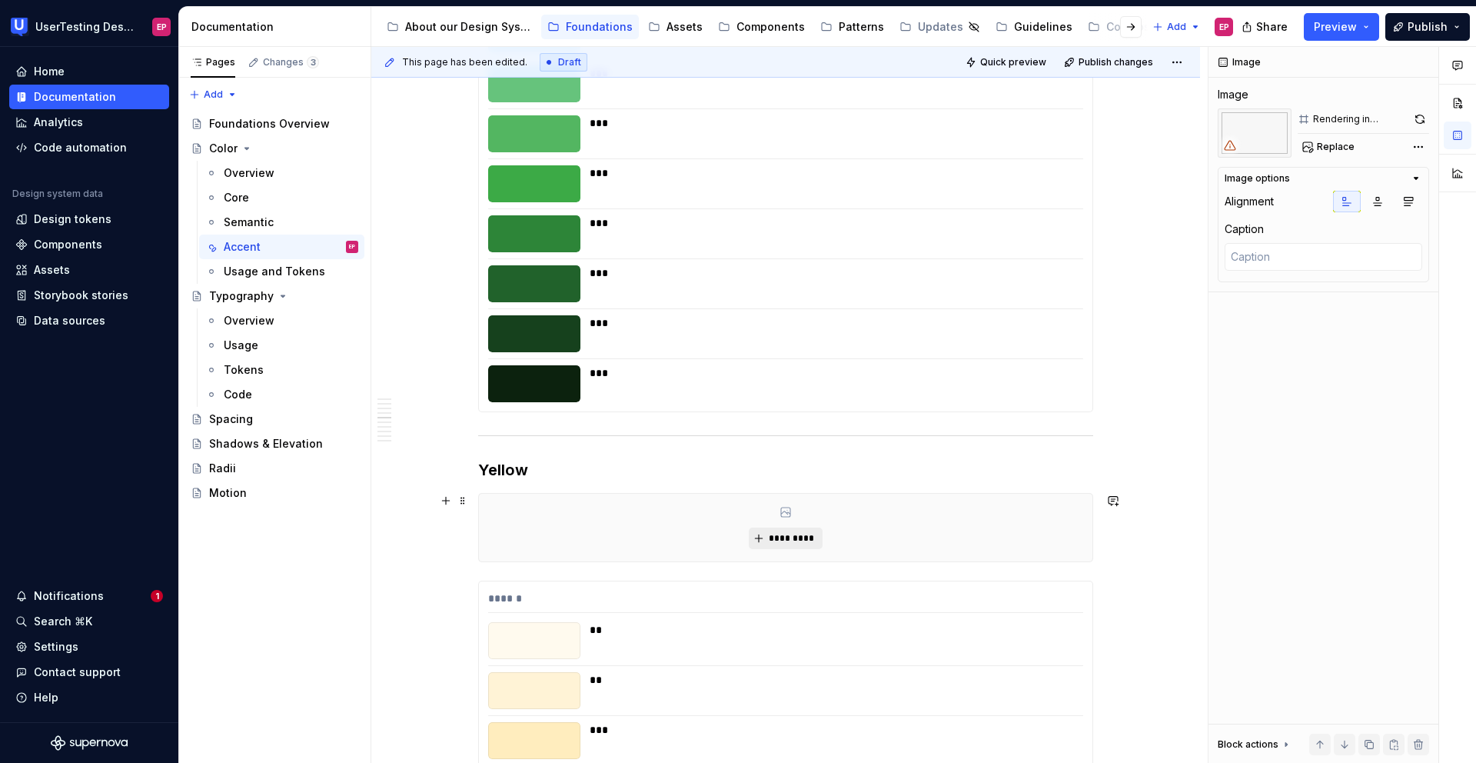
click at [783, 535] on span "*********" at bounding box center [791, 538] width 47 height 12
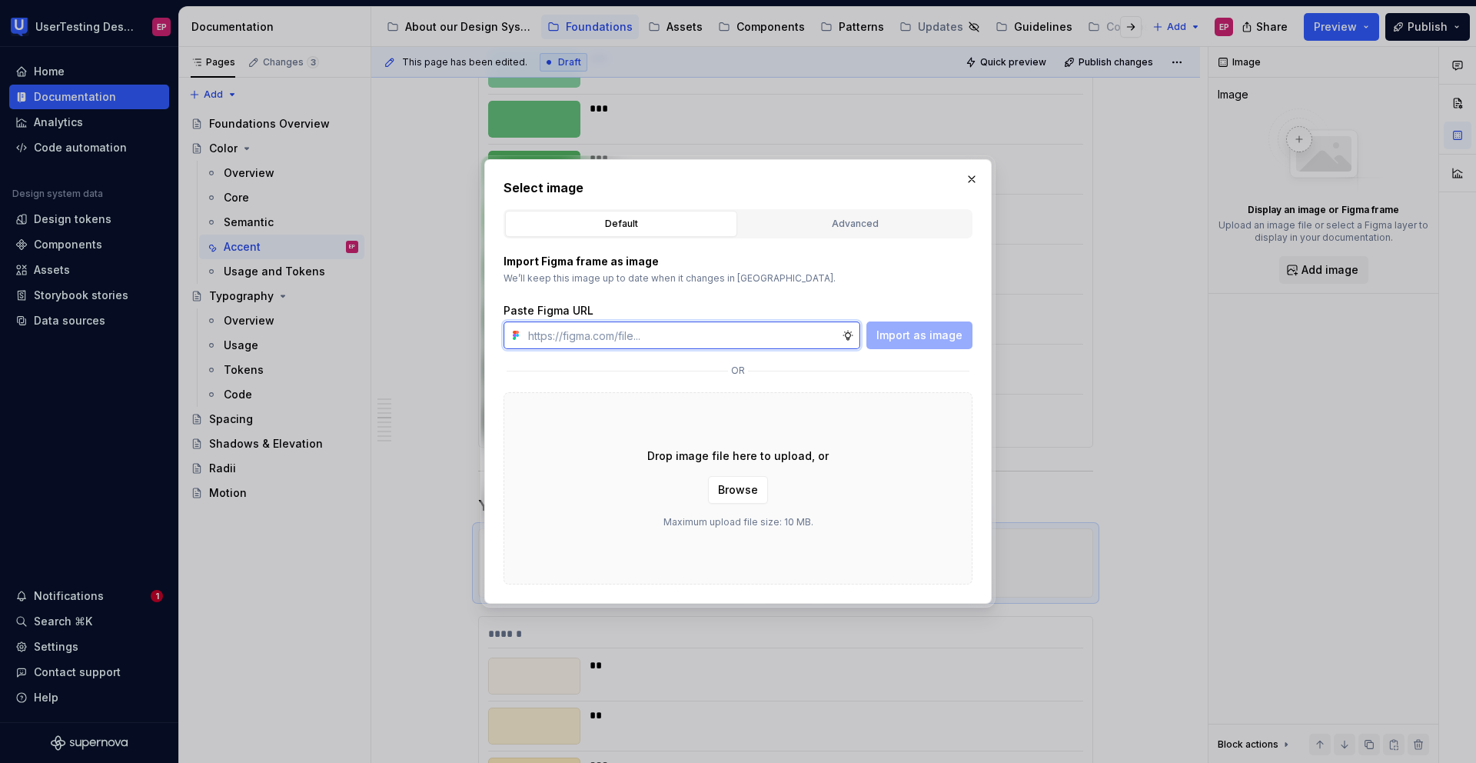
type textarea "*"
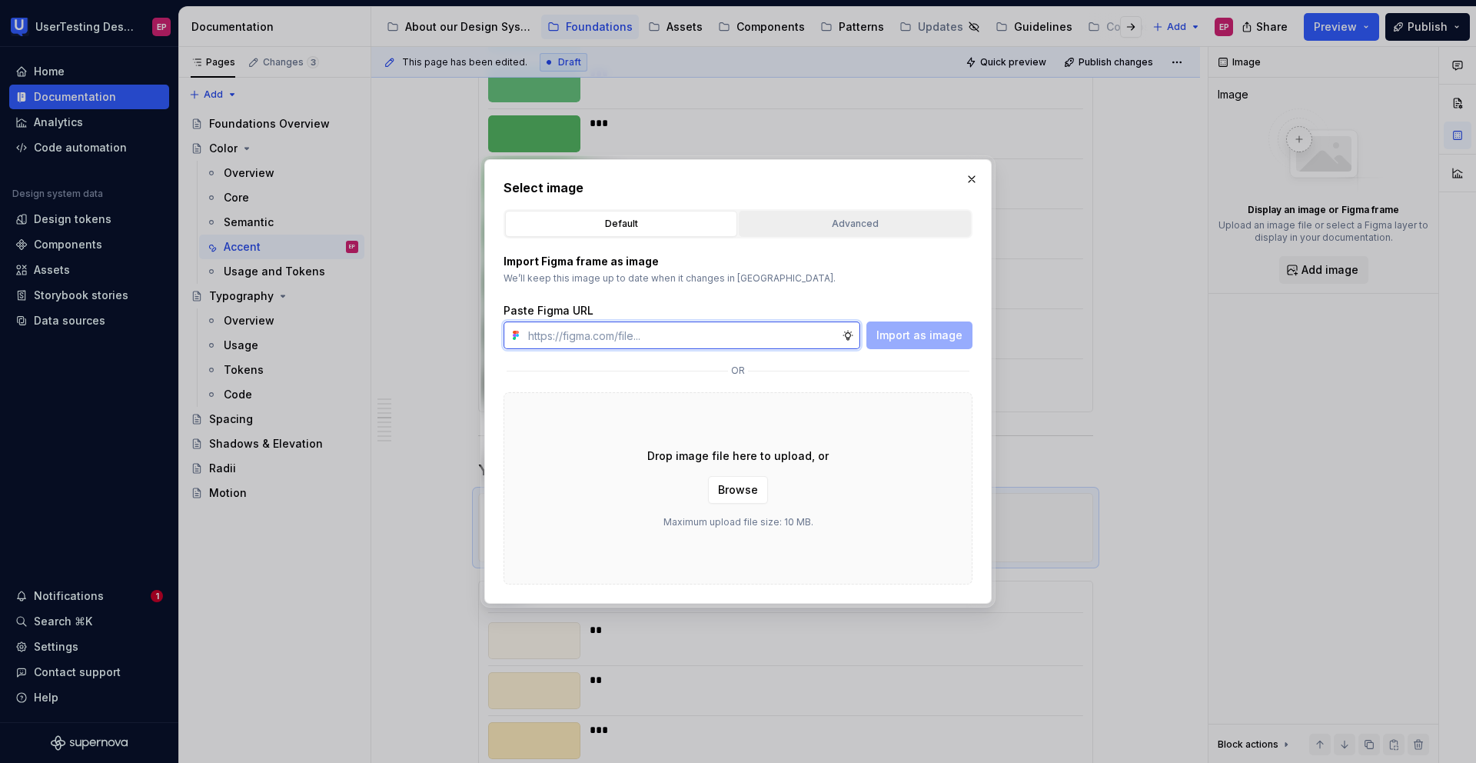
paste input "[URL][DOMAIN_NAME]"
type input "[URL][DOMAIN_NAME]"
click at [903, 338] on span "Import as image" at bounding box center [919, 334] width 86 height 15
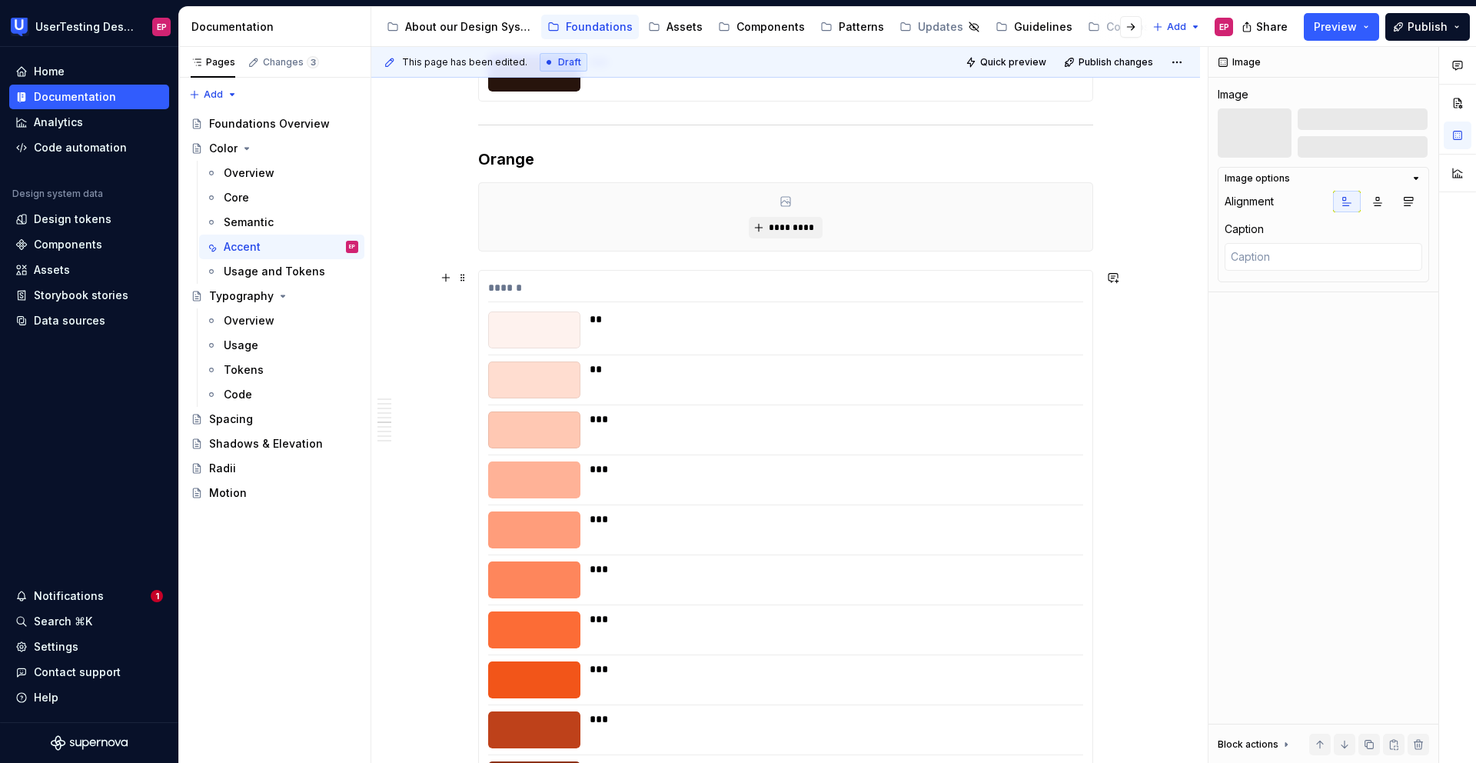
scroll to position [3548, 0]
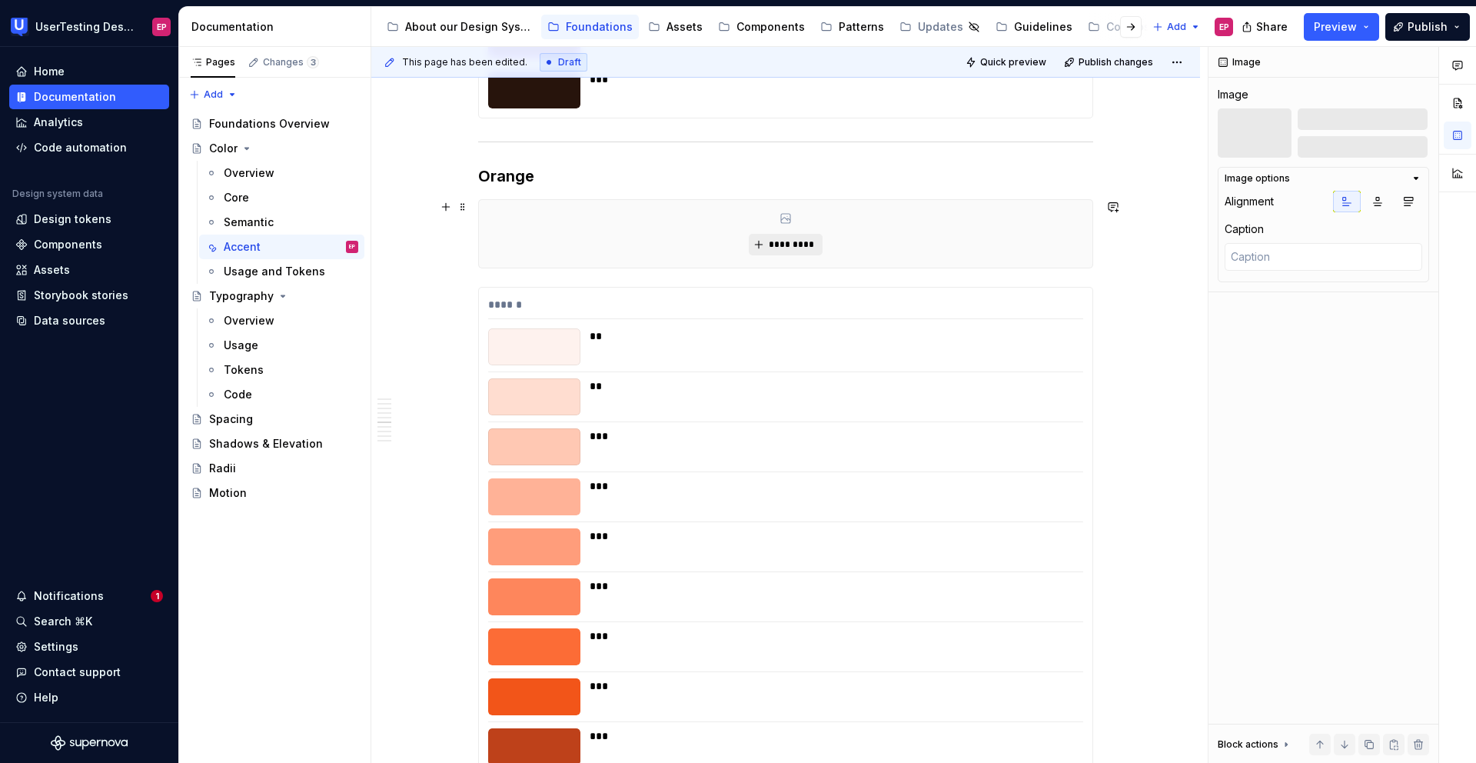
click at [794, 248] on span "*********" at bounding box center [791, 244] width 47 height 12
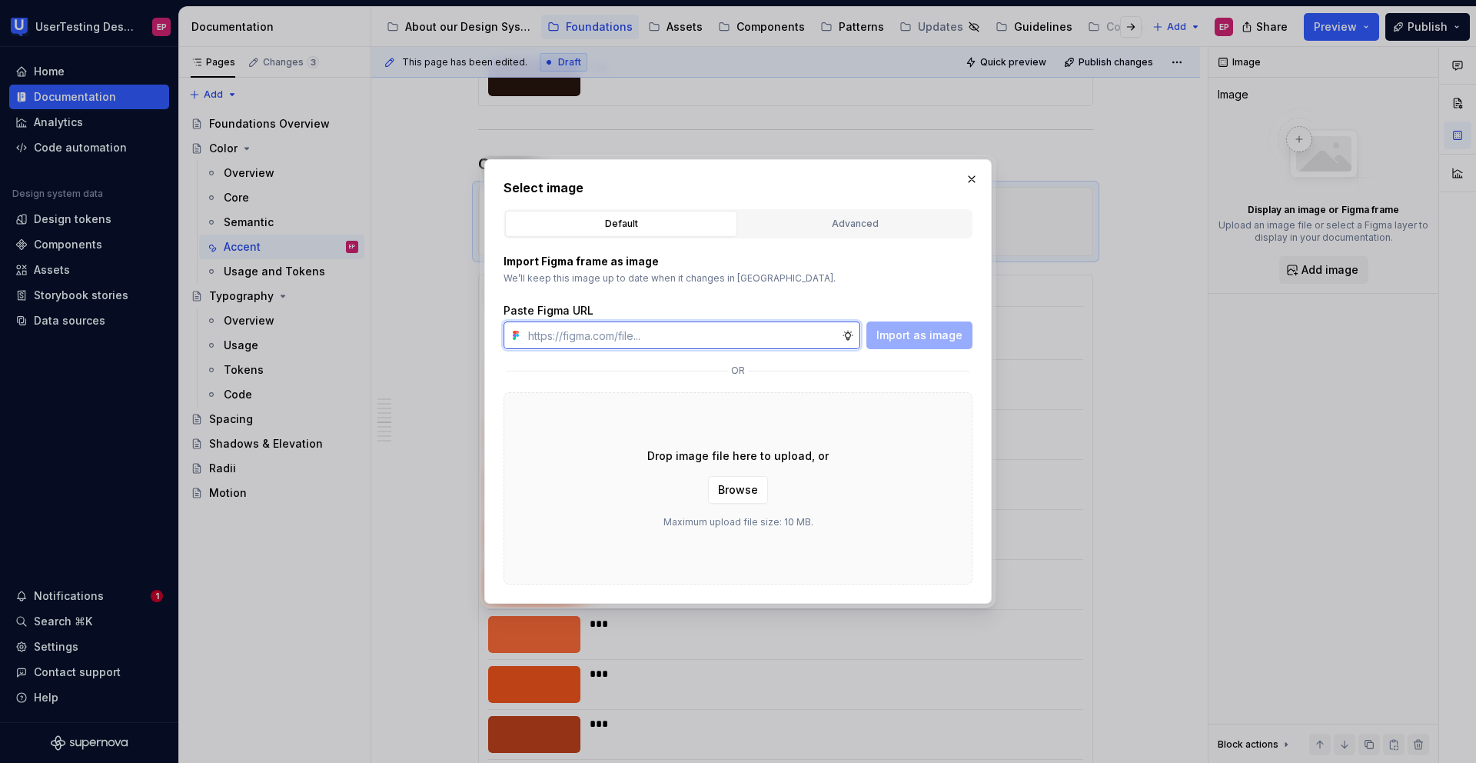
type textarea "*"
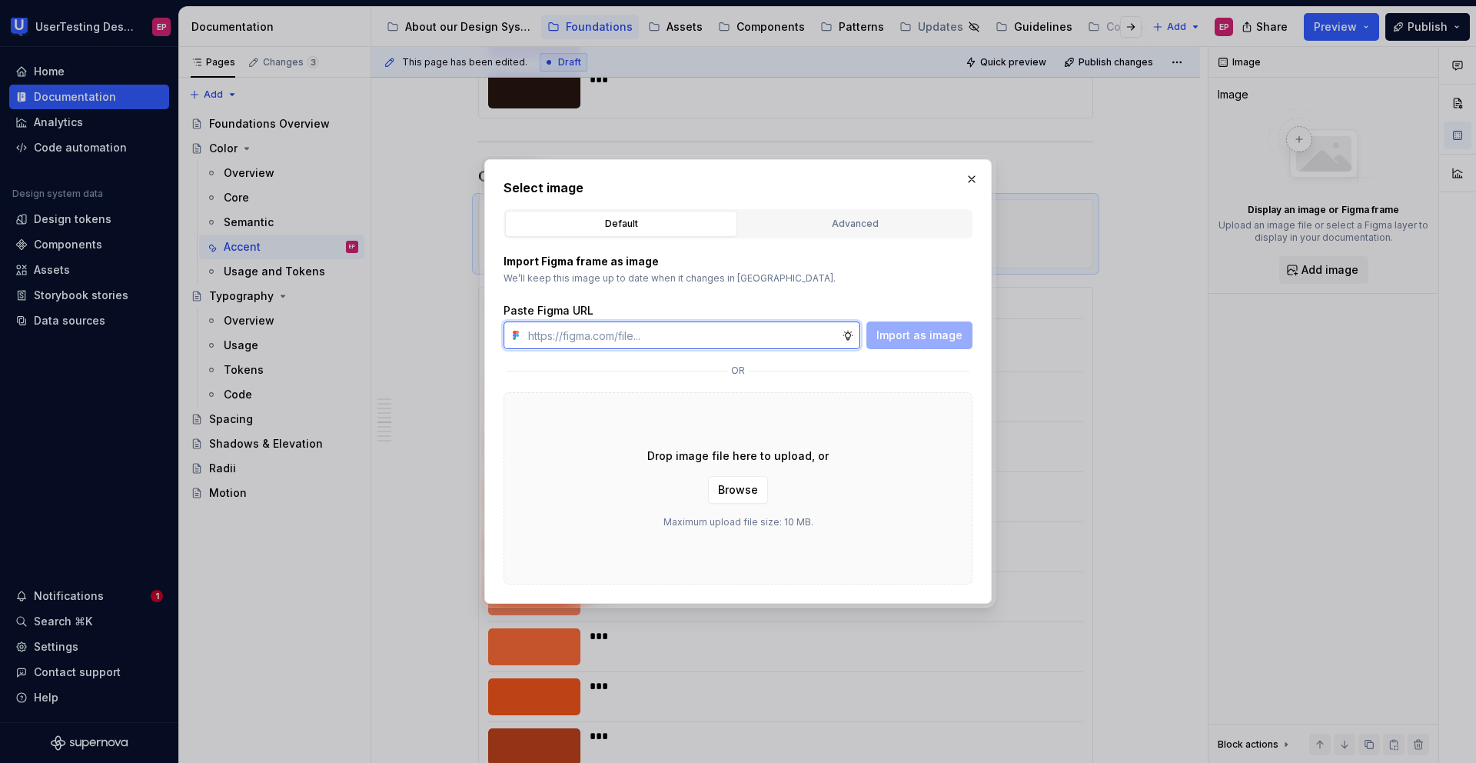
paste input "[URL][DOMAIN_NAME]"
type input "[URL][DOMAIN_NAME]"
click at [940, 338] on span "Import as image" at bounding box center [919, 334] width 86 height 15
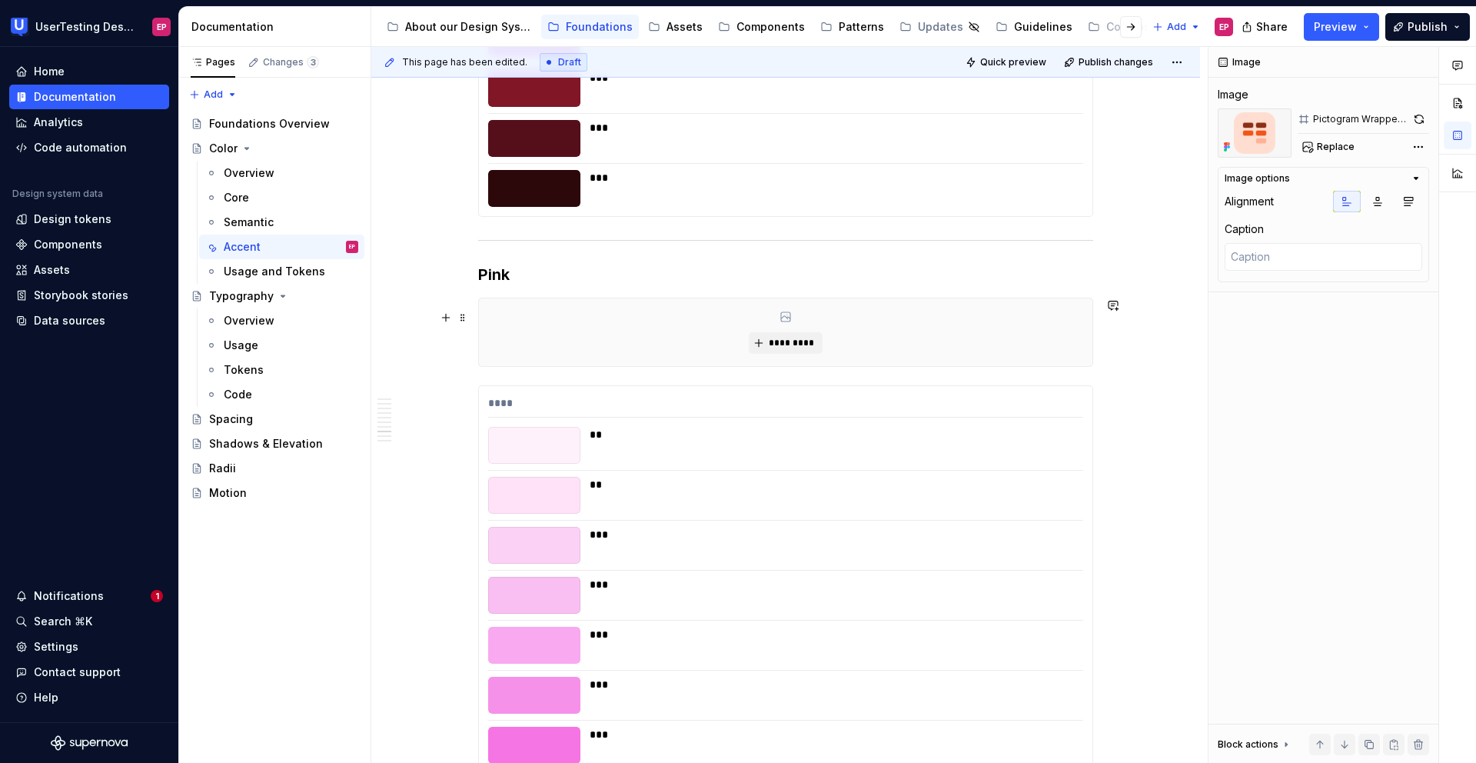
scroll to position [4932, 0]
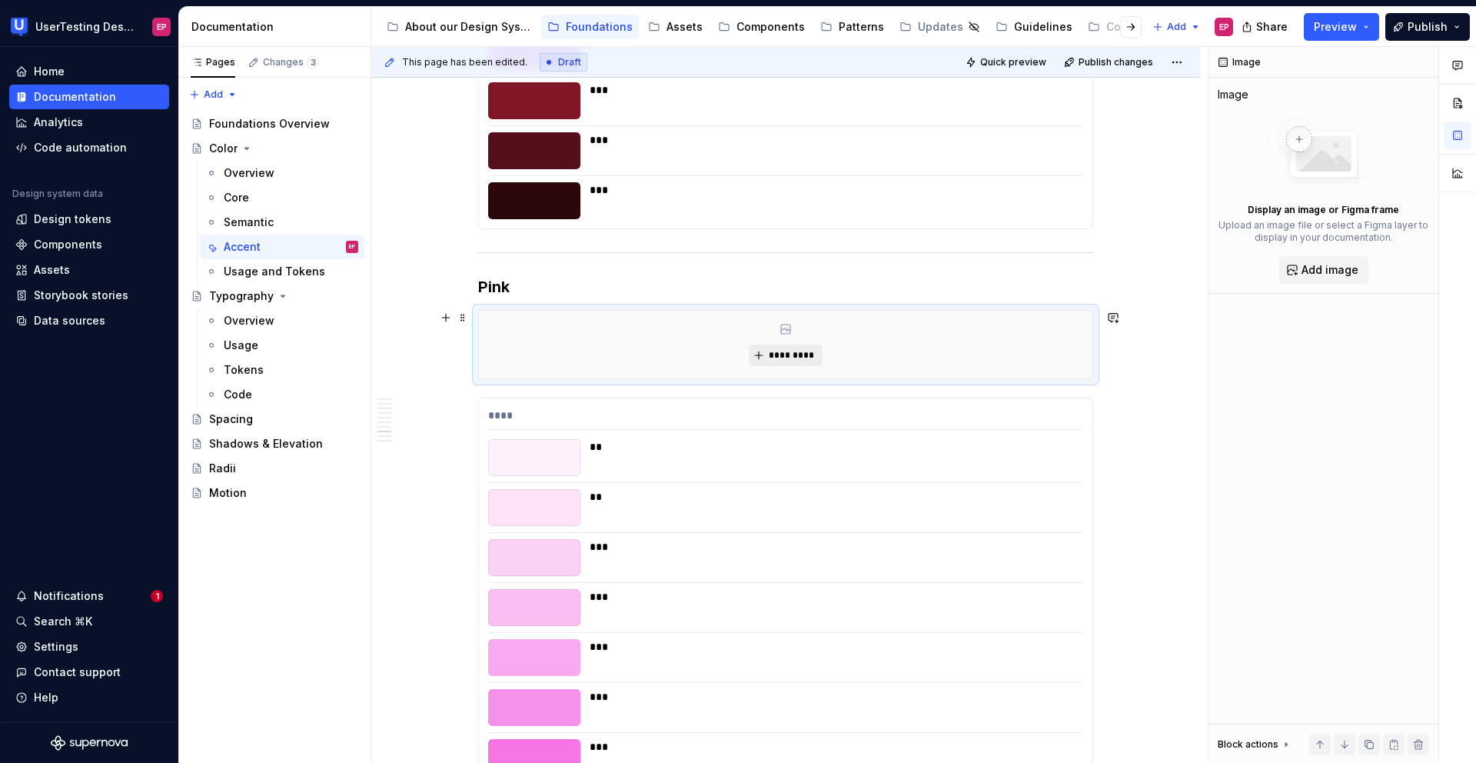
click at [788, 360] on span "*********" at bounding box center [791, 355] width 47 height 12
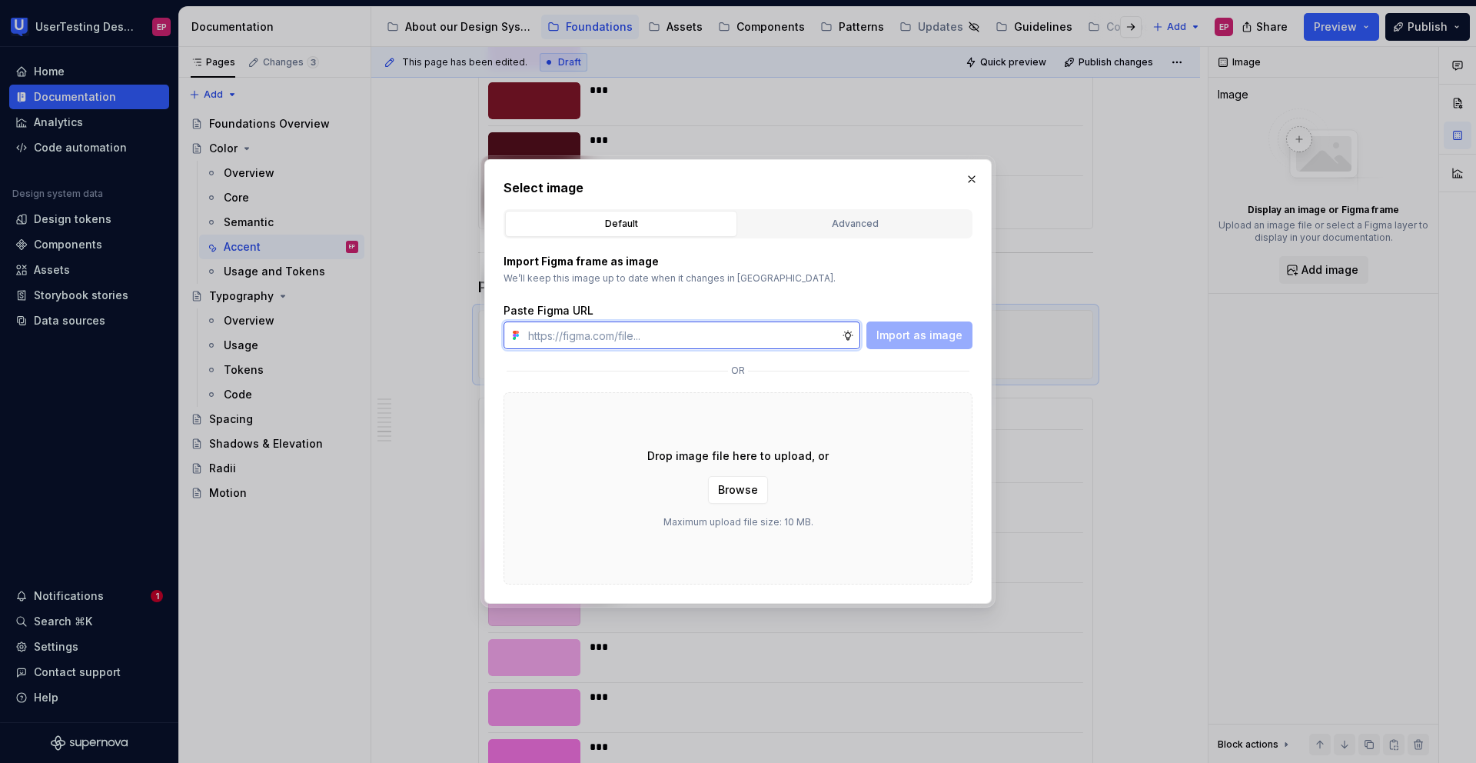
type textarea "*"
paste input "[URL][DOMAIN_NAME]"
type input "[URL][DOMAIN_NAME]"
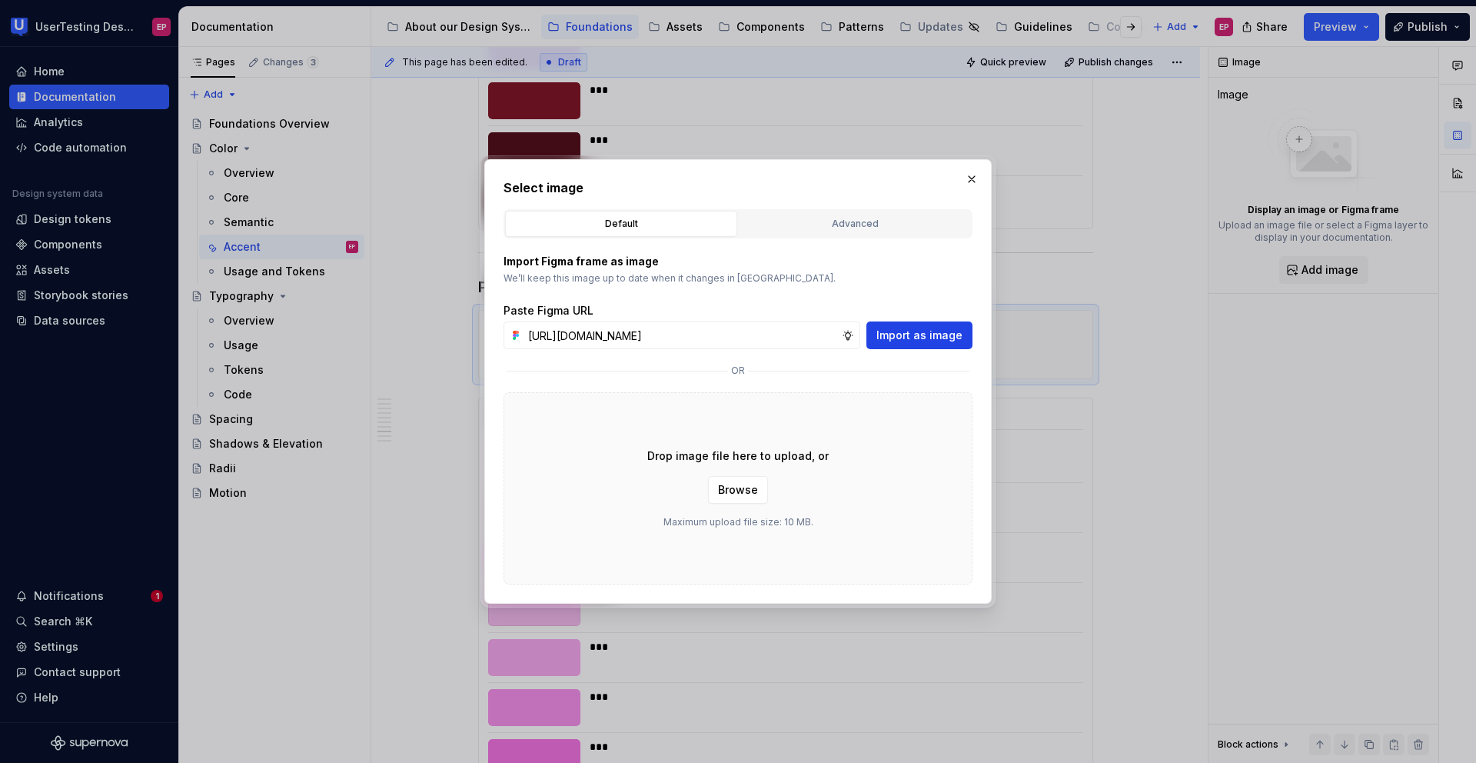
click at [926, 329] on span "Import as image" at bounding box center [919, 334] width 86 height 15
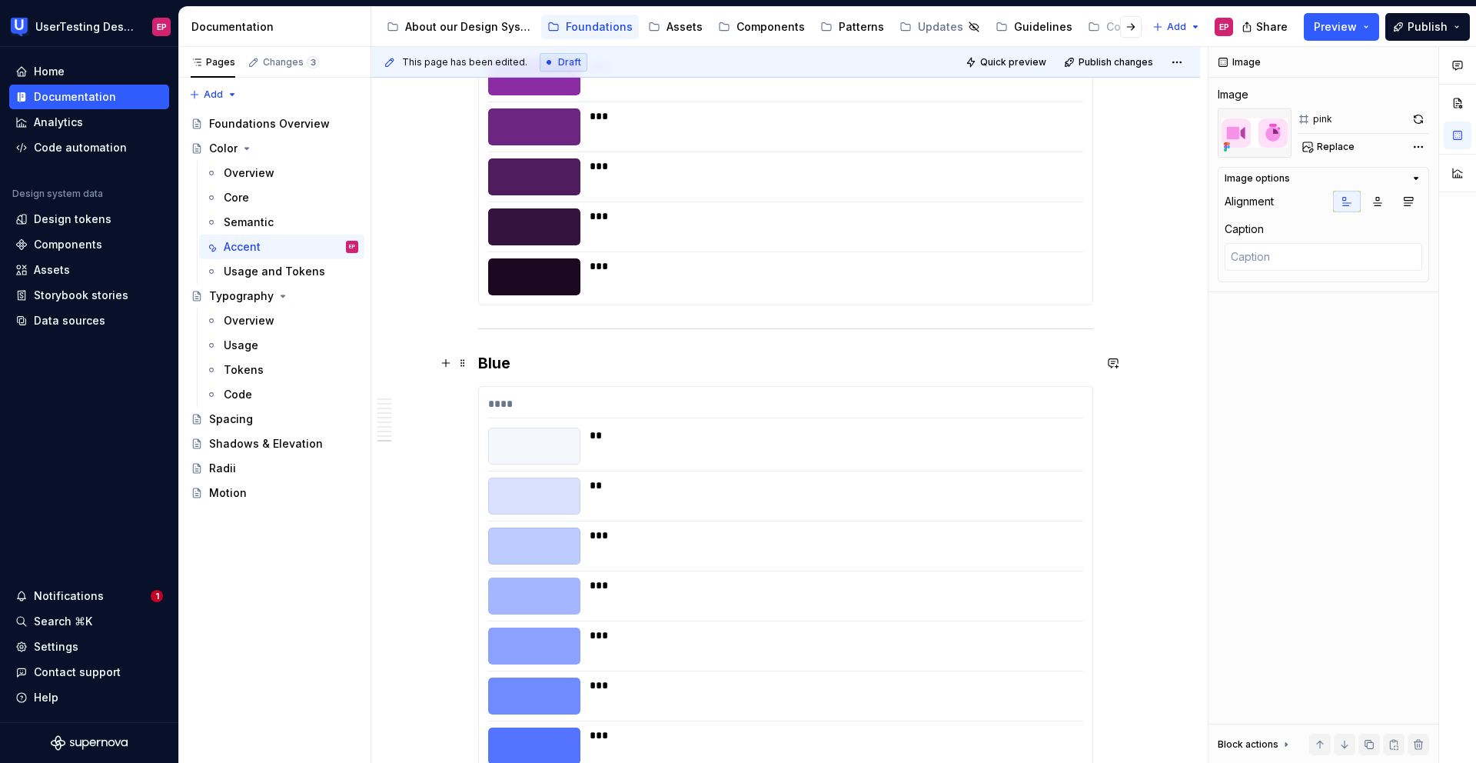
scroll to position [6438, 0]
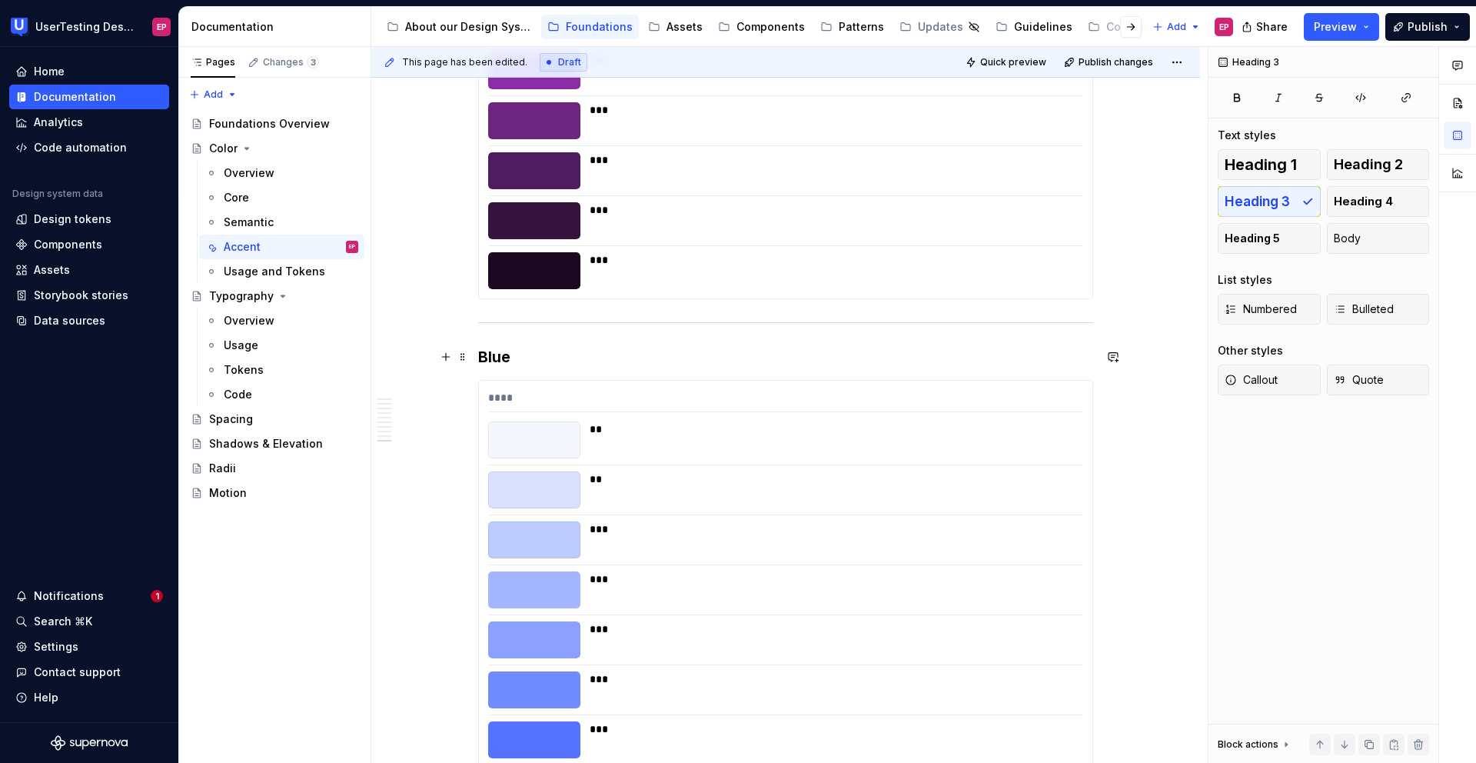
click at [540, 367] on h3 "Blue" at bounding box center [785, 357] width 615 height 22
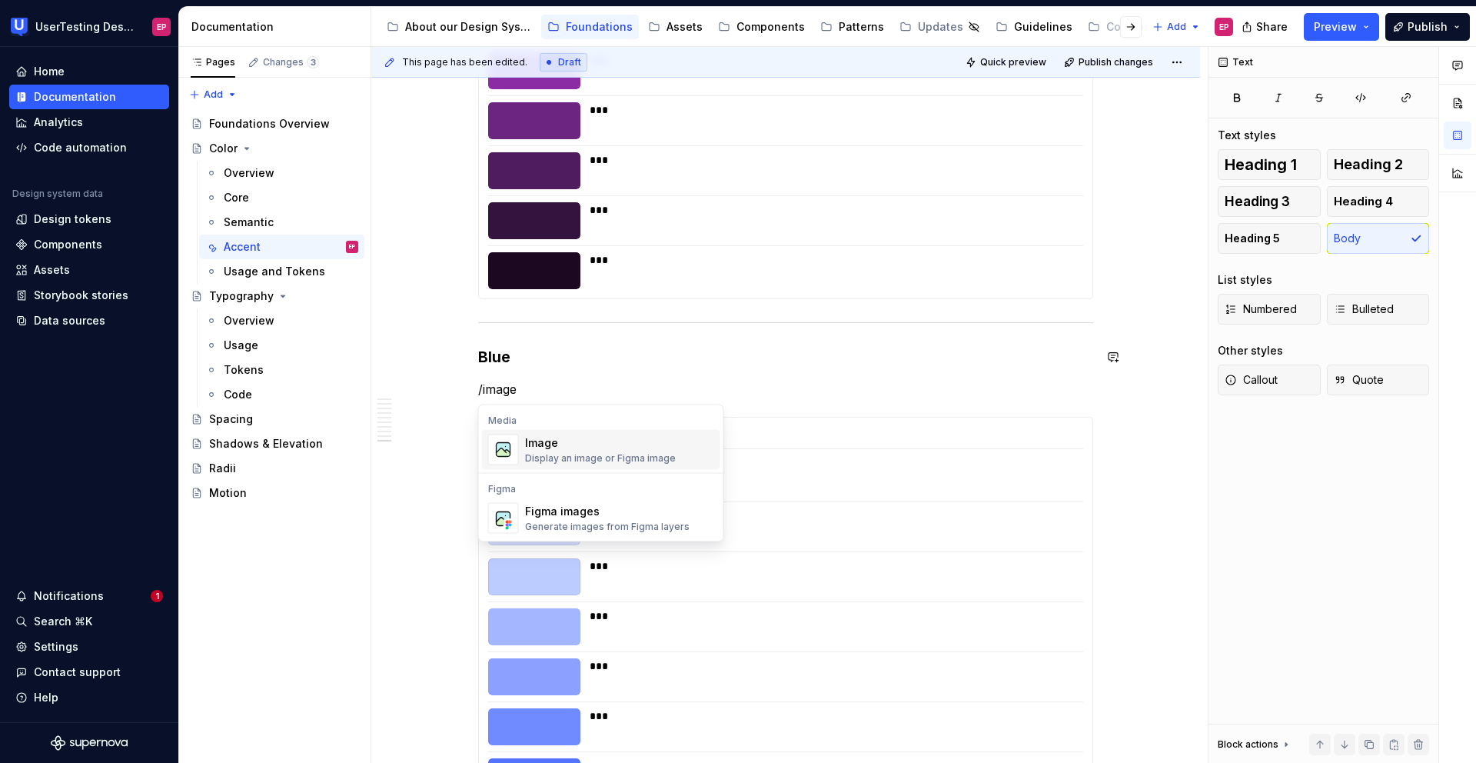
click at [539, 441] on div "Image" at bounding box center [600, 442] width 151 height 15
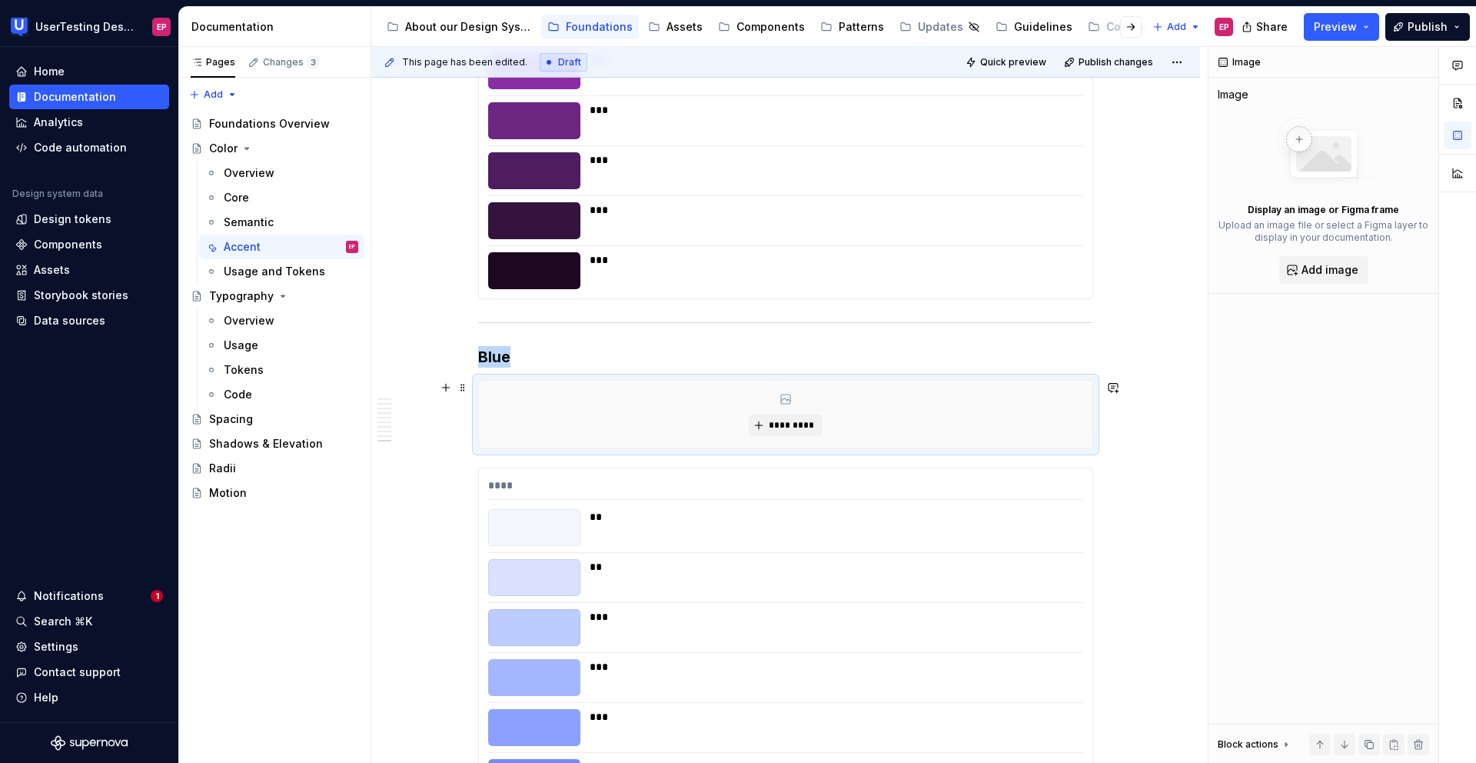
click at [790, 411] on div "*********" at bounding box center [785, 415] width 613 height 68
click at [787, 421] on span "*********" at bounding box center [791, 425] width 47 height 12
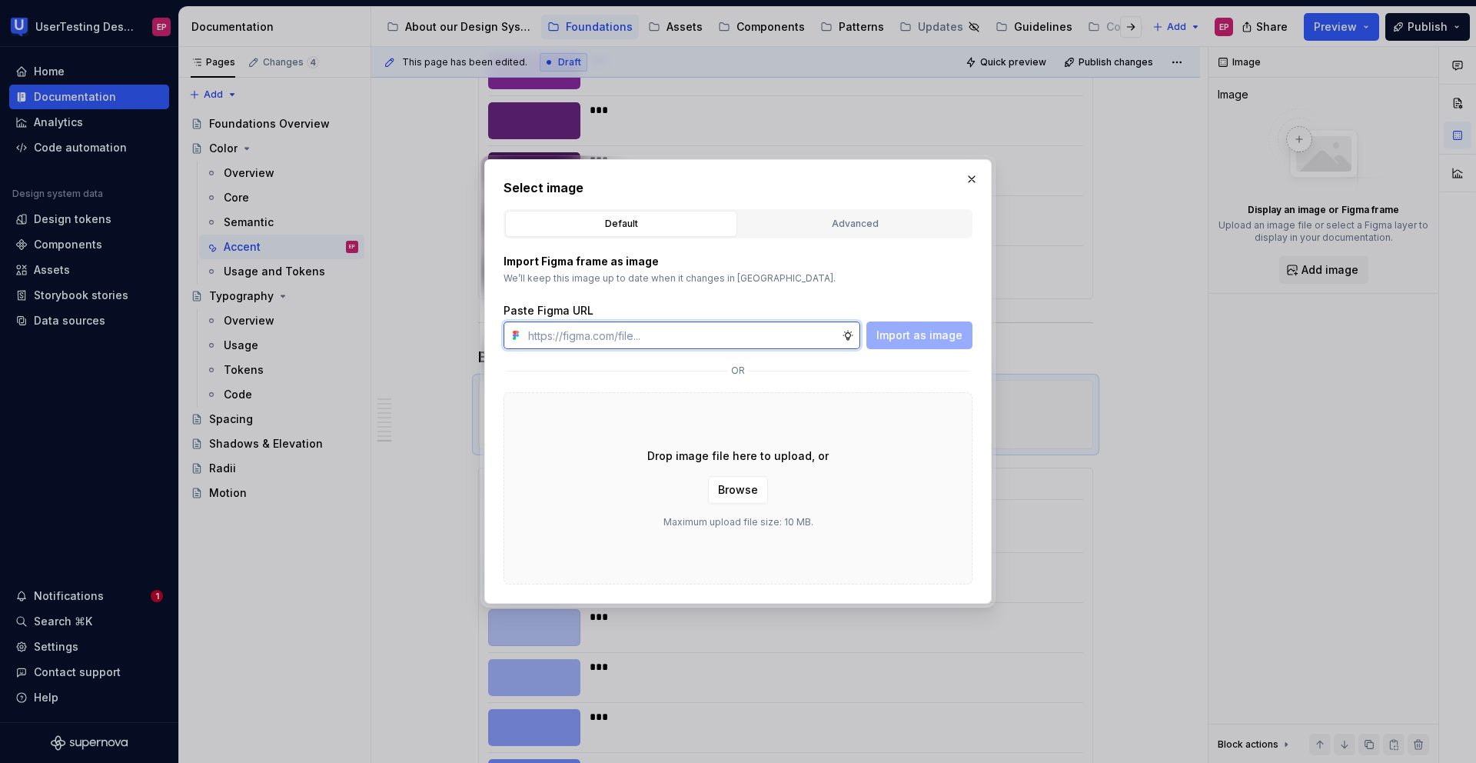
type textarea "*"
paste input "[URL][DOMAIN_NAME]"
type input "[URL][DOMAIN_NAME]"
click at [909, 327] on span "Import as image" at bounding box center [919, 334] width 86 height 15
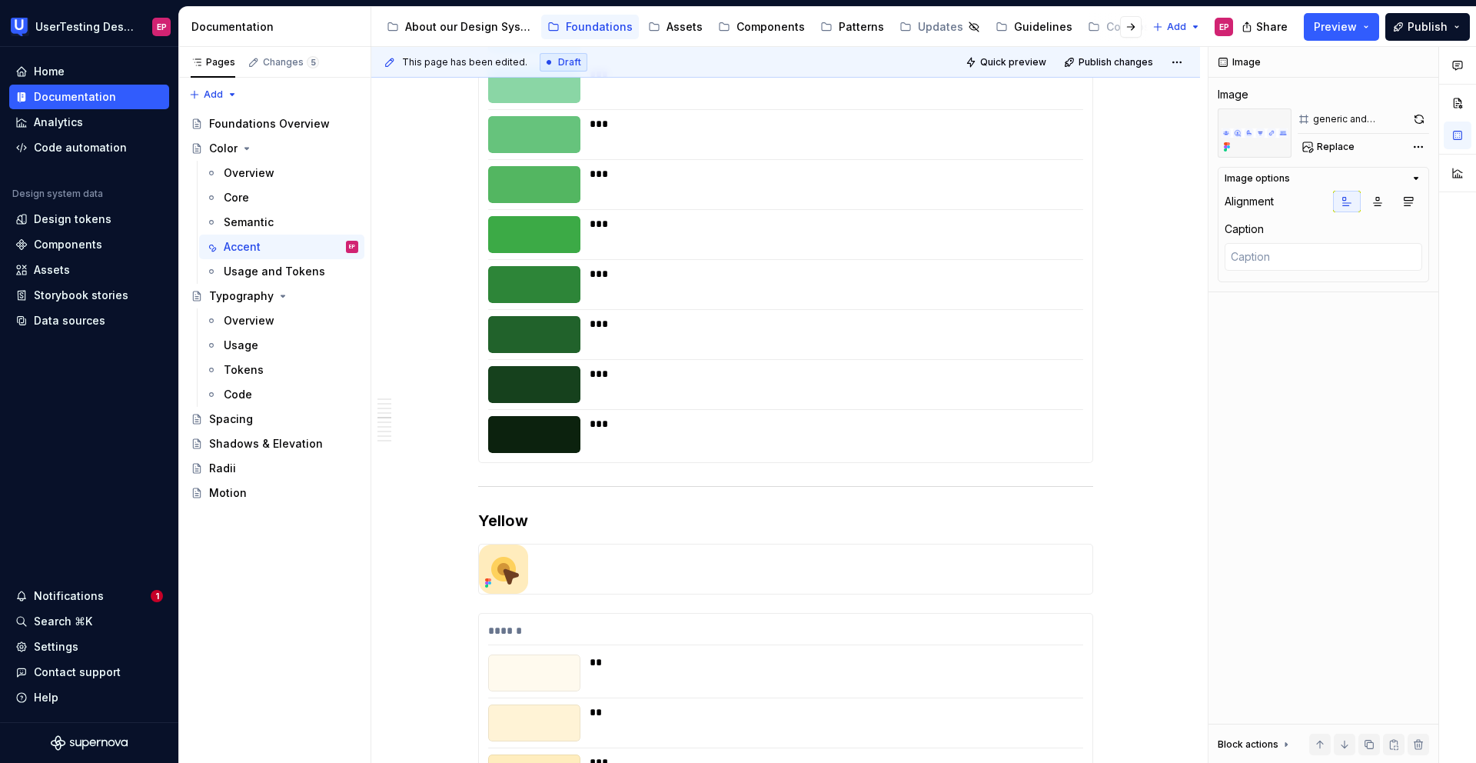
scroll to position [2329, 0]
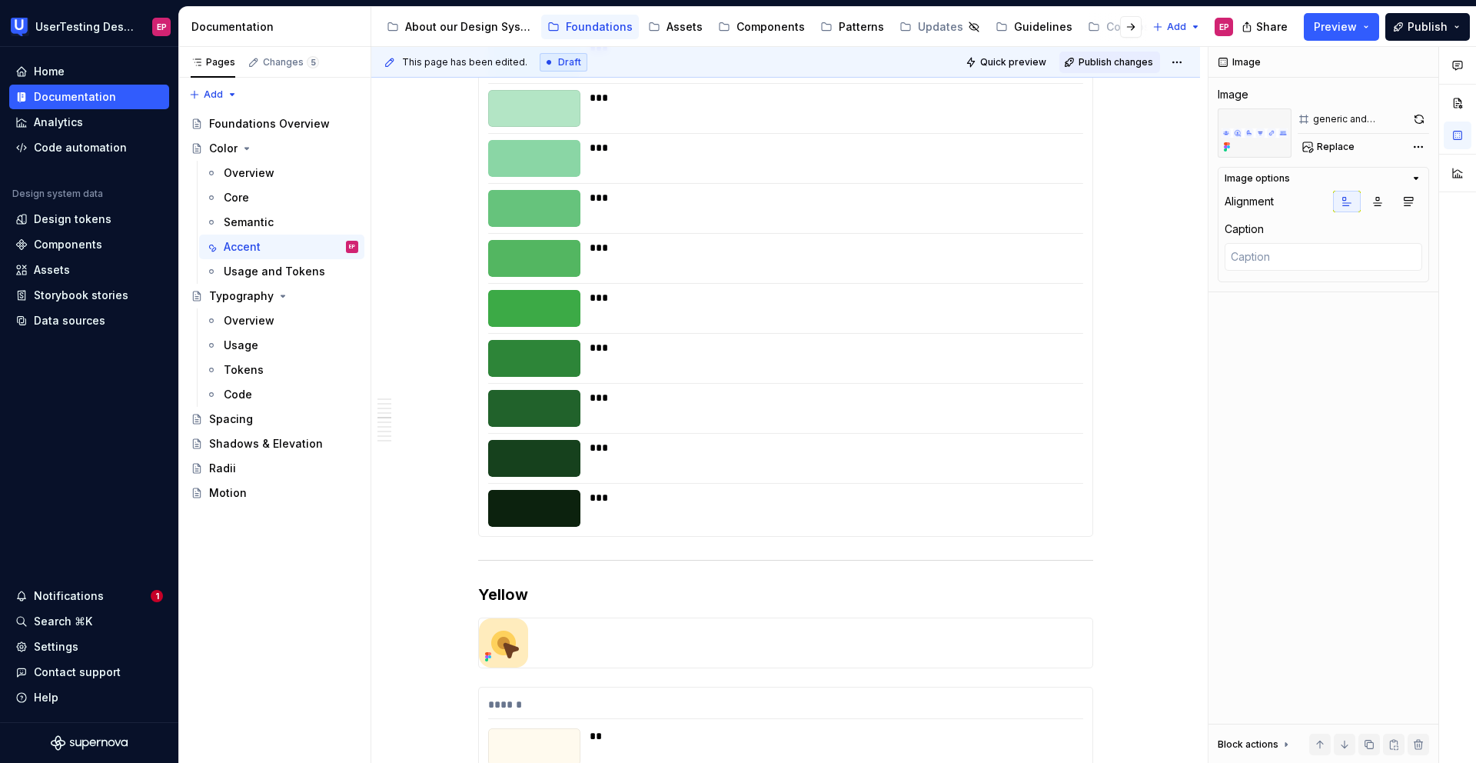
click at [1108, 59] on span "Publish changes" at bounding box center [1116, 62] width 75 height 12
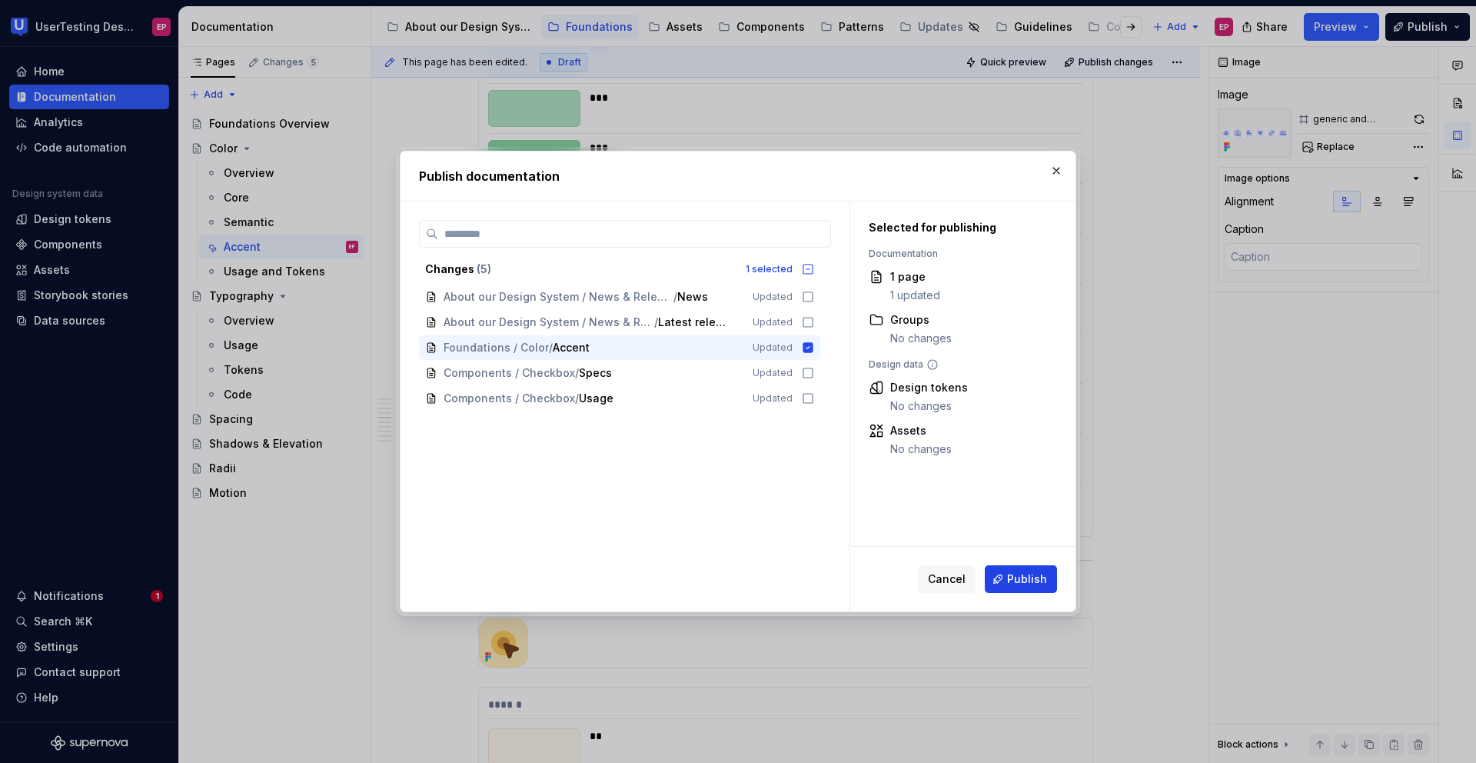
click at [1017, 572] on span "Publish" at bounding box center [1027, 578] width 40 height 15
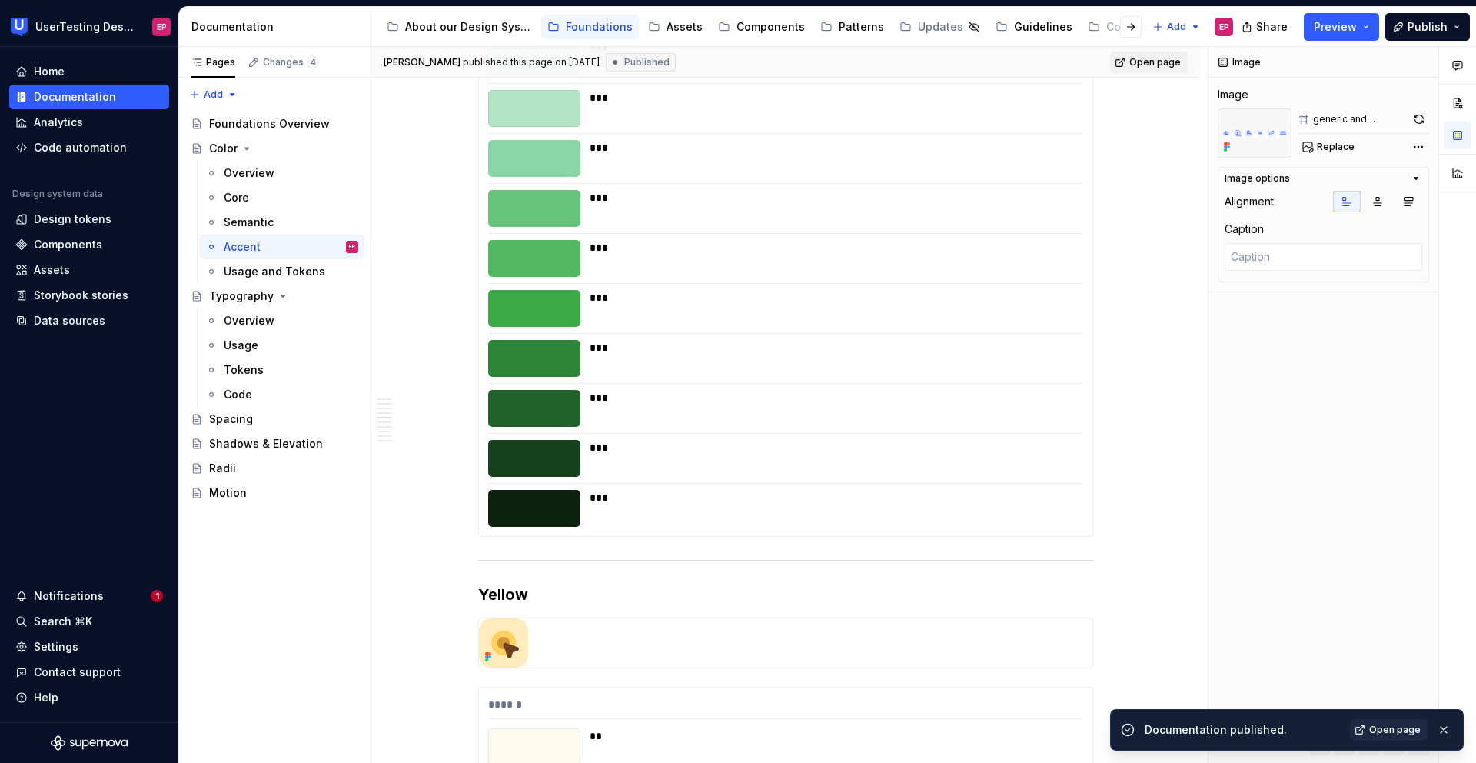
click at [1146, 62] on span "Open page" at bounding box center [1155, 62] width 52 height 12
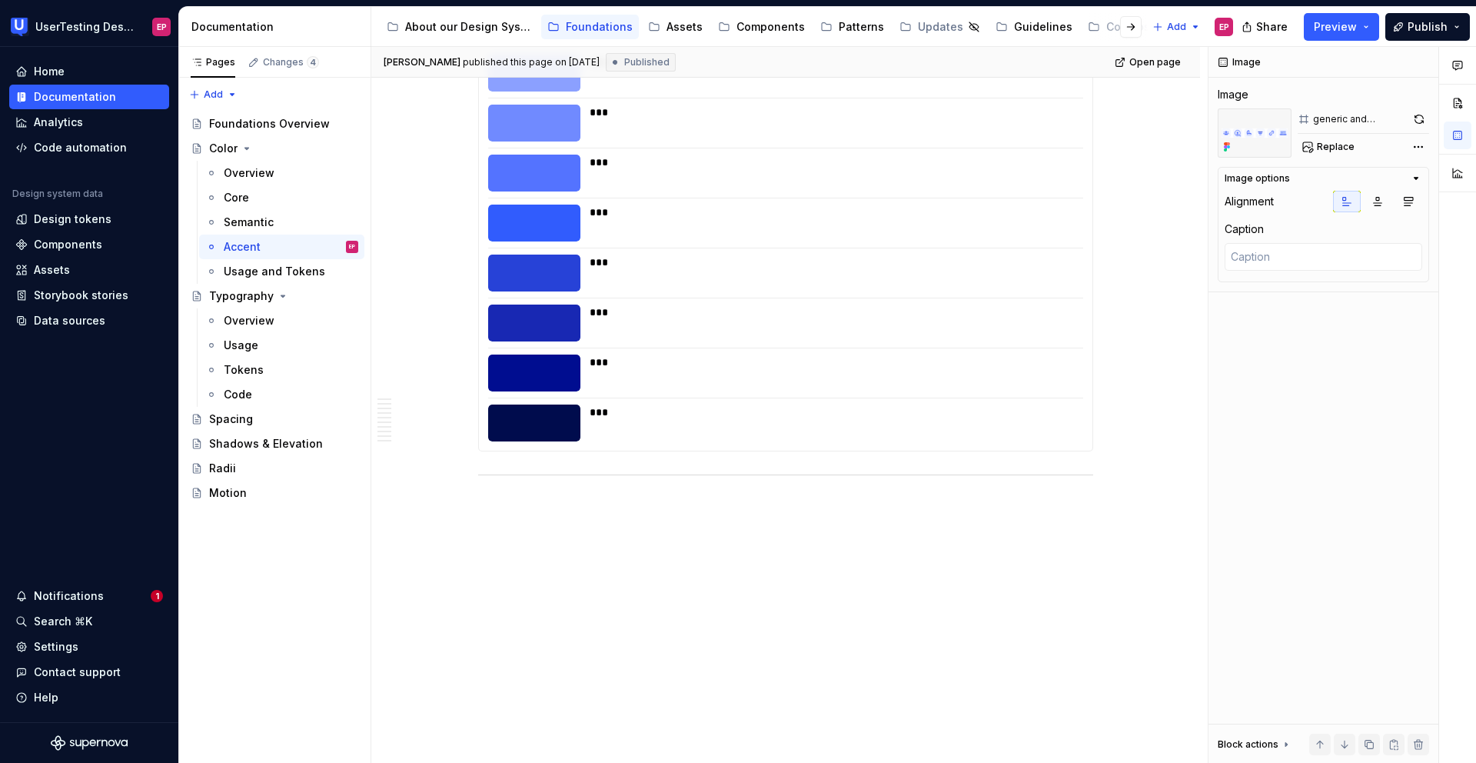
scroll to position [6568, 0]
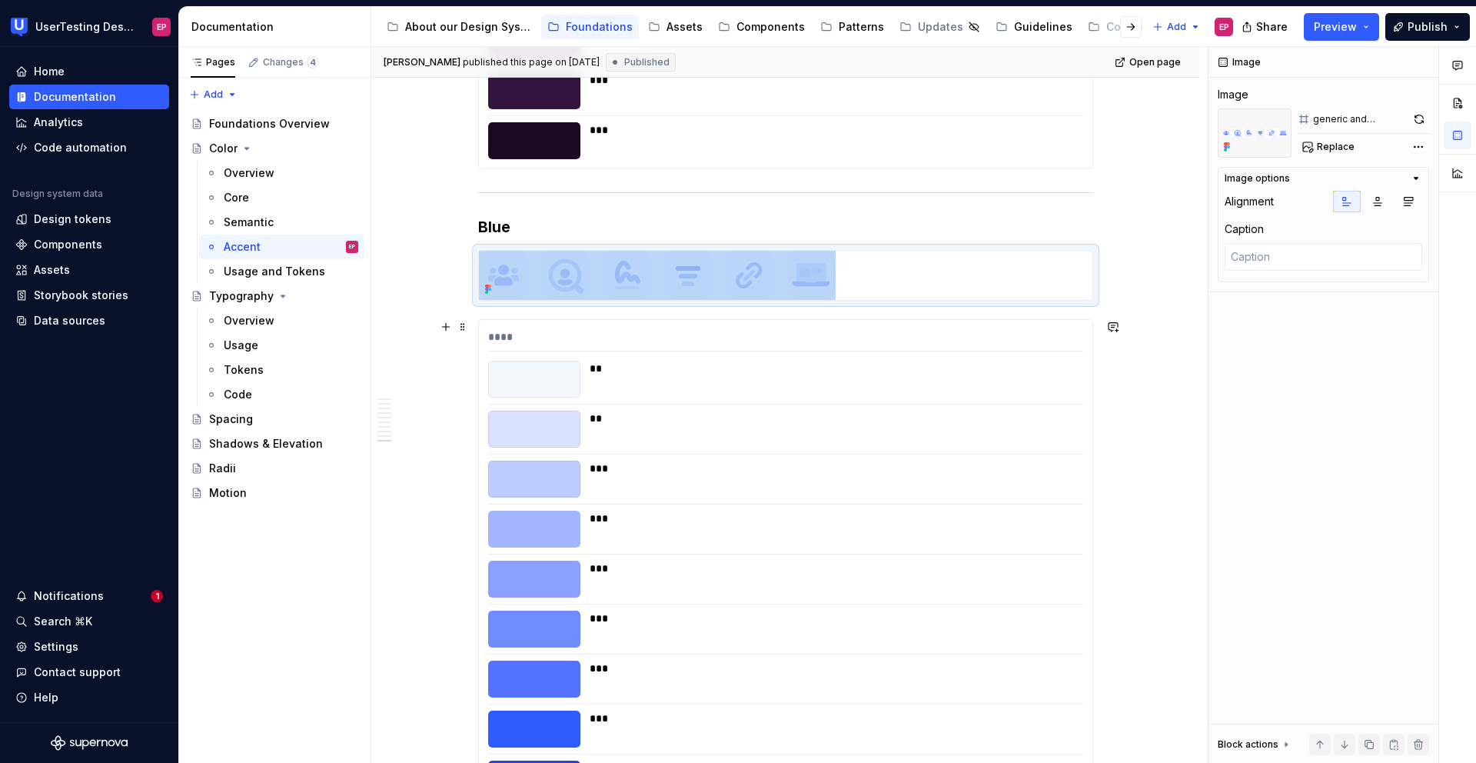
click at [836, 381] on div "**" at bounding box center [832, 379] width 484 height 37
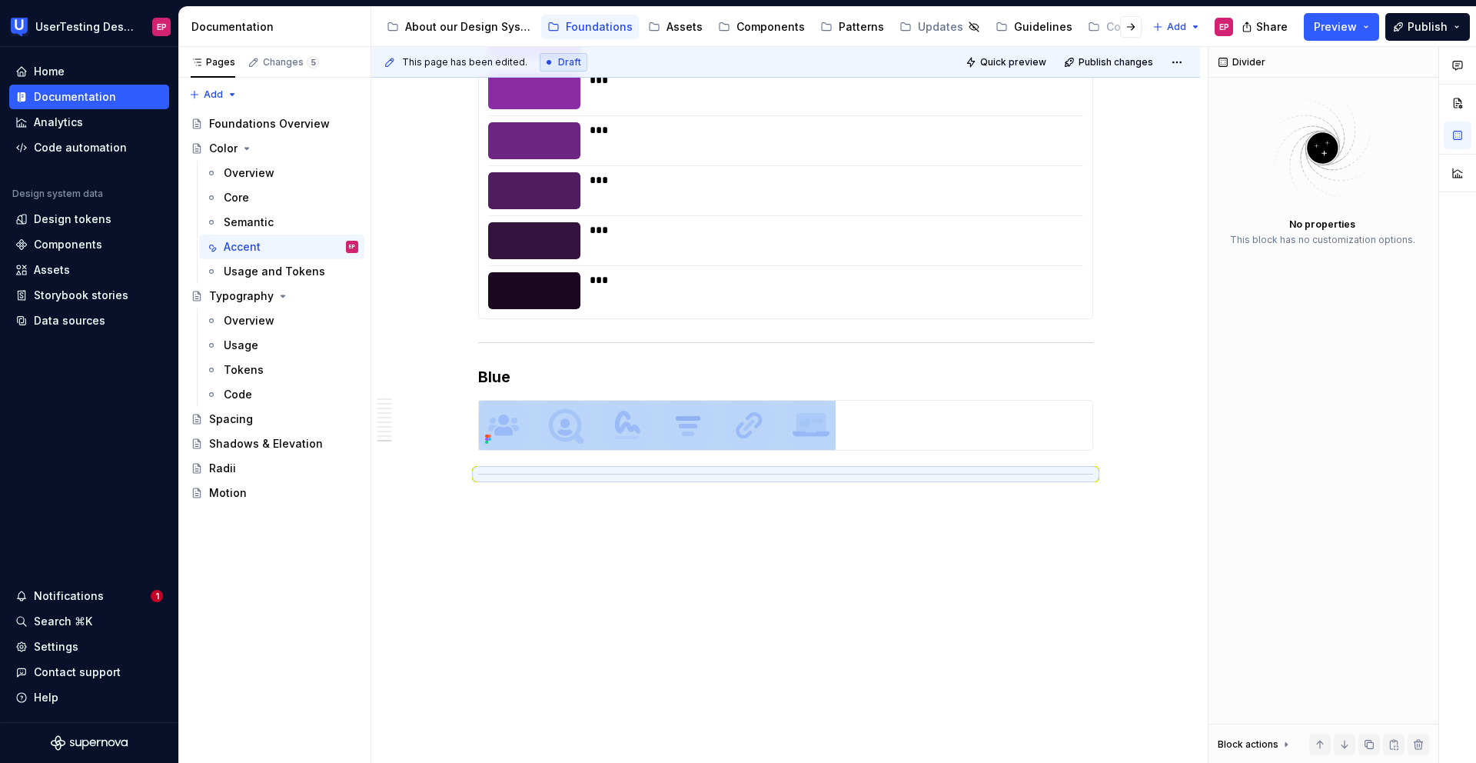
scroll to position [6417, 0]
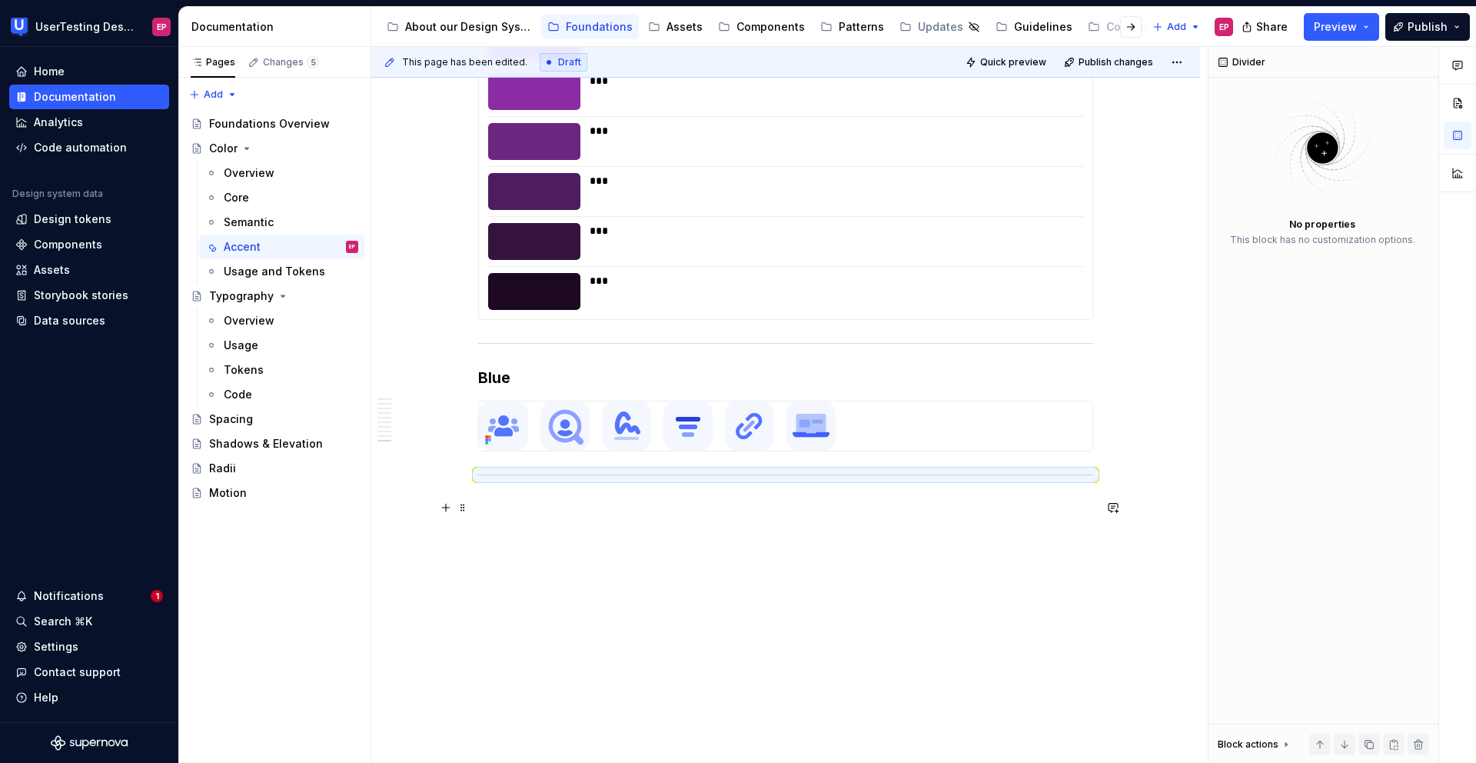
click at [583, 510] on p at bounding box center [785, 507] width 615 height 18
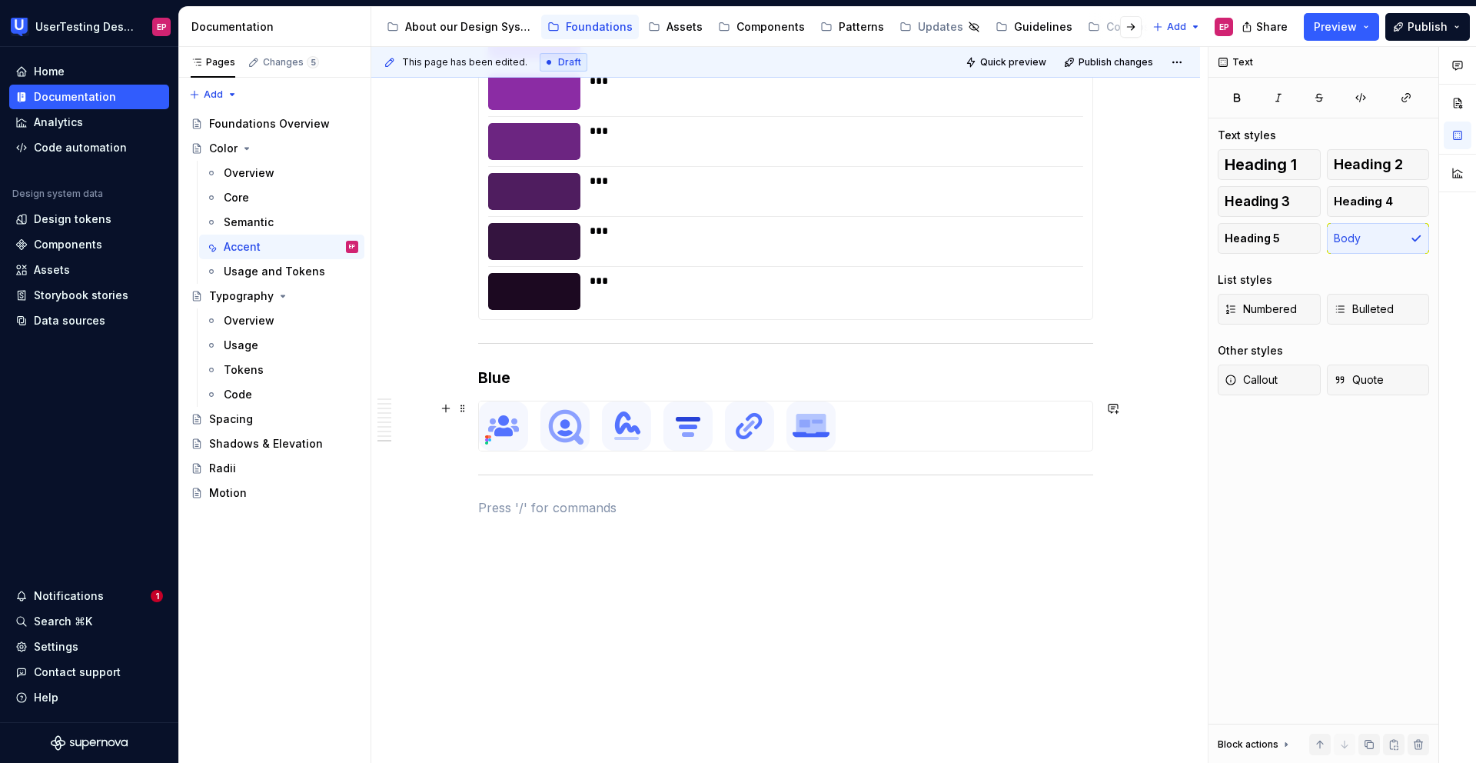
click at [1093, 439] on div at bounding box center [785, 426] width 615 height 51
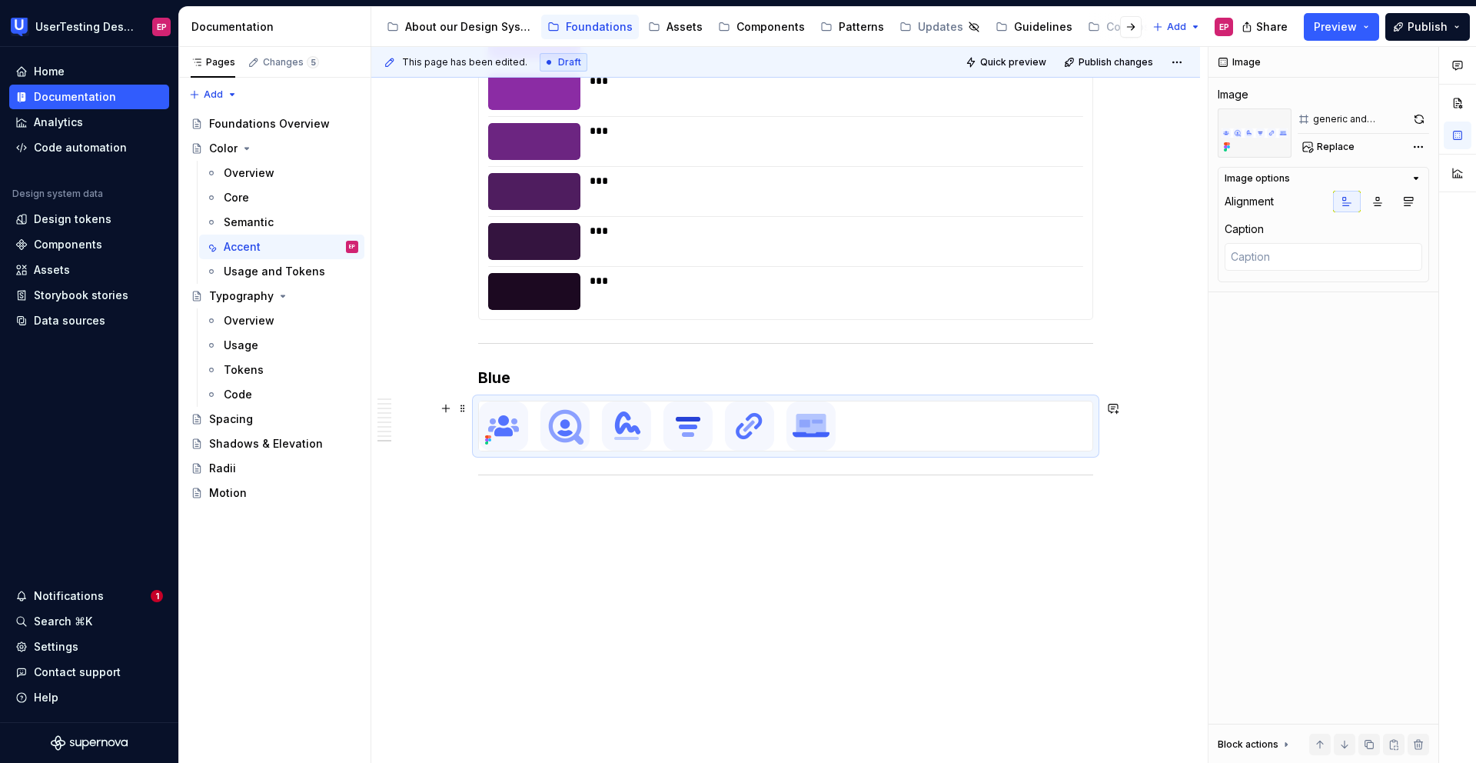
scroll to position [6454, 0]
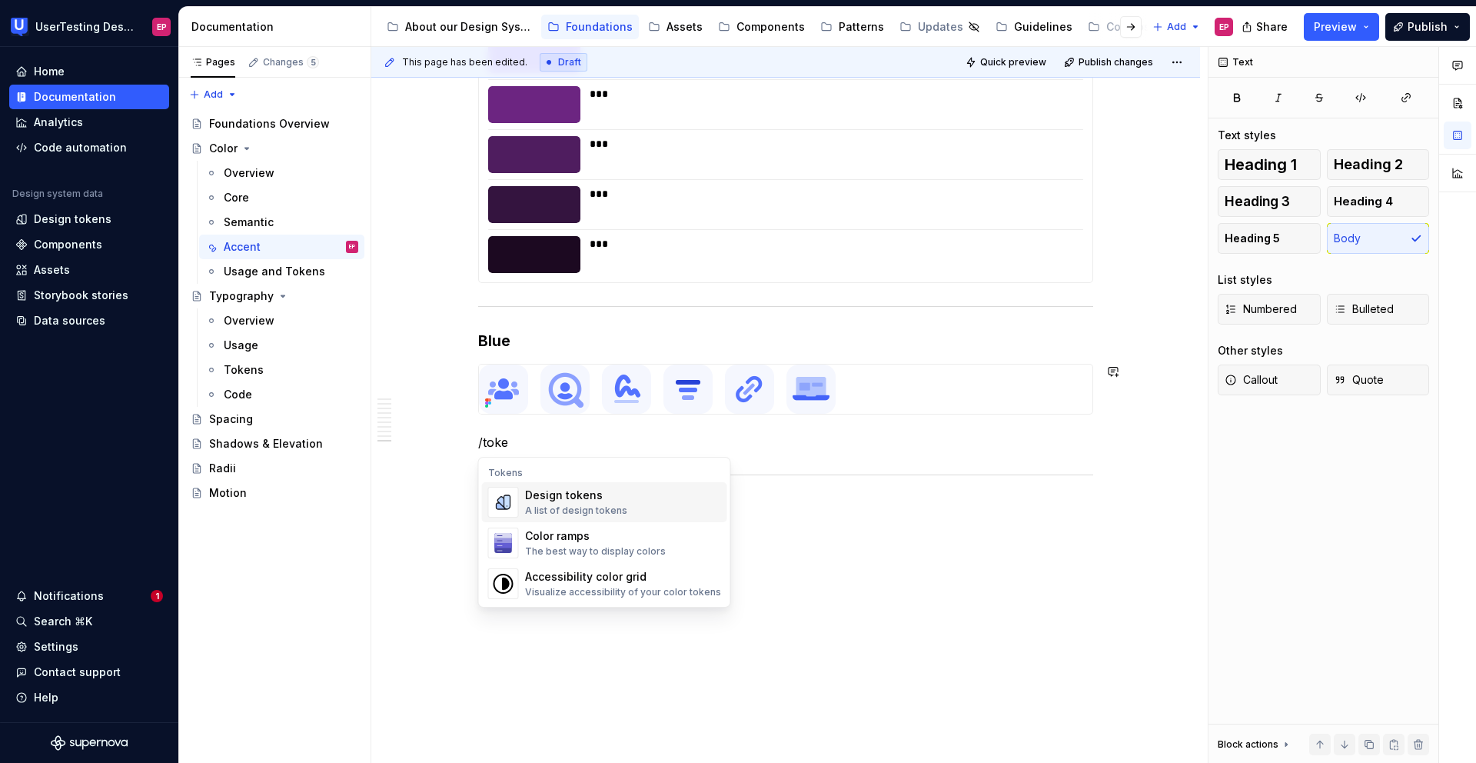
click at [633, 500] on div "Design tokens A list of design tokens" at bounding box center [623, 502] width 196 height 31
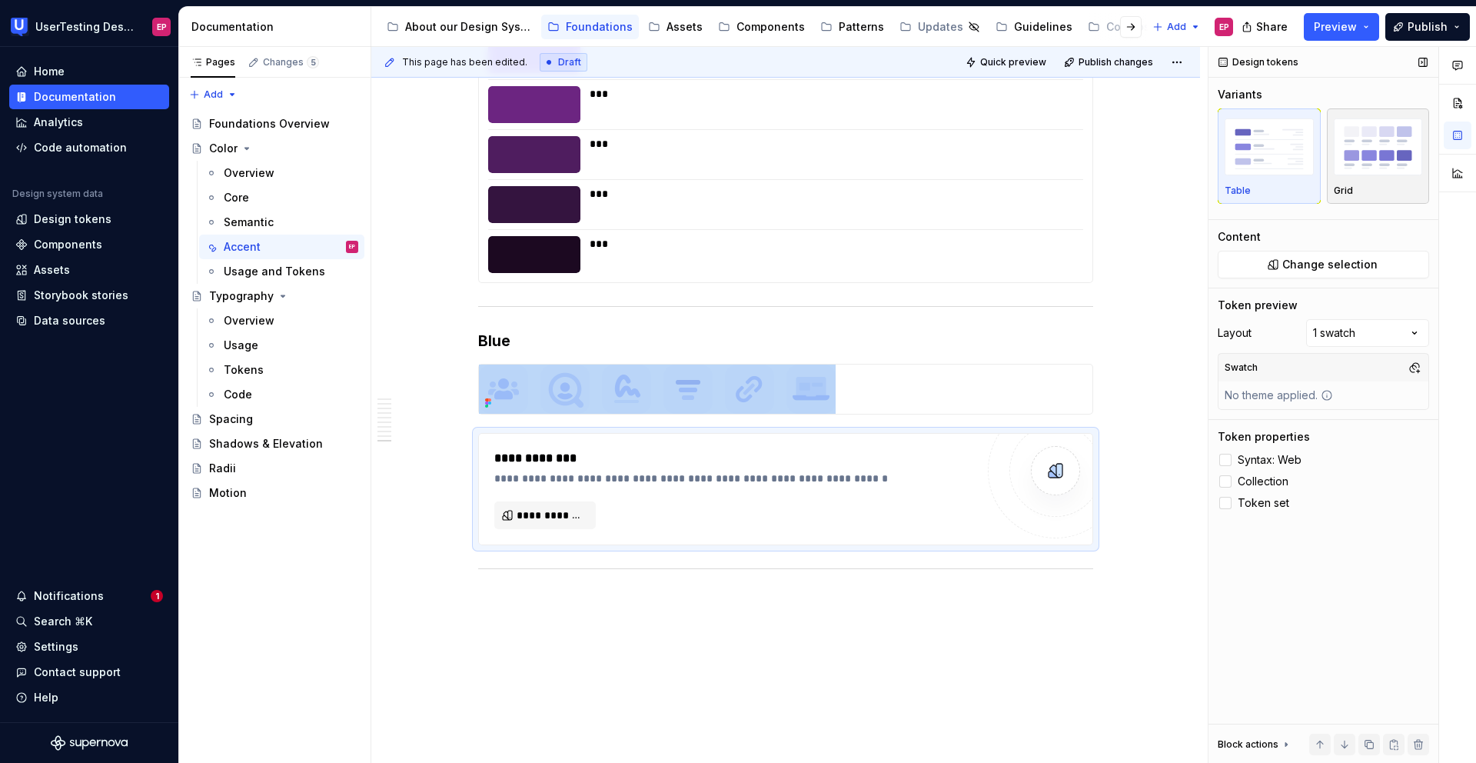
click at [1381, 155] on img "button" at bounding box center [1378, 146] width 89 height 56
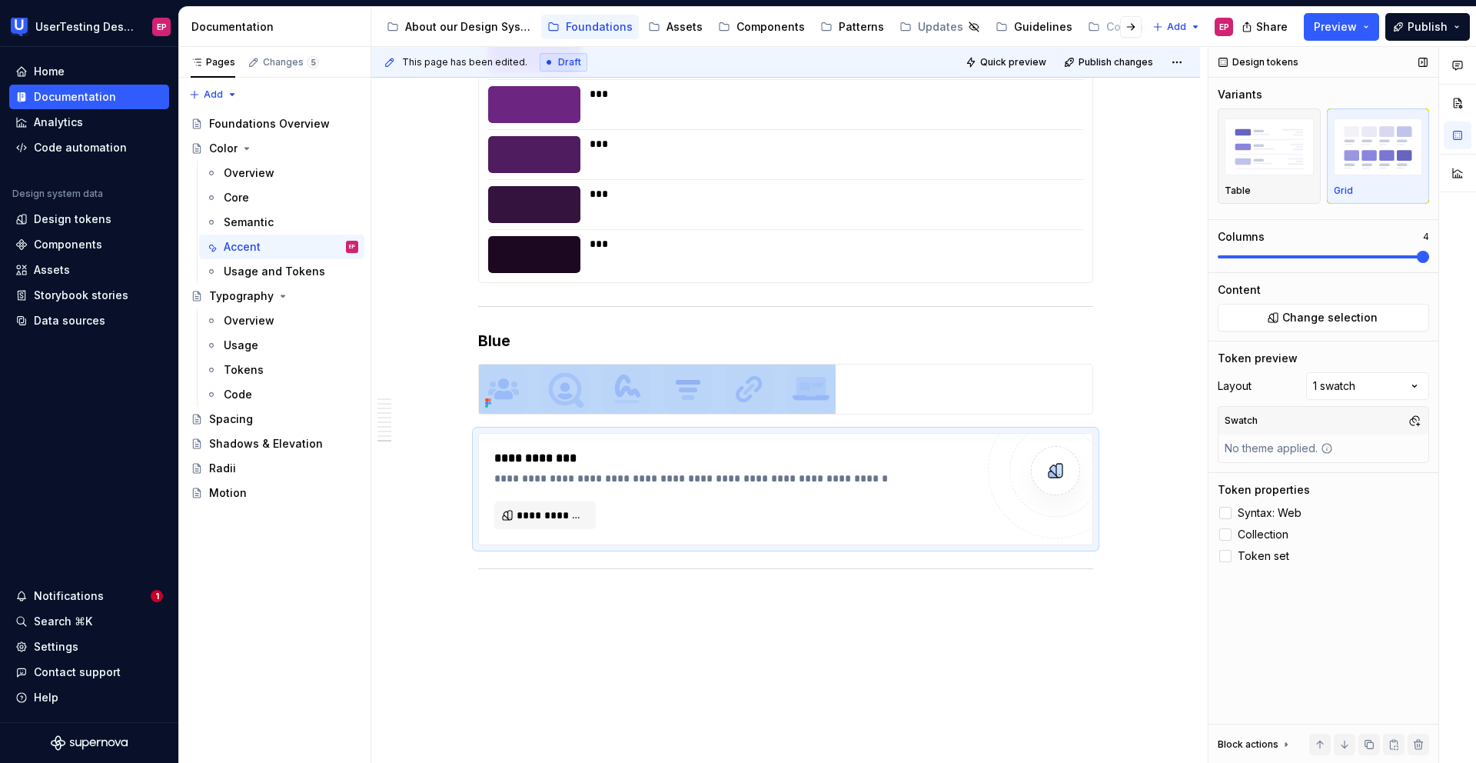
click at [1429, 258] on span at bounding box center [1423, 257] width 12 height 12
click at [1350, 314] on span "Change selection" at bounding box center [1329, 317] width 95 height 15
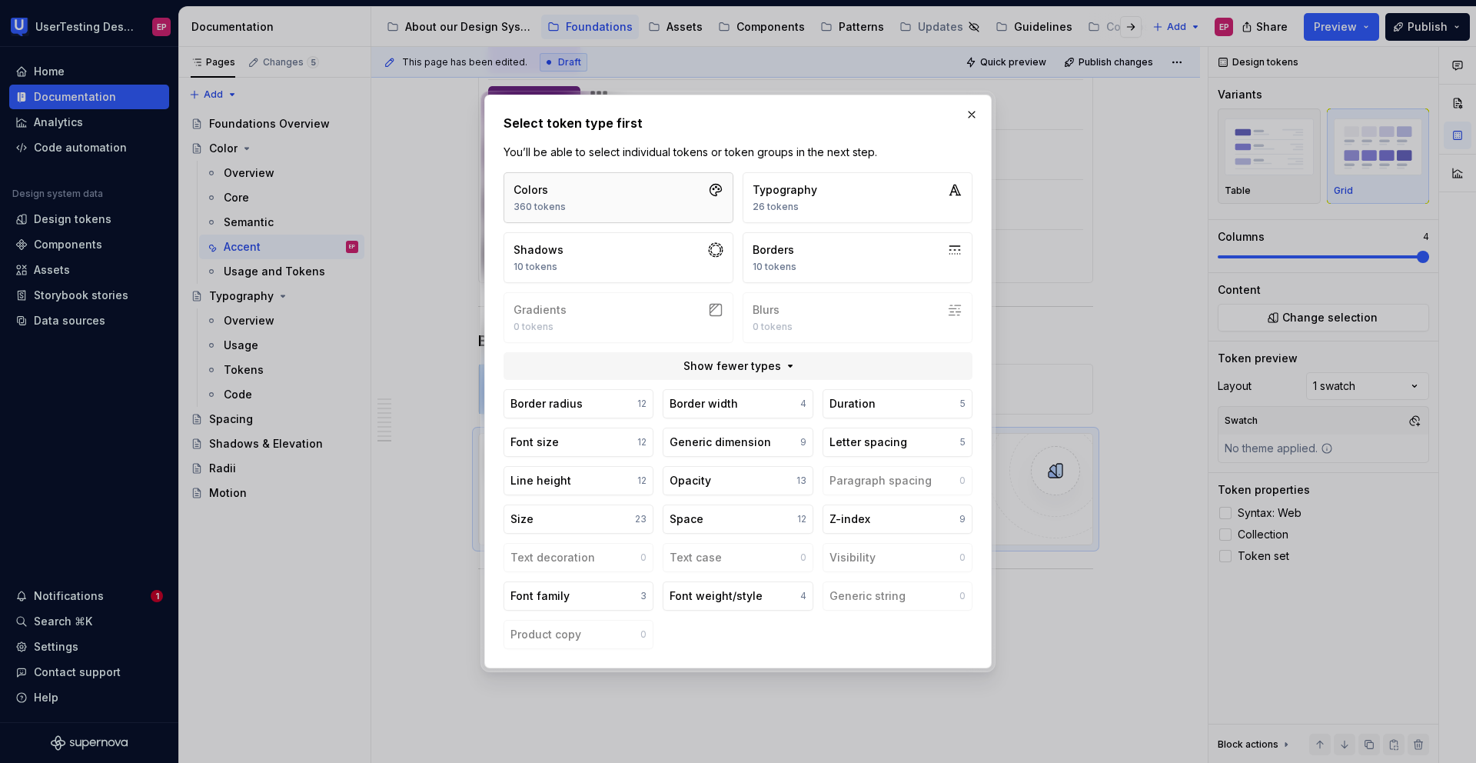
click at [610, 188] on button "Colors 360 tokens" at bounding box center [619, 197] width 230 height 51
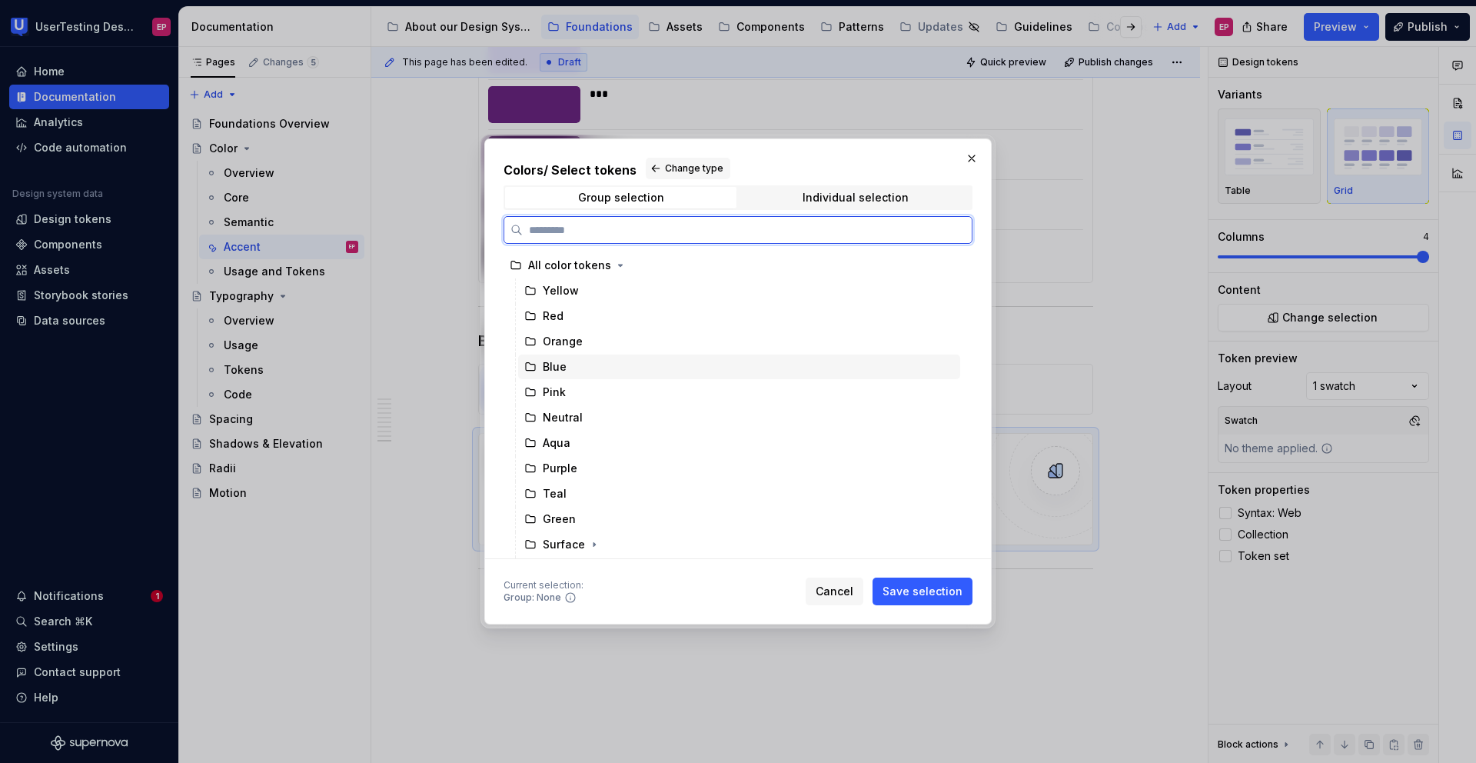
click at [583, 373] on div "Blue" at bounding box center [739, 366] width 442 height 25
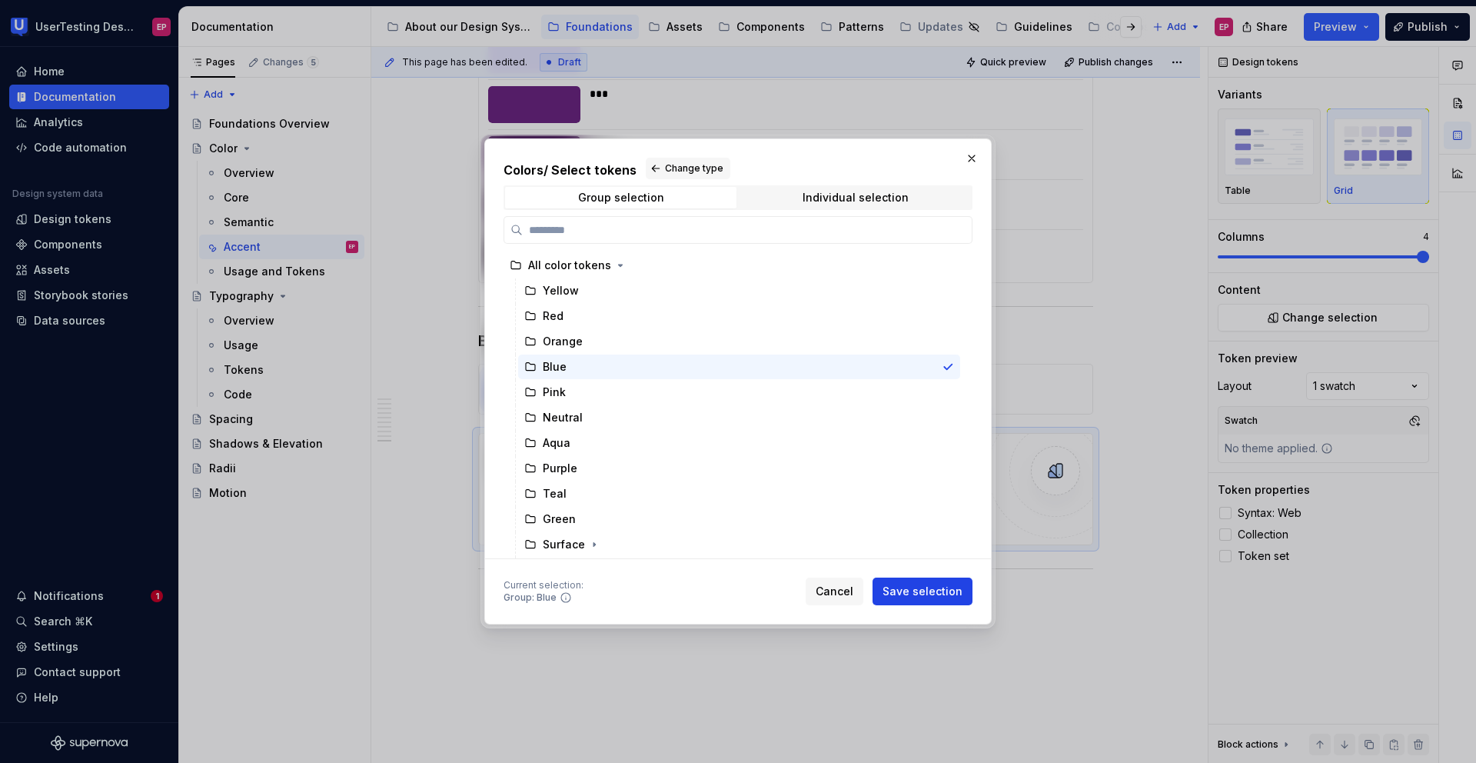
click at [913, 587] on span "Save selection" at bounding box center [923, 590] width 80 height 15
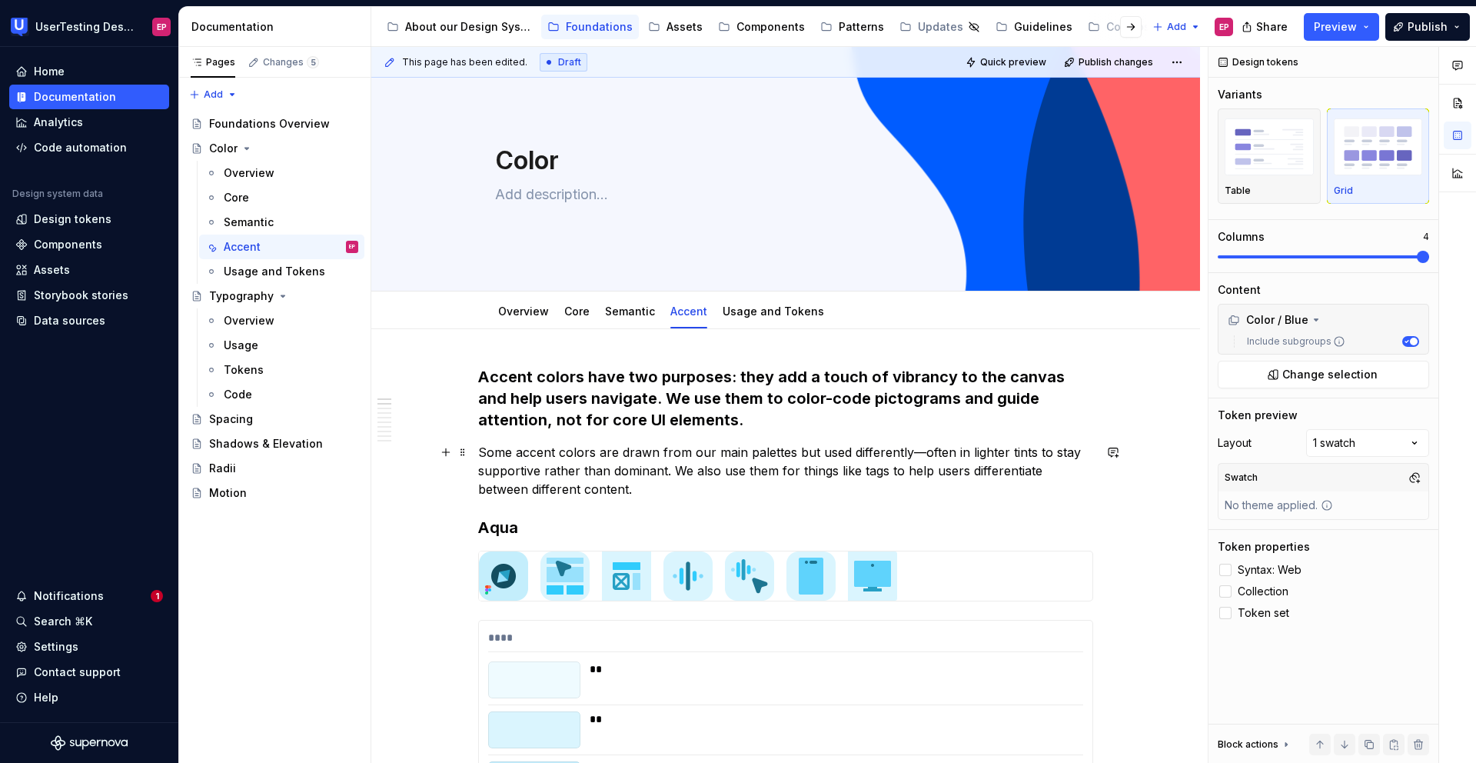
scroll to position [0, 0]
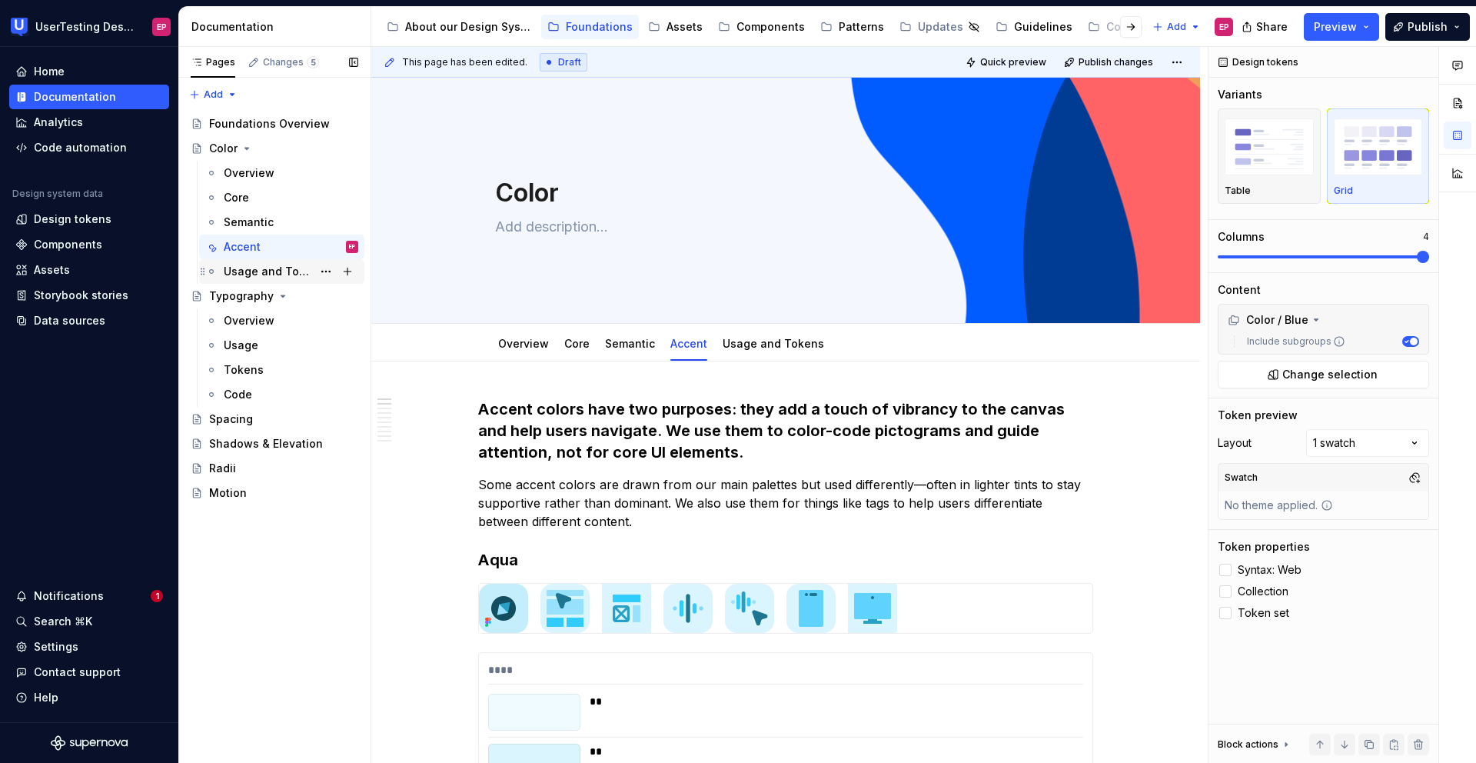
click at [306, 272] on div "Usage and Tokens" at bounding box center [268, 271] width 88 height 15
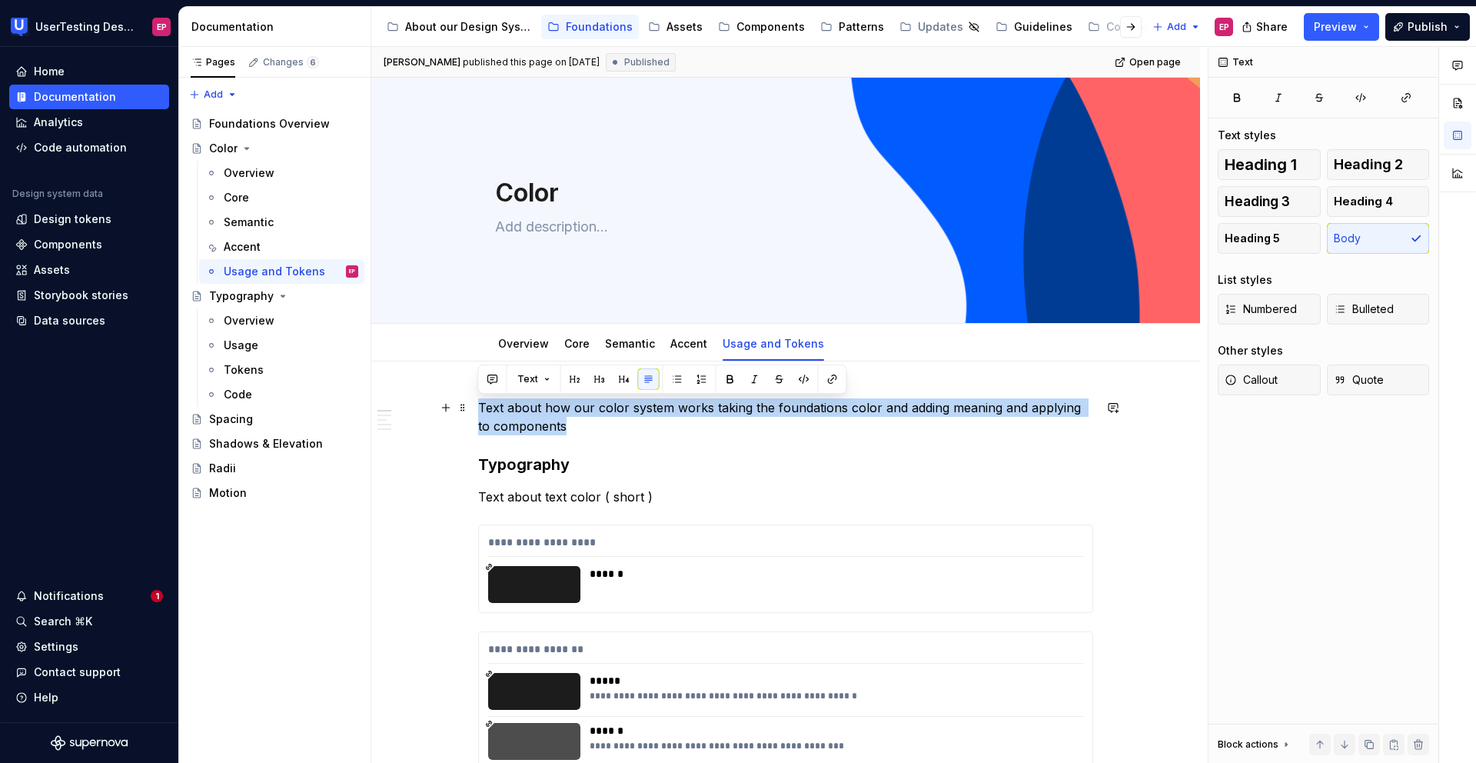
drag, startPoint x: 547, startPoint y: 425, endPoint x: 477, endPoint y: 398, distance: 75.7
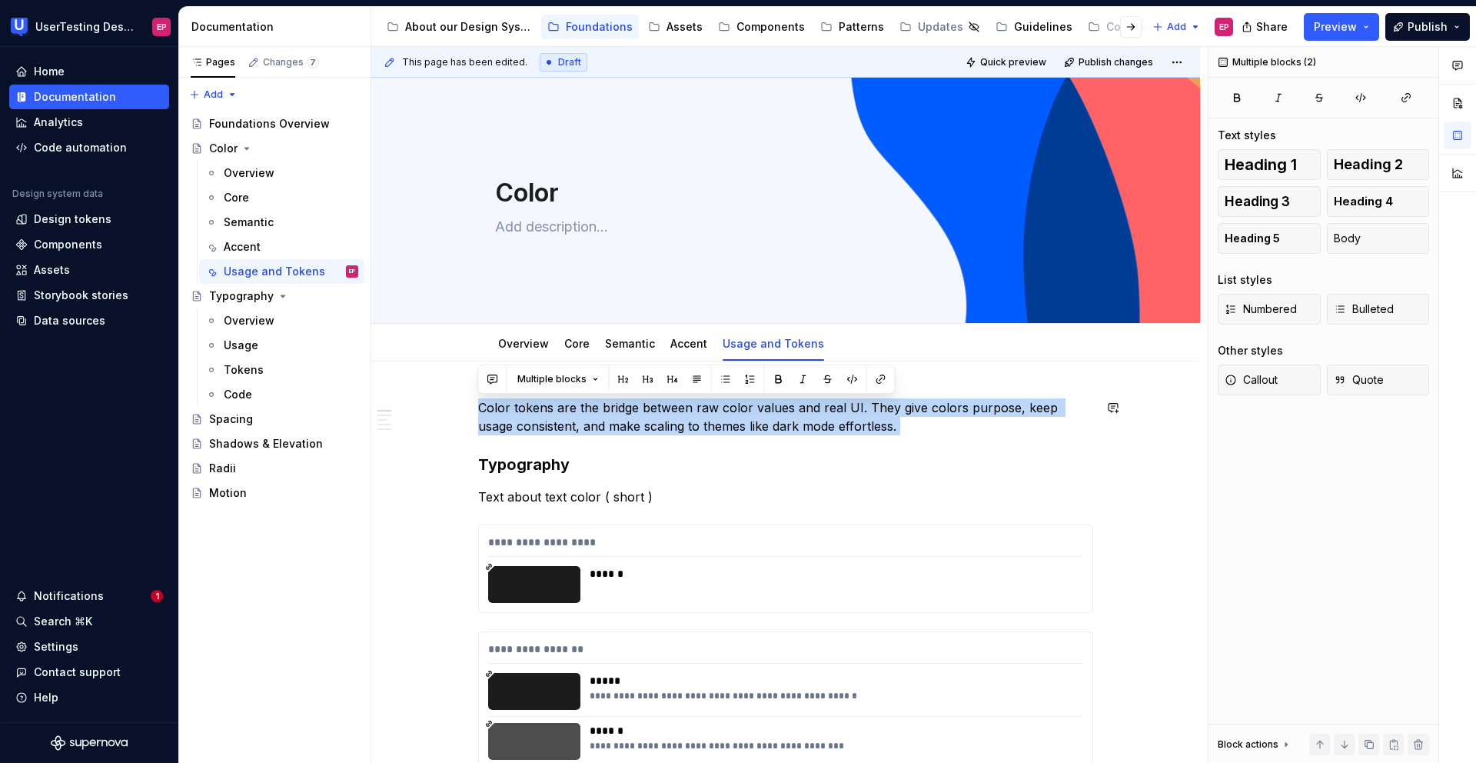
drag, startPoint x: 856, startPoint y: 441, endPoint x: 444, endPoint y: 388, distance: 416.2
click at [770, 379] on button "button" at bounding box center [779, 379] width 22 height 22
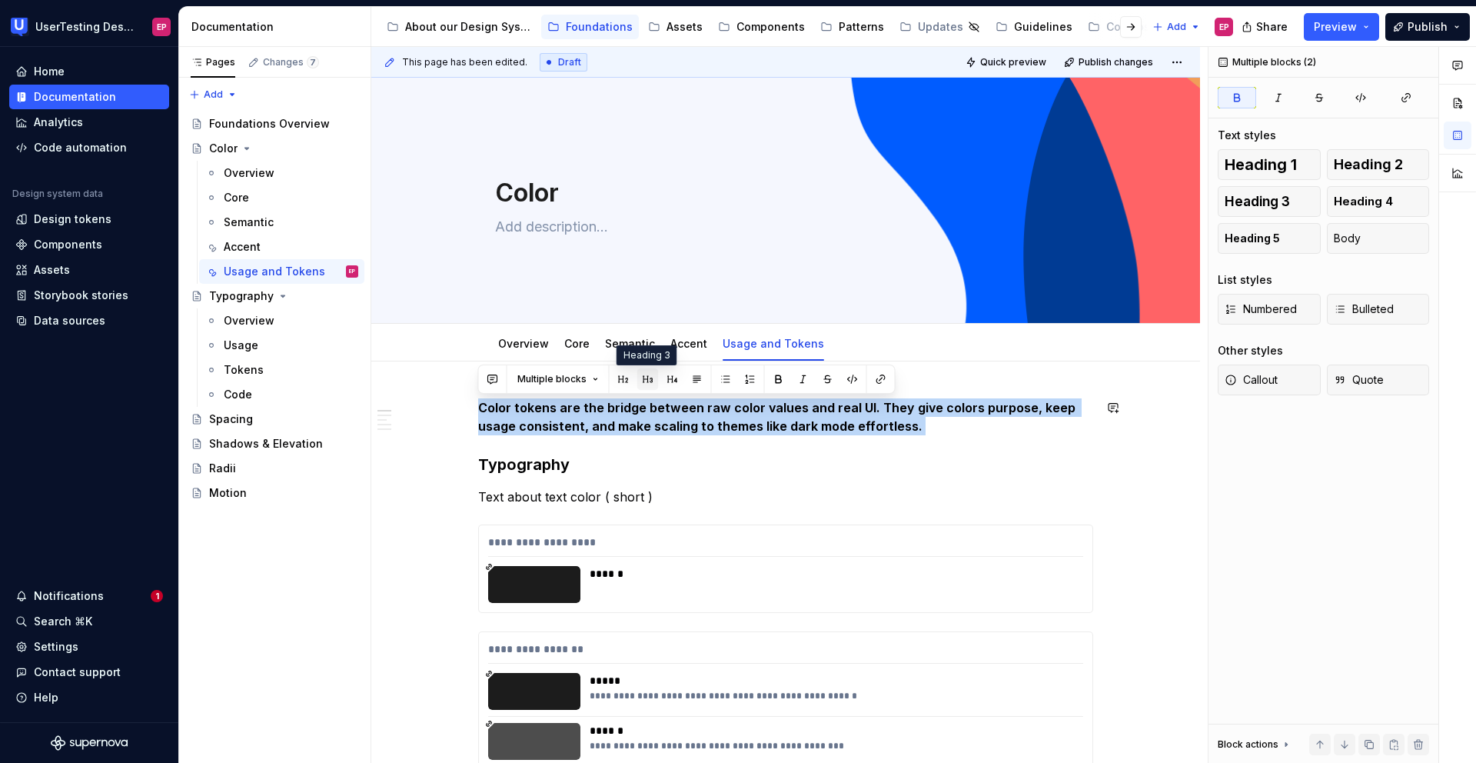
click at [640, 376] on button "button" at bounding box center [648, 379] width 22 height 22
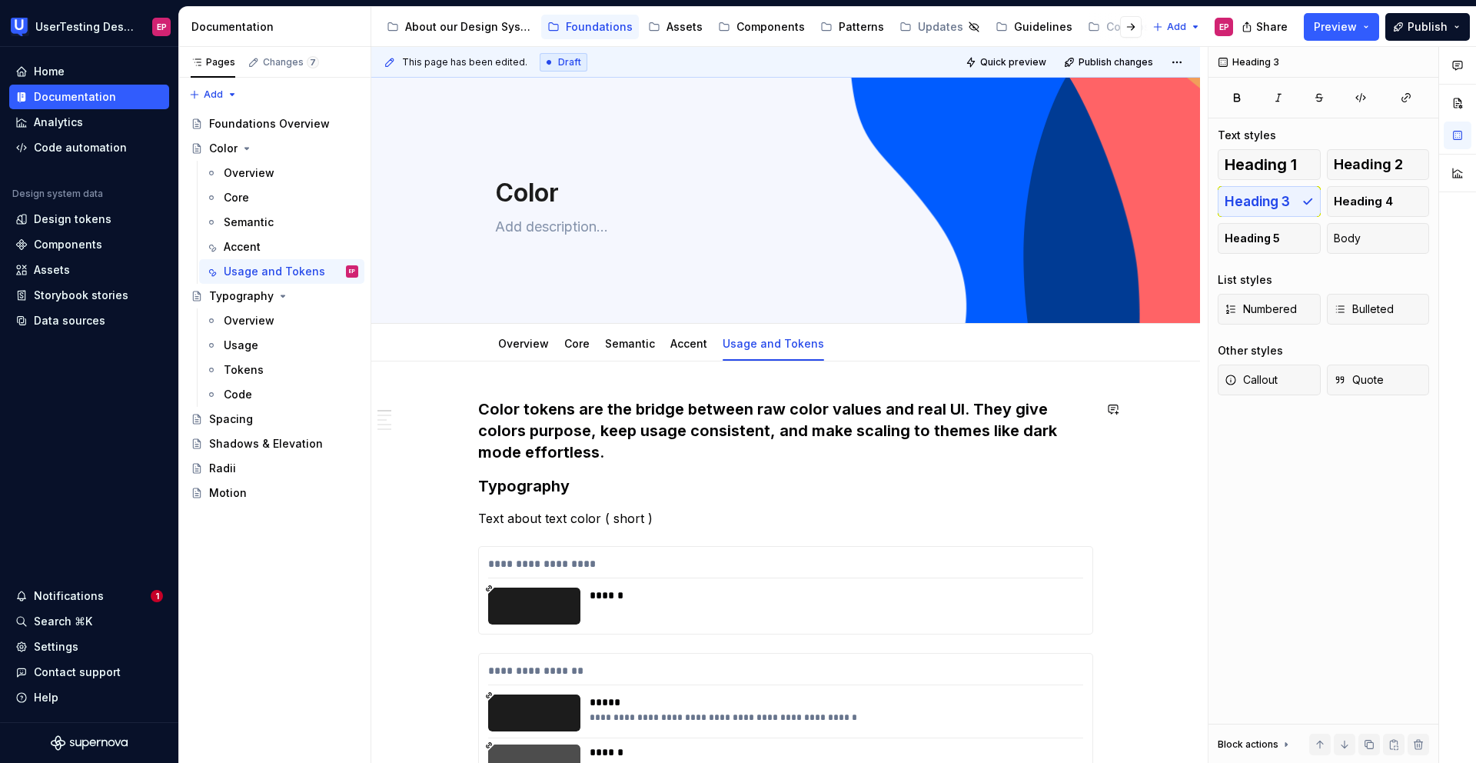
click at [696, 454] on h3 "Color tokens are the bridge between raw color values and real UI. They give col…" at bounding box center [785, 430] width 615 height 65
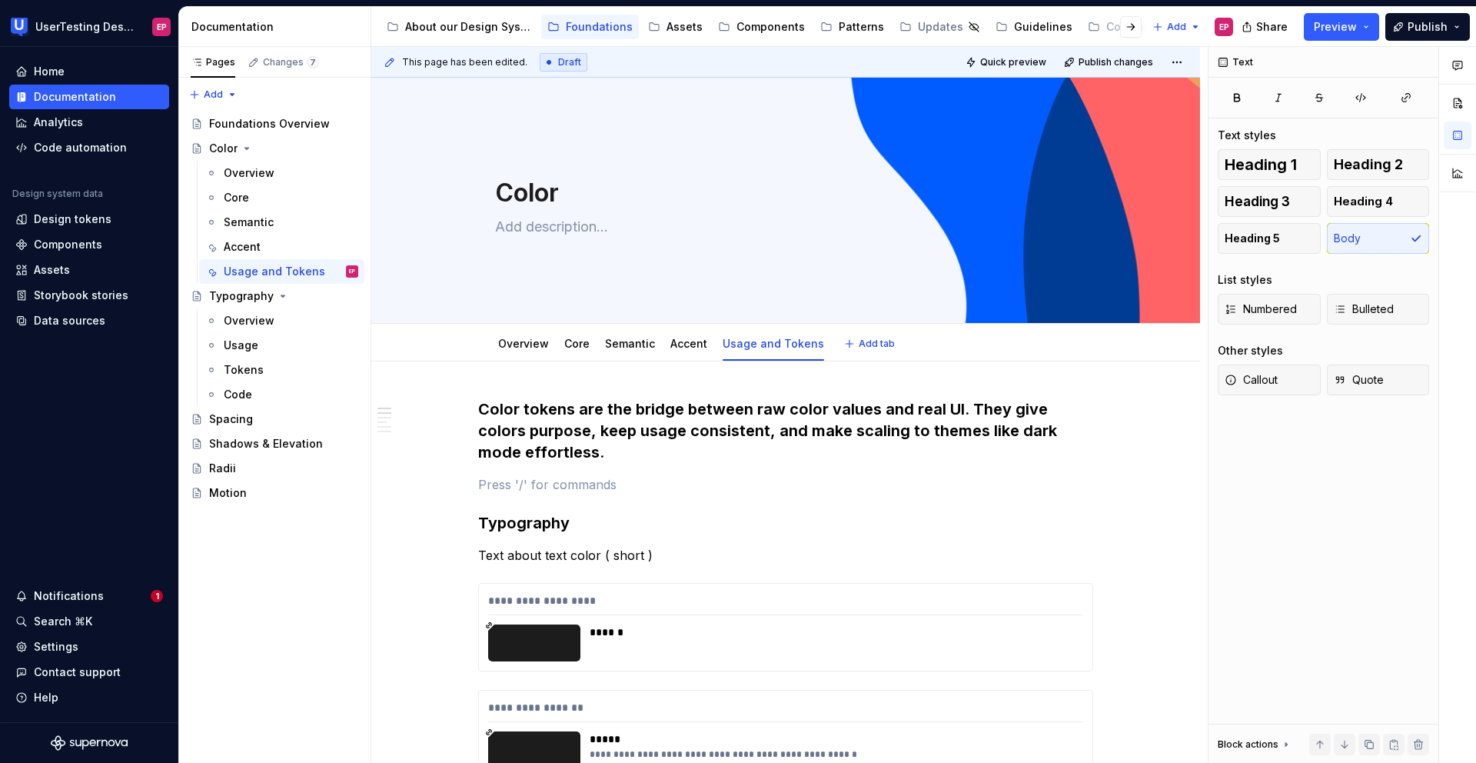
type textarea "*"
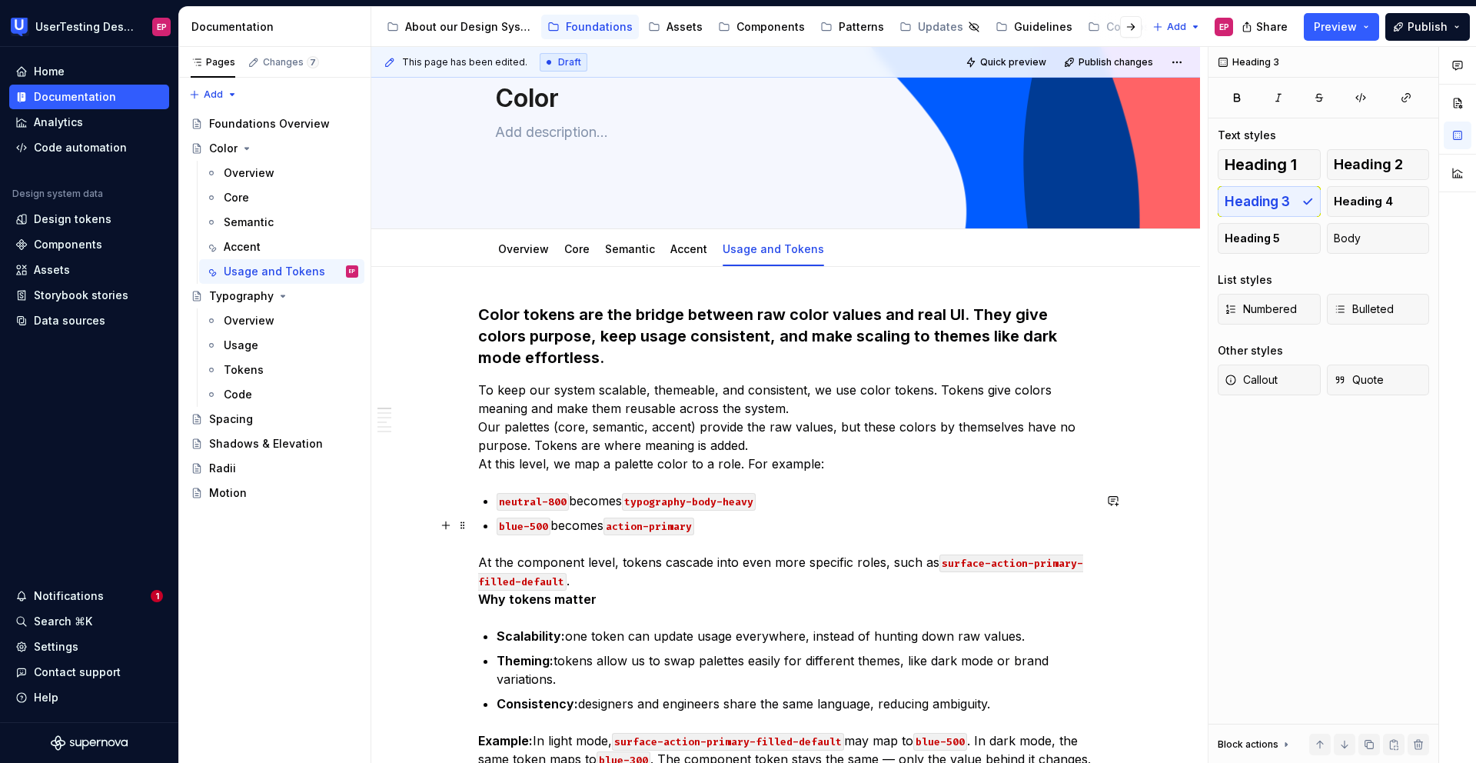
scroll to position [95, 0]
click at [800, 409] on p "To keep our system scalable, themeable, and consistent, we use color tokens. To…" at bounding box center [785, 426] width 615 height 92
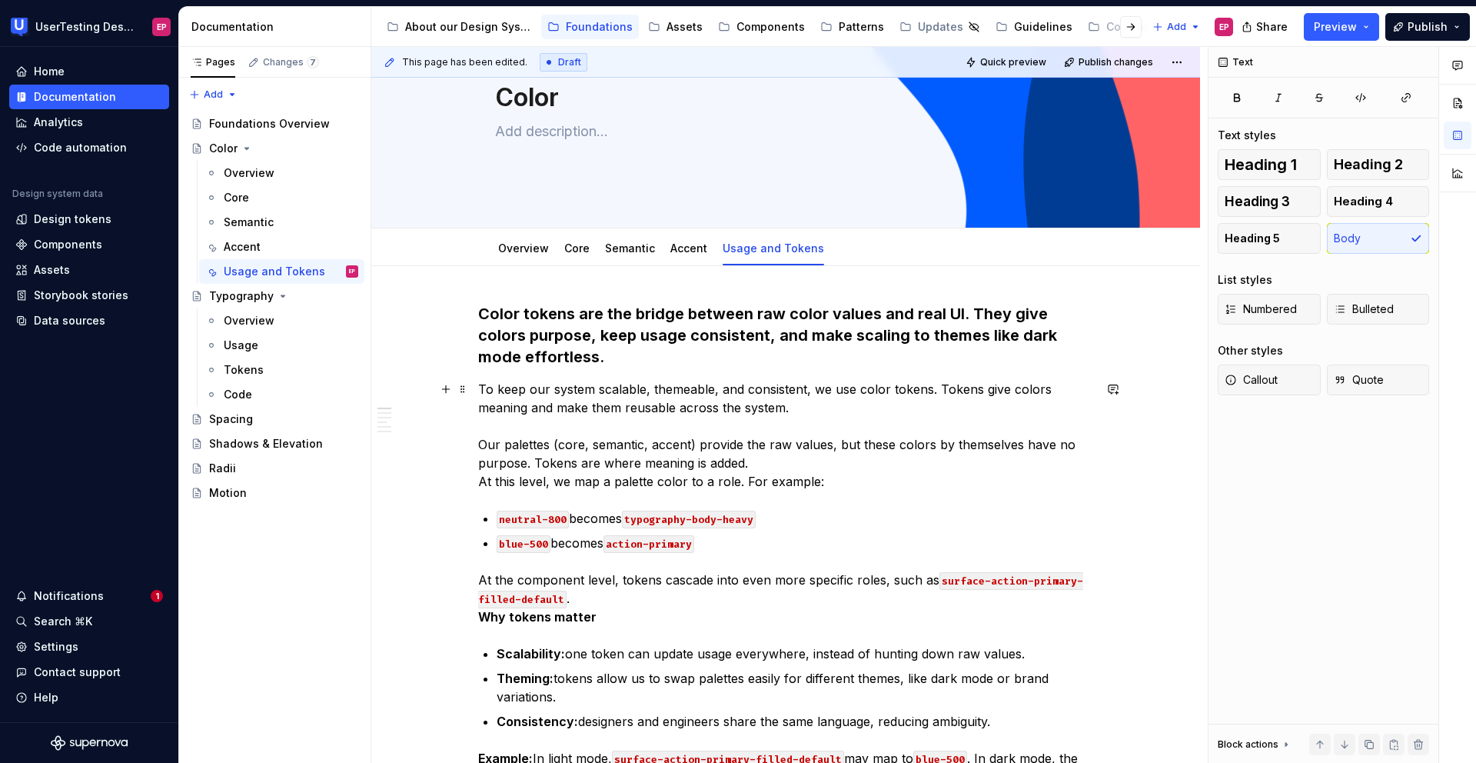
click at [758, 467] on p "To keep our system scalable, themeable, and consistent, we use color tokens. To…" at bounding box center [785, 435] width 615 height 111
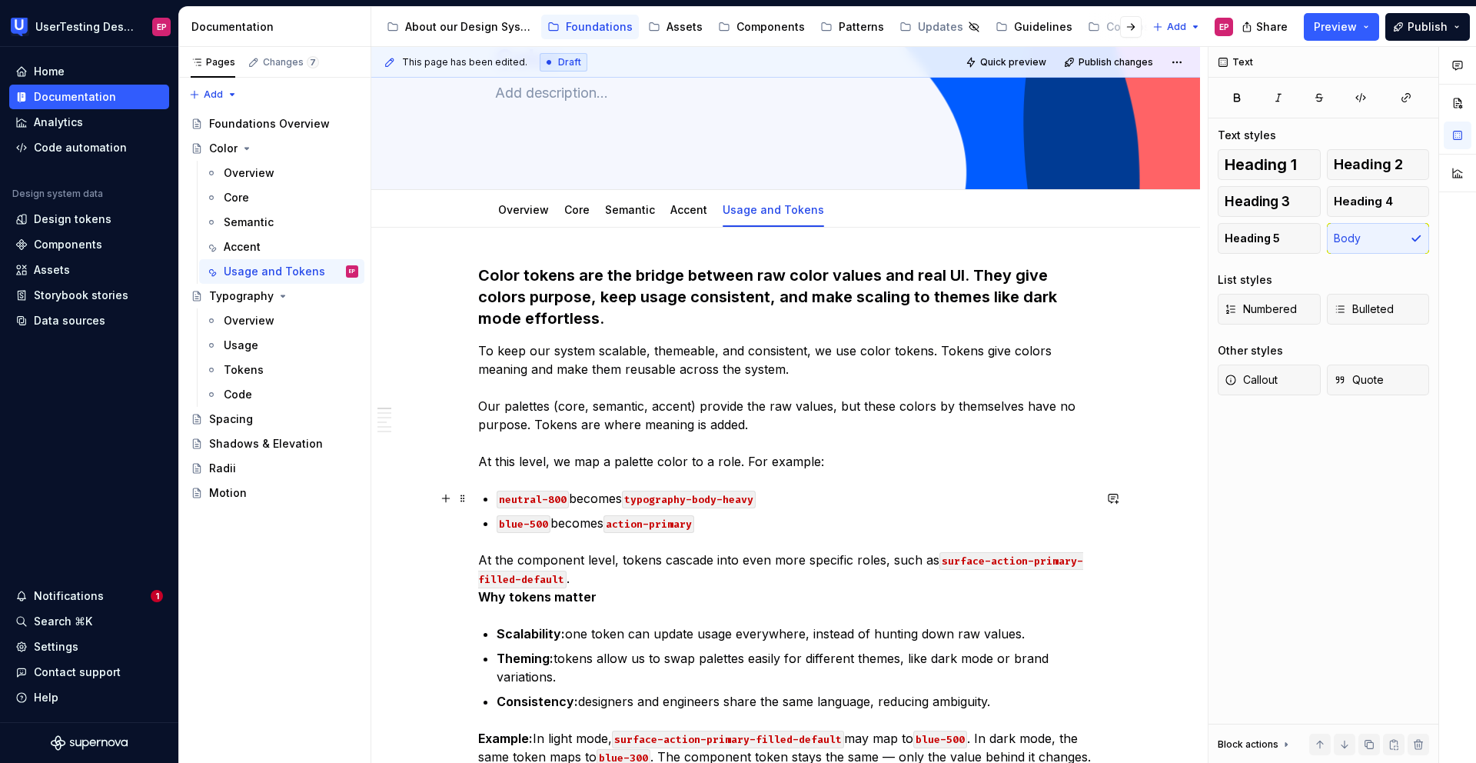
scroll to position [138, 0]
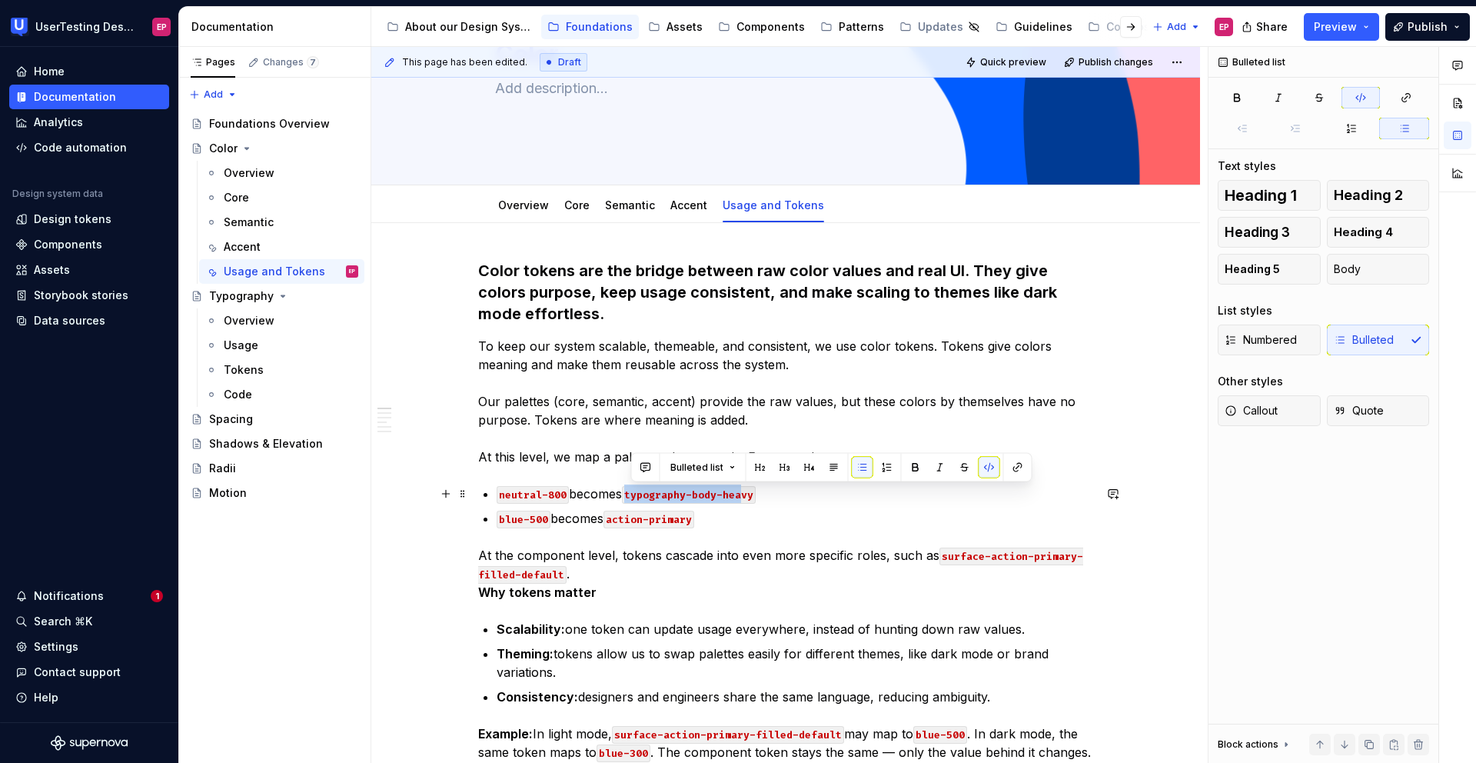
drag, startPoint x: 633, startPoint y: 494, endPoint x: 748, endPoint y: 496, distance: 115.3
click at [748, 496] on code "typography-body-heavy" at bounding box center [689, 495] width 134 height 18
click at [775, 500] on p "neutral-800 becomes typography-body-heavy" at bounding box center [795, 493] width 597 height 18
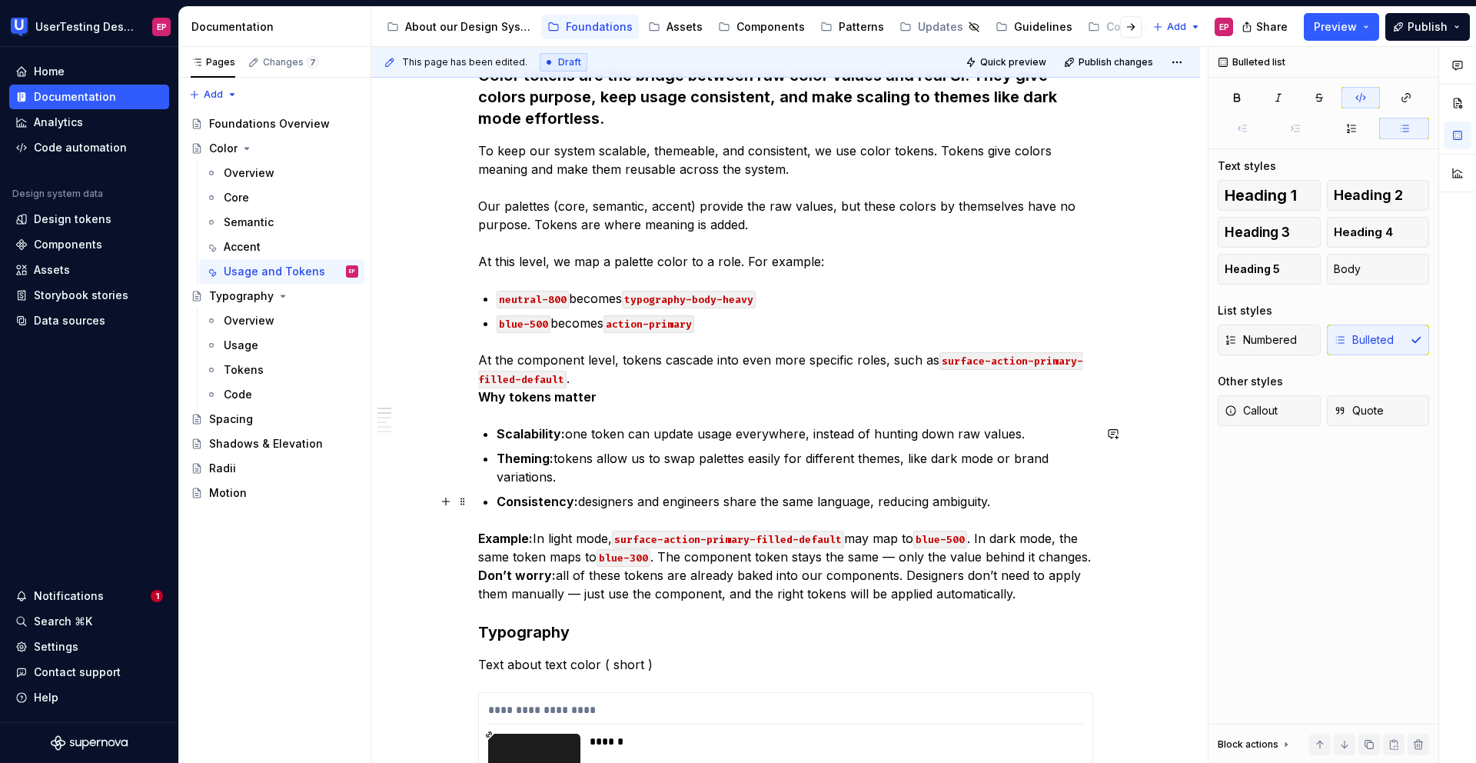
scroll to position [339, 0]
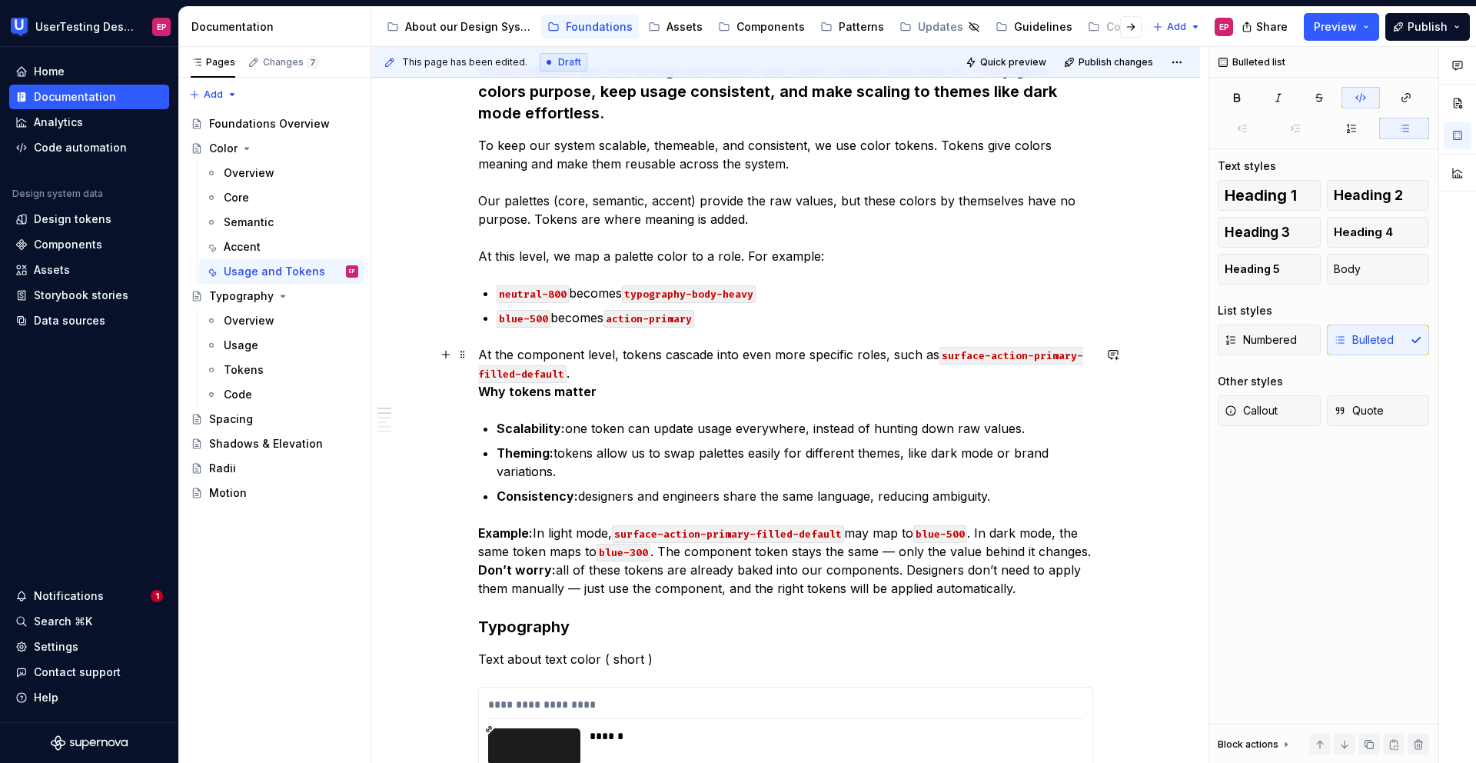
click at [580, 375] on p "At the component level, tokens cascade into even more specific roles, such as s…" at bounding box center [785, 372] width 615 height 55
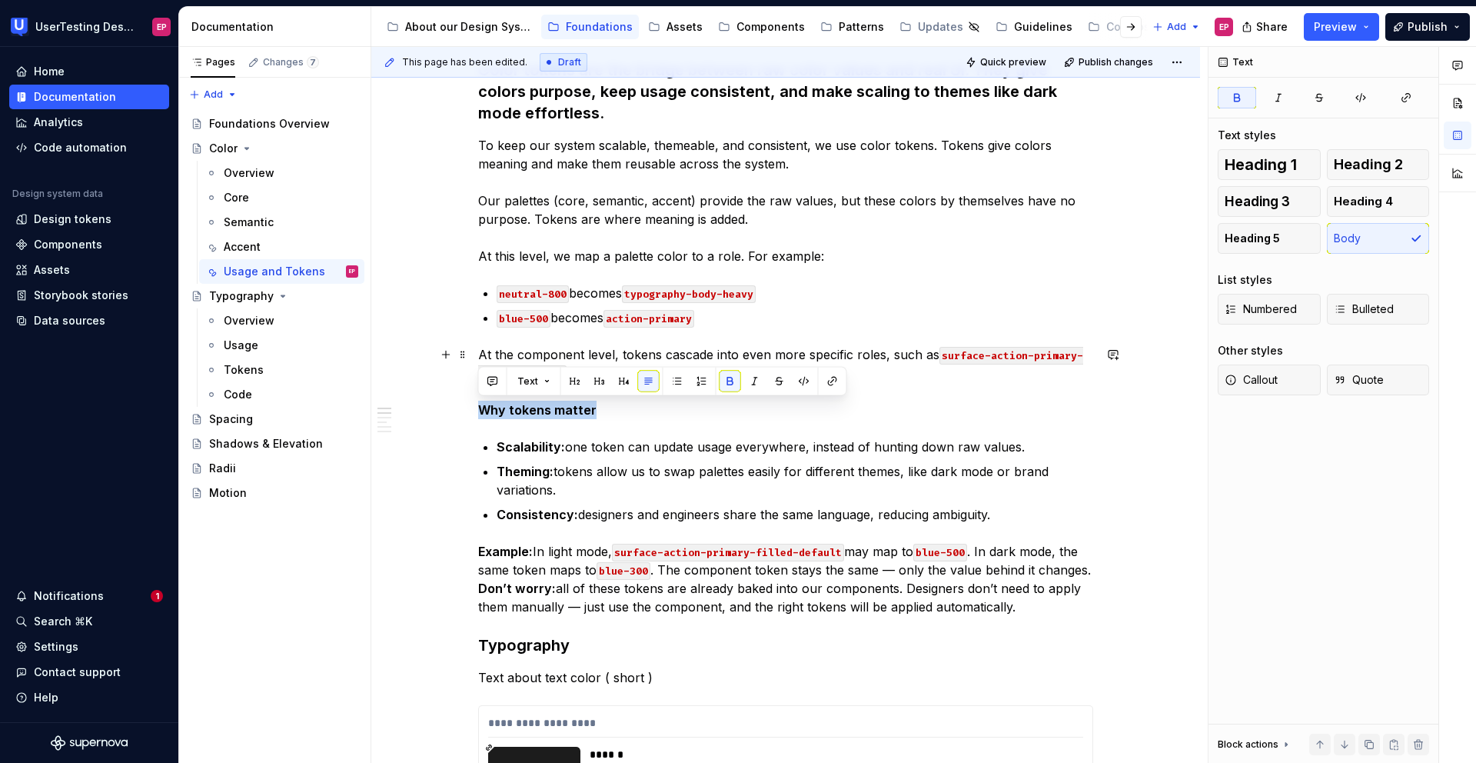
drag, startPoint x: 590, startPoint y: 410, endPoint x: 463, endPoint y: 410, distance: 126.8
click at [620, 381] on button "button" at bounding box center [624, 382] width 22 height 22
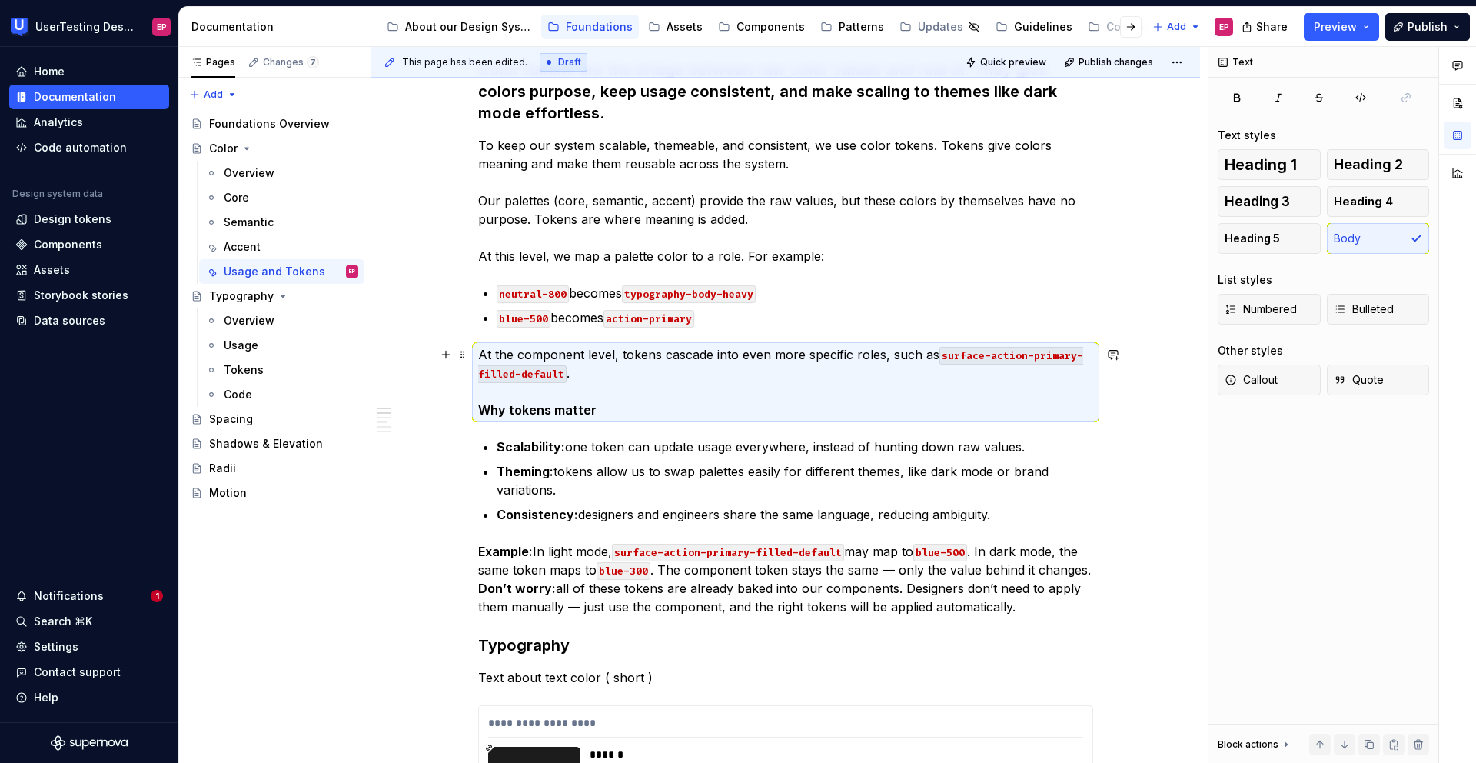
click at [608, 387] on p "At the component level, tokens cascade into even more specific roles, such as s…" at bounding box center [785, 382] width 615 height 74
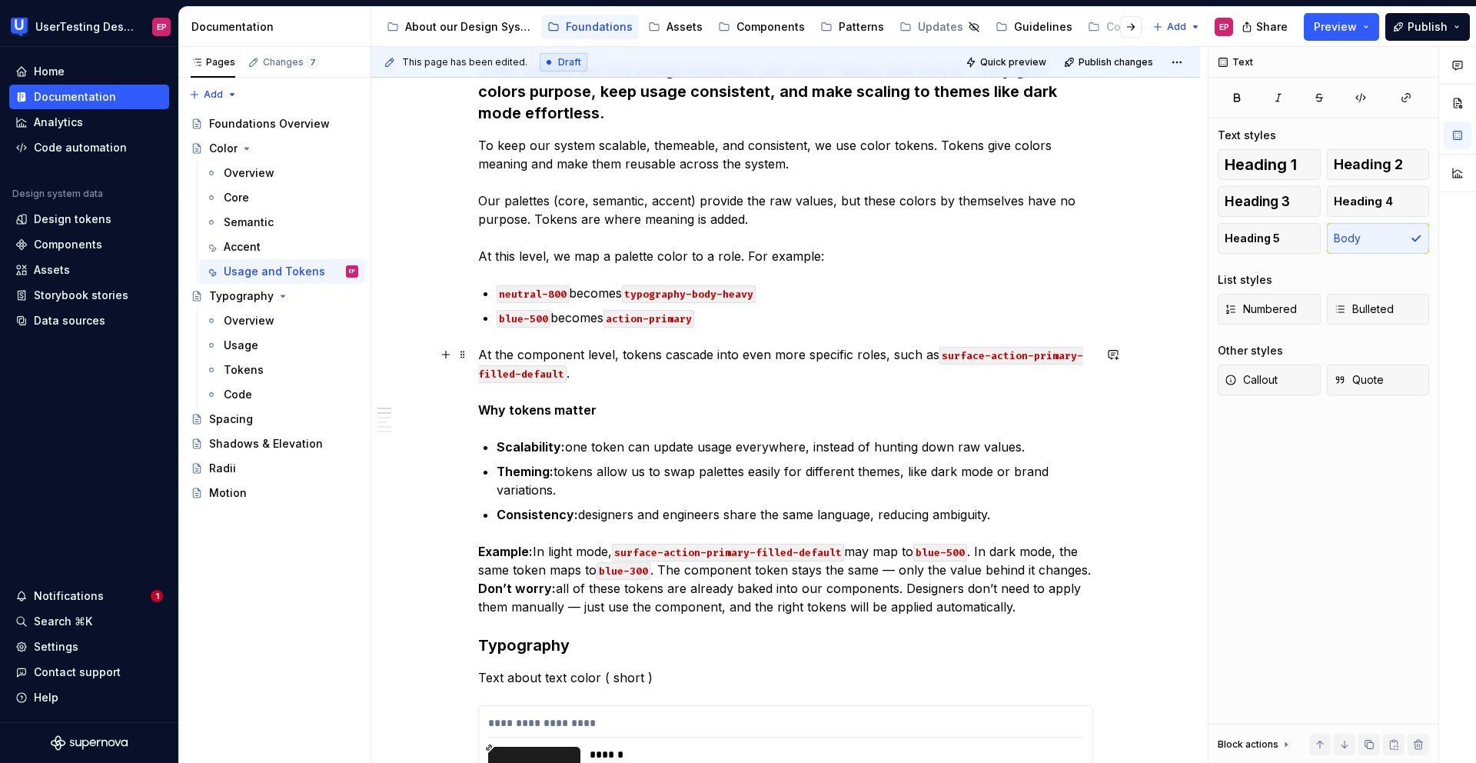
click at [582, 384] on p "At the component level, tokens cascade into even more specific roles, such as s…" at bounding box center [785, 382] width 615 height 74
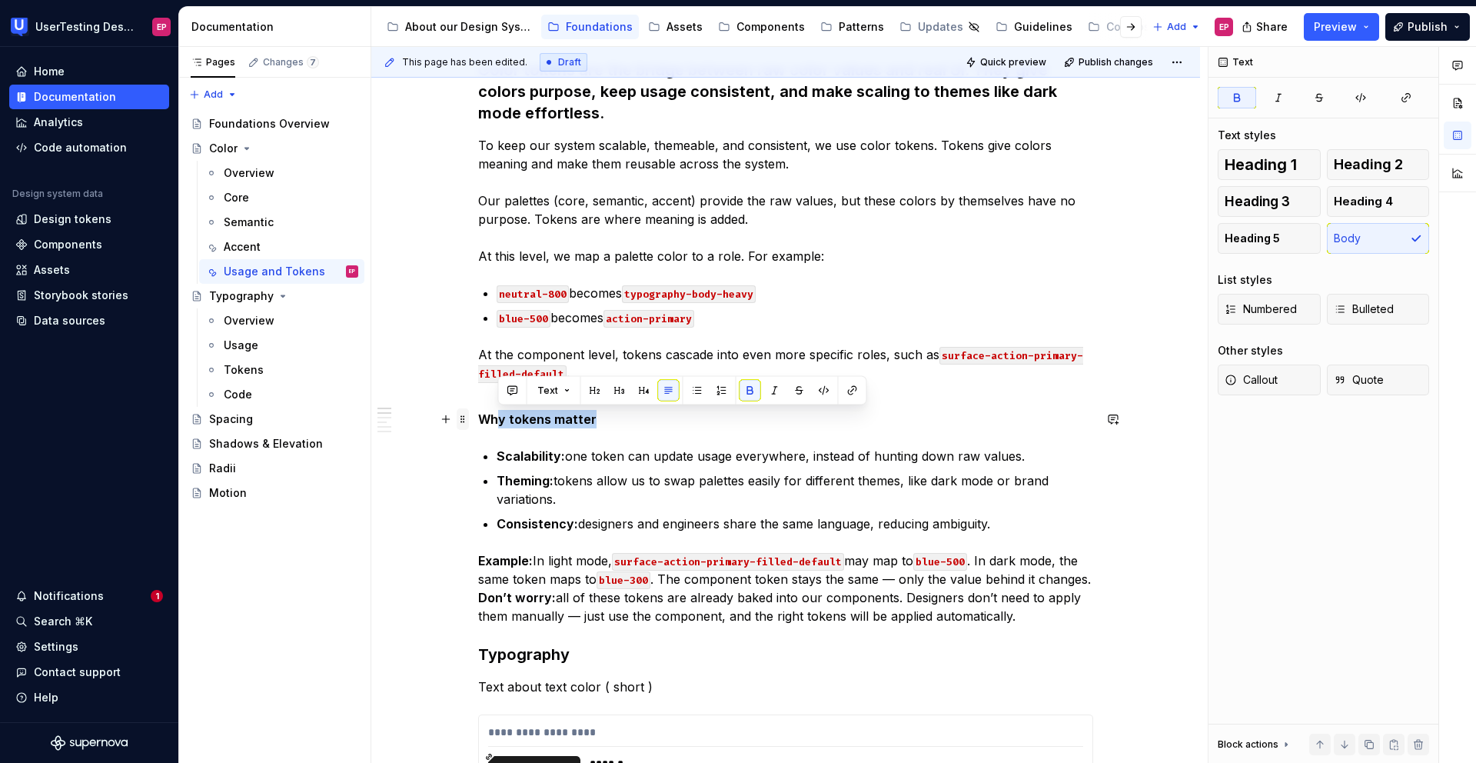
drag, startPoint x: 597, startPoint y: 423, endPoint x: 466, endPoint y: 414, distance: 131.0
drag, startPoint x: 481, startPoint y: 419, endPoint x: 592, endPoint y: 421, distance: 110.7
click at [592, 421] on p "Why tokens matter" at bounding box center [785, 419] width 615 height 18
click at [623, 387] on button "button" at bounding box center [624, 391] width 22 height 22
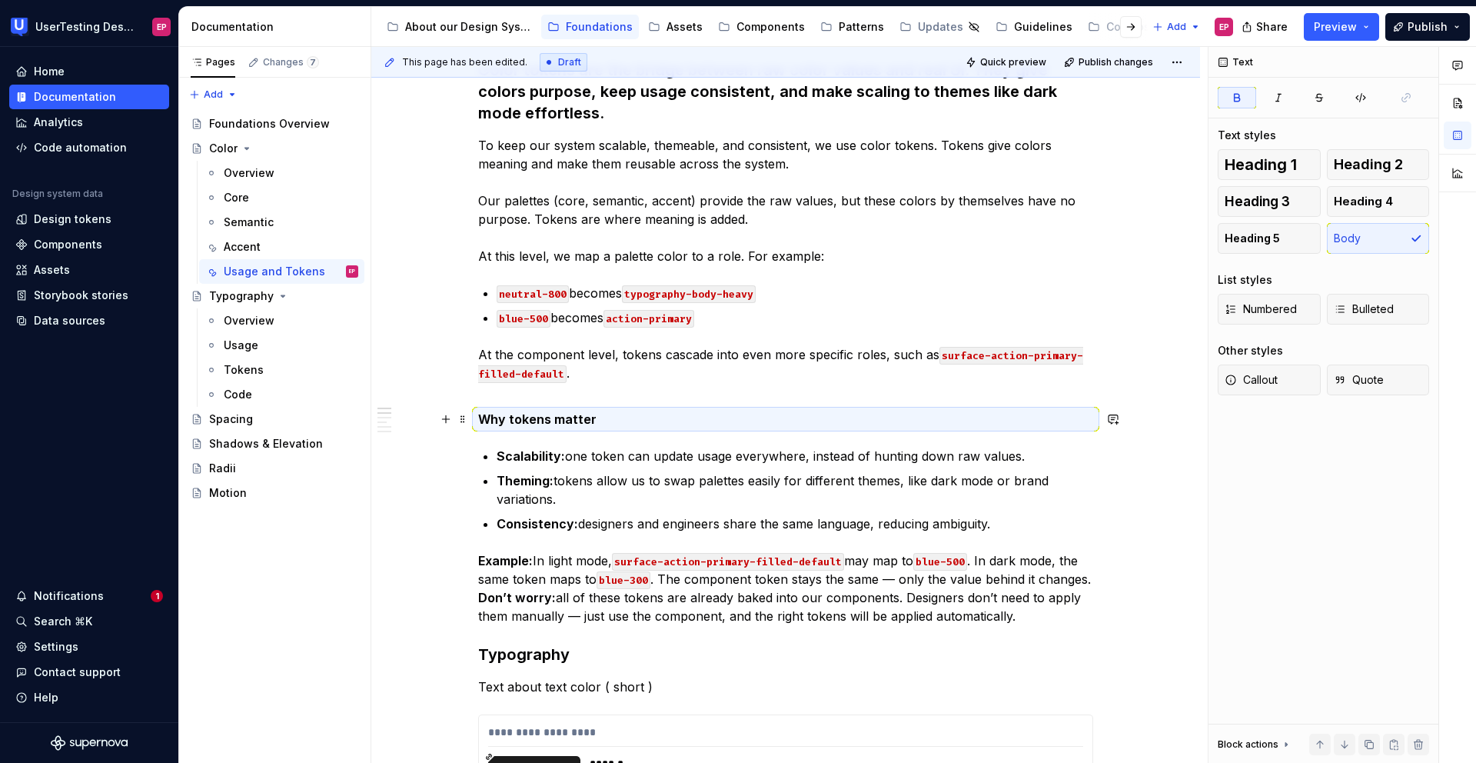
click at [589, 415] on strong "Why tokens matter" at bounding box center [537, 418] width 118 height 15
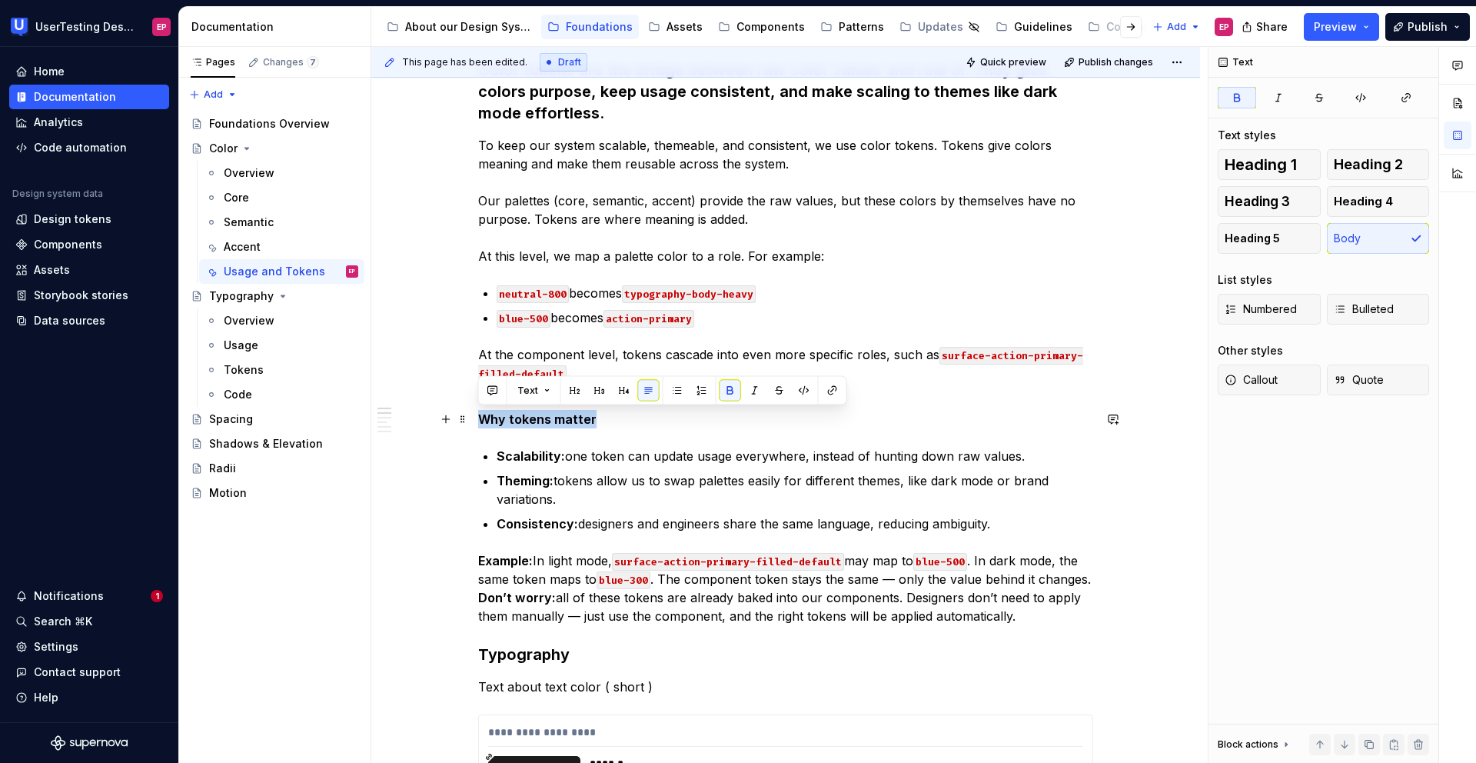
drag, startPoint x: 589, startPoint y: 415, endPoint x: 475, endPoint y: 411, distance: 113.8
click at [601, 384] on button "button" at bounding box center [600, 391] width 22 height 22
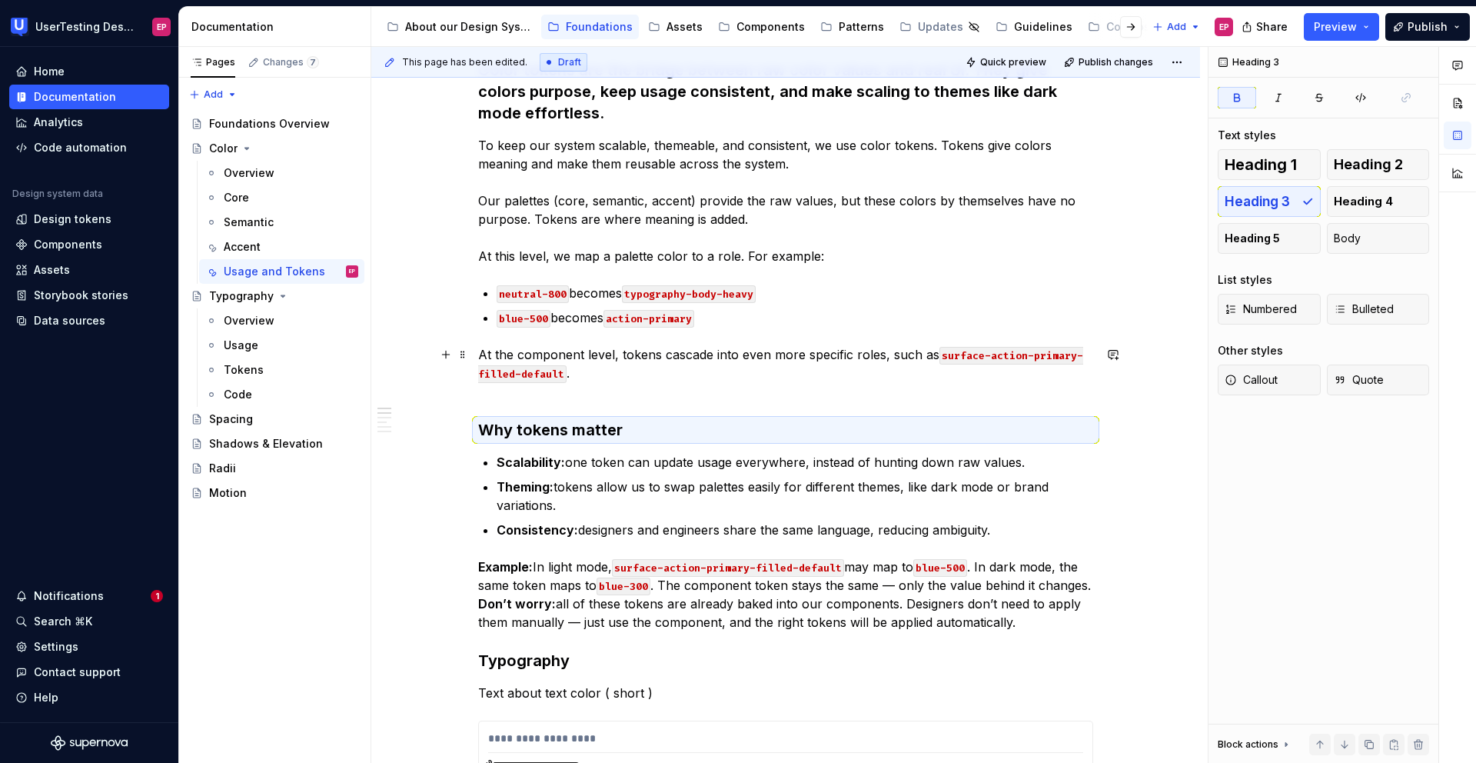
click at [540, 397] on p "At the component level, tokens cascade into even more specific roles, such as s…" at bounding box center [785, 372] width 615 height 55
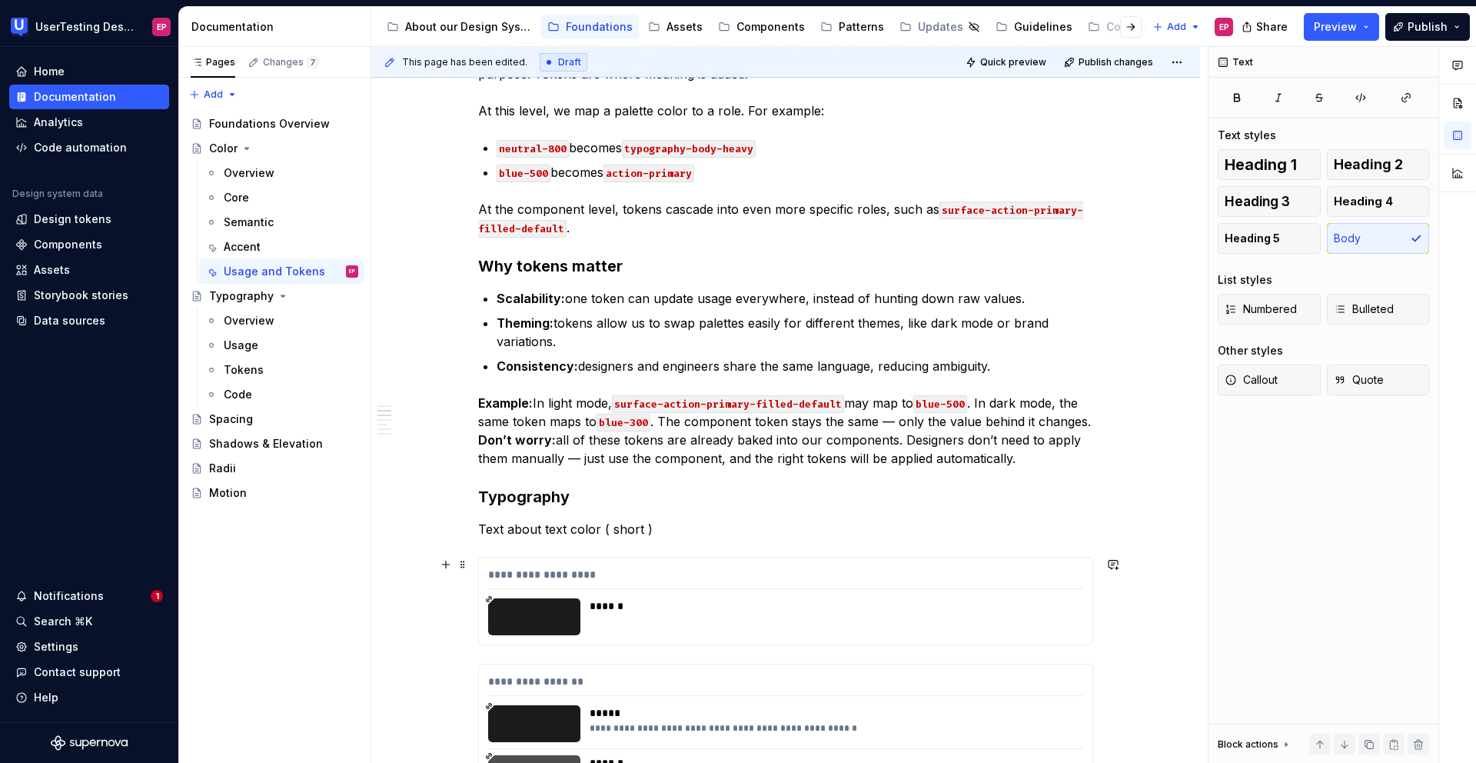
scroll to position [477, 0]
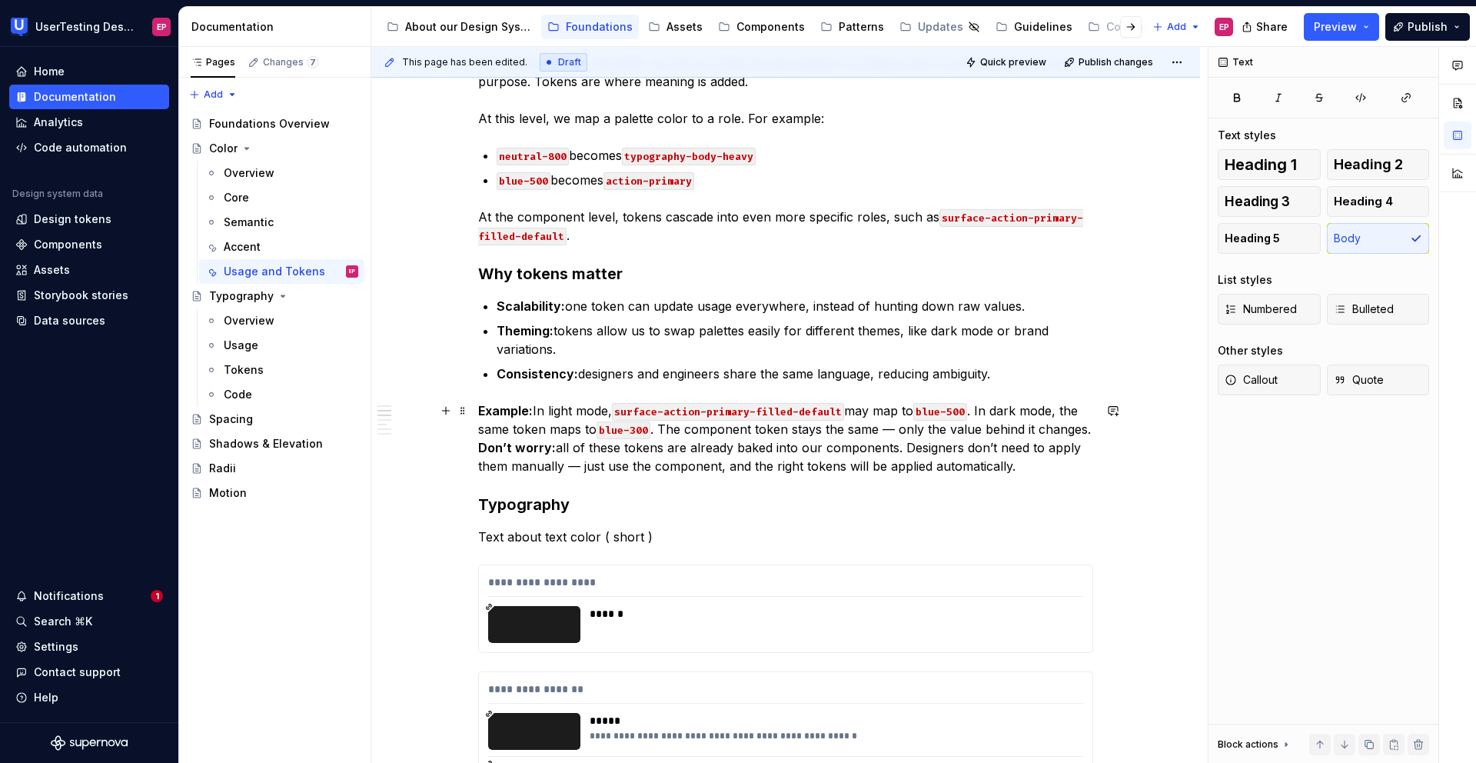
click at [1057, 469] on p "Example: In light mode, surface-action-primary-filled-default may map to blue-5…" at bounding box center [785, 438] width 615 height 74
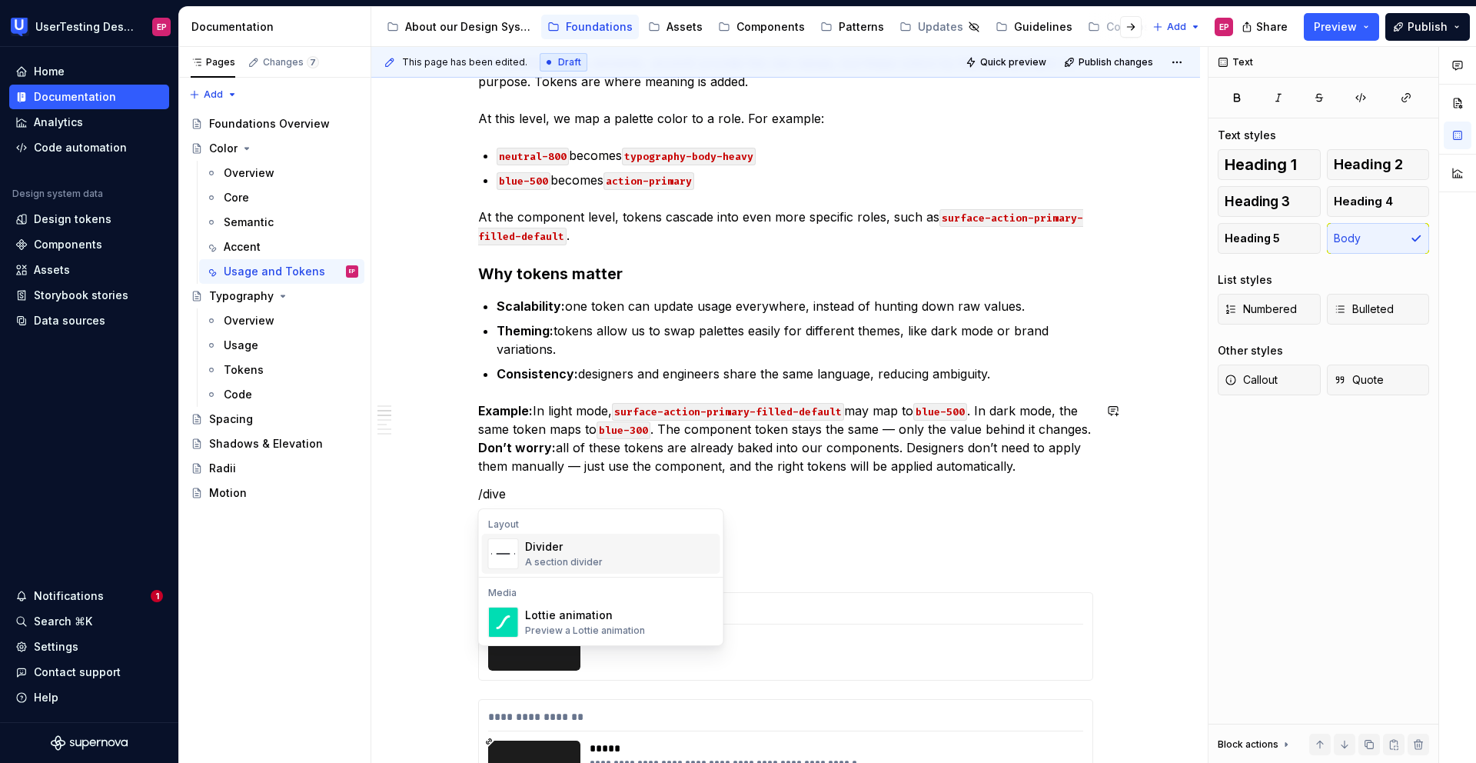
click at [618, 557] on div "Divider A section divider" at bounding box center [619, 553] width 189 height 31
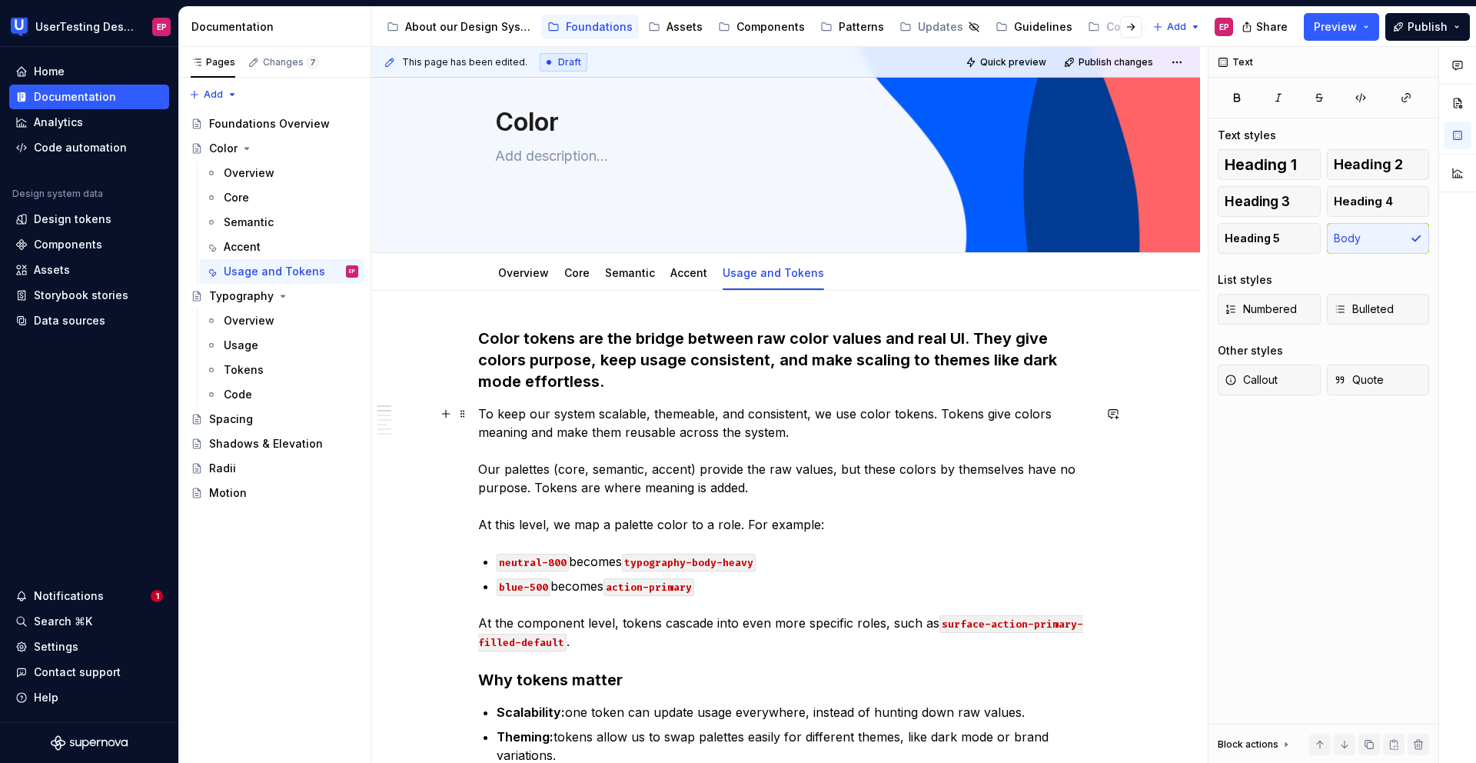
scroll to position [95, 0]
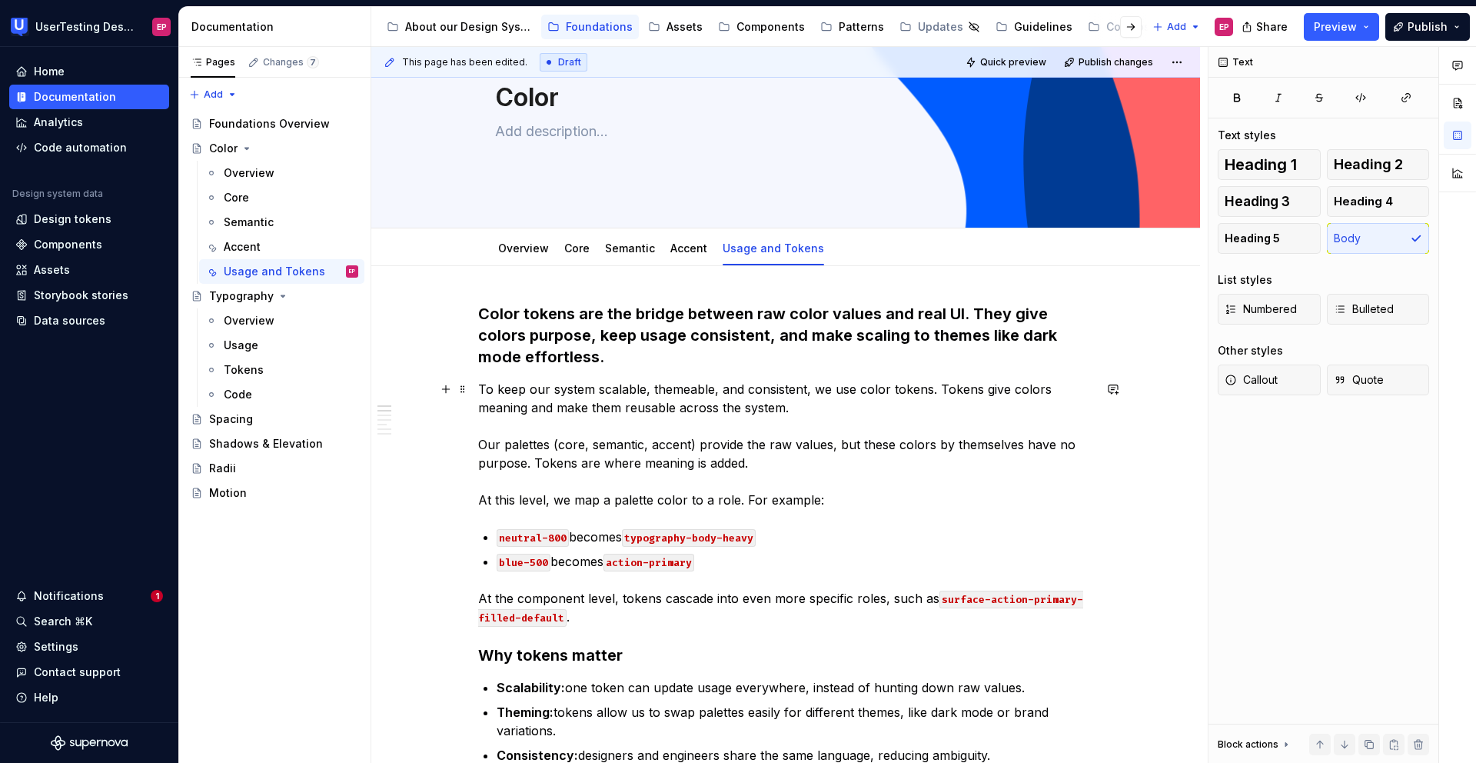
click at [841, 497] on p "To keep our system scalable, themeable, and consistent, we use color tokens. To…" at bounding box center [785, 444] width 615 height 129
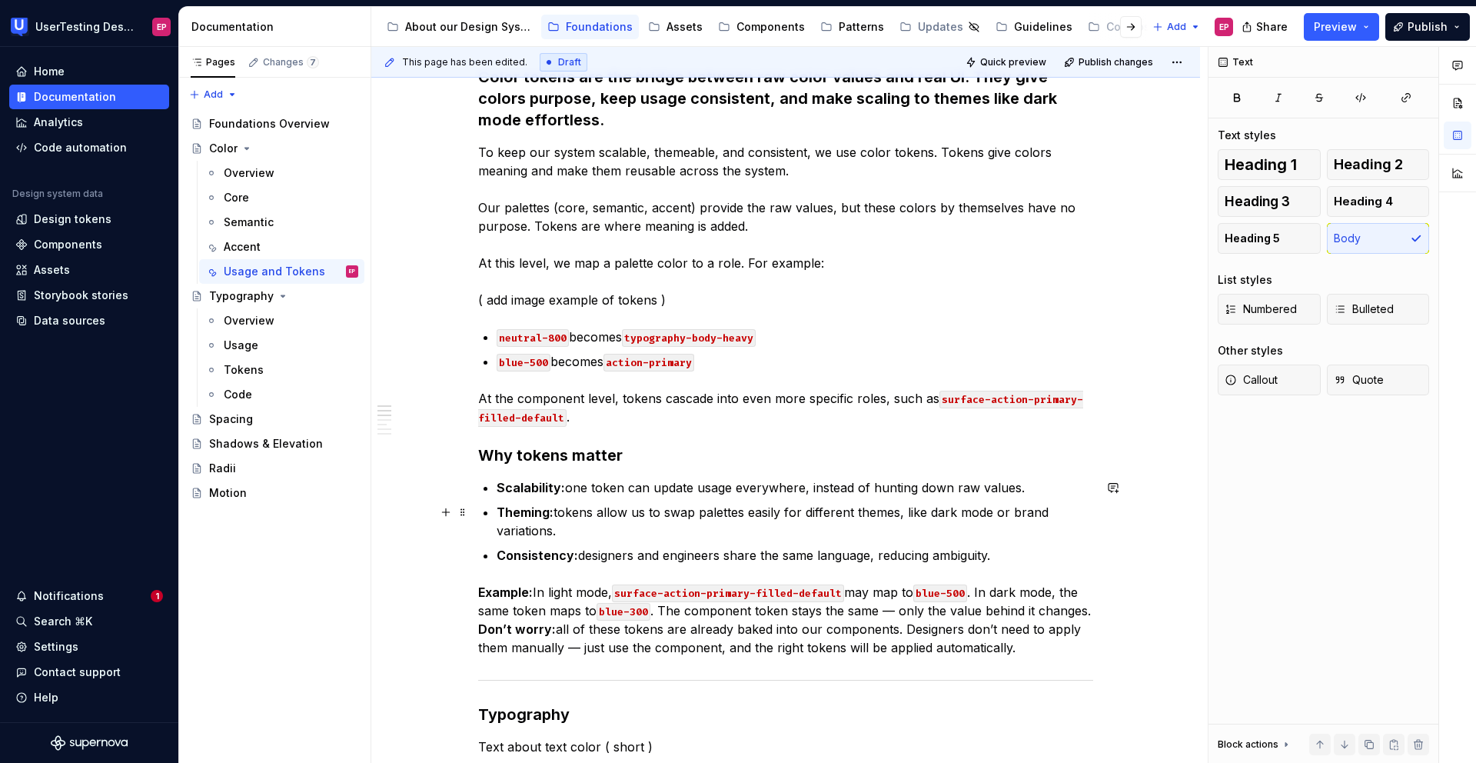
scroll to position [335, 0]
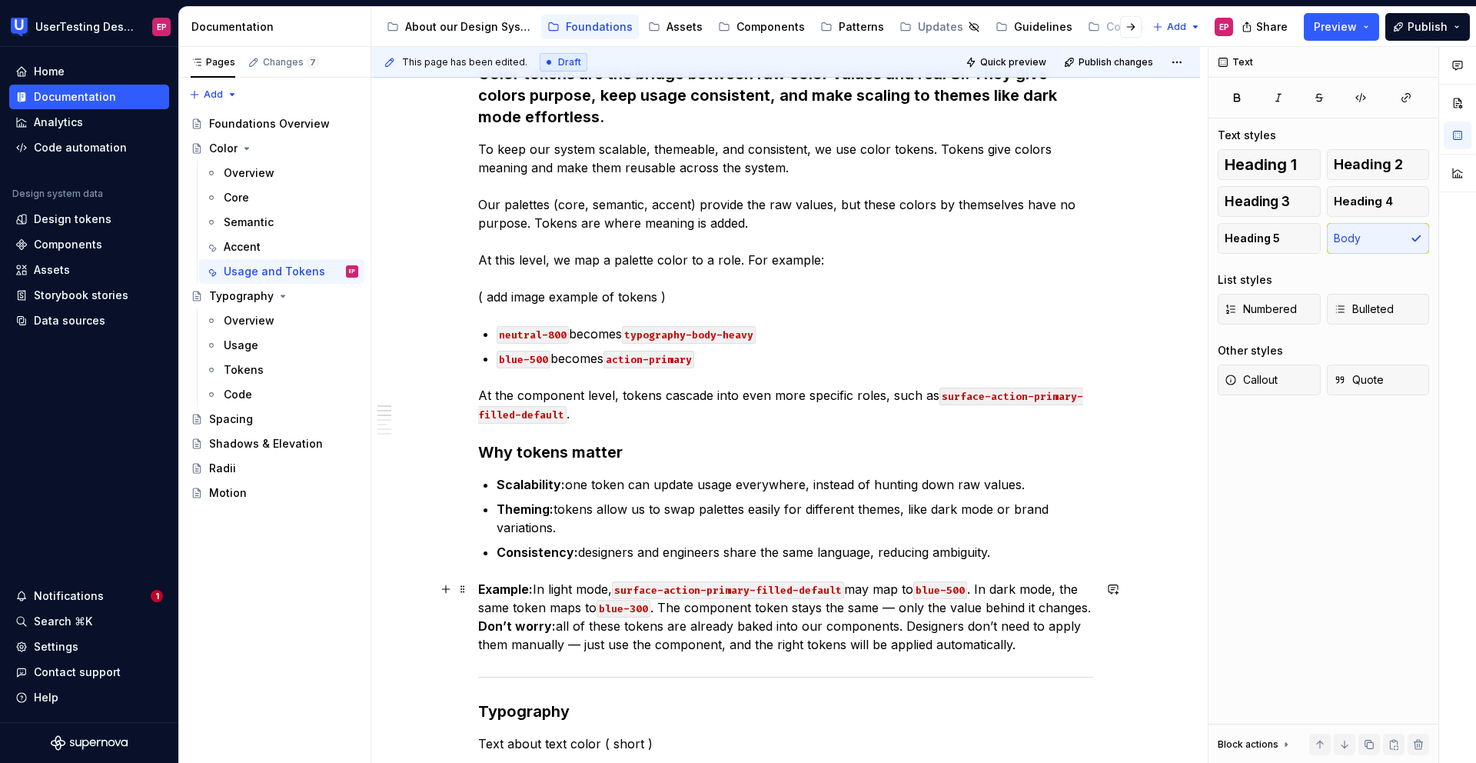
click at [1089, 606] on p "Example: In light mode, surface-action-primary-filled-default may map to blue-5…" at bounding box center [785, 617] width 615 height 74
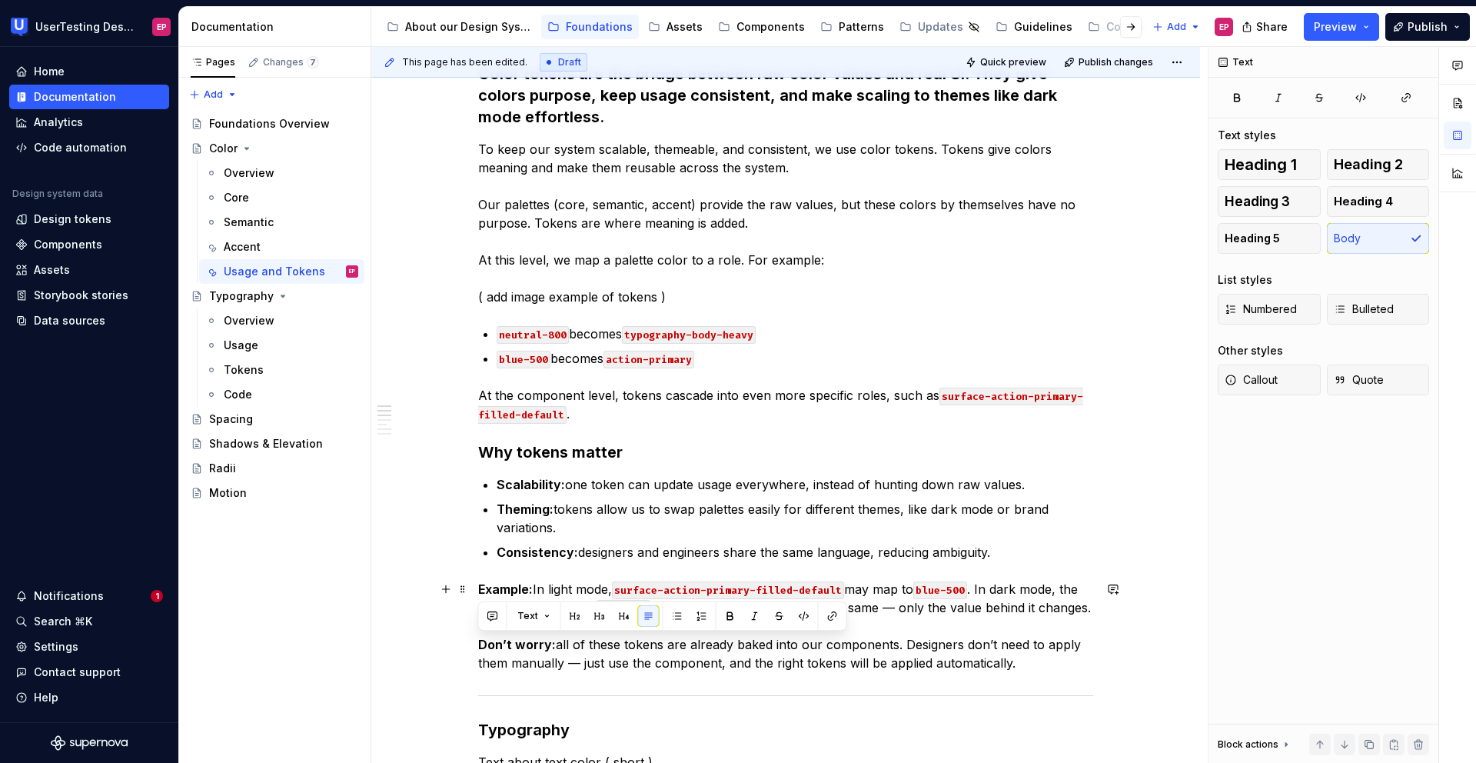
drag, startPoint x: 1042, startPoint y: 668, endPoint x: 470, endPoint y: 645, distance: 571.7
drag, startPoint x: 1029, startPoint y: 664, endPoint x: 455, endPoint y: 643, distance: 574.7
click at [1263, 373] on span "Callout" at bounding box center [1251, 379] width 53 height 15
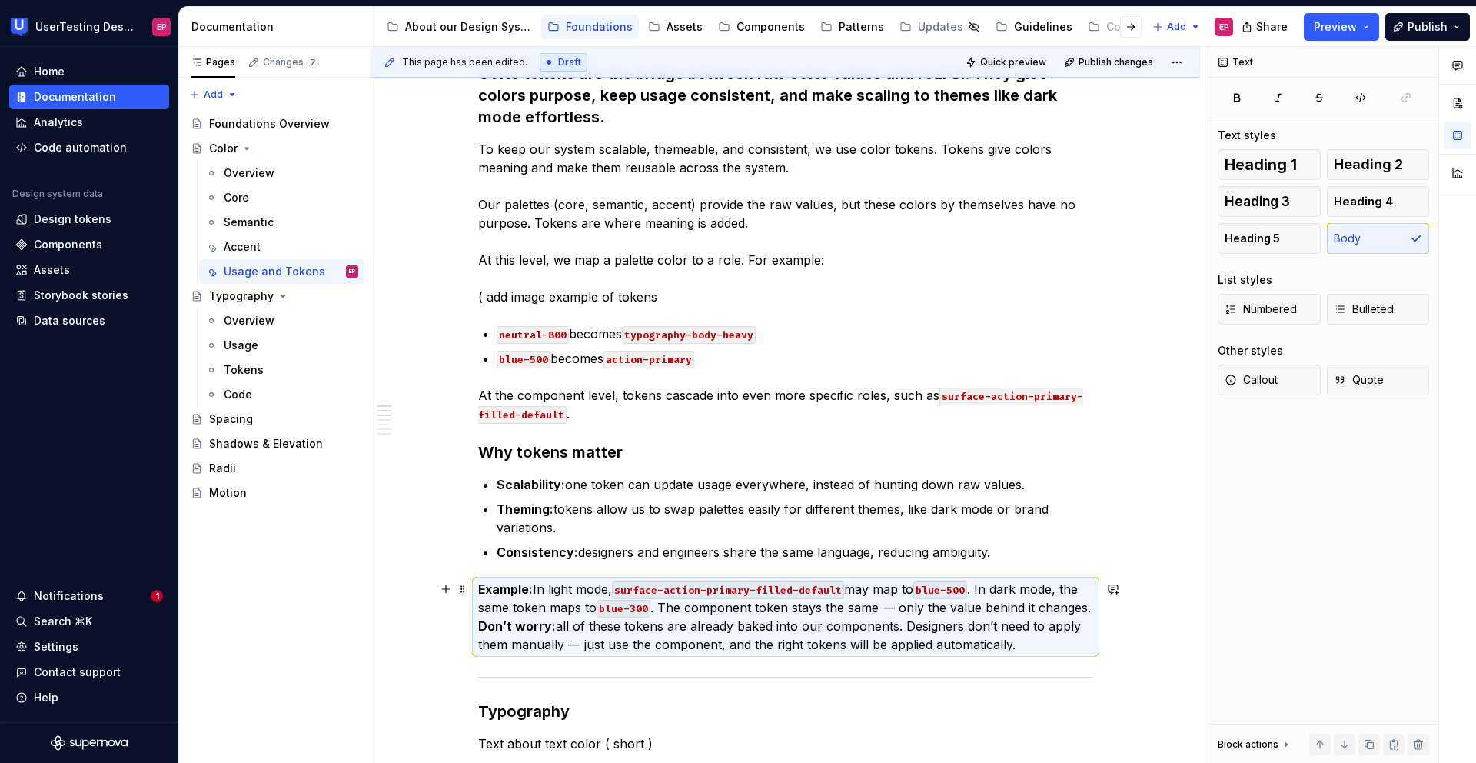
click at [1089, 609] on p "Example: In light mode, surface-action-primary-filled-default may map to blue-5…" at bounding box center [785, 617] width 615 height 74
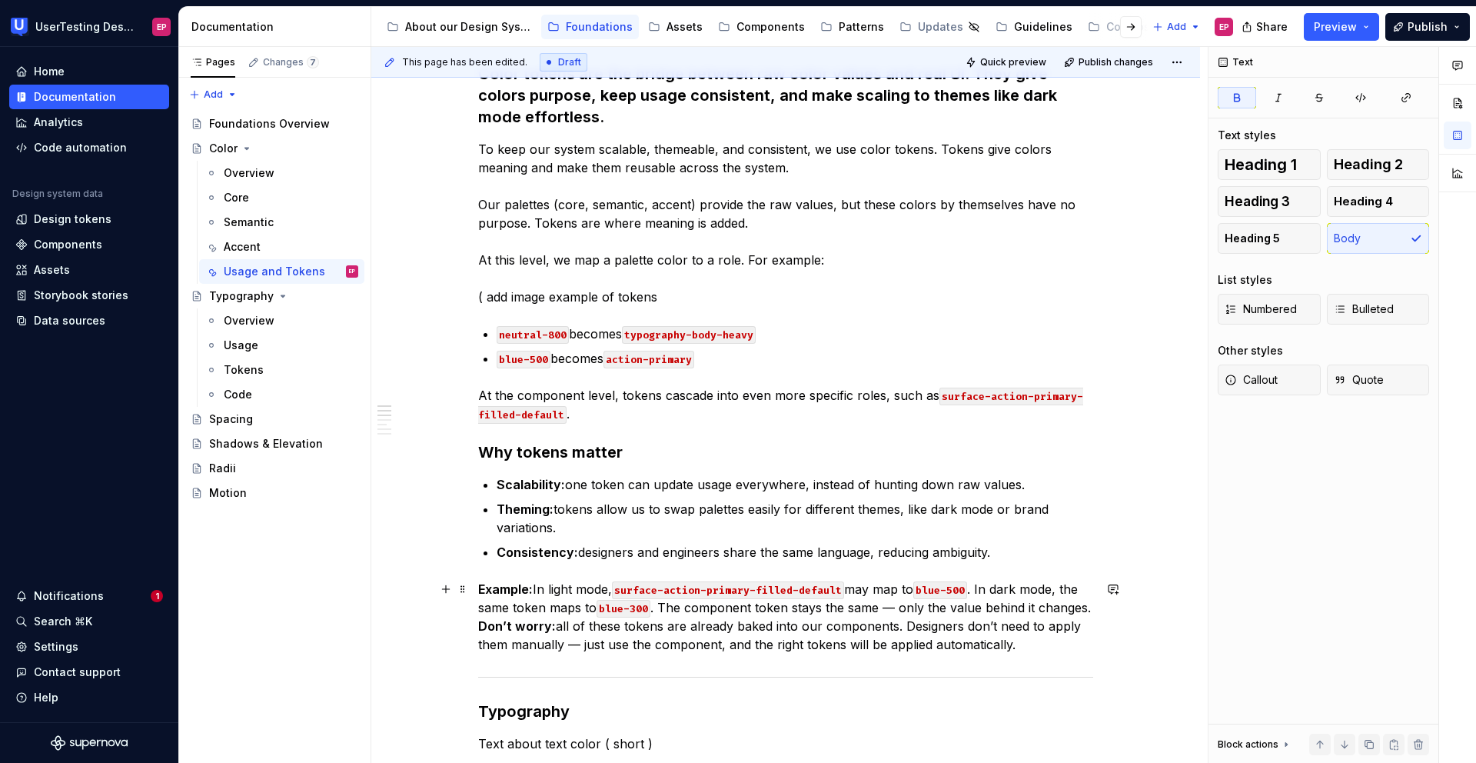
click at [1085, 609] on p "Example: In light mode, surface-action-primary-filled-default may map to blue-5…" at bounding box center [785, 617] width 615 height 74
click at [1086, 609] on p "Example: In light mode, surface-action-primary-filled-default may map to blue-5…" at bounding box center [785, 617] width 615 height 74
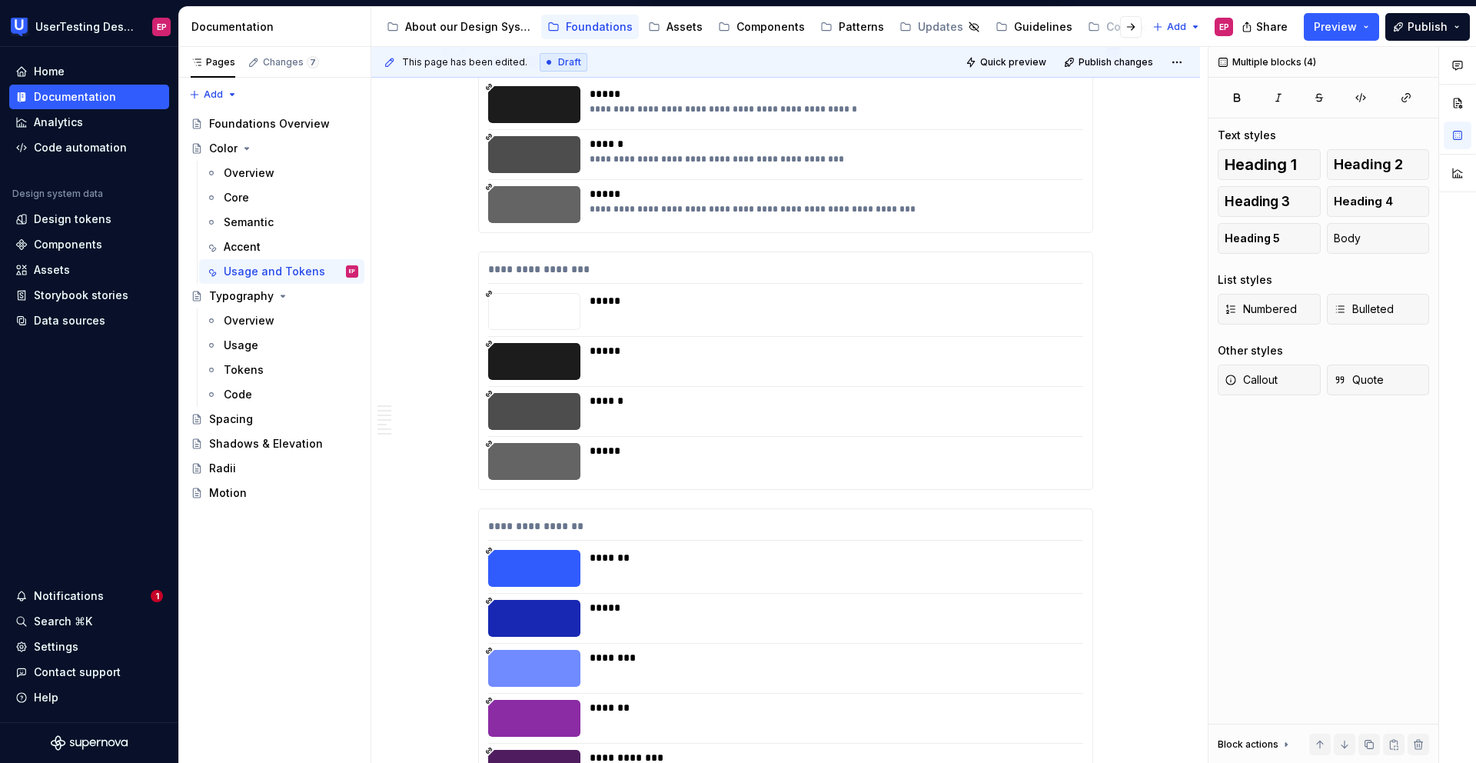
drag, startPoint x: 1014, startPoint y: 748, endPoint x: 583, endPoint y: 98, distance: 779.9
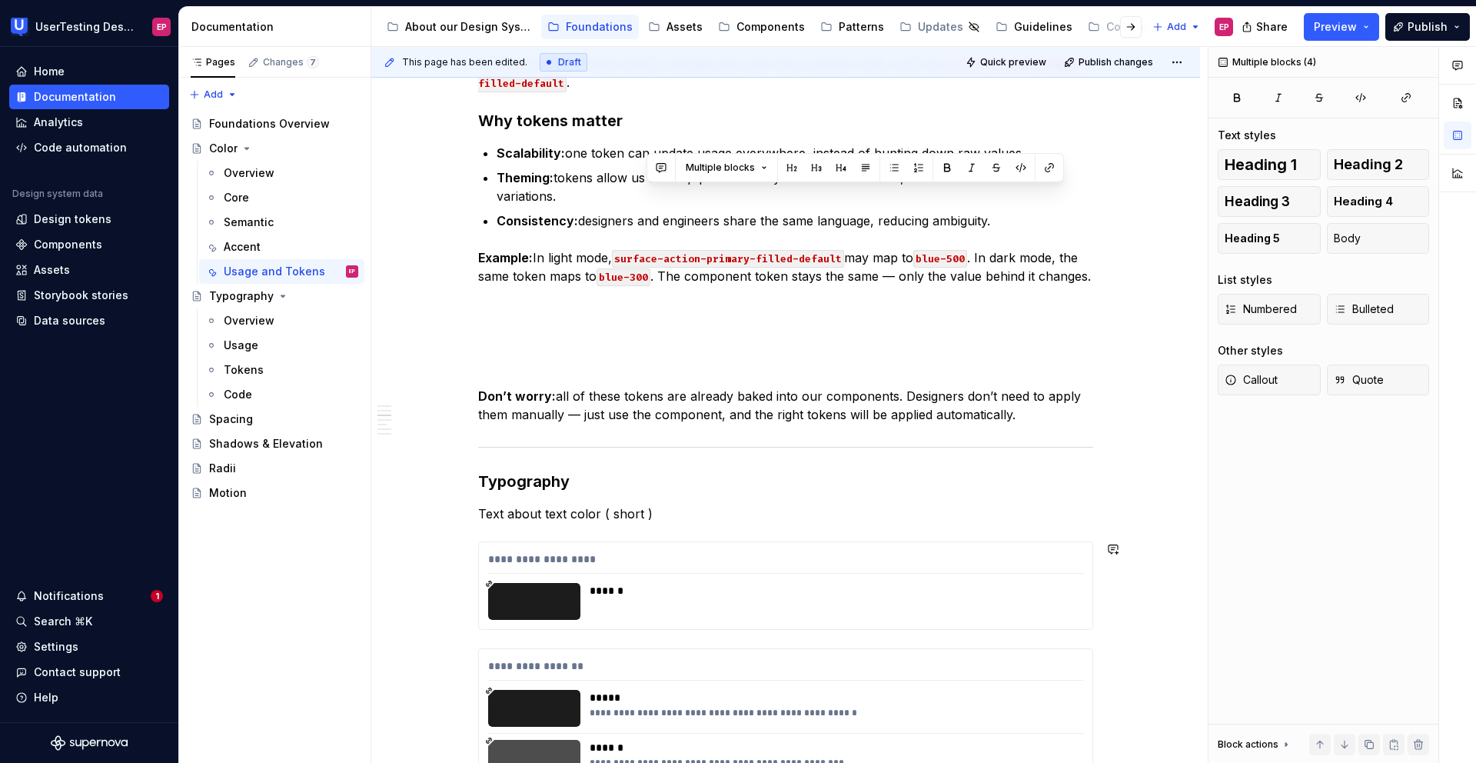
scroll to position [663, 0]
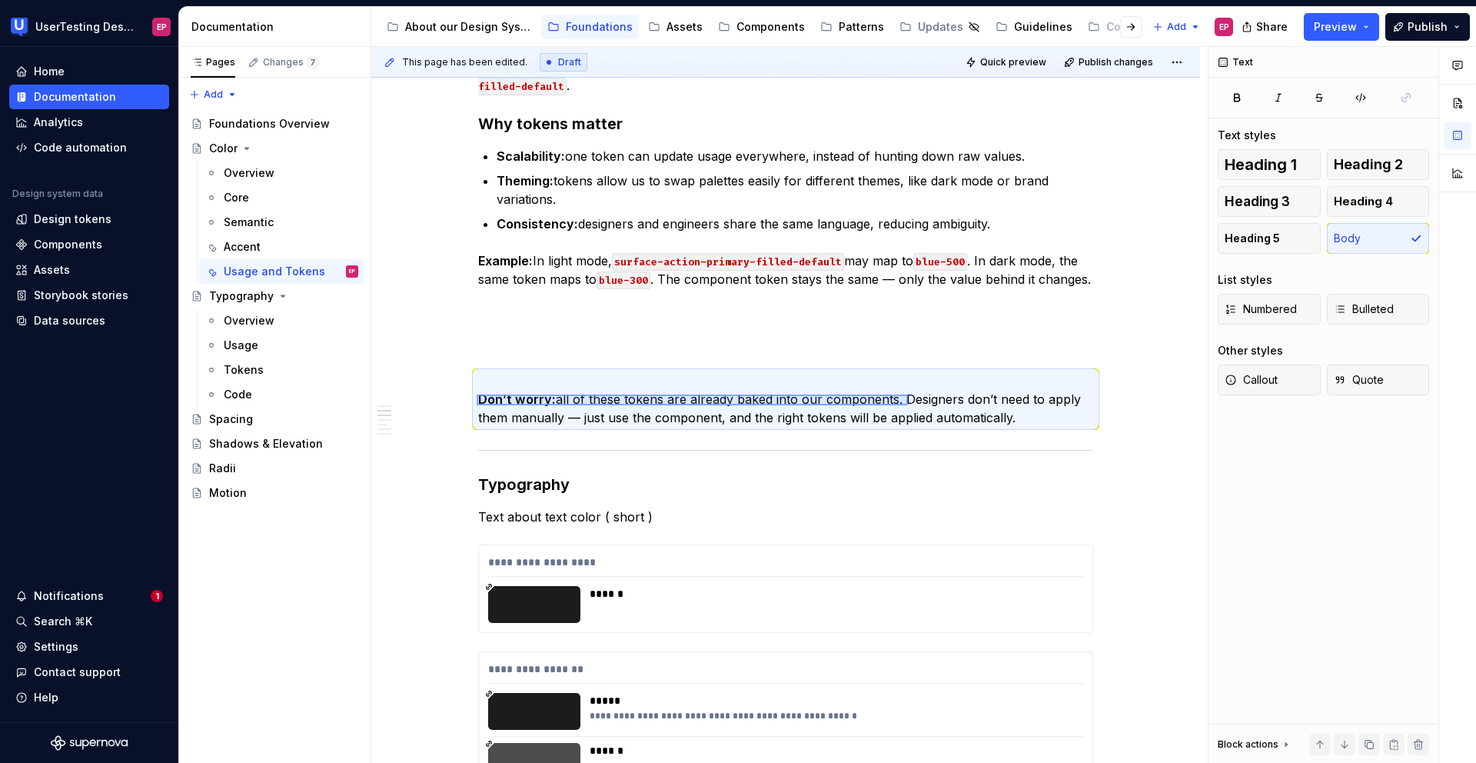
drag, startPoint x: 477, startPoint y: 394, endPoint x: 936, endPoint y: 407, distance: 459.1
click at [936, 407] on div "This page has been edited. Draft Quick preview Publish changes Color Edit heade…" at bounding box center [789, 405] width 836 height 716
click at [1014, 404] on p "Don’t worry: all of these tokens are already baked into our components. Designe…" at bounding box center [785, 398] width 615 height 55
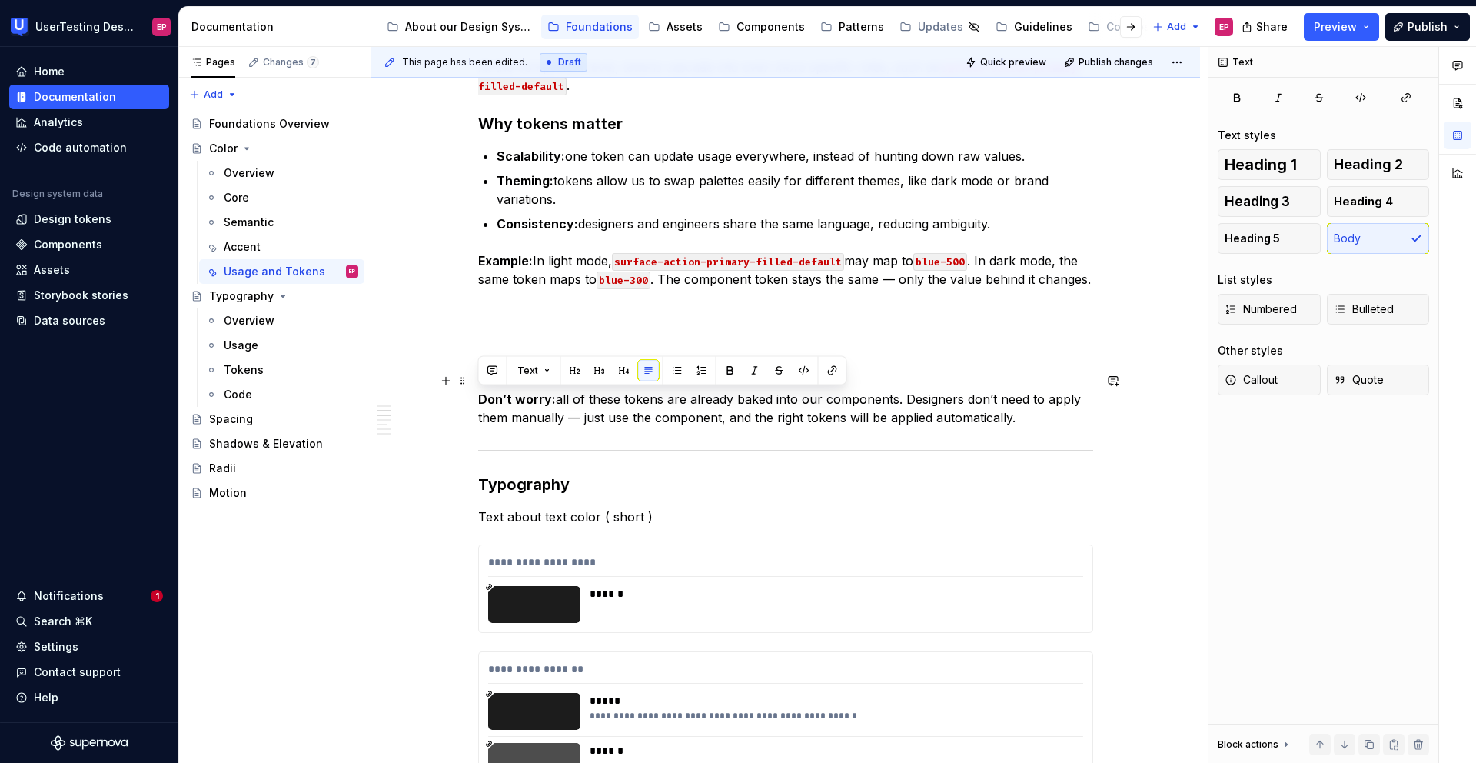
drag, startPoint x: 1011, startPoint y: 418, endPoint x: 478, endPoint y: 398, distance: 533.1
click at [478, 398] on p "Don’t worry: all of these tokens are already baked into our components. Designe…" at bounding box center [785, 398] width 615 height 55
click at [1256, 374] on span "Callout" at bounding box center [1251, 379] width 53 height 15
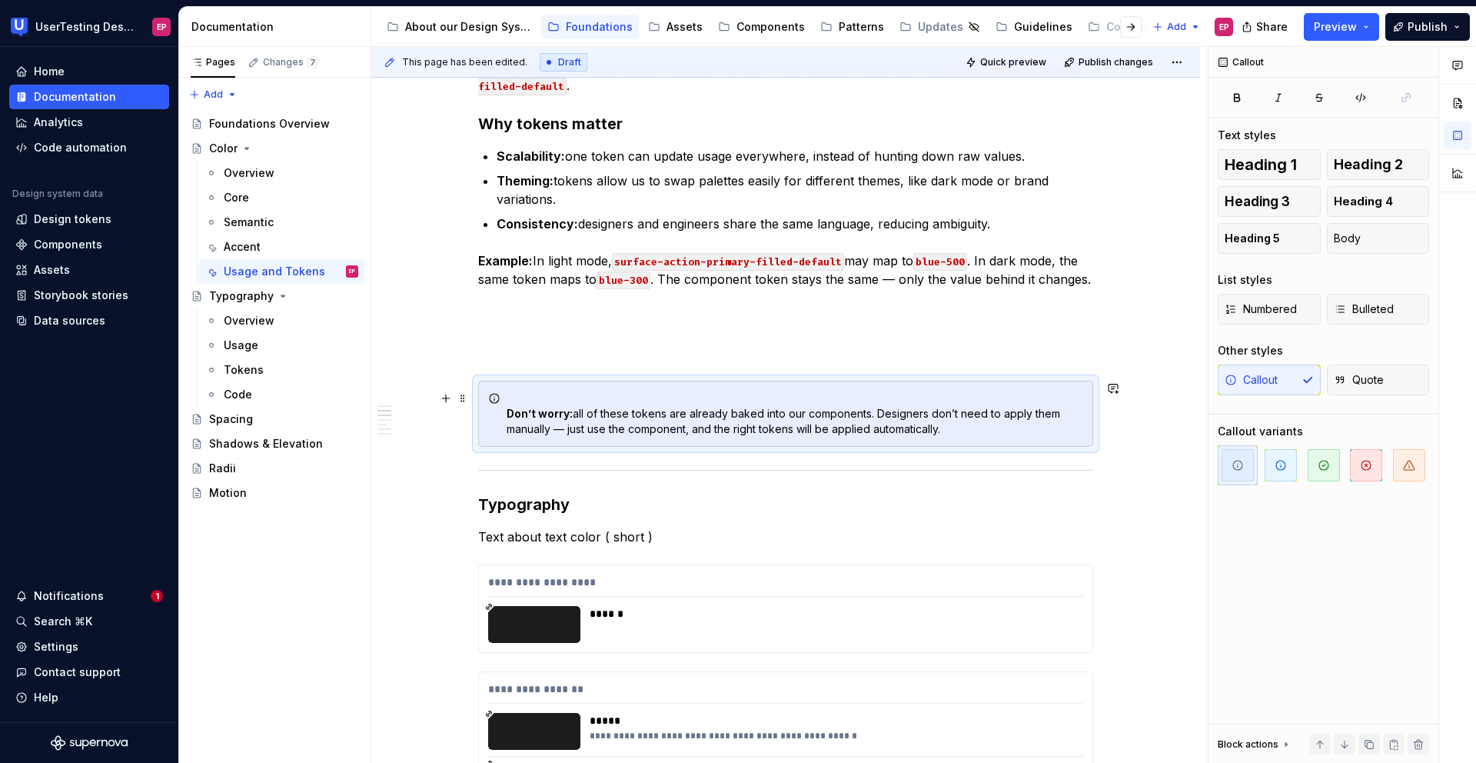
click at [507, 414] on strong "Don’t worry:" at bounding box center [540, 413] width 66 height 13
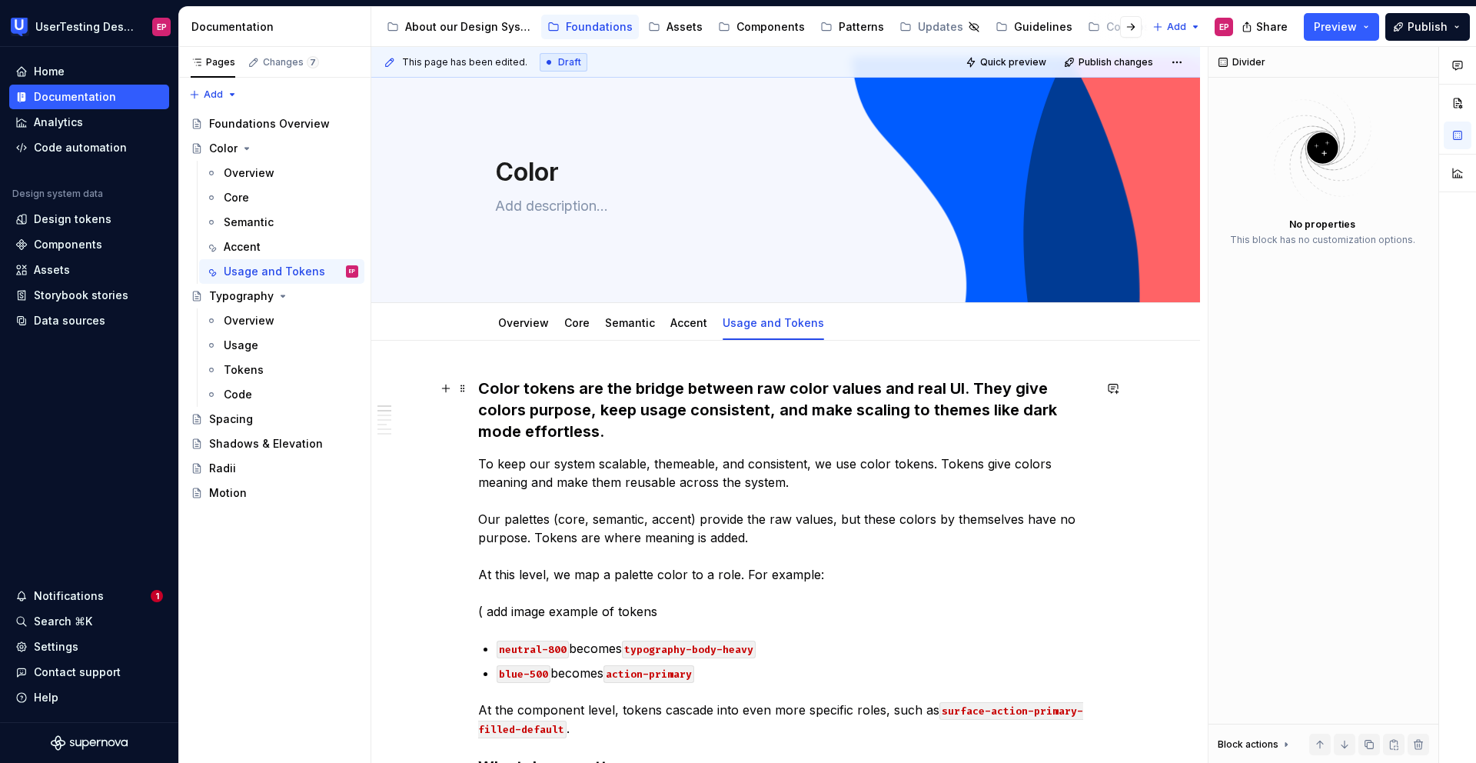
scroll to position [0, 0]
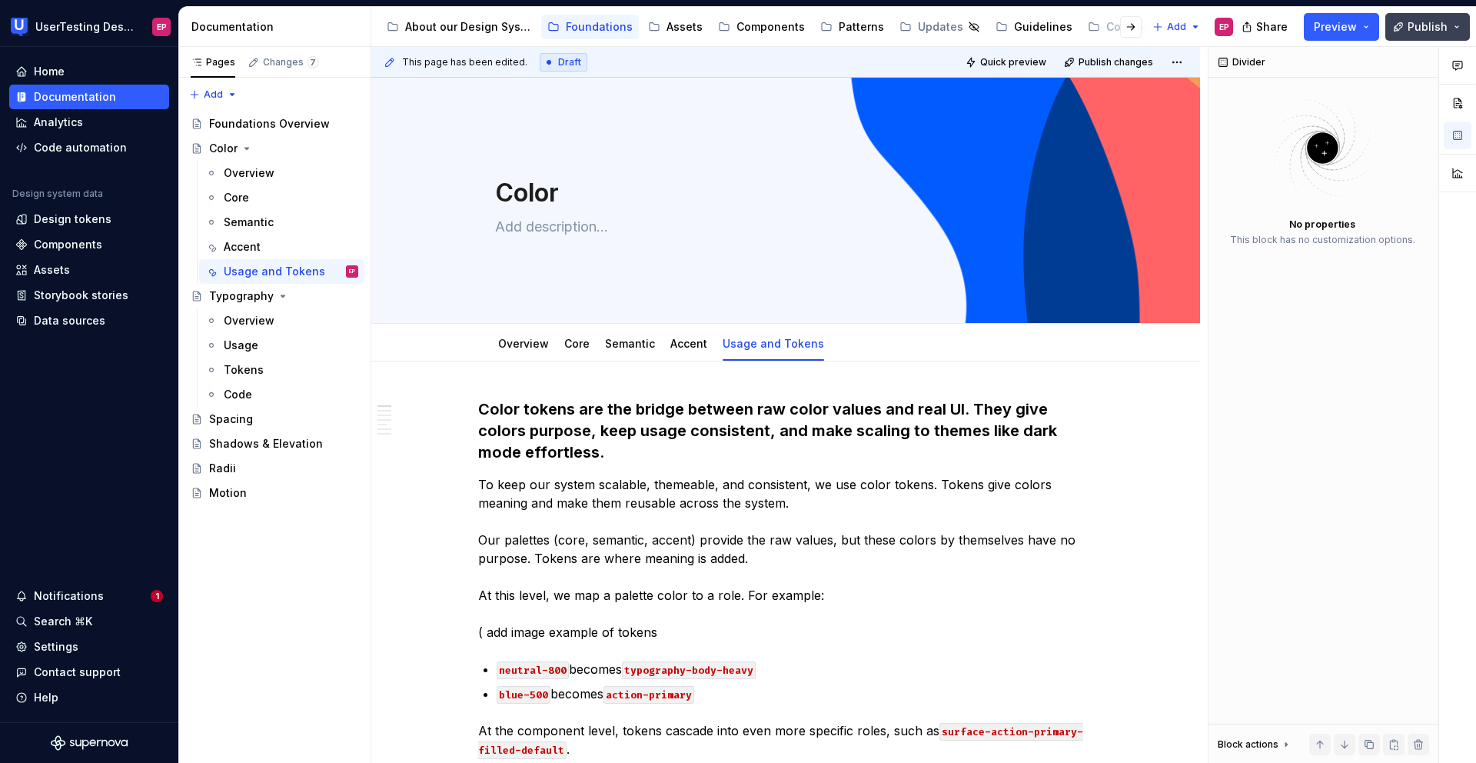
click at [1425, 28] on span "Publish" at bounding box center [1428, 26] width 40 height 15
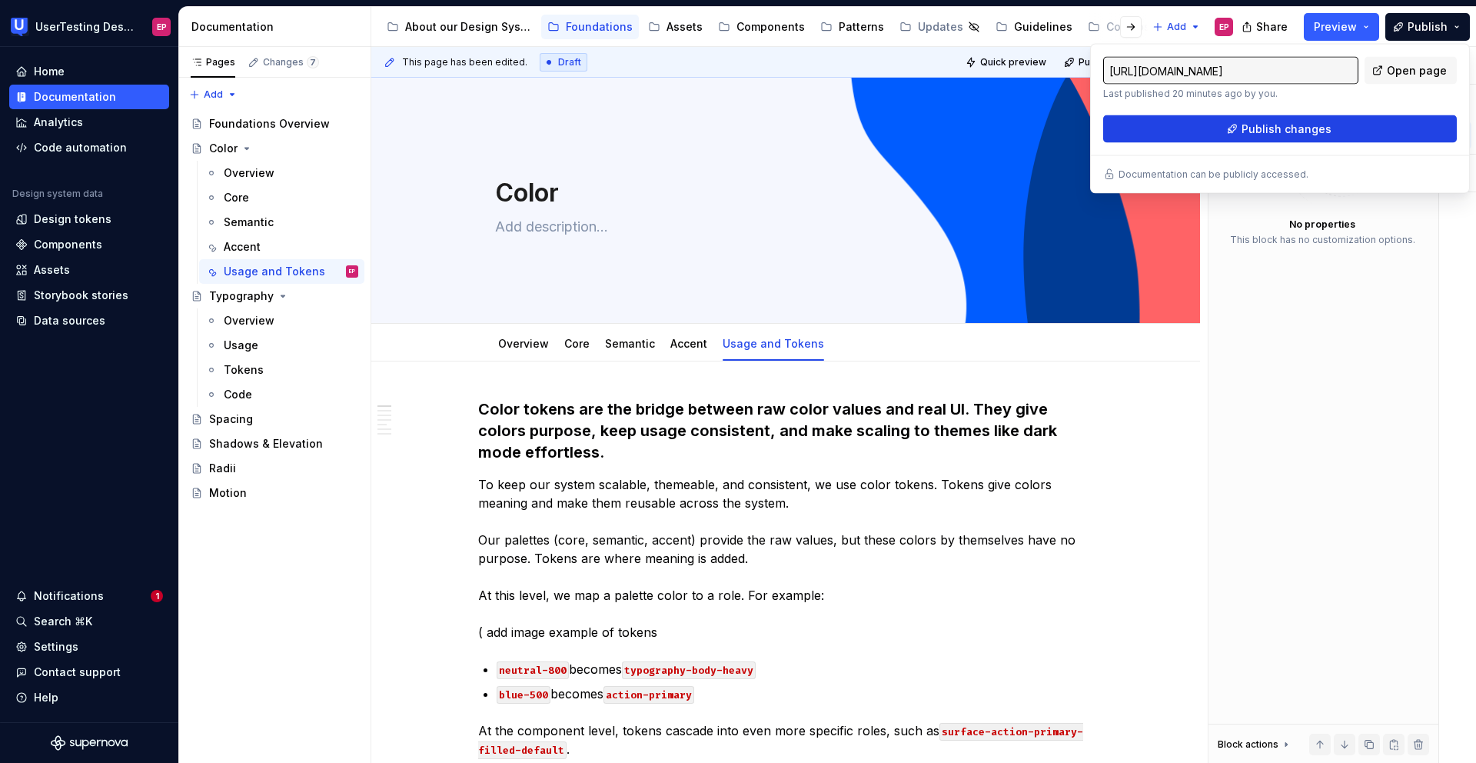
click at [1291, 128] on span "Publish changes" at bounding box center [1287, 128] width 90 height 15
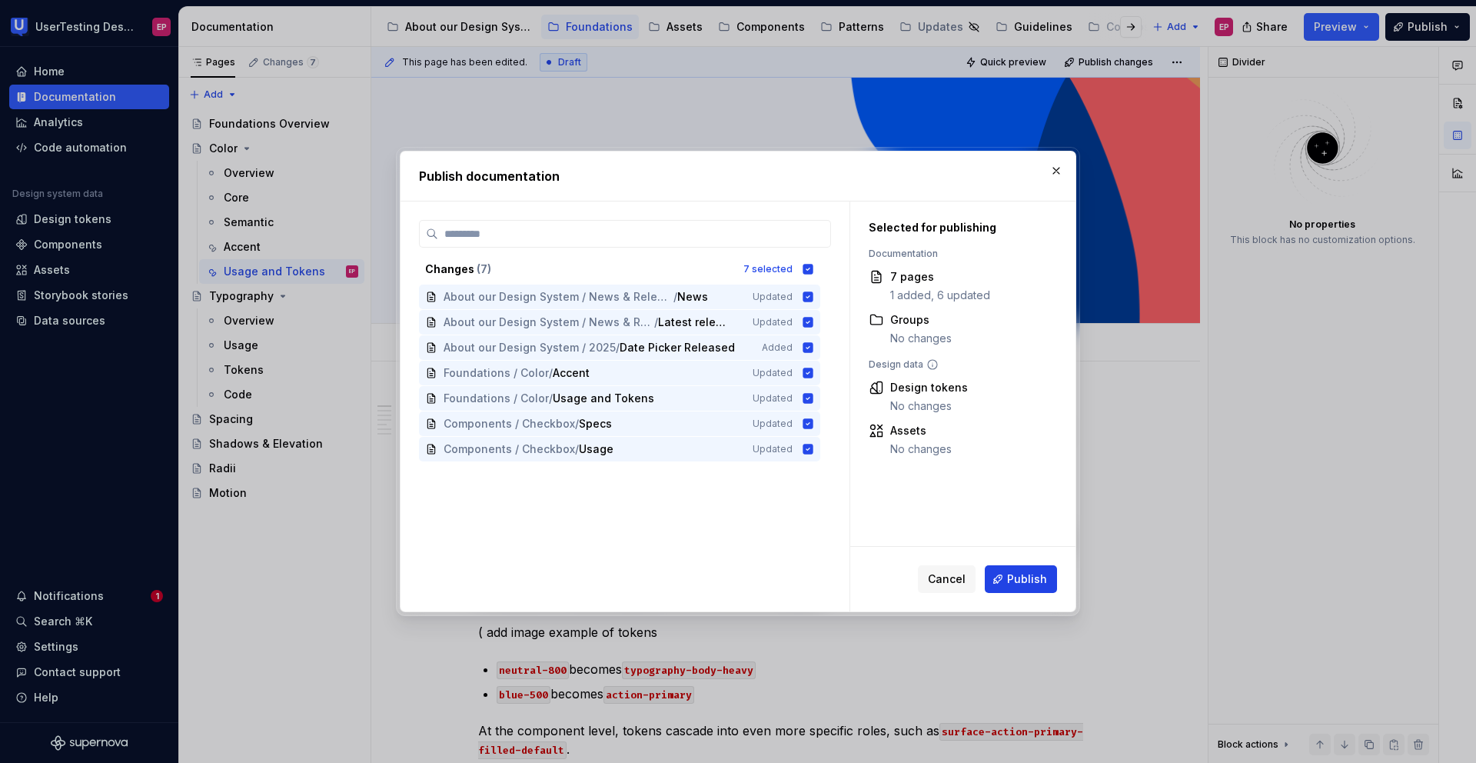
click at [1012, 570] on button "Publish" at bounding box center [1021, 579] width 72 height 28
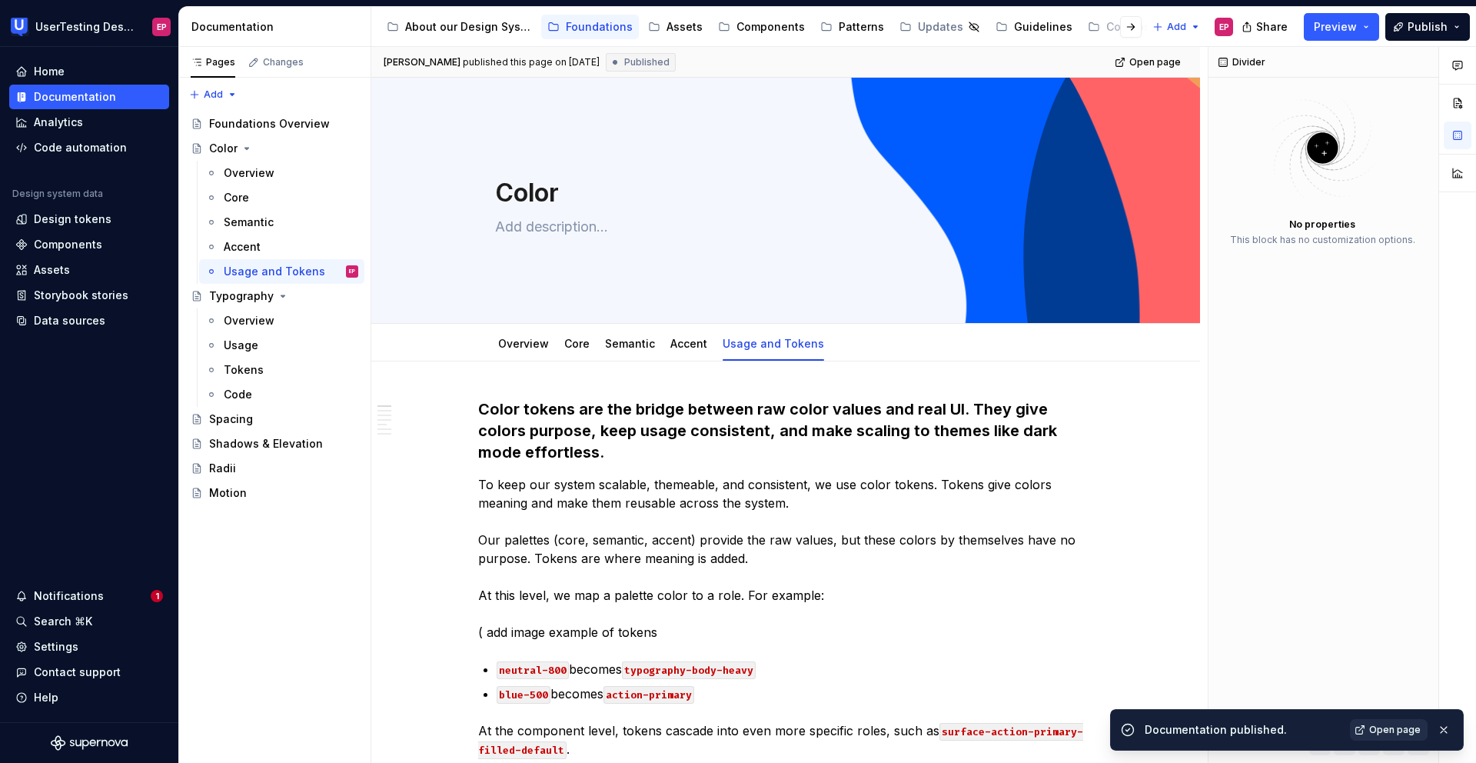
click at [1372, 727] on span "Open page" at bounding box center [1395, 729] width 52 height 12
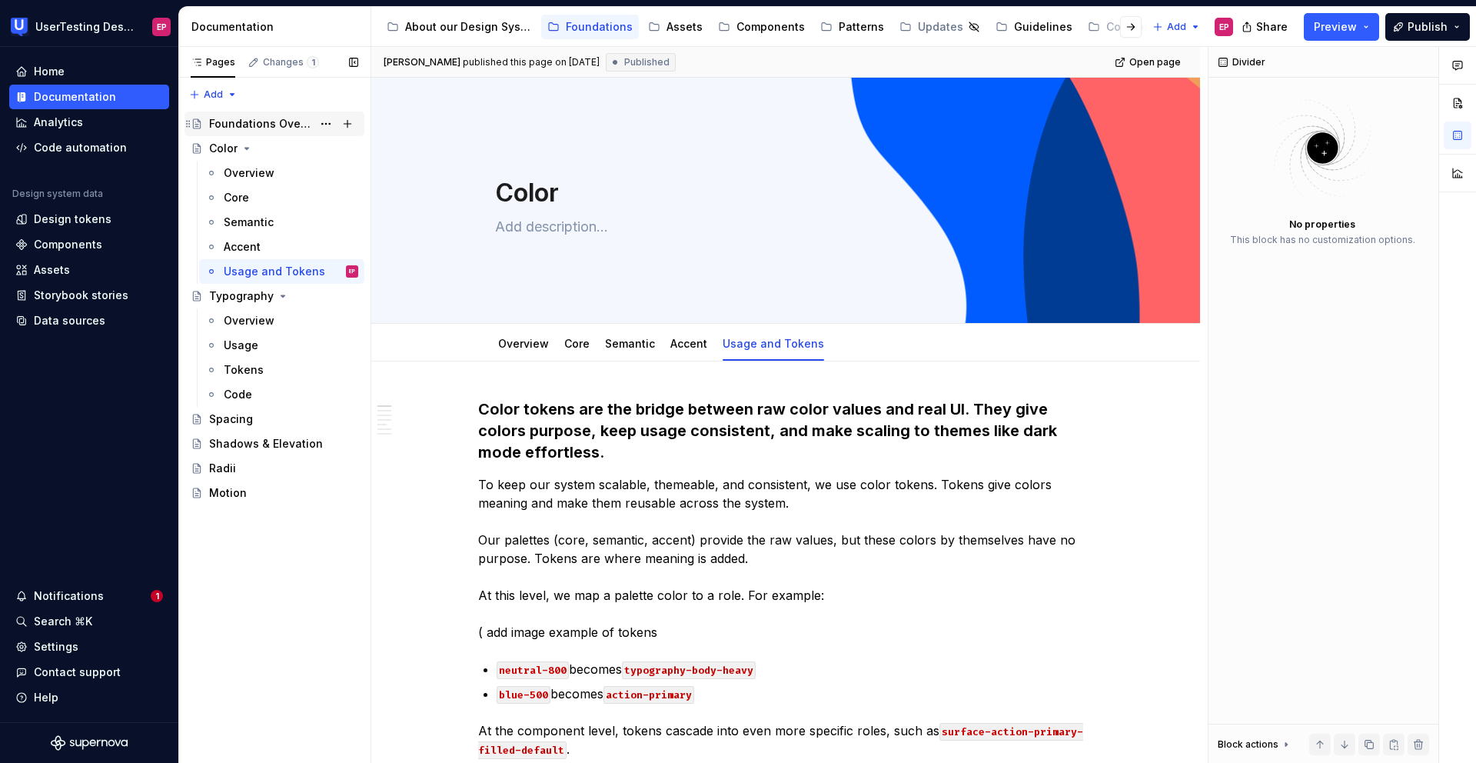
click at [310, 113] on div "Foundations Overview" at bounding box center [283, 124] width 149 height 22
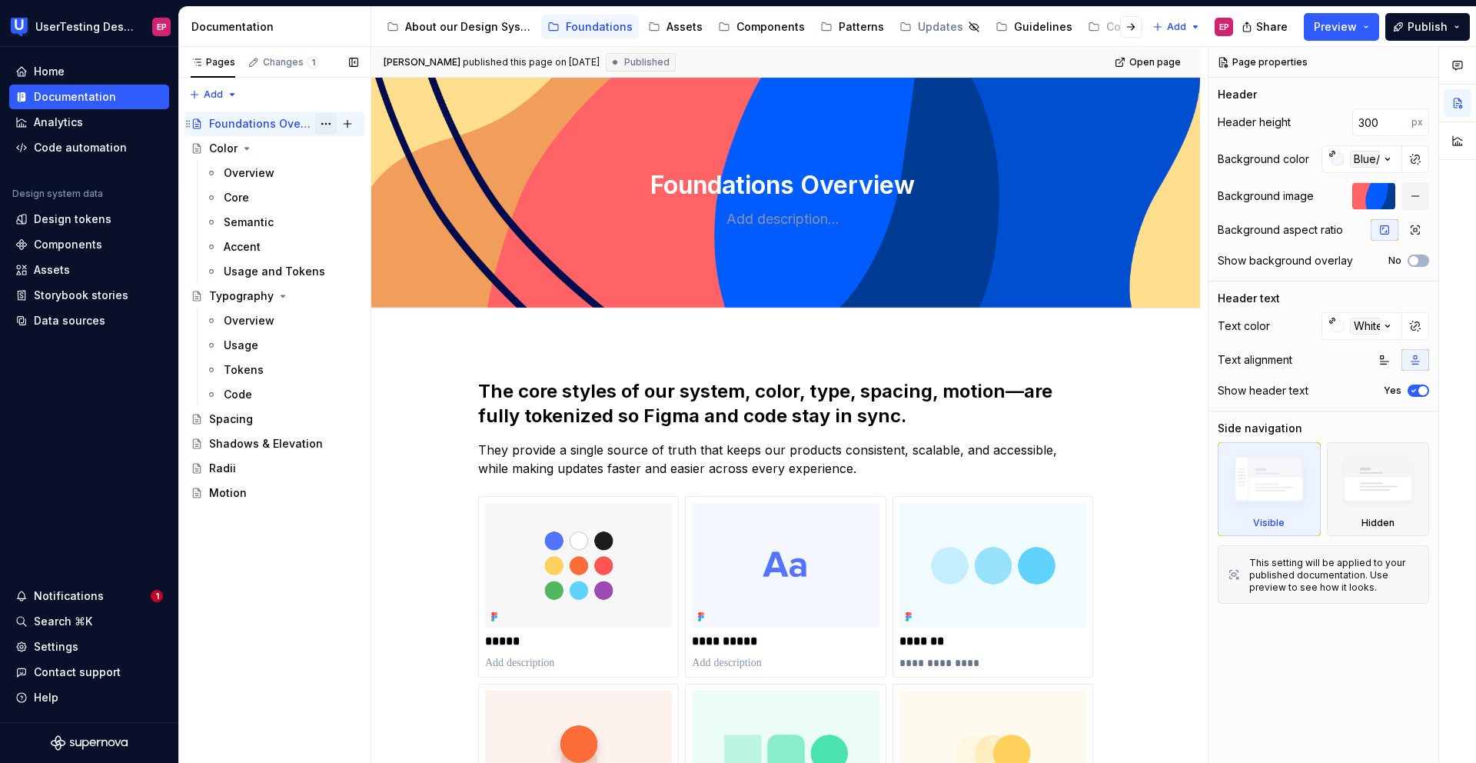
click at [328, 128] on button "Page tree" at bounding box center [326, 124] width 22 height 22
type textarea "*"
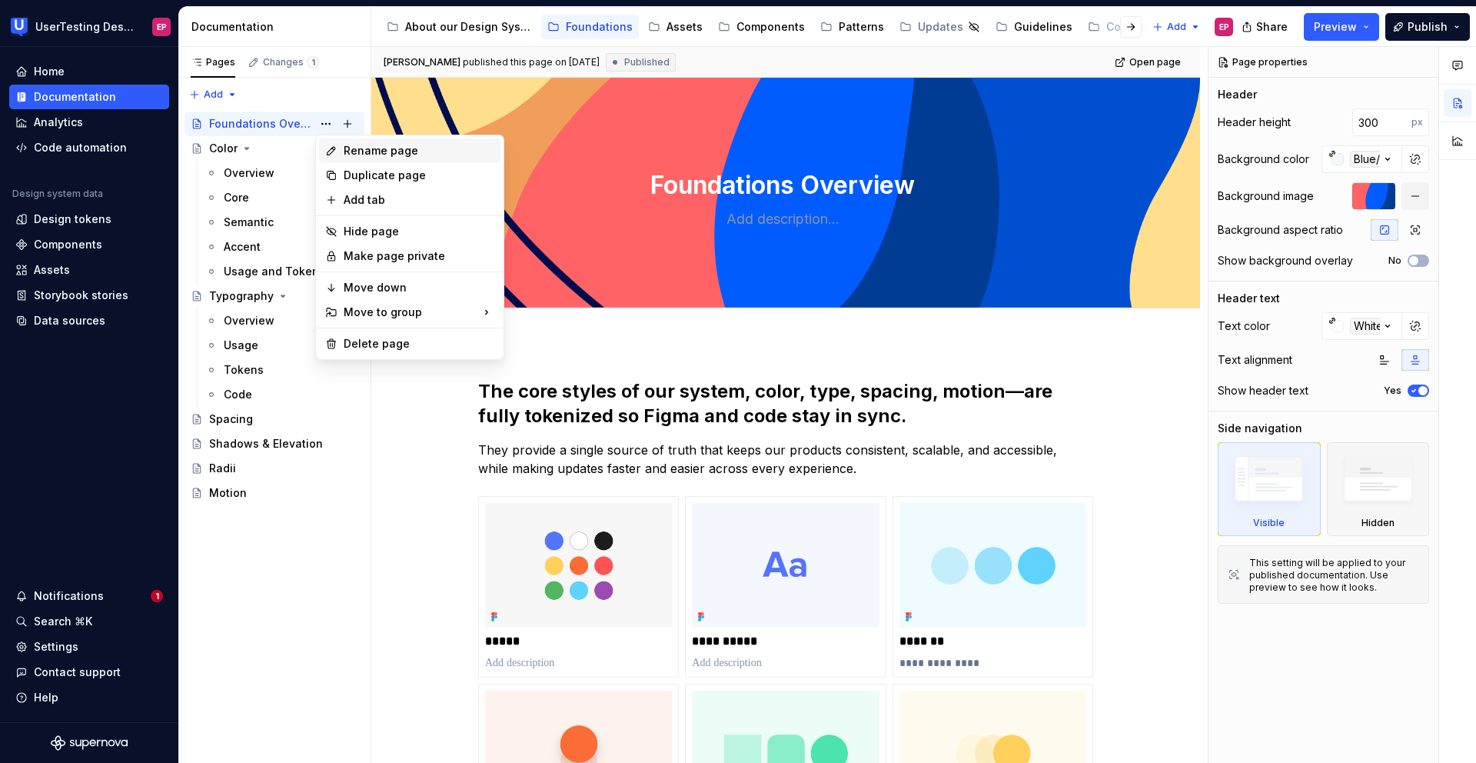
click at [347, 149] on div "Rename page" at bounding box center [419, 150] width 151 height 15
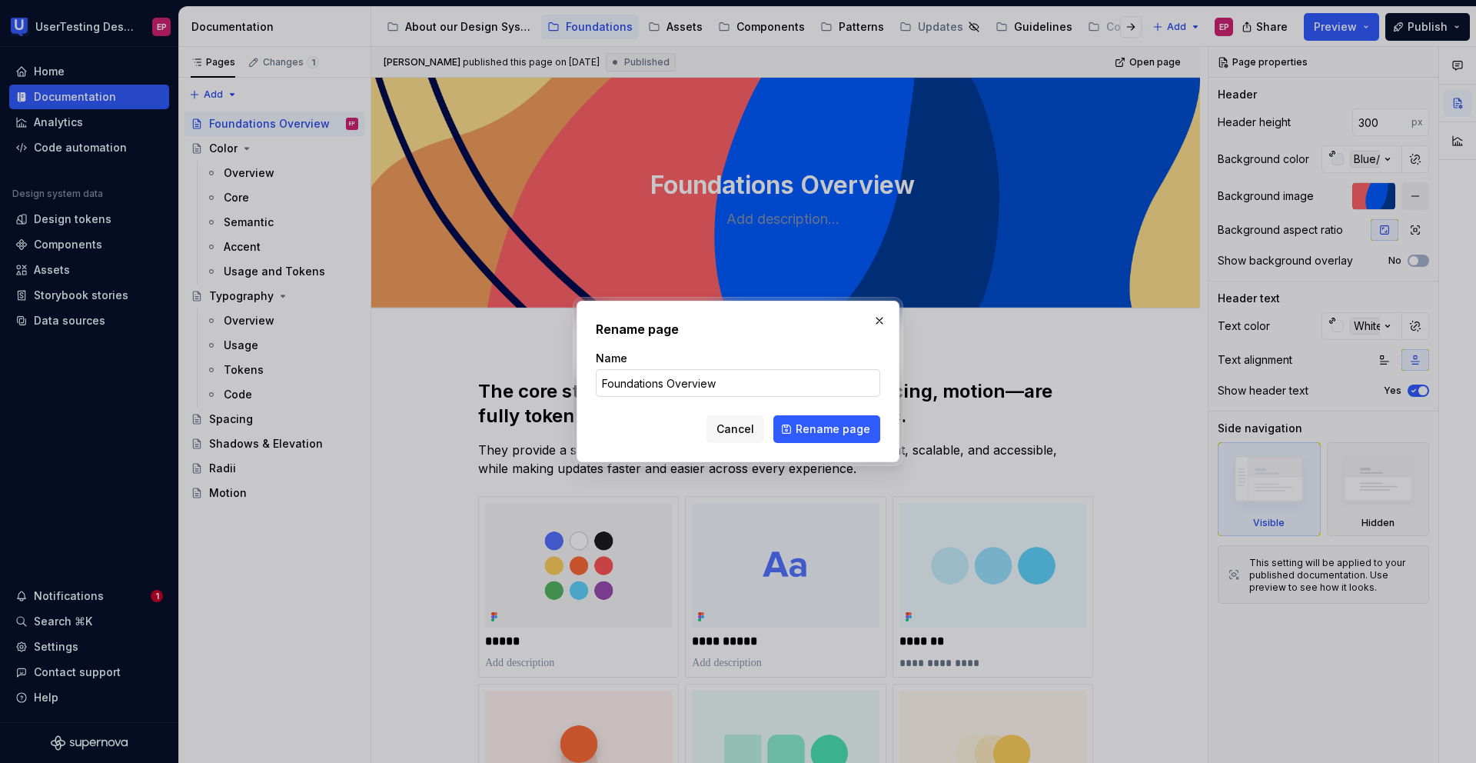
click at [726, 381] on input "Foundations Overview" at bounding box center [738, 383] width 284 height 28
type input "Foundations"
click at [812, 428] on span "Rename page" at bounding box center [833, 428] width 75 height 15
type textarea "*"
type textarea "Foundations"
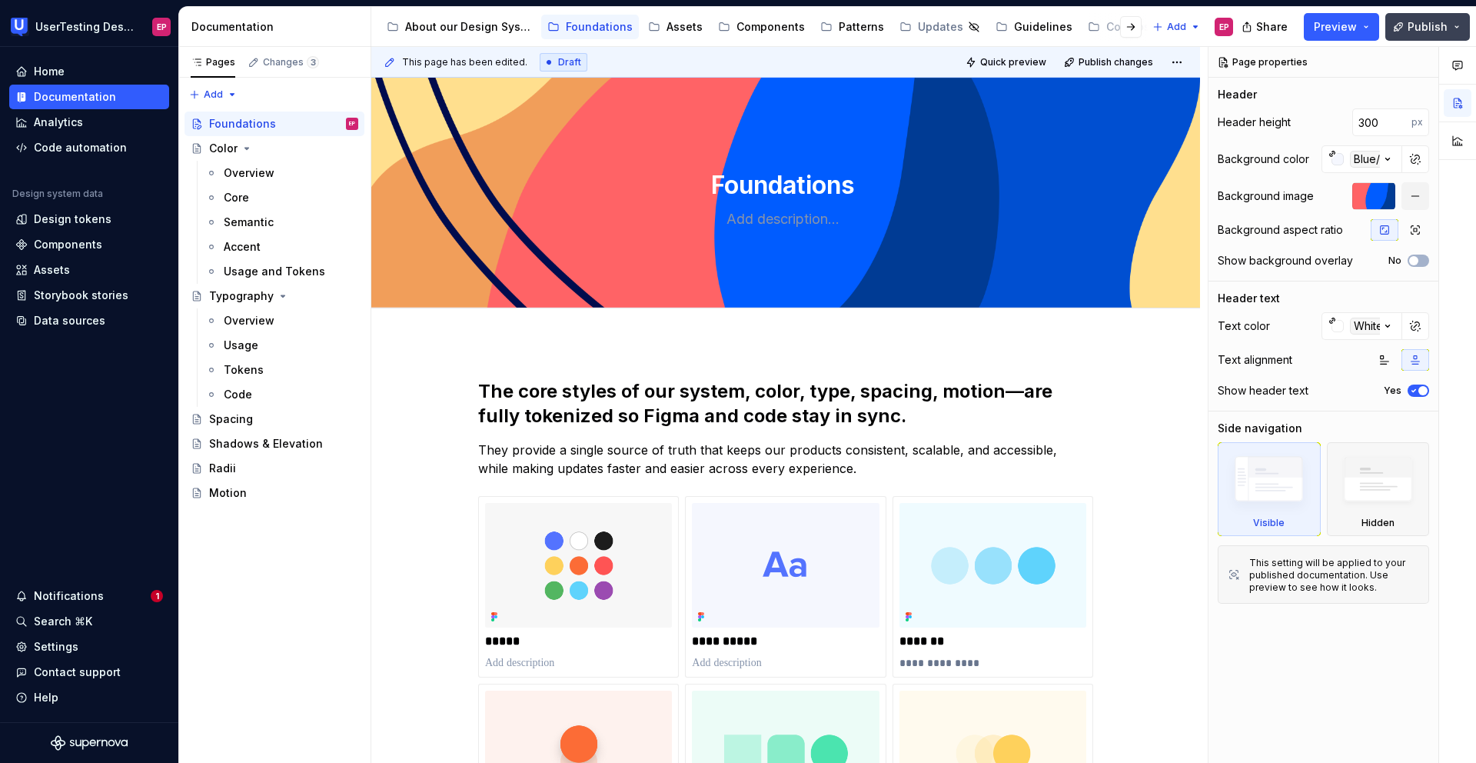
click at [1408, 26] on button "Publish" at bounding box center [1427, 27] width 85 height 28
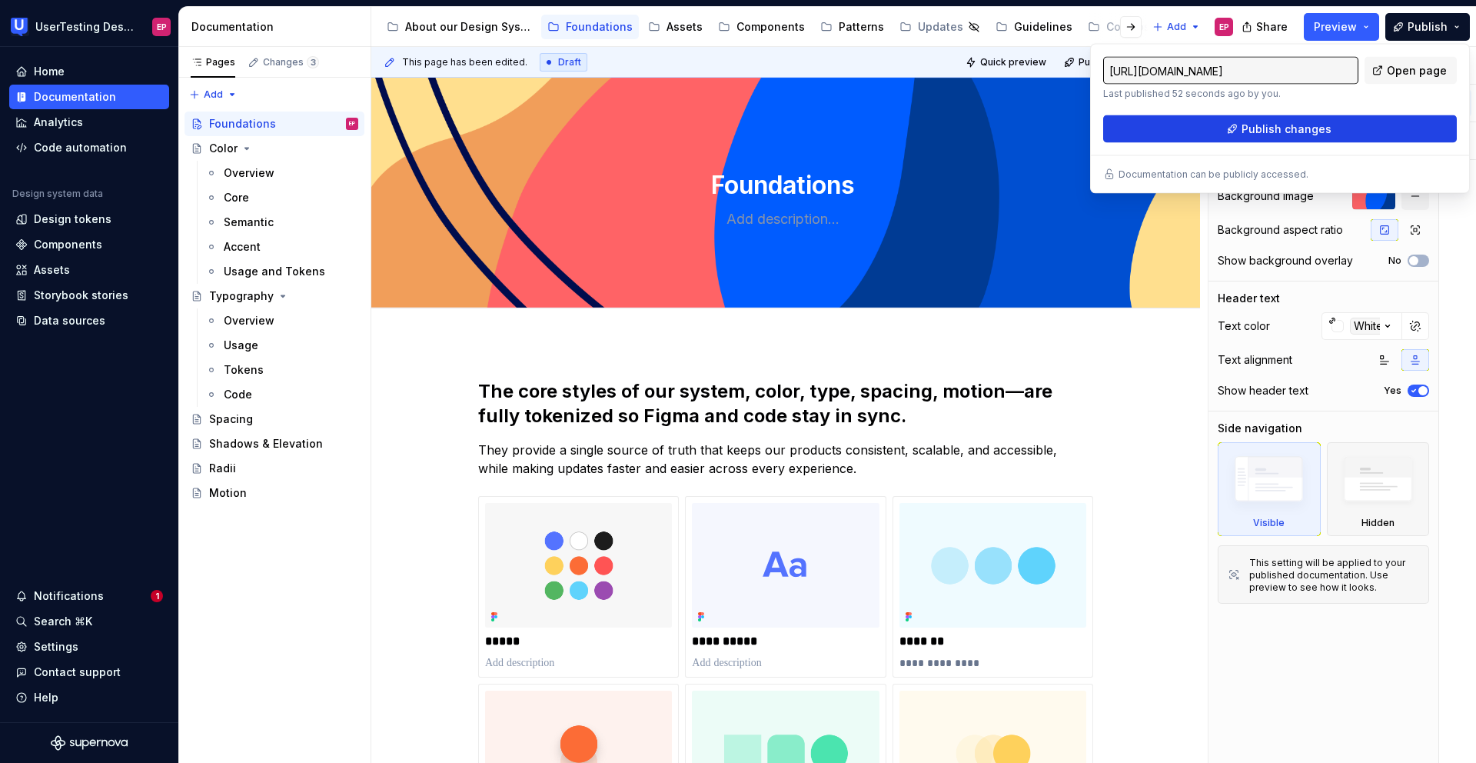
click at [1336, 129] on button "Publish changes" at bounding box center [1280, 129] width 354 height 28
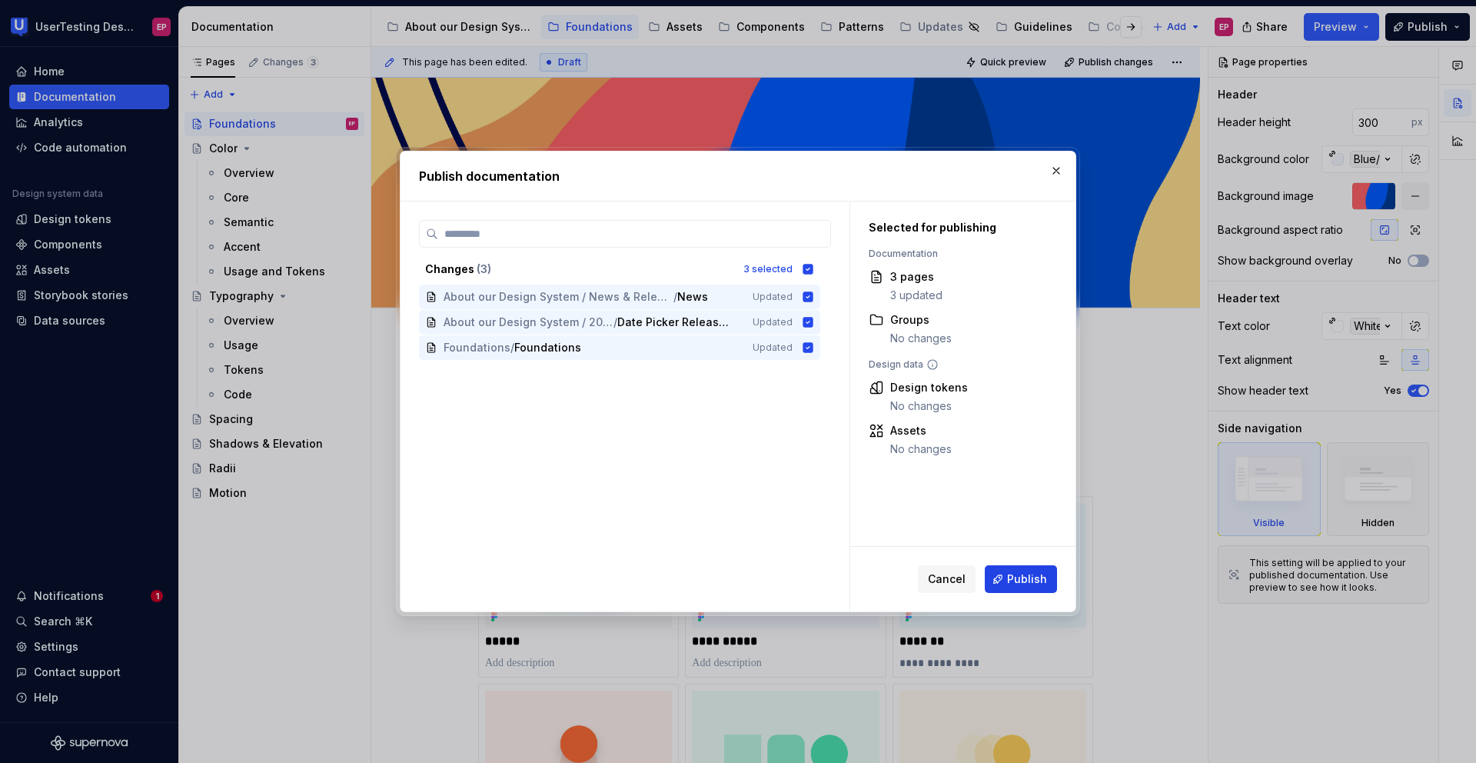
click at [1019, 580] on span "Publish" at bounding box center [1027, 578] width 40 height 15
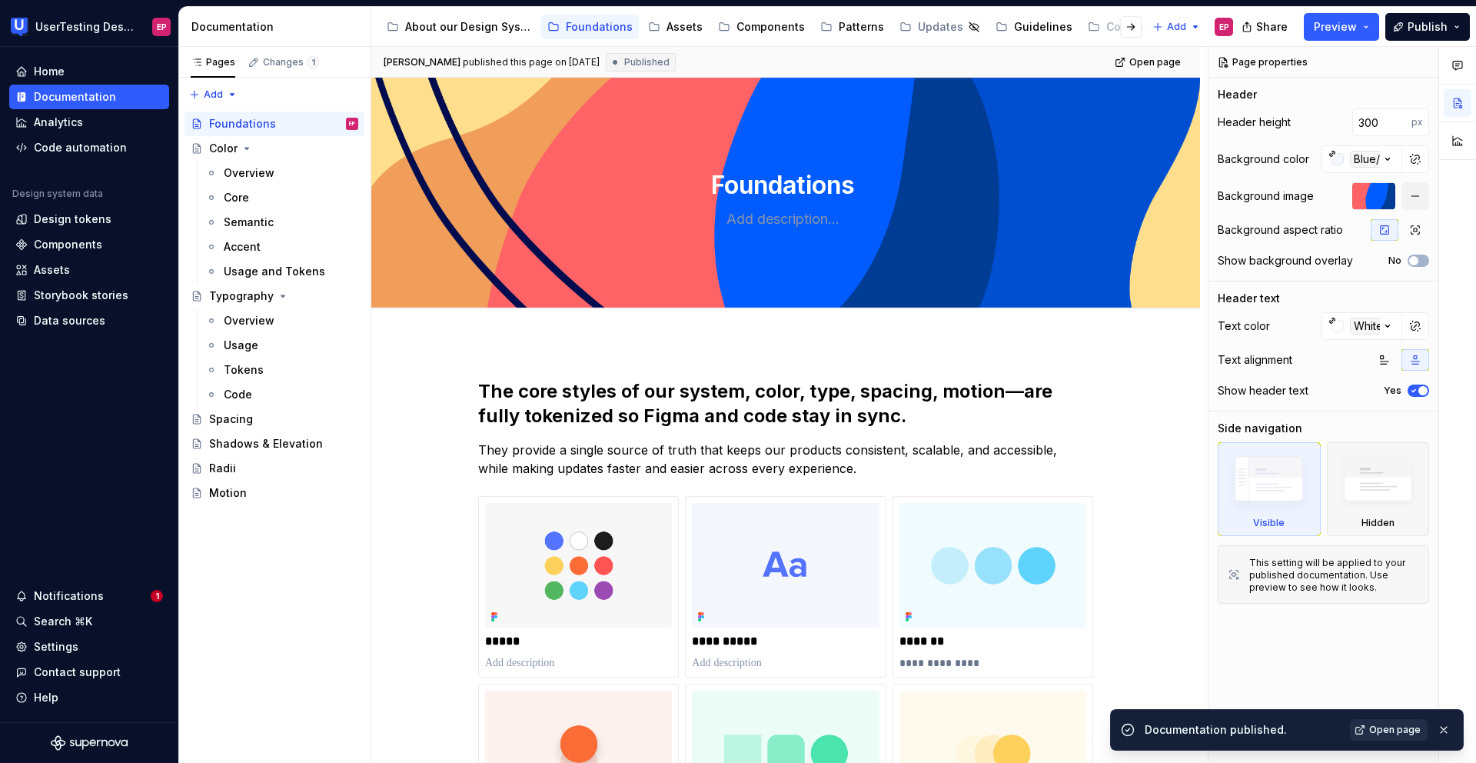
click at [1385, 723] on span "Open page" at bounding box center [1395, 729] width 52 height 12
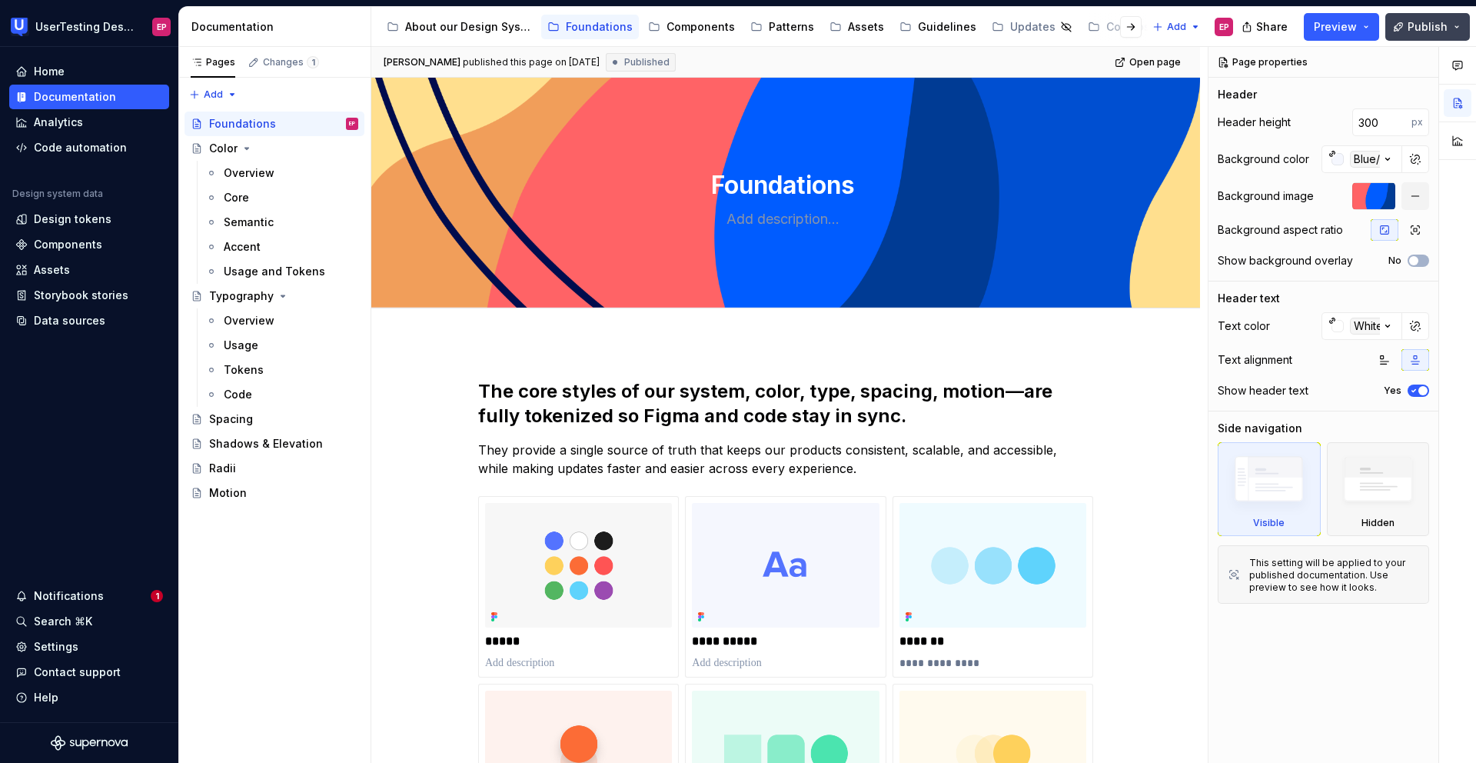
click at [1405, 26] on button "Publish" at bounding box center [1427, 27] width 85 height 28
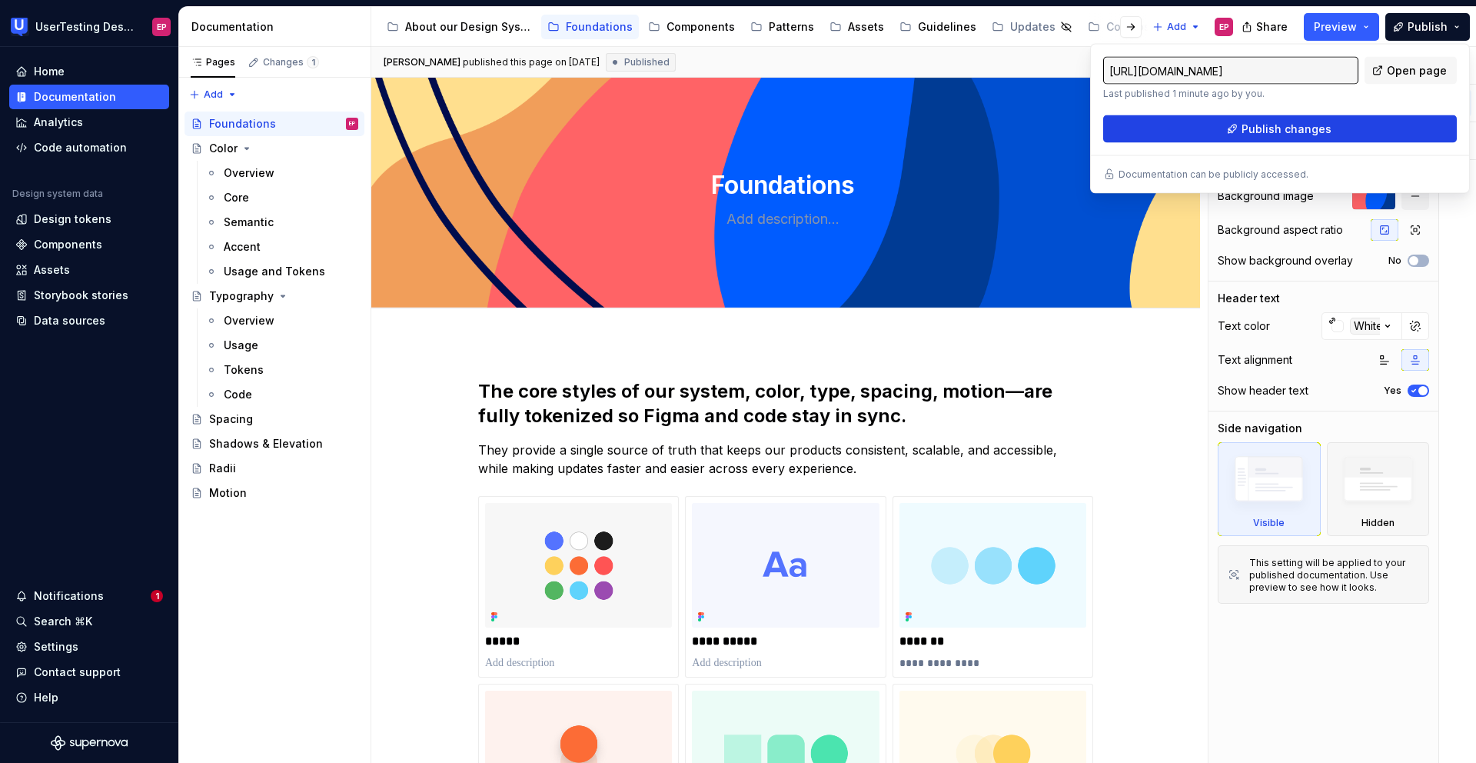
click at [1325, 122] on span "Publish changes" at bounding box center [1287, 128] width 90 height 15
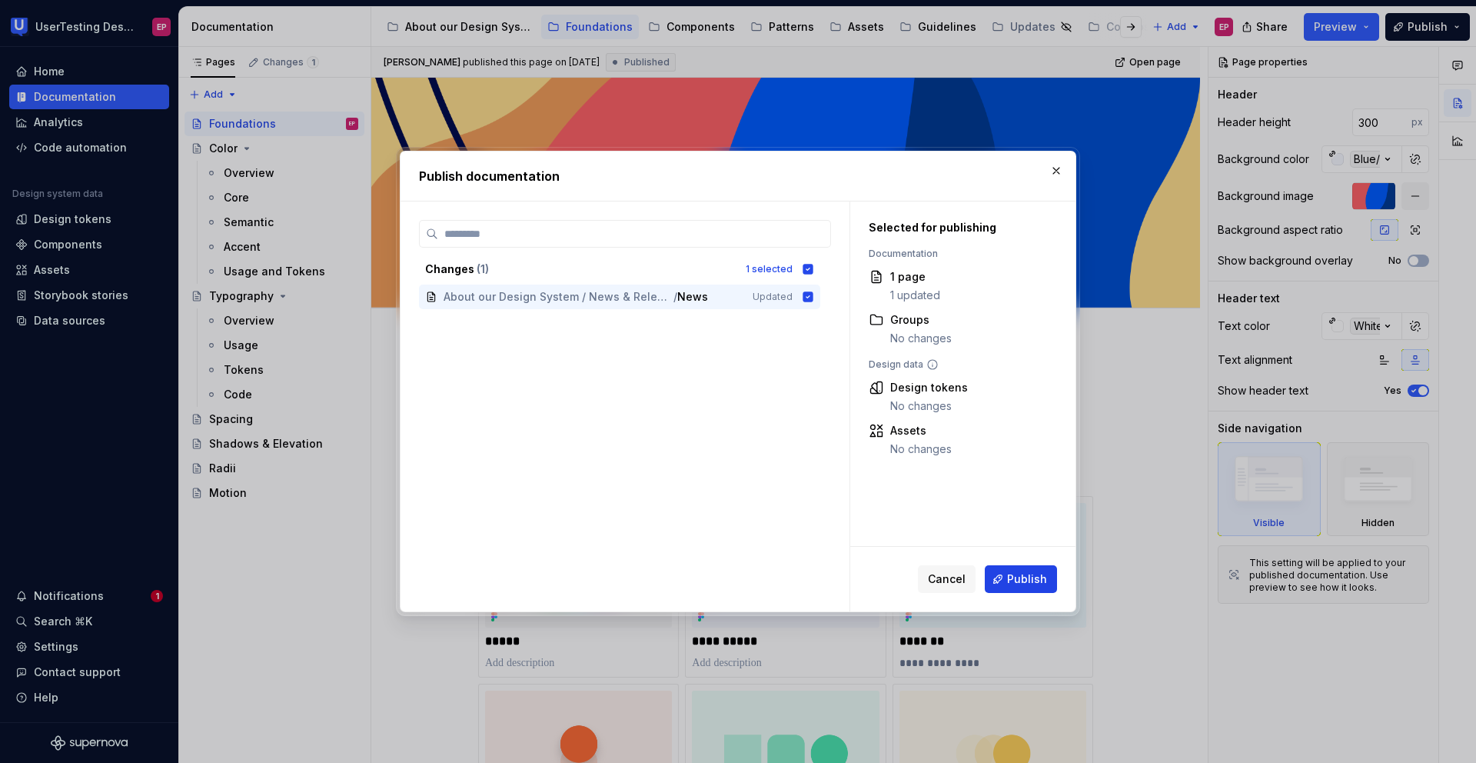
click at [1013, 571] on span "Publish" at bounding box center [1027, 578] width 40 height 15
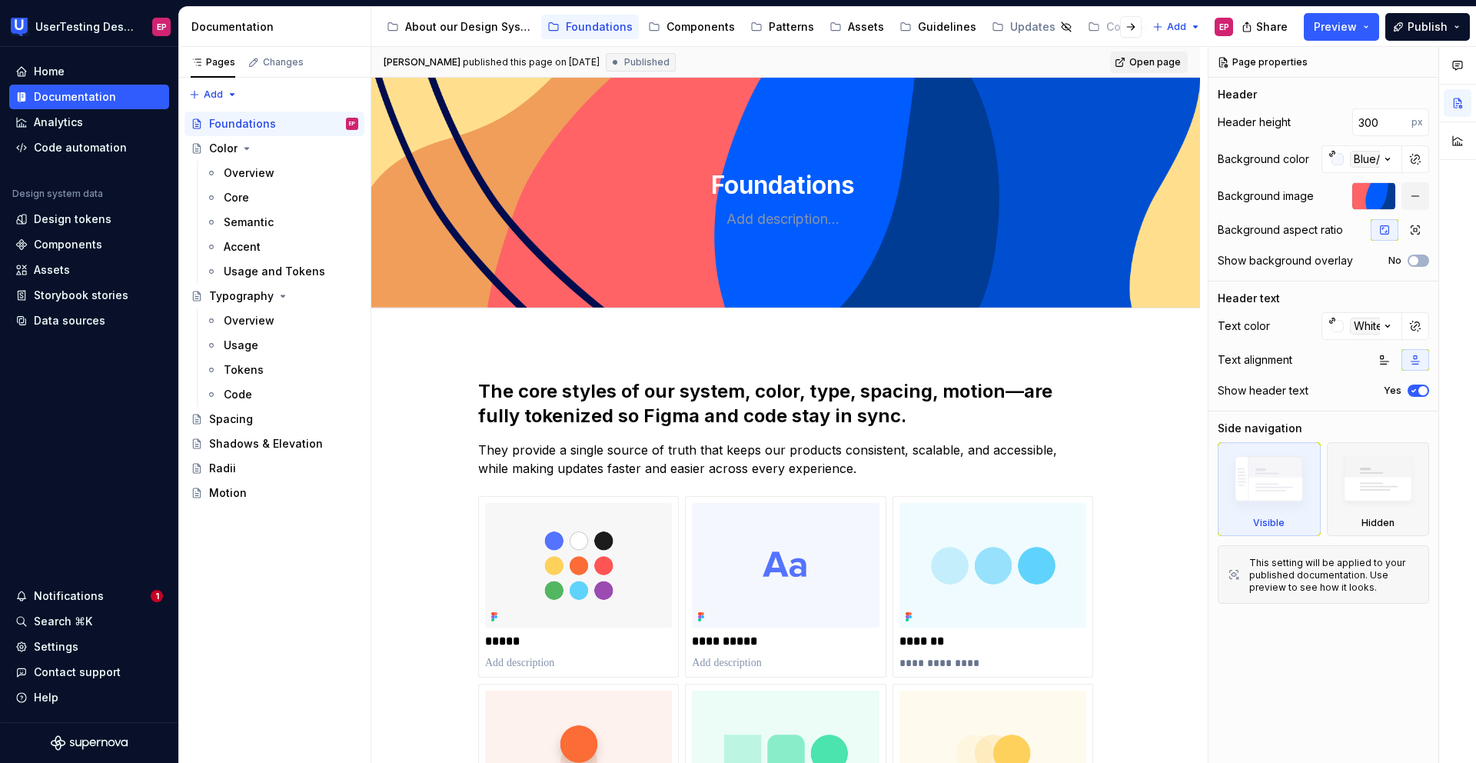
click at [1156, 61] on span "Open page" at bounding box center [1155, 62] width 52 height 12
type textarea "*"
